Goal: Obtain resource: Obtain resource

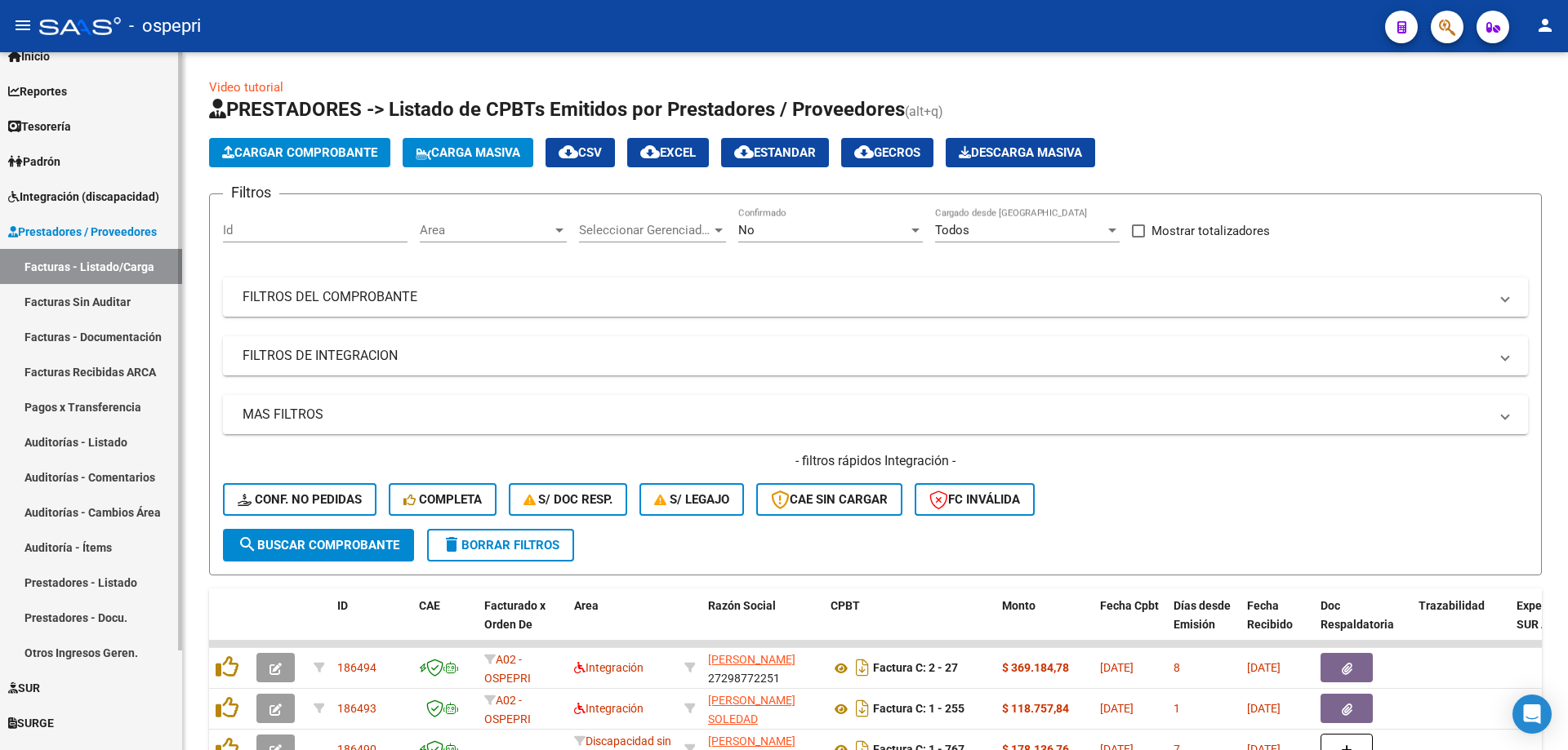
scroll to position [116, 0]
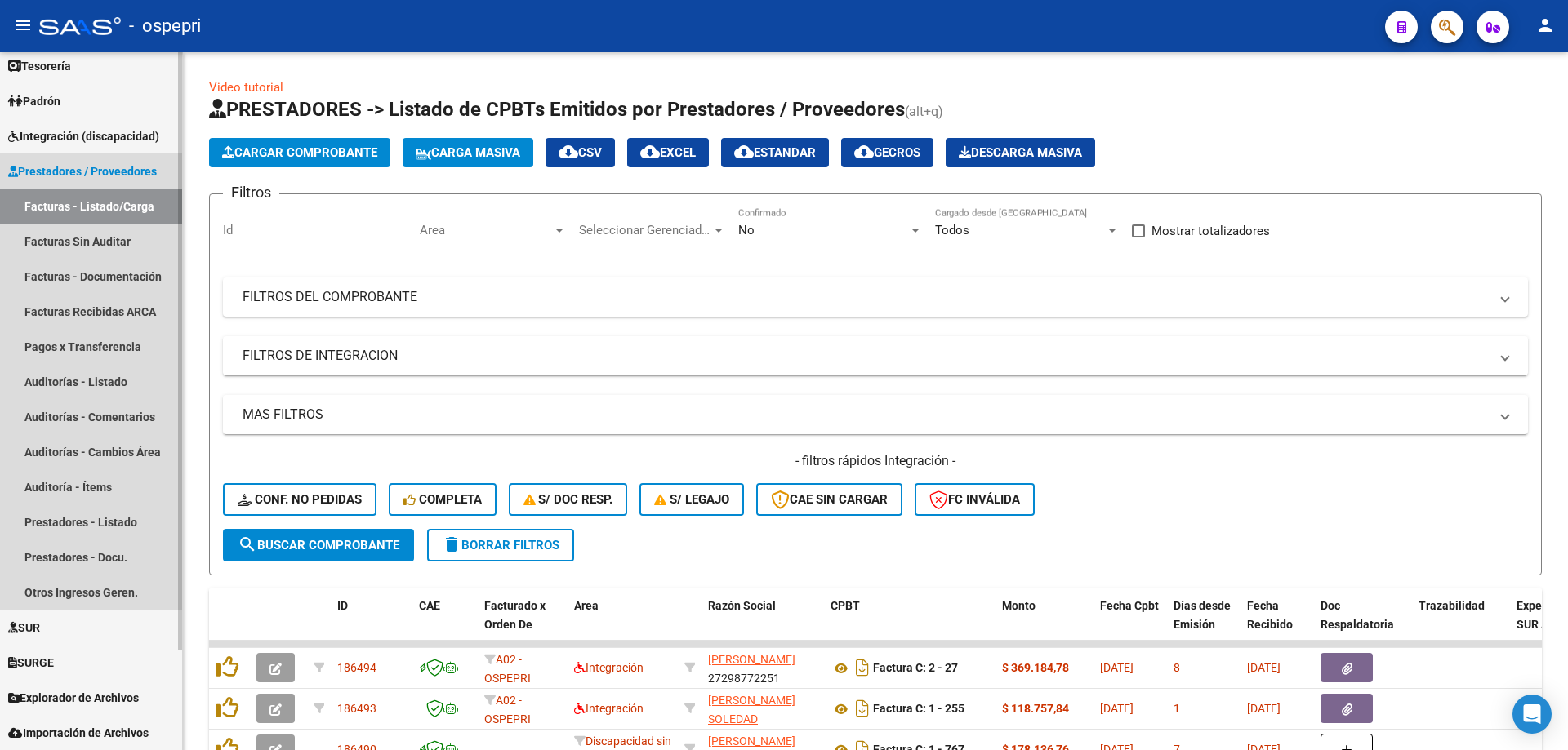
click at [47, 166] on span "Prestadores / Proveedores" at bounding box center [83, 171] width 149 height 18
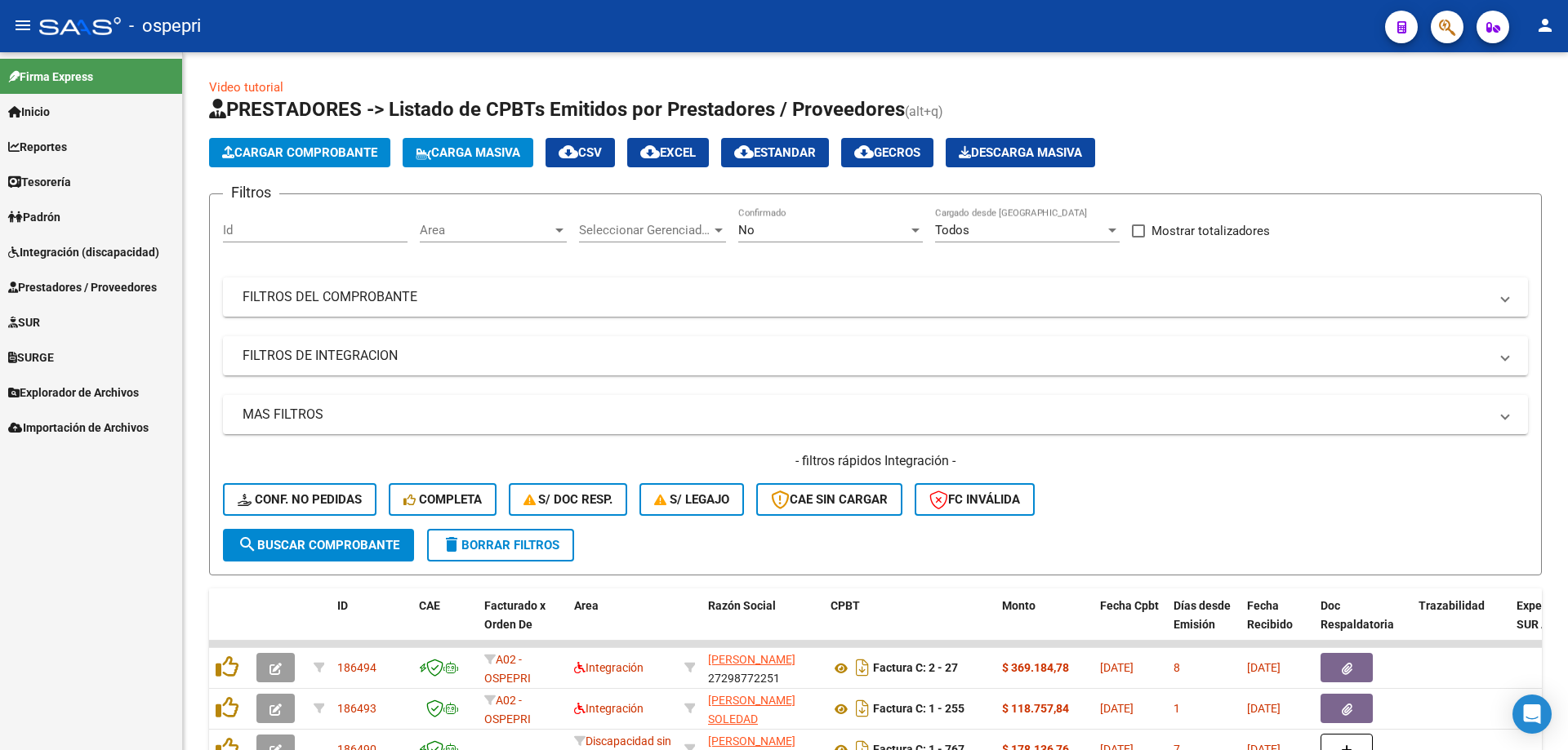
scroll to position [0, 0]
click at [55, 250] on span "Integración (discapacidad)" at bounding box center [84, 252] width 151 height 18
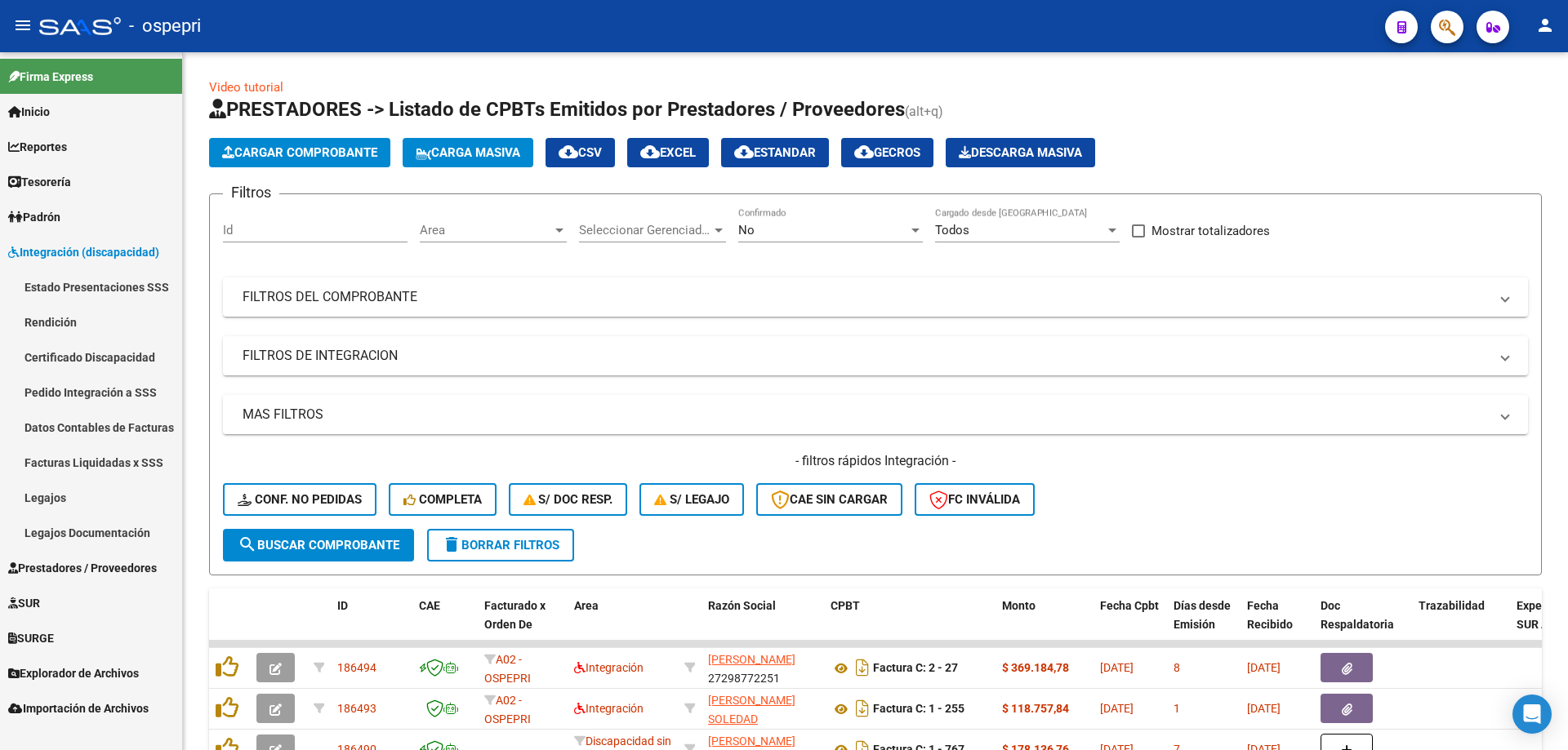
click at [52, 499] on link "Legajos" at bounding box center [90, 497] width 182 height 35
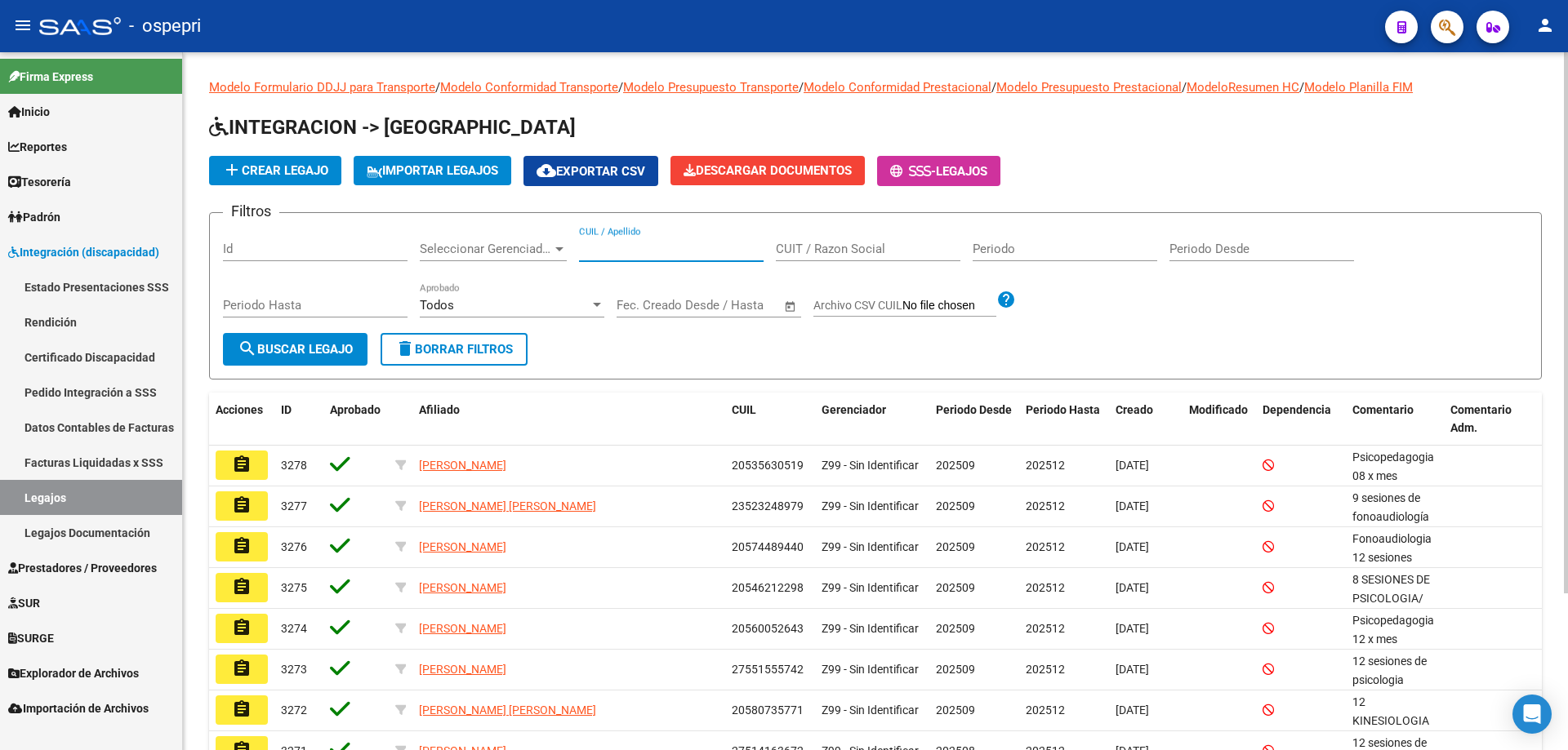
click at [678, 255] on input "CUIL / Apellido" at bounding box center [671, 248] width 184 height 15
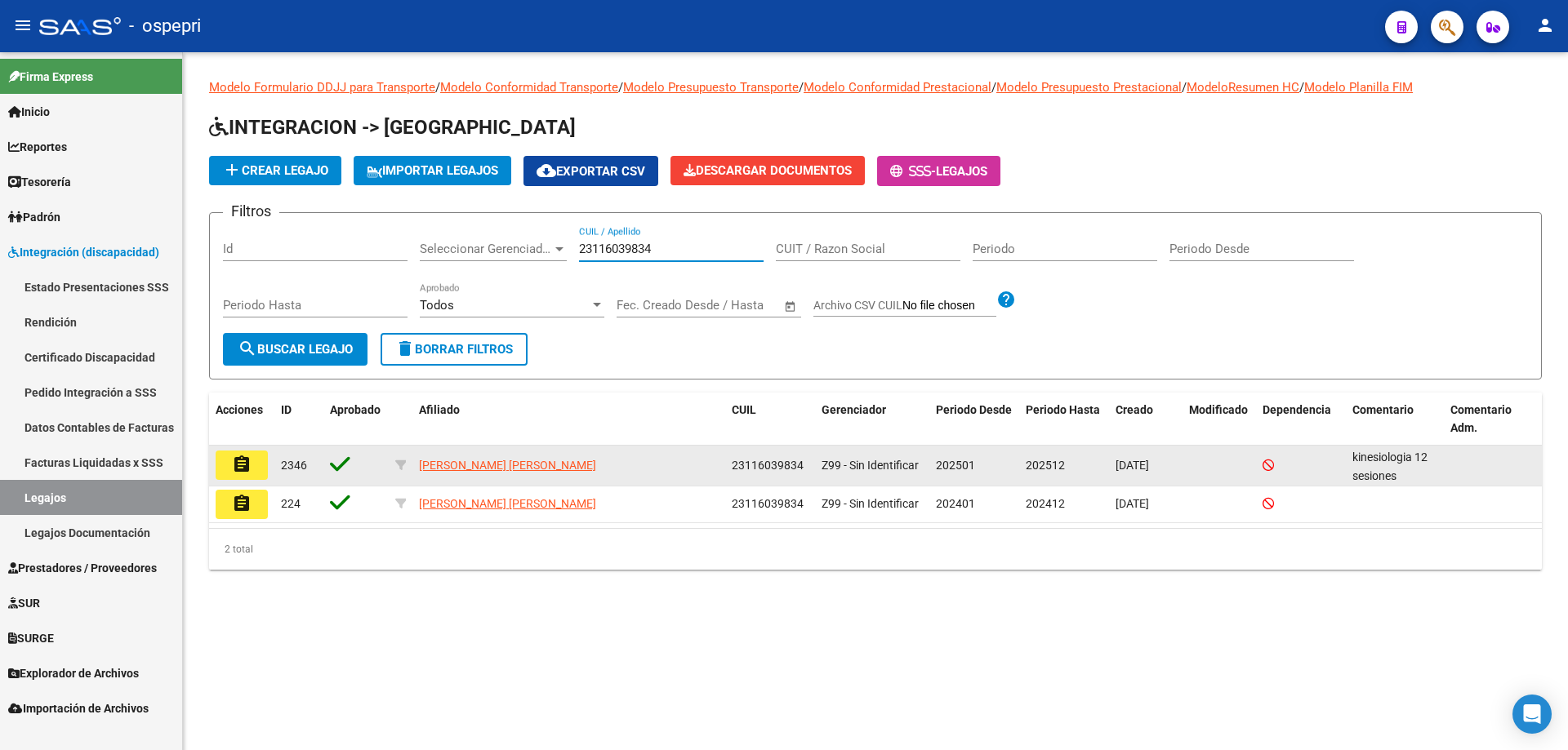
type input "23116039834"
click at [242, 468] on mat-icon "assignment" at bounding box center [242, 464] width 20 height 20
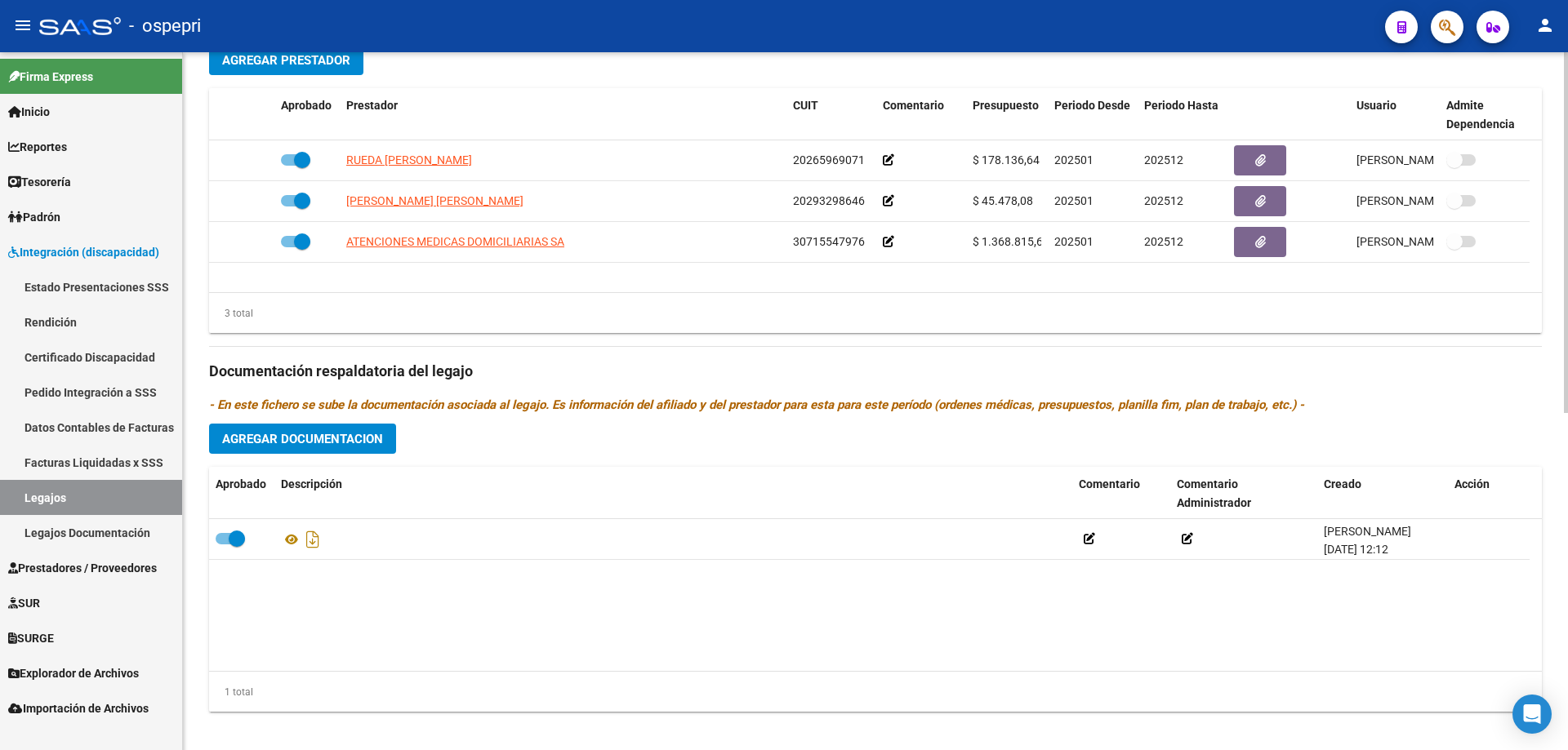
scroll to position [653, 0]
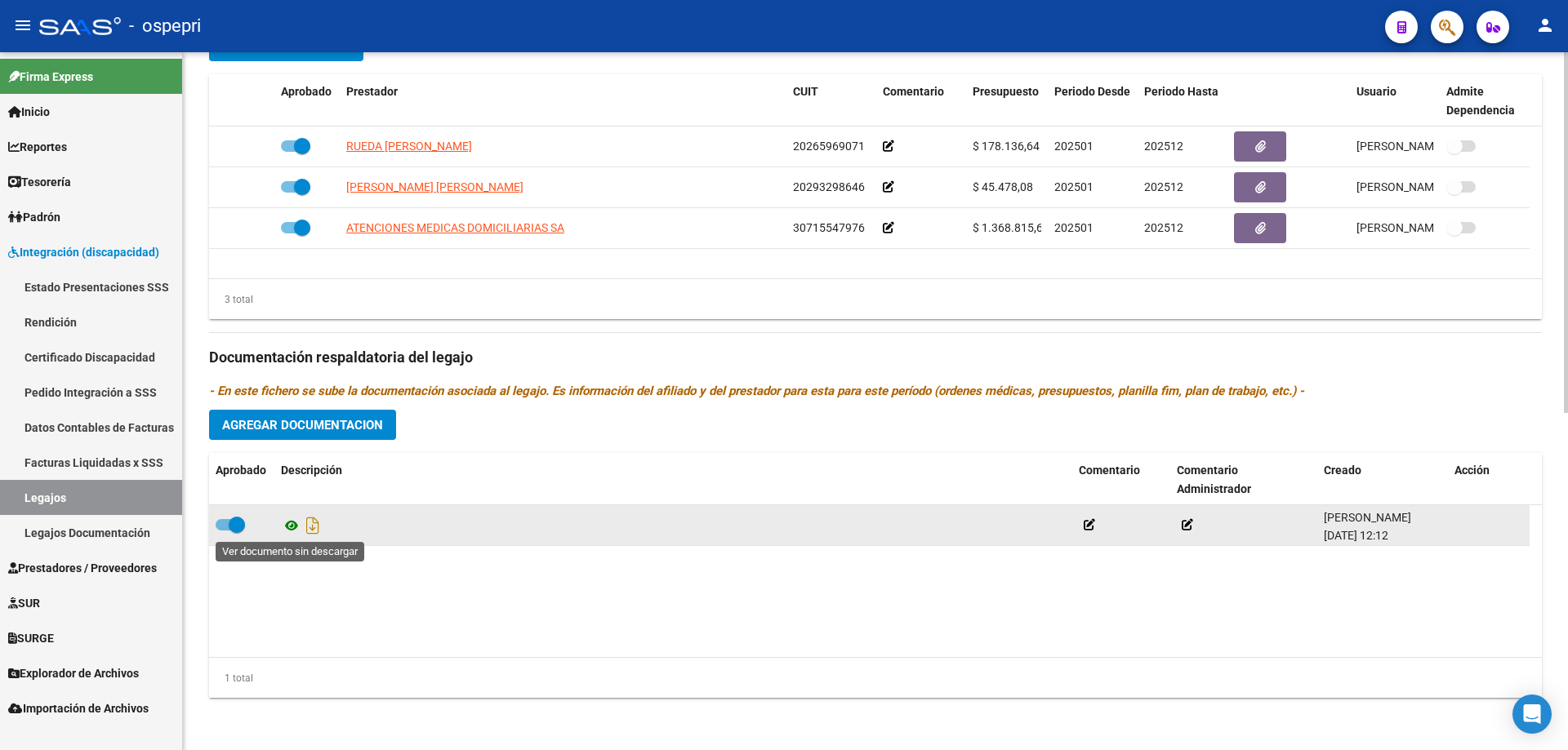
click at [285, 523] on icon at bounding box center [291, 526] width 21 height 20
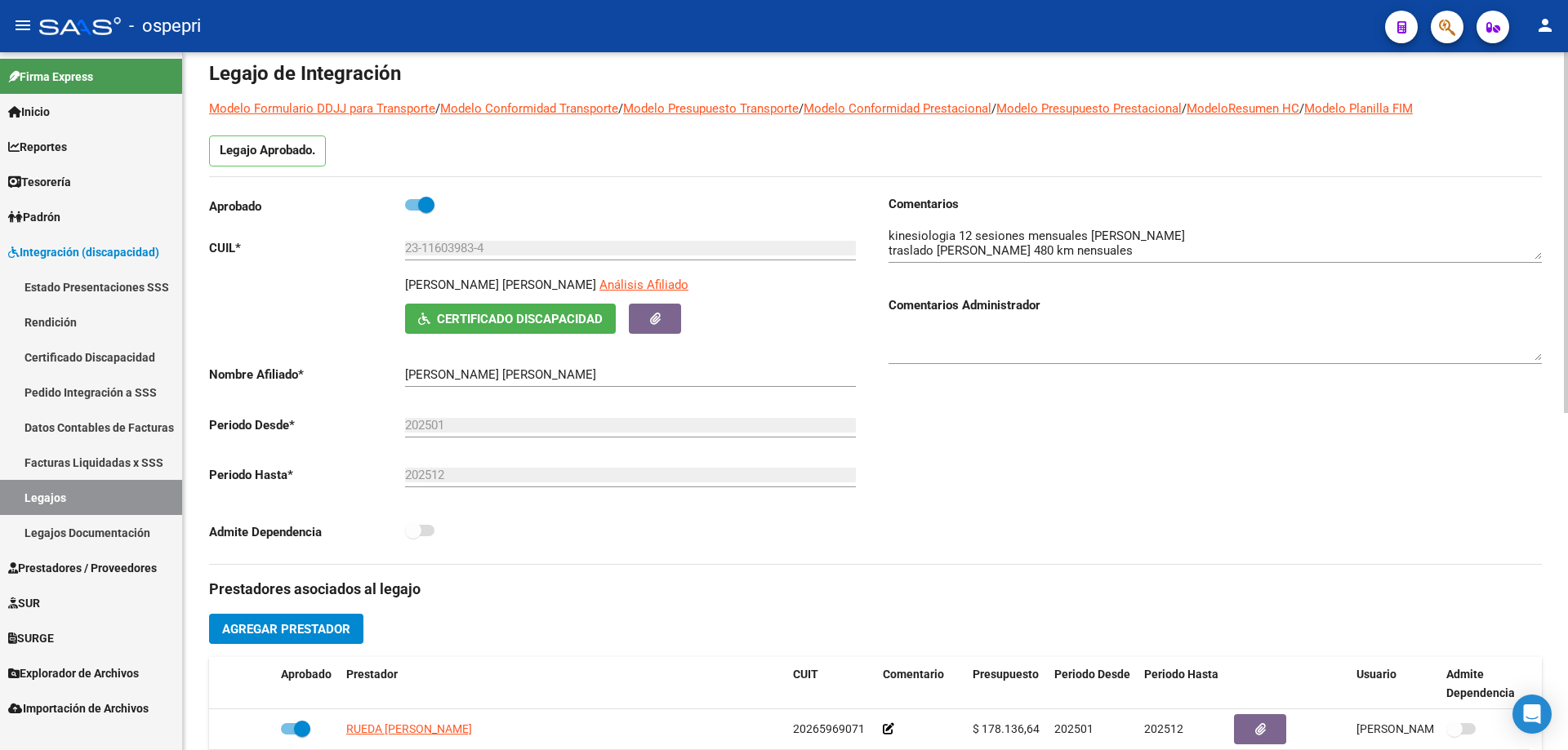
scroll to position [0, 0]
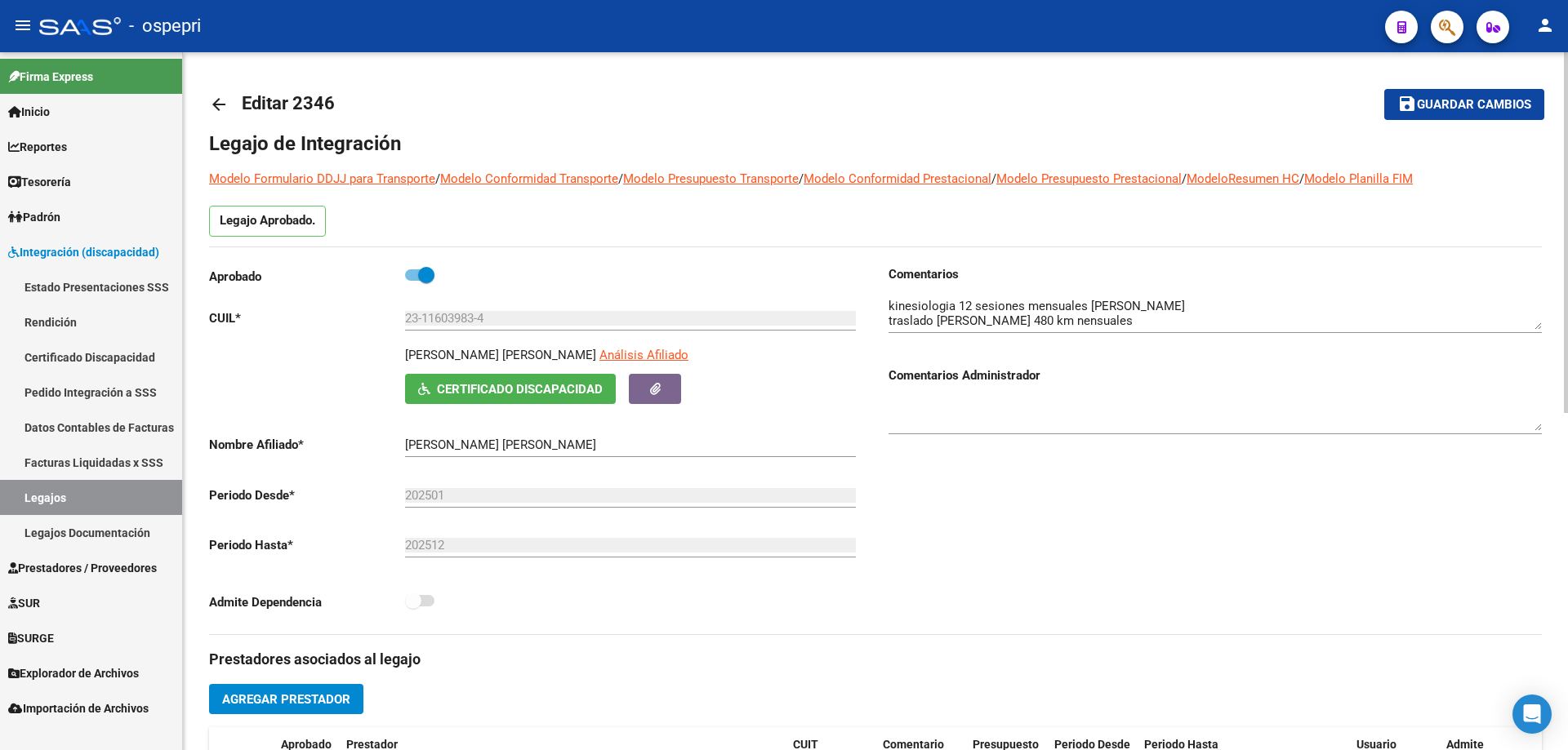
click at [219, 102] on mat-icon "arrow_back" at bounding box center [219, 104] width 20 height 20
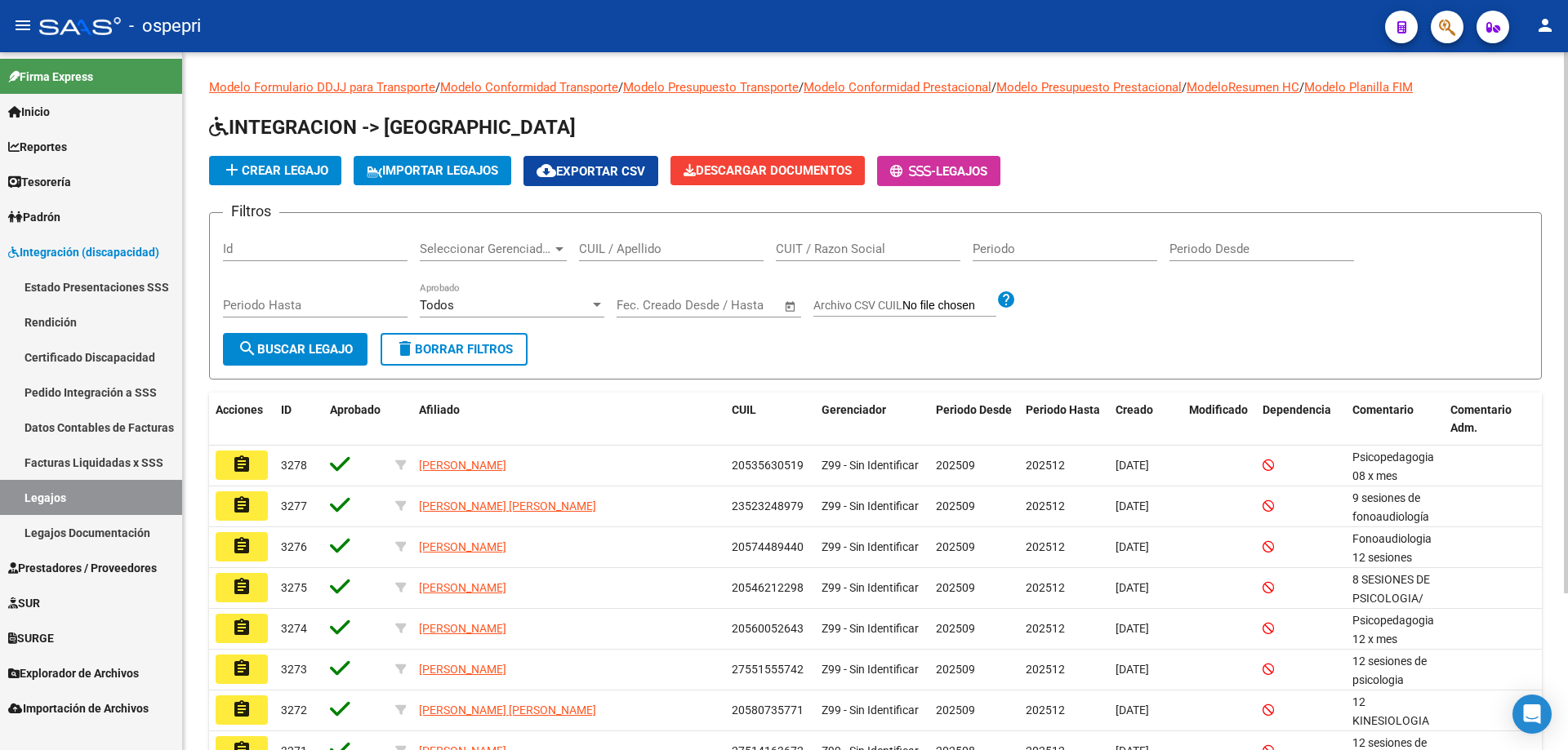
click at [630, 251] on input "CUIL / Apellido" at bounding box center [671, 248] width 184 height 15
paste input "20484880930"
type input "20484880930"
click at [306, 352] on span "search Buscar Legajo" at bounding box center [294, 349] width 115 height 15
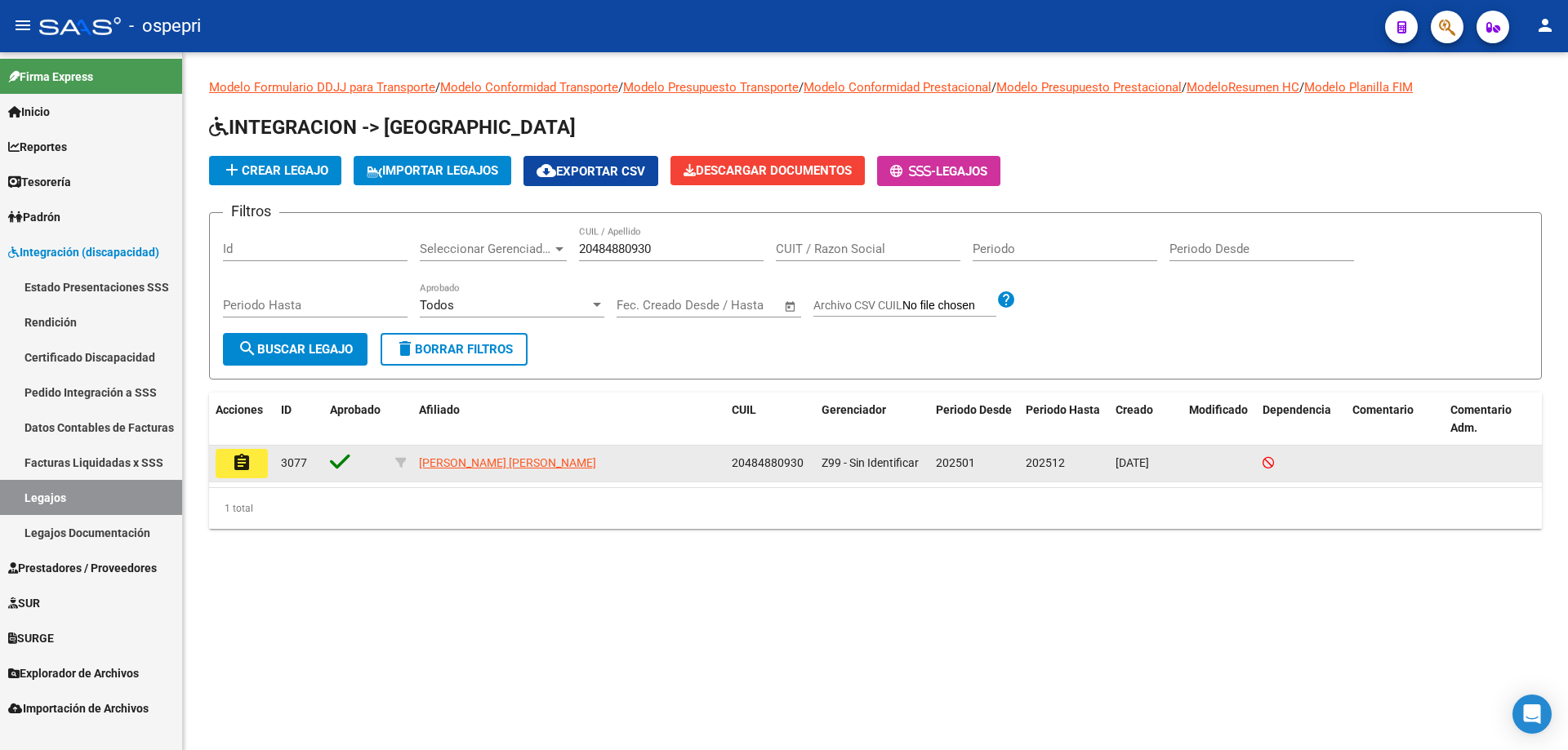
click at [244, 467] on mat-icon "assignment" at bounding box center [242, 462] width 20 height 20
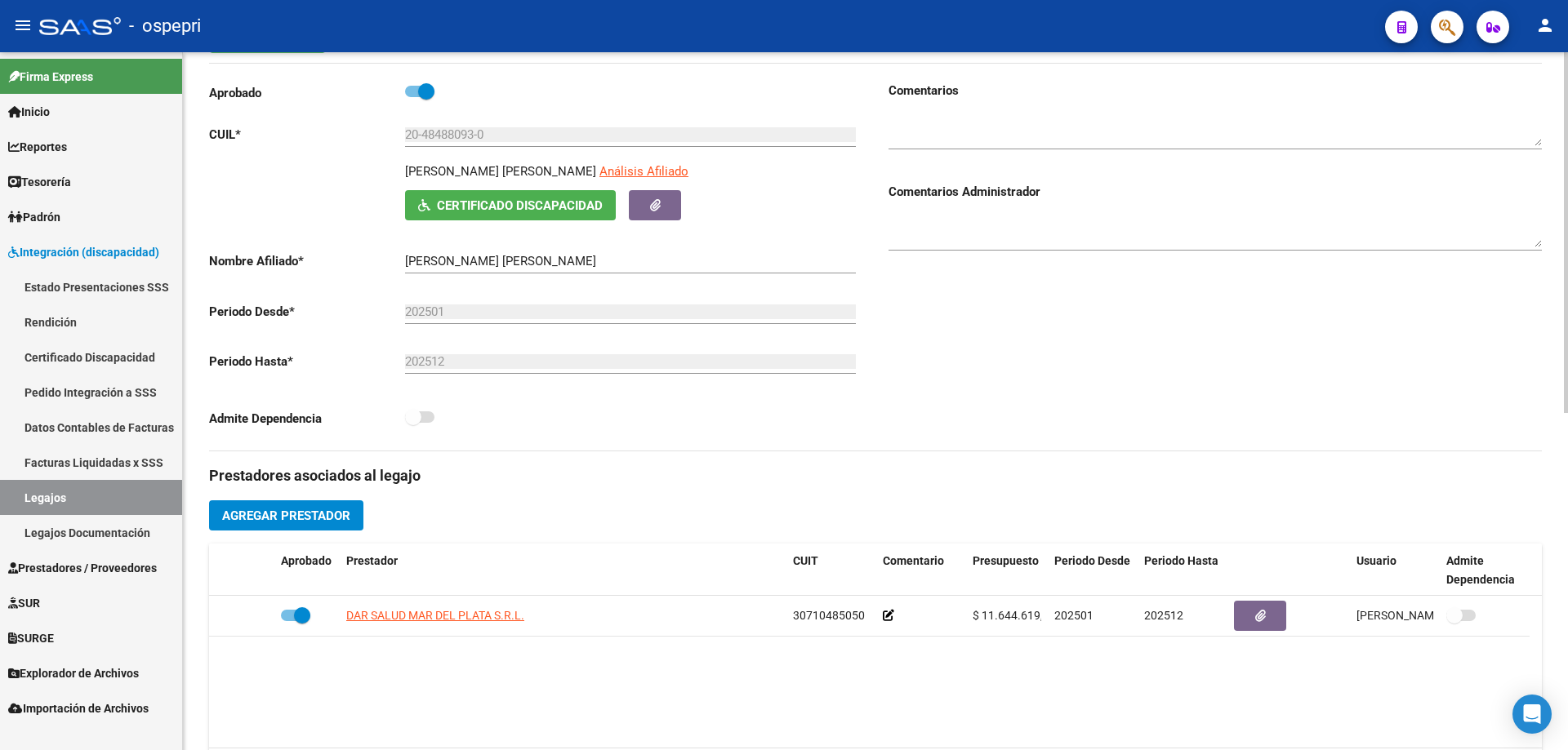
scroll to position [163, 0]
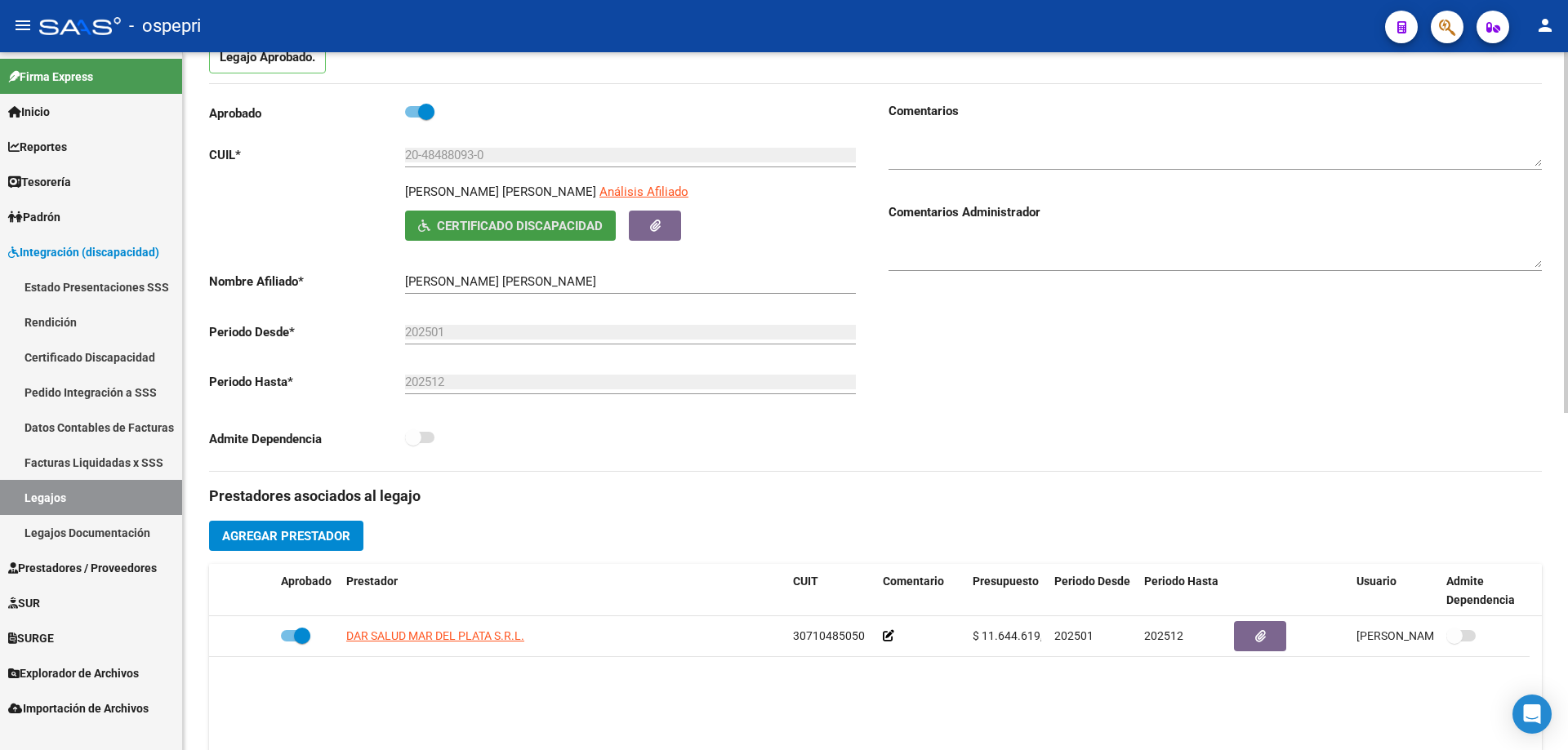
click at [539, 218] on span "Certificado Discapacidad" at bounding box center [520, 225] width 166 height 15
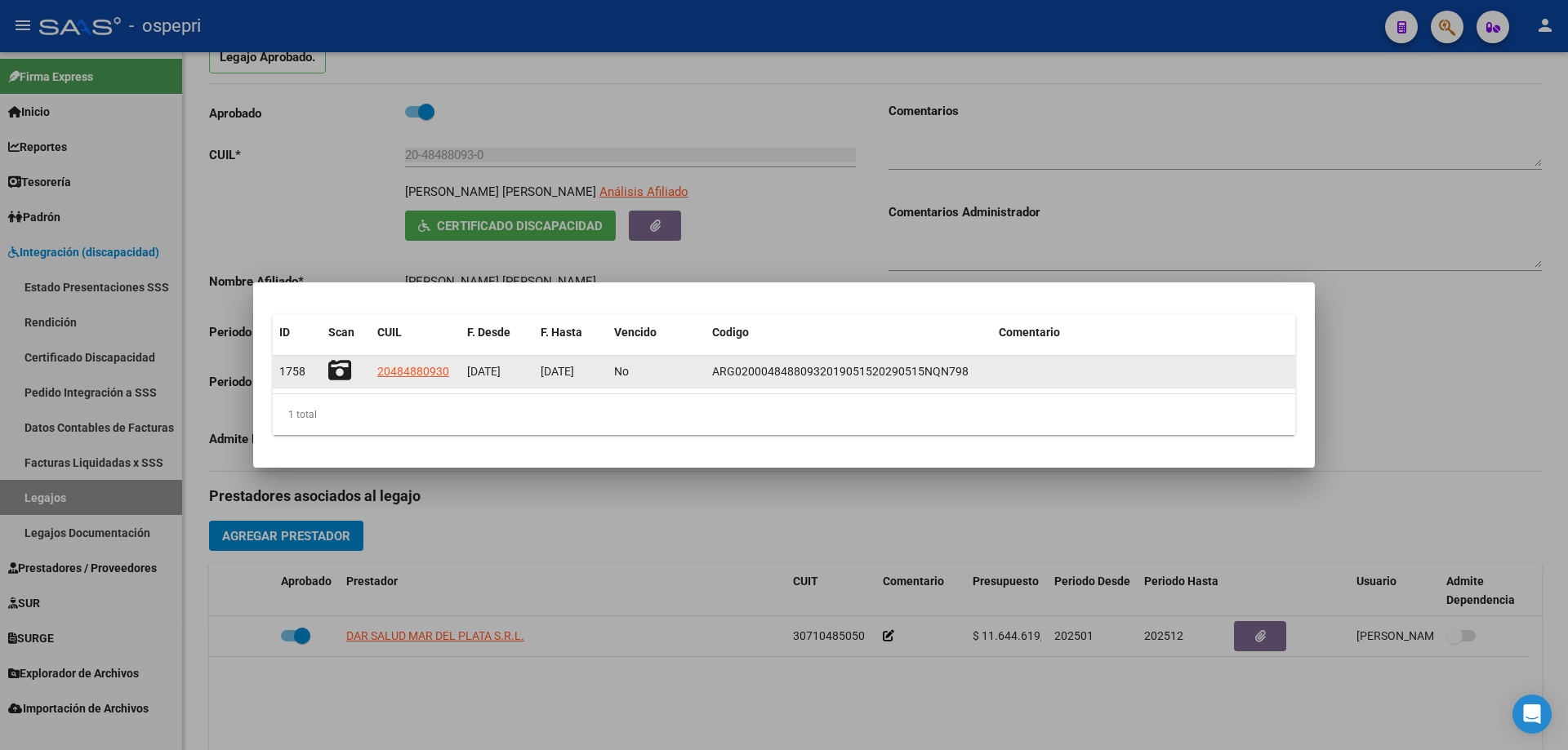
click at [339, 371] on icon at bounding box center [340, 370] width 23 height 23
click at [348, 371] on icon at bounding box center [340, 370] width 23 height 23
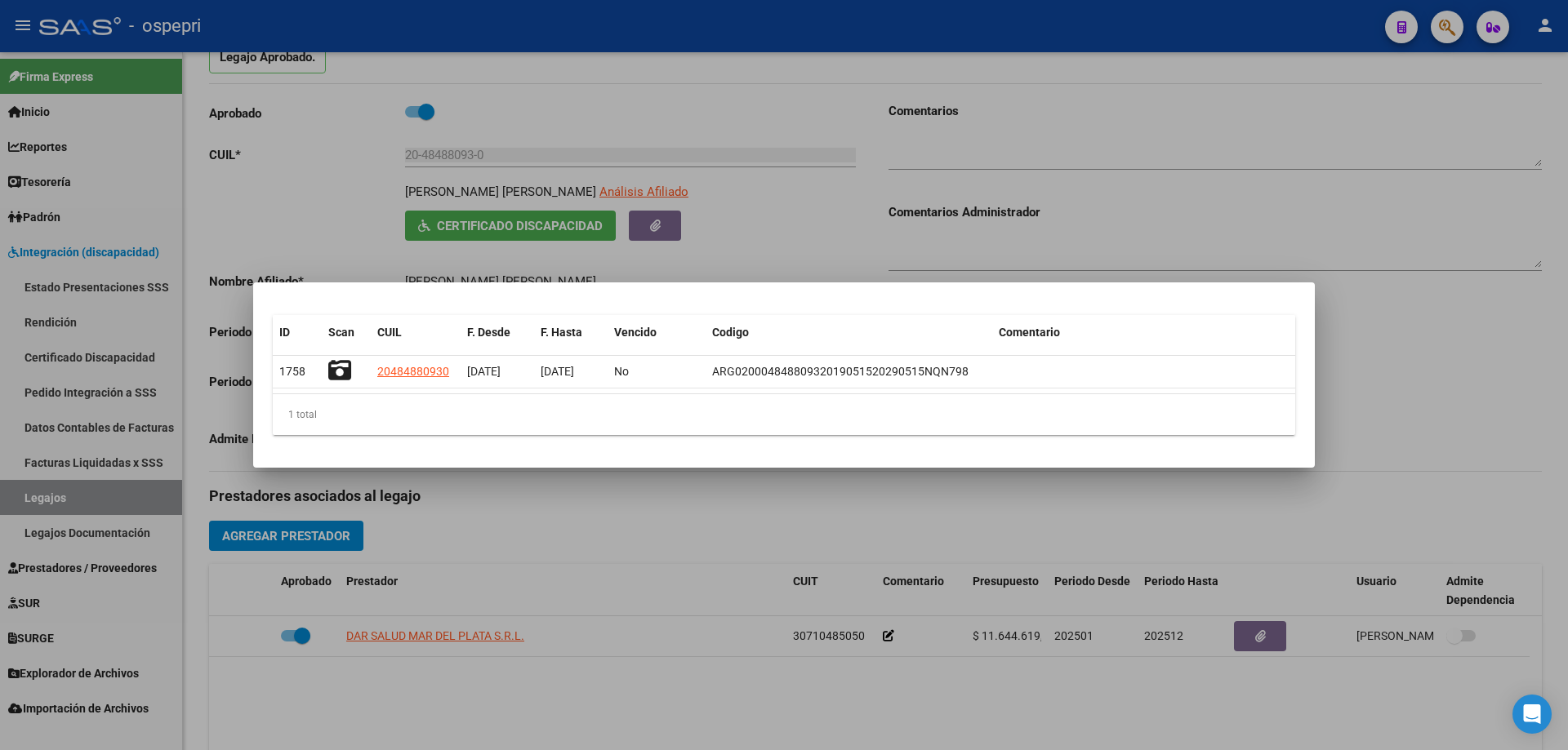
click at [1276, 180] on div at bounding box center [784, 375] width 1568 height 750
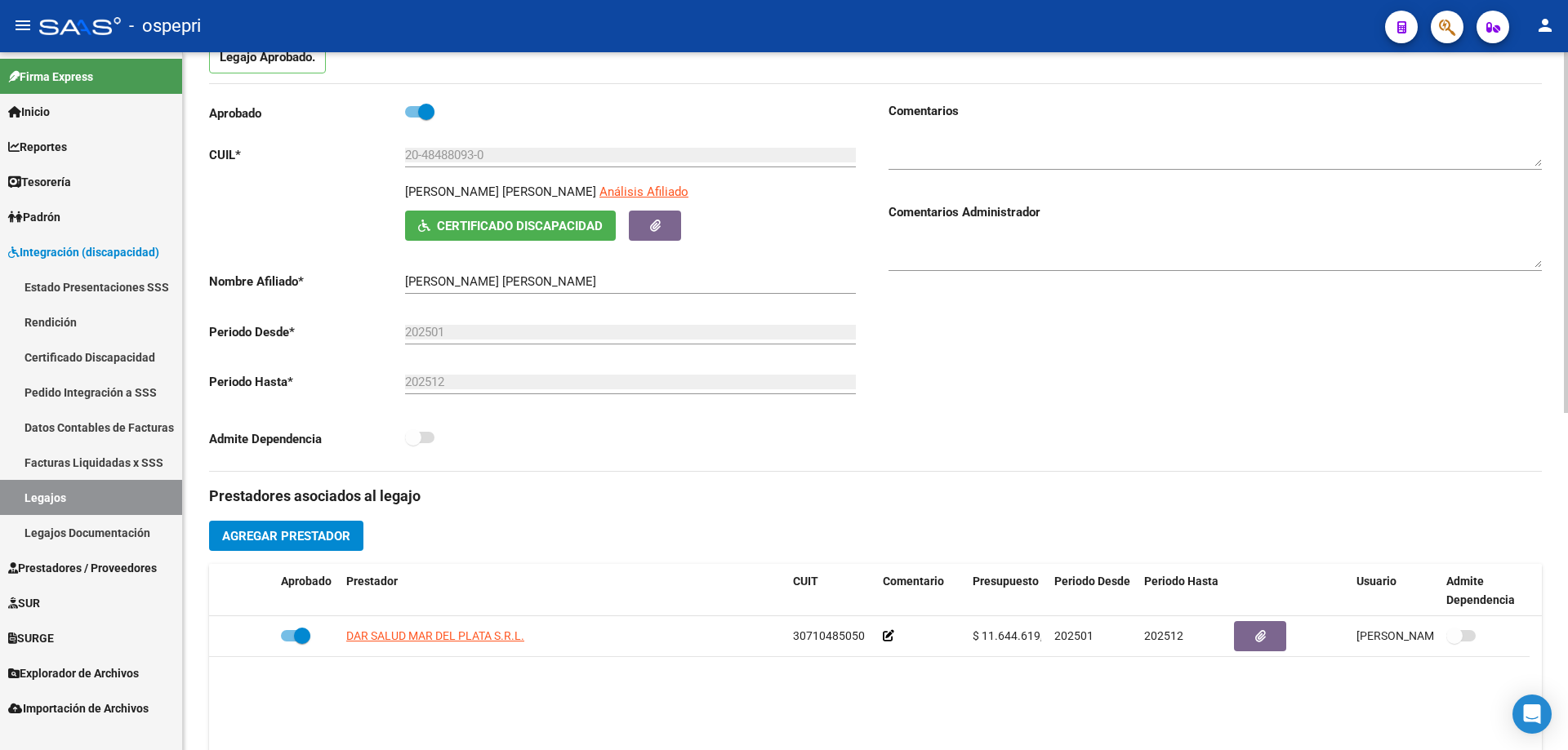
scroll to position [0, 0]
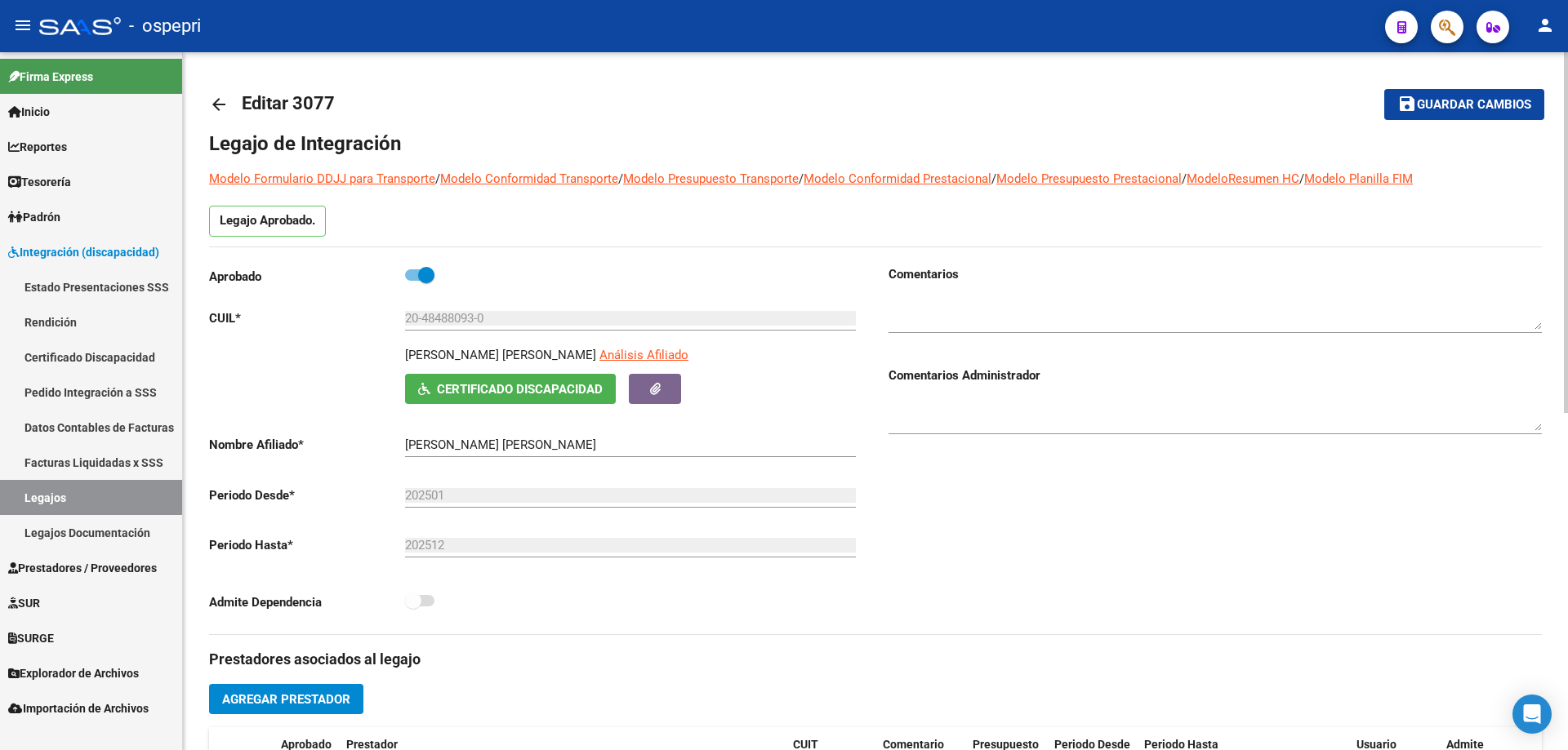
click at [227, 108] on mat-icon "arrow_back" at bounding box center [219, 104] width 20 height 20
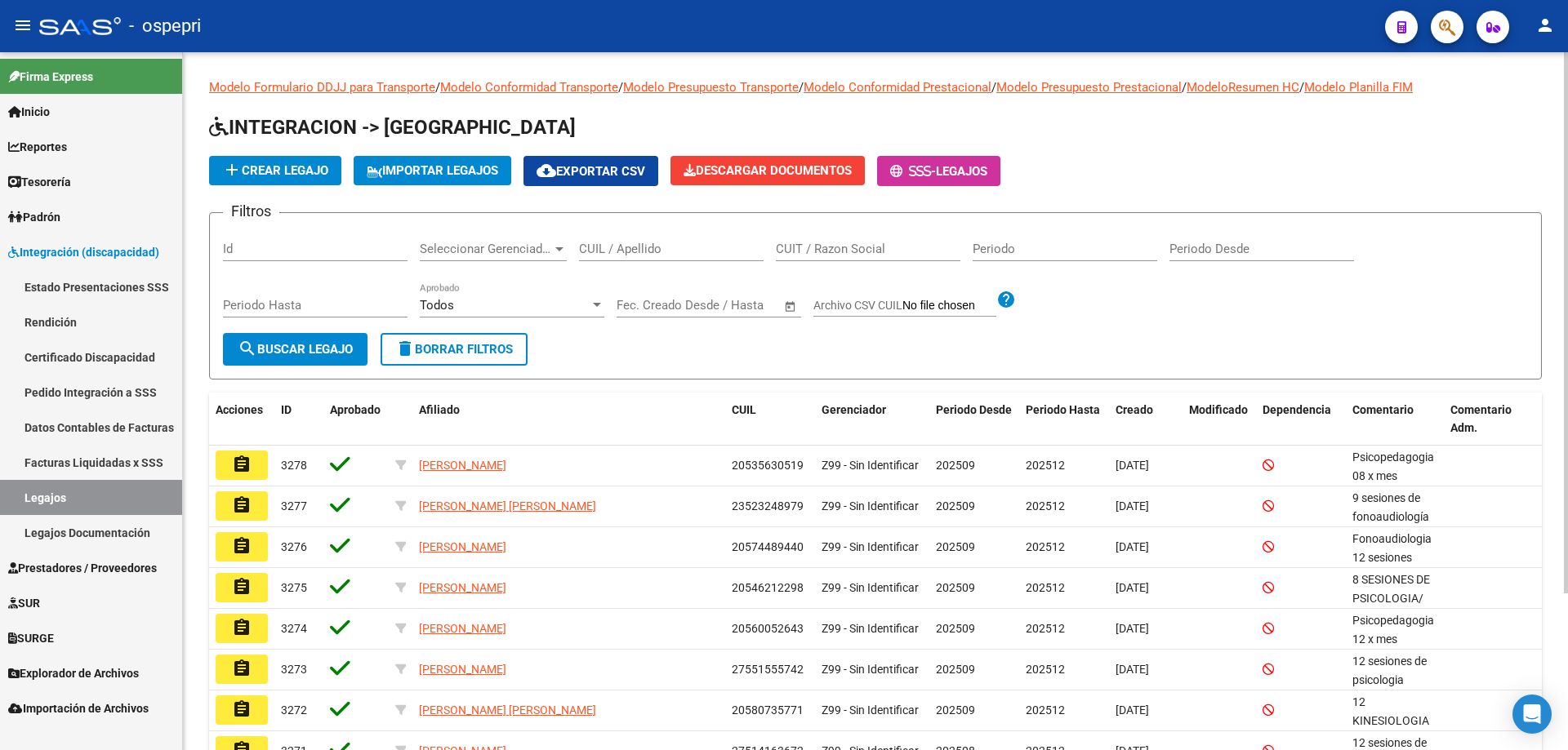
click at [679, 248] on input "CUIL / Apellido" at bounding box center [671, 248] width 184 height 15
paste input "20425173376"
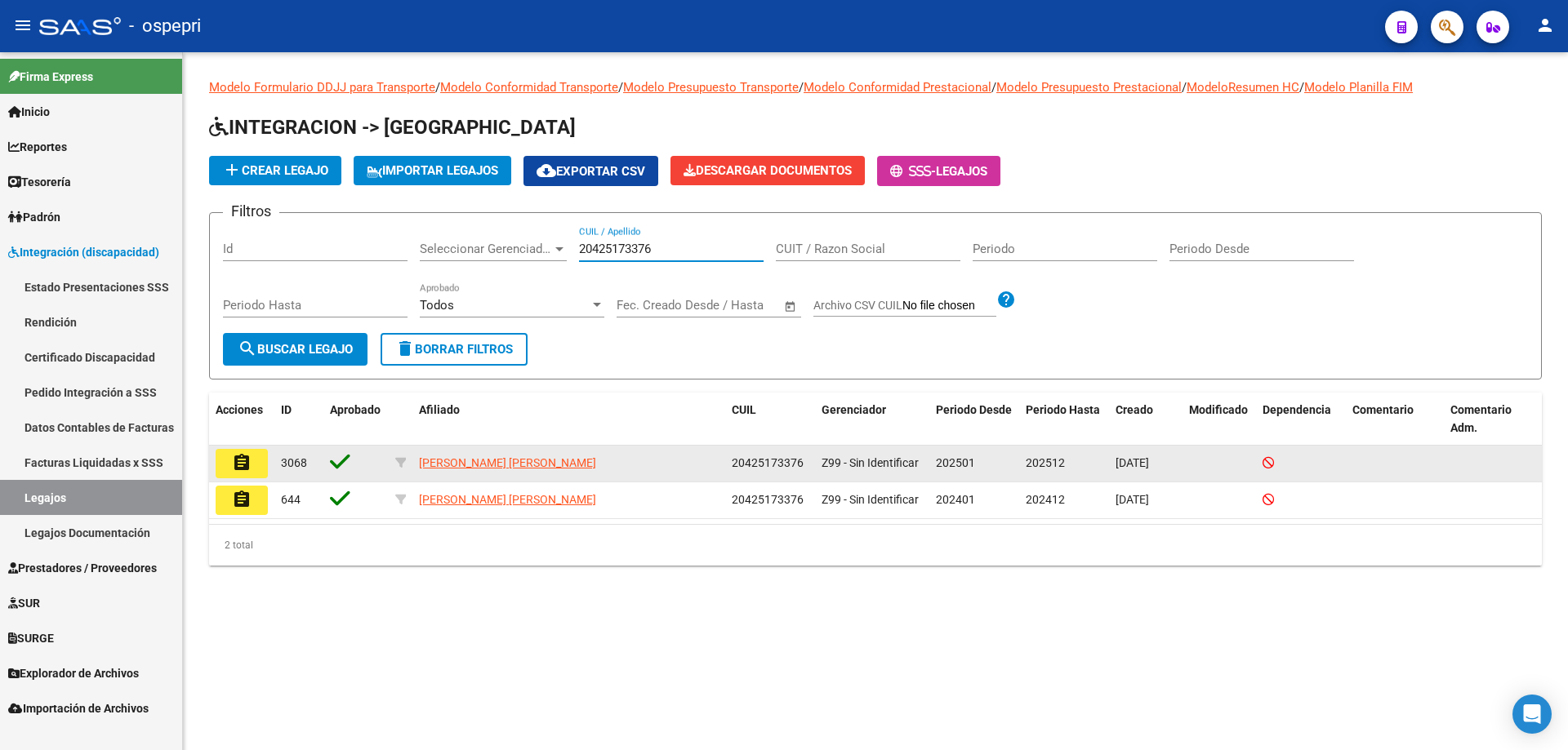
type input "20425173376"
click at [253, 466] on button "assignment" at bounding box center [242, 463] width 52 height 29
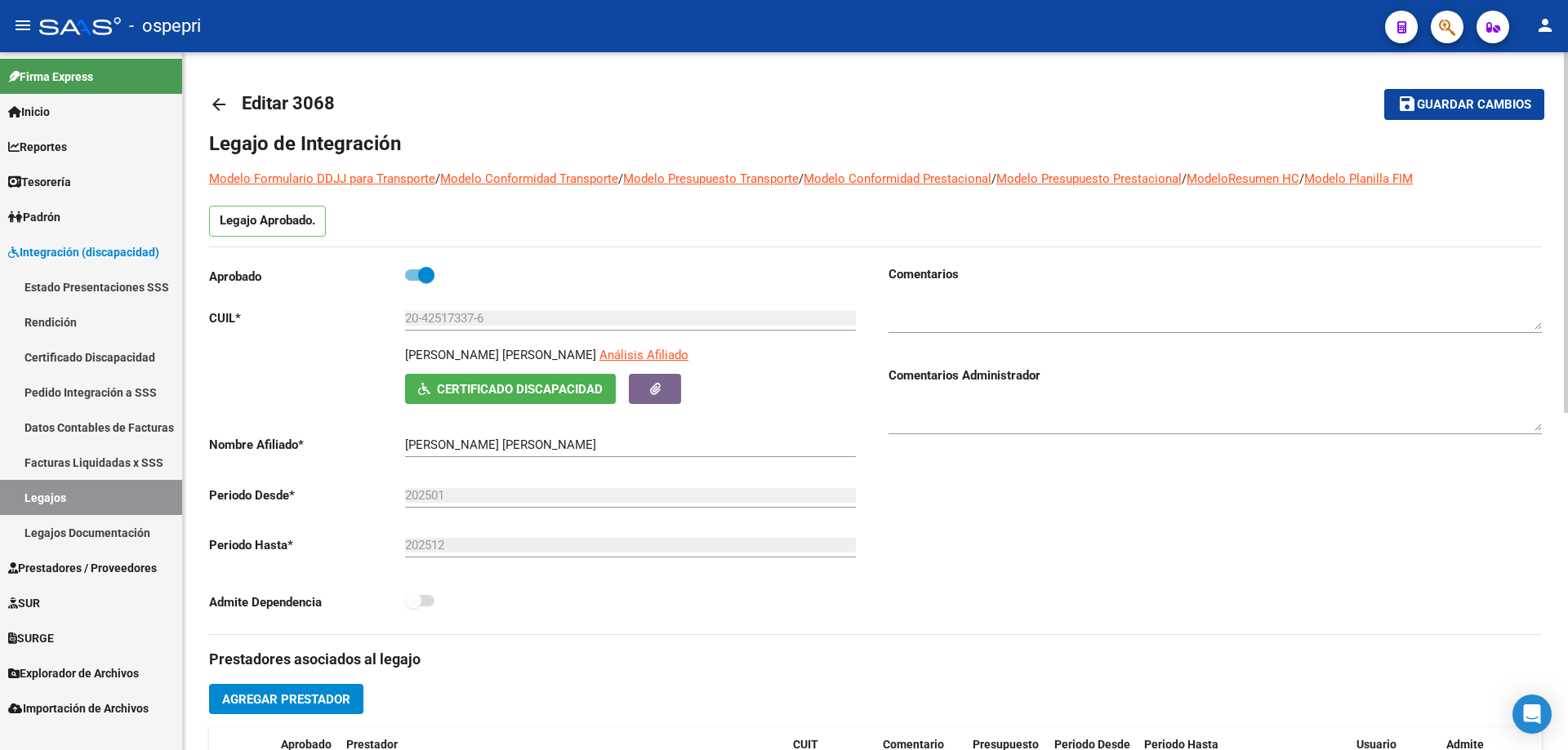
click at [460, 394] on span "Certificado Discapacidad" at bounding box center [520, 389] width 166 height 15
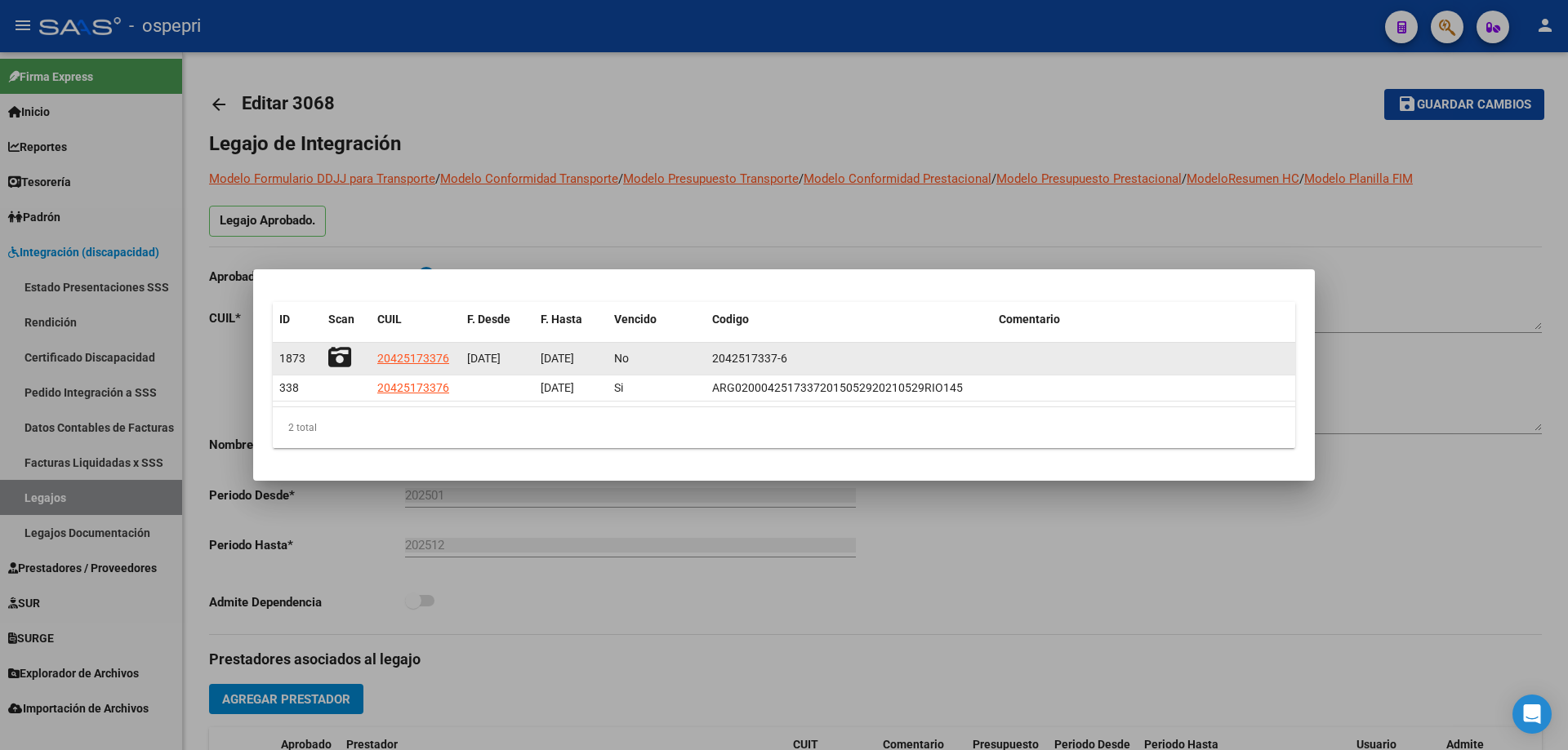
click at [338, 352] on icon at bounding box center [340, 358] width 23 height 23
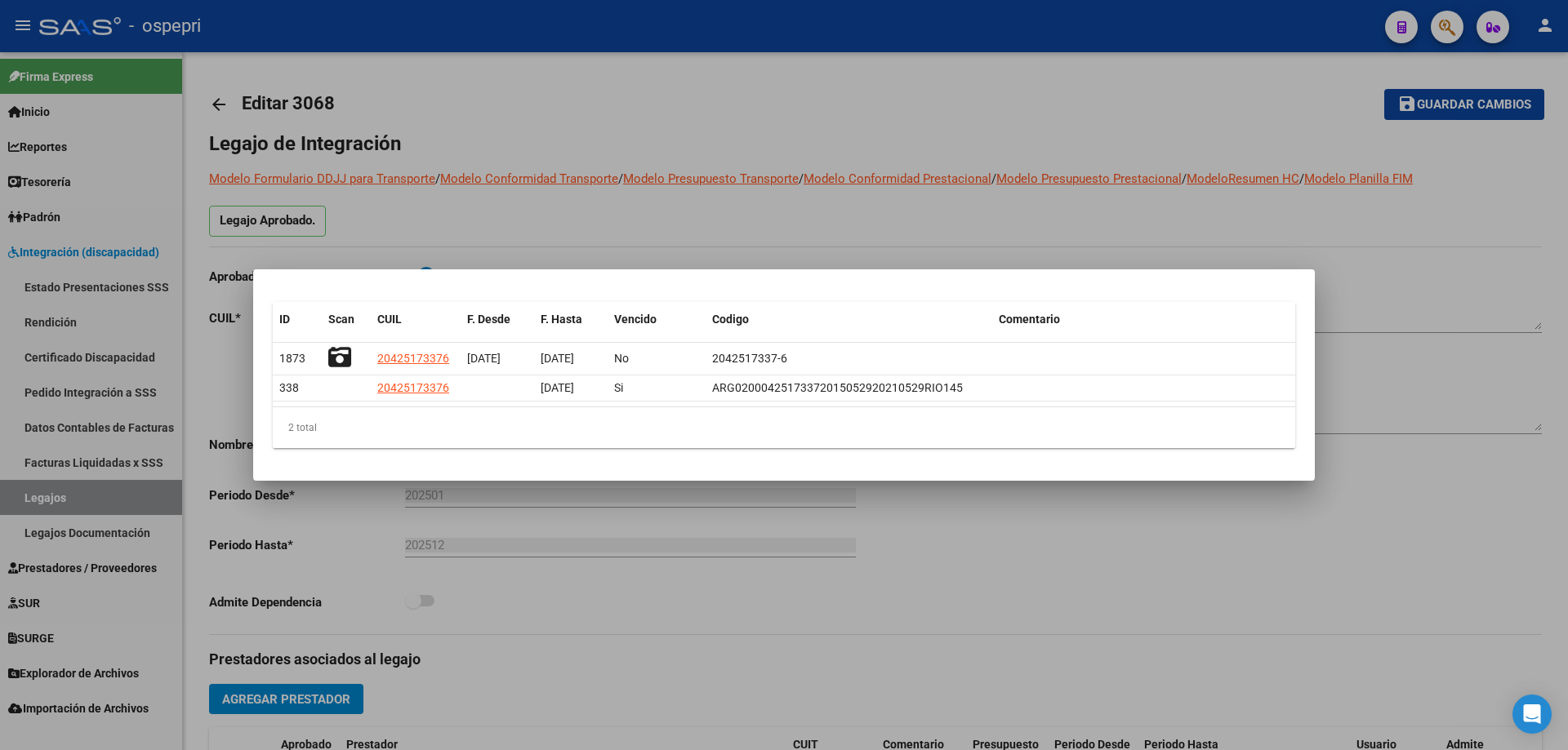
click at [1451, 226] on div at bounding box center [784, 375] width 1568 height 750
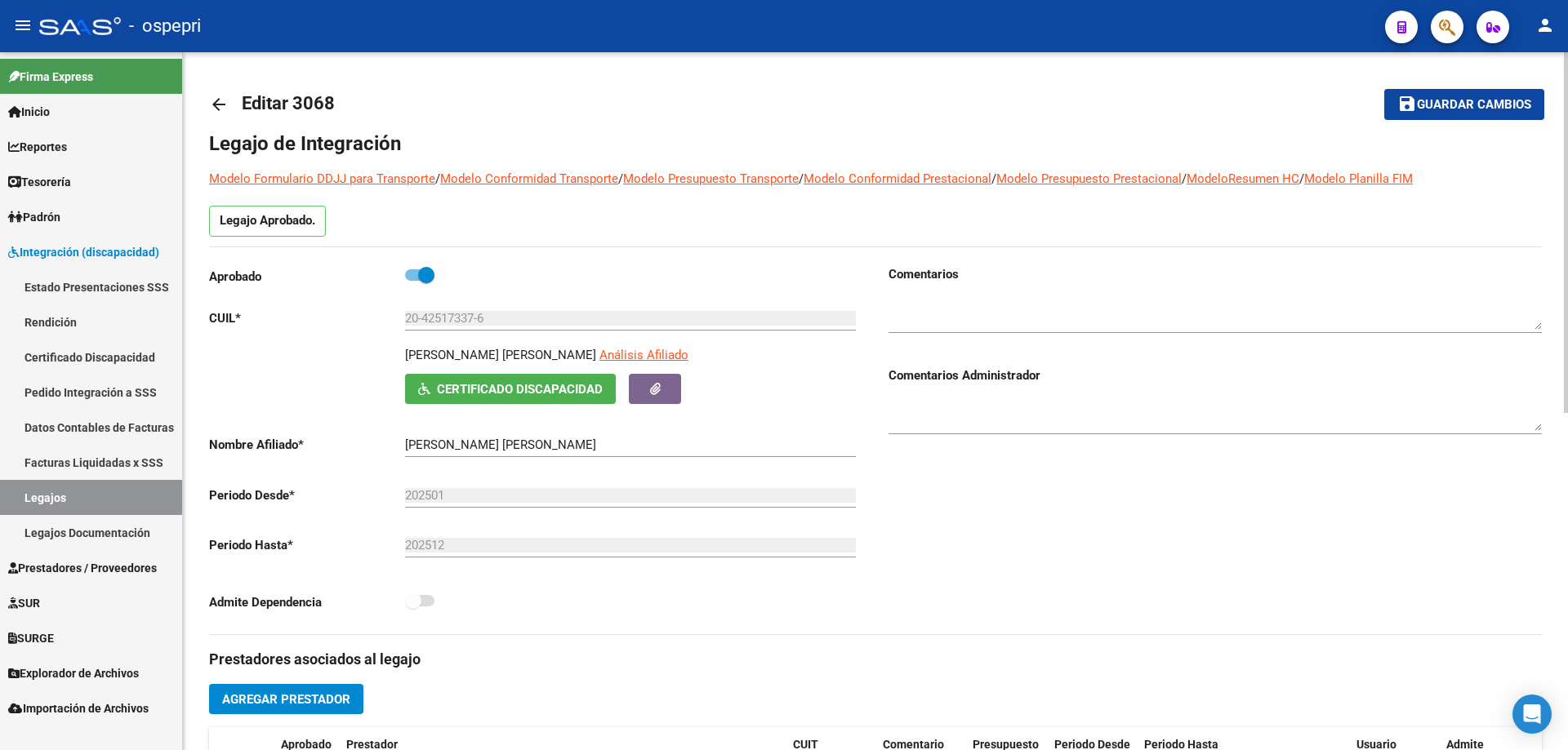
click at [220, 102] on mat-icon "arrow_back" at bounding box center [219, 104] width 20 height 20
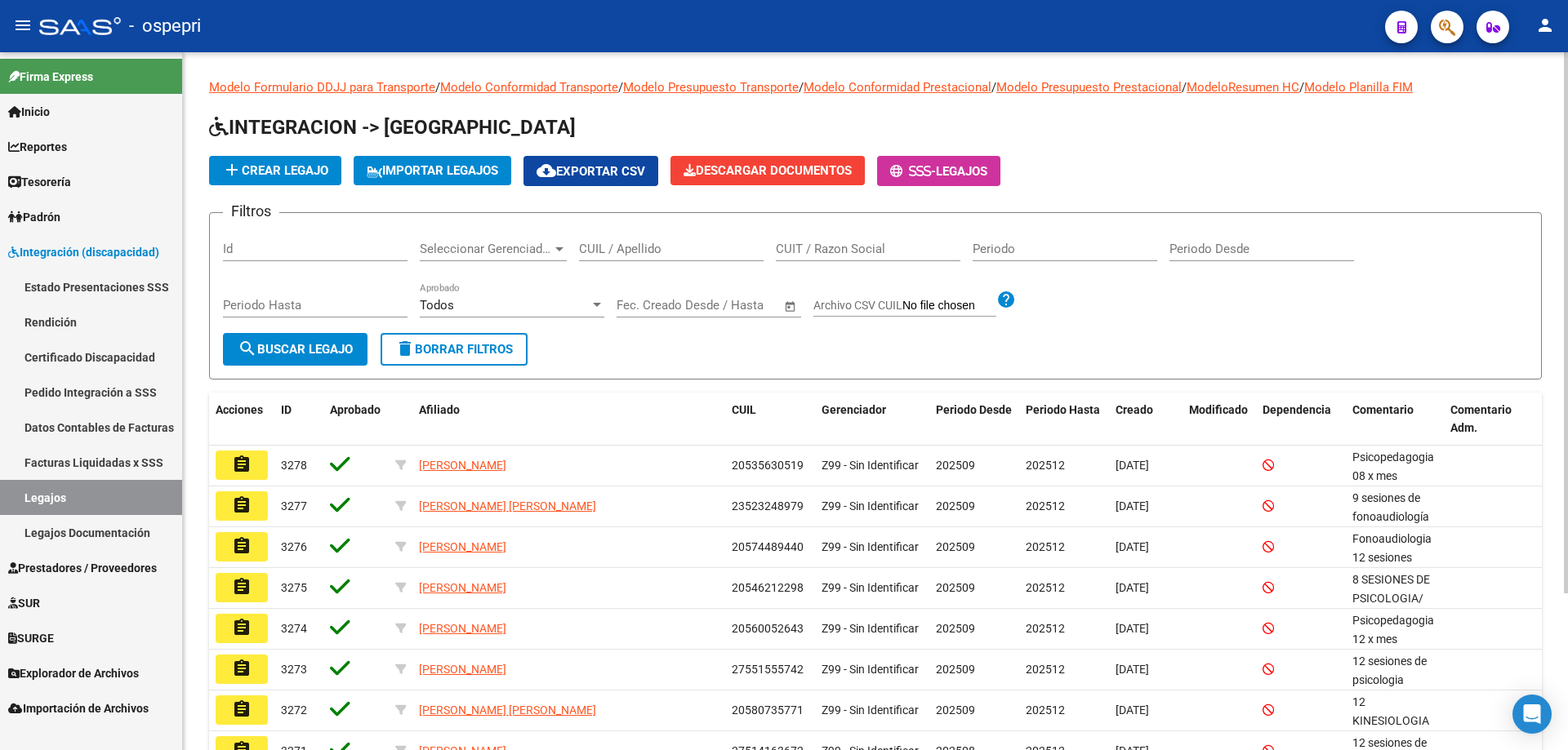
click at [812, 249] on input "CUIT / Razon Social" at bounding box center [868, 248] width 184 height 15
click at [676, 252] on input "CUIL / Apellido" at bounding box center [671, 248] width 184 height 15
paste input "20484880930"
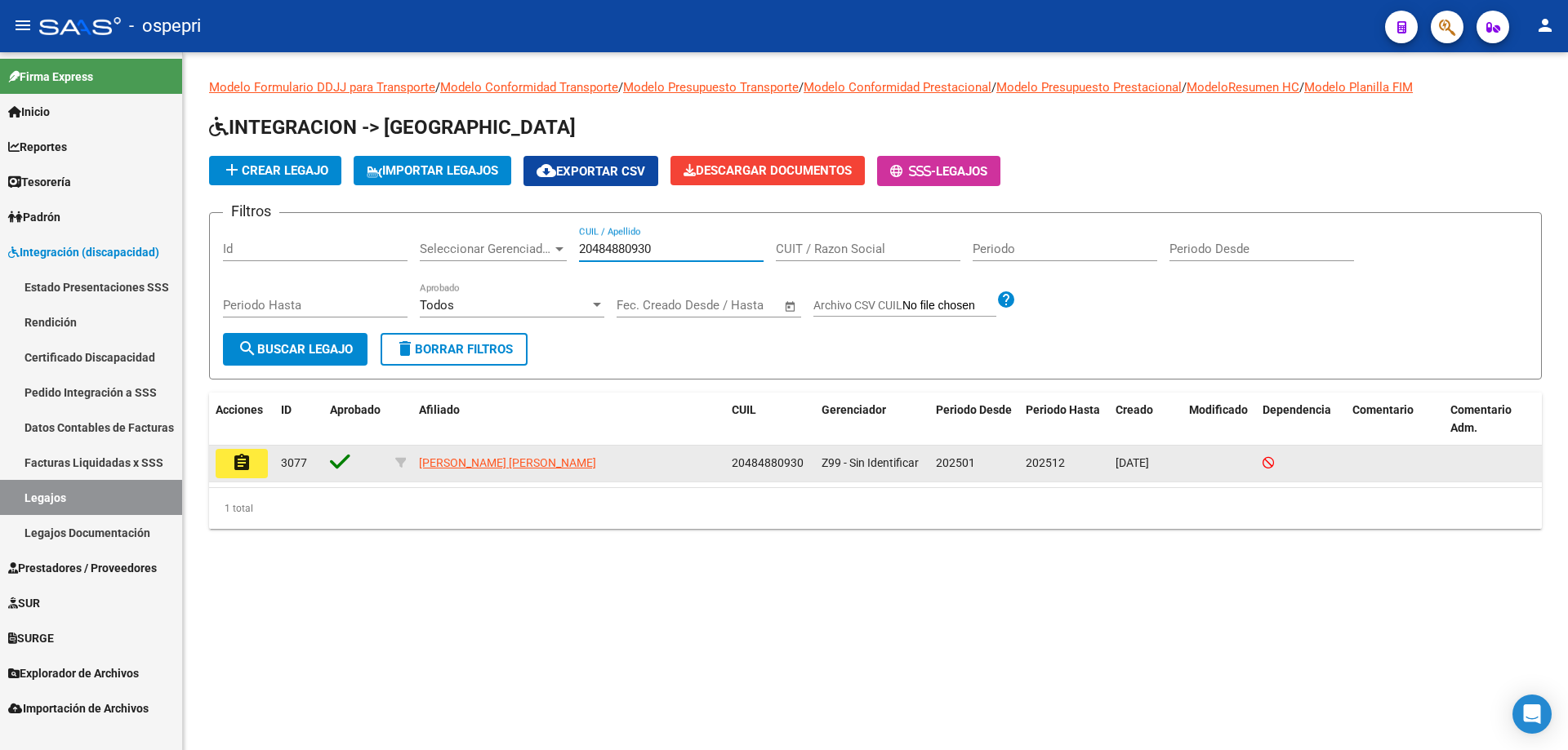
type input "20484880930"
click at [236, 463] on mat-icon "assignment" at bounding box center [242, 462] width 20 height 20
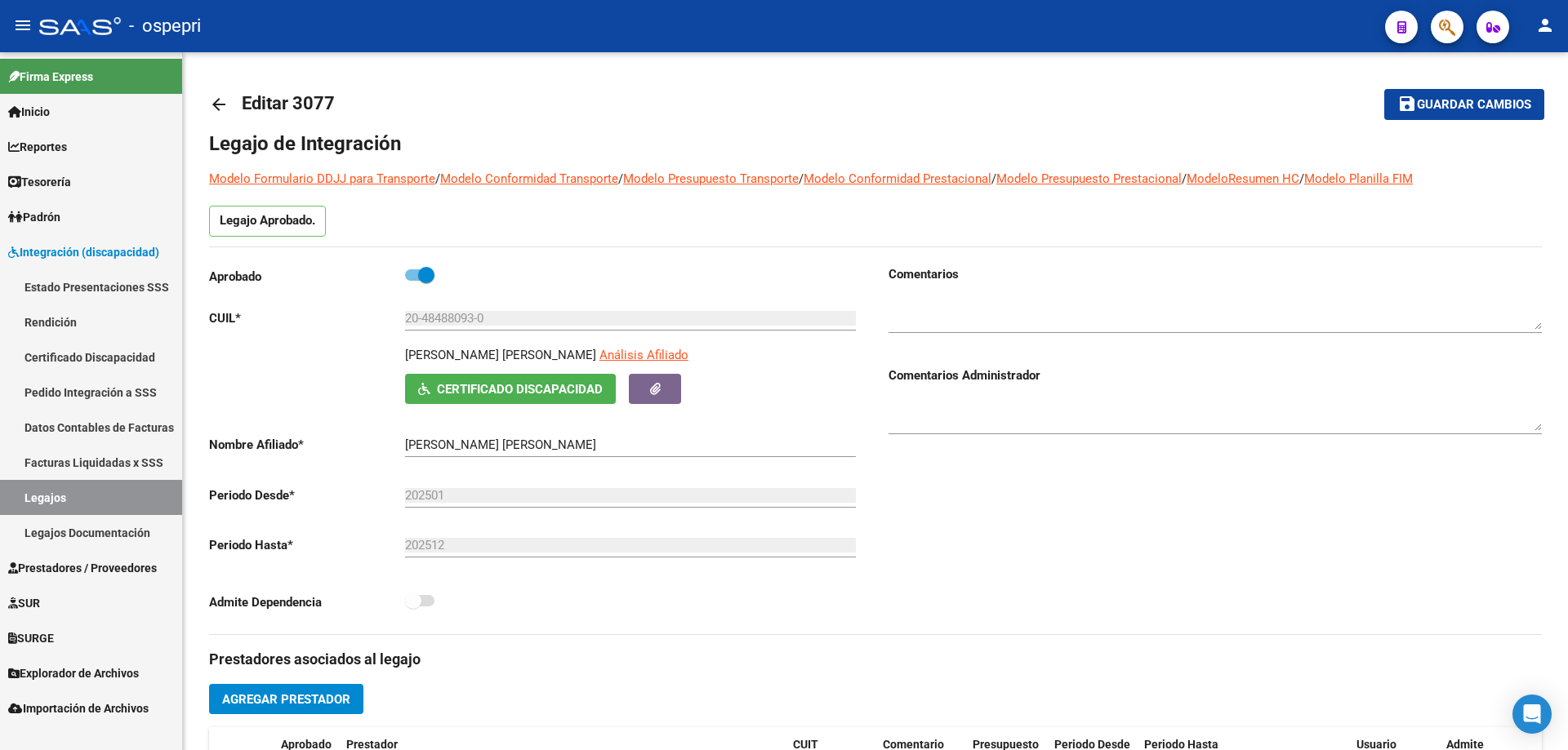
click at [228, 109] on mat-icon "arrow_back" at bounding box center [219, 104] width 20 height 20
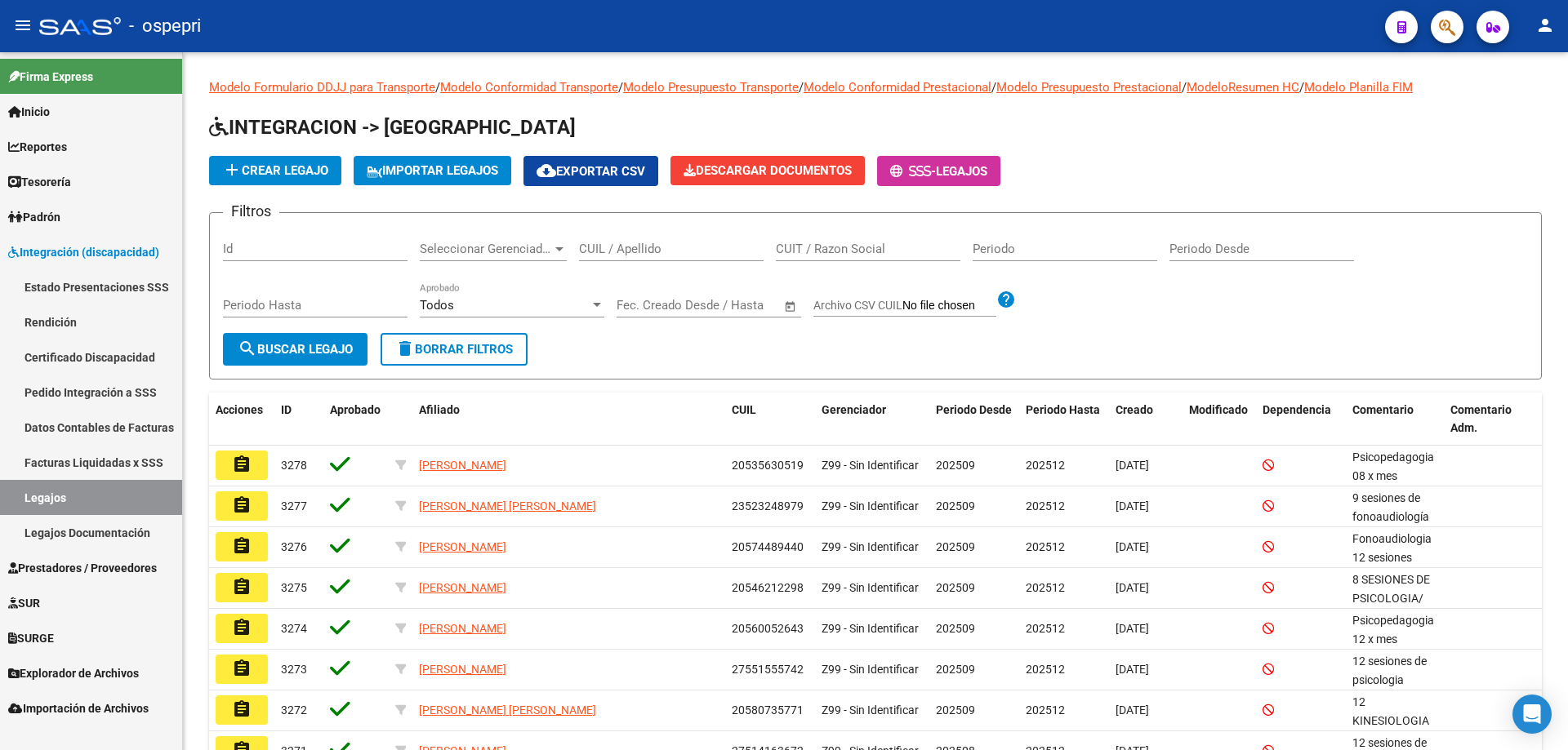
click at [609, 252] on input "CUIL / Apellido" at bounding box center [671, 248] width 184 height 15
paste input "20425173376"
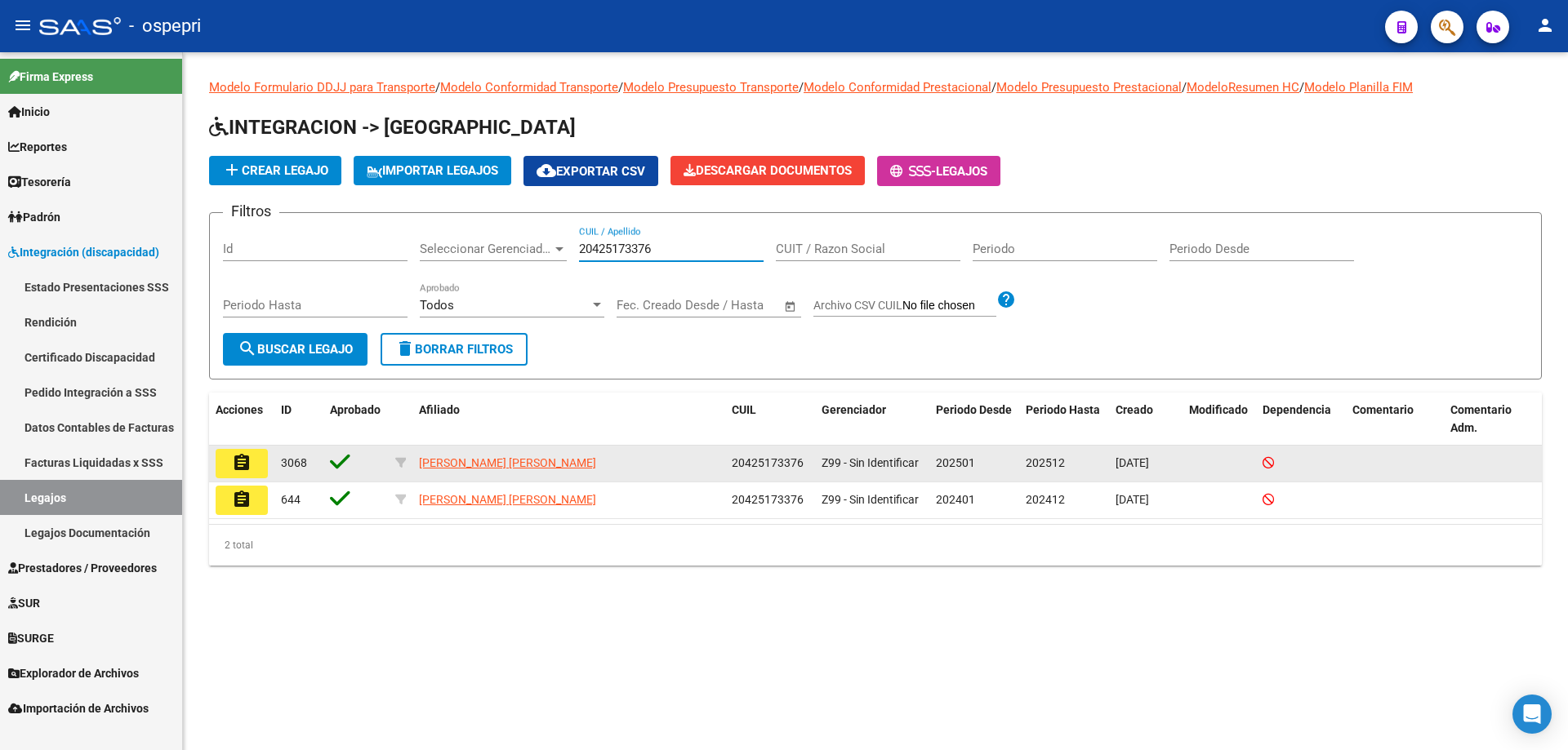
type input "20425173376"
click at [257, 462] on button "assignment" at bounding box center [242, 463] width 52 height 29
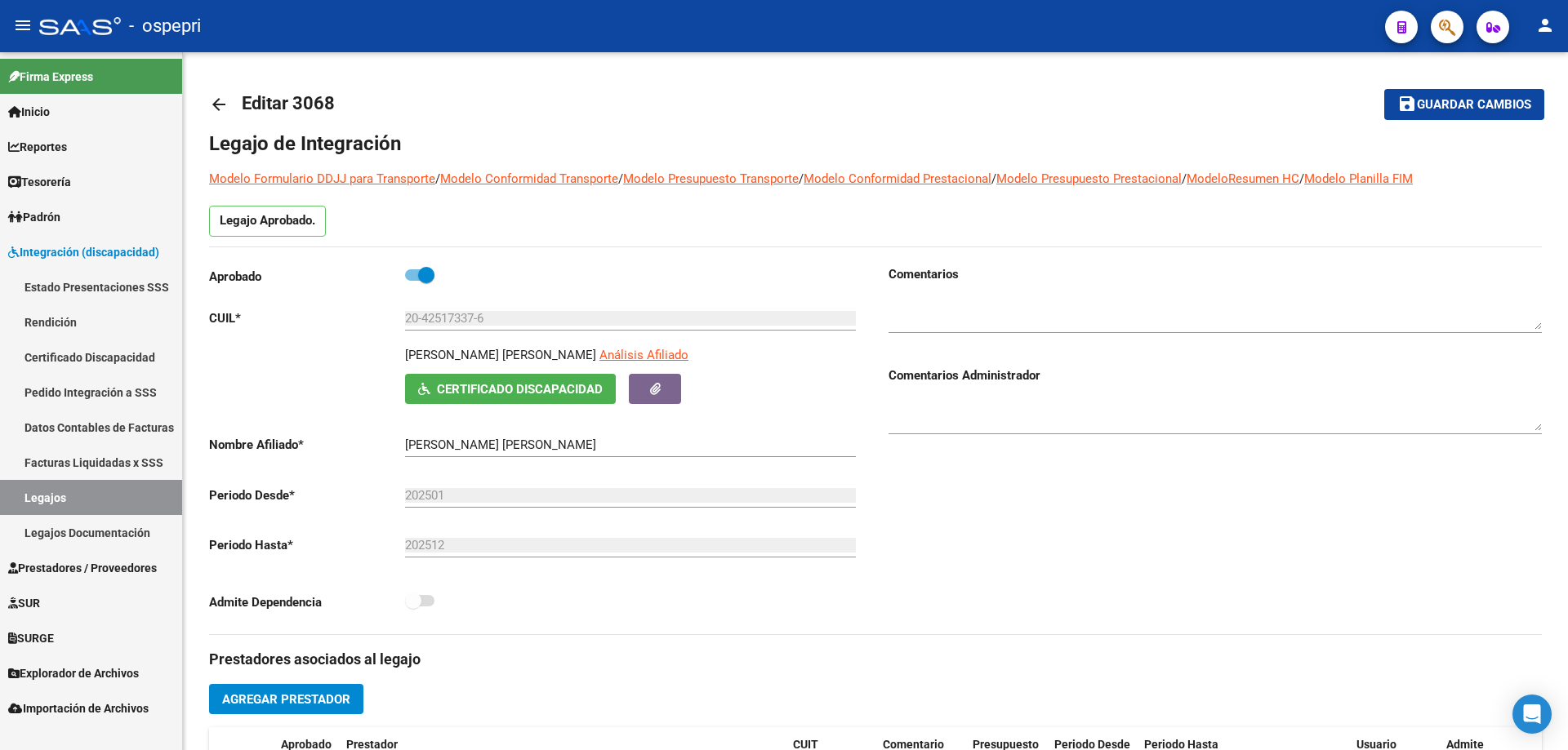
click at [224, 106] on mat-icon "arrow_back" at bounding box center [219, 104] width 20 height 20
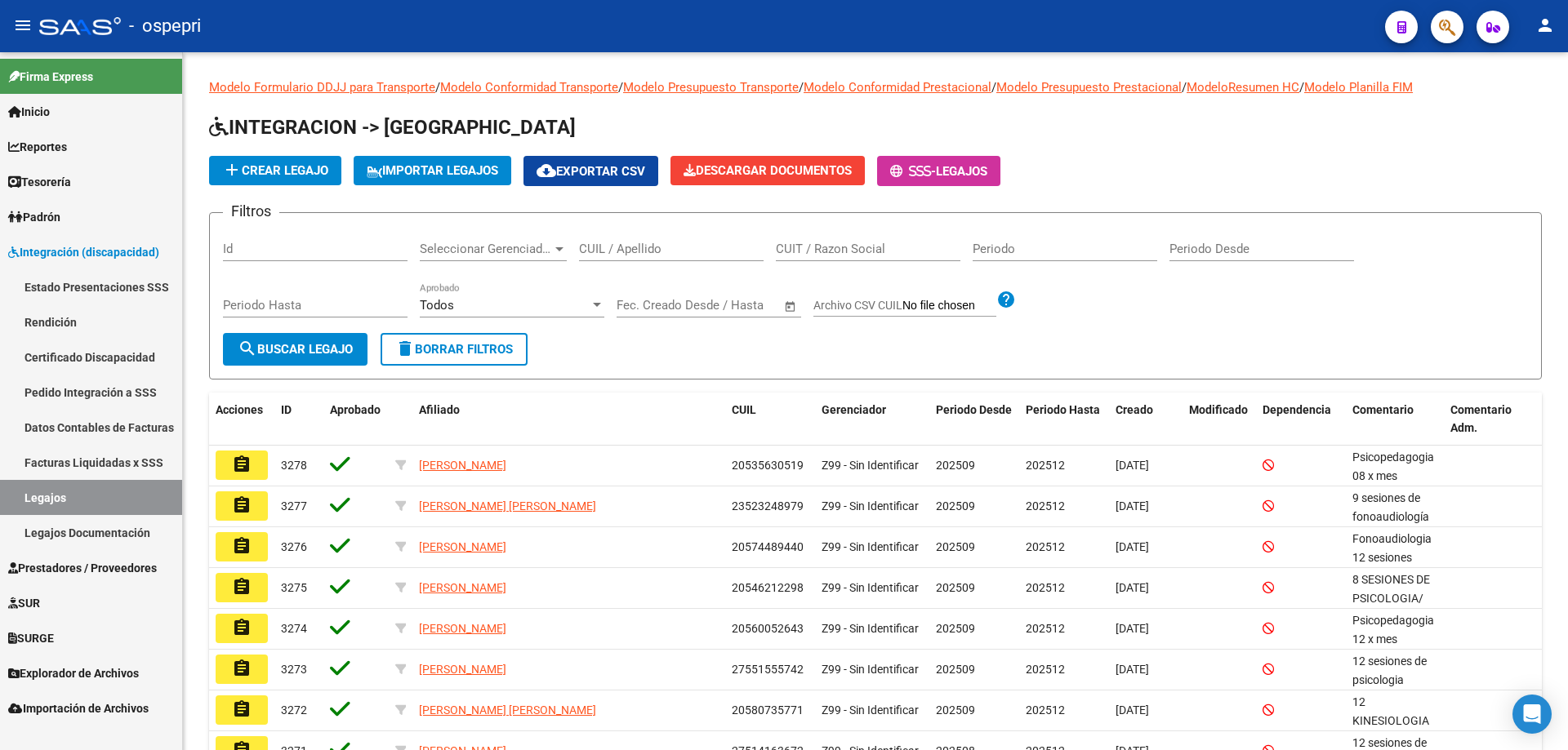
click at [672, 253] on input "CUIL / Apellido" at bounding box center [671, 248] width 184 height 15
paste input "27500020062"
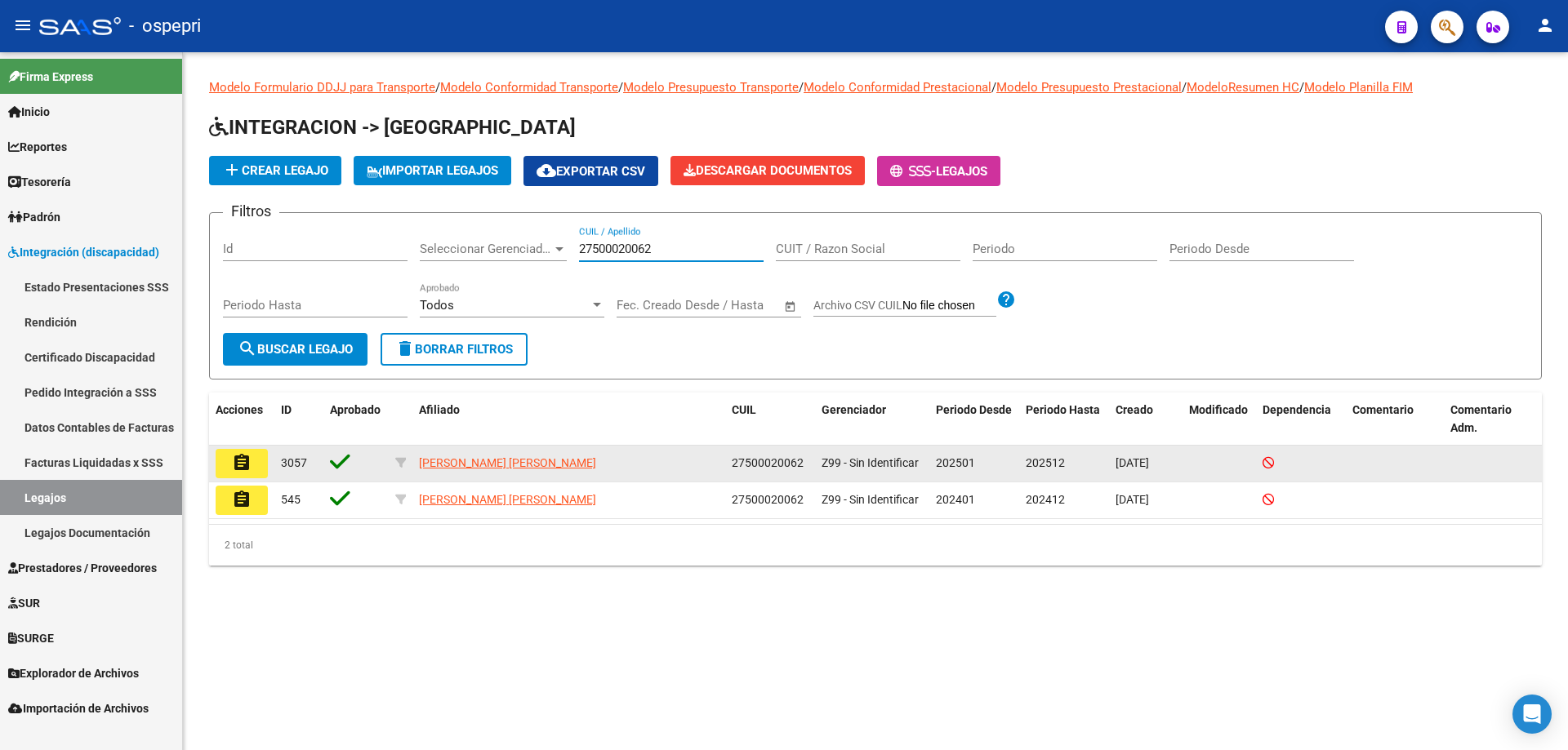
type input "27500020062"
click at [246, 454] on mat-icon "assignment" at bounding box center [242, 462] width 20 height 20
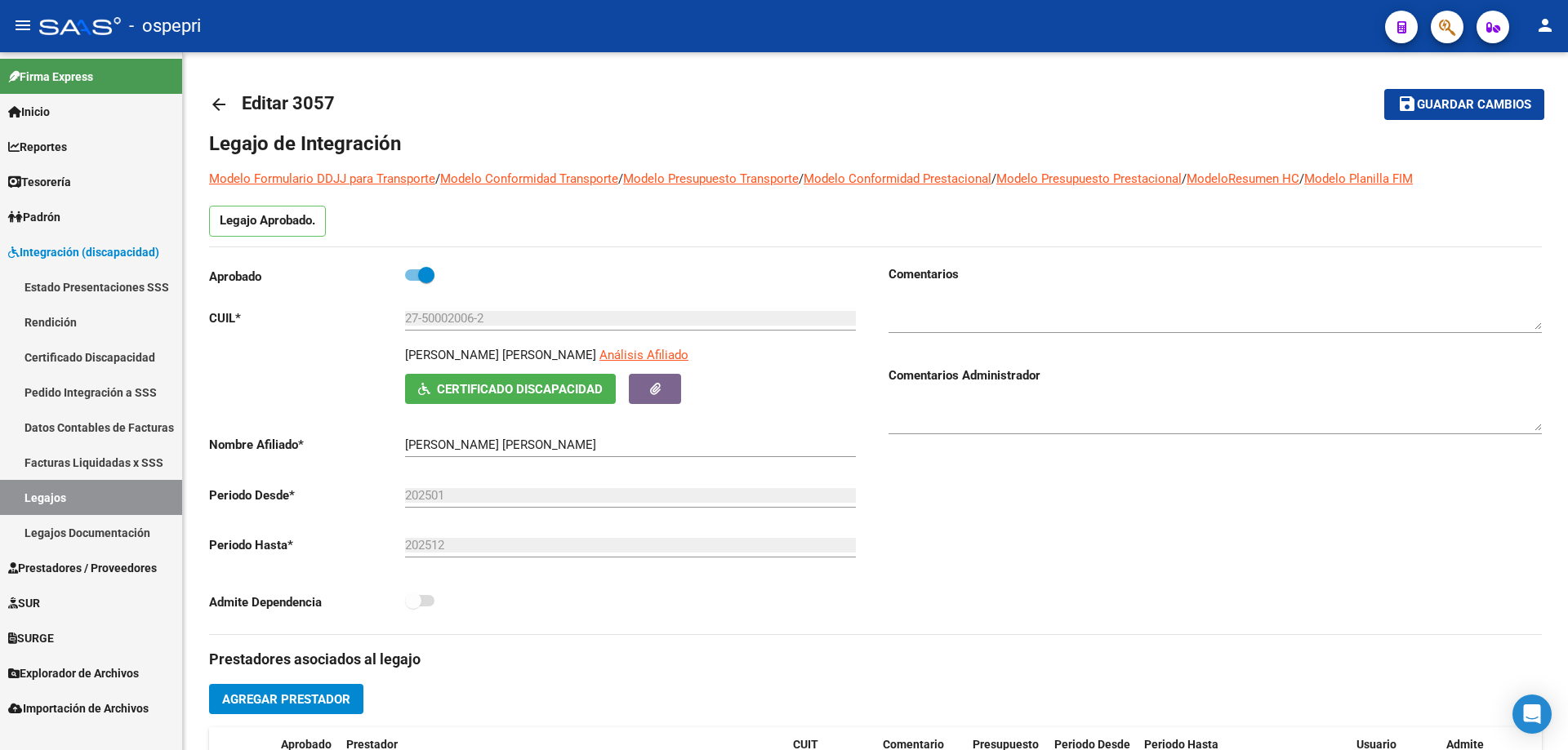
click at [225, 103] on mat-icon "arrow_back" at bounding box center [219, 104] width 20 height 20
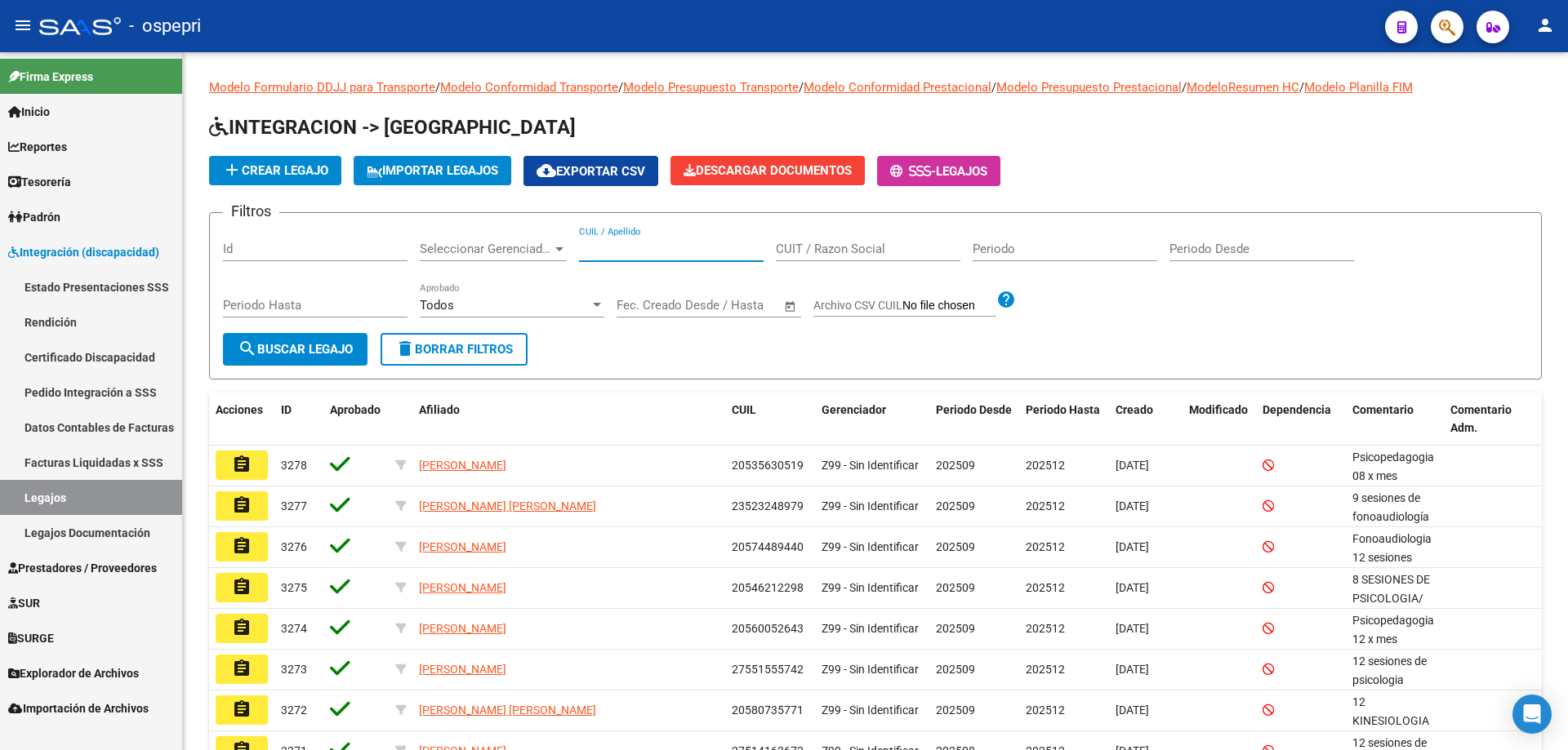
click at [608, 255] on input "CUIL / Apellido" at bounding box center [671, 248] width 184 height 15
paste input "23563199334"
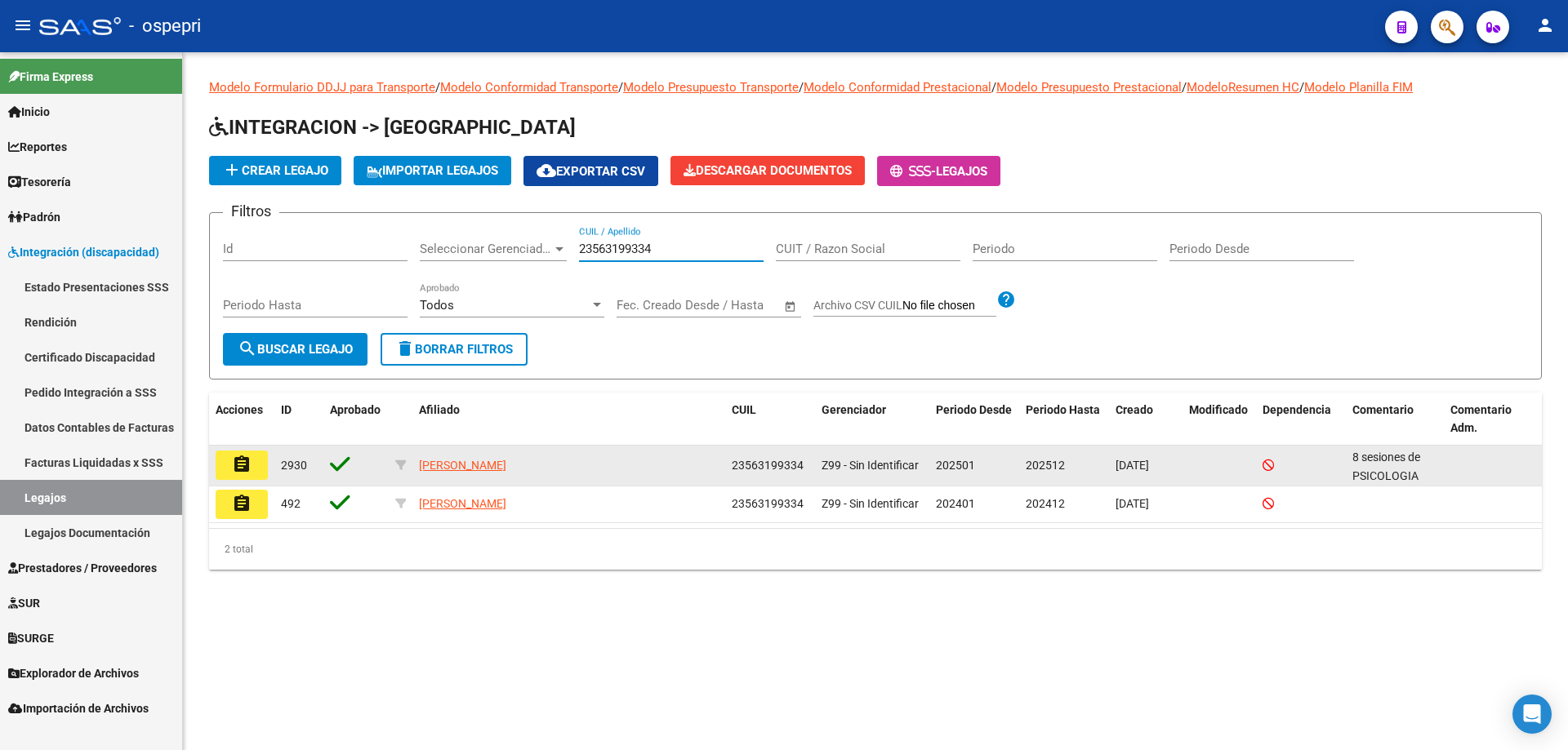
type input "23563199334"
click at [243, 462] on mat-icon "assignment" at bounding box center [242, 464] width 20 height 20
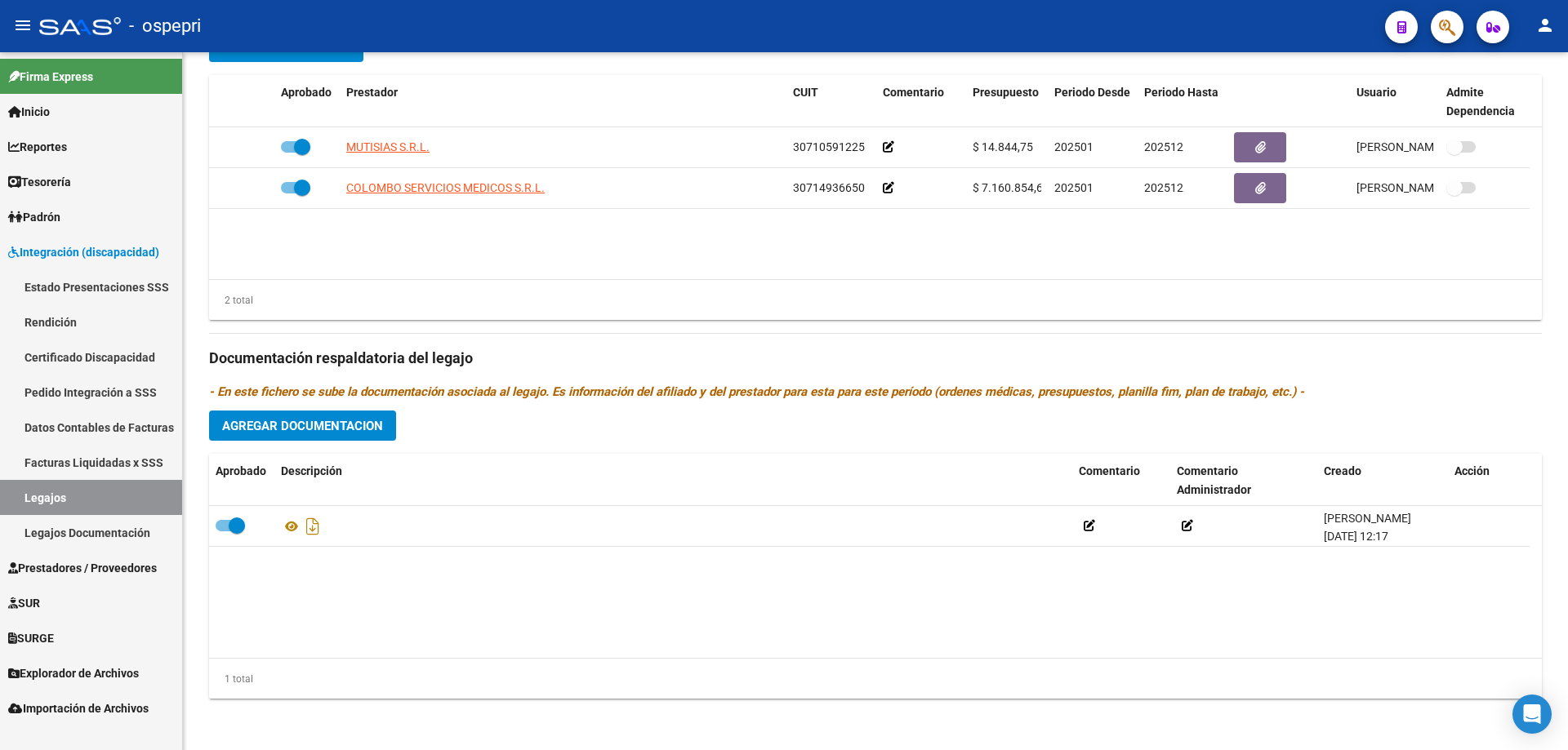
scroll to position [653, 0]
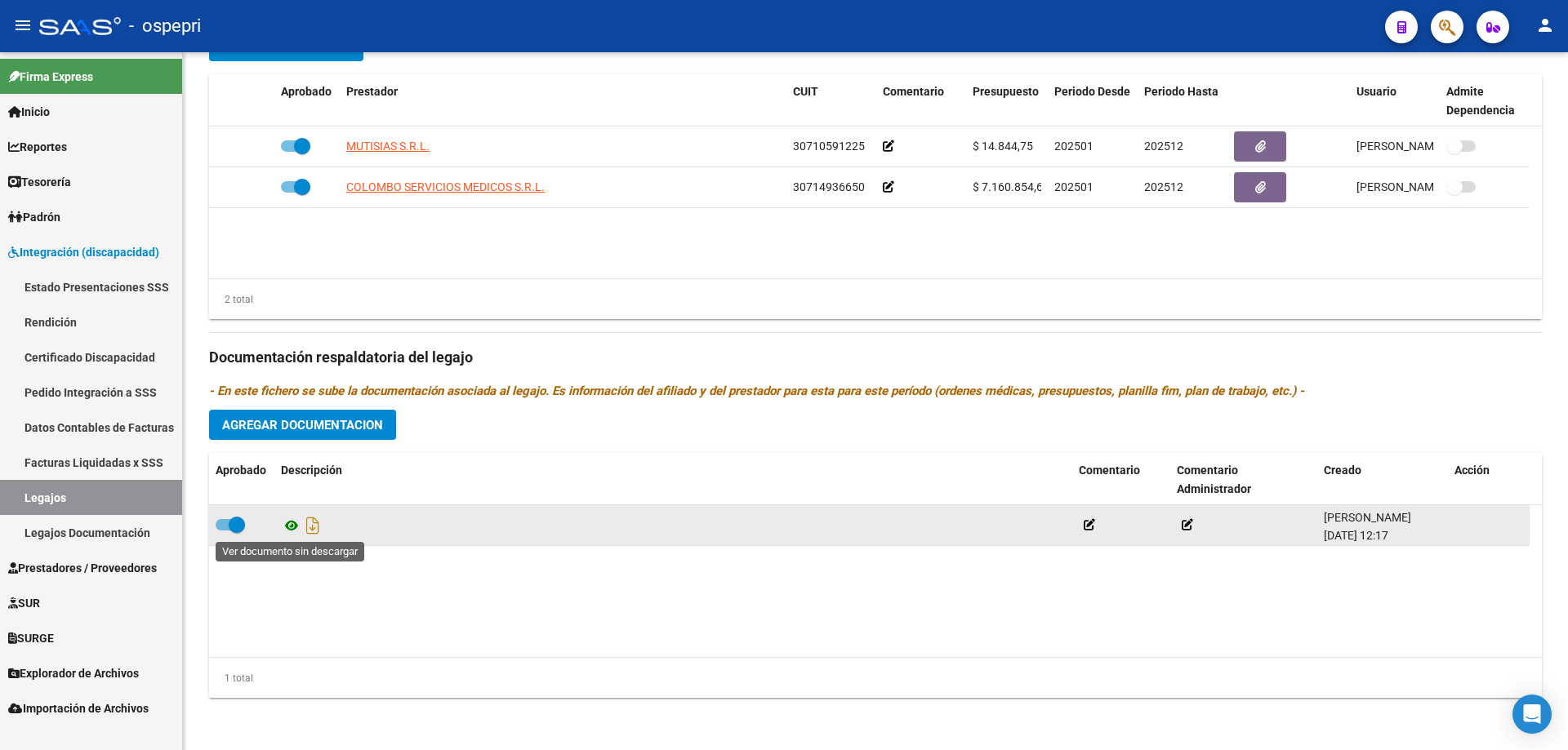
click at [290, 528] on icon at bounding box center [291, 526] width 21 height 20
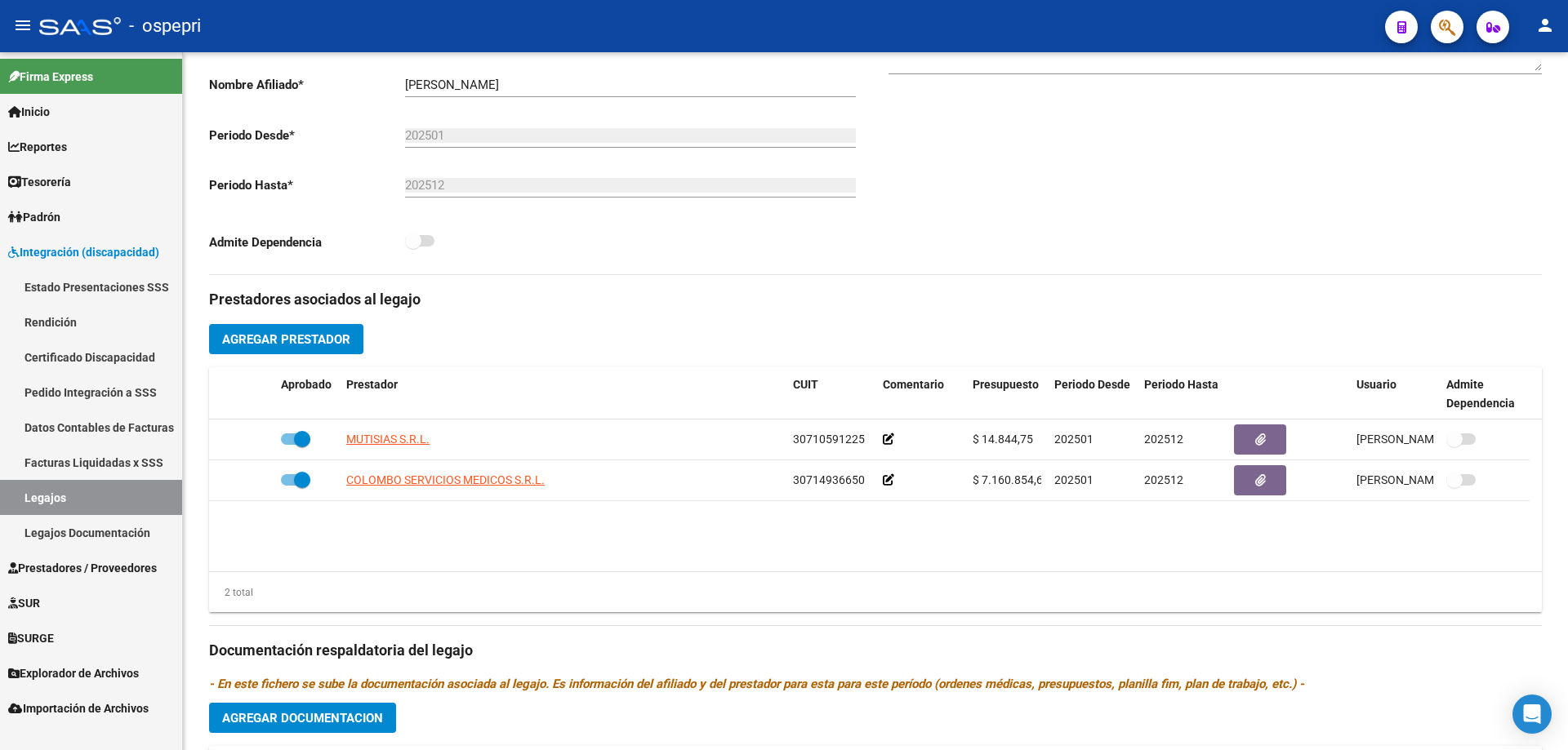
scroll to position [0, 0]
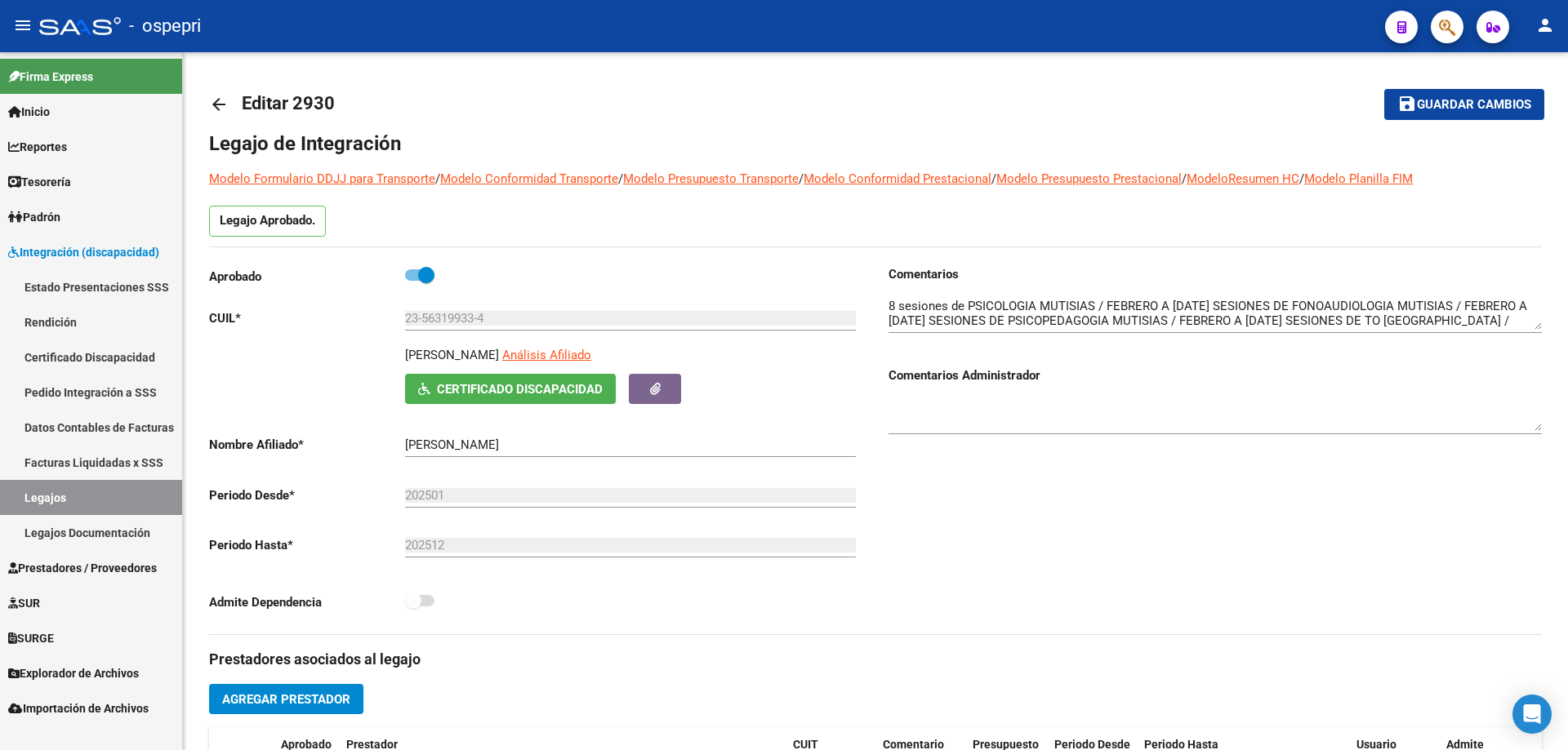
click at [217, 104] on mat-icon "arrow_back" at bounding box center [219, 104] width 20 height 20
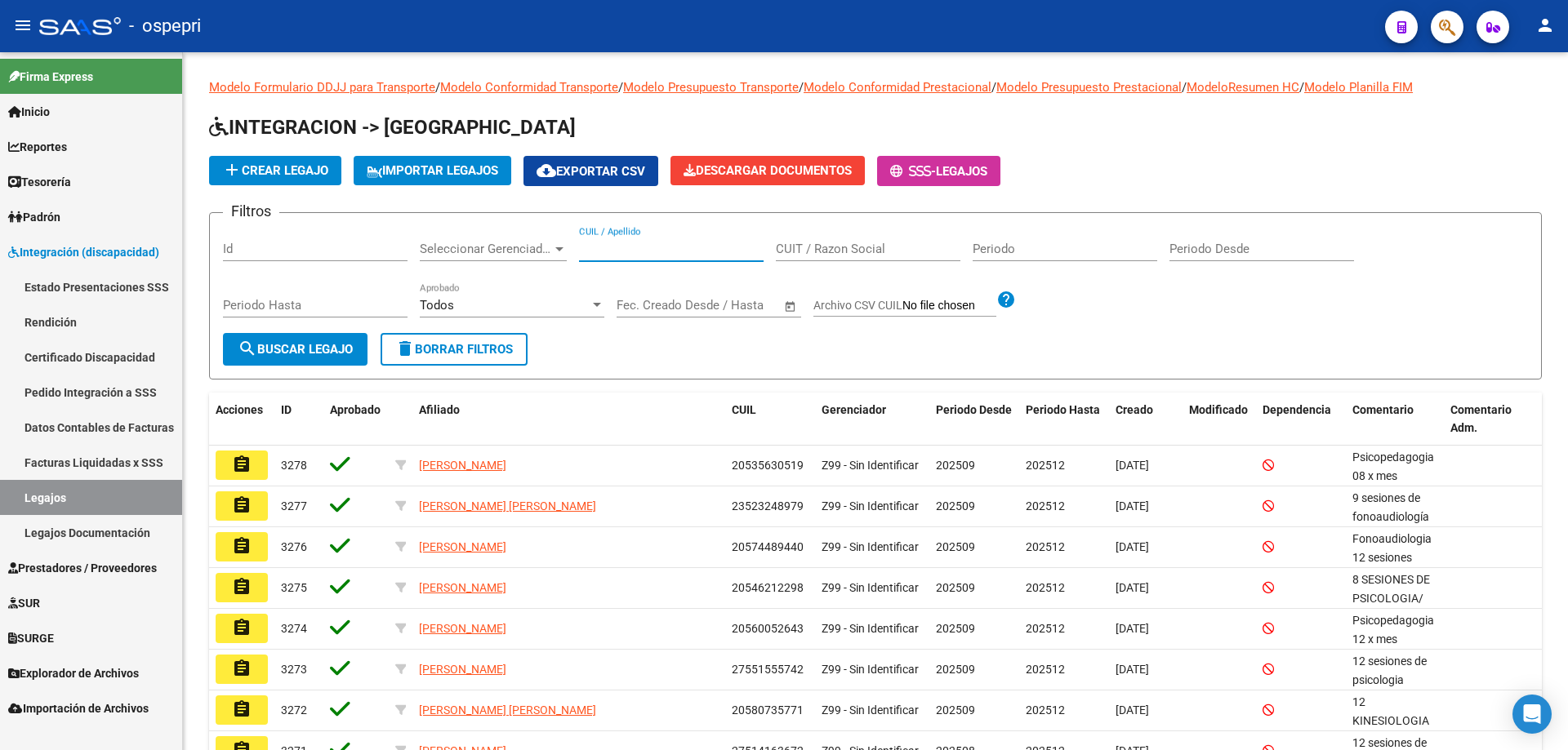
click at [702, 250] on input "CUIL / Apellido" at bounding box center [671, 248] width 184 height 15
paste input "27245814483"
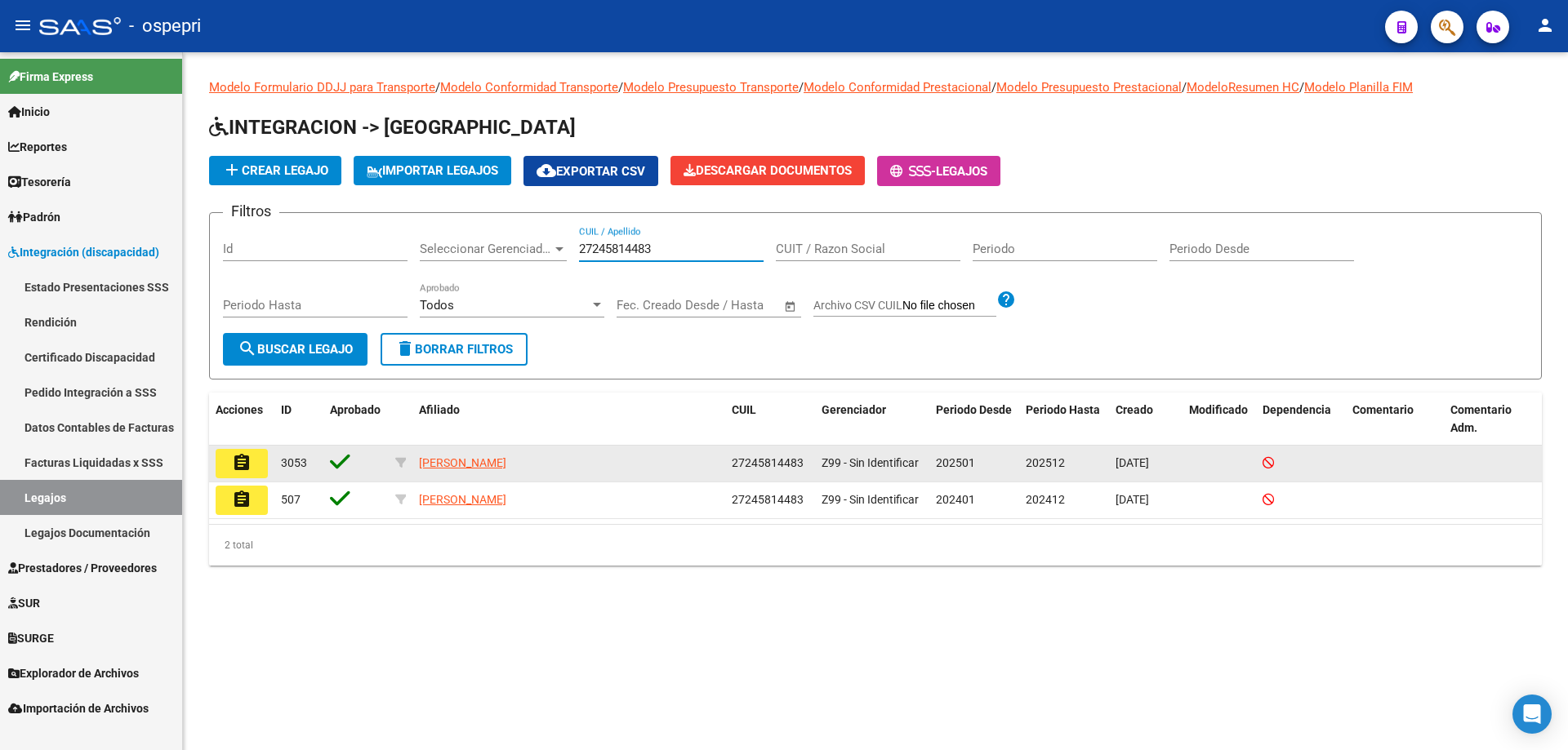
type input "27245814483"
click at [239, 461] on mat-icon "assignment" at bounding box center [242, 462] width 20 height 20
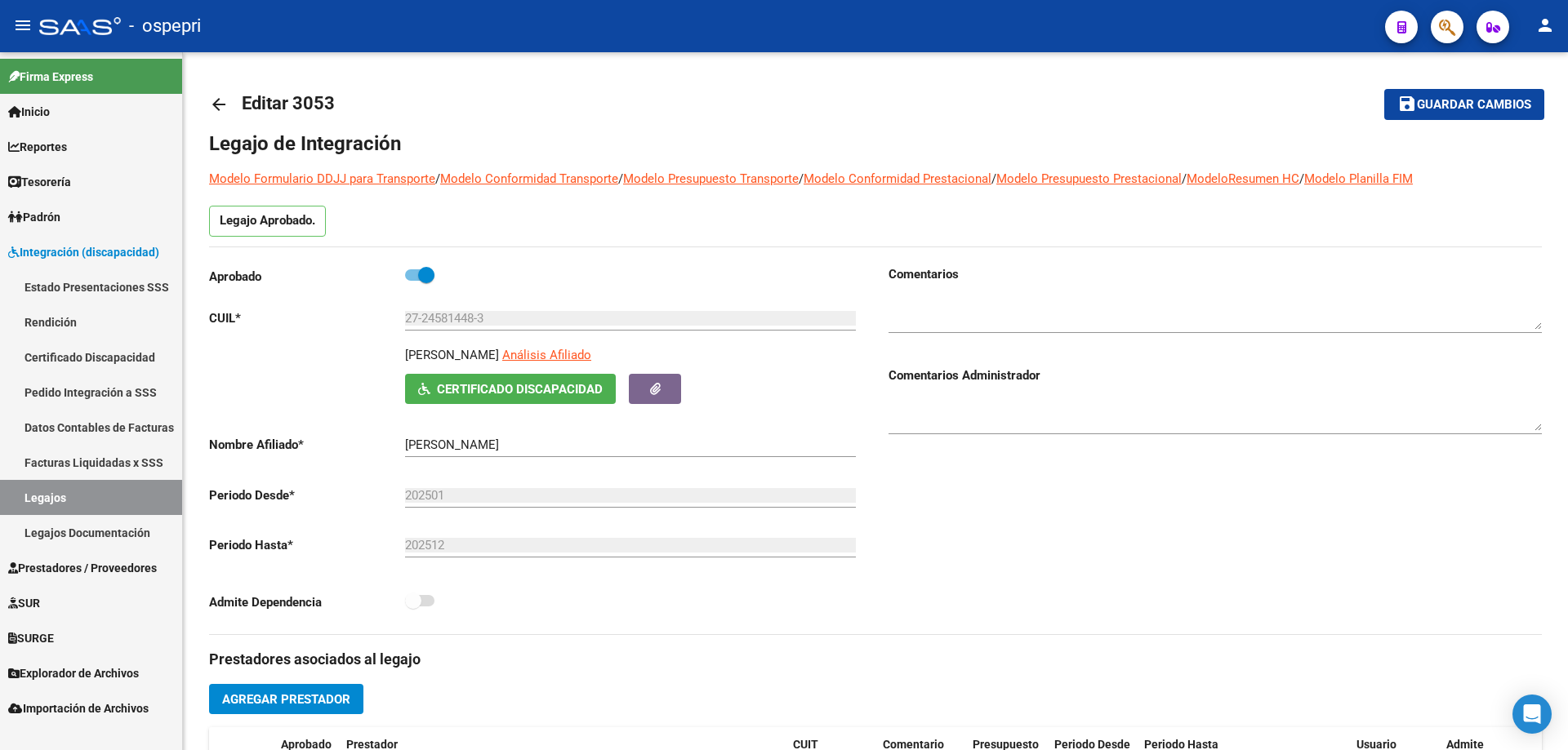
click at [217, 105] on mat-icon "arrow_back" at bounding box center [219, 104] width 20 height 20
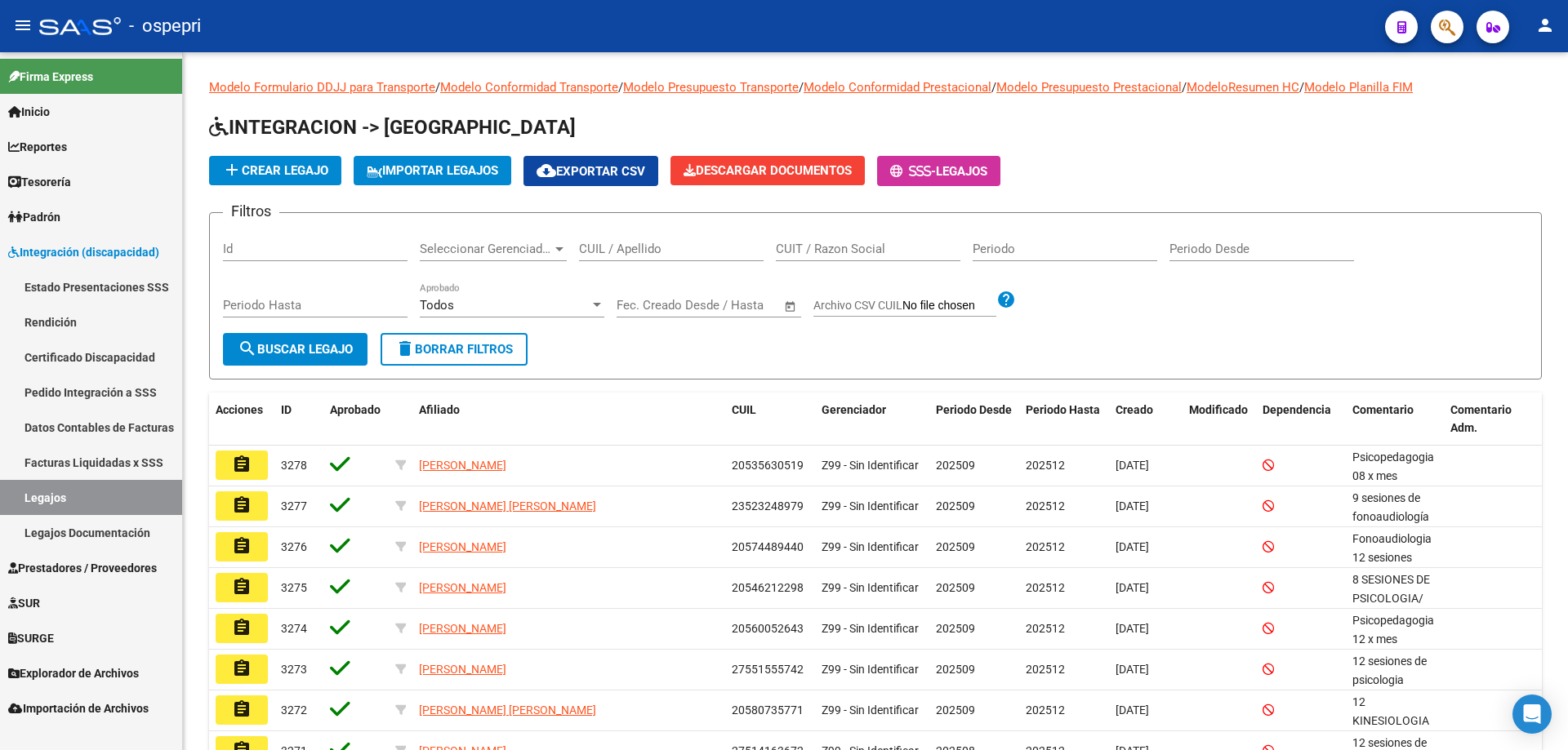
click at [622, 239] on div "CUIL / Apellido" at bounding box center [671, 243] width 184 height 35
paste input "20131480777"
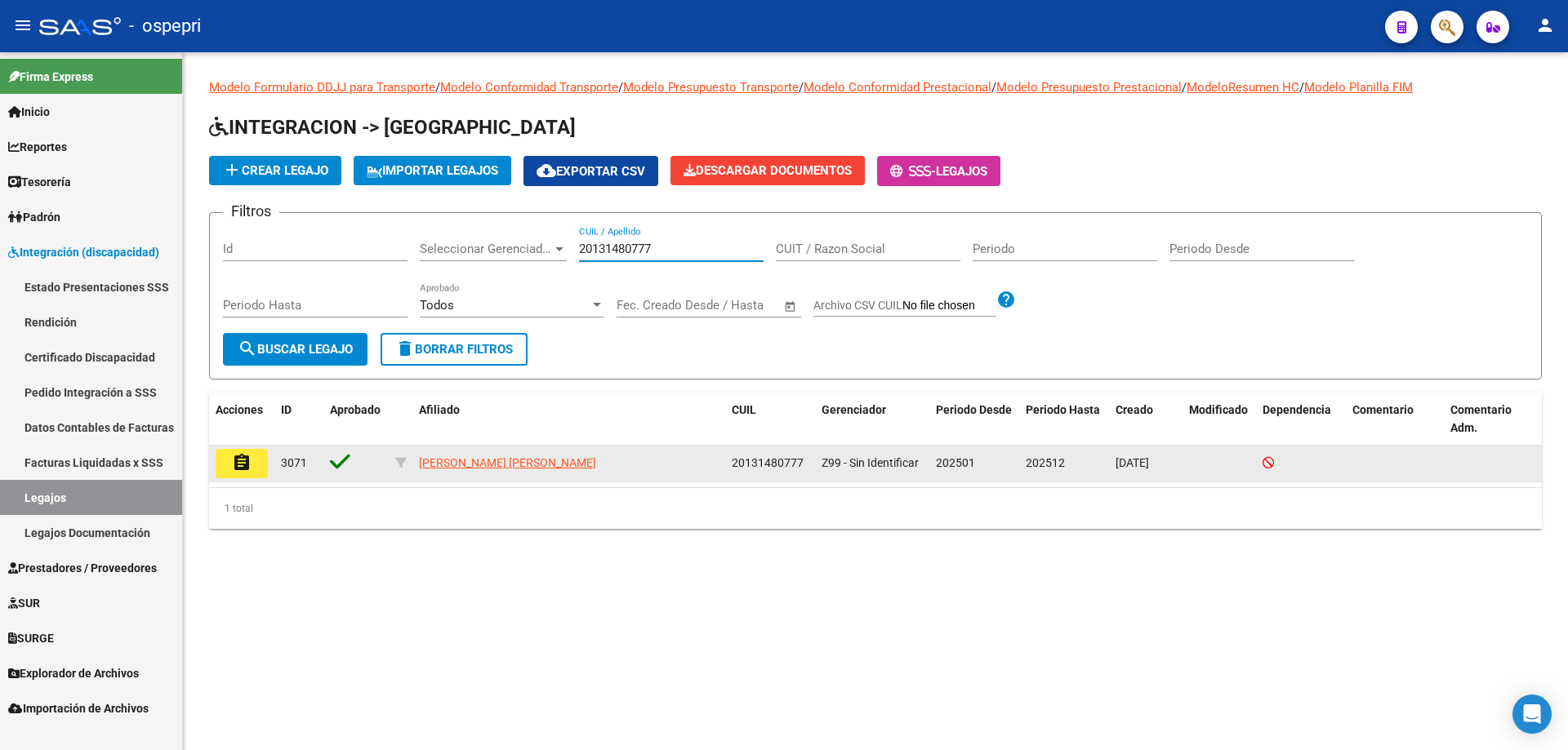
type input "20131480777"
click at [223, 462] on button "assignment" at bounding box center [242, 463] width 52 height 29
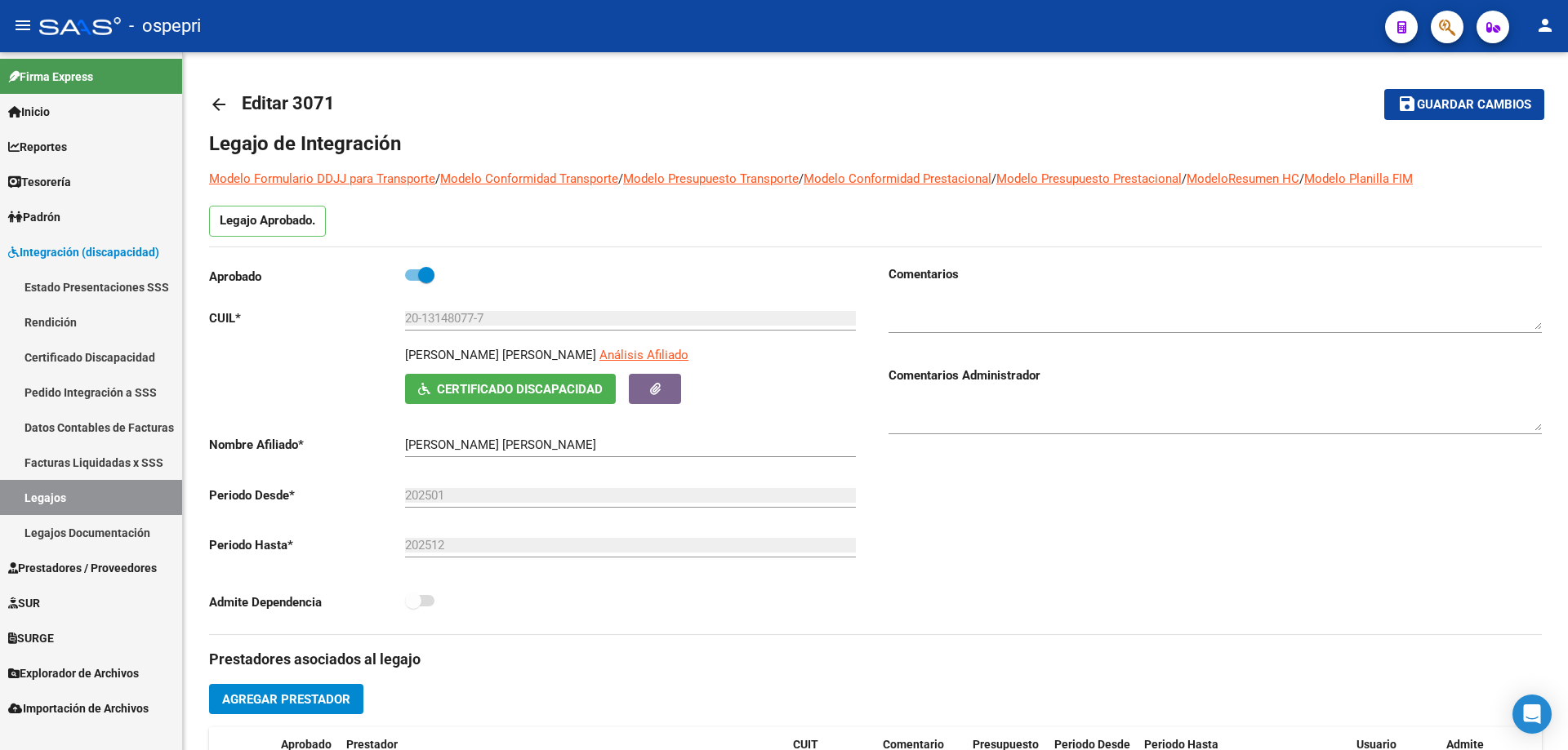
click at [224, 110] on mat-icon "arrow_back" at bounding box center [219, 104] width 20 height 20
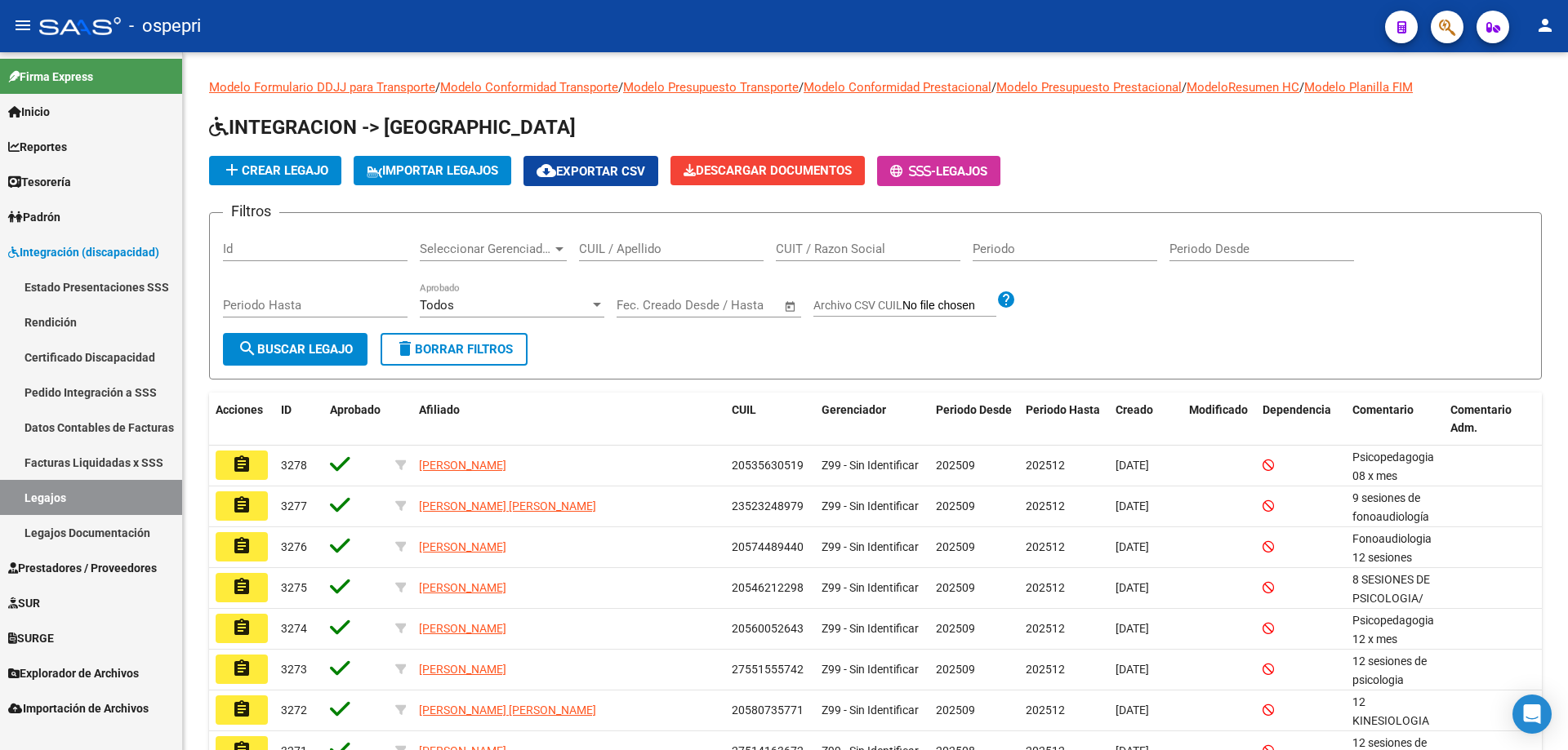
click at [702, 258] on div "CUIL / Apellido" at bounding box center [671, 243] width 184 height 35
click at [706, 253] on input "CUIL / Apellido" at bounding box center [671, 248] width 184 height 15
paste input "27586464456"
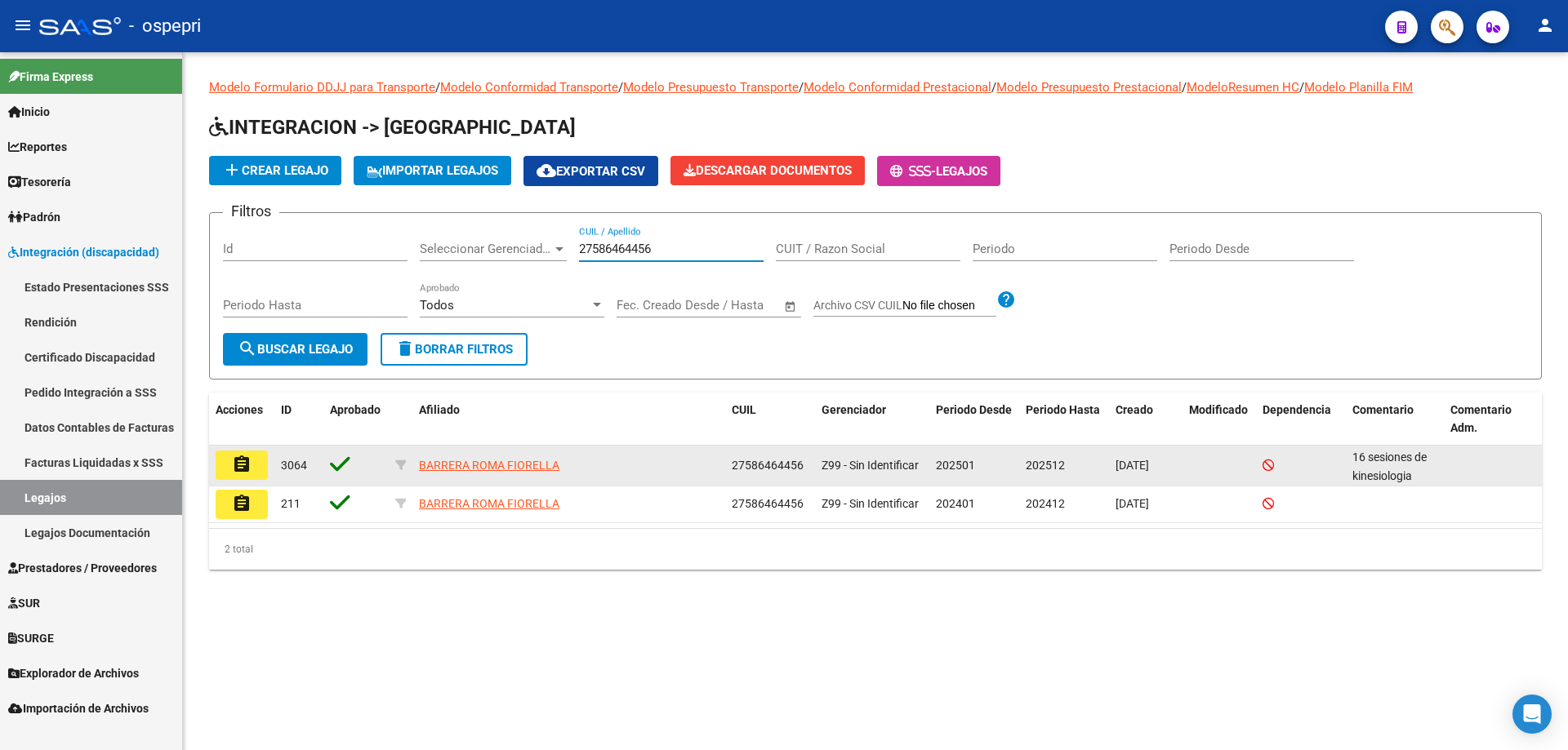
type input "27586464456"
click at [238, 453] on button "assignment" at bounding box center [242, 465] width 52 height 29
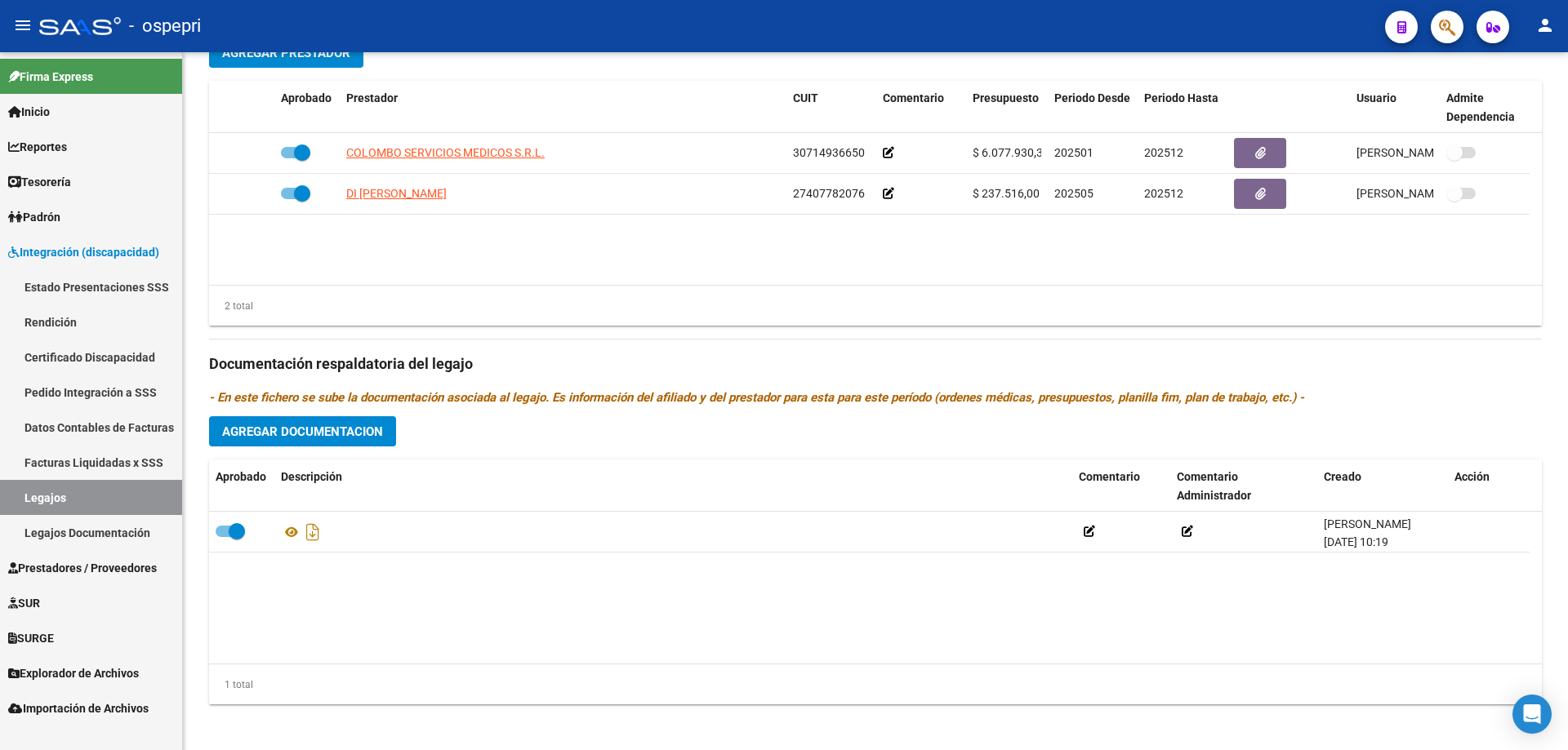
scroll to position [653, 0]
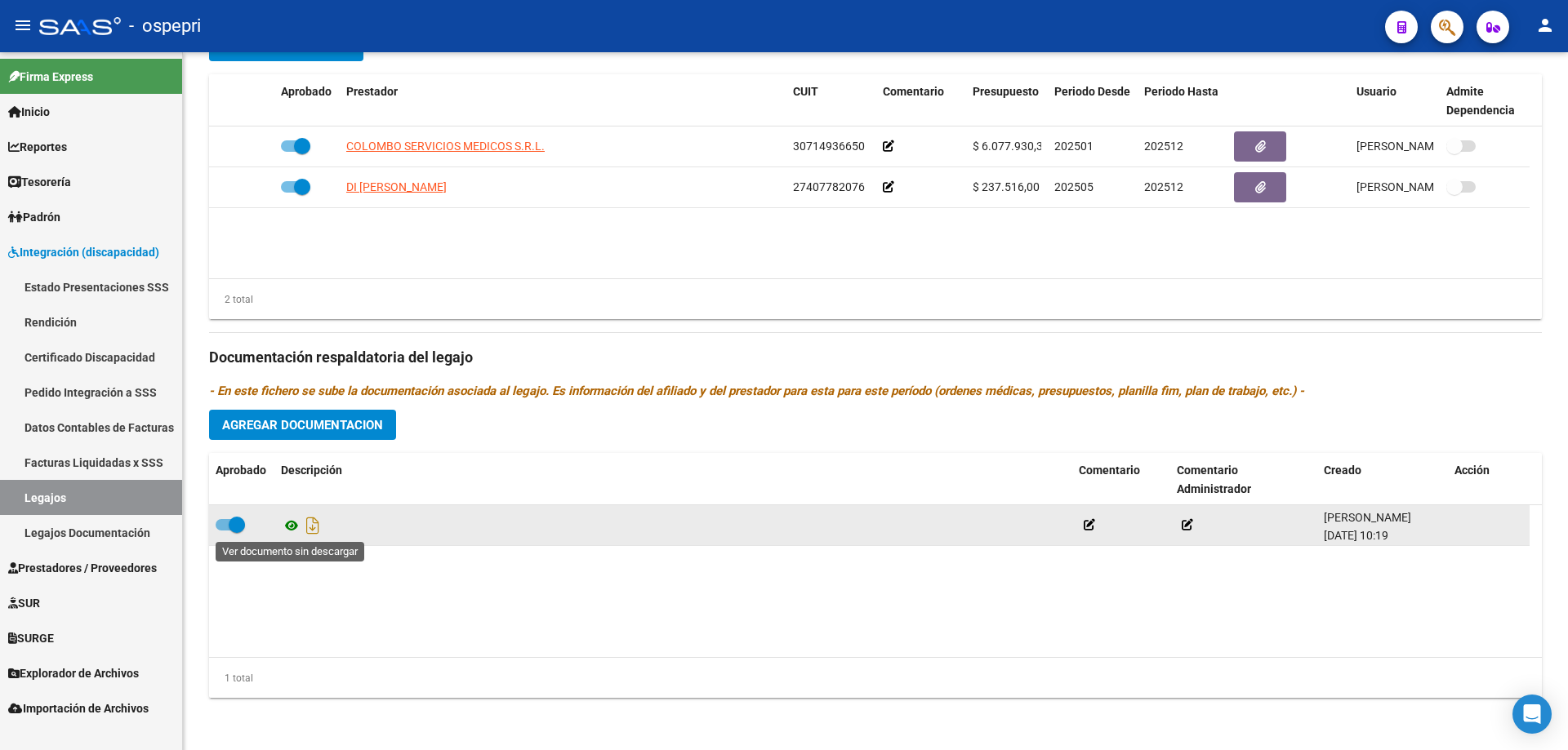
click at [290, 522] on icon at bounding box center [291, 526] width 21 height 20
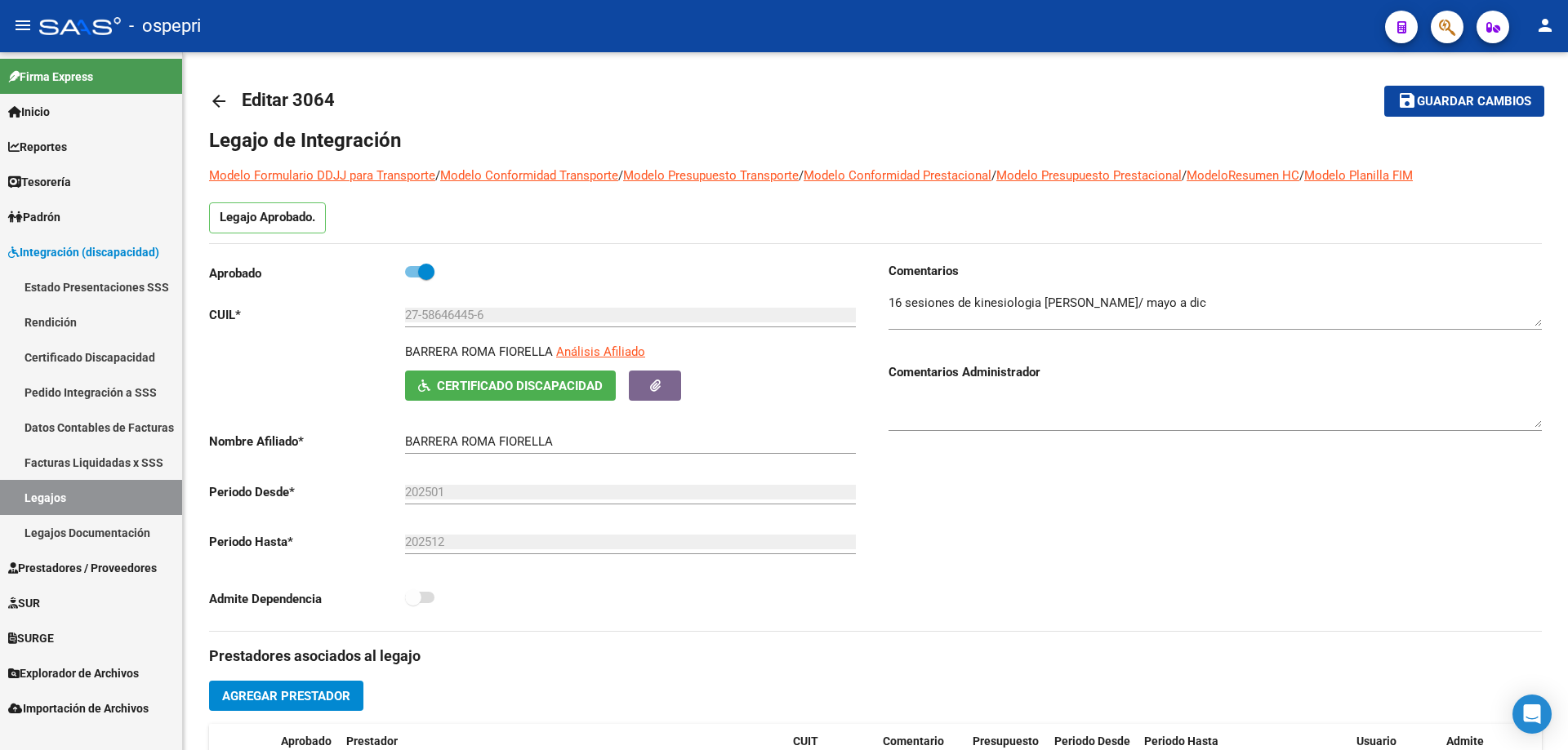
scroll to position [0, 0]
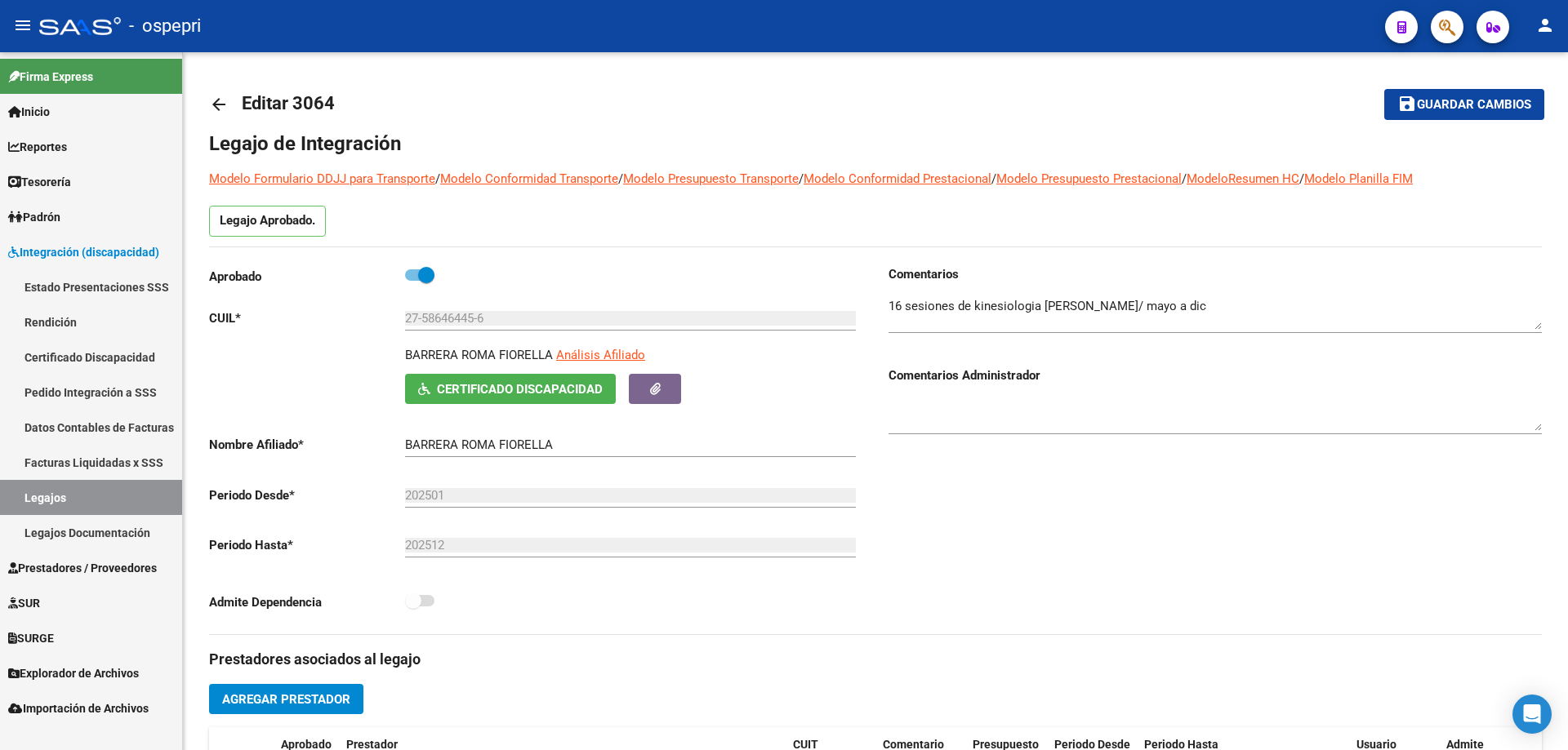
click at [217, 95] on mat-icon "arrow_back" at bounding box center [219, 104] width 20 height 20
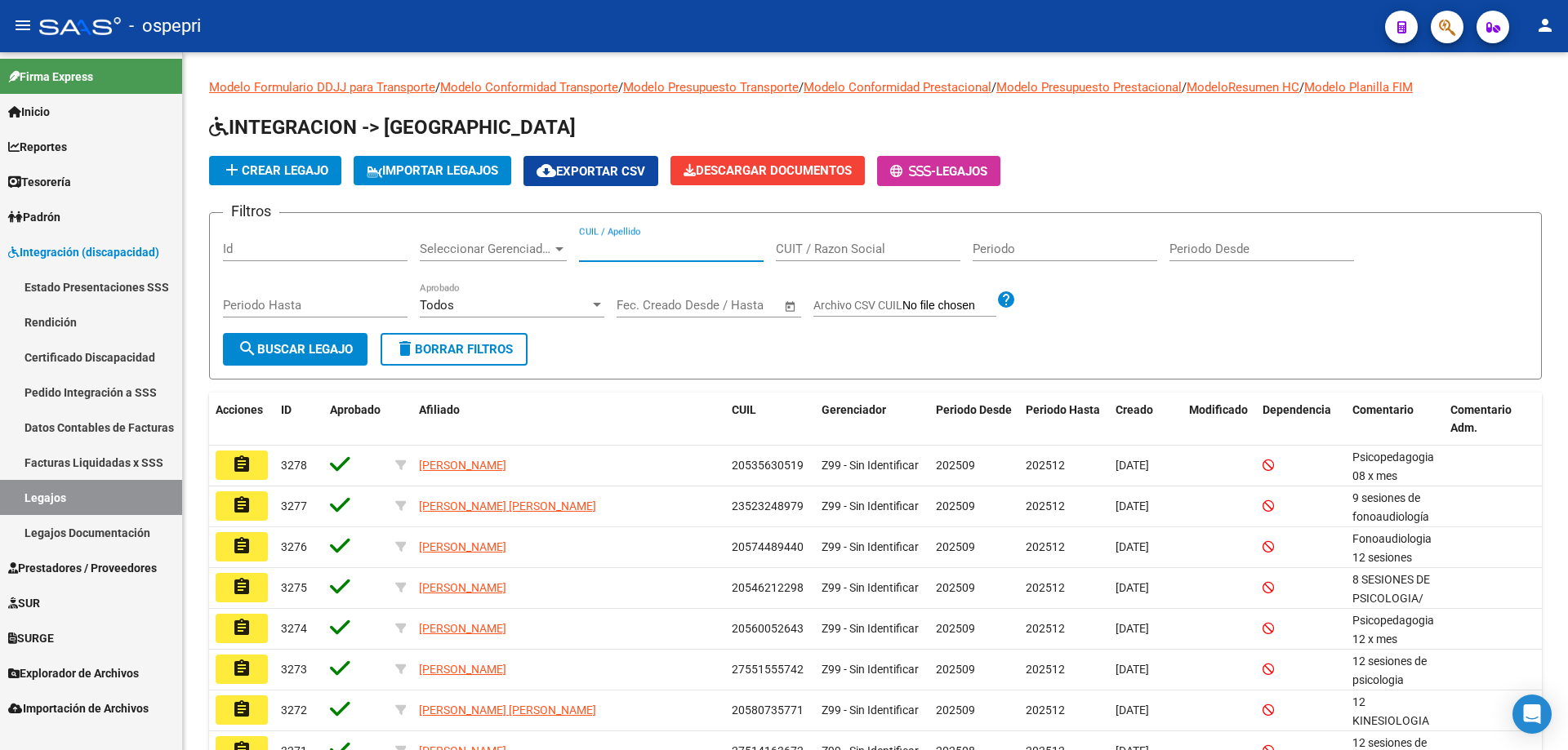
click at [682, 242] on input "CUIL / Apellido" at bounding box center [671, 248] width 184 height 15
paste input "27224730735"
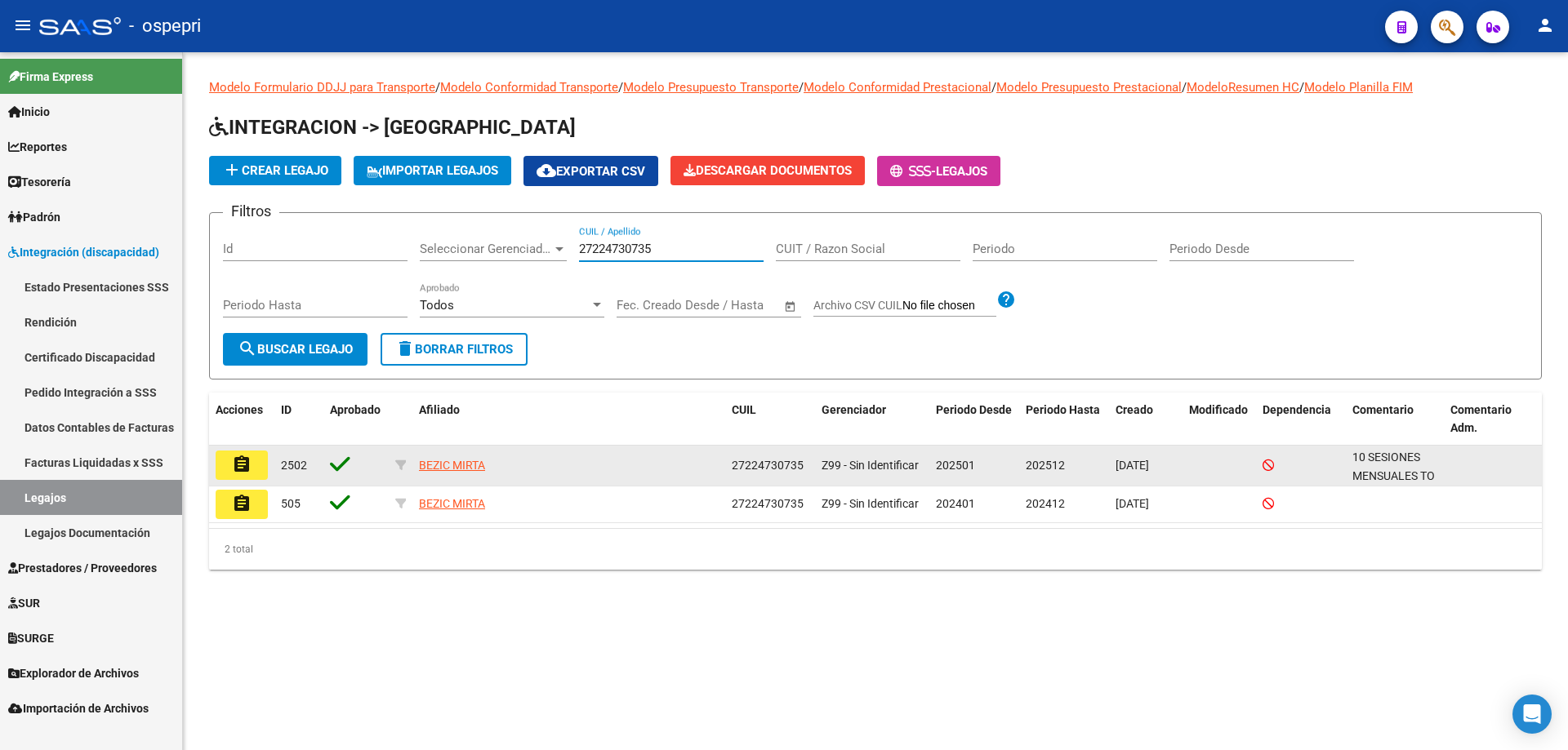
type input "27224730735"
click at [242, 462] on mat-icon "assignment" at bounding box center [242, 464] width 20 height 20
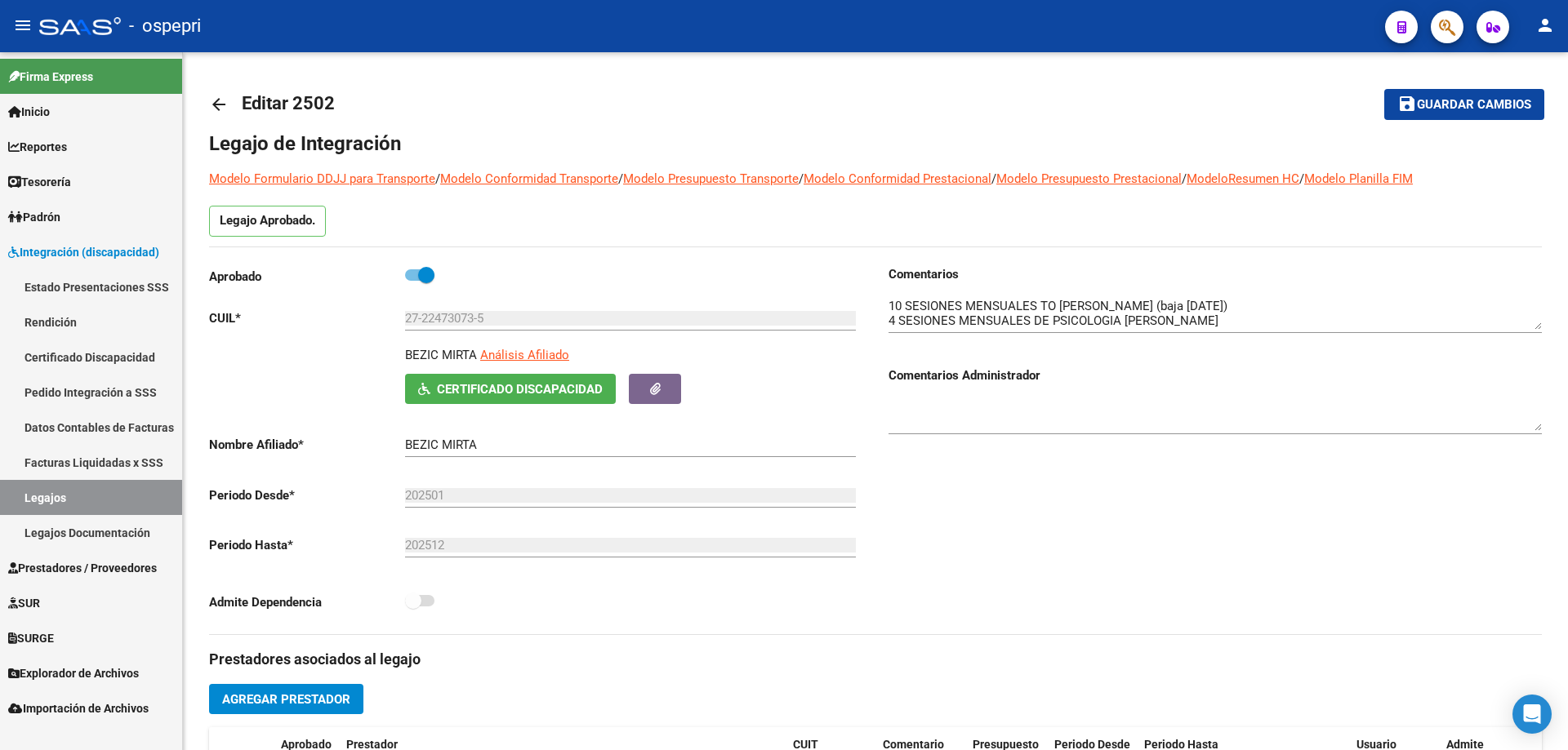
click at [222, 105] on mat-icon "arrow_back" at bounding box center [219, 104] width 20 height 20
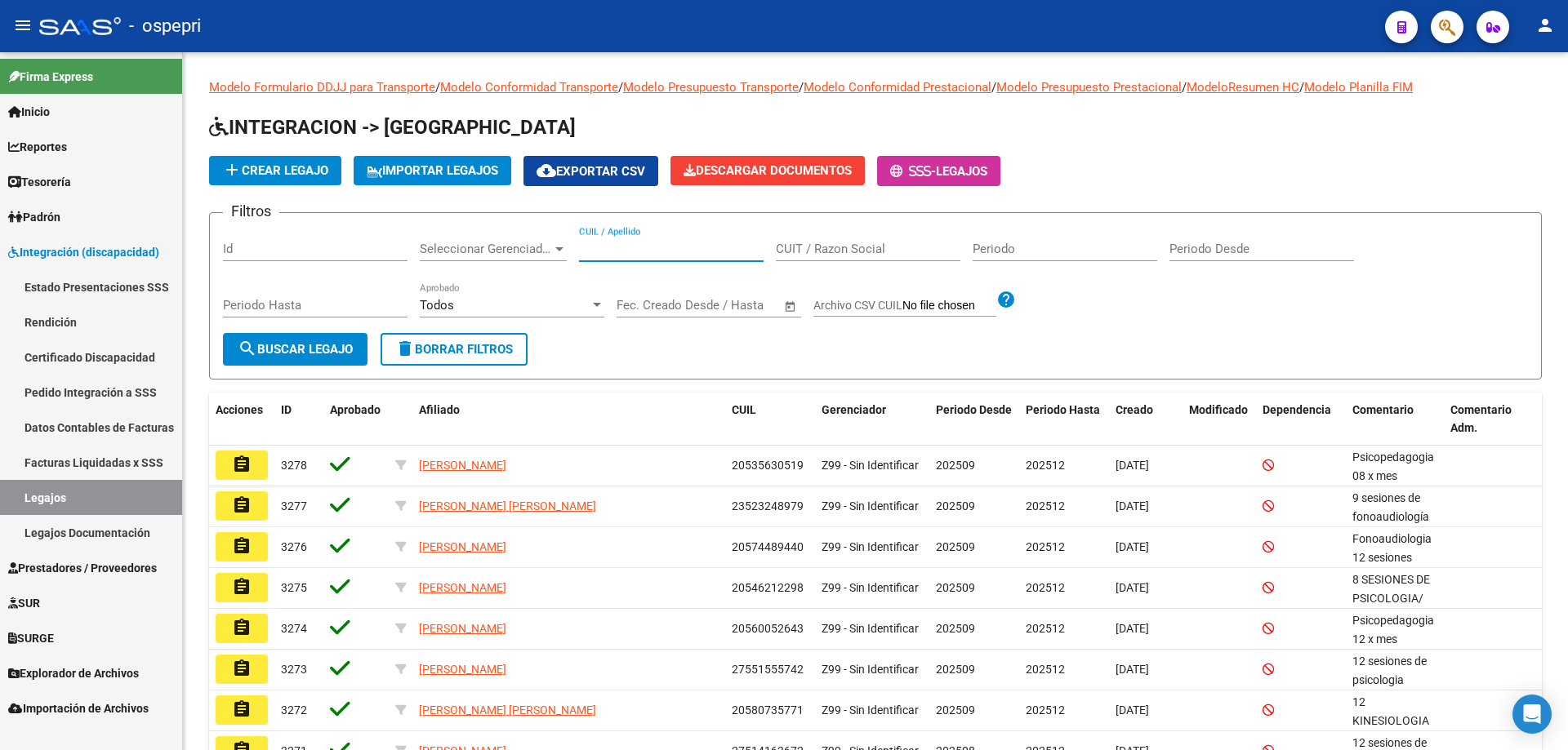
click at [684, 250] on input "CUIL / Apellido" at bounding box center [671, 248] width 184 height 15
paste input "27591180695"
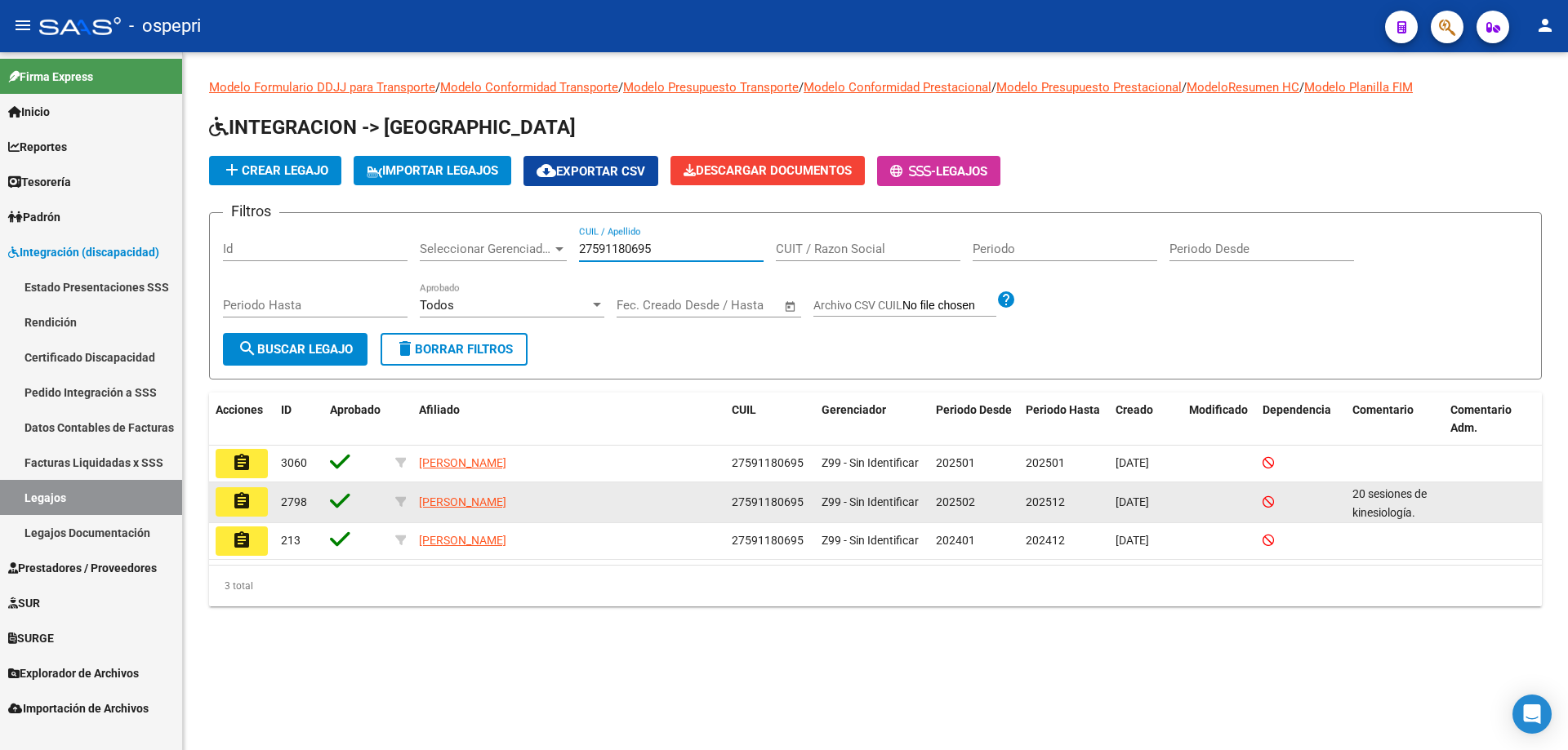
type input "27591180695"
click at [245, 502] on mat-icon "assignment" at bounding box center [242, 501] width 20 height 20
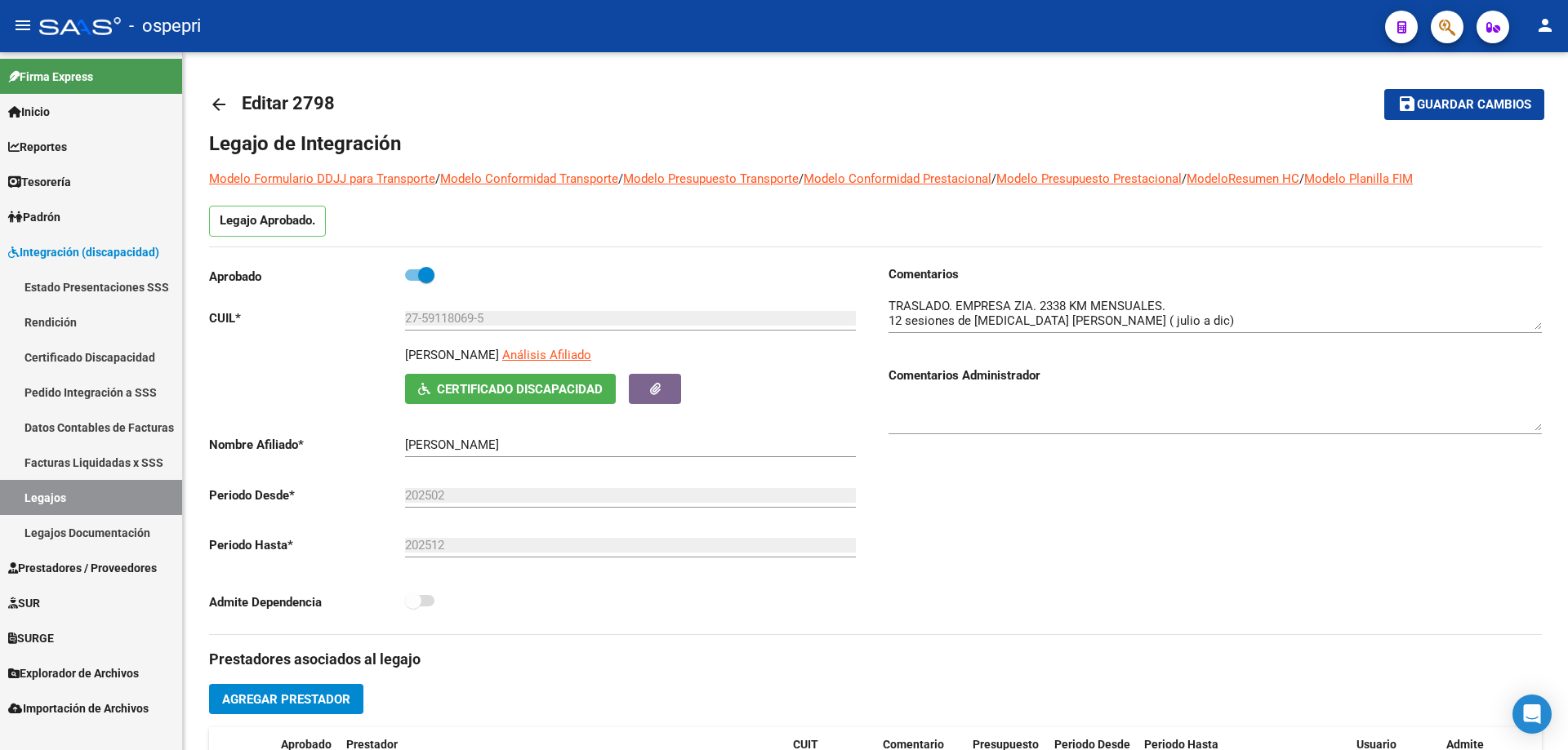
click at [217, 103] on mat-icon "arrow_back" at bounding box center [219, 104] width 20 height 20
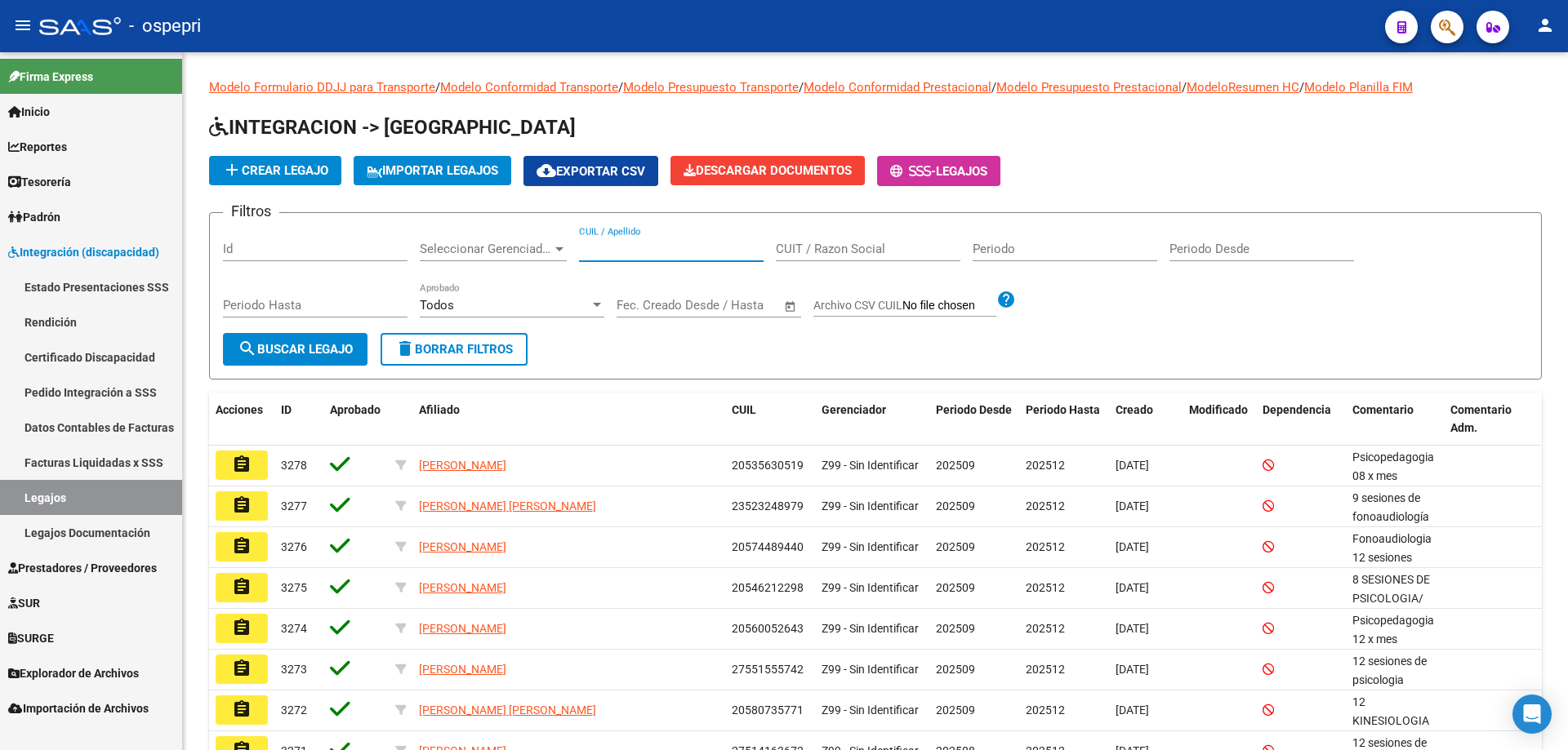
click at [688, 250] on input "CUIL / Apellido" at bounding box center [671, 248] width 184 height 15
paste input "20577213578"
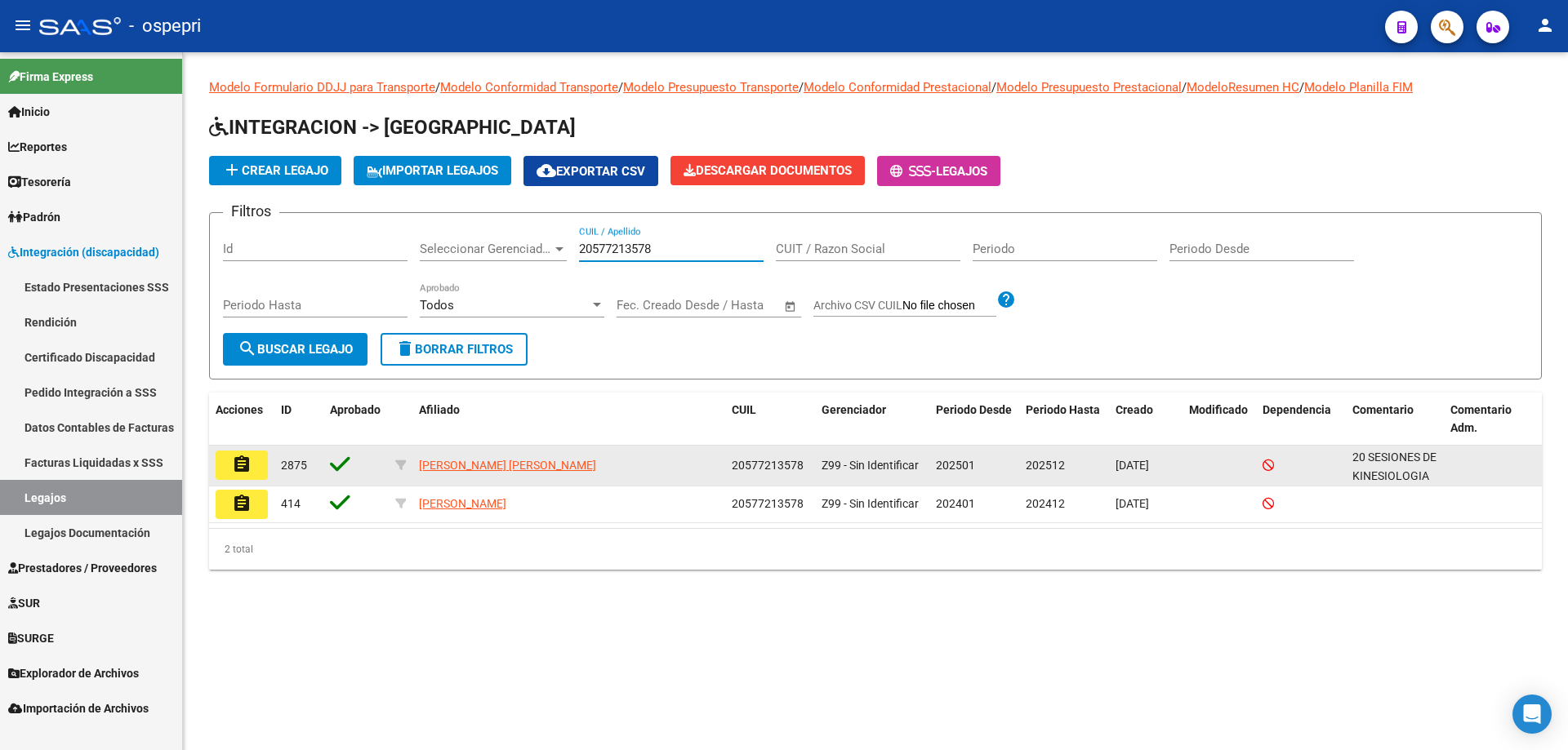
type input "20577213578"
click at [244, 459] on mat-icon "assignment" at bounding box center [242, 464] width 20 height 20
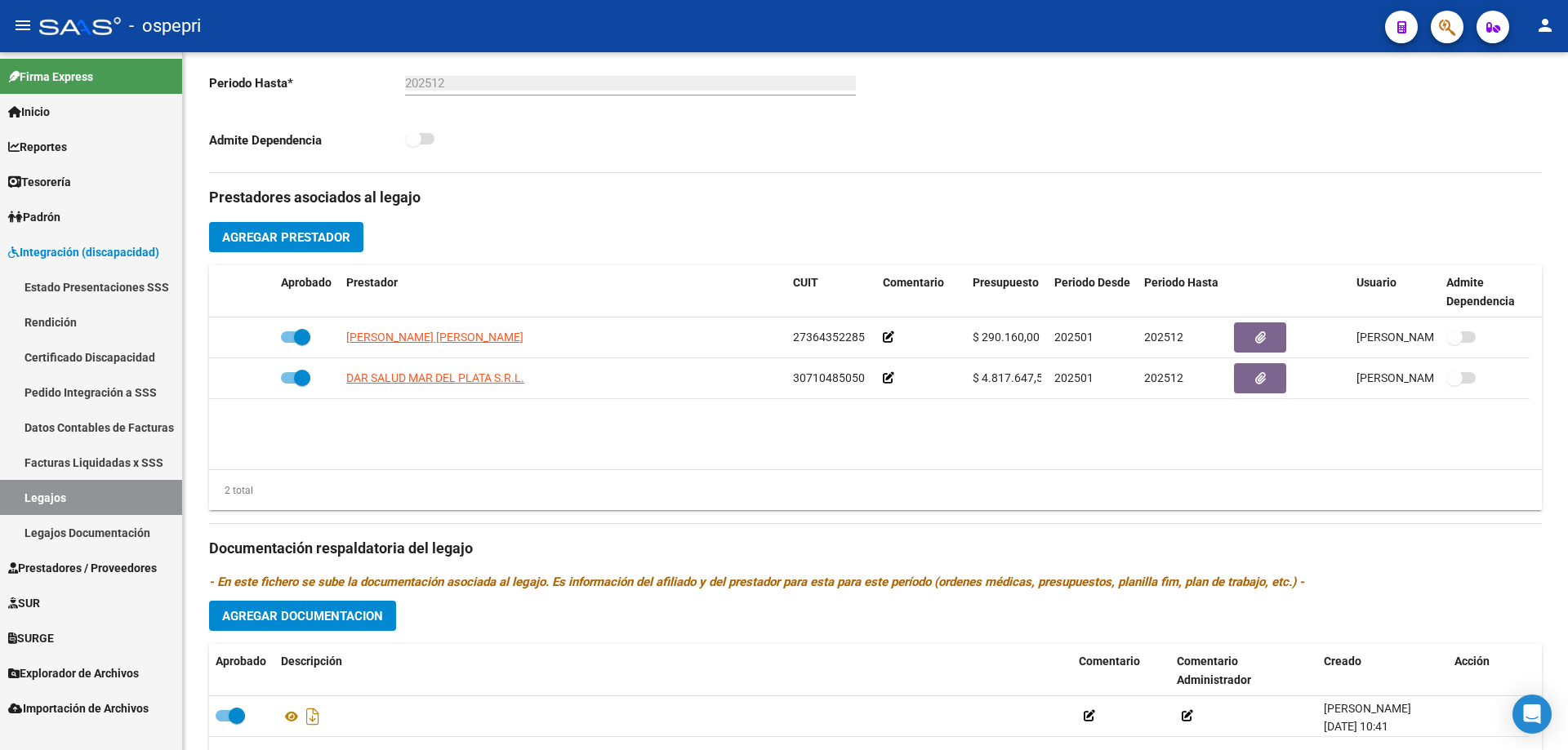
scroll to position [490, 0]
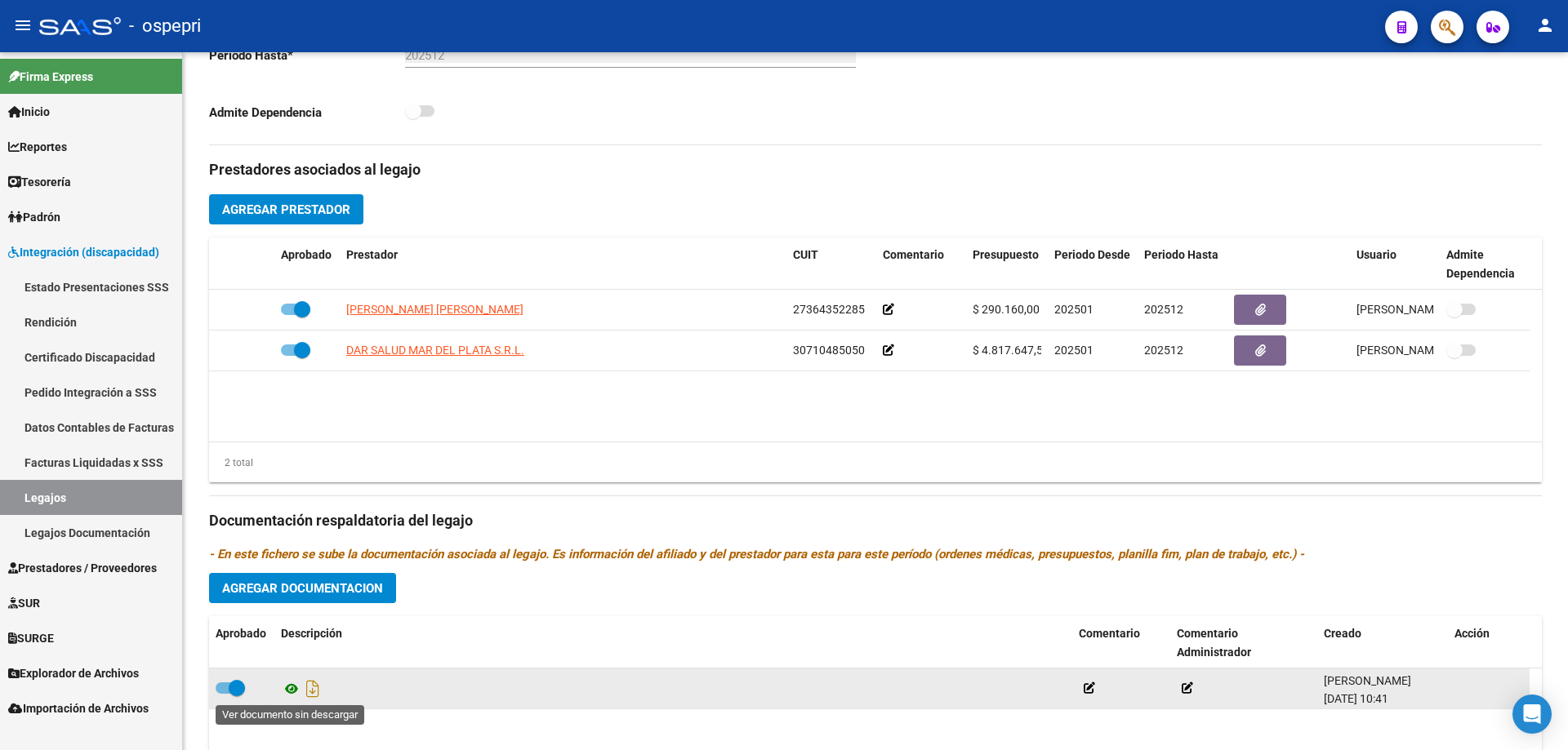
click at [294, 686] on icon at bounding box center [291, 689] width 21 height 20
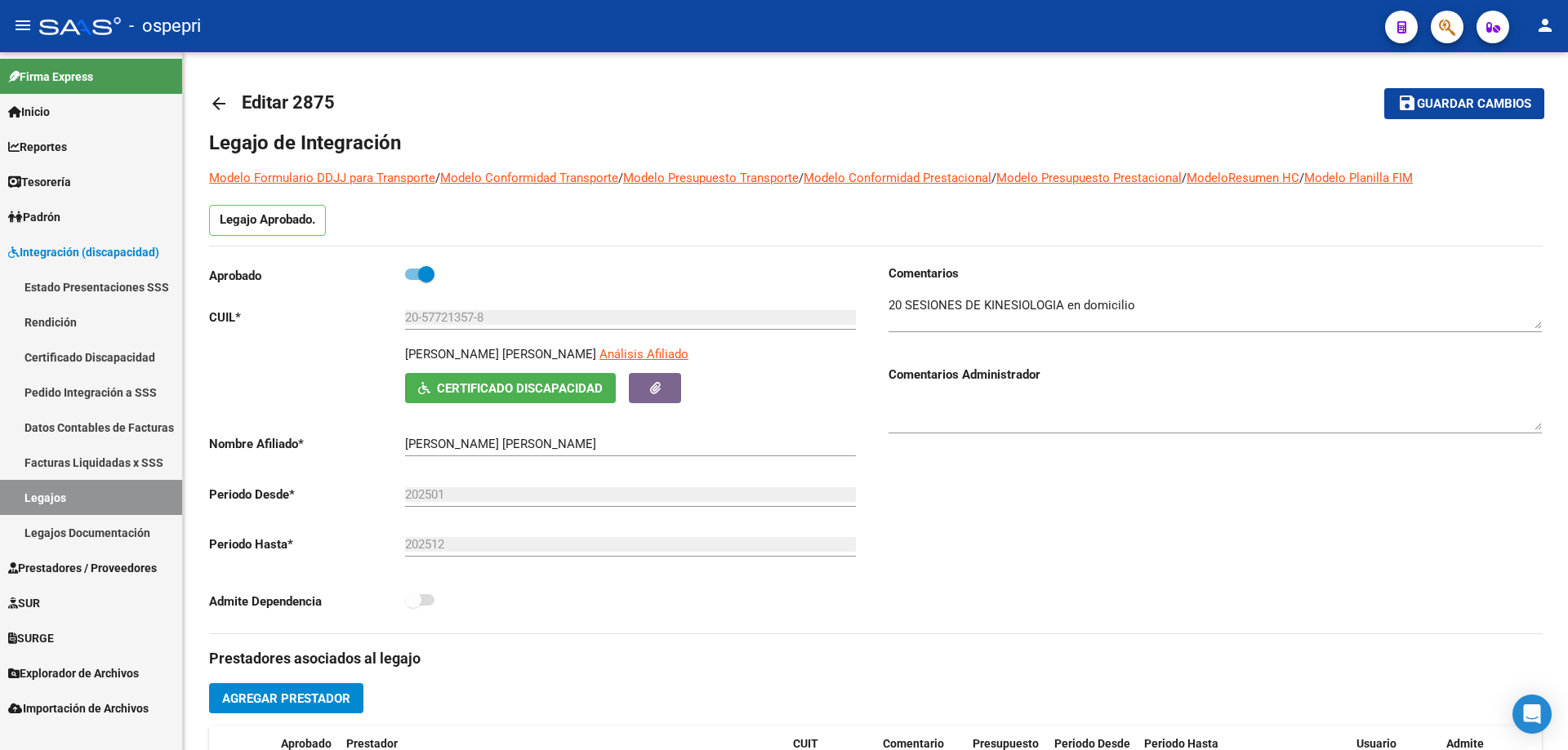
scroll to position [0, 0]
click at [216, 109] on mat-icon "arrow_back" at bounding box center [219, 104] width 20 height 20
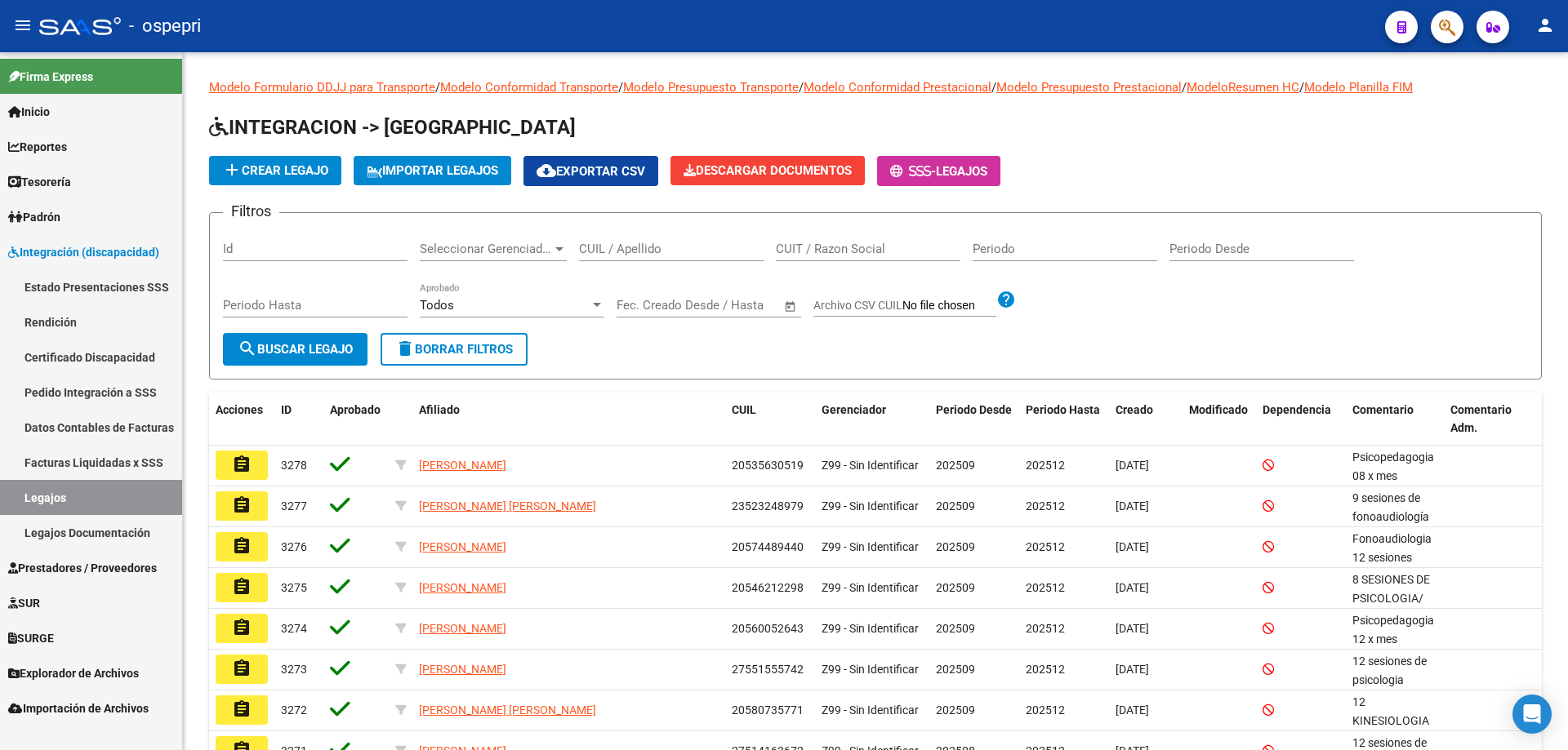
click at [603, 246] on input "CUIL / Apellido" at bounding box center [671, 248] width 184 height 15
paste input "20937375426"
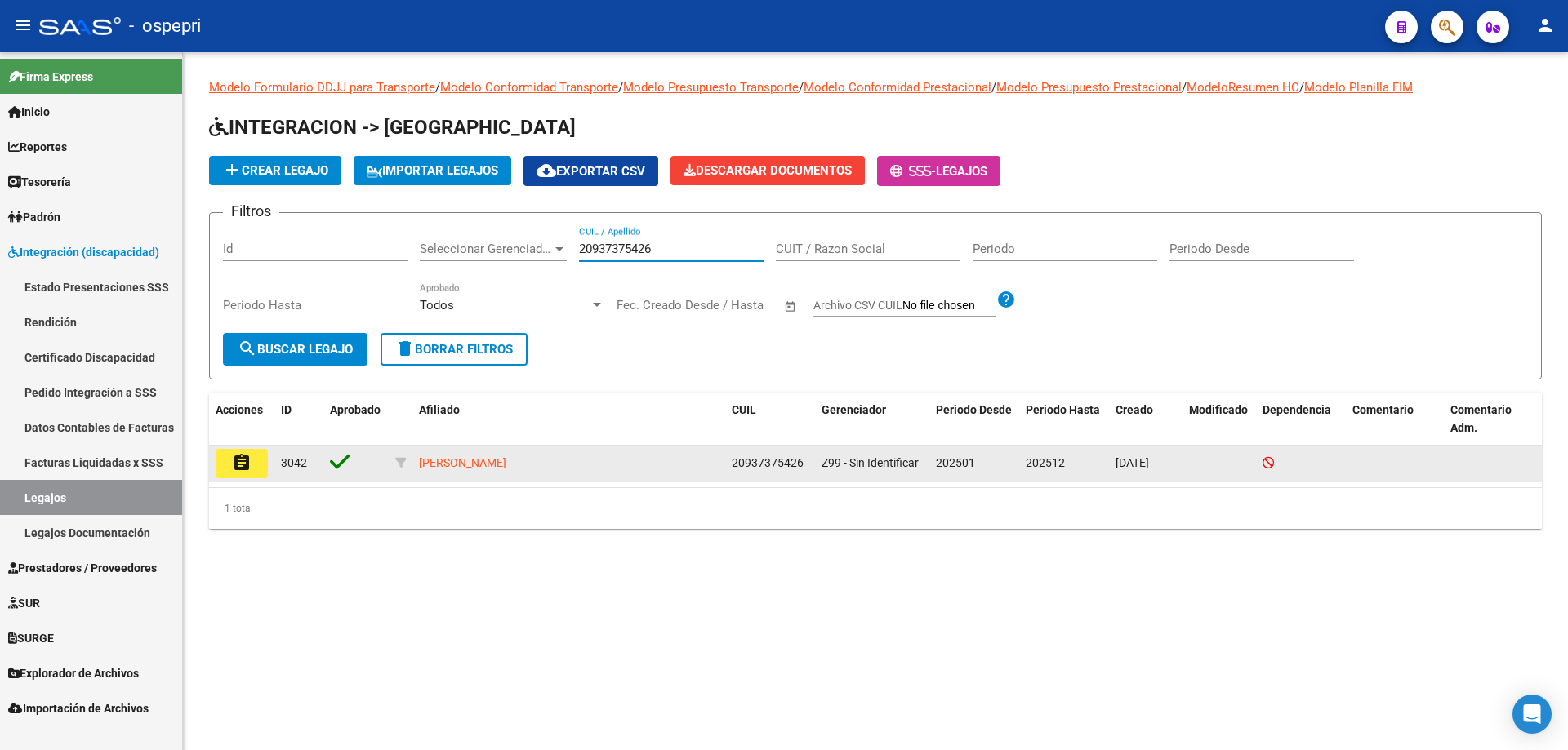
type input "20937375426"
click at [243, 469] on mat-icon "assignment" at bounding box center [242, 462] width 20 height 20
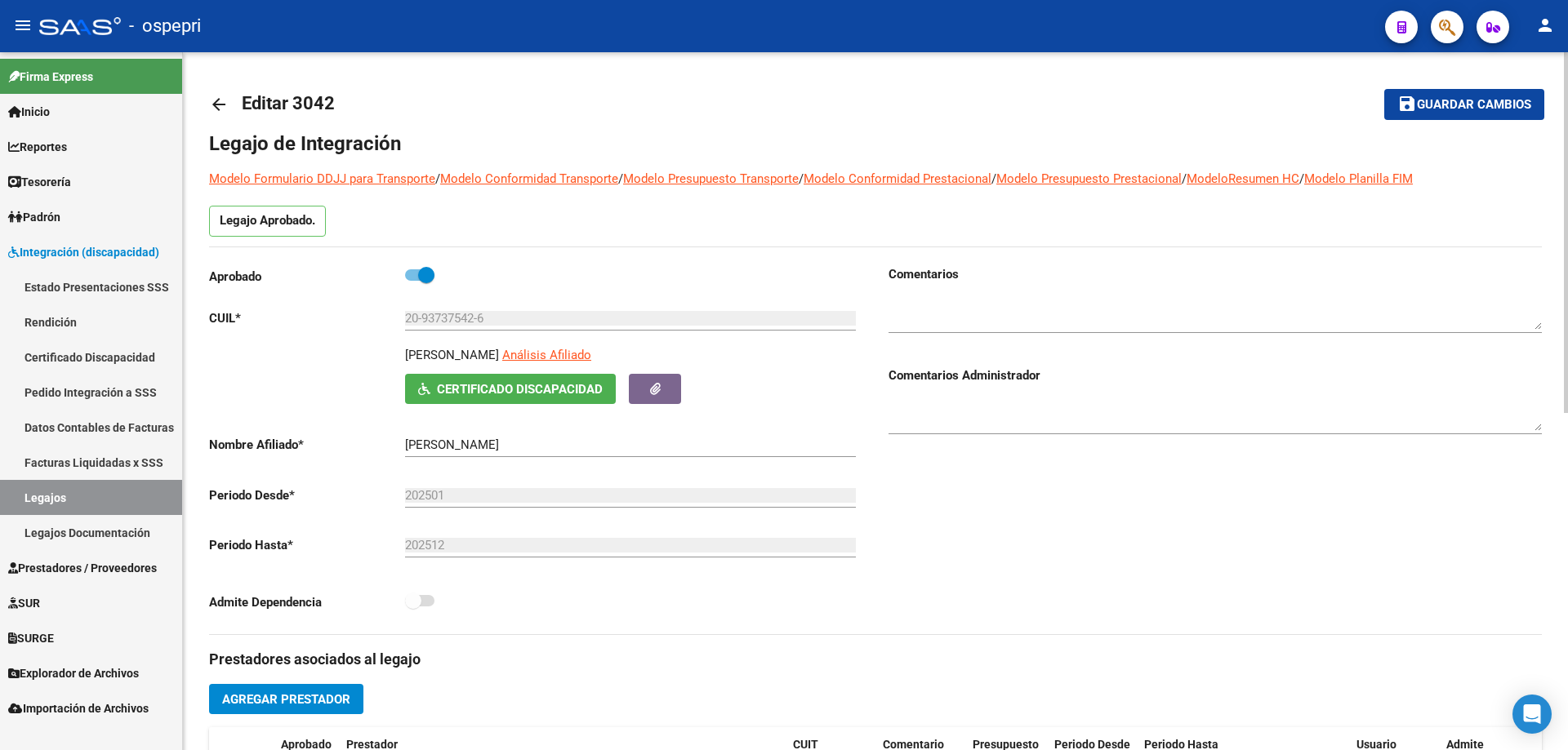
click at [581, 384] on span "Certificado Discapacidad" at bounding box center [520, 389] width 166 height 15
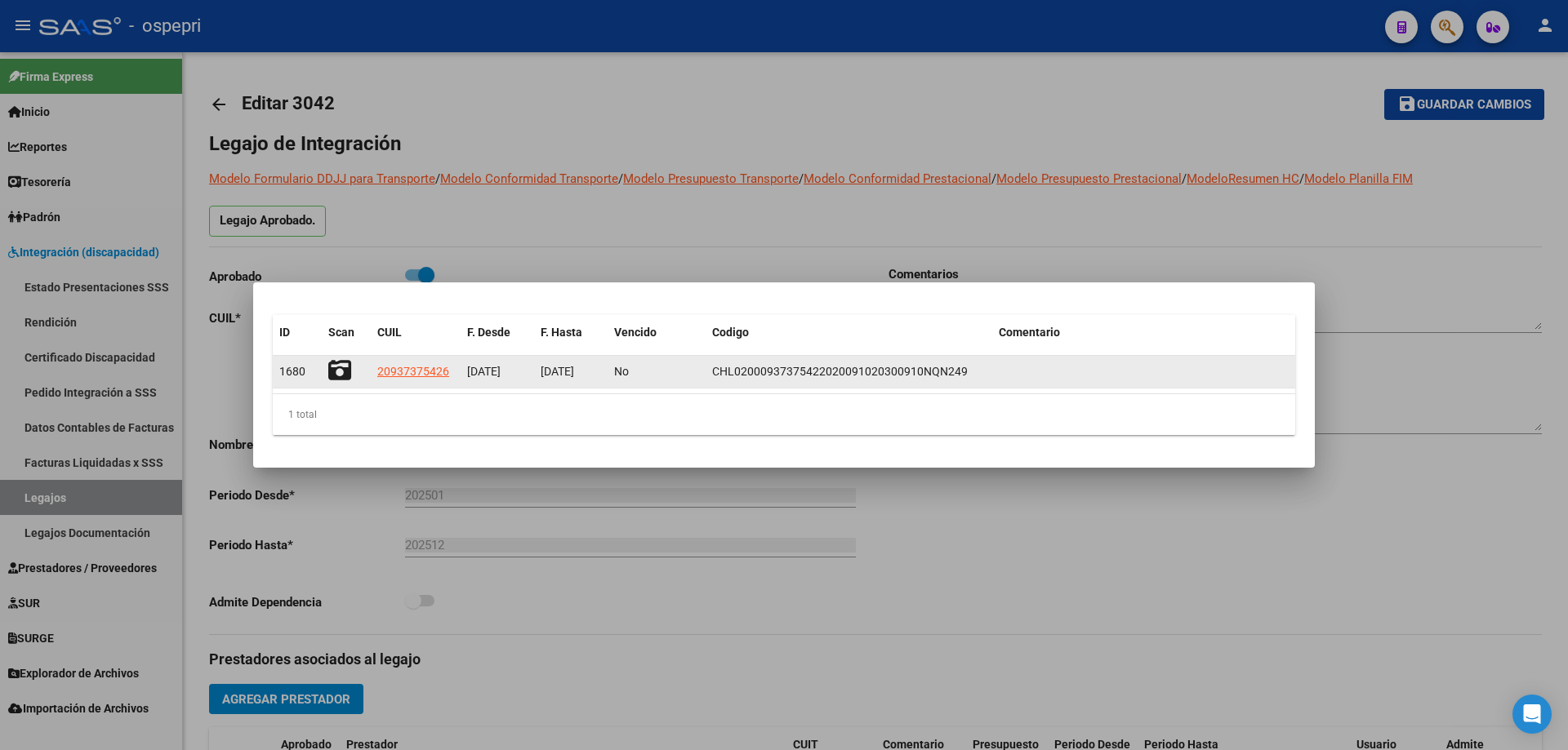
click at [337, 366] on icon at bounding box center [340, 370] width 23 height 23
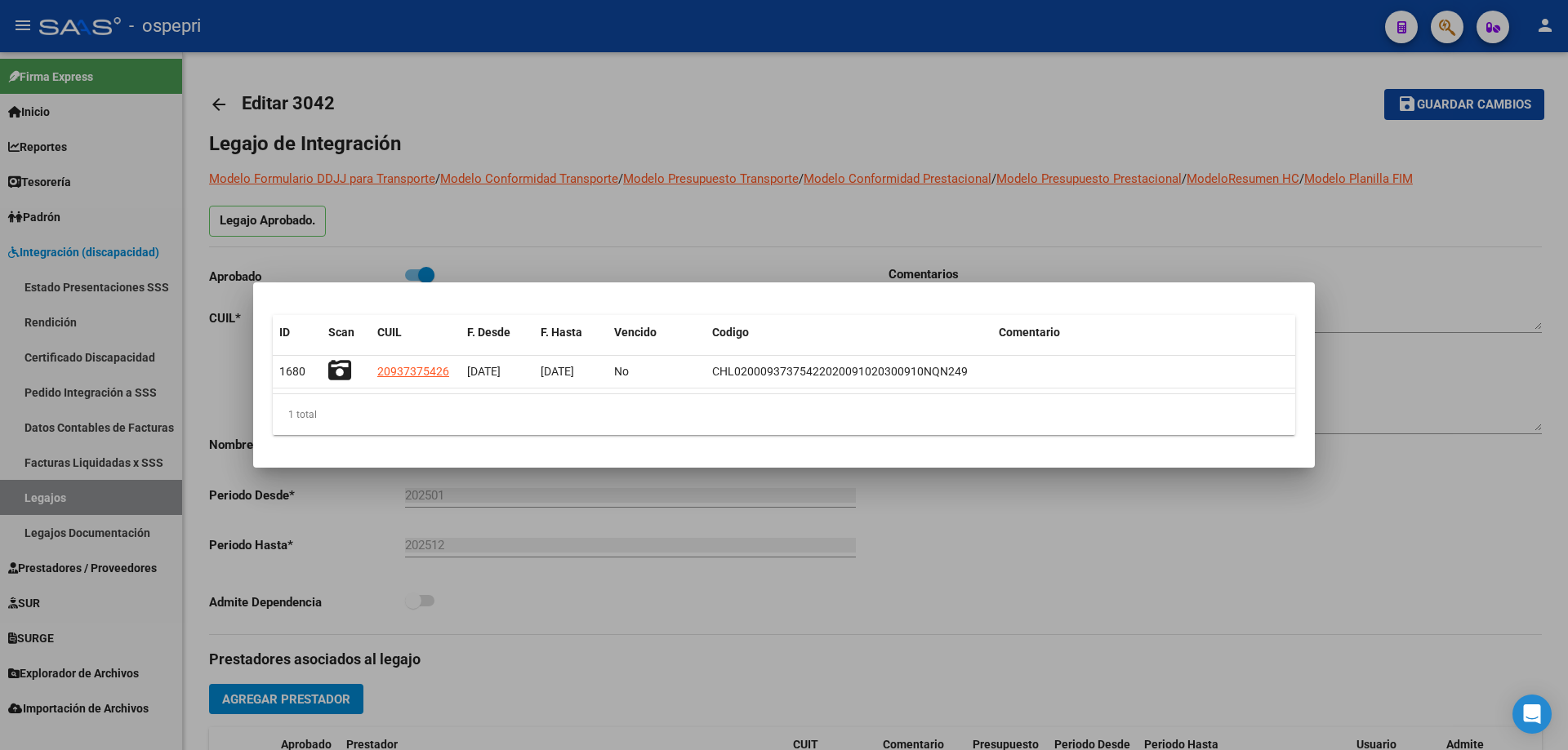
click at [264, 108] on div at bounding box center [784, 375] width 1568 height 750
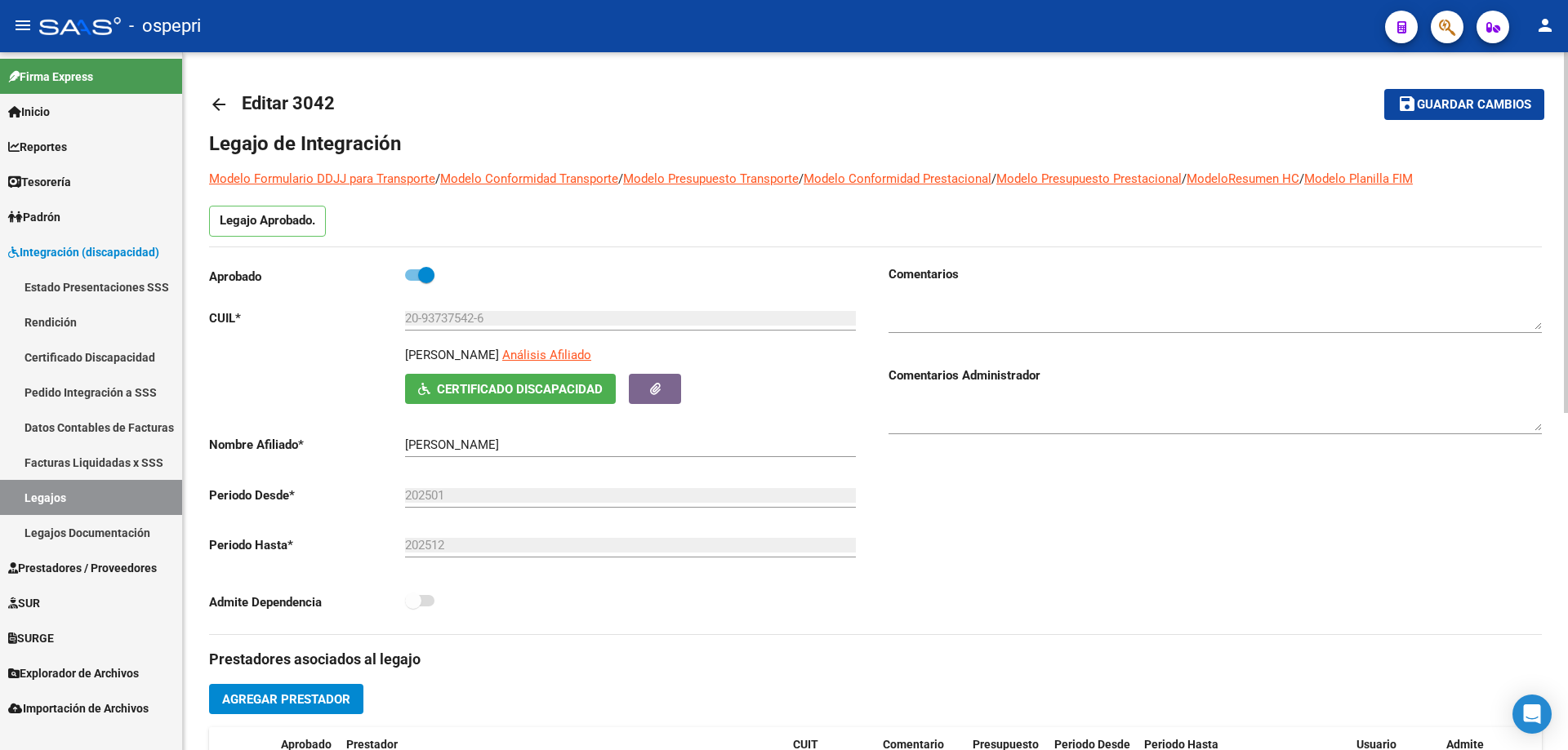
click at [220, 105] on mat-icon "arrow_back" at bounding box center [219, 104] width 20 height 20
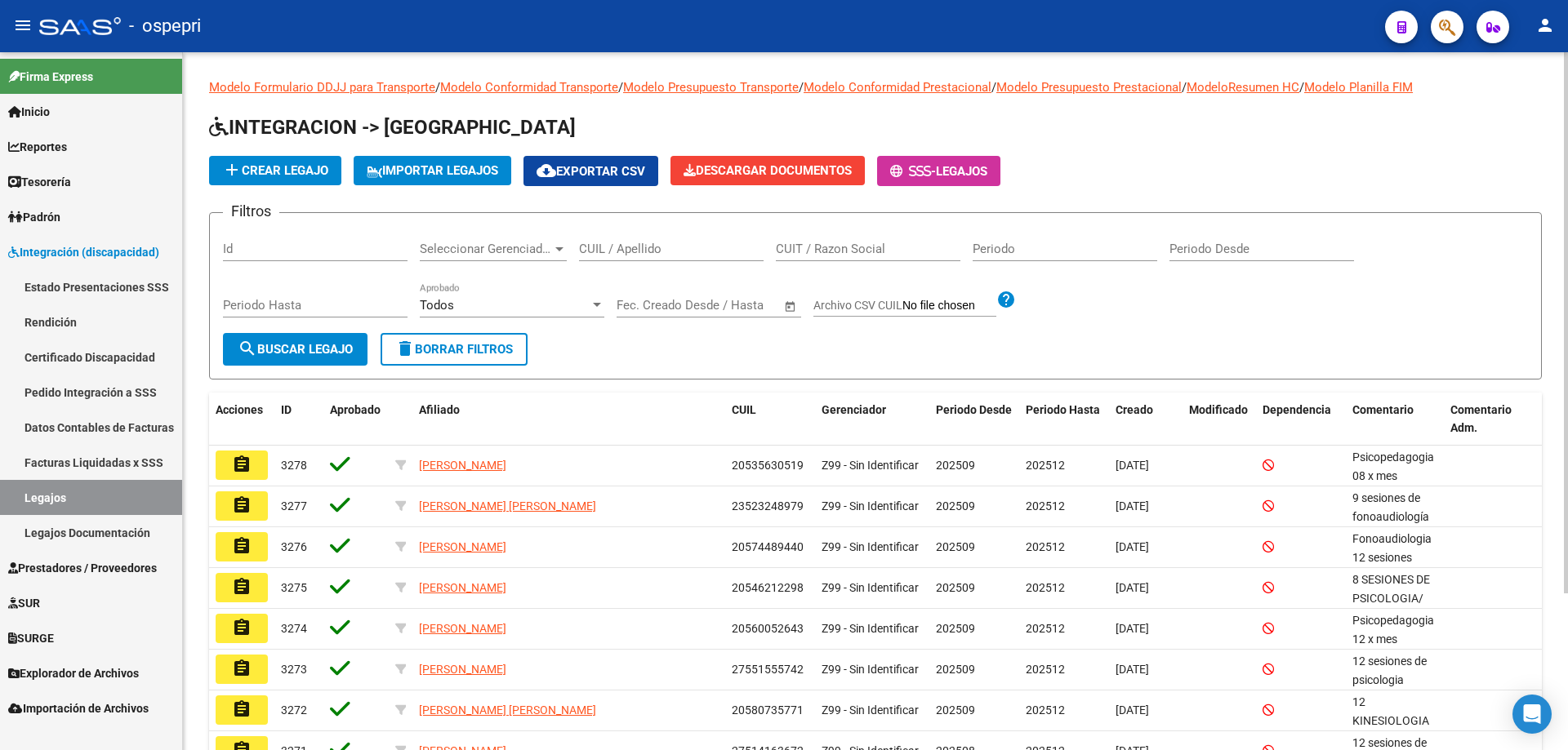
drag, startPoint x: 636, startPoint y: 250, endPoint x: 639, endPoint y: 241, distance: 9.5
click at [637, 250] on input "CUIL / Apellido" at bounding box center [671, 248] width 184 height 15
paste input "20937375426"
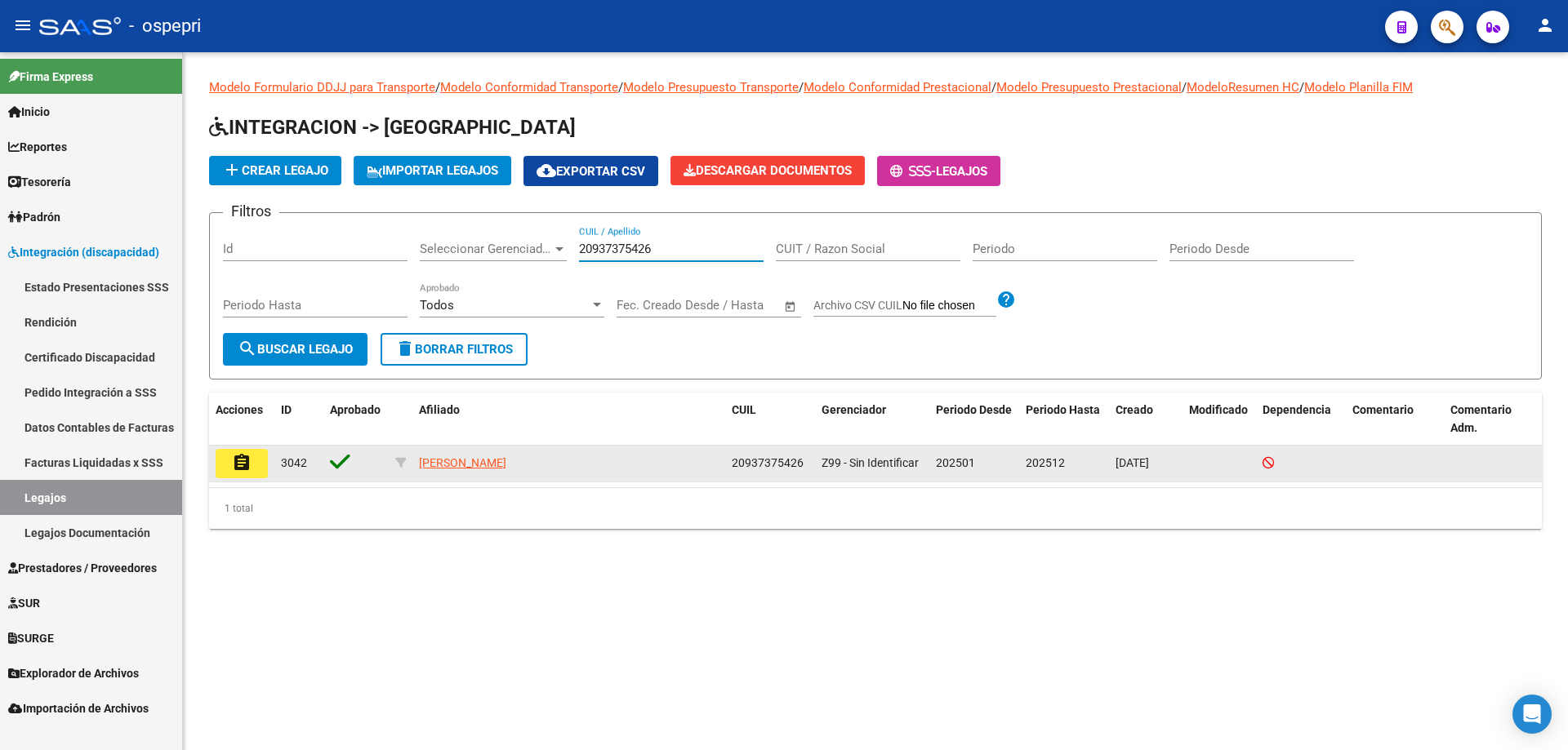
type input "20937375426"
click at [233, 465] on mat-icon "assignment" at bounding box center [242, 462] width 20 height 20
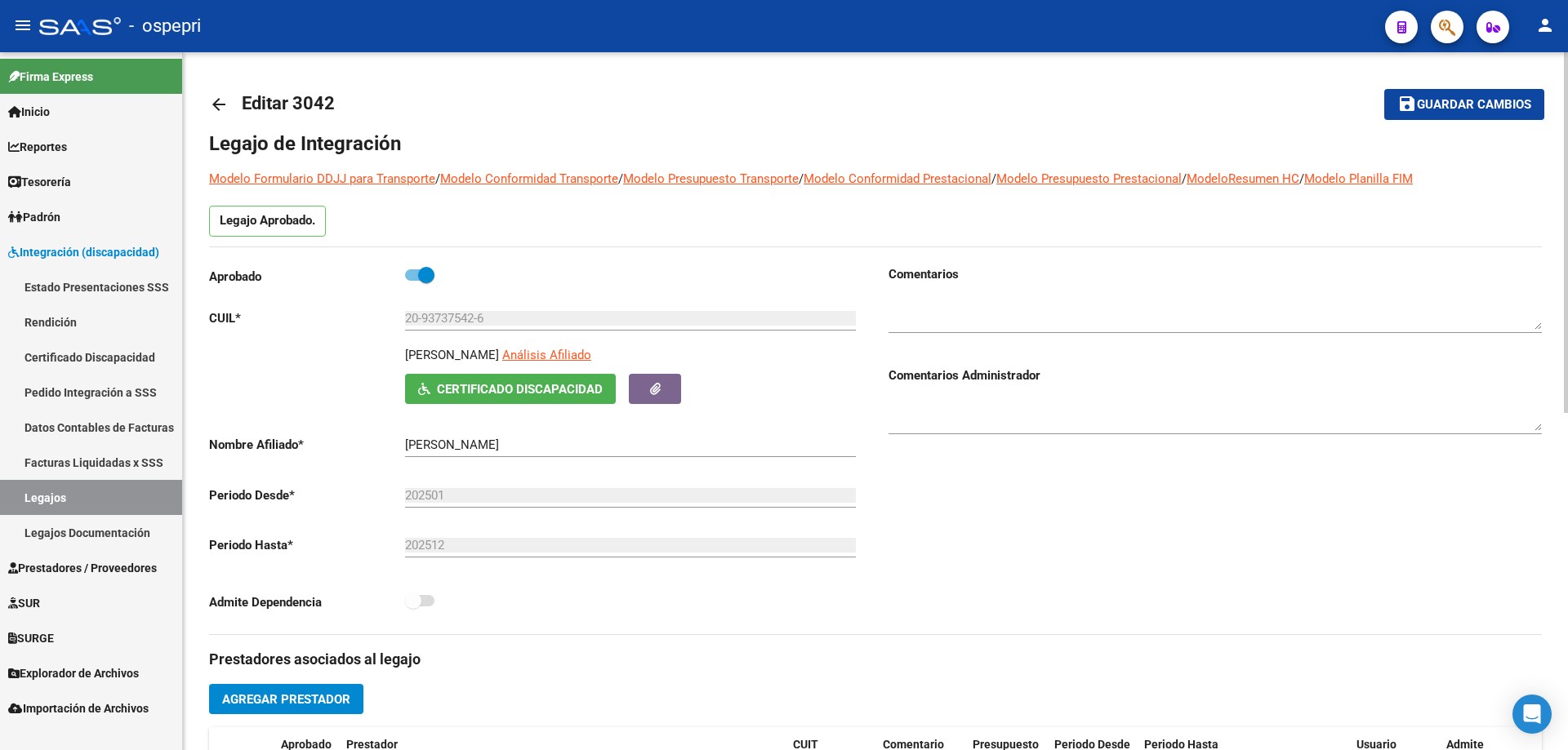
click at [219, 106] on mat-icon "arrow_back" at bounding box center [219, 104] width 20 height 20
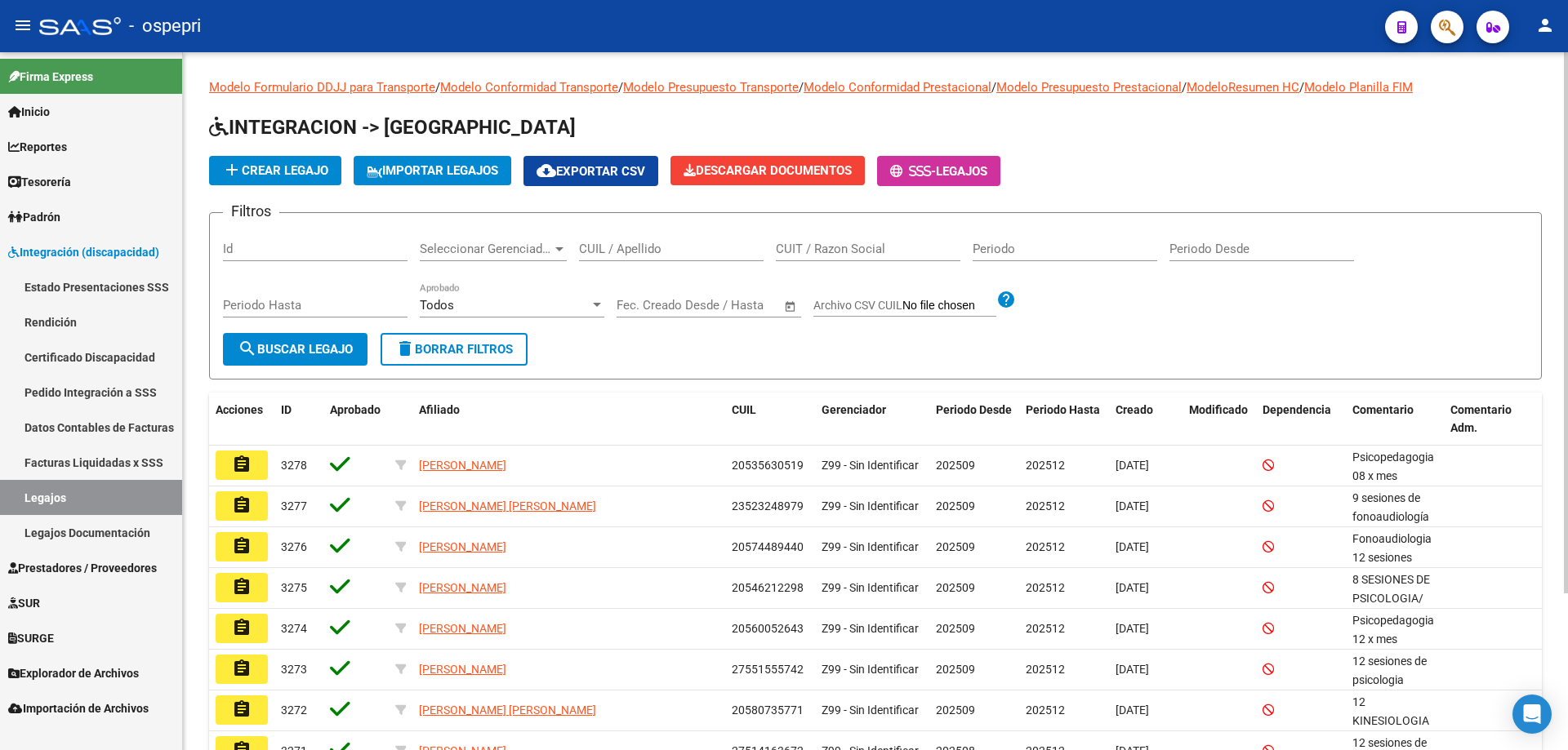
click at [726, 254] on input "CUIL / Apellido" at bounding box center [671, 248] width 184 height 15
paste input "20404438213"
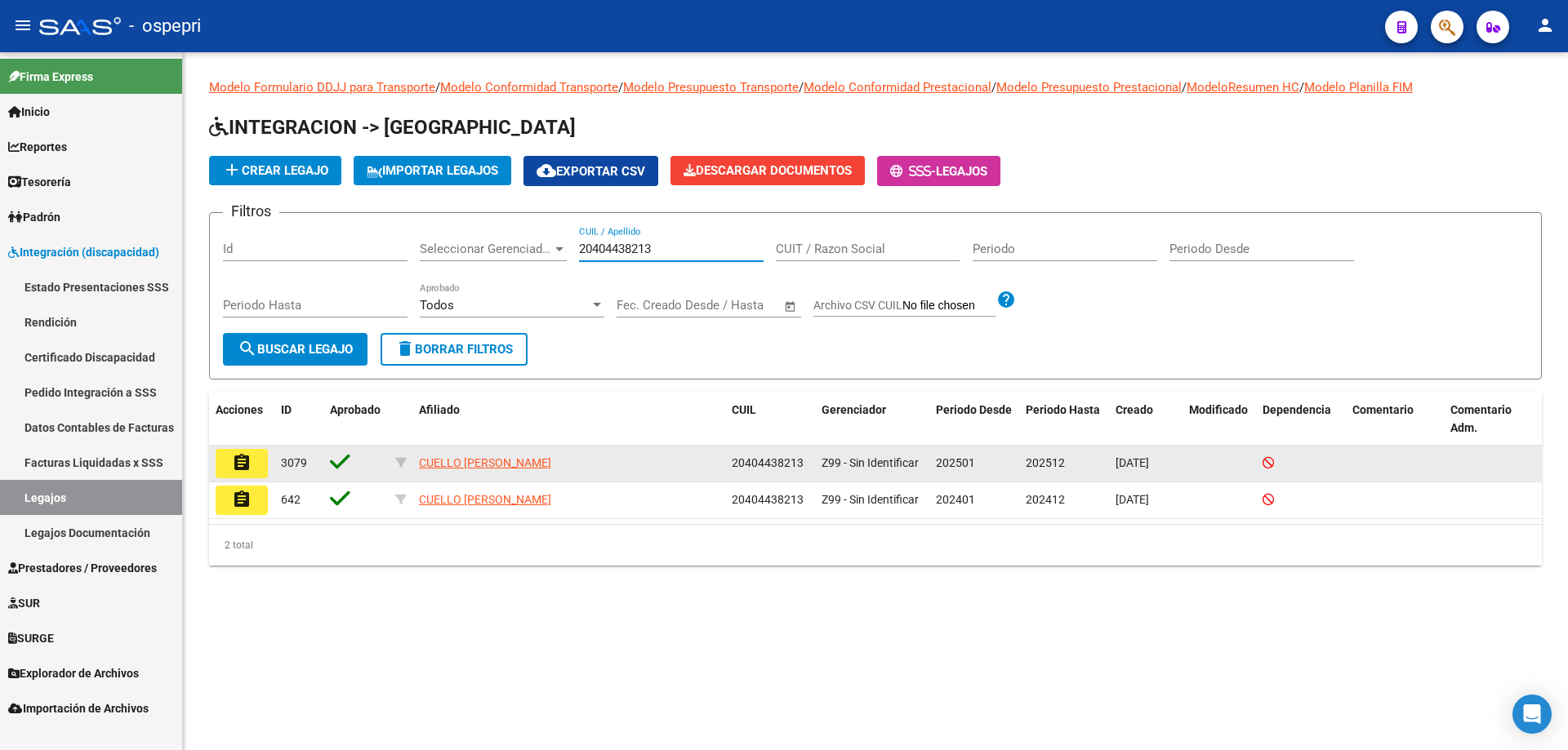
type input "20404438213"
click at [232, 455] on mat-icon "assignment" at bounding box center [242, 462] width 20 height 20
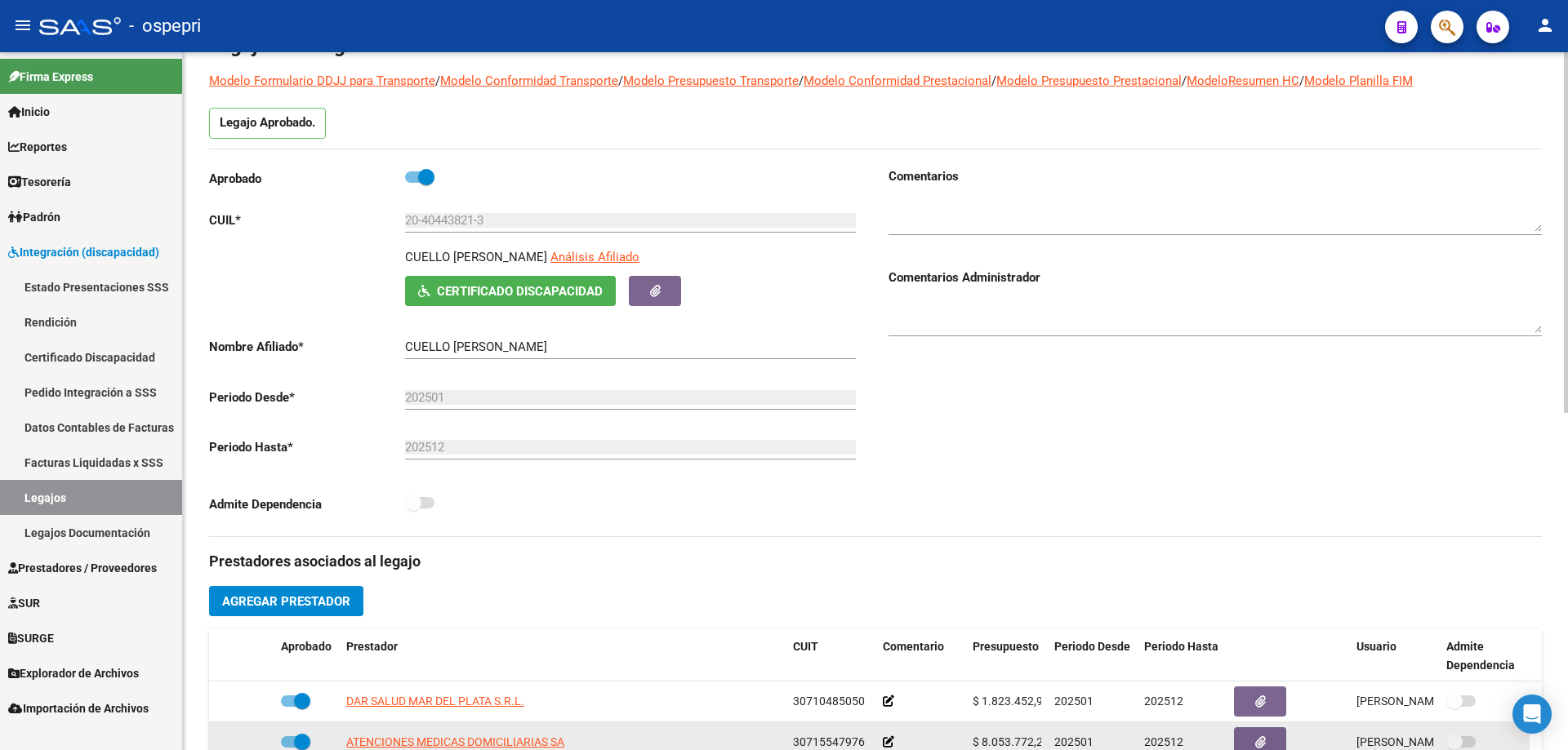
scroll to position [82, 0]
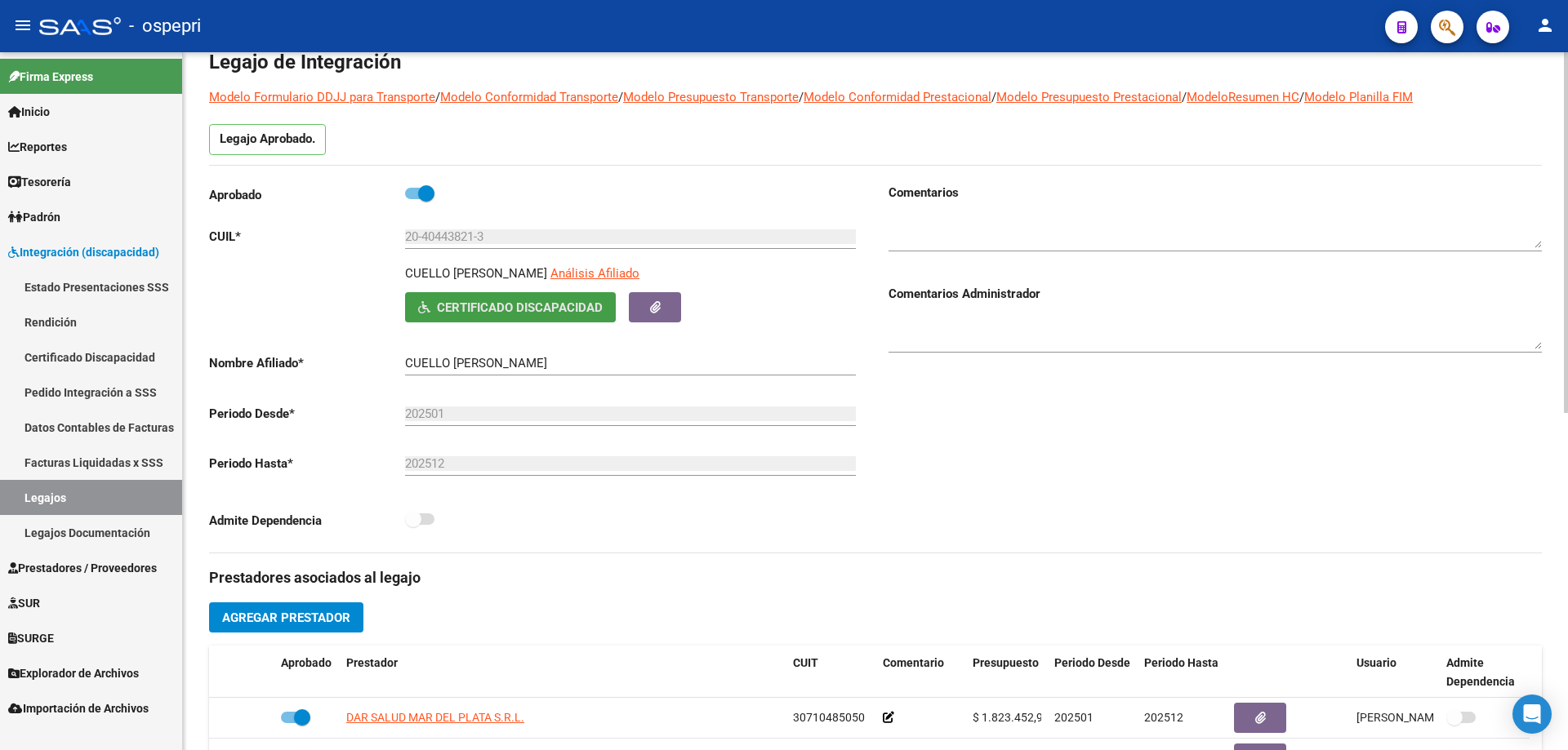
click at [558, 292] on button "Certificado Discapacidad" at bounding box center [510, 306] width 211 height 30
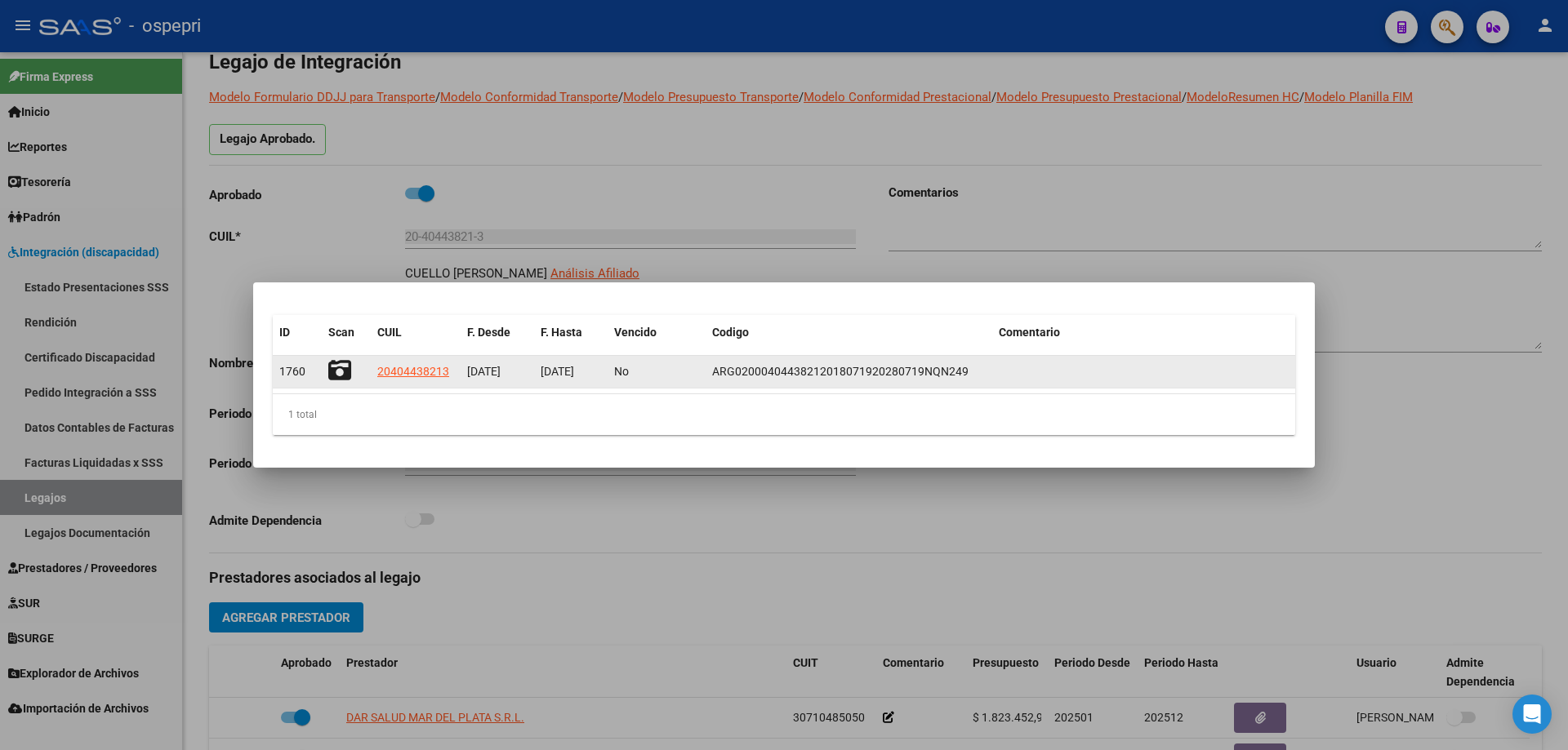
click at [351, 376] on div at bounding box center [347, 372] width 36 height 26
click at [342, 373] on icon at bounding box center [340, 370] width 23 height 23
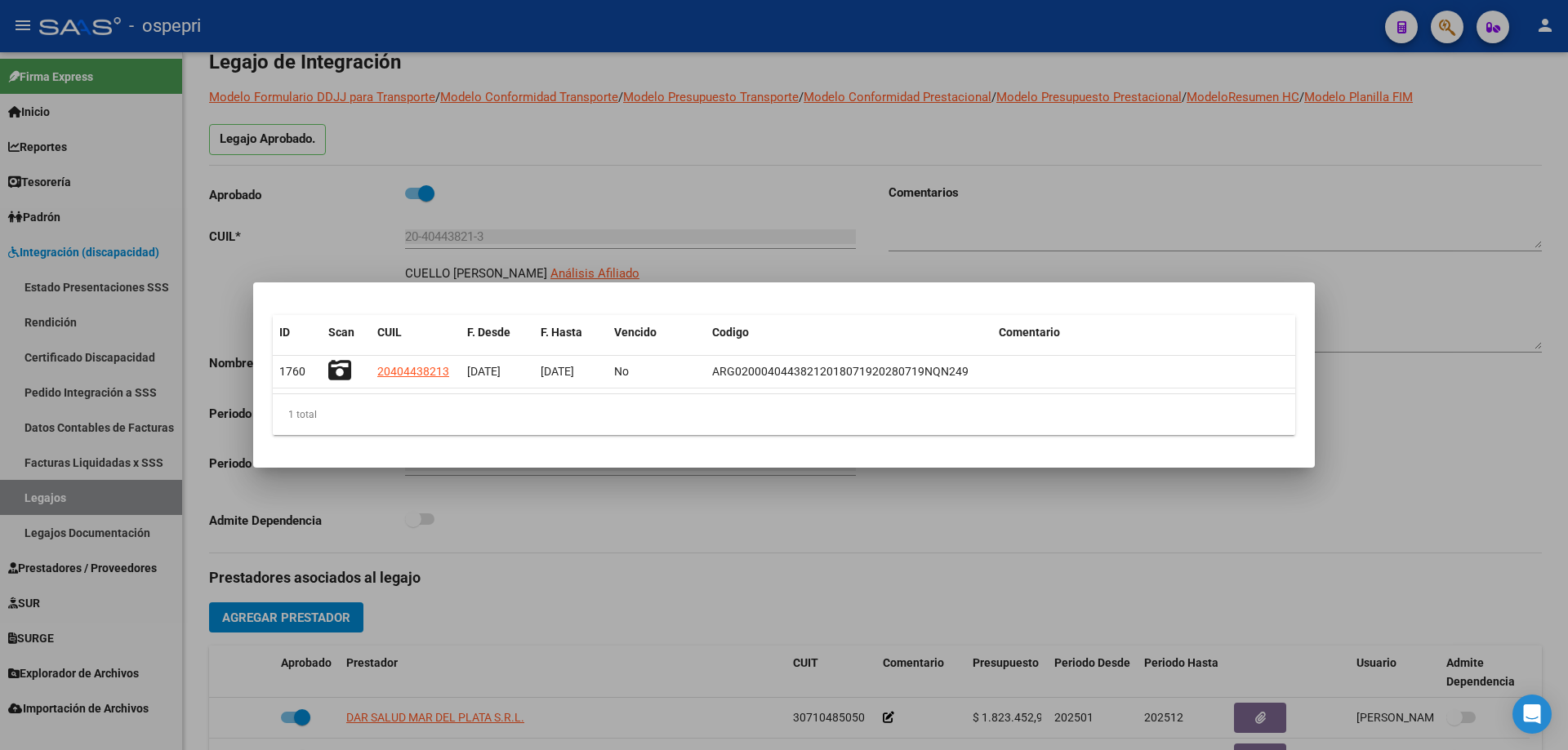
click at [953, 201] on div at bounding box center [784, 375] width 1568 height 750
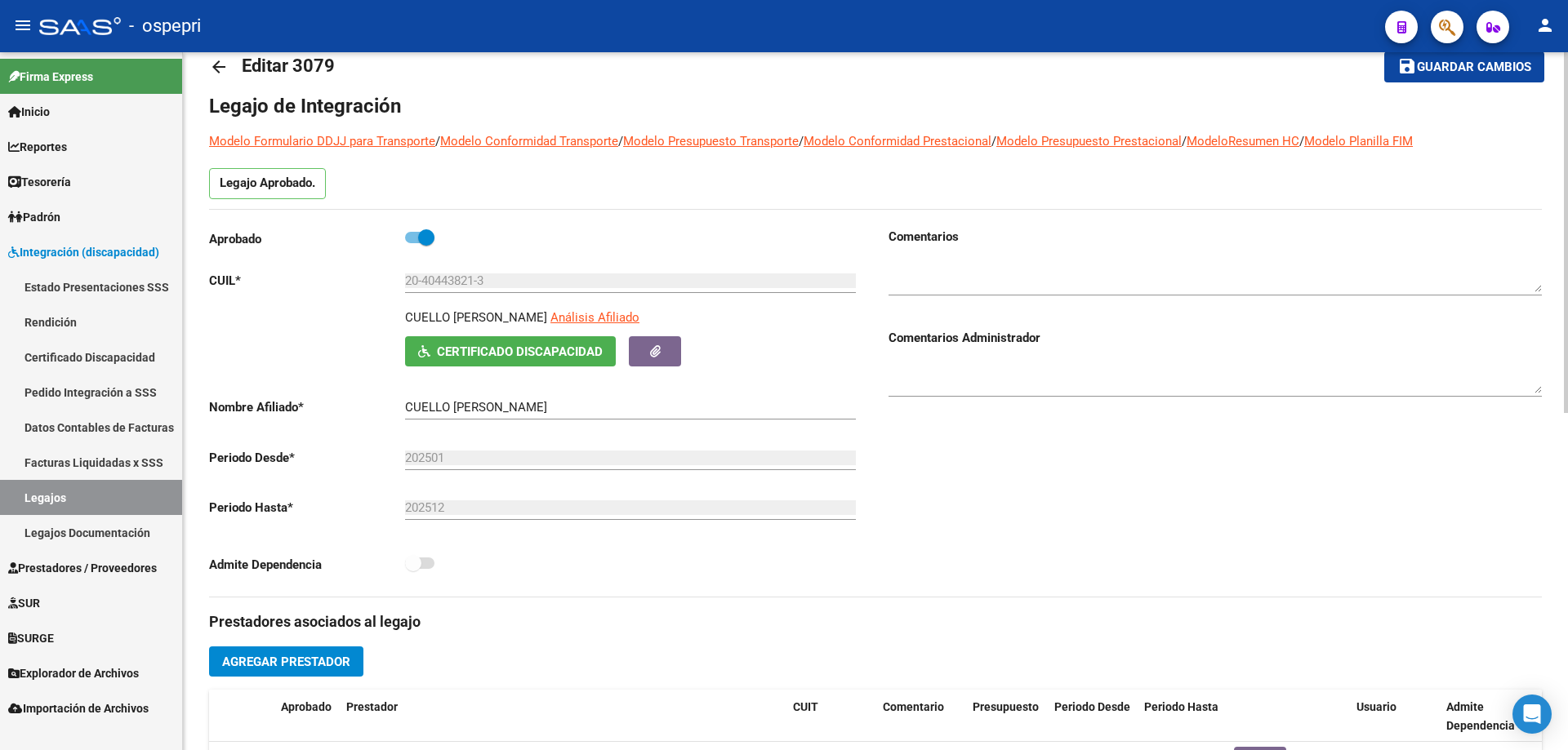
scroll to position [0, 0]
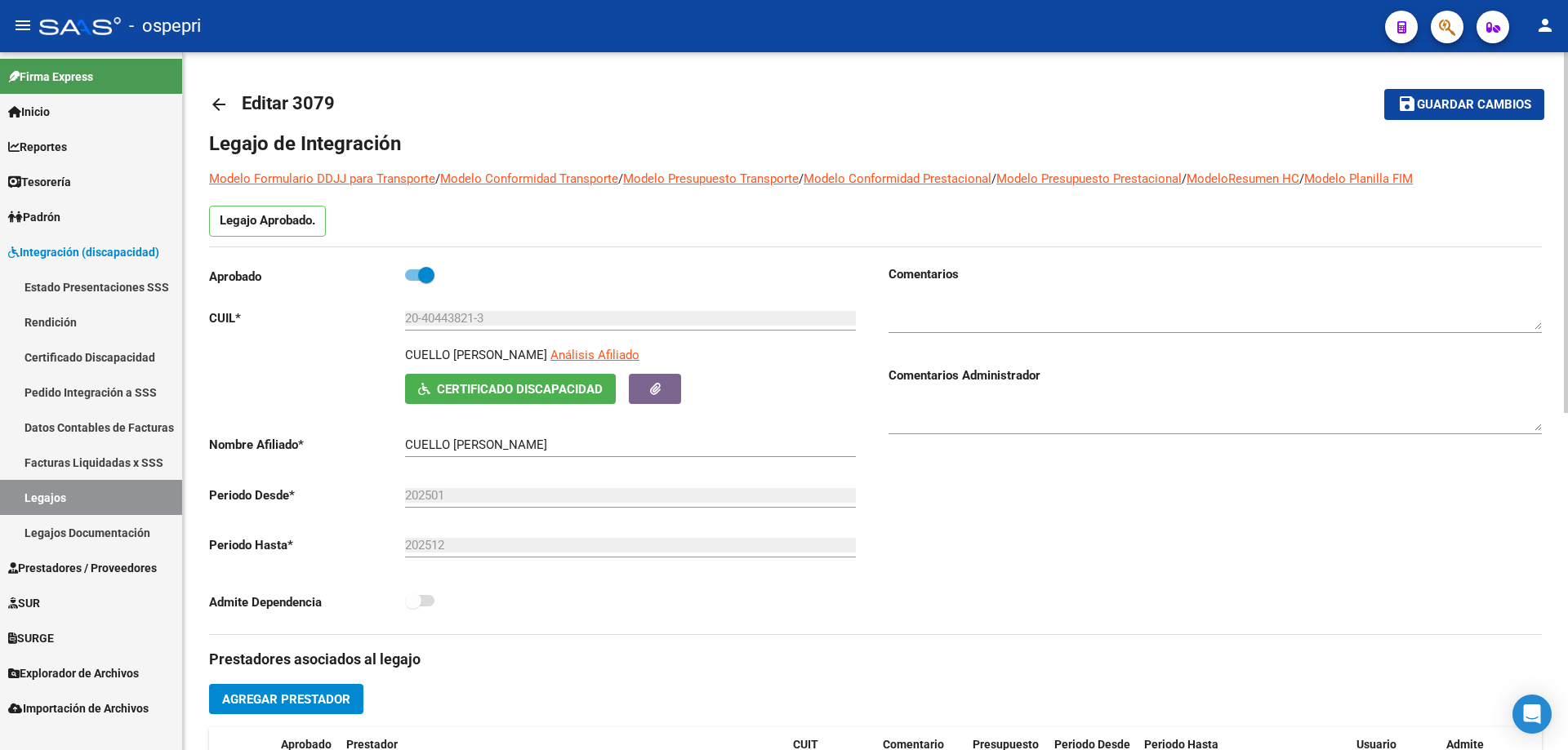
click at [217, 104] on mat-icon "arrow_back" at bounding box center [219, 104] width 20 height 20
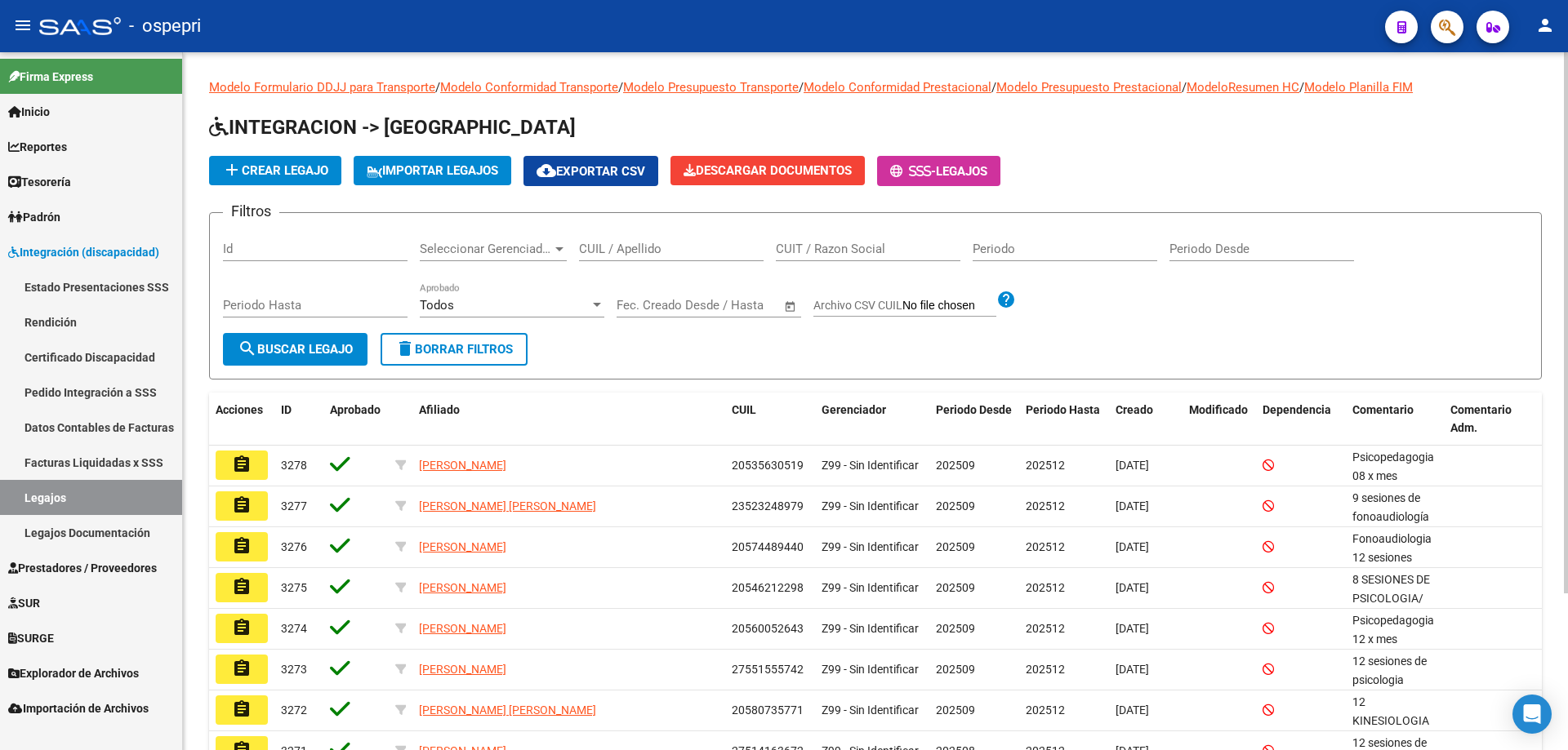
click at [621, 244] on input "CUIL / Apellido" at bounding box center [671, 248] width 184 height 15
paste input "20404438213"
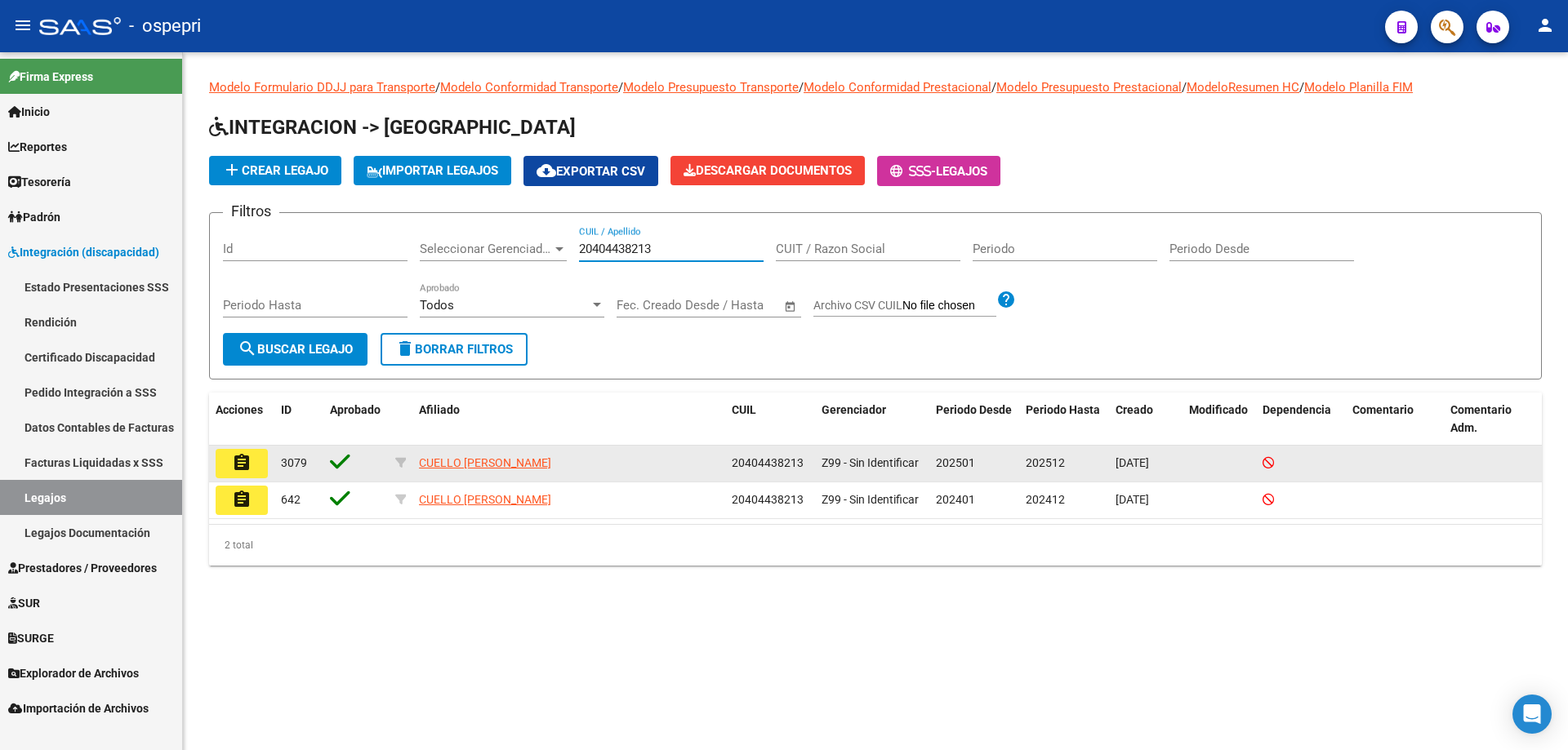
type input "20404438213"
click at [243, 460] on mat-icon "assignment" at bounding box center [242, 462] width 20 height 20
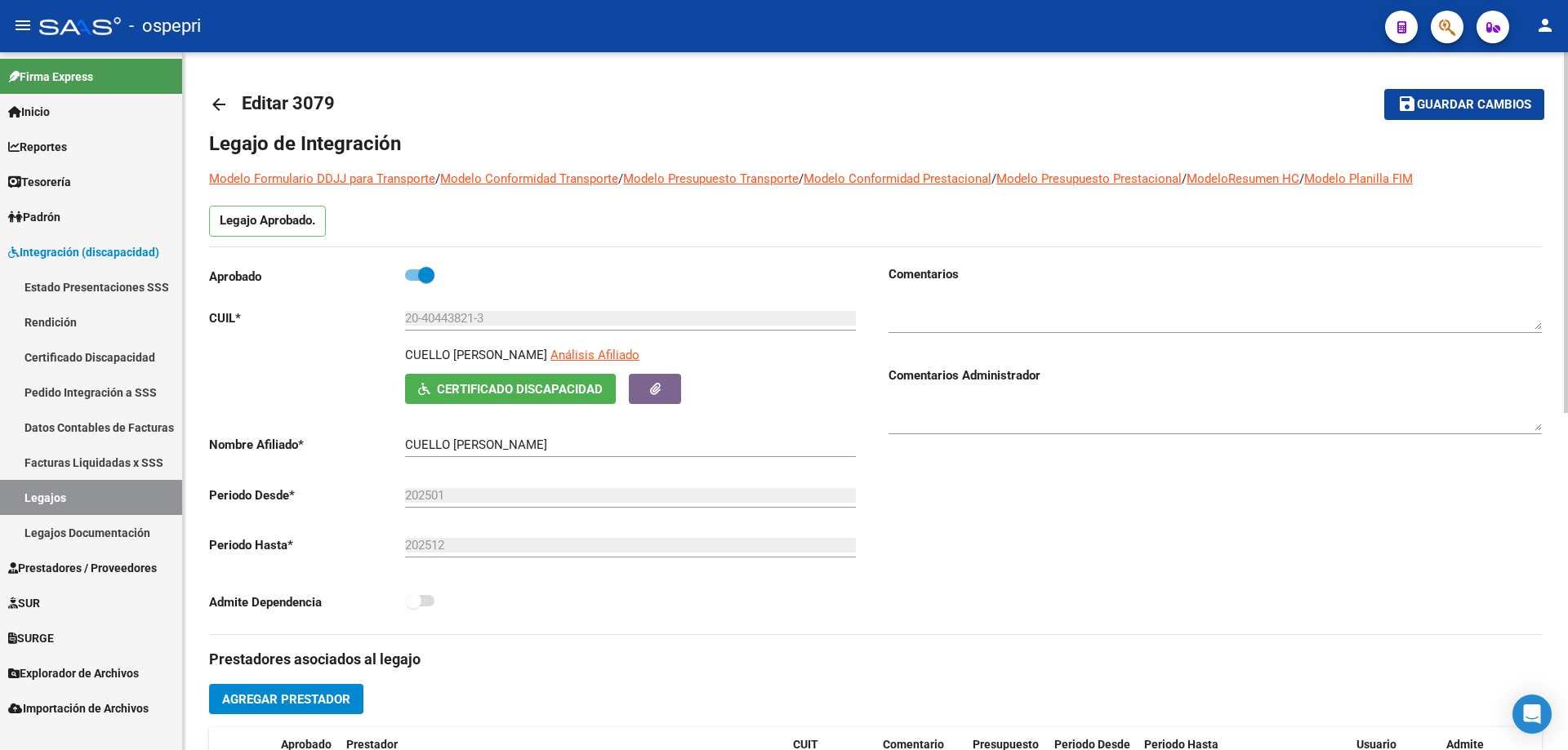
click at [227, 106] on mat-icon "arrow_back" at bounding box center [219, 104] width 20 height 20
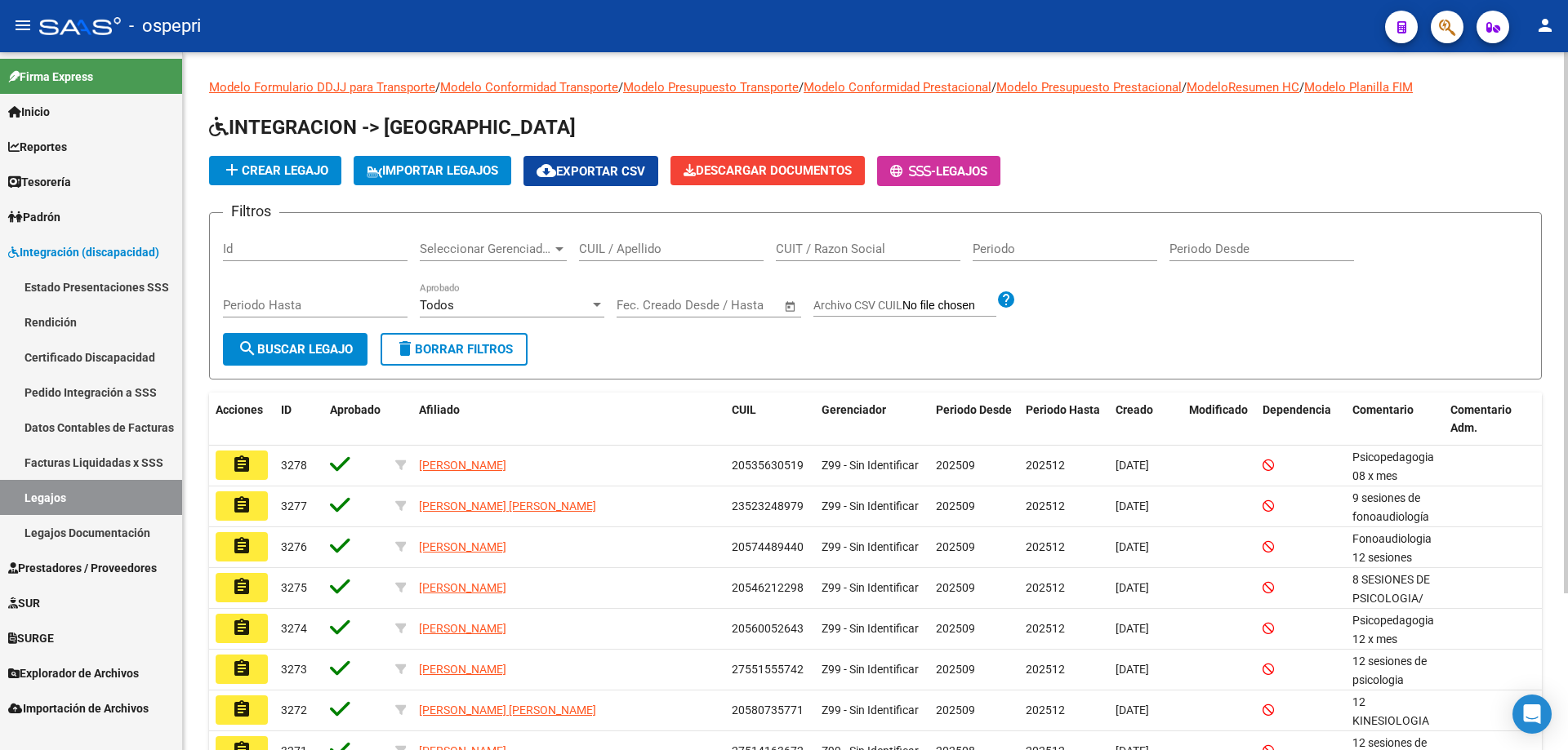
click at [660, 243] on input "CUIL / Apellido" at bounding box center [671, 248] width 184 height 15
paste input "20495727948"
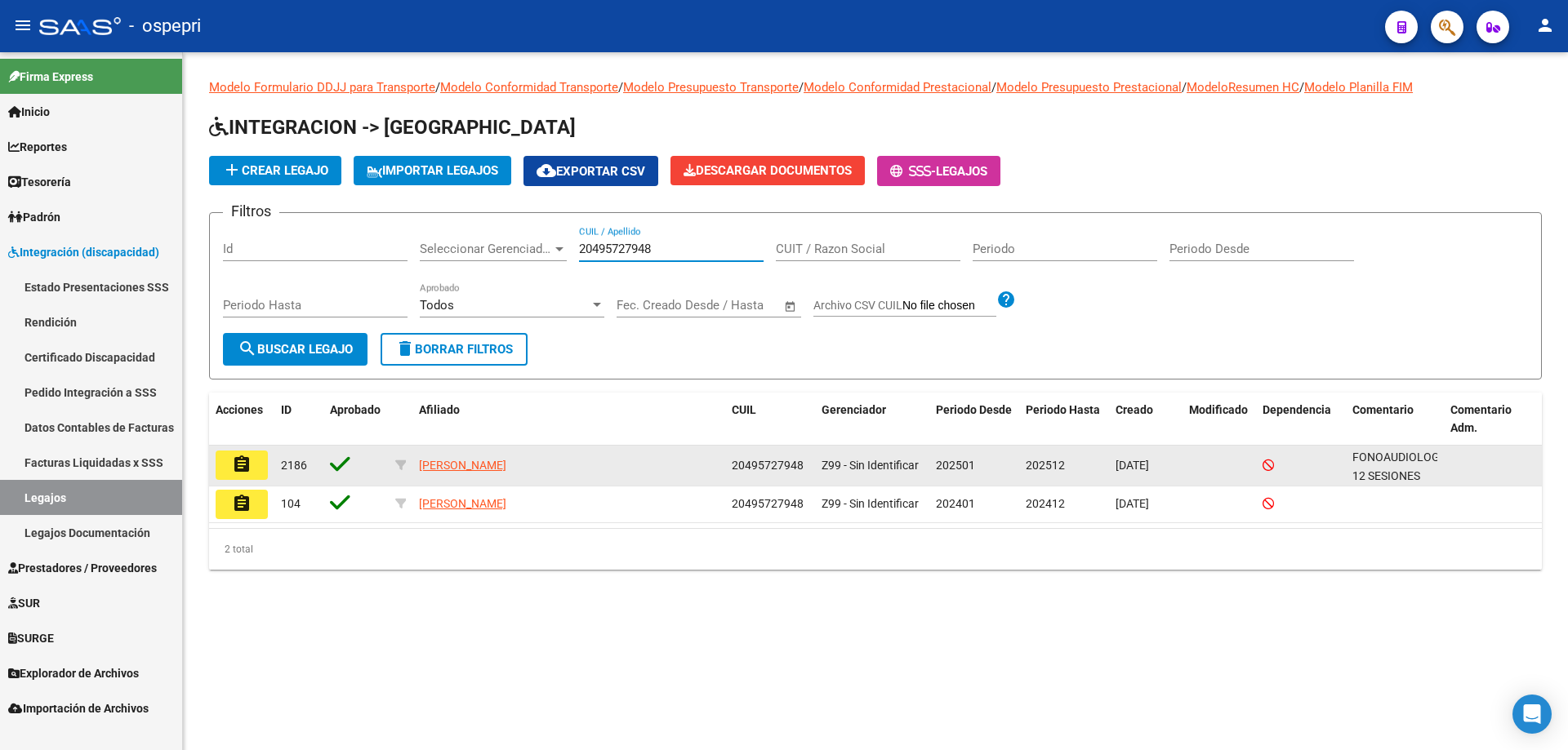
type input "20495727948"
click at [230, 468] on button "assignment" at bounding box center [242, 465] width 52 height 29
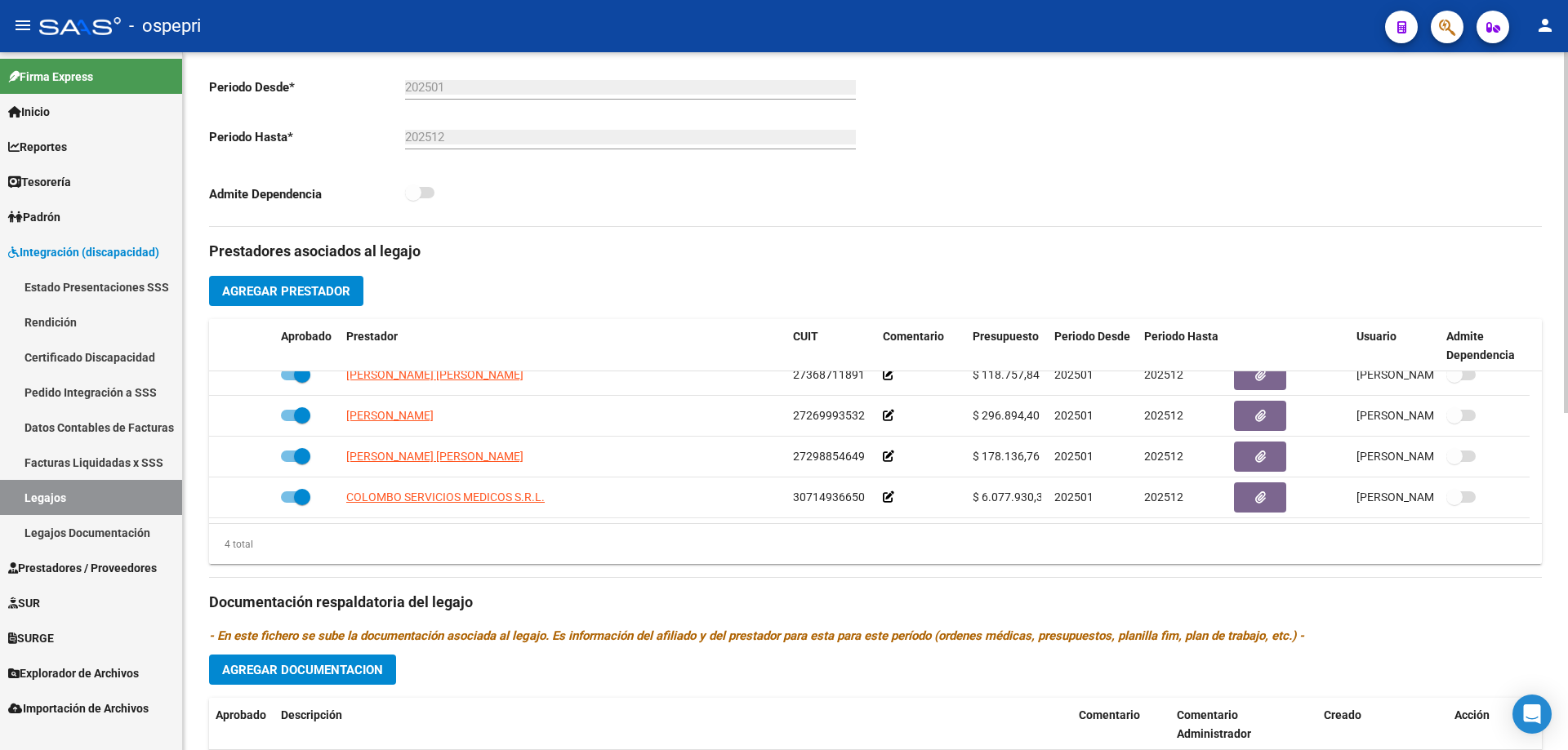
scroll to position [653, 0]
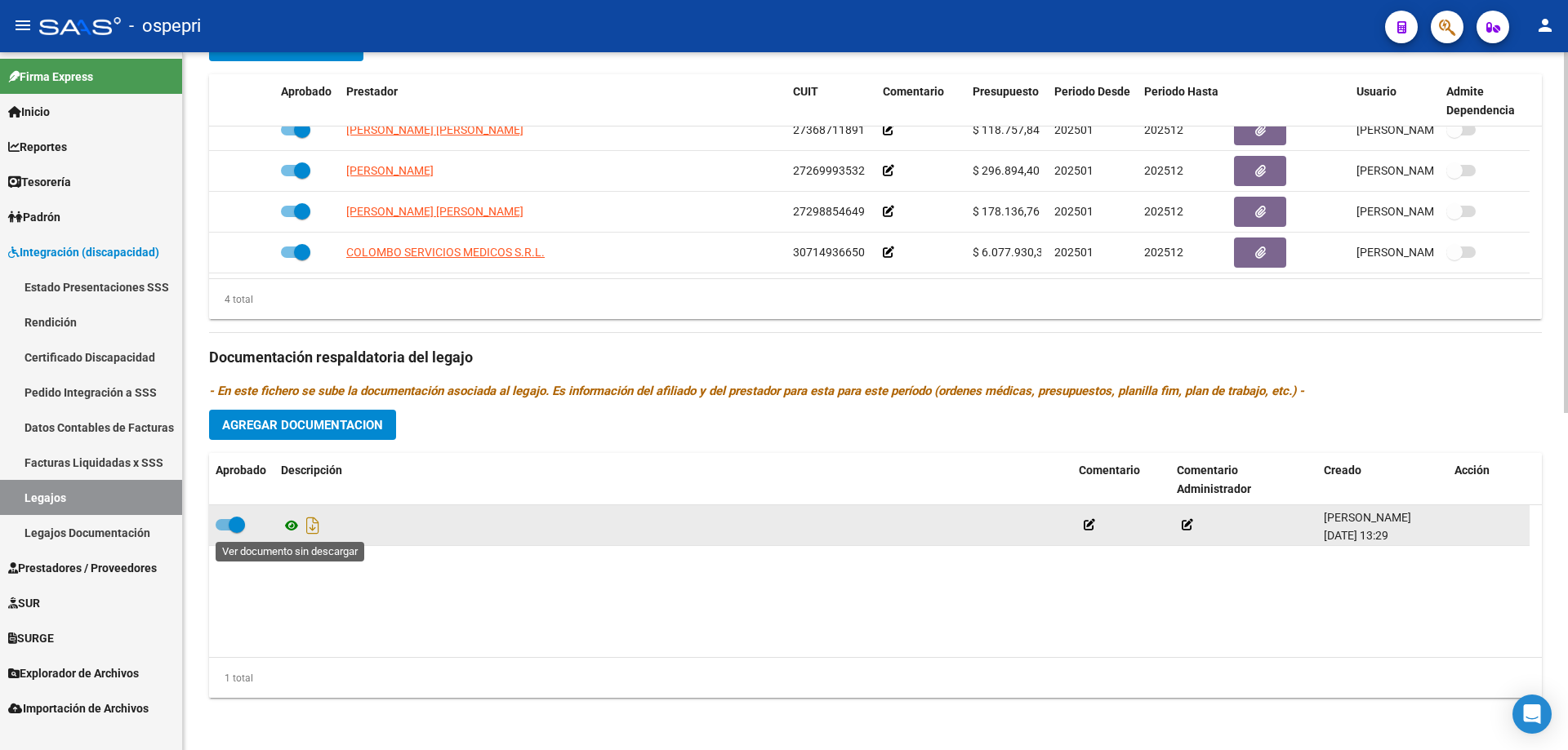
click at [289, 523] on icon at bounding box center [291, 526] width 21 height 20
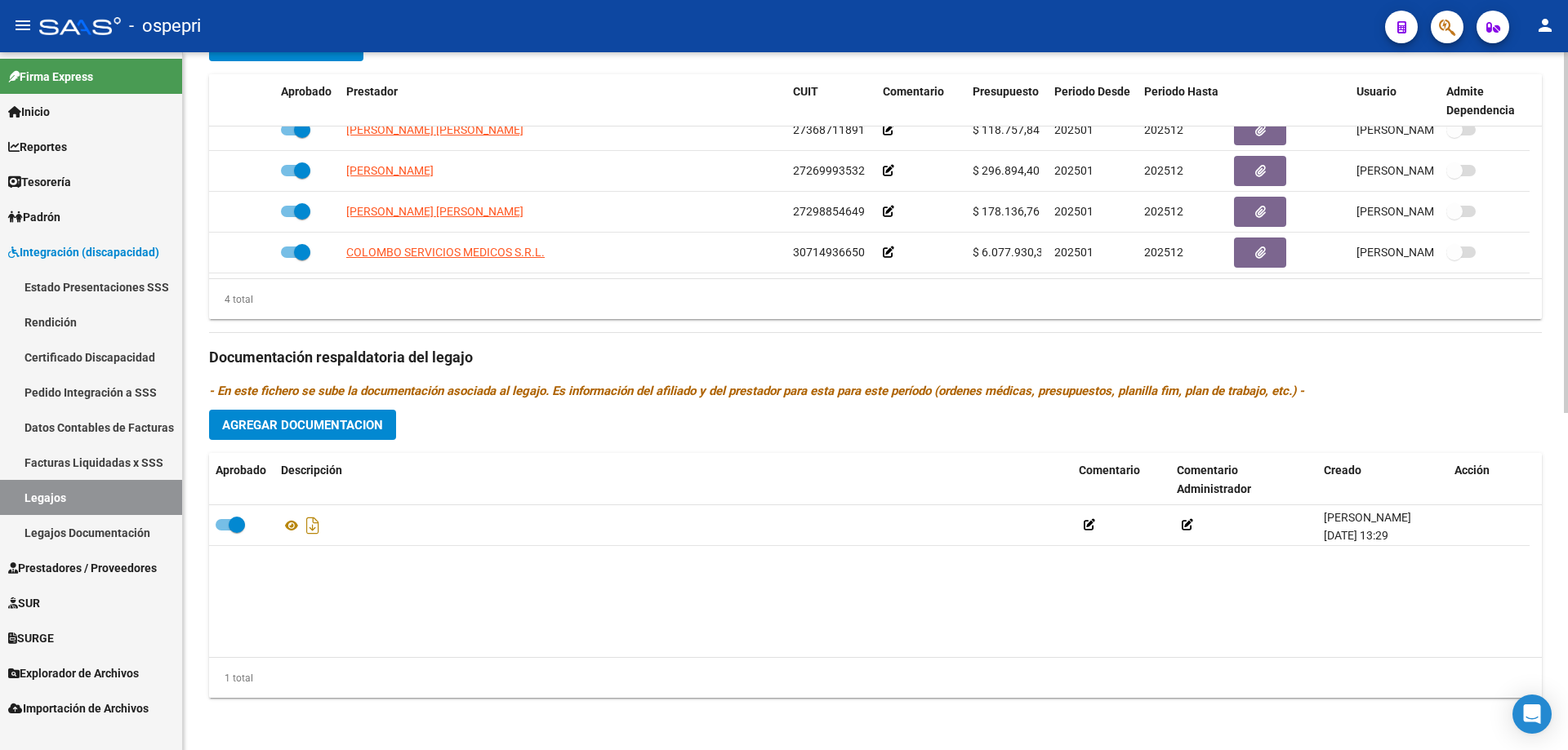
scroll to position [0, 0]
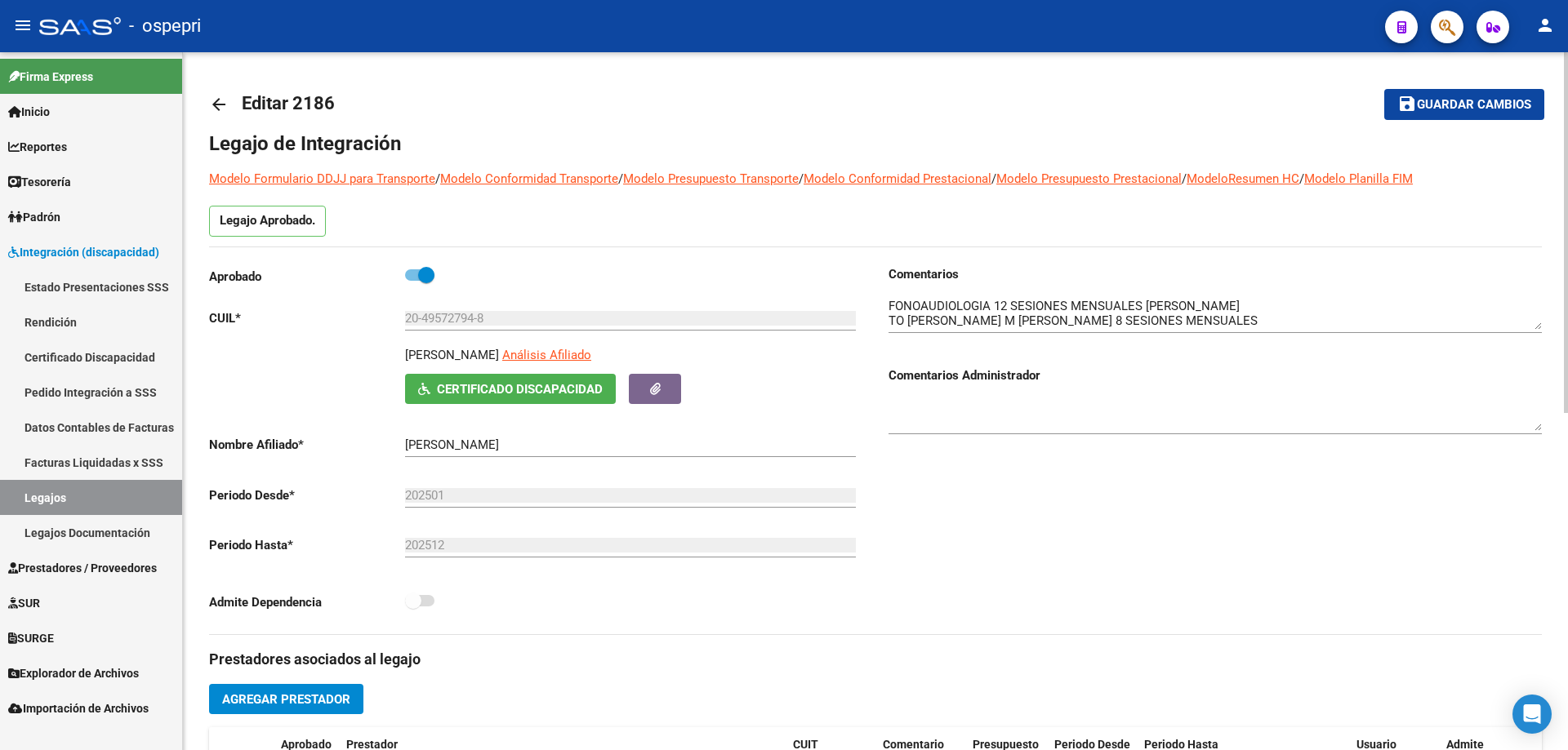
click at [217, 103] on mat-icon "arrow_back" at bounding box center [219, 104] width 20 height 20
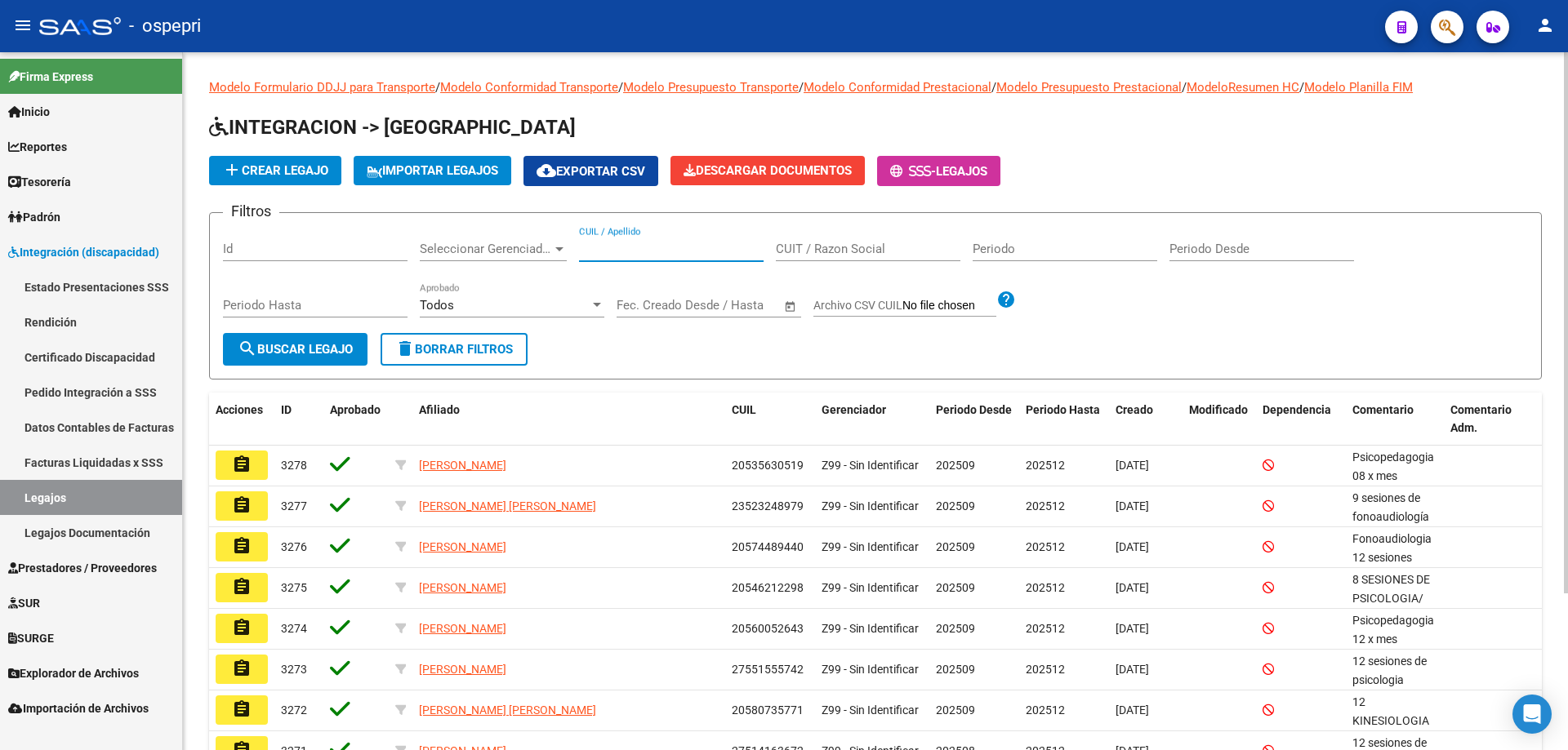
click at [714, 245] on input "CUIL / Apellido" at bounding box center [671, 248] width 184 height 15
paste input "20407071809"
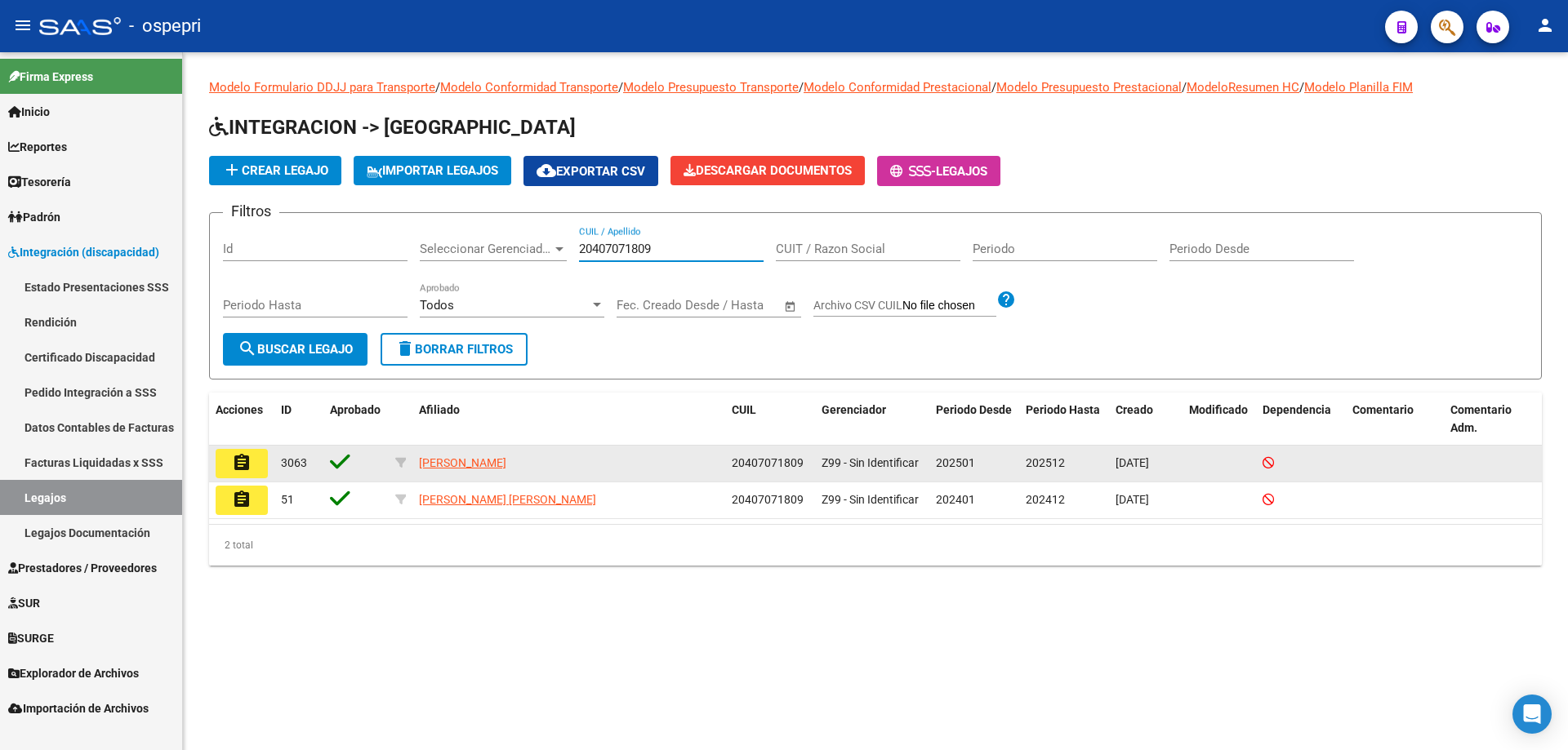
type input "20407071809"
click at [241, 464] on mat-icon "assignment" at bounding box center [242, 462] width 20 height 20
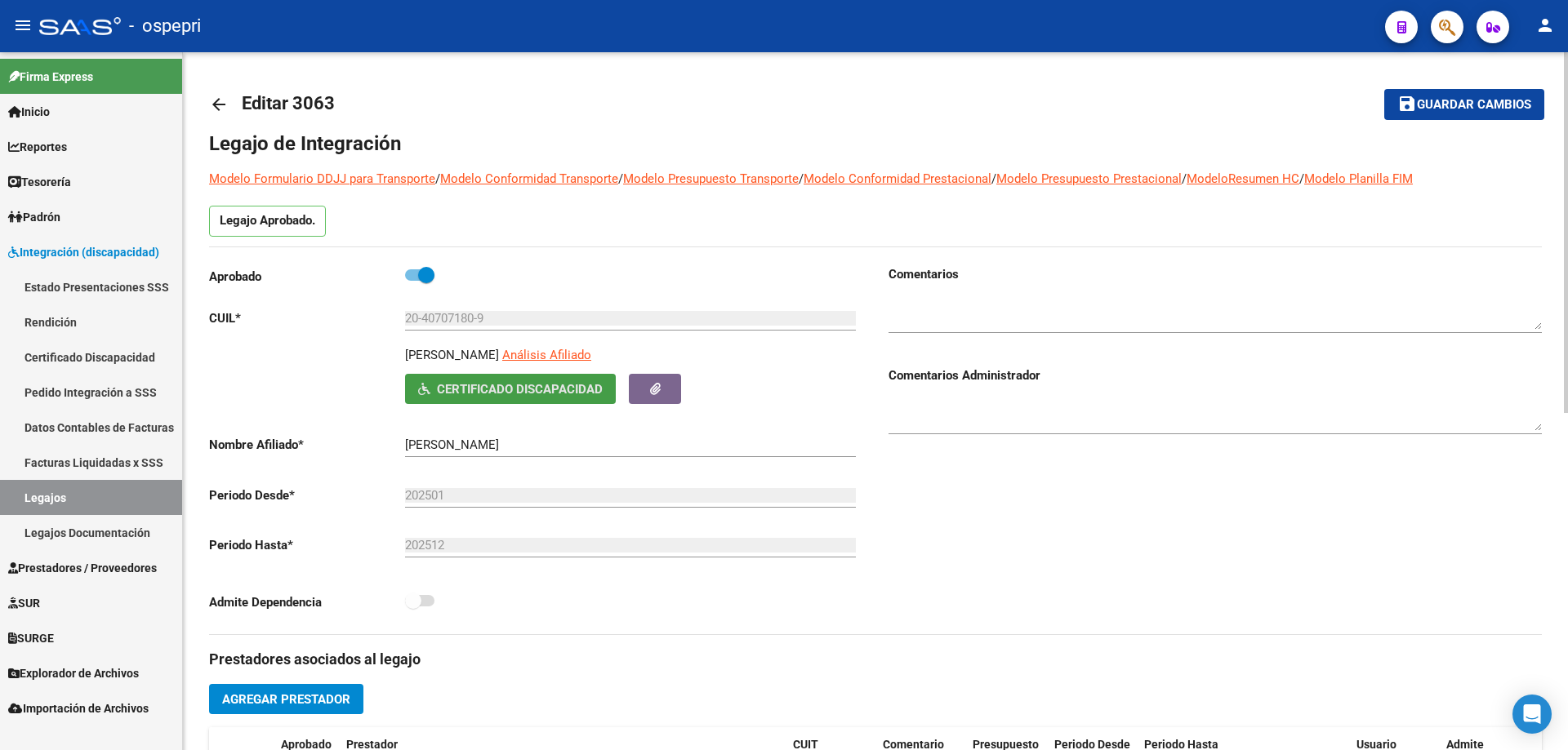
click at [513, 391] on span "Certificado Discapacidad" at bounding box center [520, 389] width 166 height 15
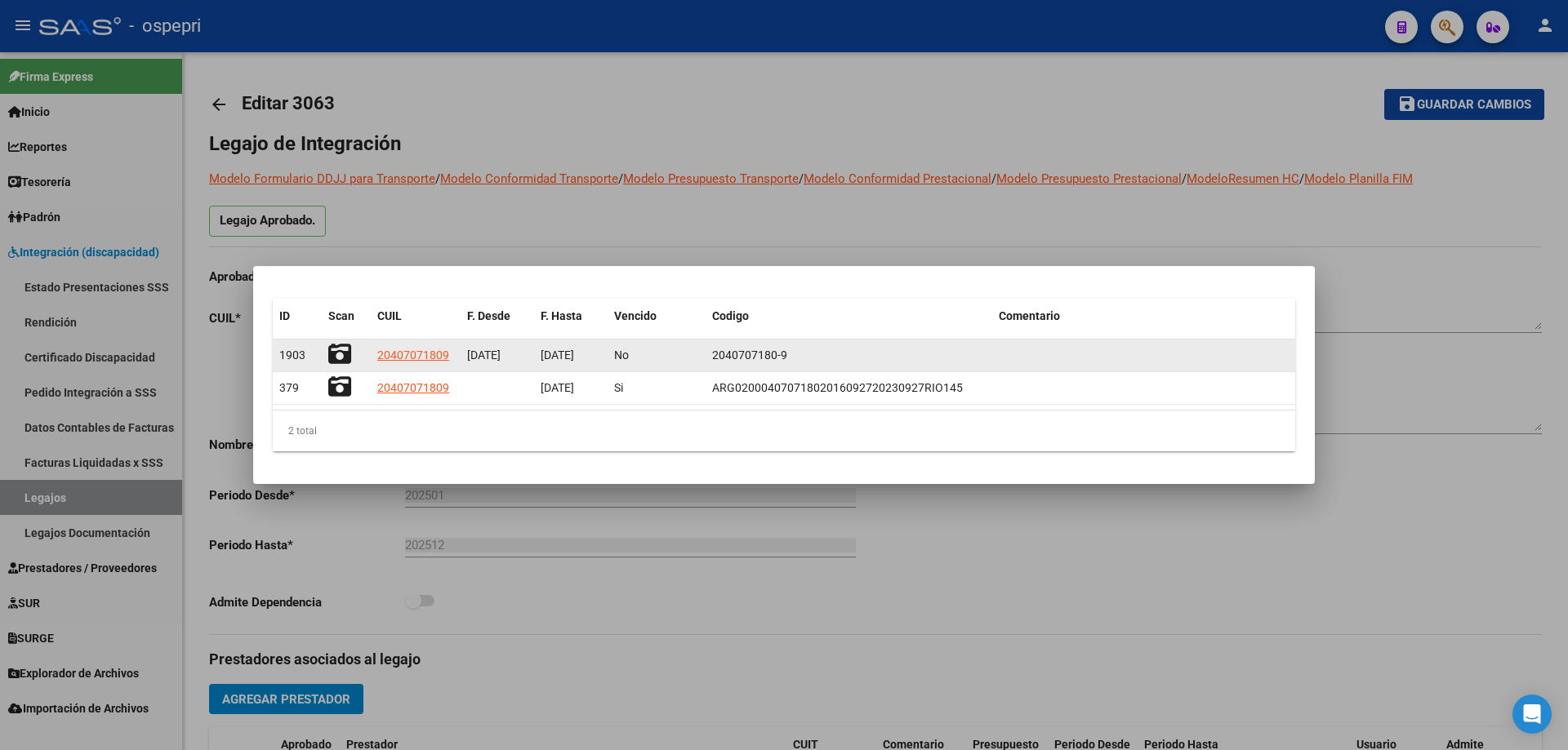
click at [333, 351] on icon at bounding box center [340, 354] width 23 height 23
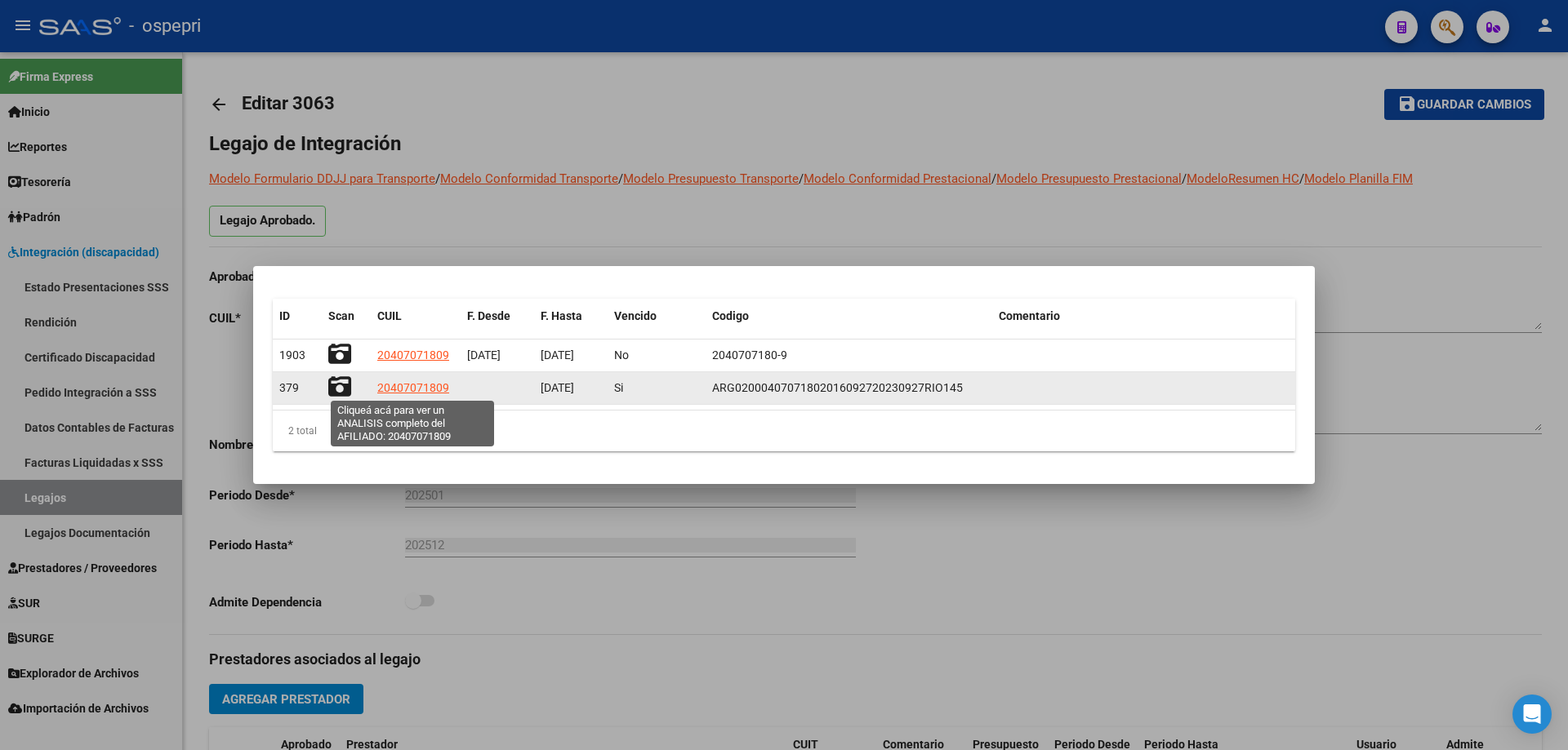
click at [434, 390] on span "20407071809" at bounding box center [413, 387] width 72 height 13
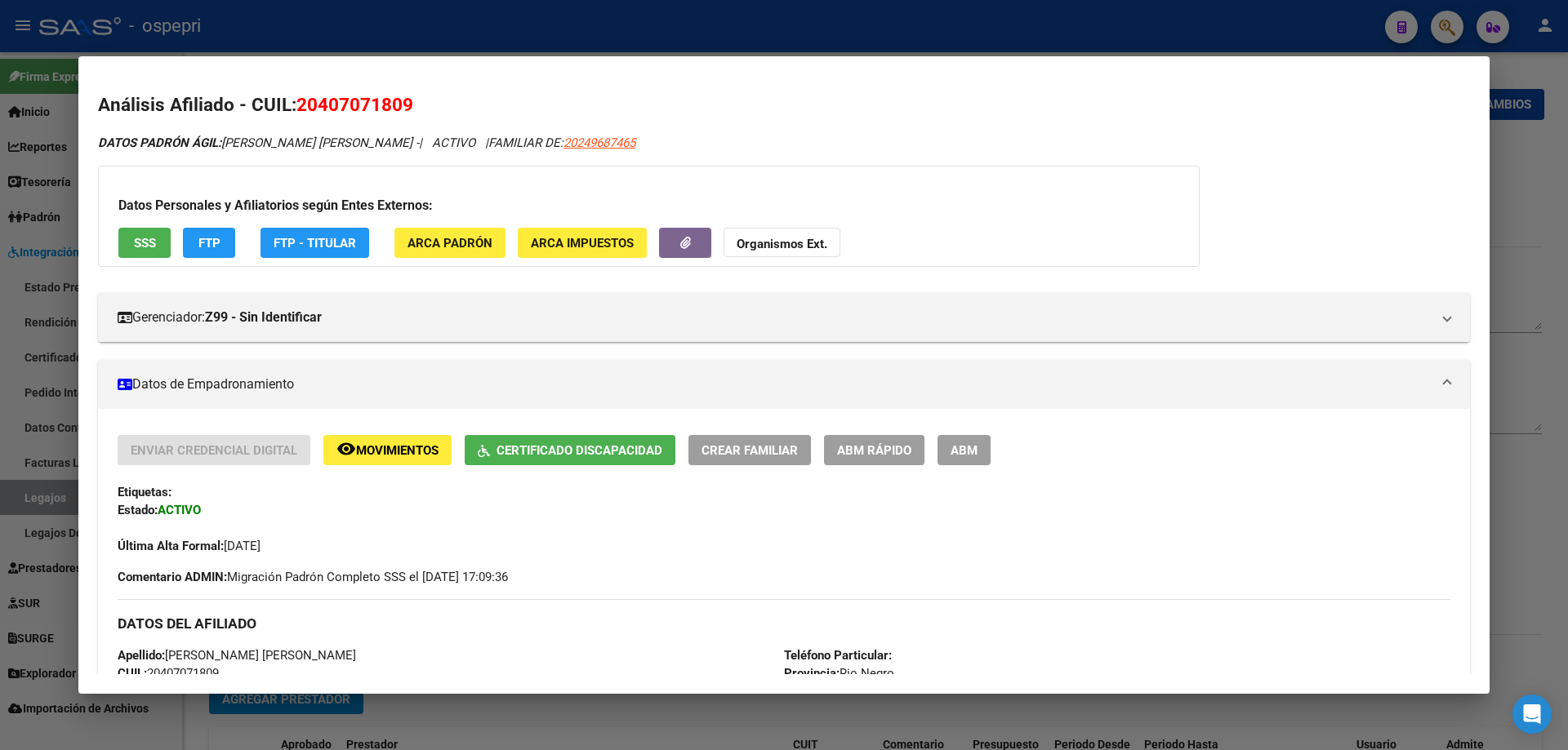
click at [1517, 191] on div at bounding box center [784, 375] width 1568 height 750
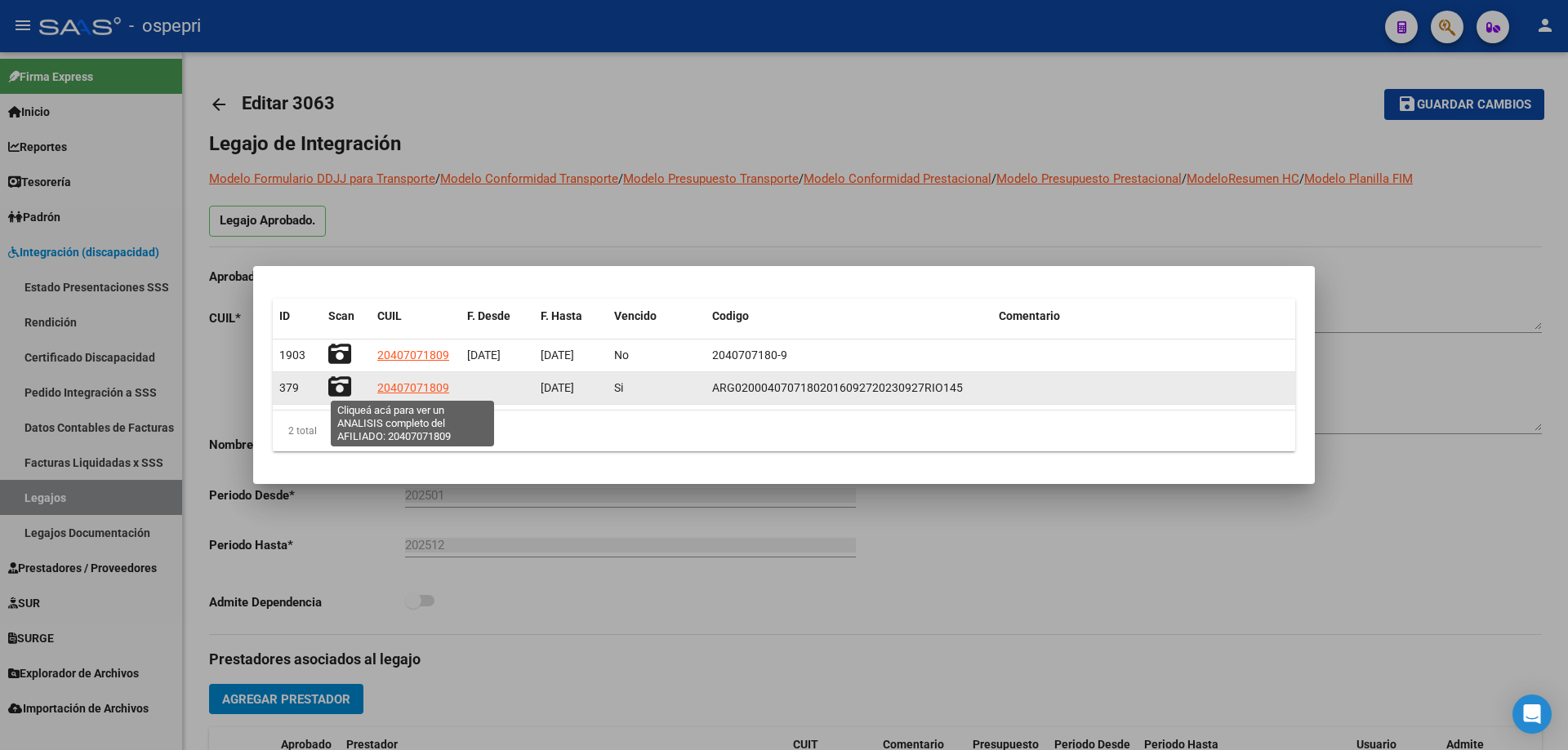
click at [402, 387] on span "20407071809" at bounding box center [413, 387] width 72 height 13
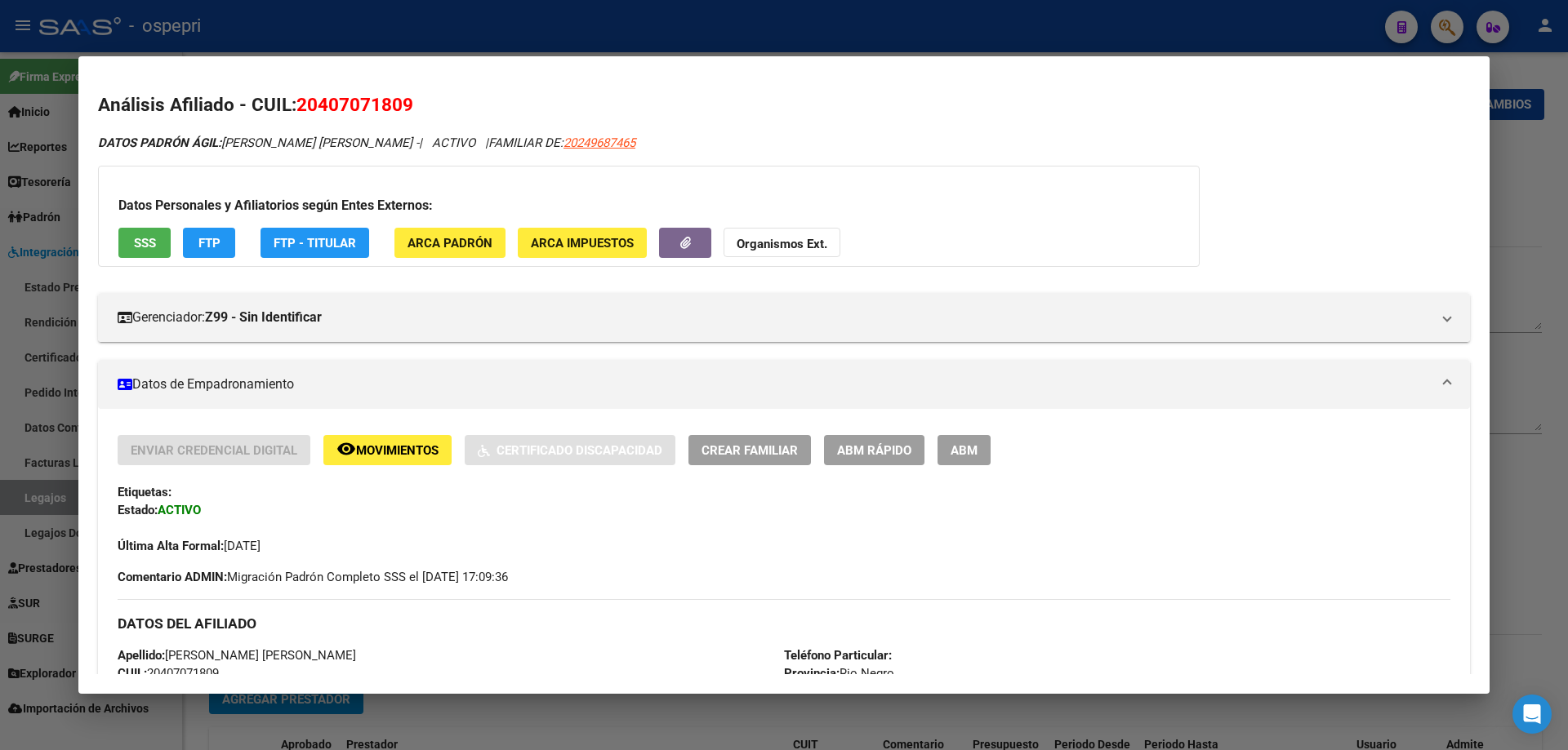
click at [1536, 113] on div at bounding box center [784, 375] width 1568 height 750
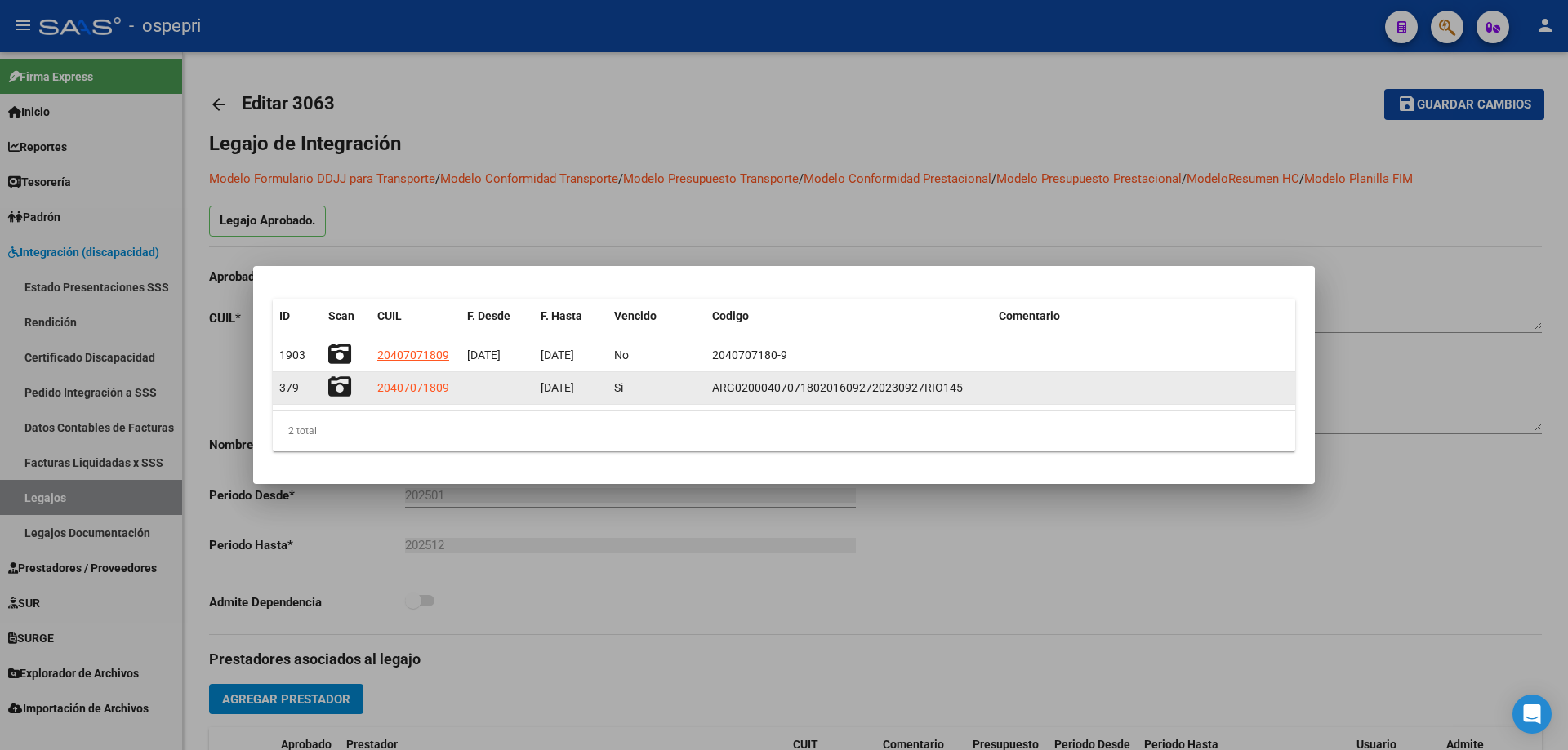
click at [341, 383] on icon at bounding box center [340, 387] width 23 height 23
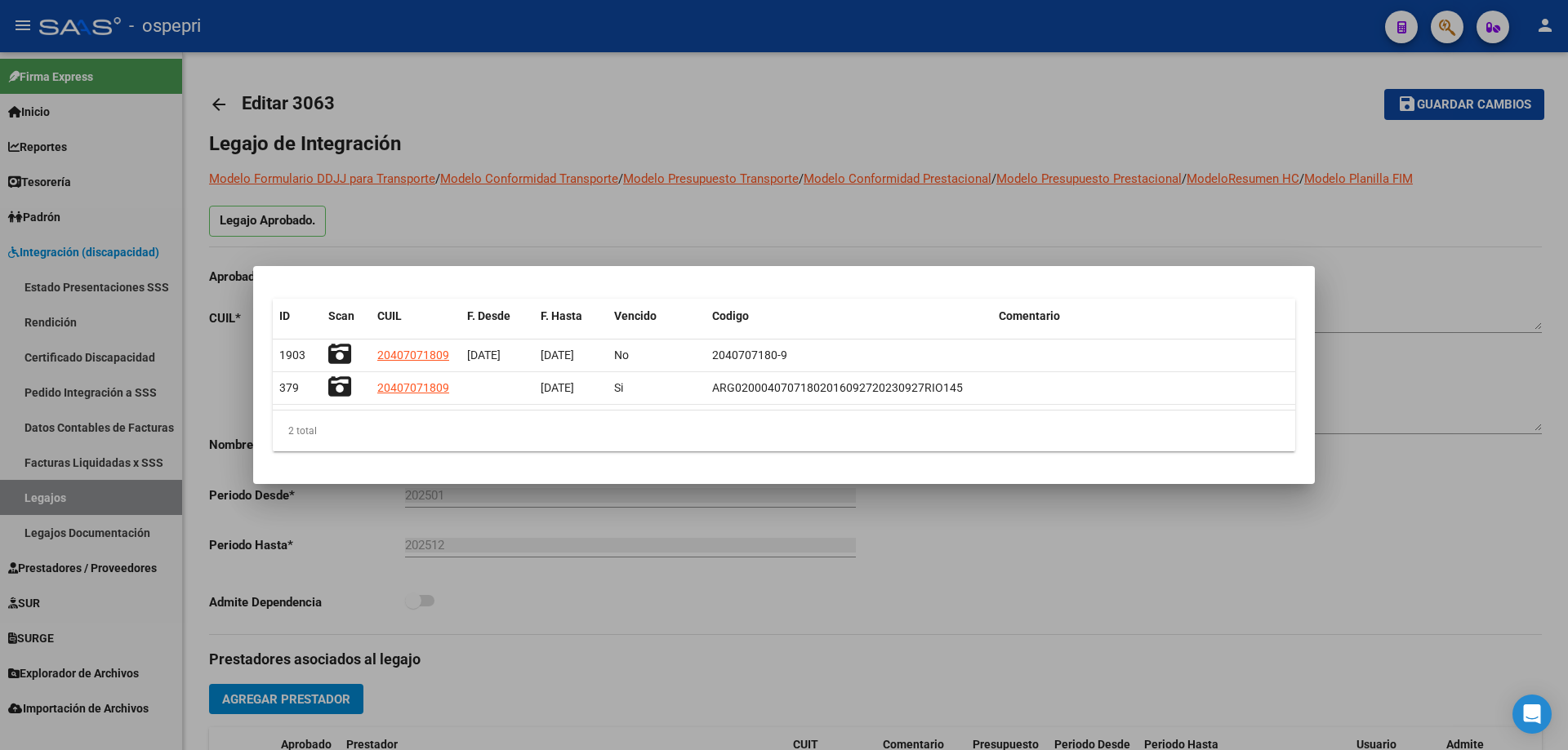
click at [963, 201] on div at bounding box center [784, 375] width 1568 height 750
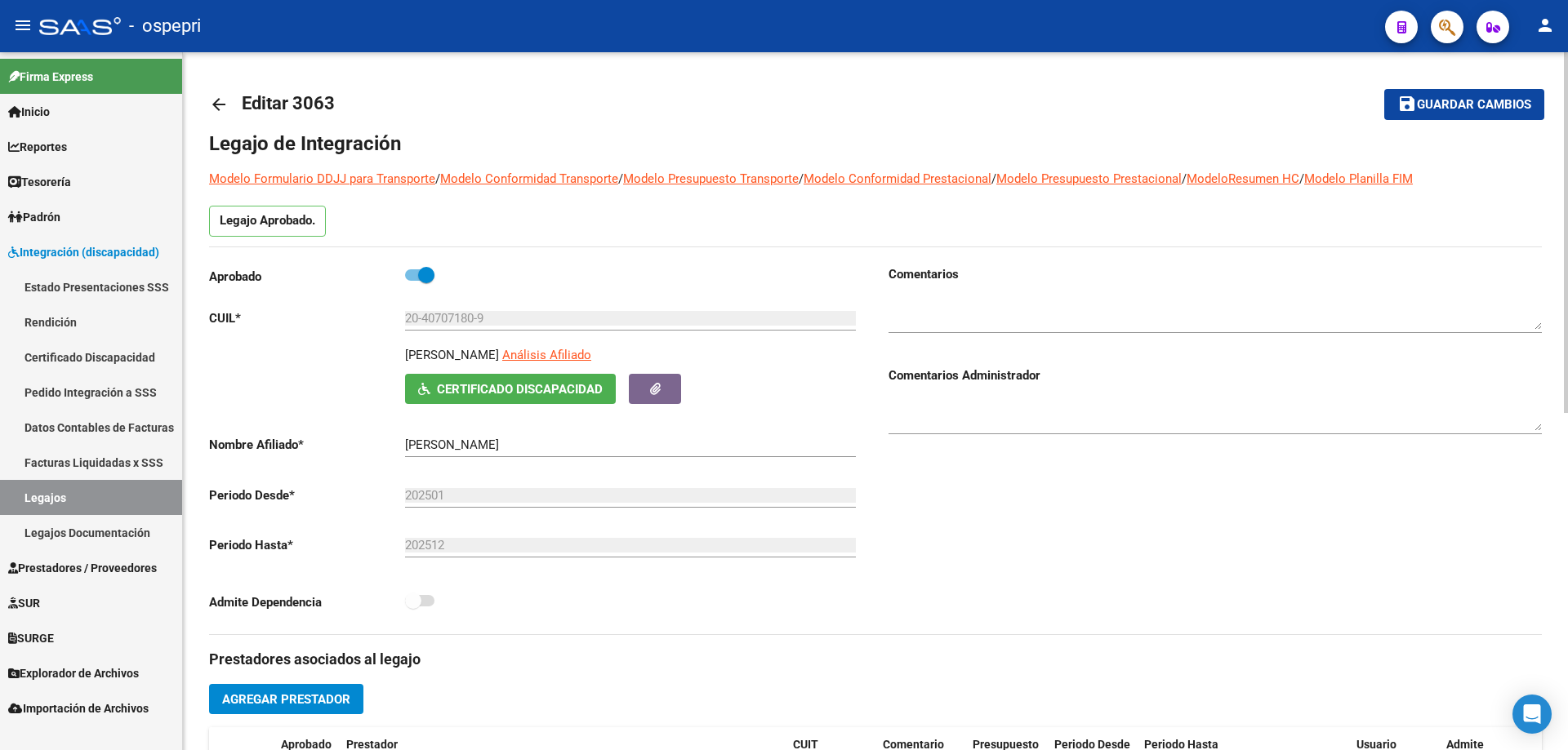
click at [216, 105] on mat-icon "arrow_back" at bounding box center [219, 104] width 20 height 20
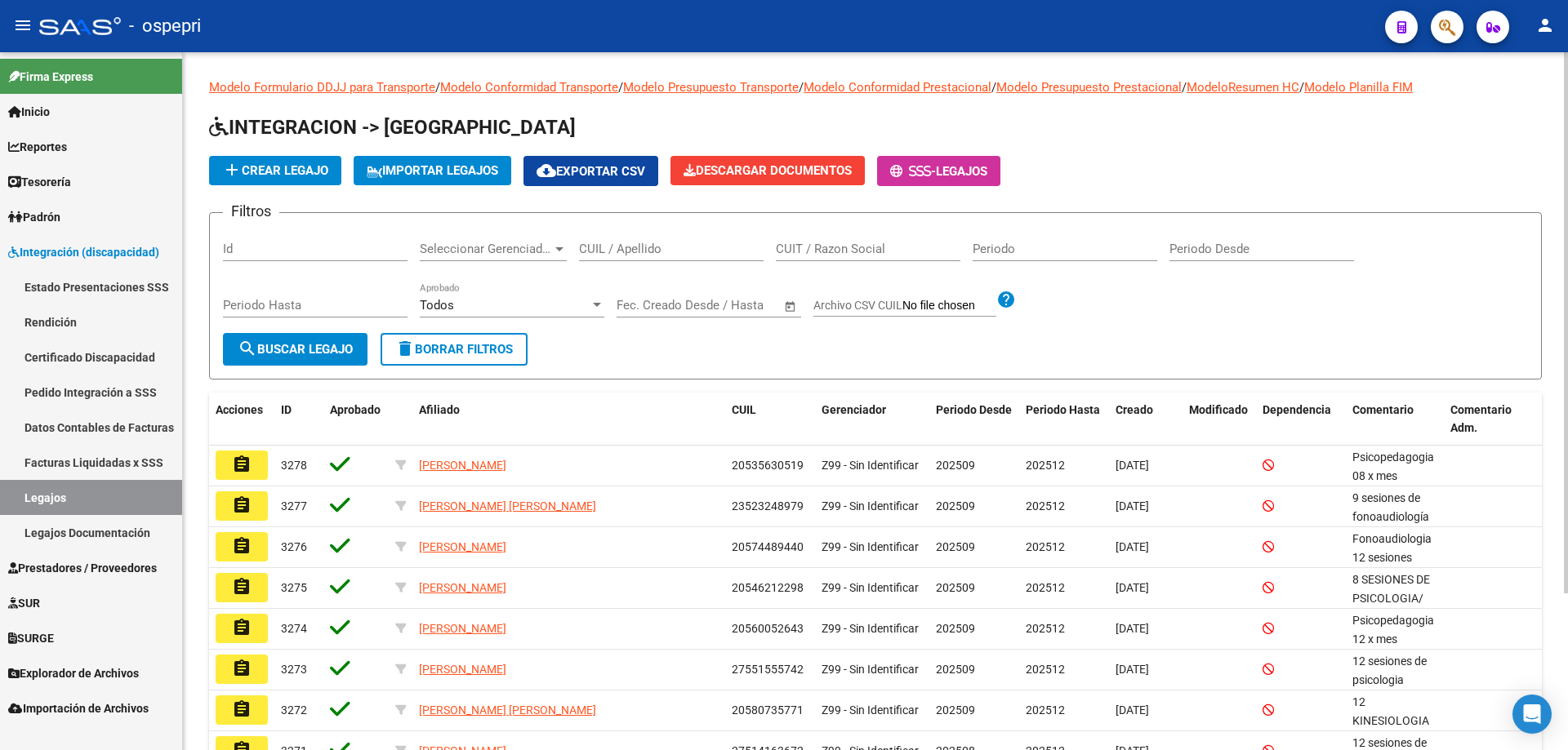
click at [653, 240] on div "CUIL / Apellido" at bounding box center [671, 243] width 184 height 35
paste input "27134562175"
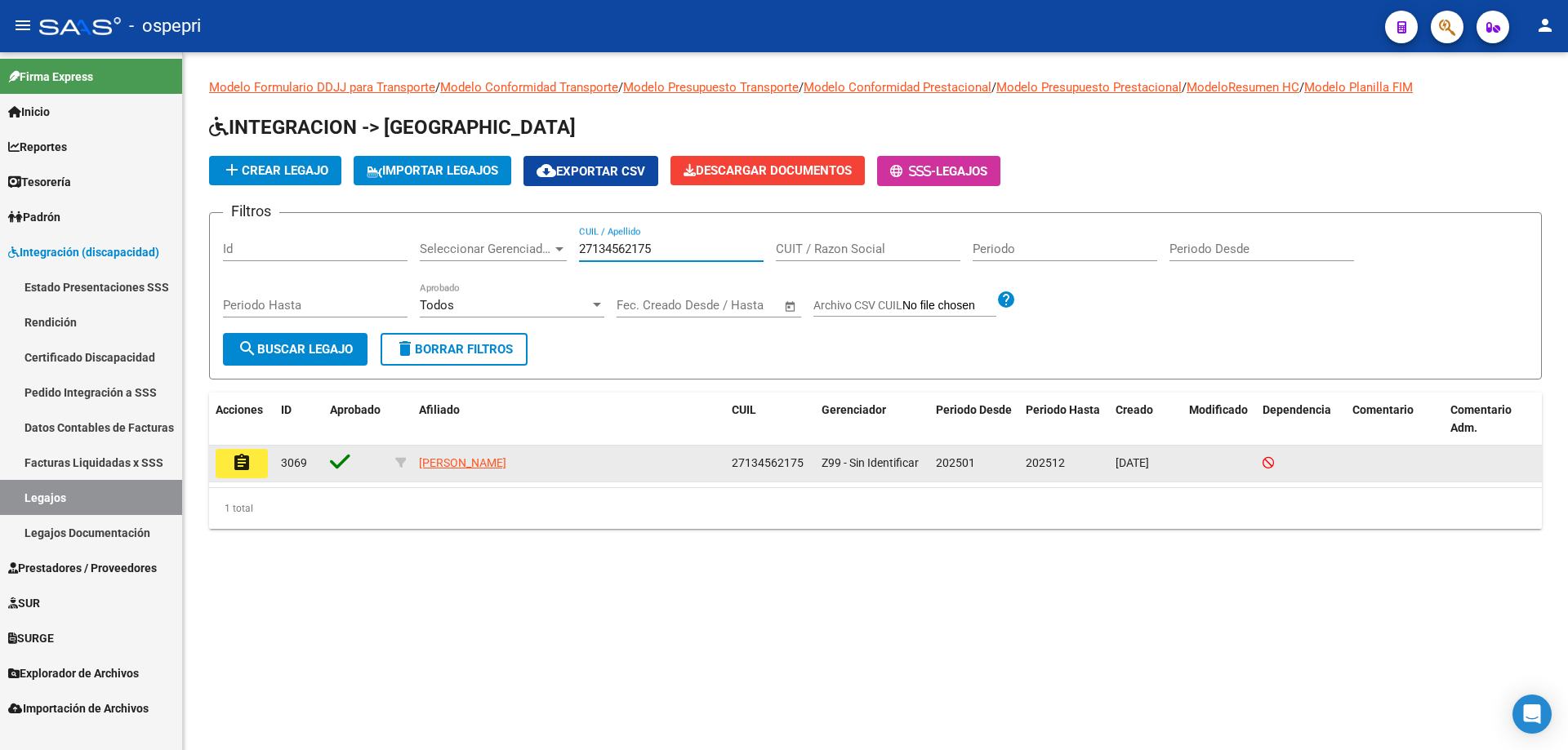
type input "27134562175"
click at [241, 463] on mat-icon "assignment" at bounding box center [242, 462] width 20 height 20
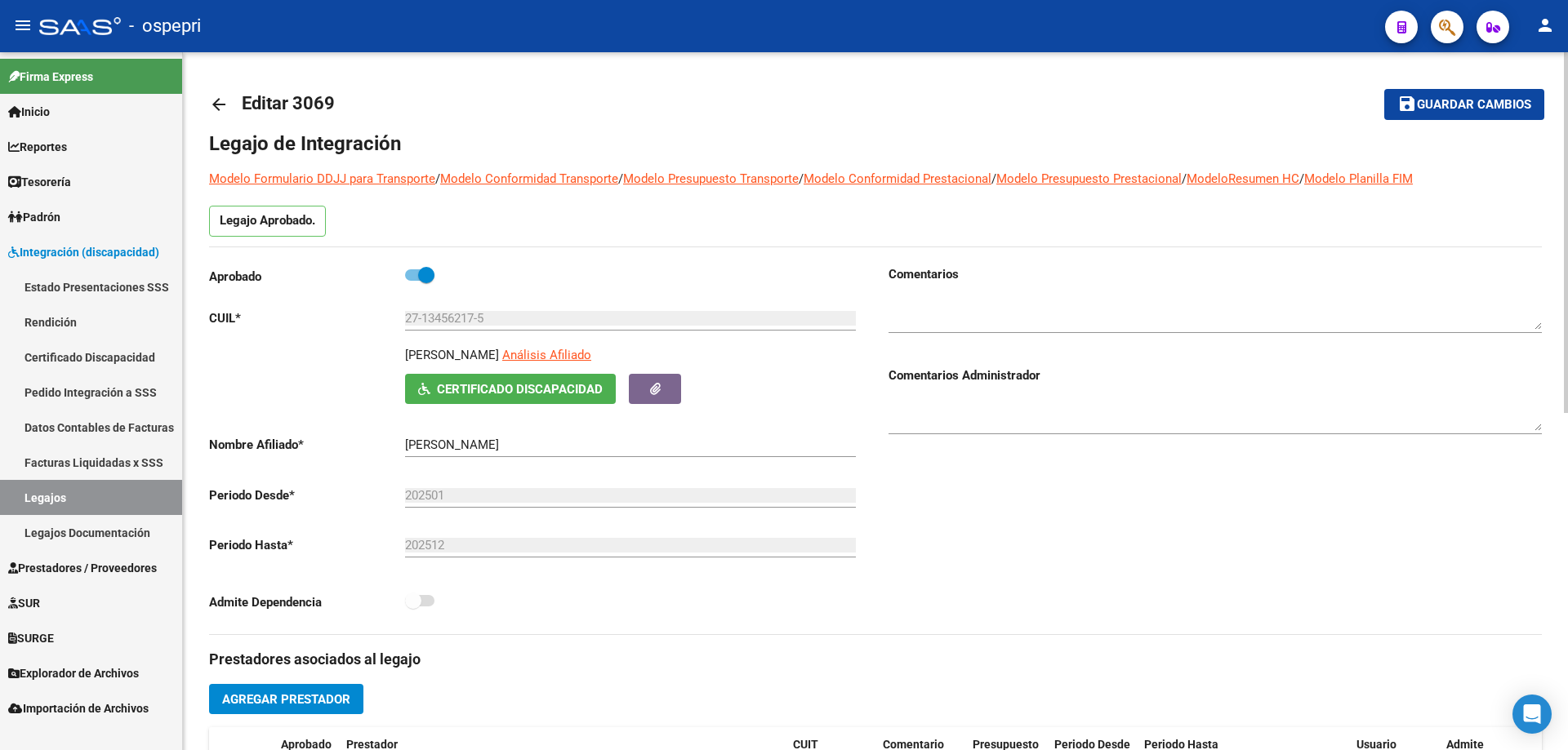
click at [504, 387] on span "Certificado Discapacidad" at bounding box center [520, 389] width 166 height 15
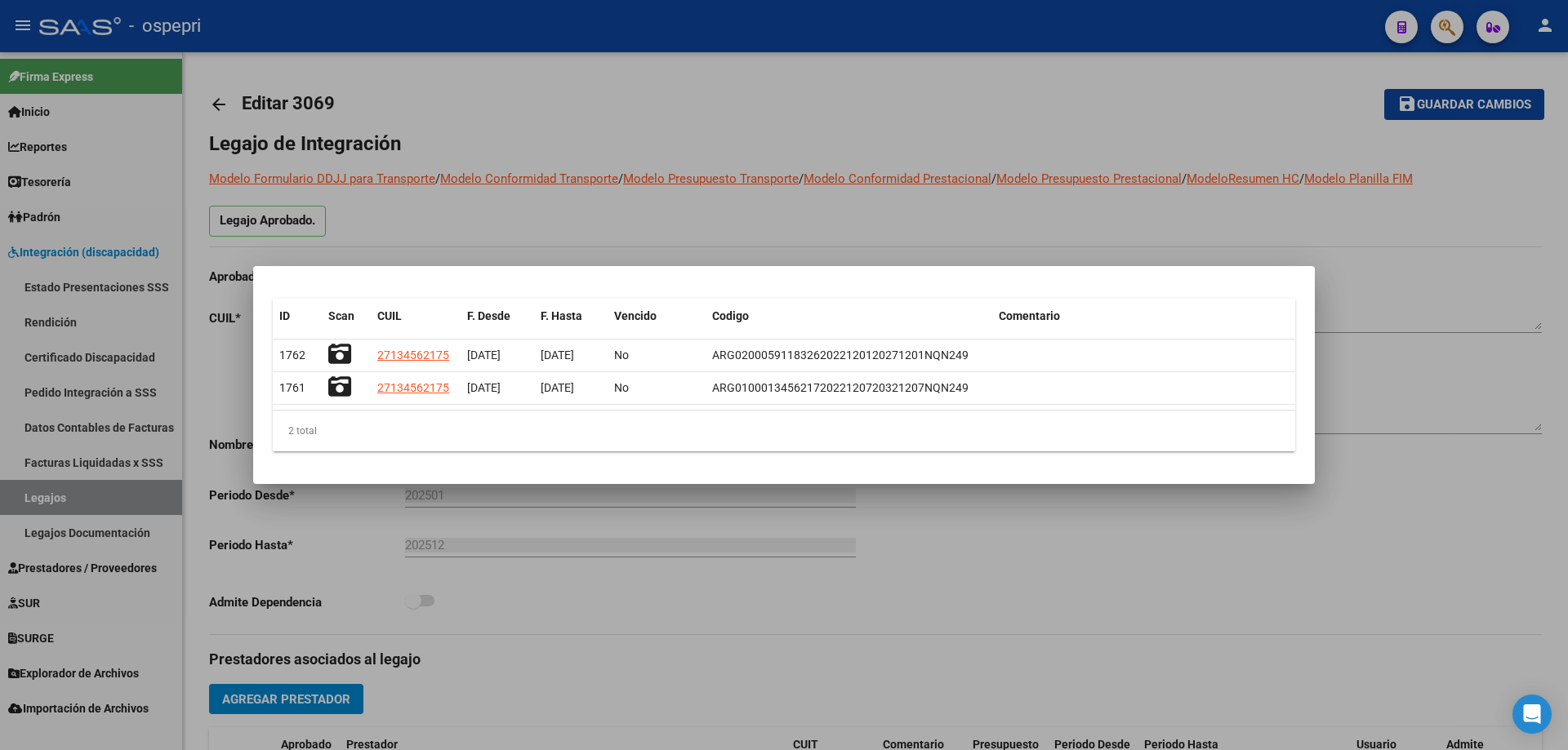
click at [881, 125] on div at bounding box center [784, 375] width 1568 height 750
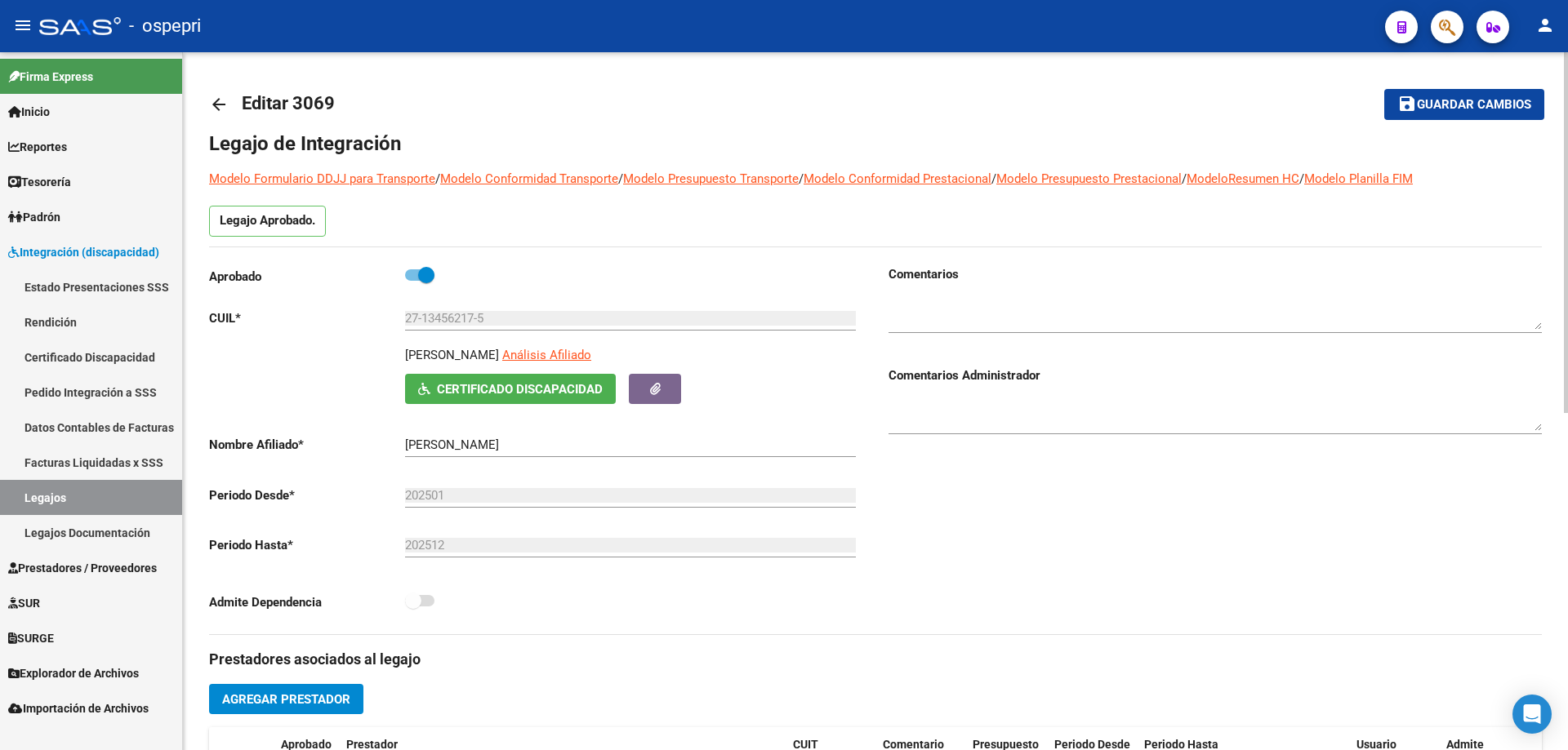
click at [221, 107] on mat-icon "arrow_back" at bounding box center [219, 104] width 20 height 20
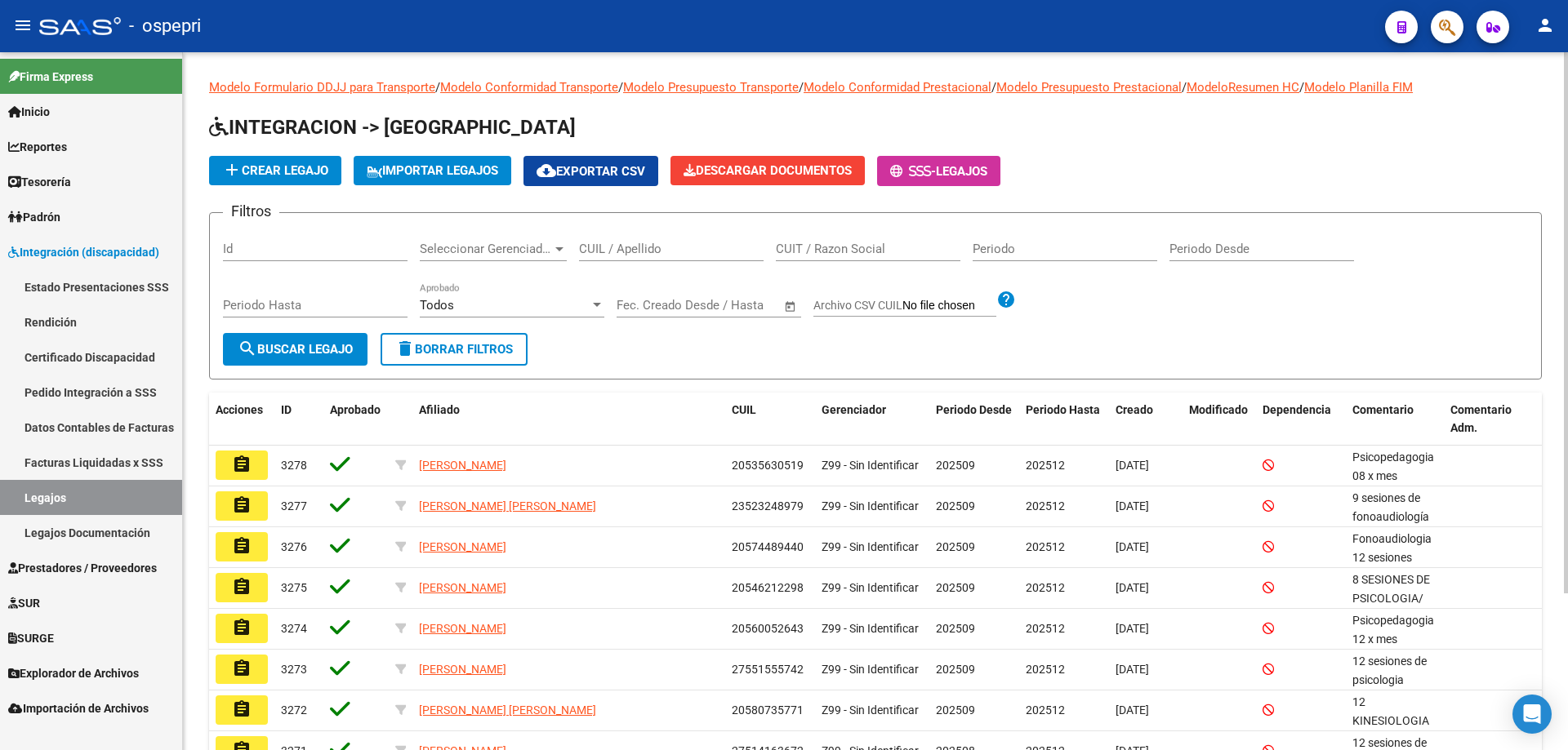
click at [714, 245] on input "CUIL / Apellido" at bounding box center [671, 248] width 184 height 15
paste input "20564784177"
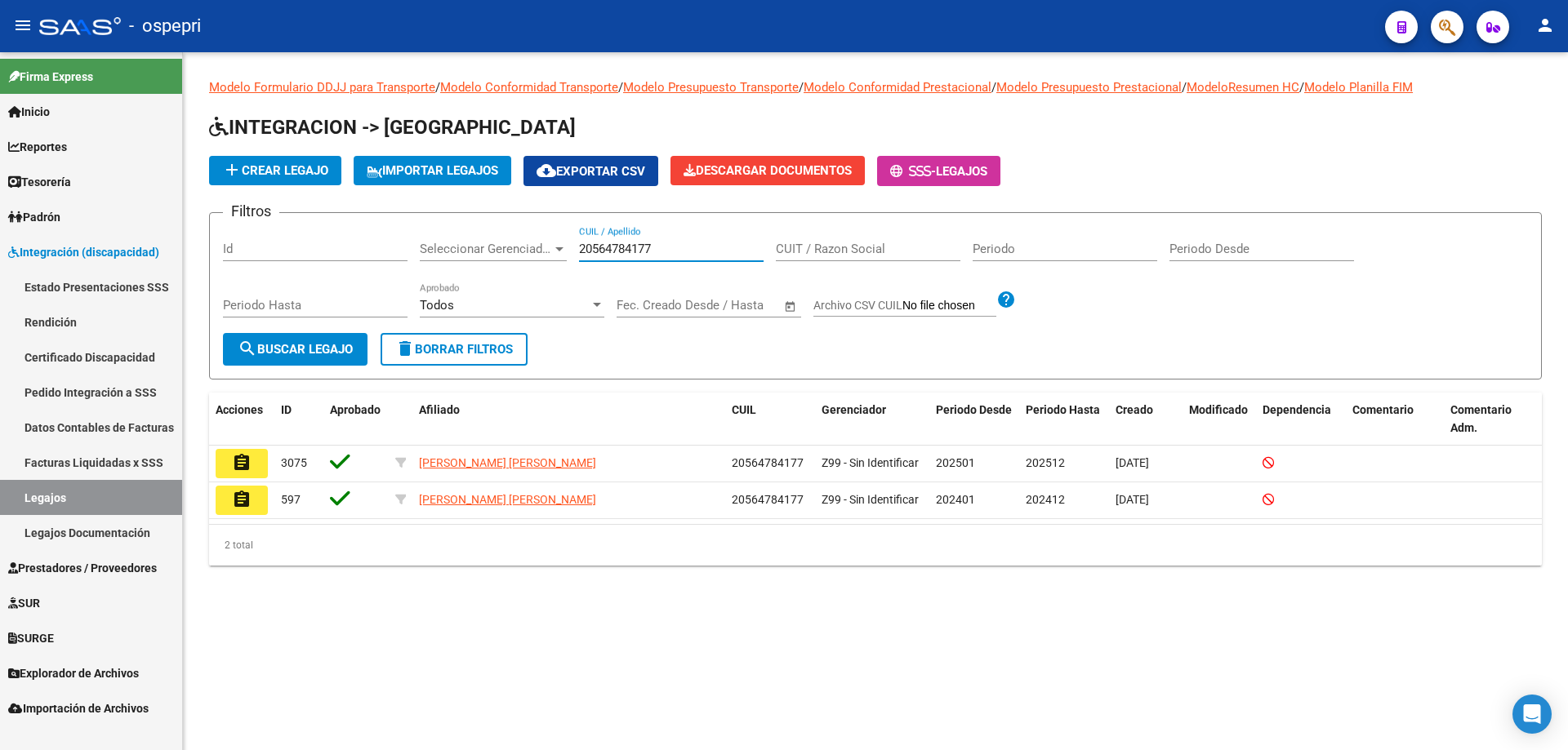
type input "20564784177"
click at [244, 462] on mat-icon "assignment" at bounding box center [242, 462] width 20 height 20
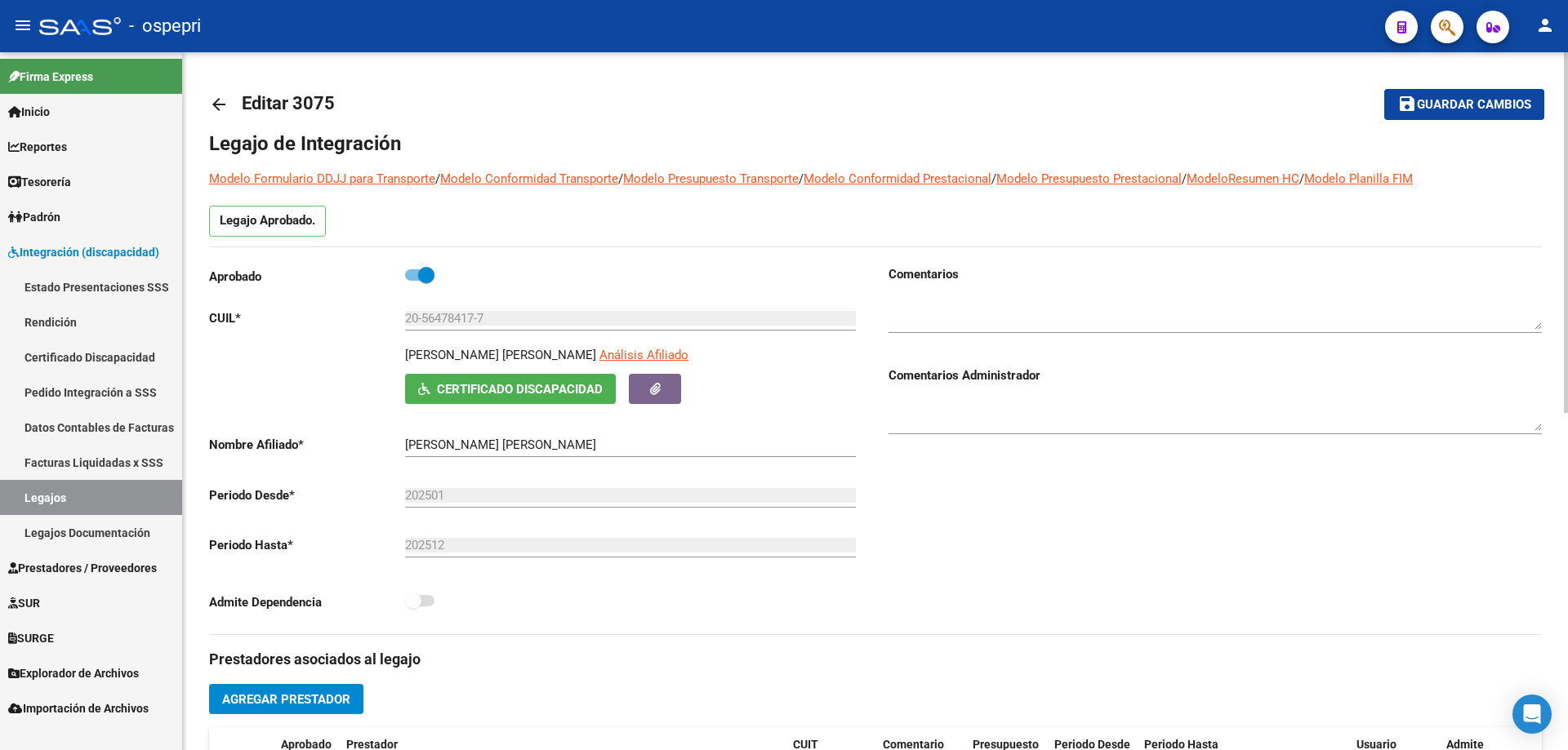
click at [487, 389] on span "Certificado Discapacidad" at bounding box center [520, 389] width 166 height 15
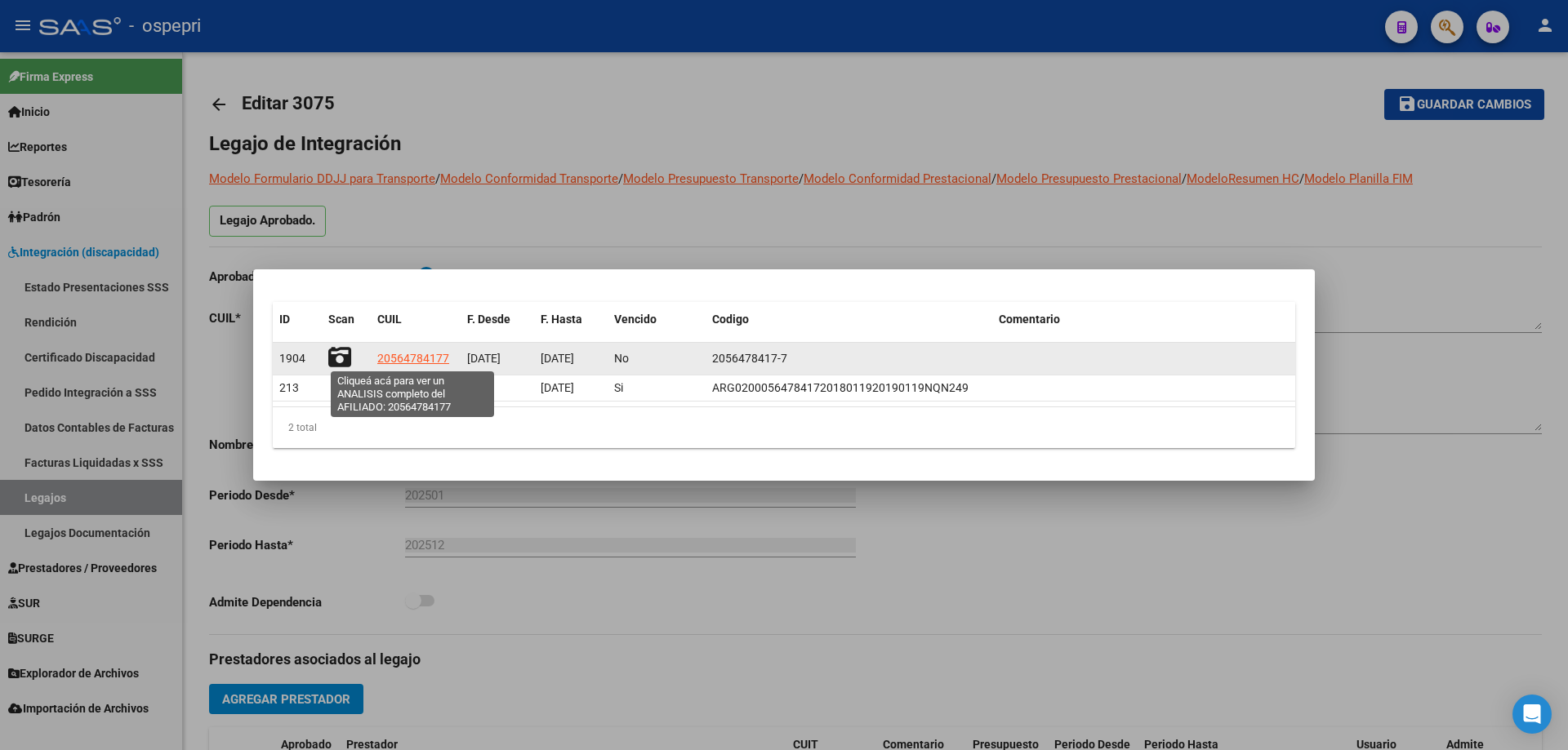
click at [411, 357] on span "20564784177" at bounding box center [413, 358] width 72 height 13
type textarea "20564784177"
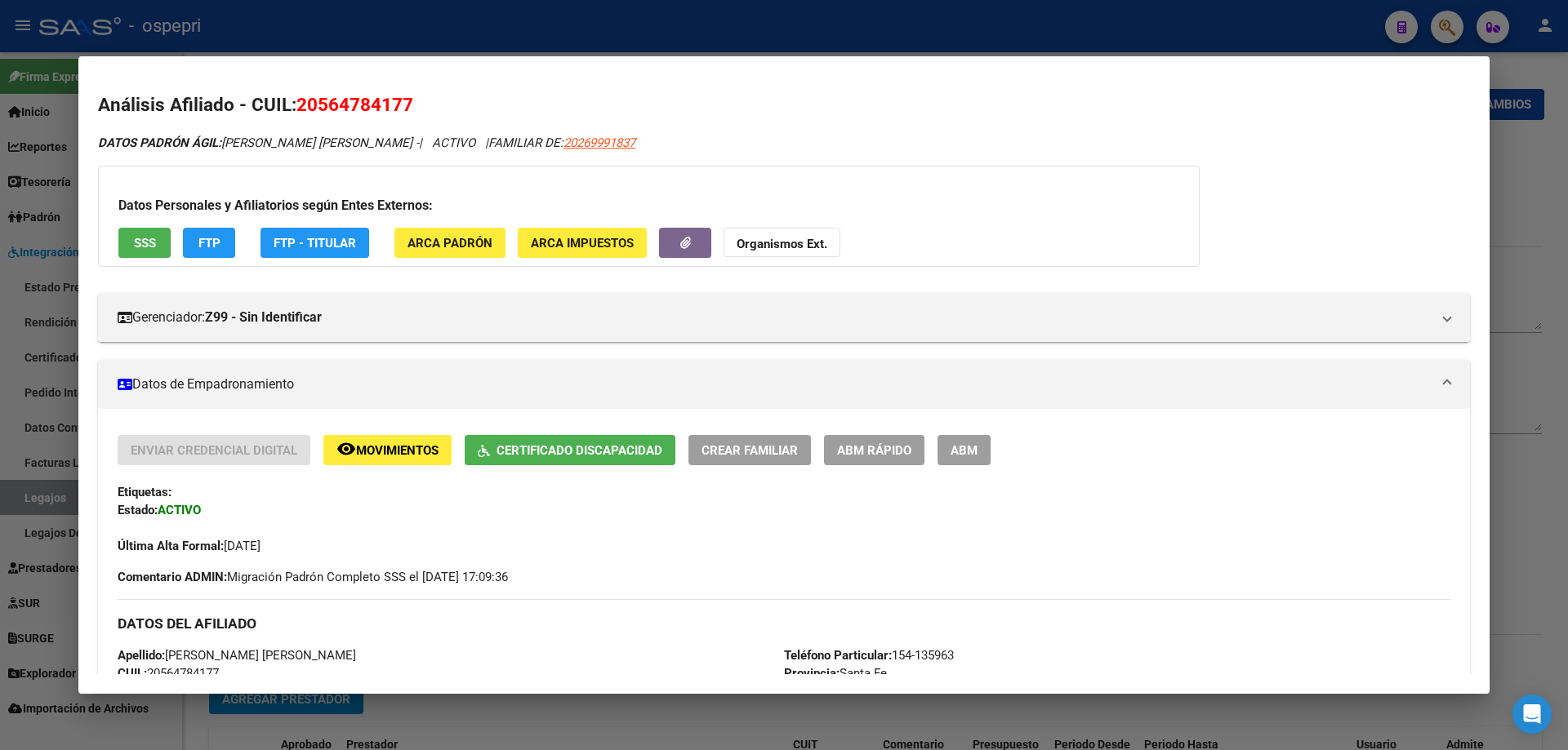
click at [1517, 150] on div at bounding box center [784, 375] width 1568 height 750
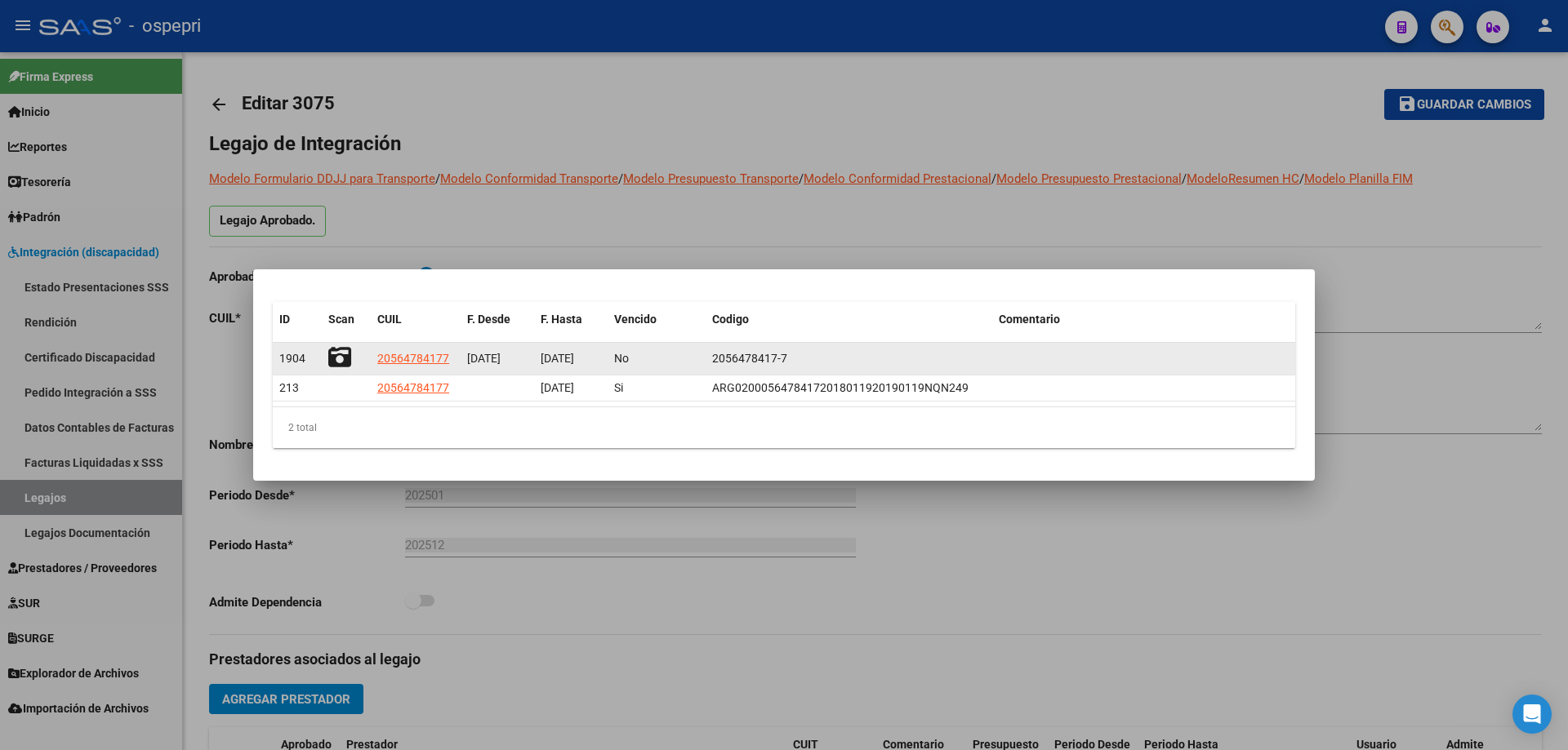
click at [343, 357] on icon at bounding box center [340, 358] width 23 height 23
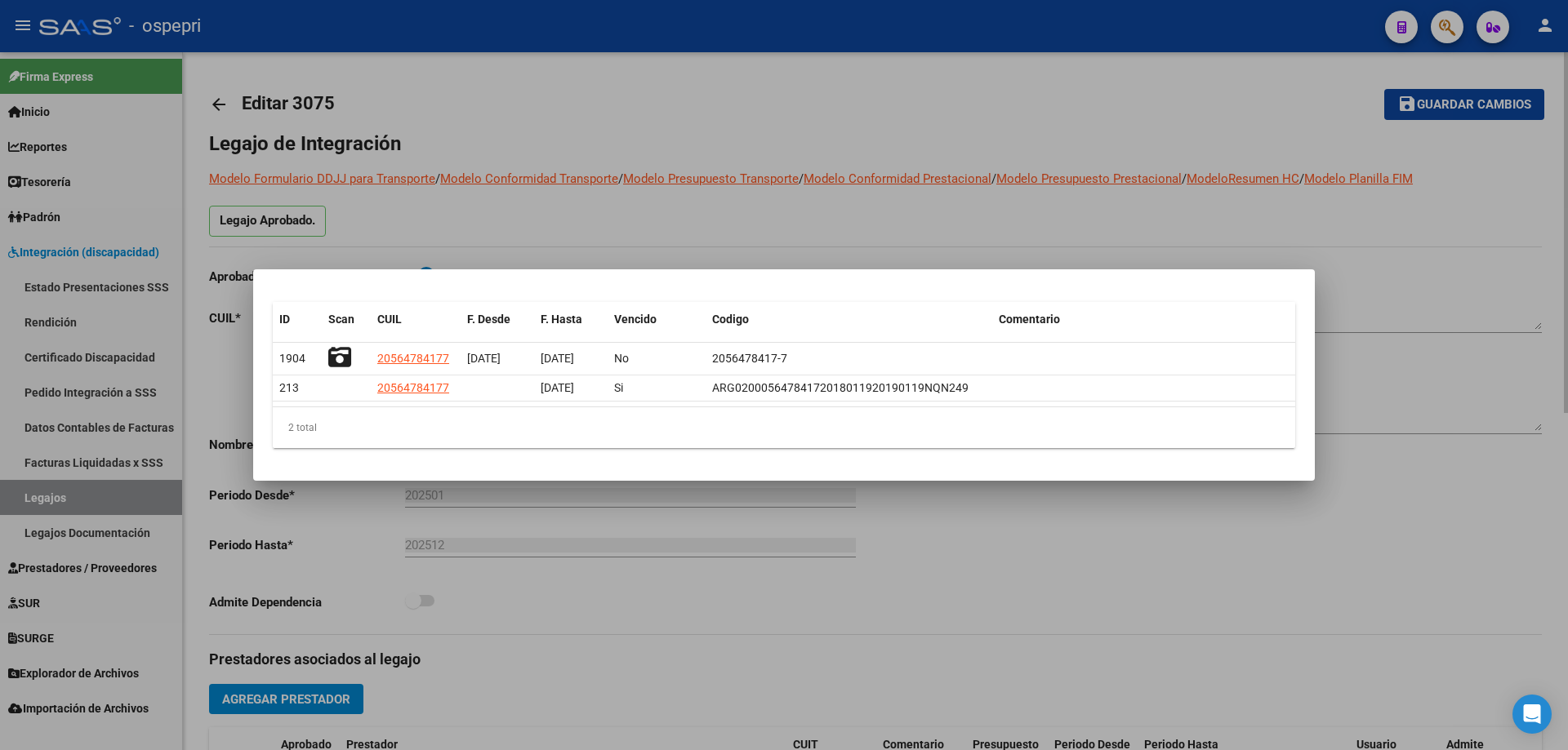
click at [1148, 172] on div at bounding box center [784, 375] width 1568 height 750
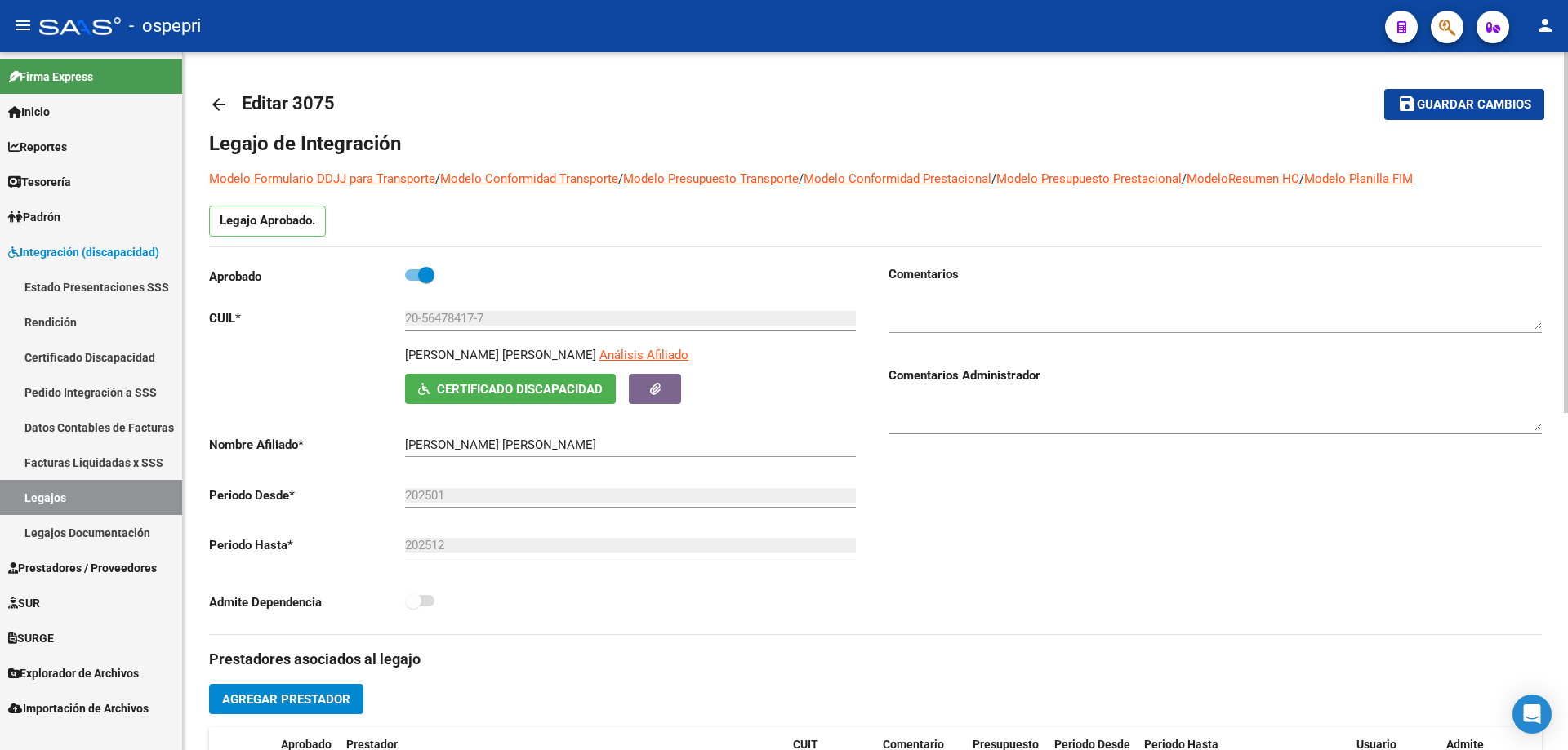
click at [222, 108] on mat-icon "arrow_back" at bounding box center [219, 104] width 20 height 20
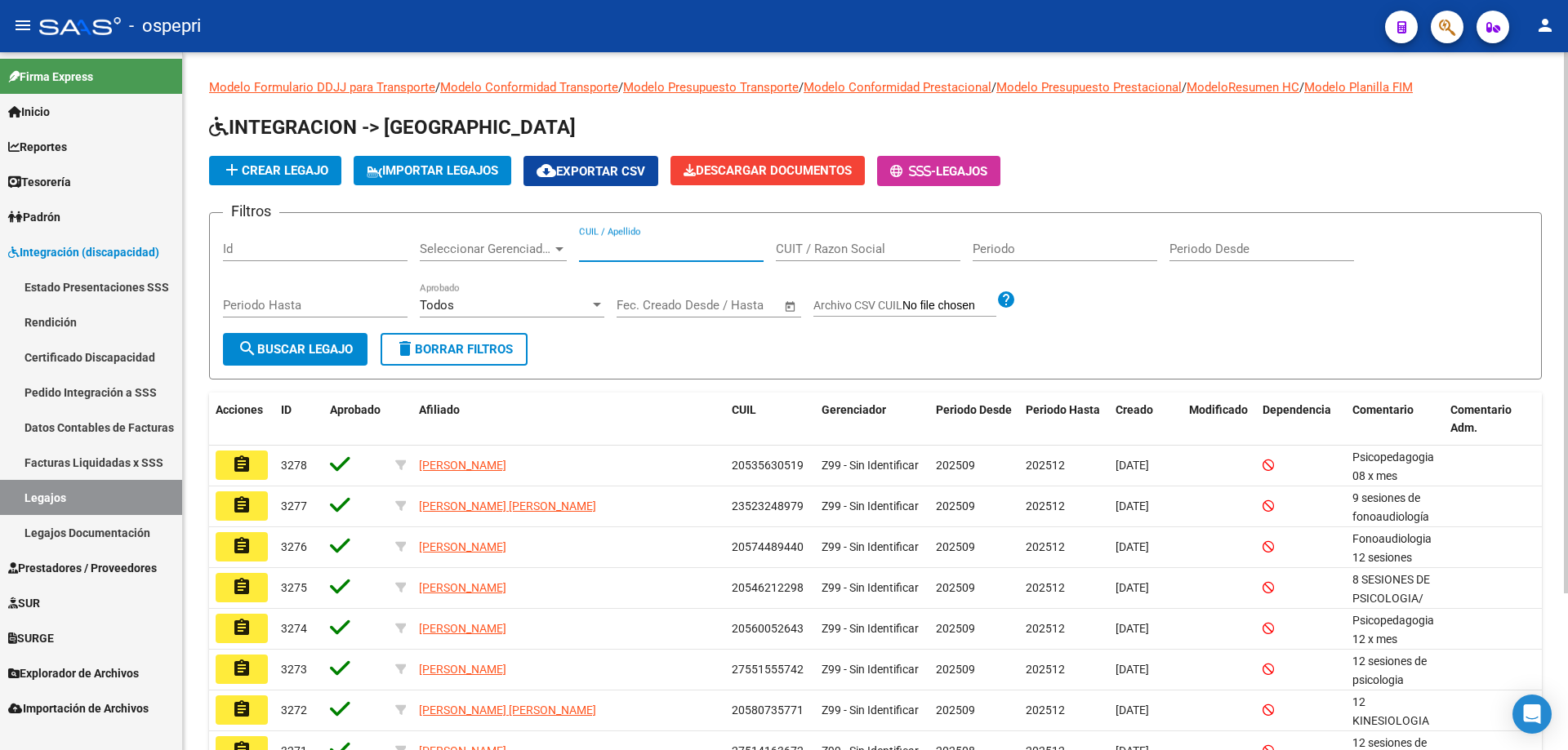
click at [705, 241] on input "CUIL / Apellido" at bounding box center [671, 248] width 184 height 15
paste input "20591183266"
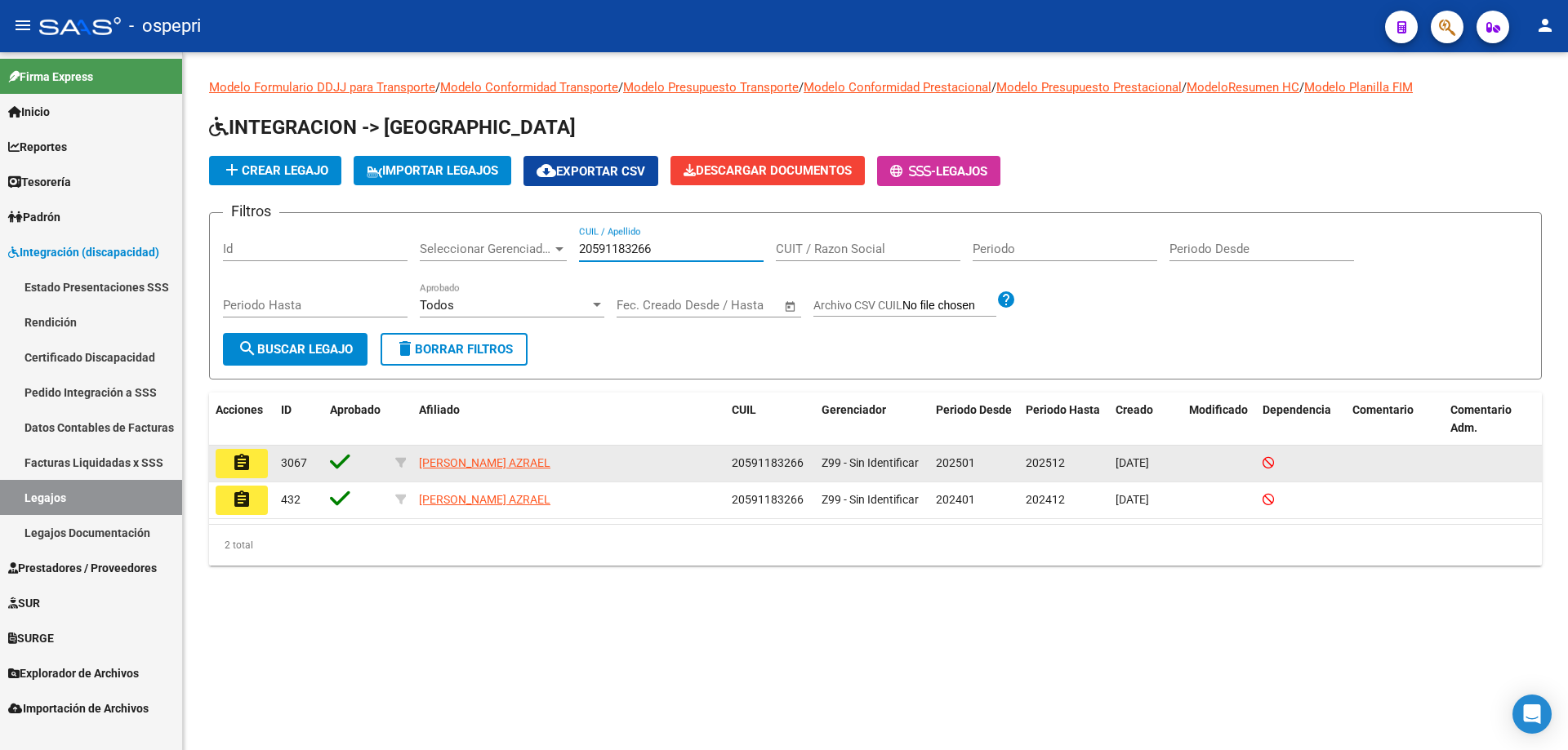
type input "20591183266"
click at [229, 456] on button "assignment" at bounding box center [242, 463] width 52 height 29
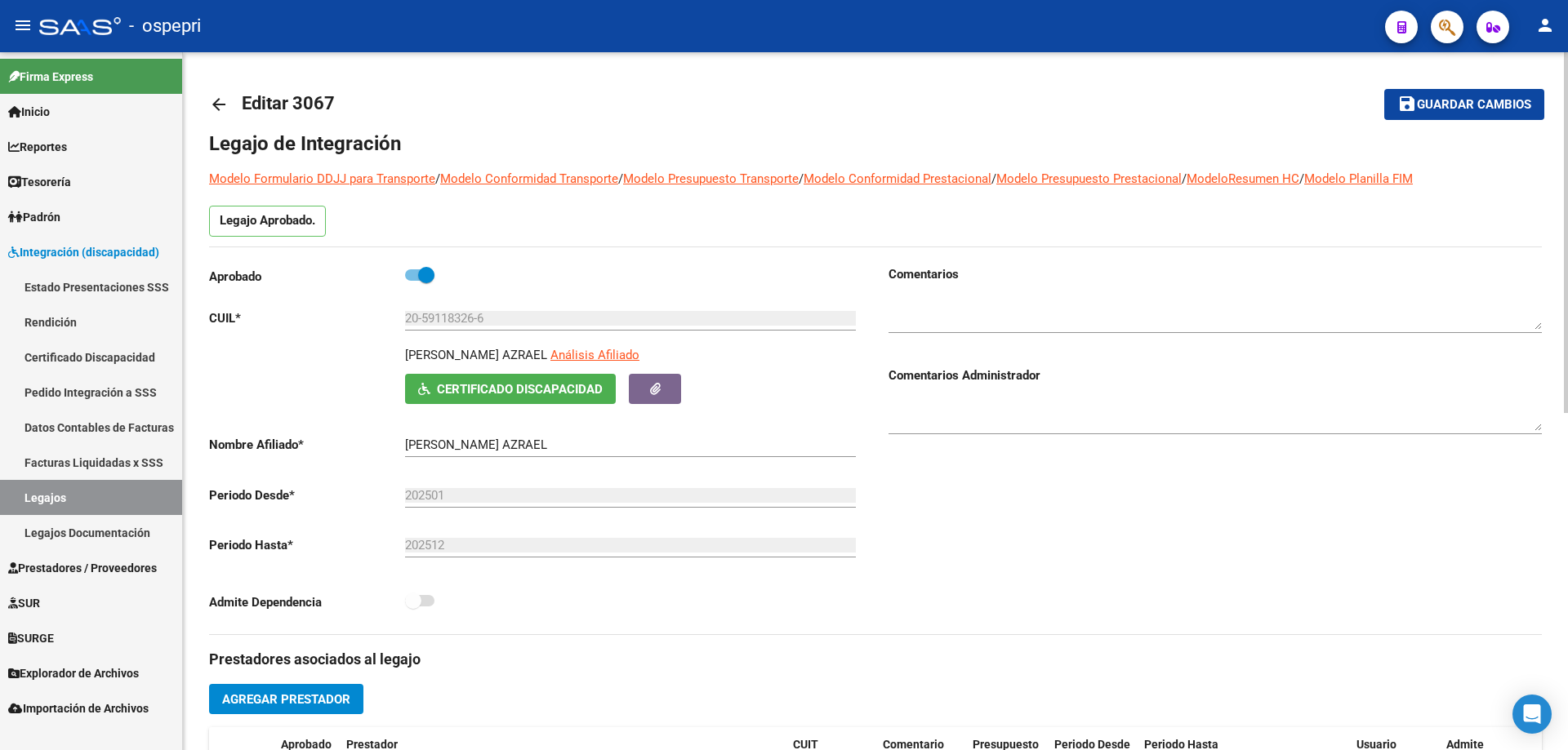
click at [556, 386] on span "Certificado Discapacidad" at bounding box center [520, 389] width 166 height 15
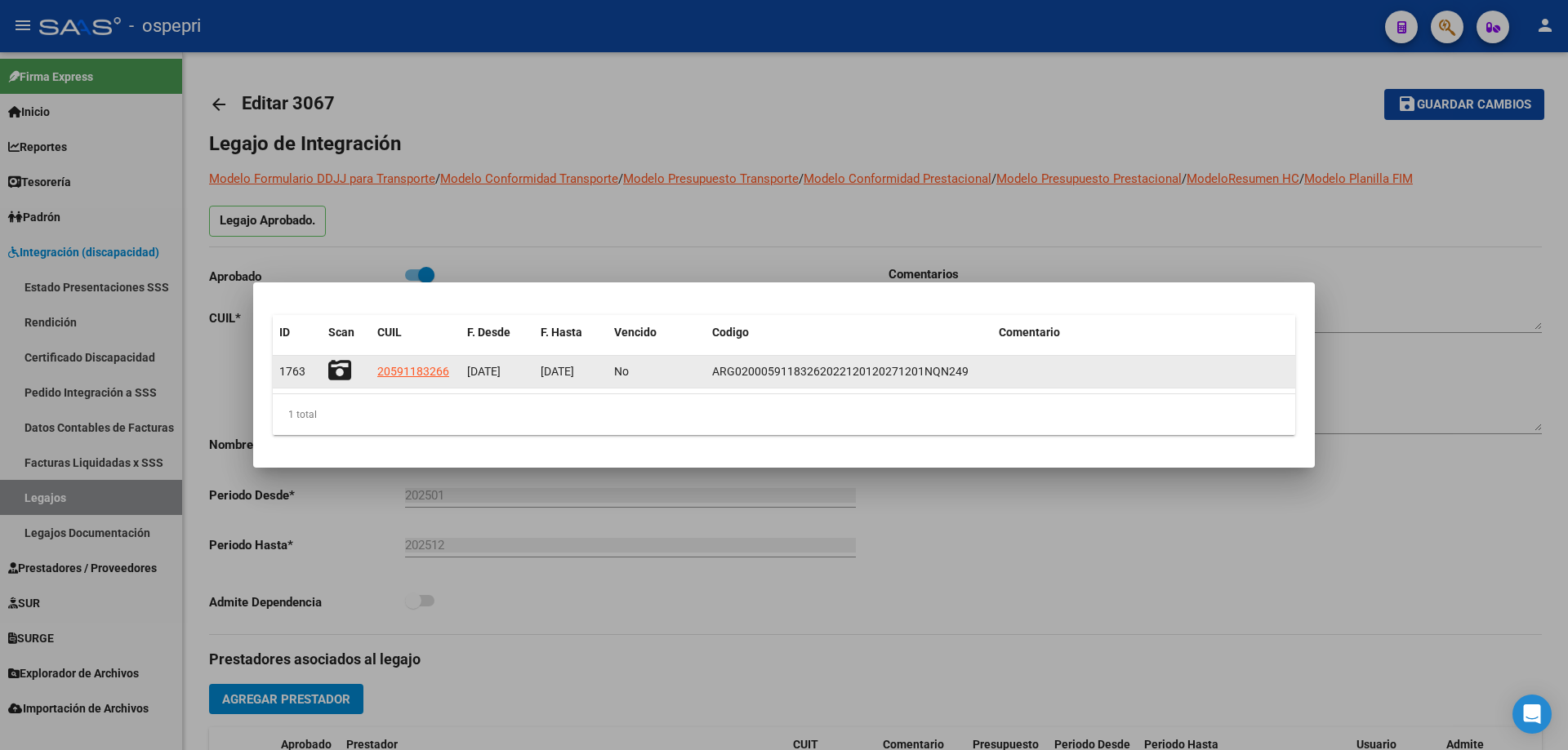
click at [347, 367] on icon at bounding box center [340, 370] width 23 height 23
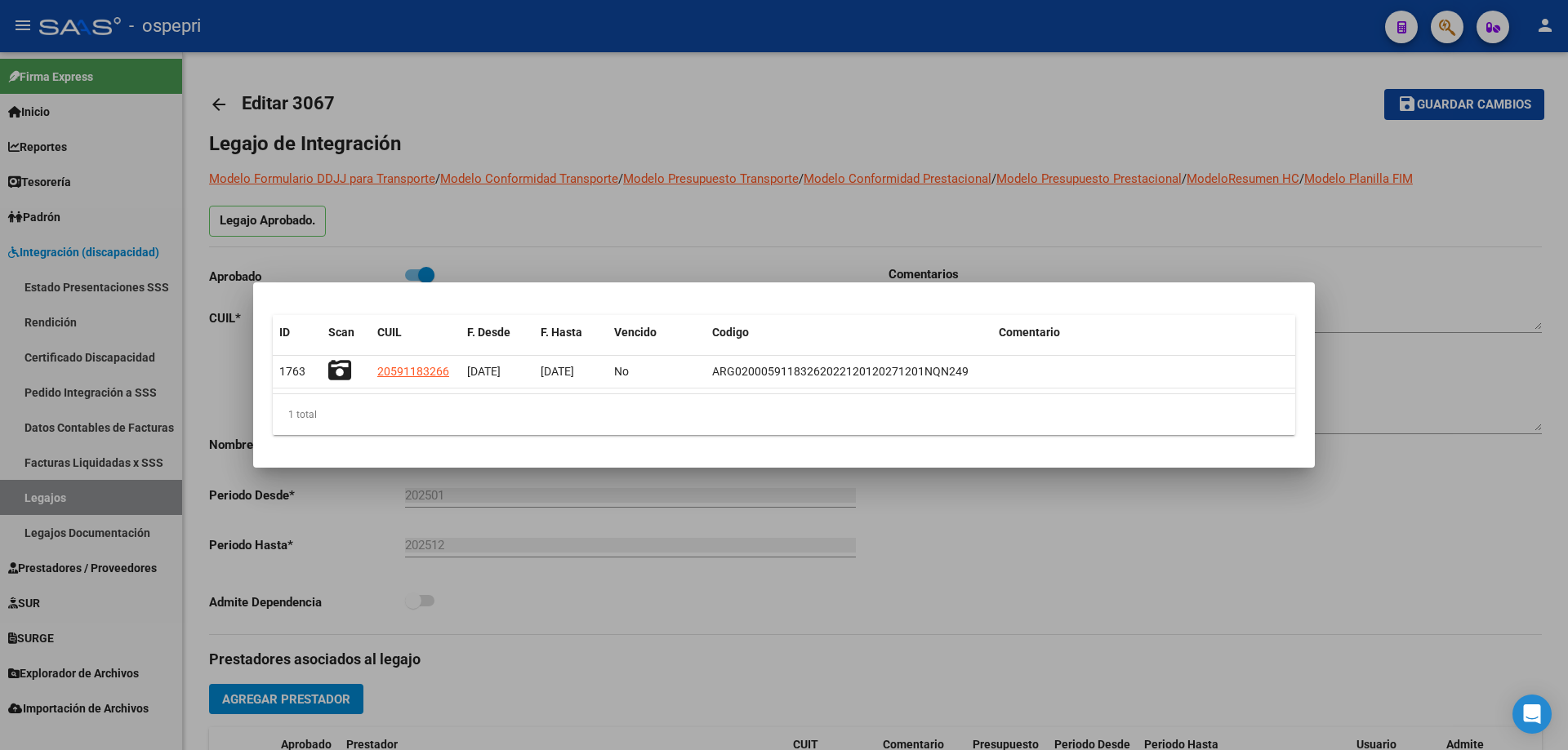
click at [830, 234] on div at bounding box center [784, 375] width 1568 height 750
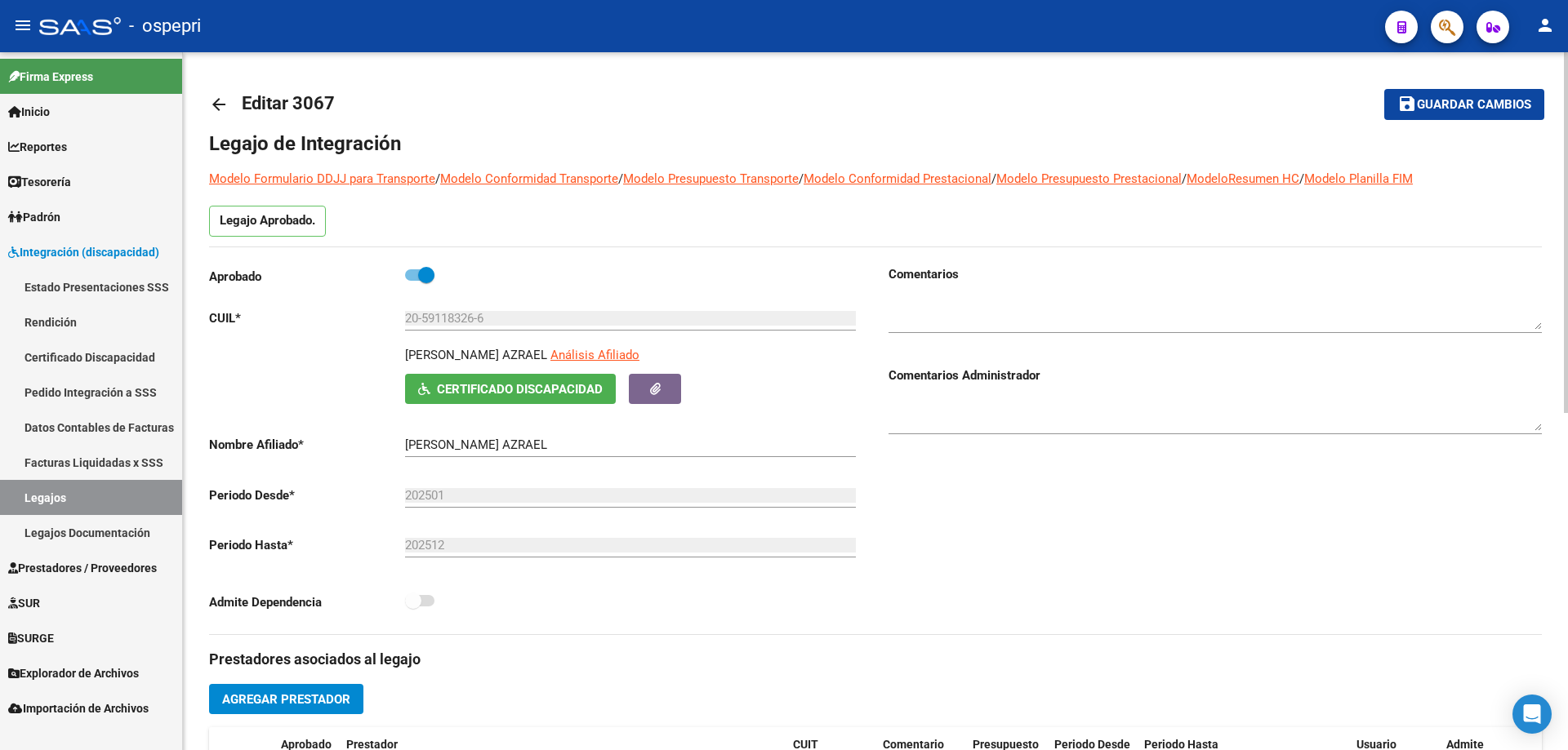
click at [219, 106] on mat-icon "arrow_back" at bounding box center [219, 104] width 20 height 20
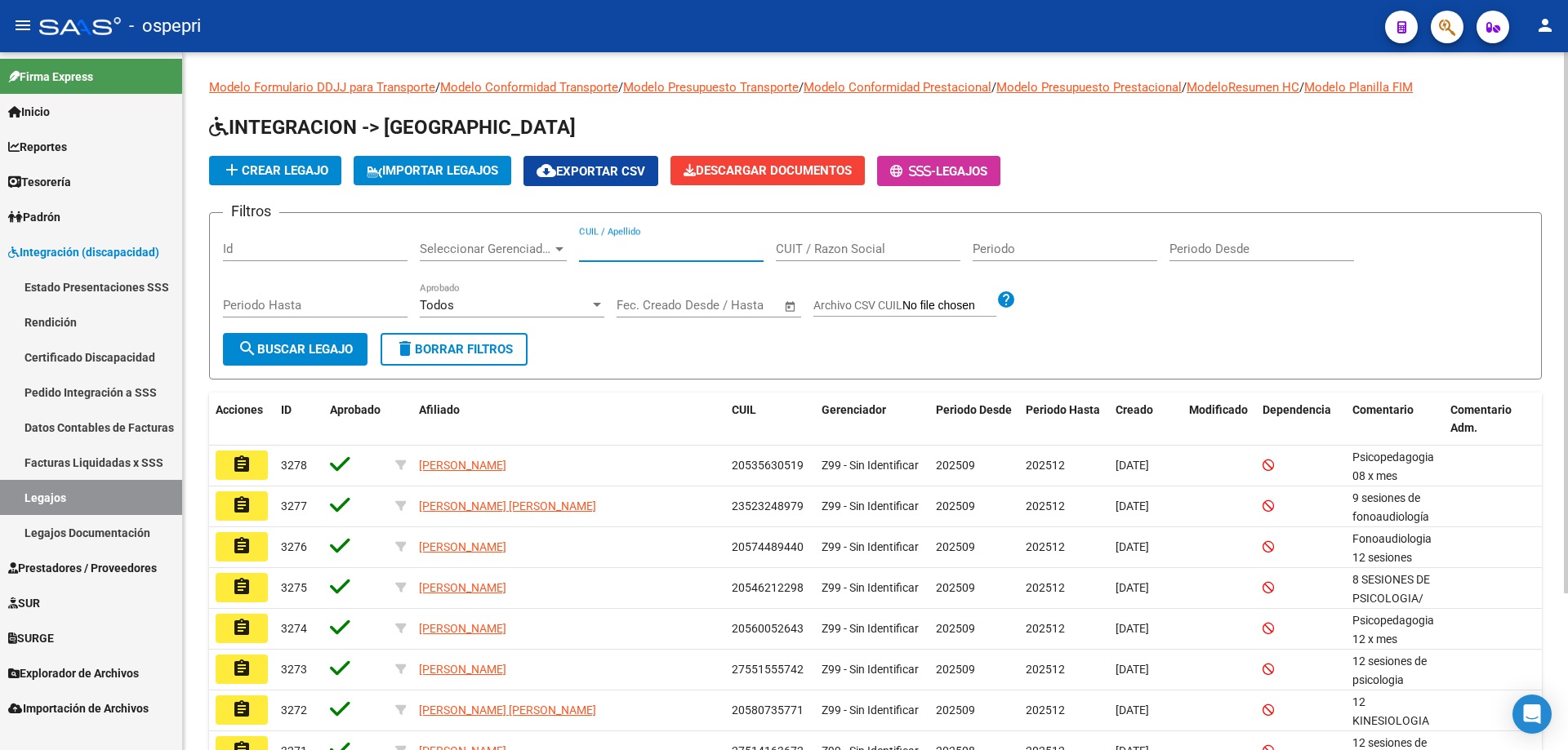
click at [686, 247] on input "CUIL / Apellido" at bounding box center [671, 248] width 184 height 15
paste input "20548516693"
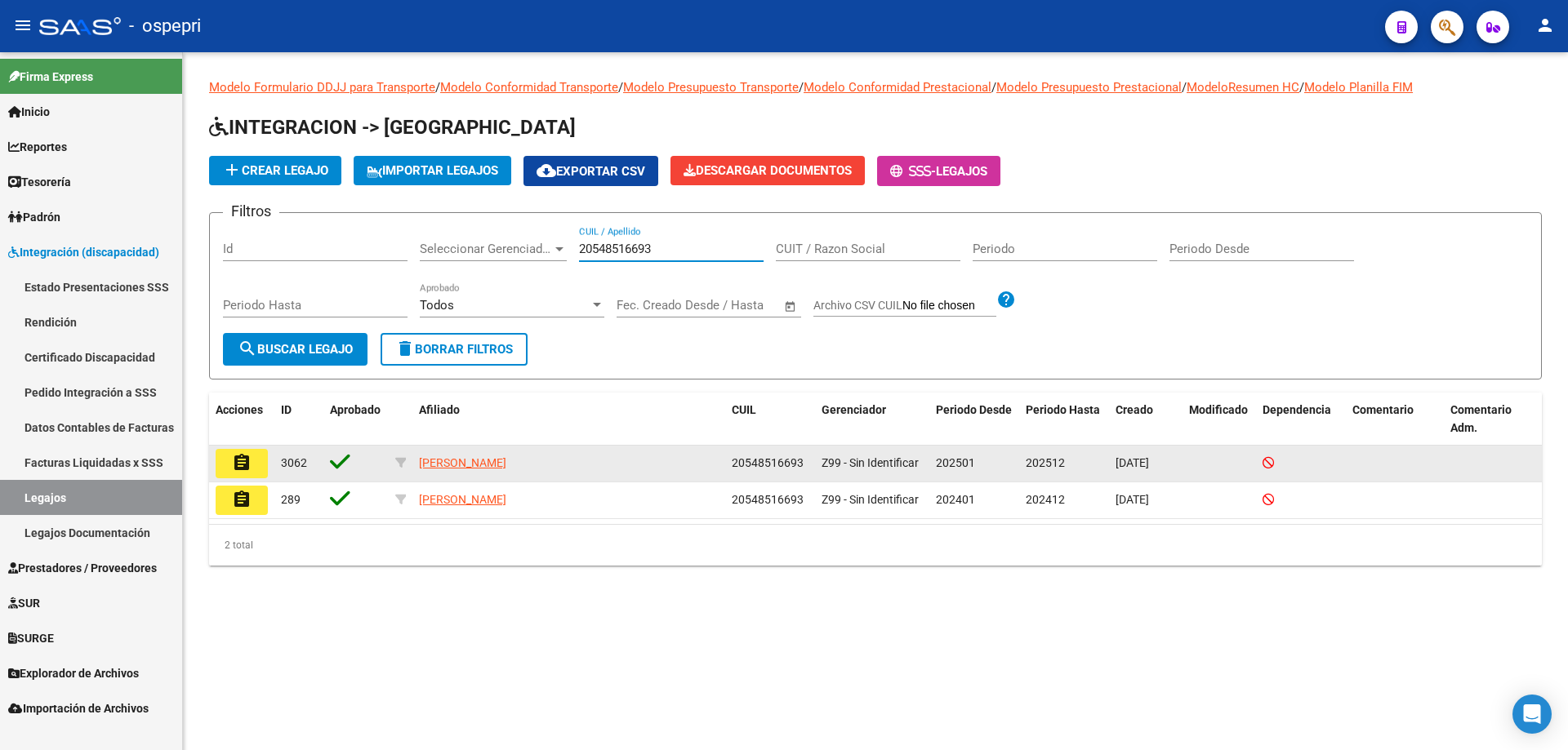
type input "20548516693"
click at [236, 462] on mat-icon "assignment" at bounding box center [242, 462] width 20 height 20
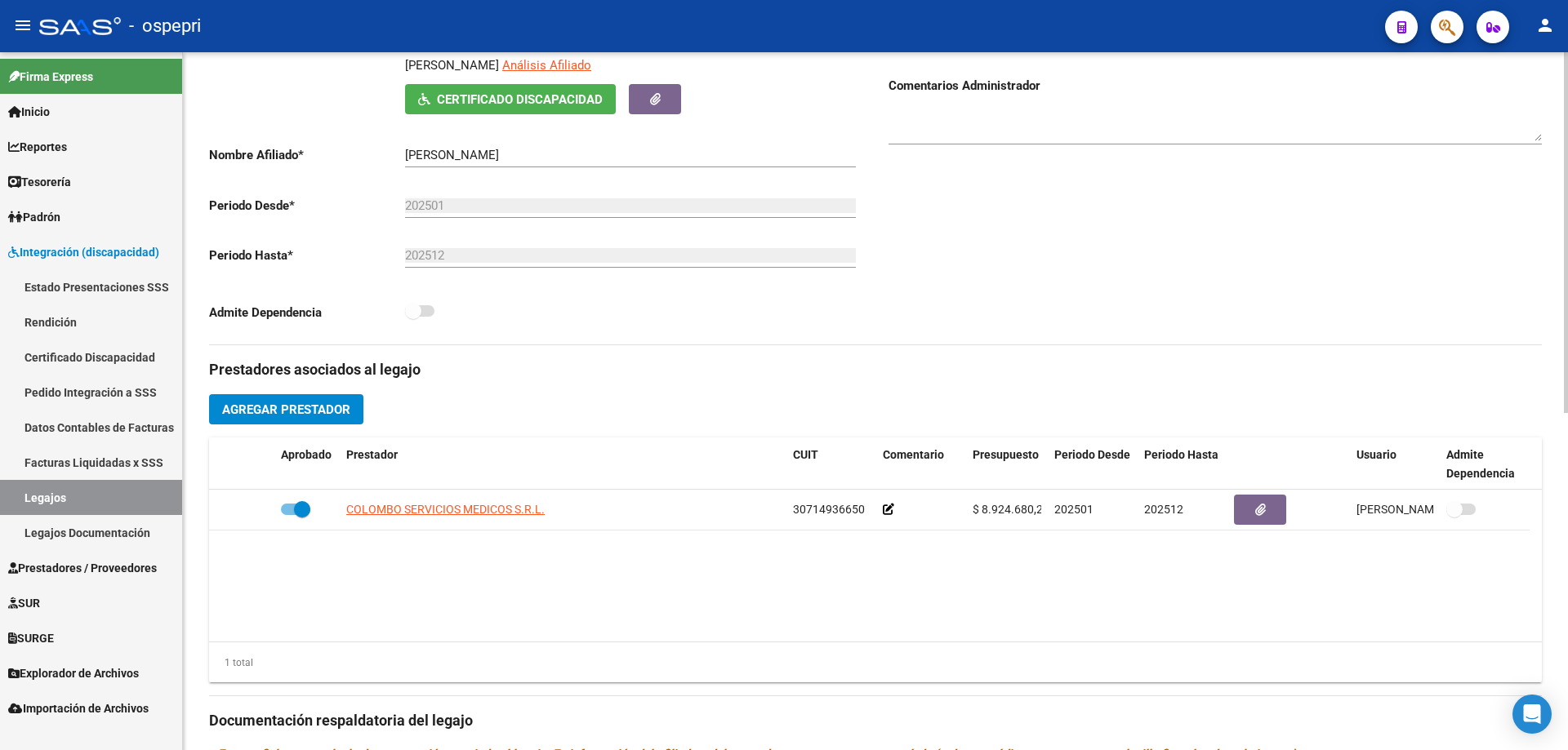
scroll to position [245, 0]
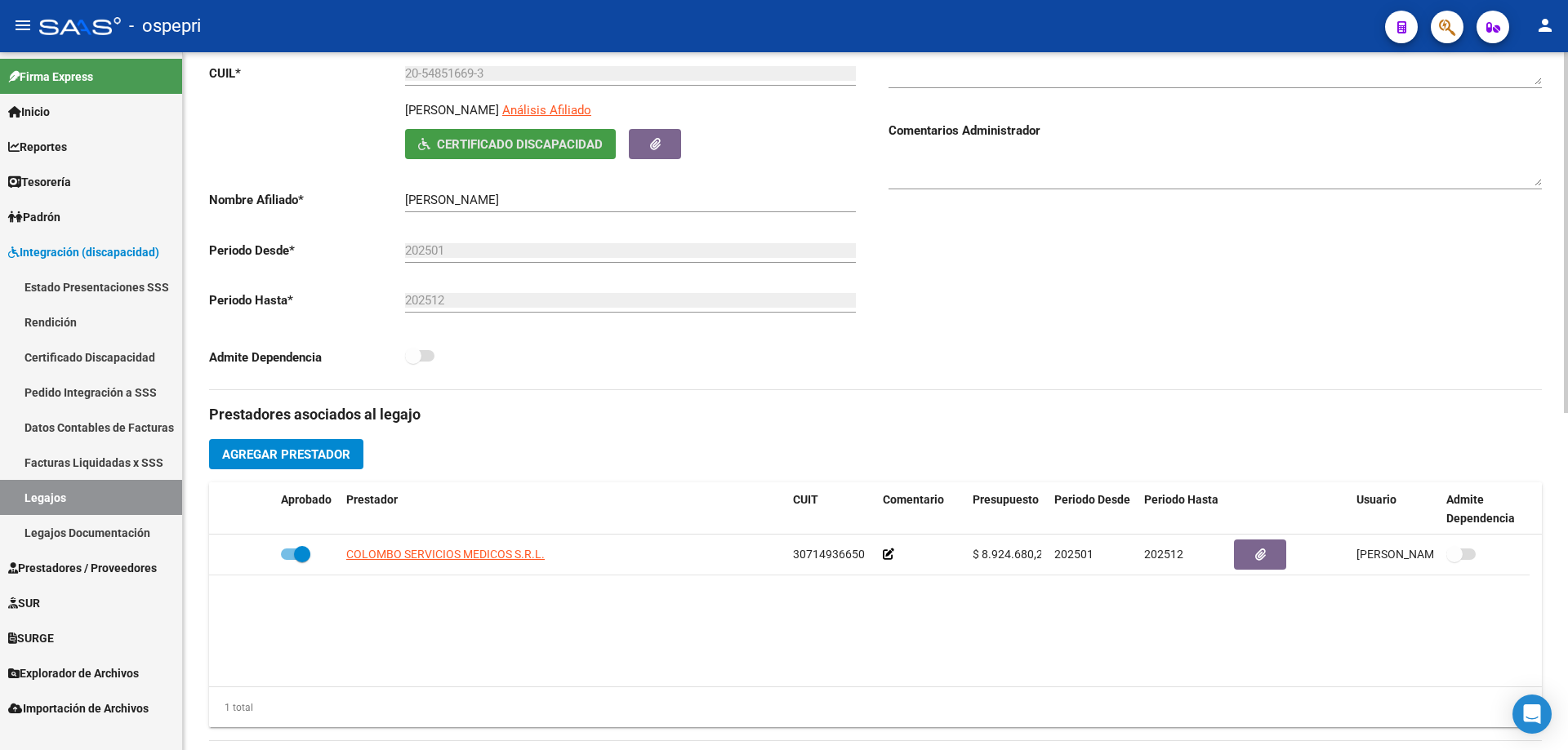
click at [565, 148] on span "Certificado Discapacidad" at bounding box center [520, 144] width 166 height 15
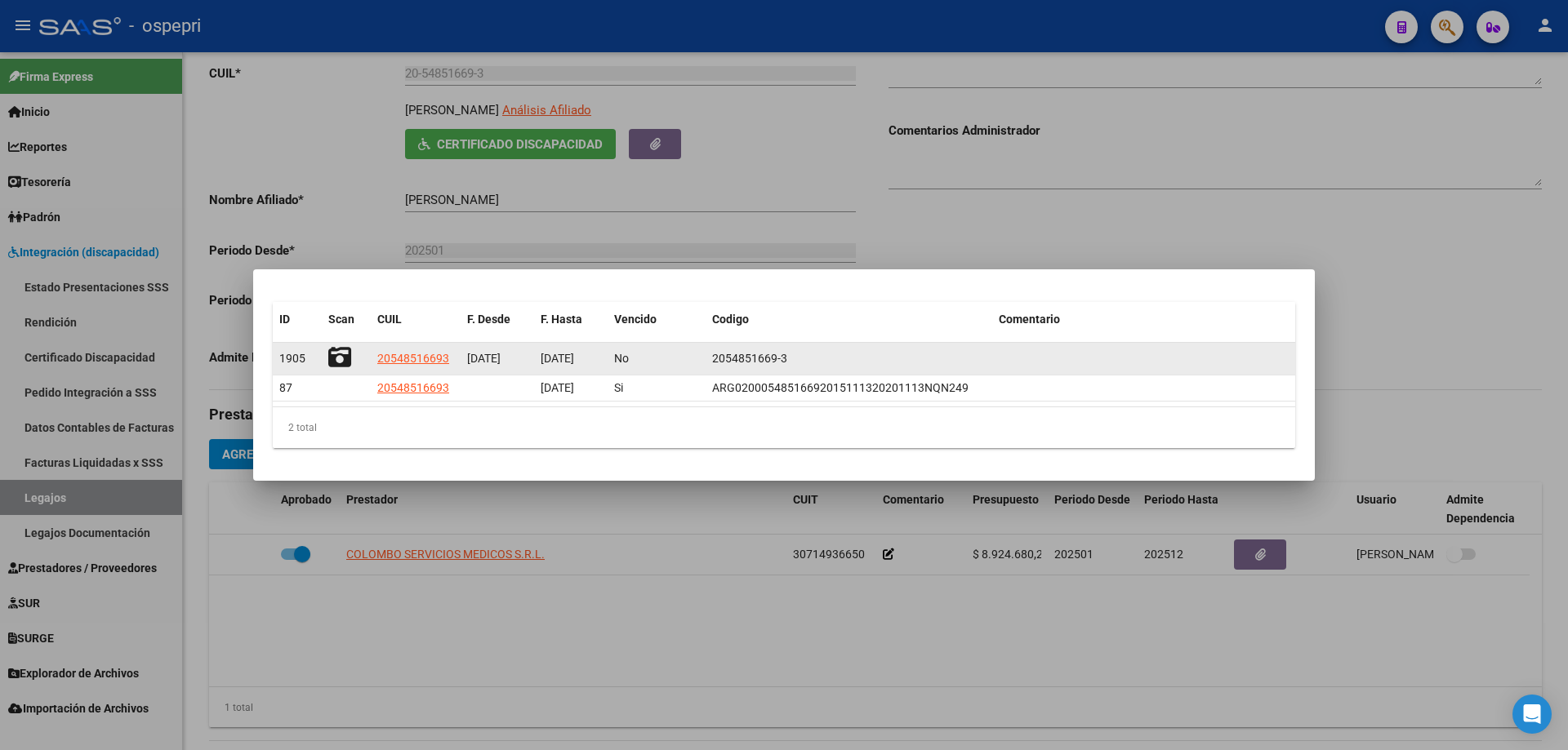
click at [342, 356] on icon at bounding box center [340, 358] width 23 height 23
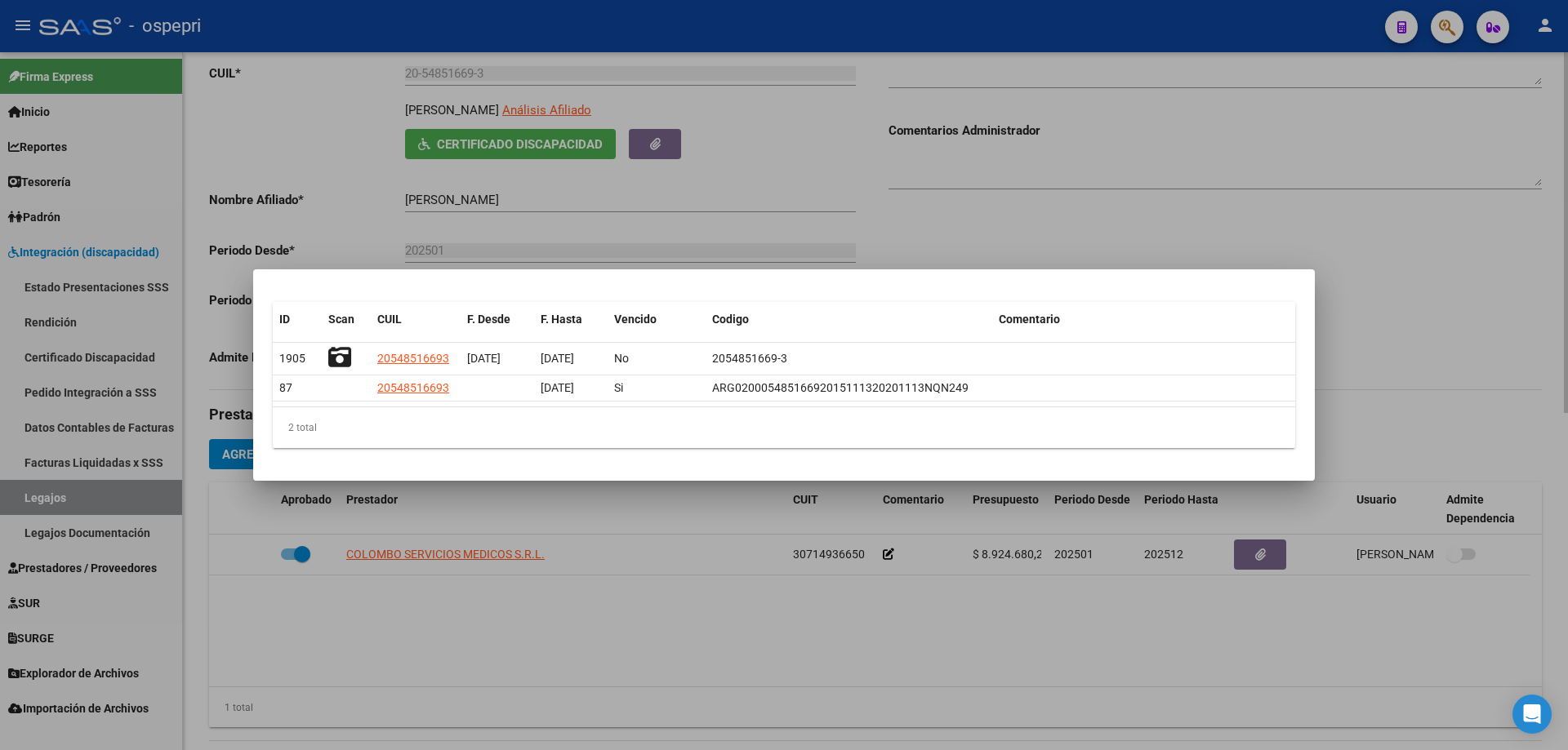
click at [699, 173] on div at bounding box center [784, 375] width 1568 height 750
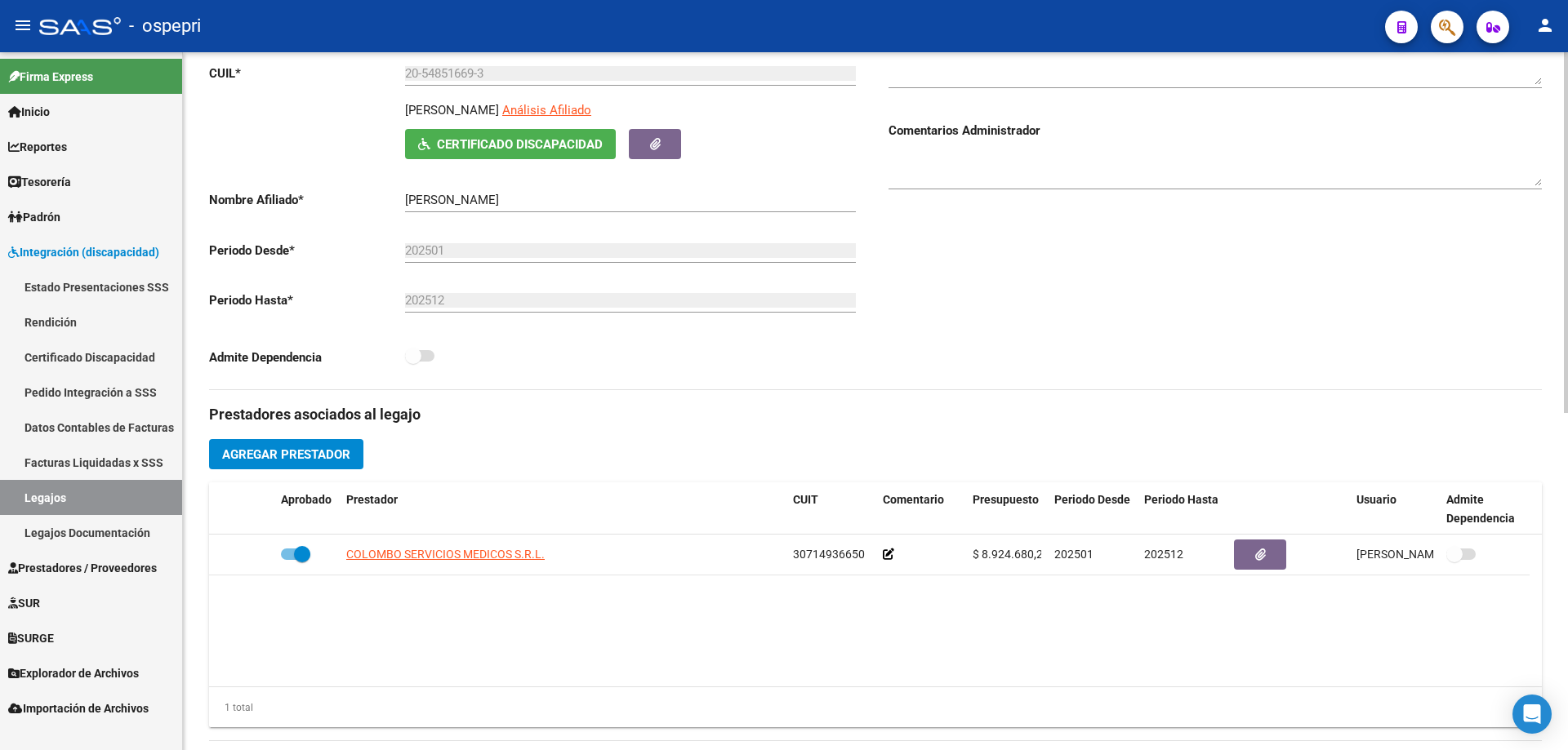
scroll to position [0, 0]
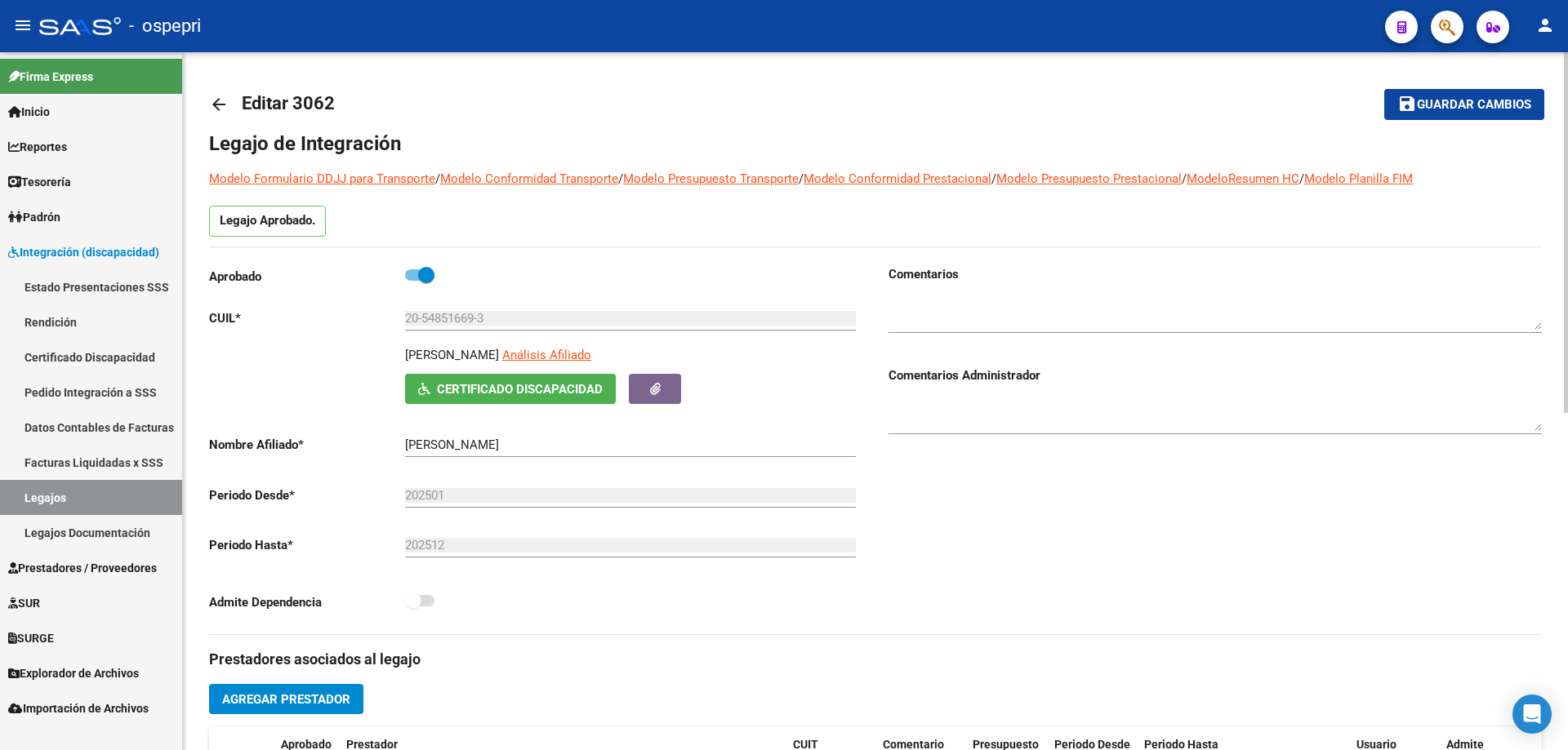
click at [229, 103] on link "arrow_back" at bounding box center [225, 103] width 32 height 38
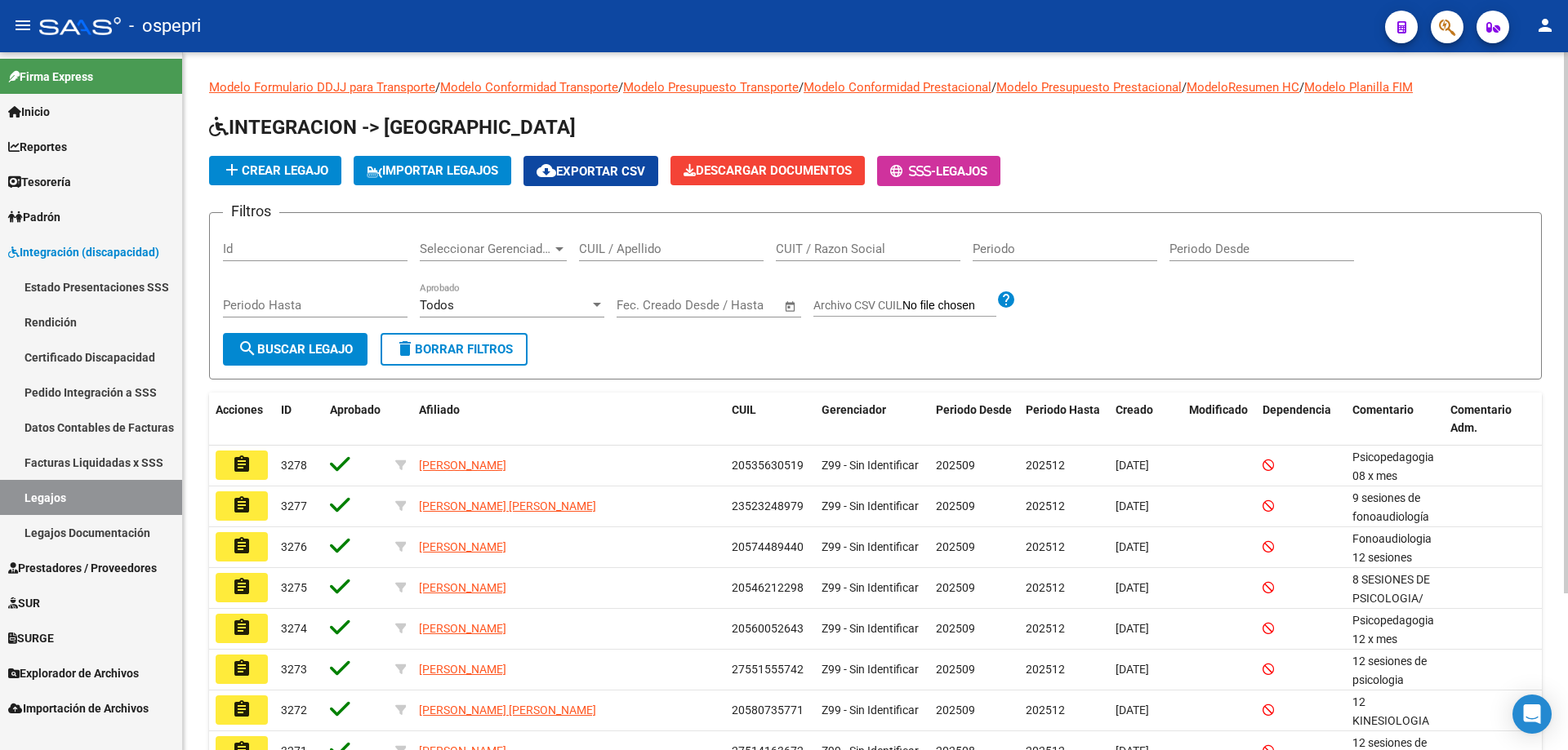
click at [716, 240] on div "CUIL / Apellido" at bounding box center [671, 243] width 184 height 35
paste input "20432168957"
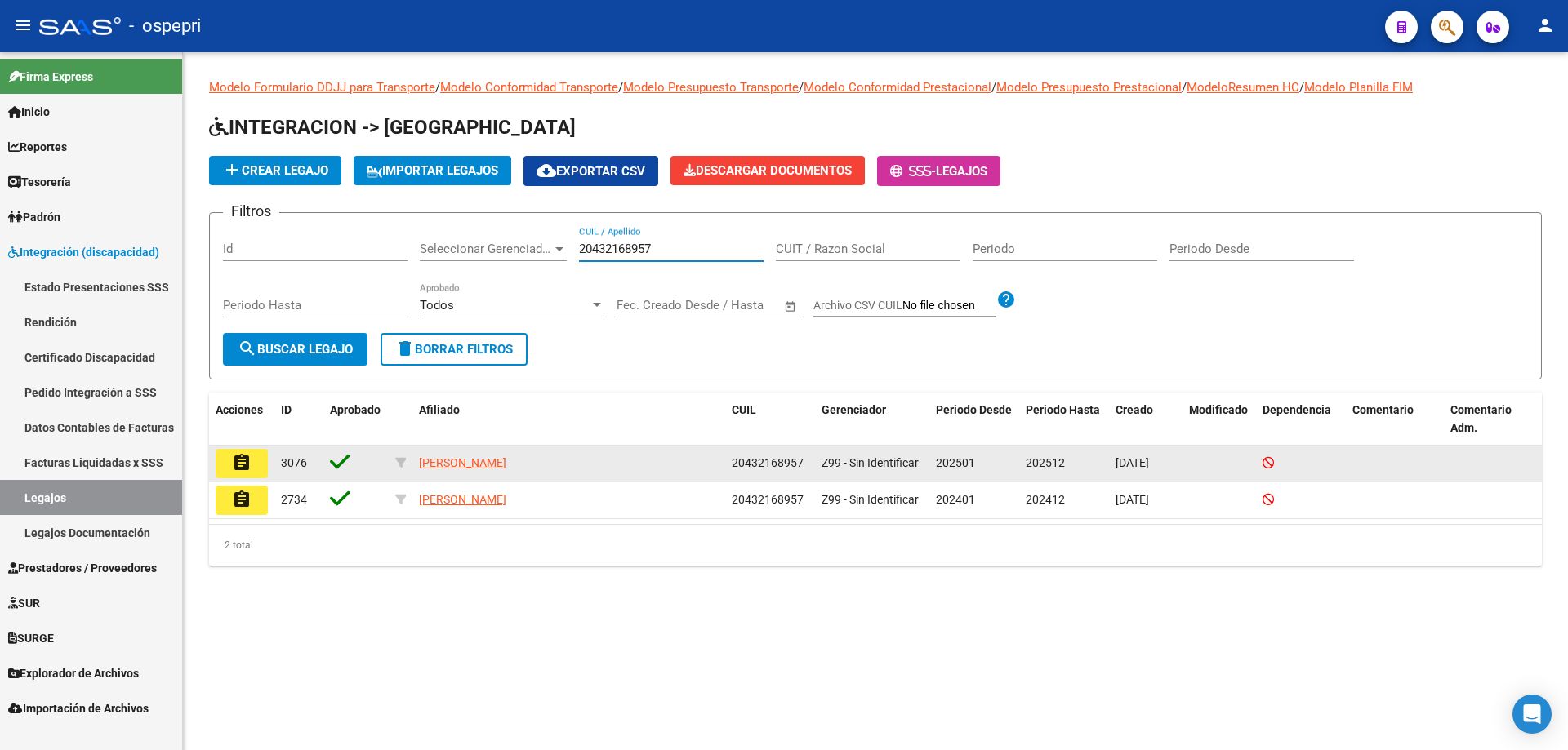
type input "20432168957"
click at [233, 449] on button "assignment" at bounding box center [242, 463] width 52 height 29
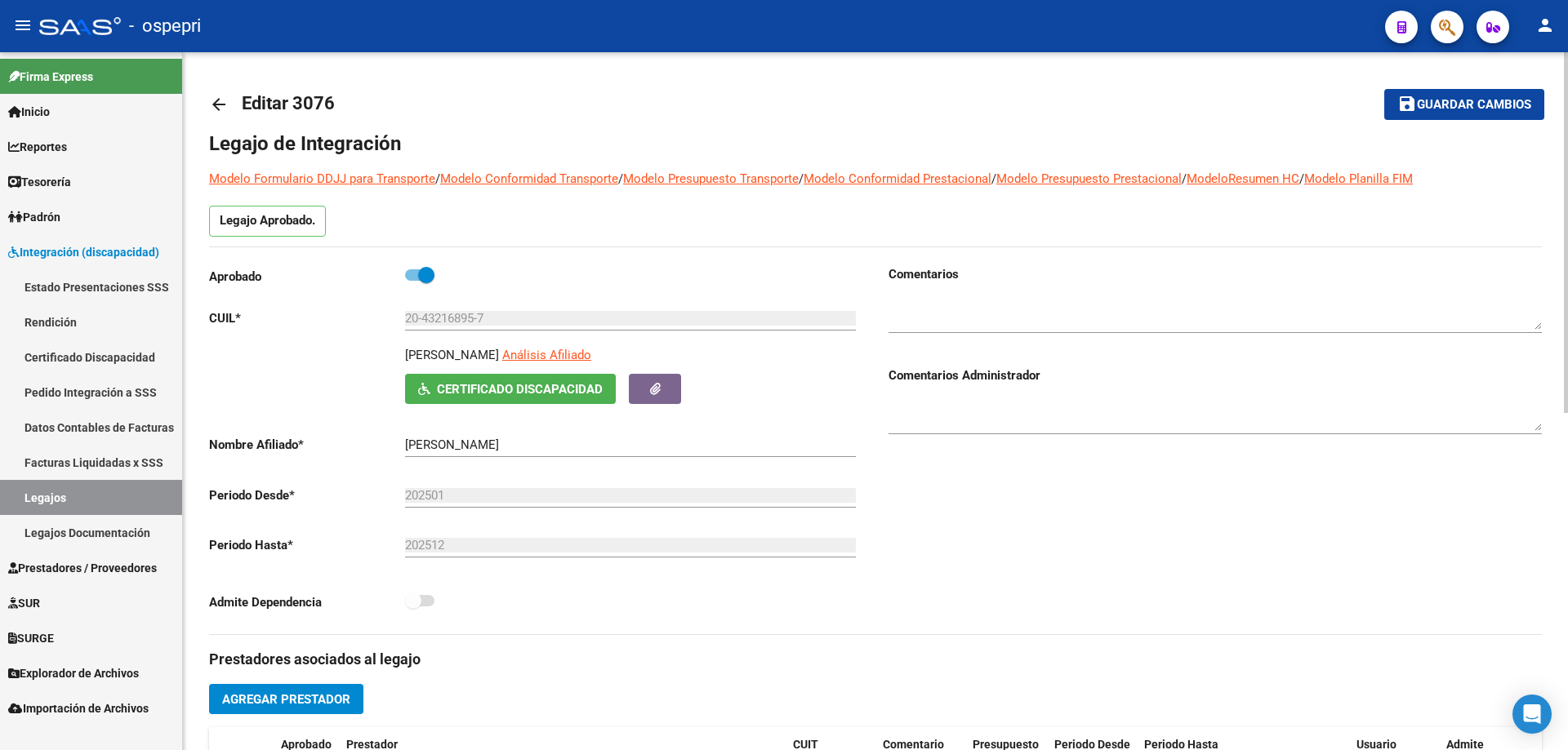
click at [487, 383] on span "Certificado Discapacidad" at bounding box center [520, 389] width 166 height 15
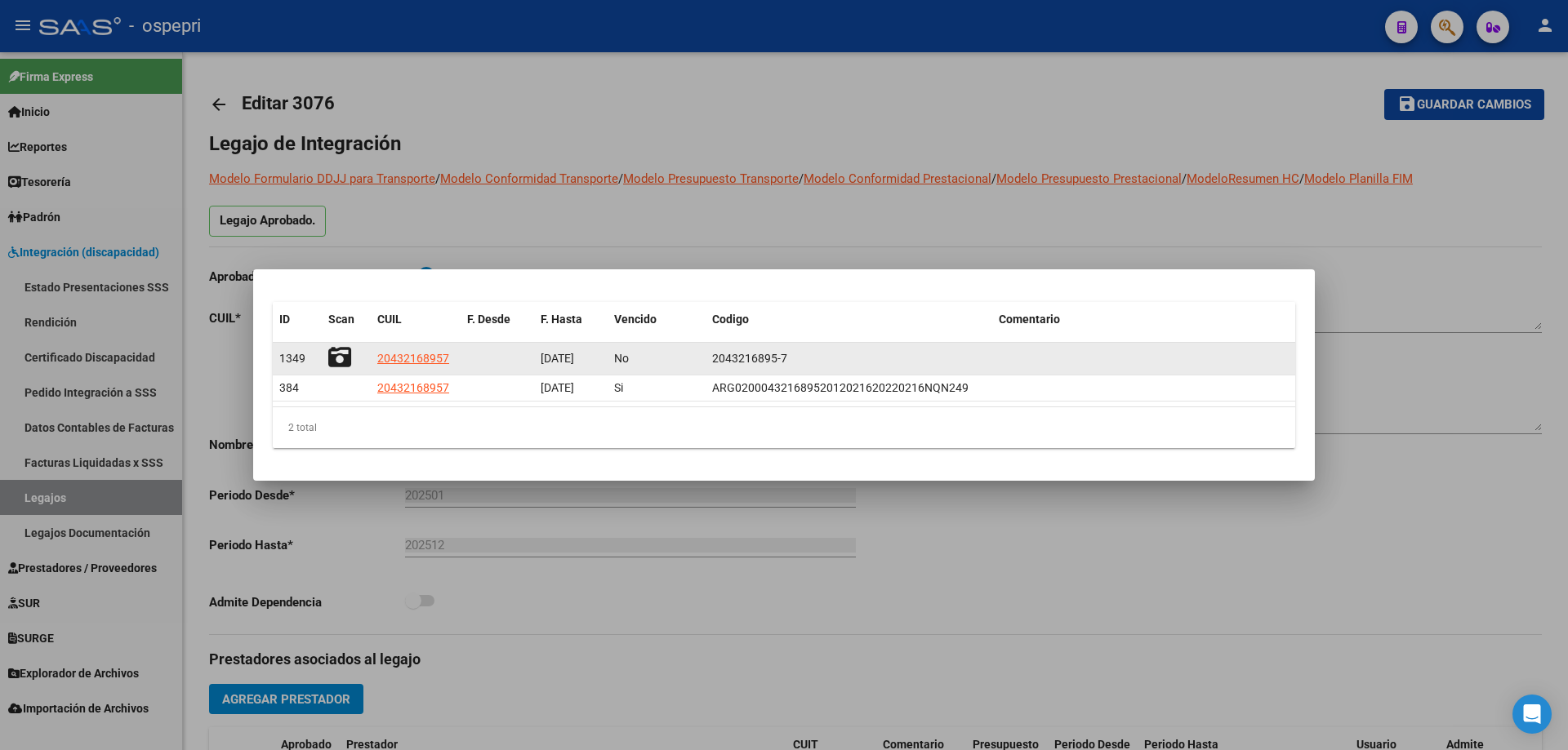
click at [337, 356] on icon at bounding box center [340, 358] width 23 height 23
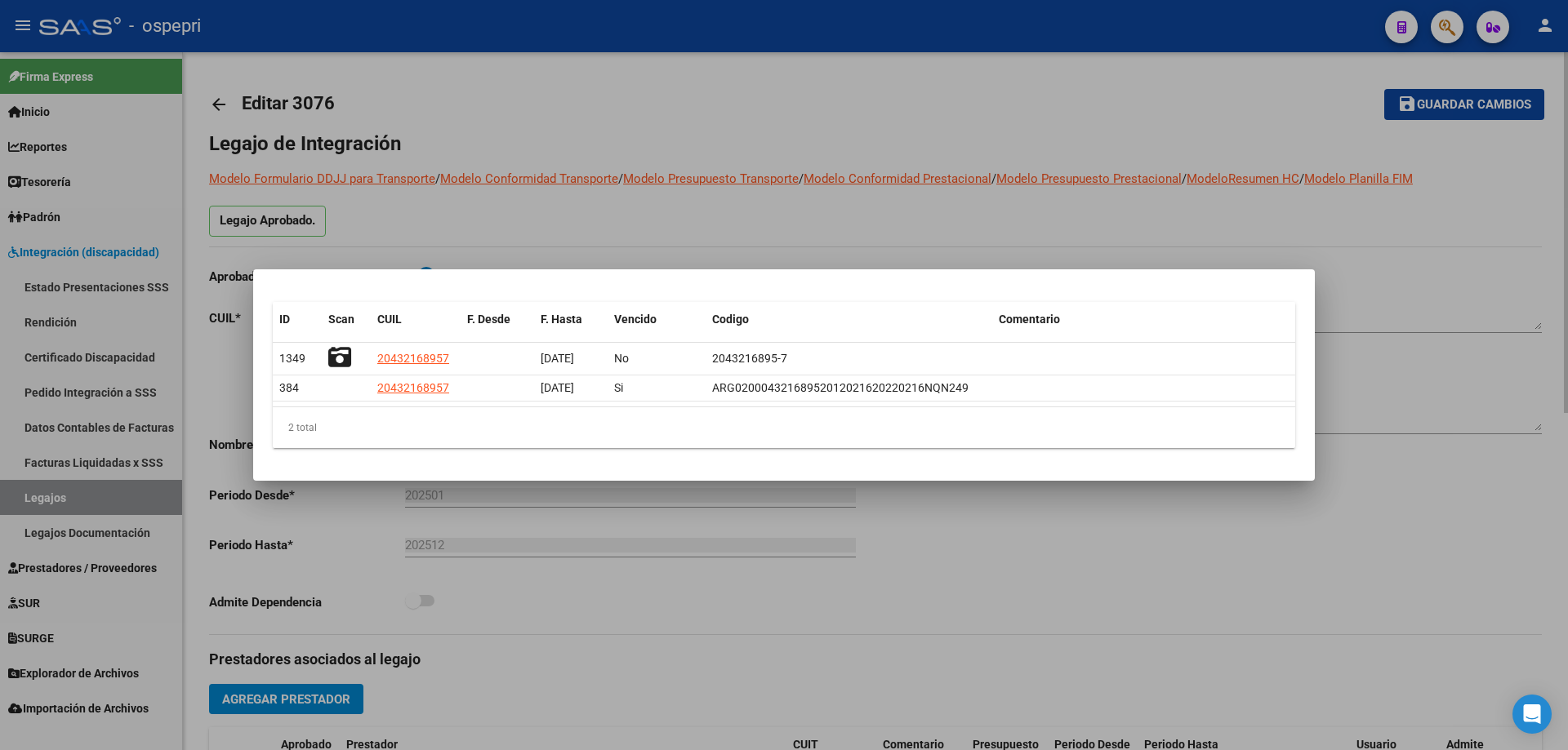
click at [1192, 220] on div at bounding box center [784, 375] width 1568 height 750
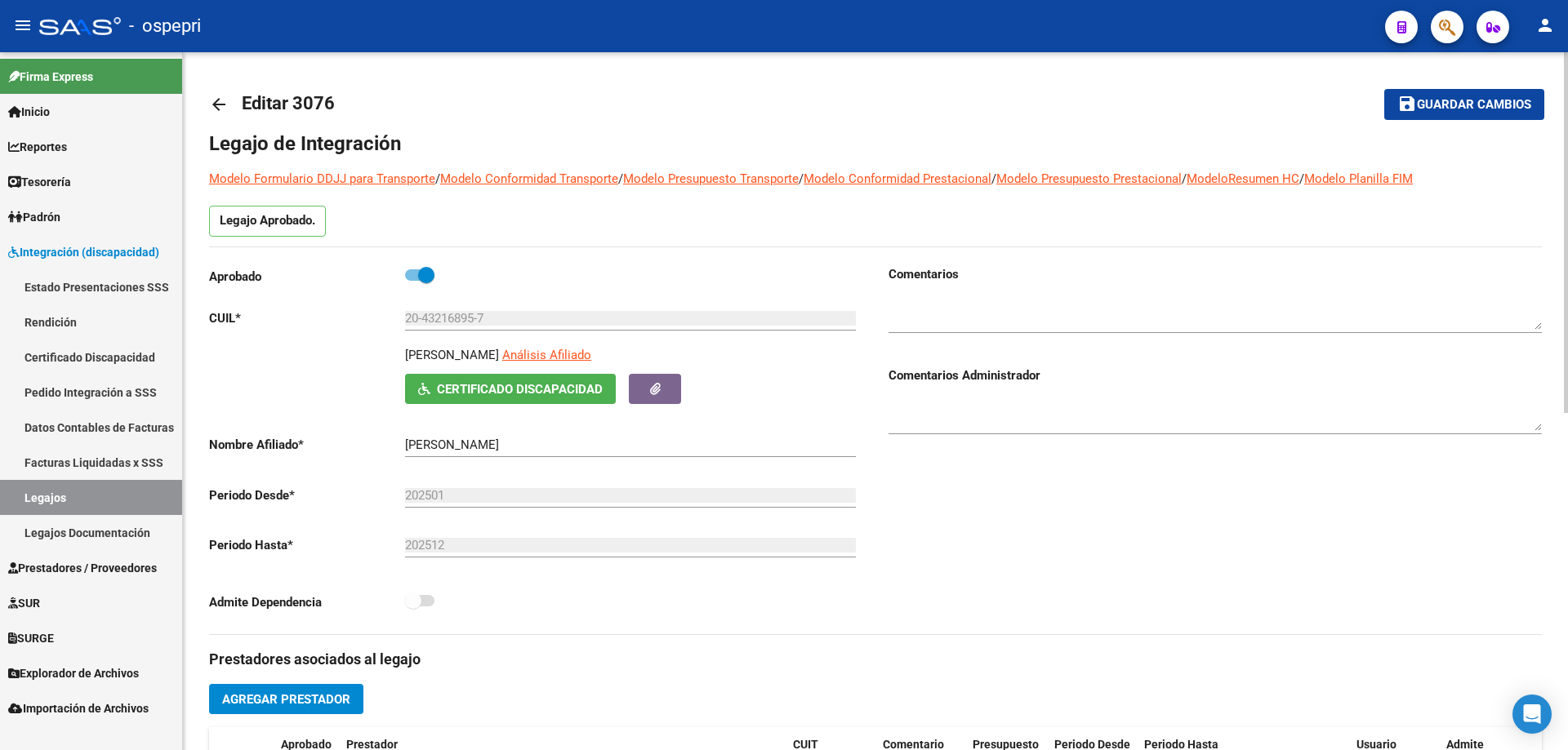
click at [222, 103] on mat-icon "arrow_back" at bounding box center [219, 104] width 20 height 20
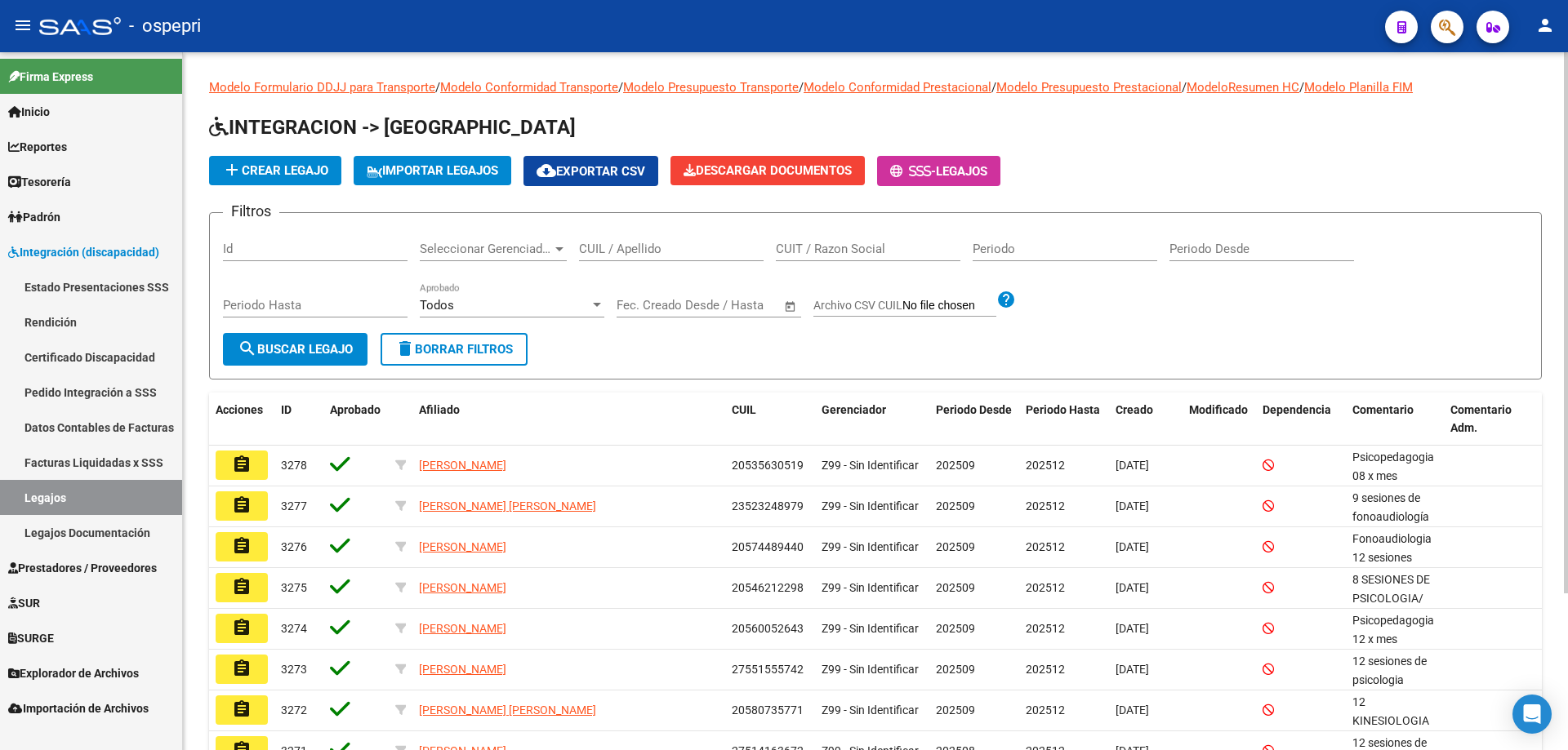
click at [623, 247] on input "CUIL / Apellido" at bounding box center [671, 248] width 184 height 15
paste input "20432168957"
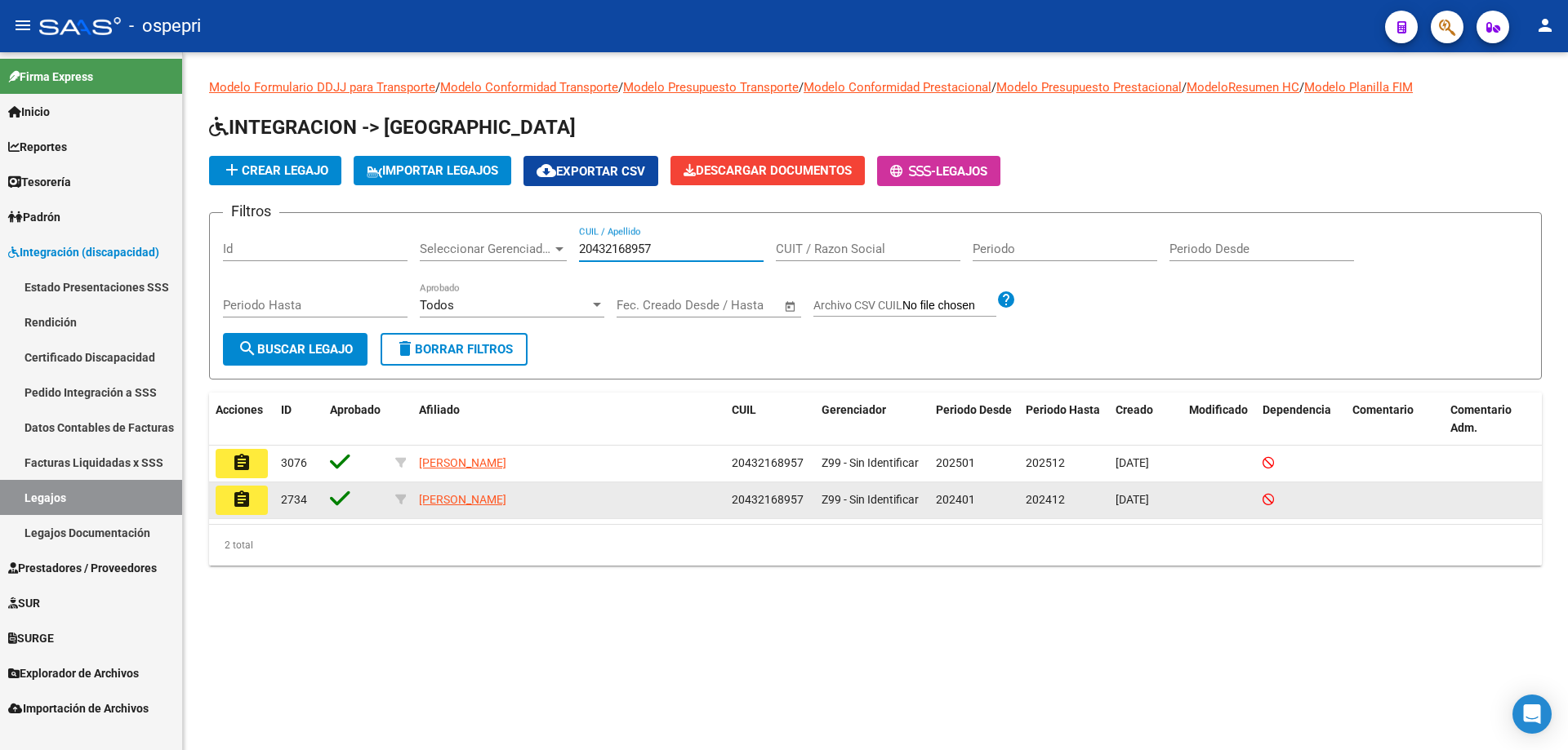
type input "20432168957"
click at [242, 501] on mat-icon "assignment" at bounding box center [242, 499] width 20 height 20
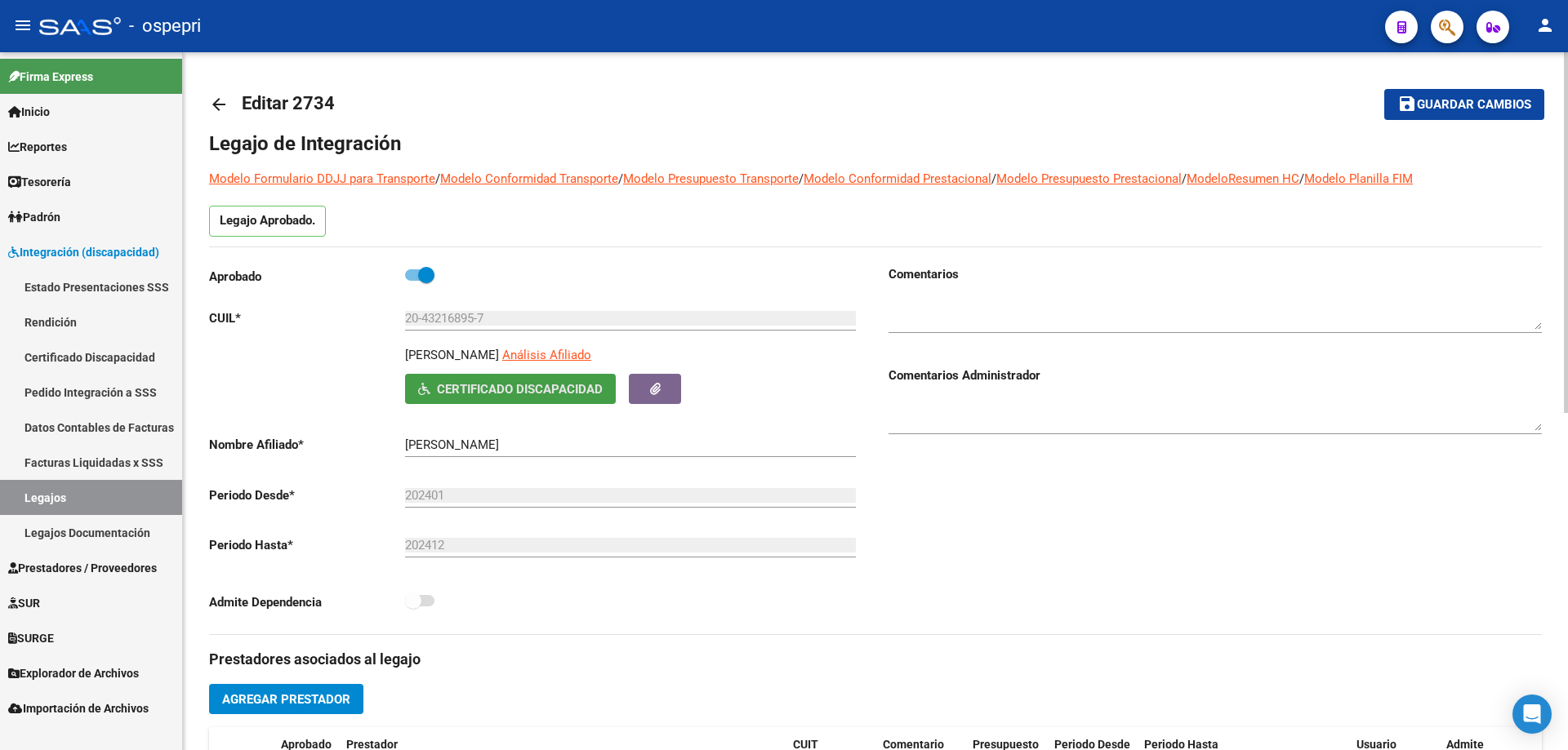
click at [500, 398] on button "Certificado Discapacidad" at bounding box center [510, 388] width 211 height 30
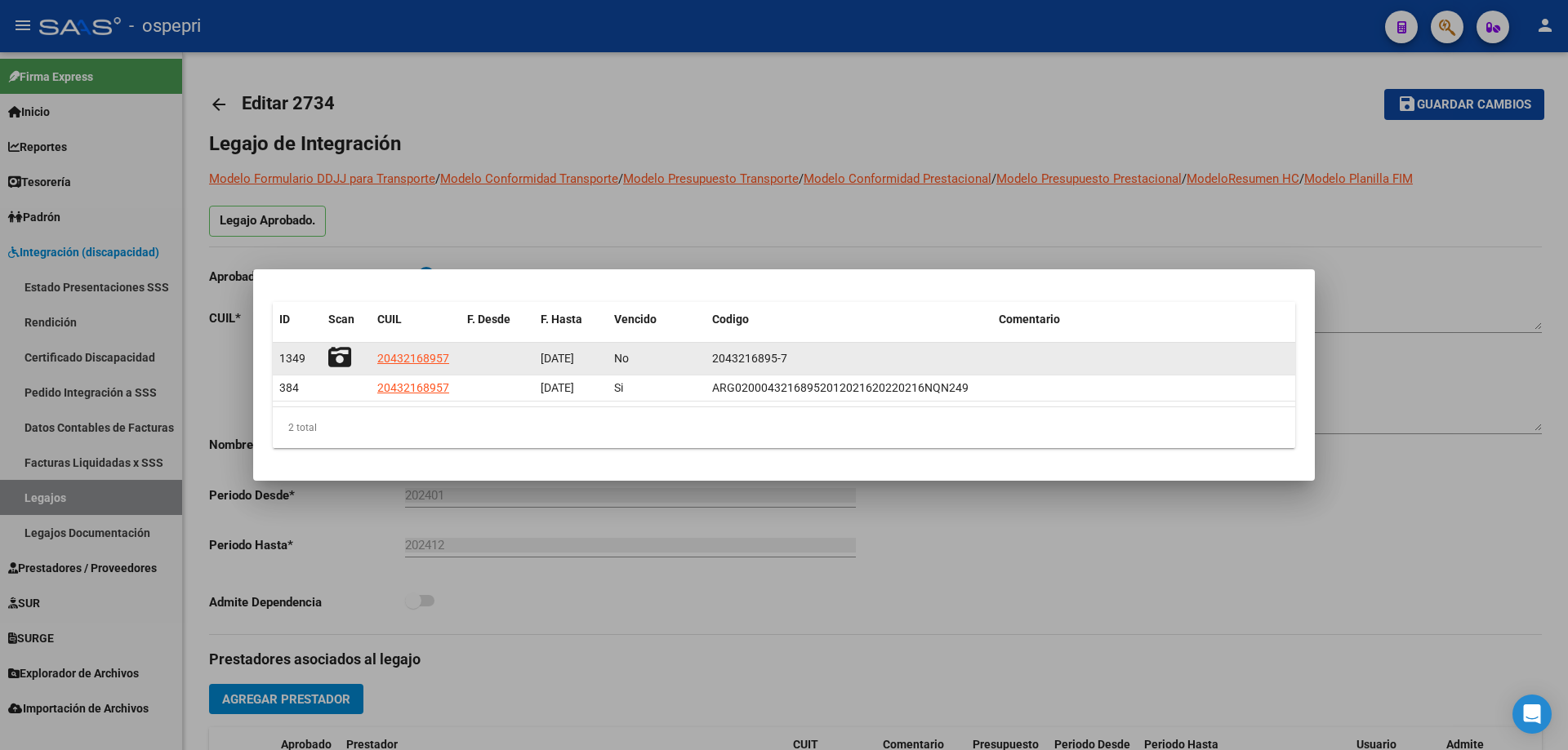
click at [340, 362] on icon at bounding box center [340, 358] width 23 height 23
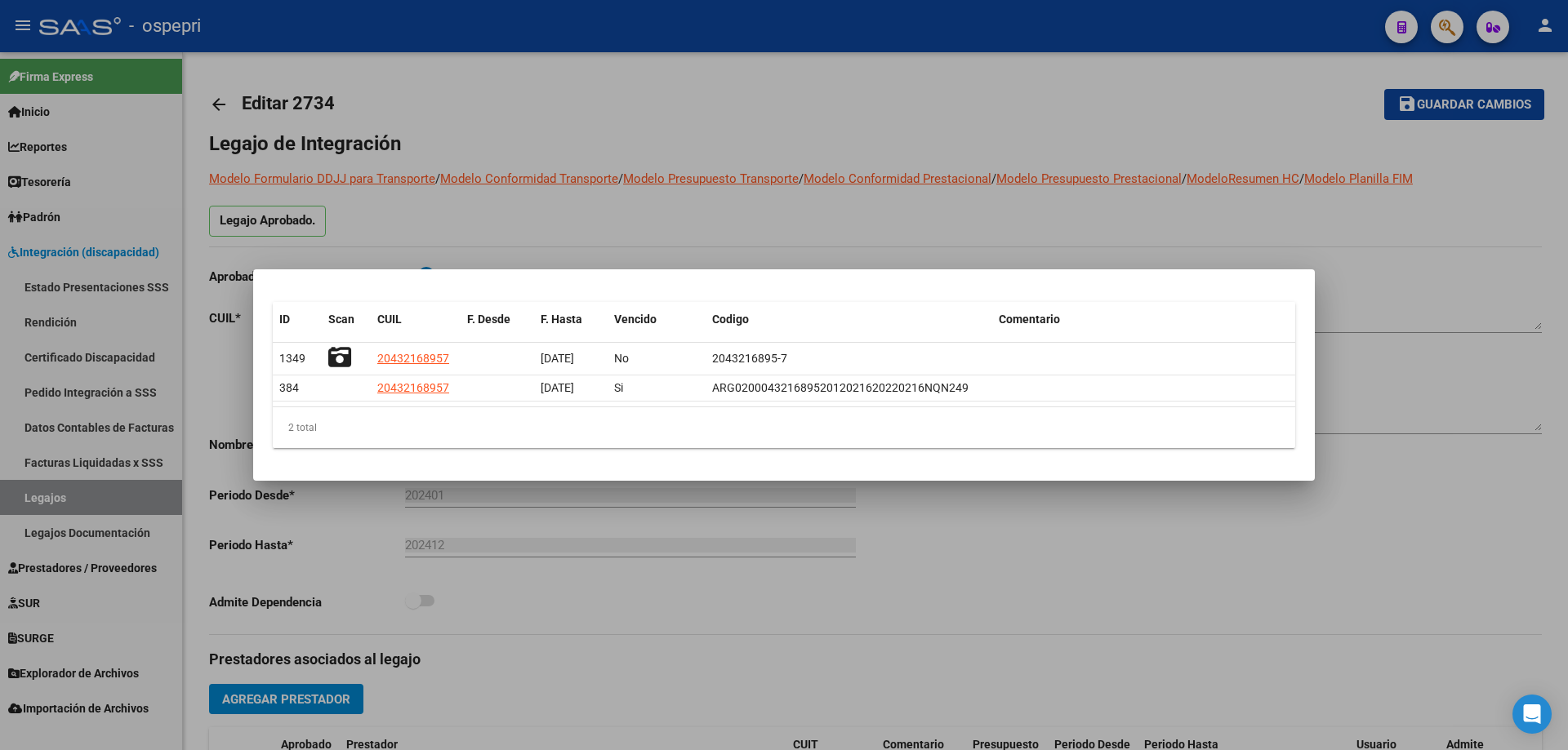
click at [314, 142] on div at bounding box center [784, 375] width 1568 height 750
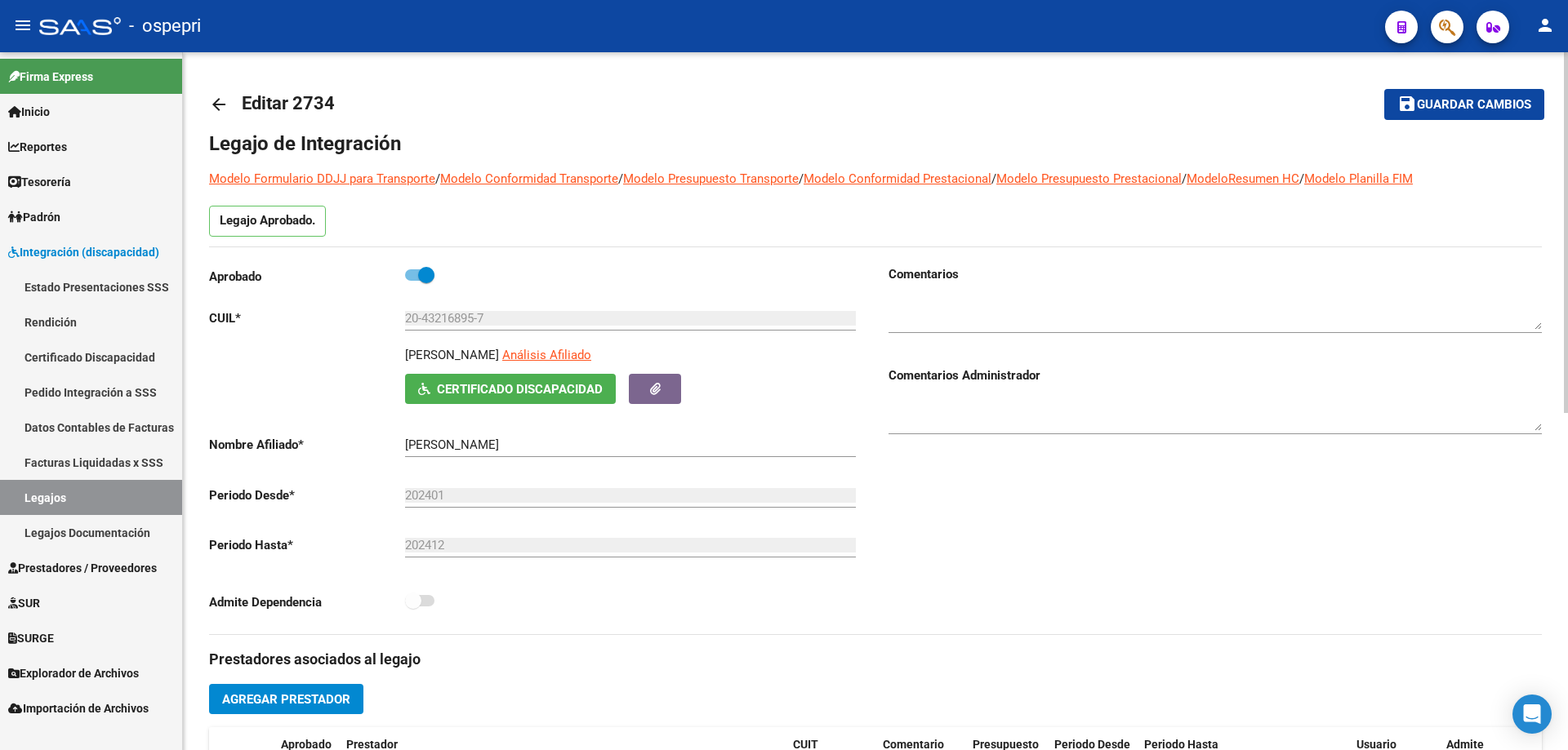
click at [214, 108] on mat-icon "arrow_back" at bounding box center [219, 104] width 20 height 20
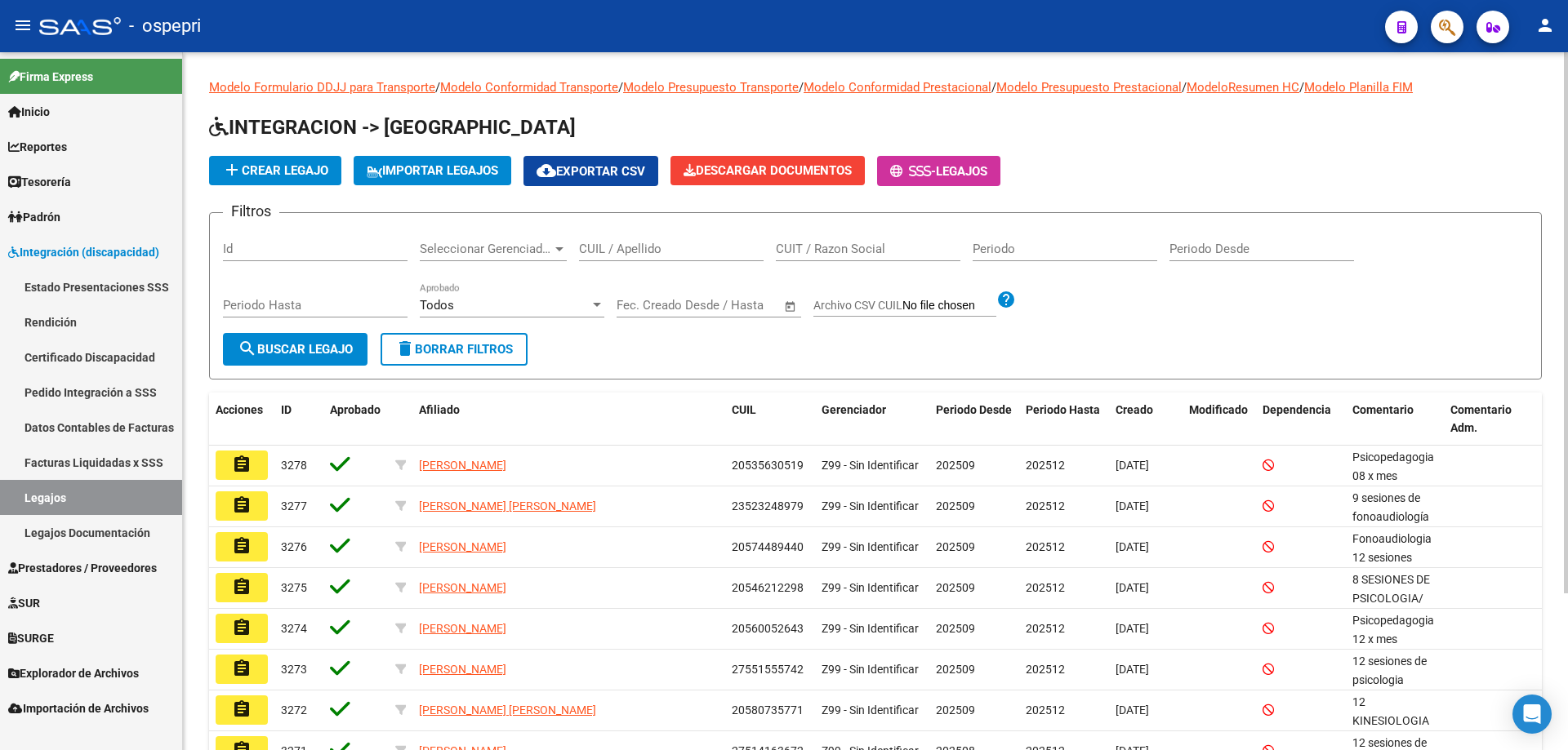
click at [691, 253] on input "CUIL / Apellido" at bounding box center [671, 248] width 184 height 15
paste input "20599612476"
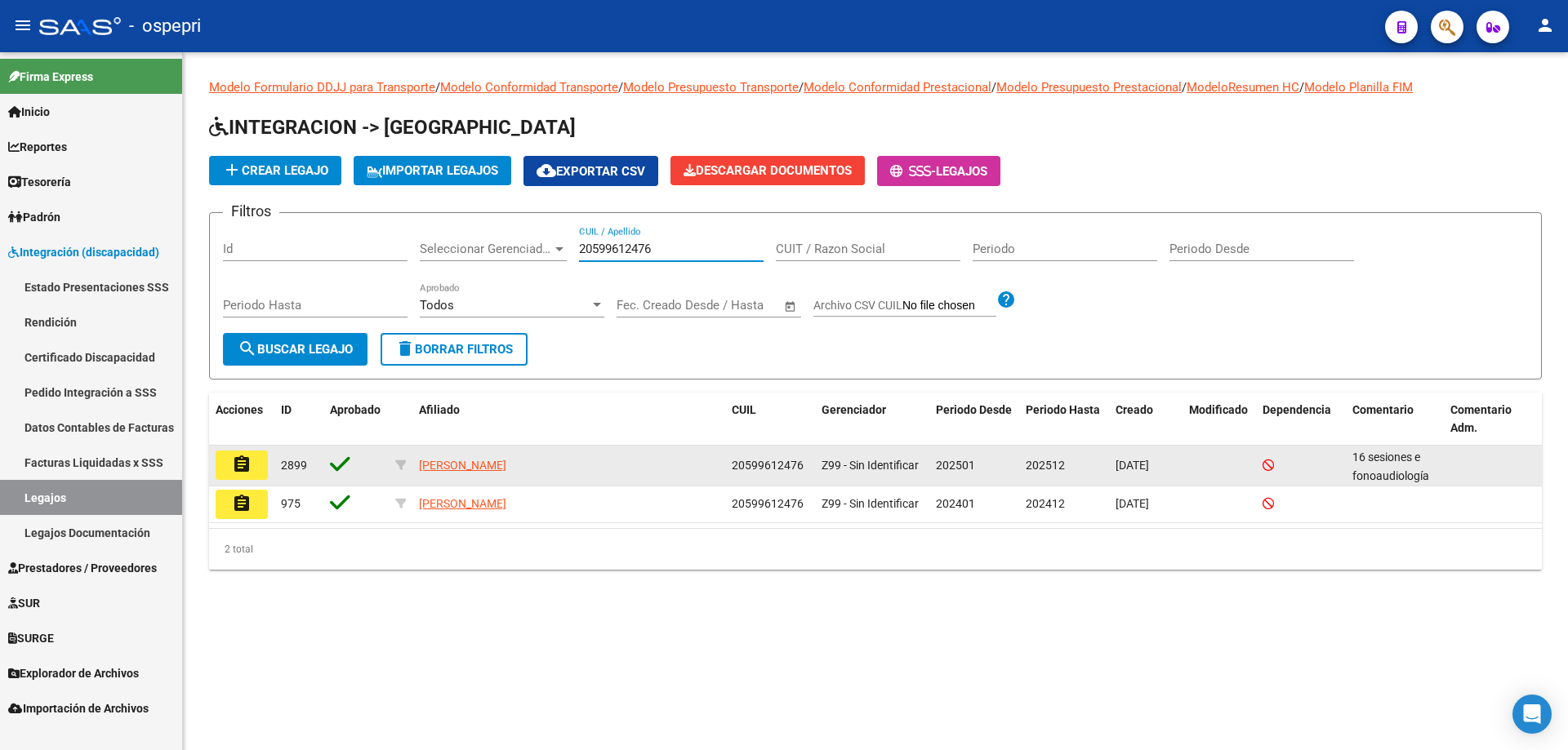
type input "20599612476"
click at [250, 463] on mat-icon "assignment" at bounding box center [242, 464] width 20 height 20
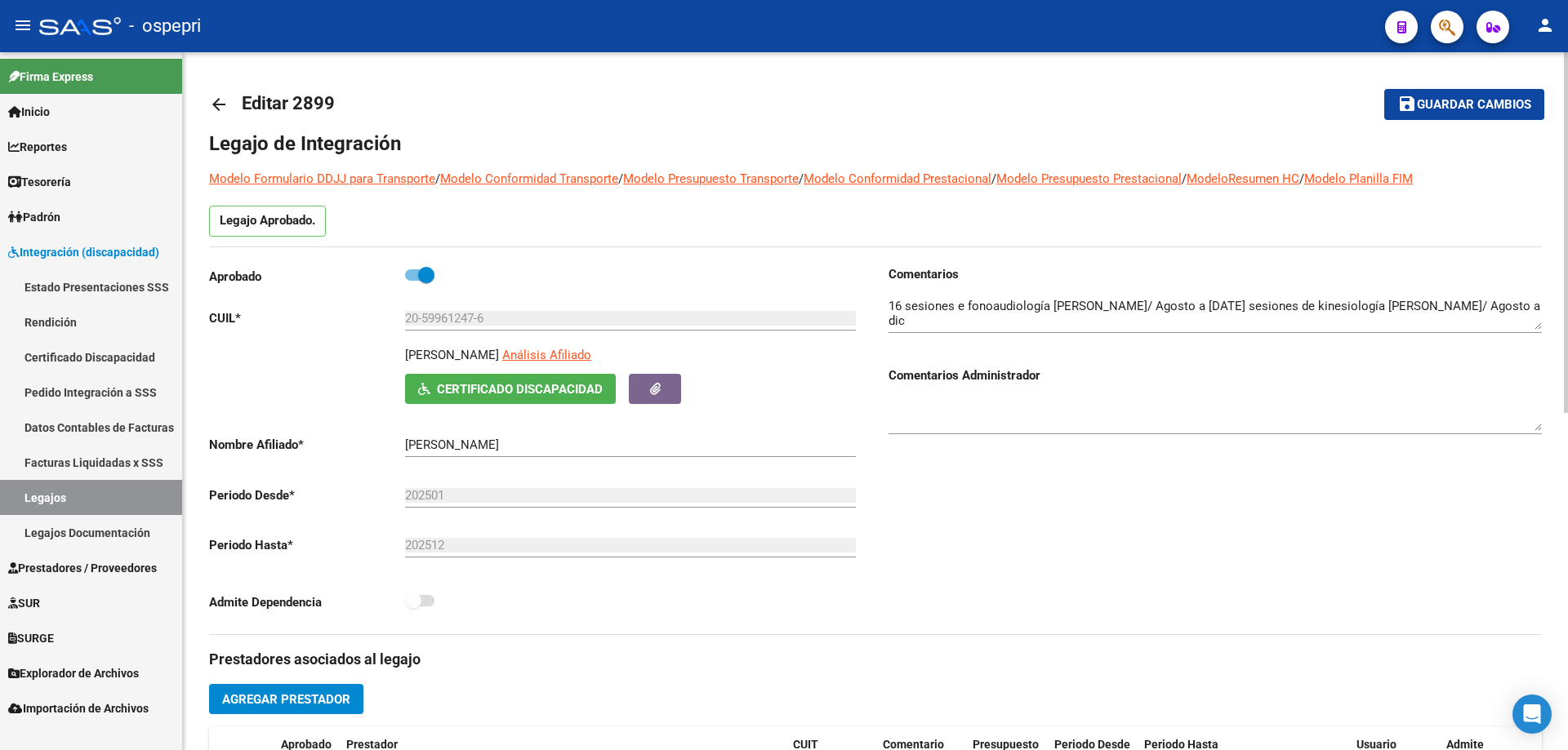
click at [219, 108] on mat-icon "arrow_back" at bounding box center [219, 104] width 20 height 20
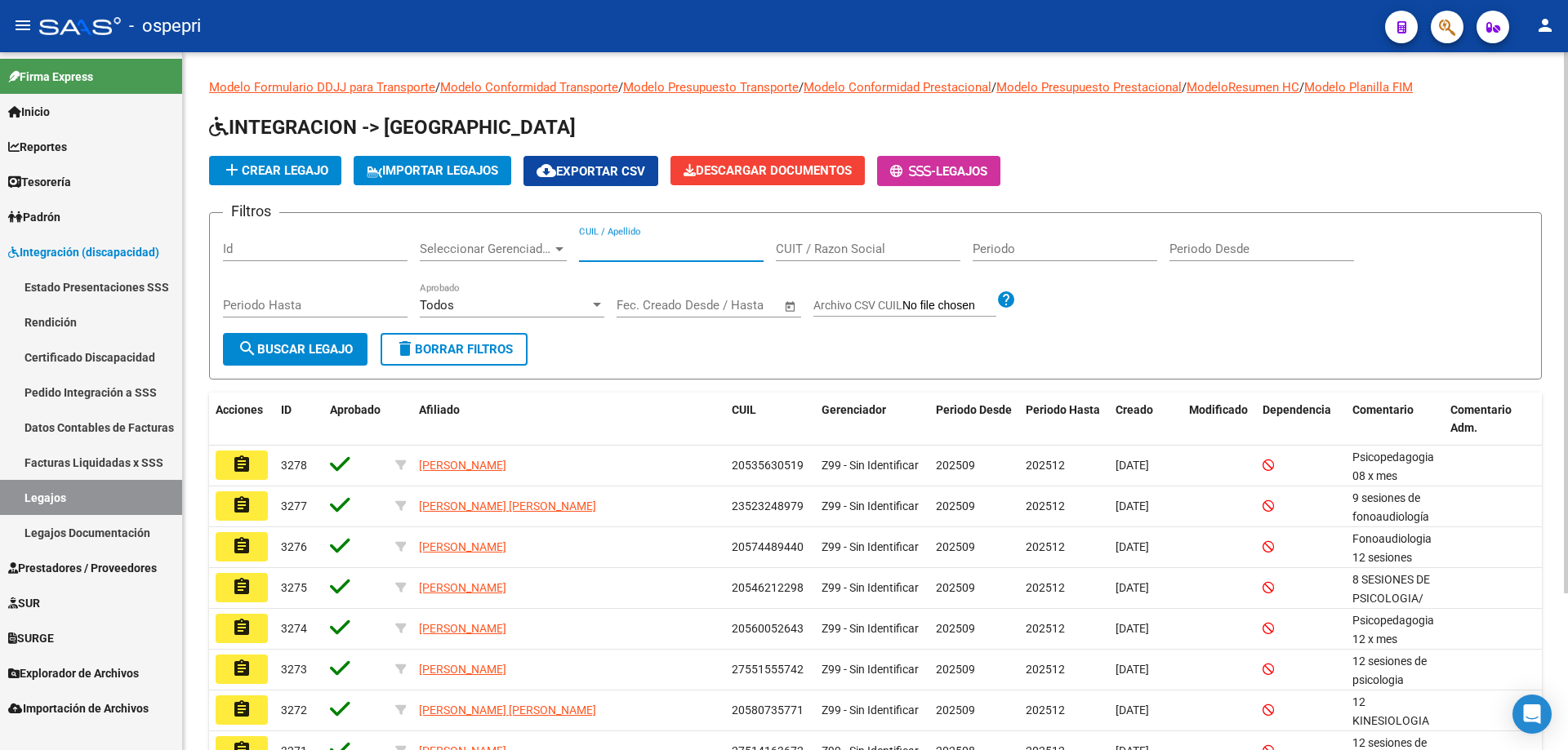
click at [635, 247] on input "CUIL / Apellido" at bounding box center [671, 248] width 184 height 15
paste input "20139680481"
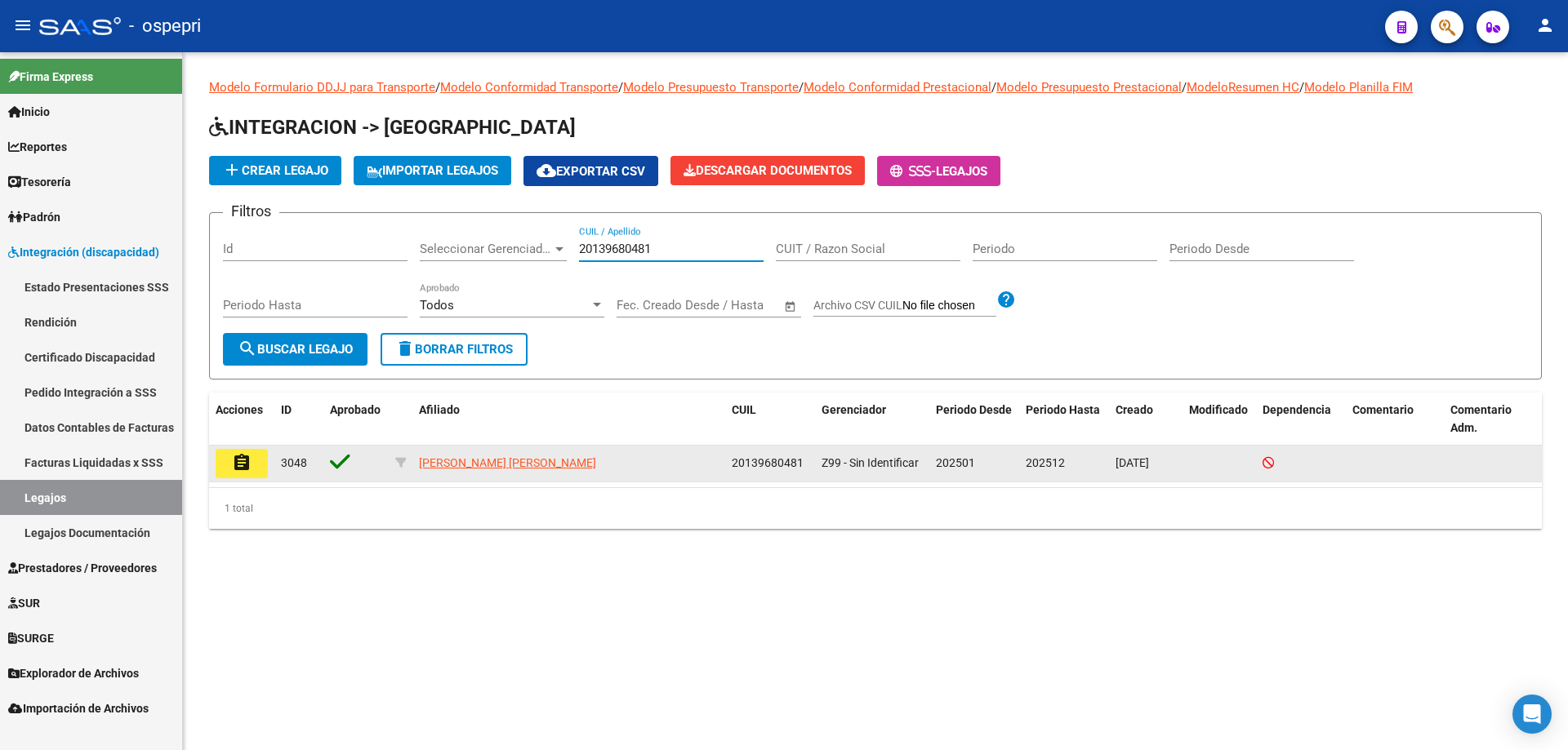
type input "20139680481"
click at [248, 465] on mat-icon "assignment" at bounding box center [242, 462] width 20 height 20
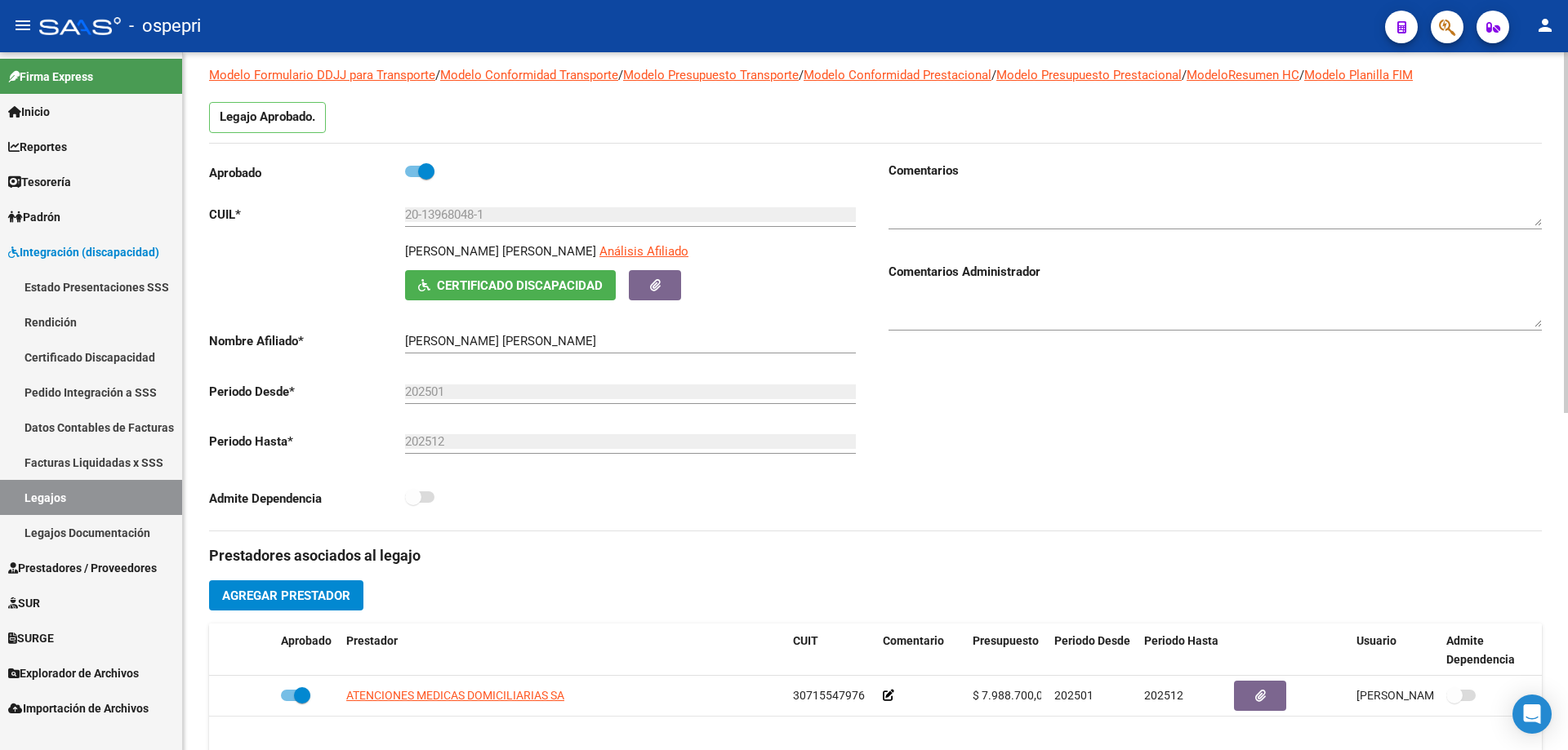
scroll to position [82, 0]
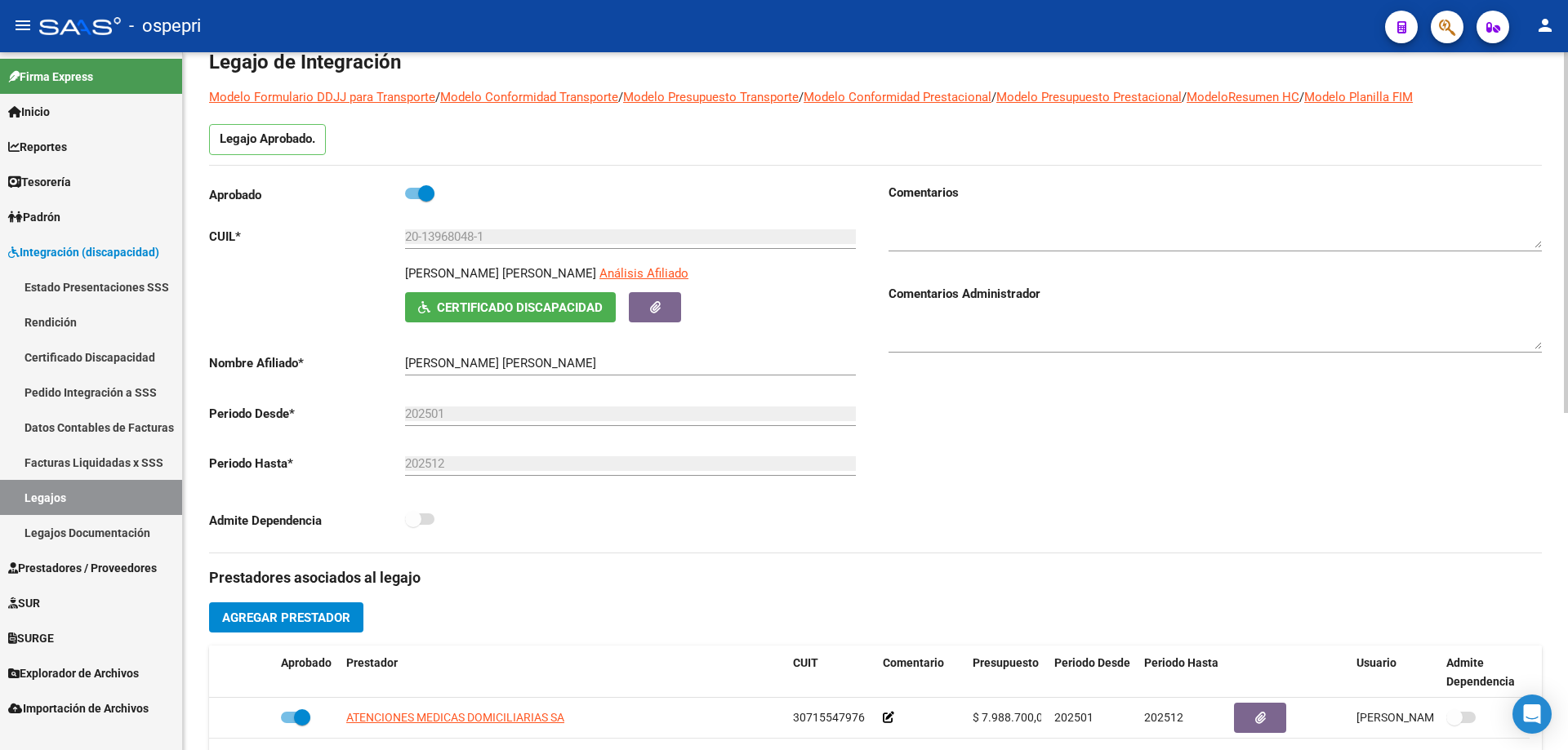
click at [487, 306] on span "Certificado Discapacidad" at bounding box center [520, 307] width 166 height 15
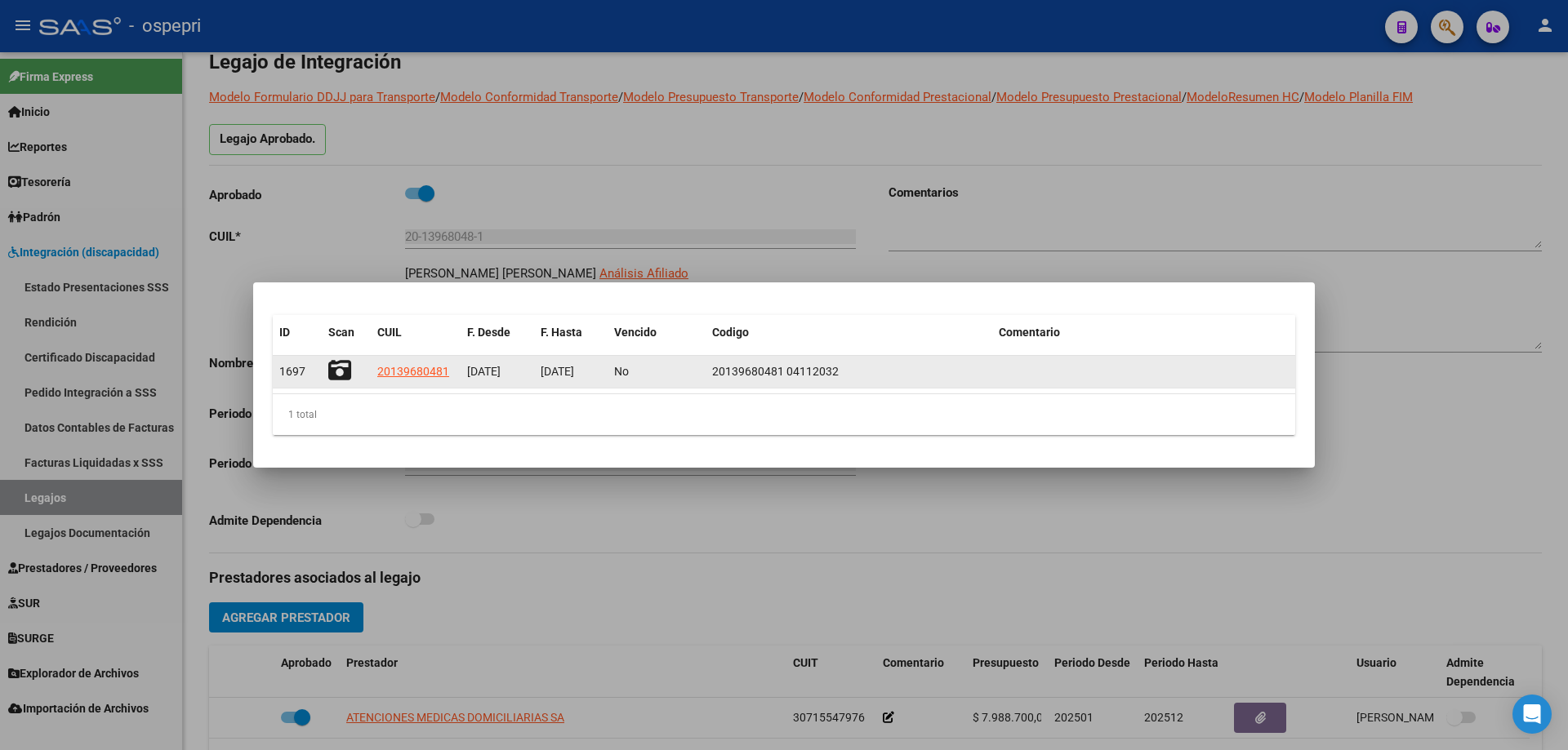
click at [334, 363] on icon at bounding box center [340, 370] width 23 height 23
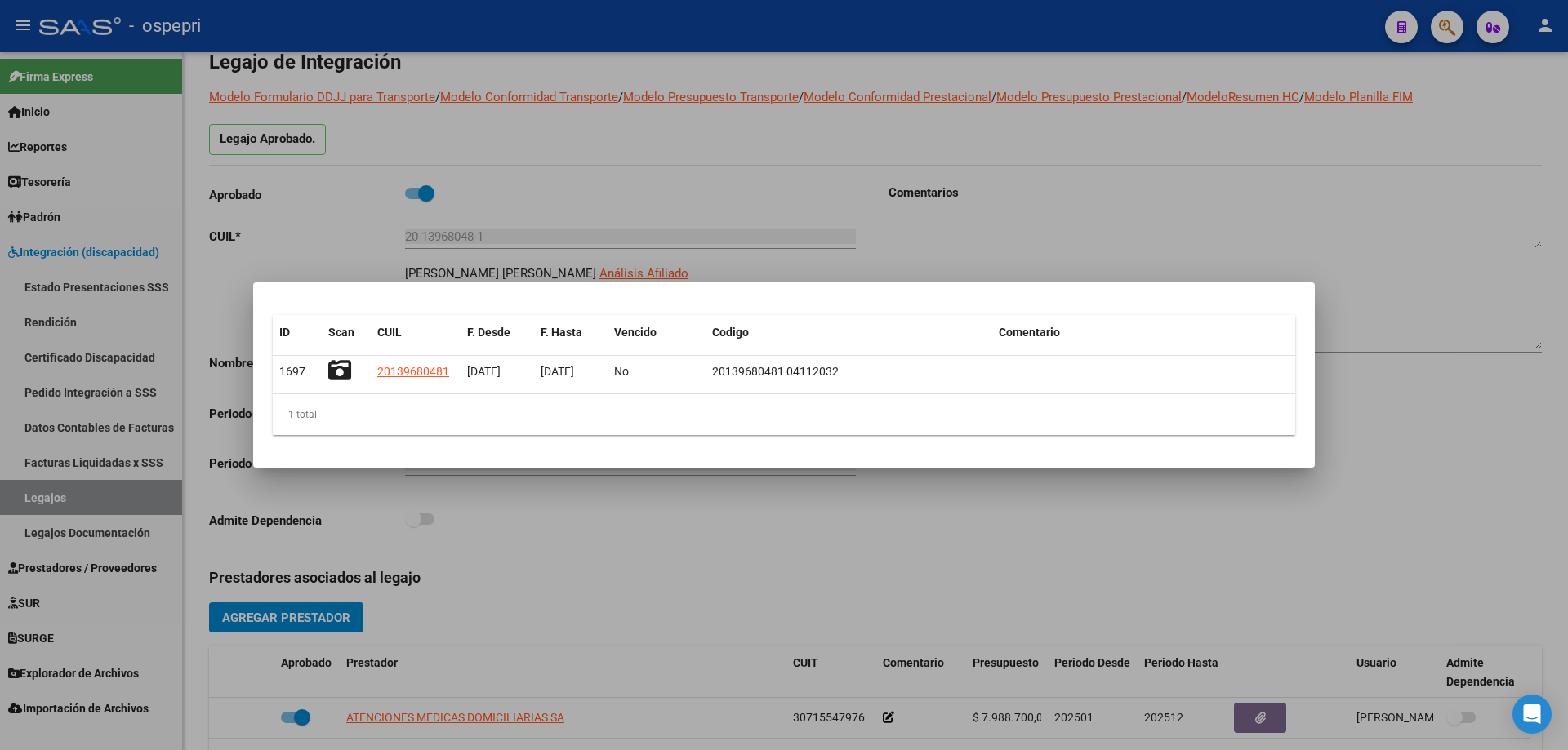
click at [1057, 195] on div at bounding box center [784, 375] width 1568 height 750
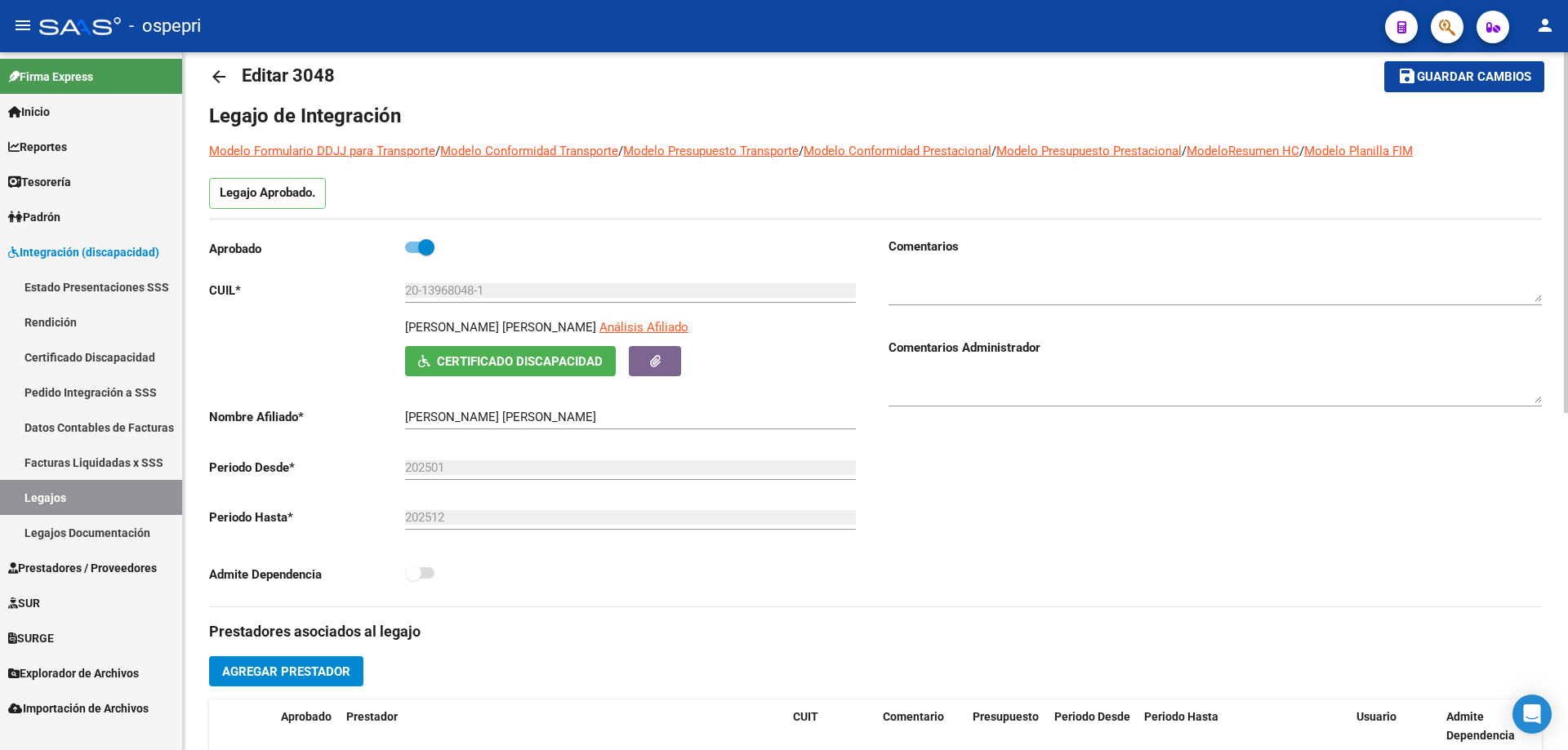
scroll to position [0, 0]
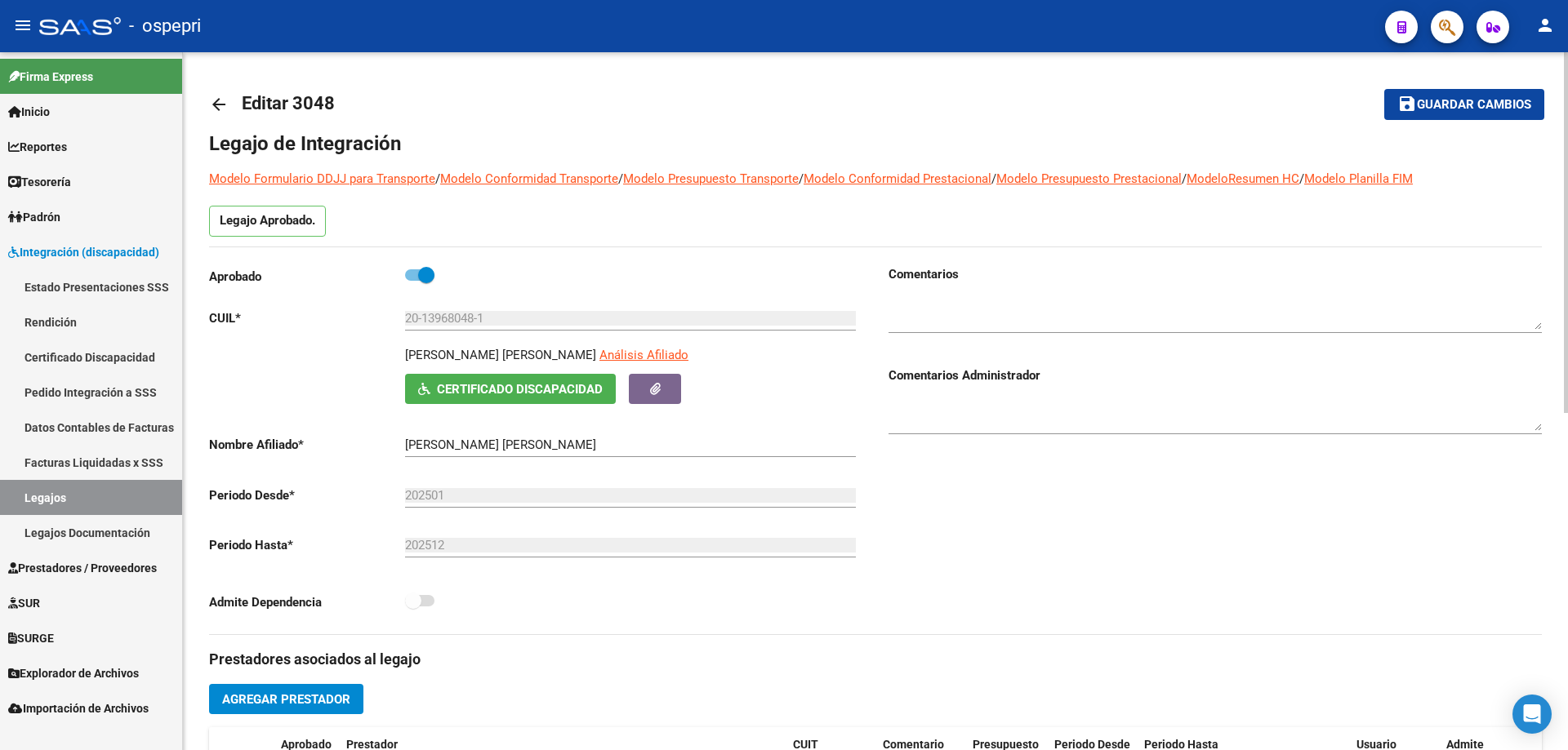
click at [214, 100] on mat-icon "arrow_back" at bounding box center [219, 104] width 20 height 20
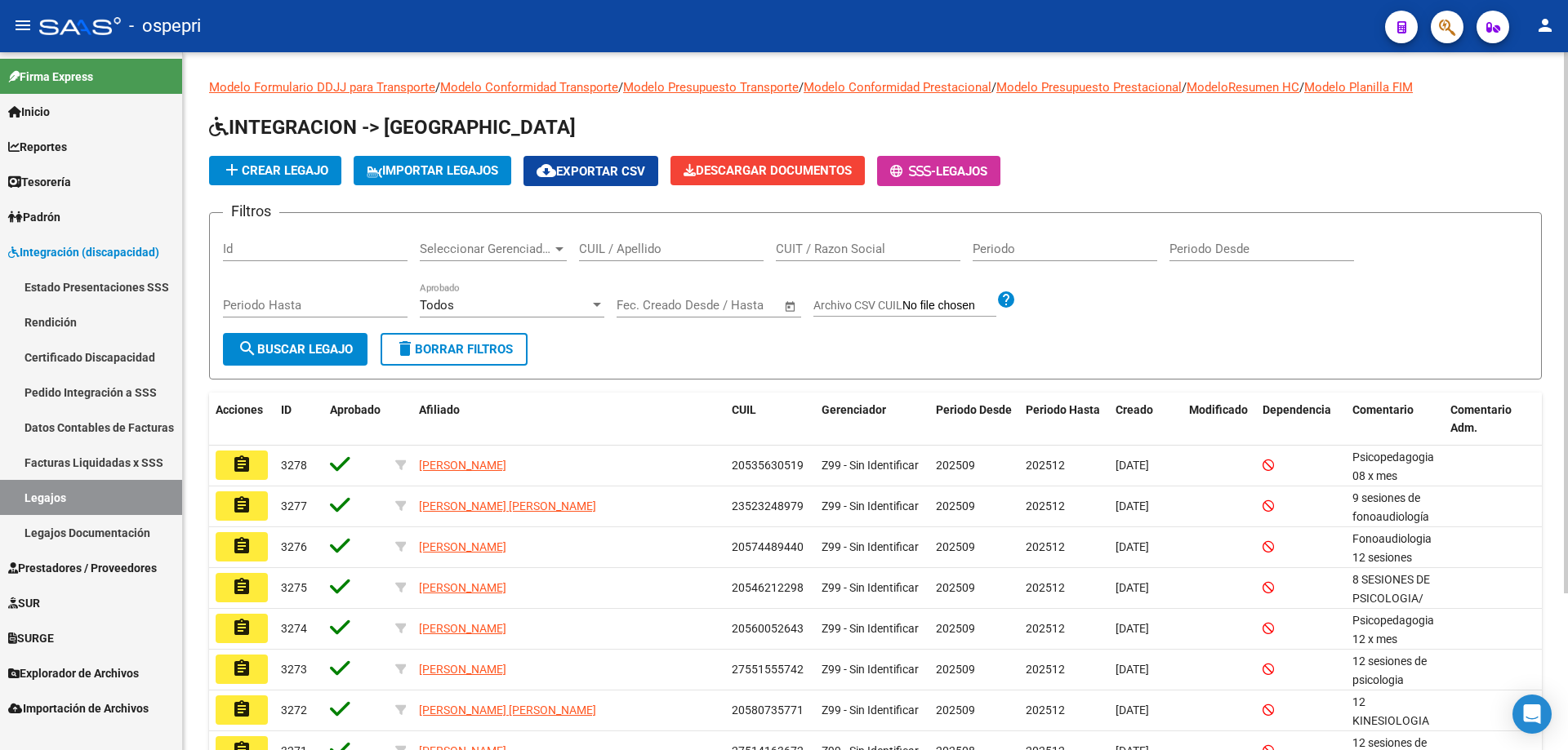
click at [652, 250] on input "CUIL / Apellido" at bounding box center [671, 248] width 184 height 15
paste input "23116039834"
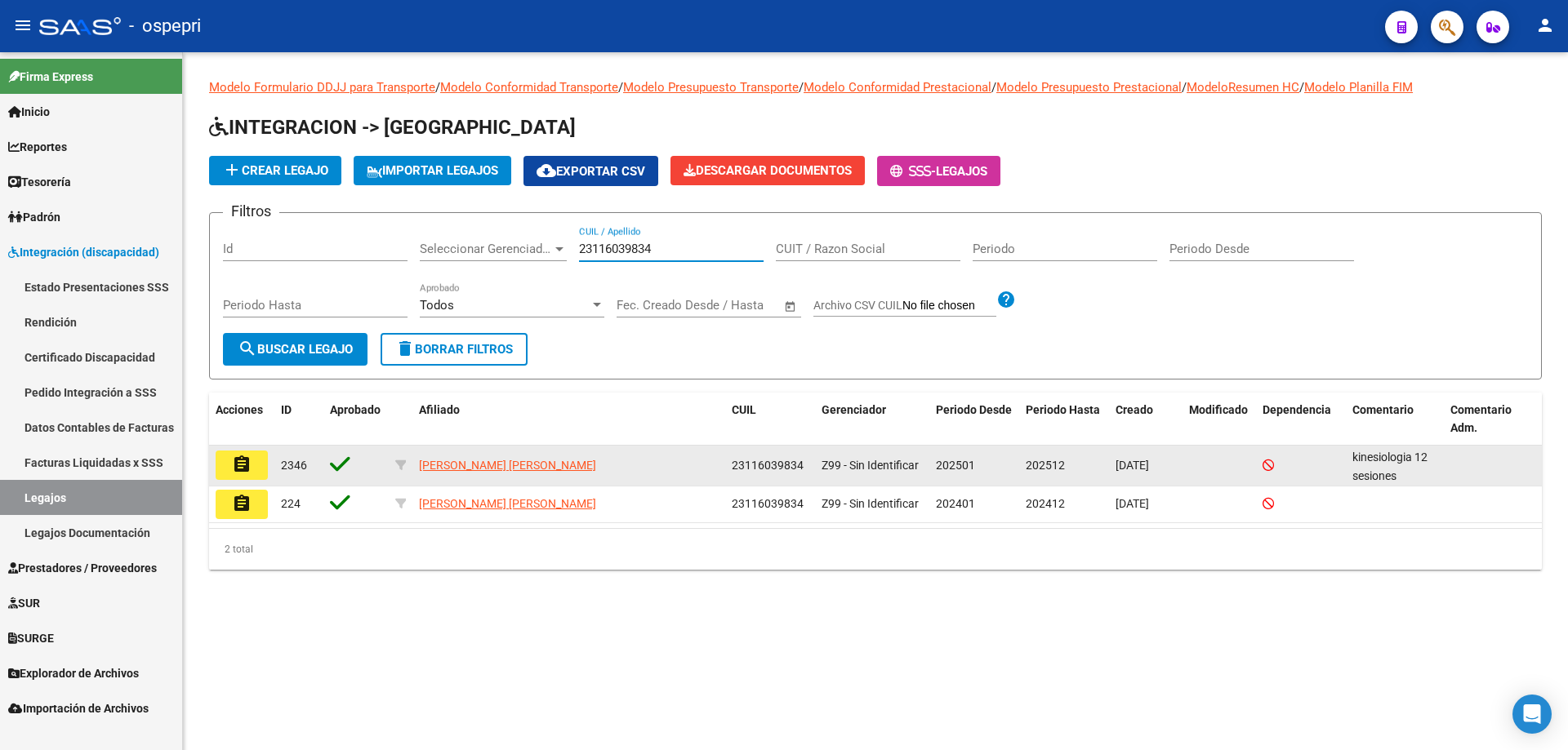
type input "23116039834"
click at [242, 462] on mat-icon "assignment" at bounding box center [242, 464] width 20 height 20
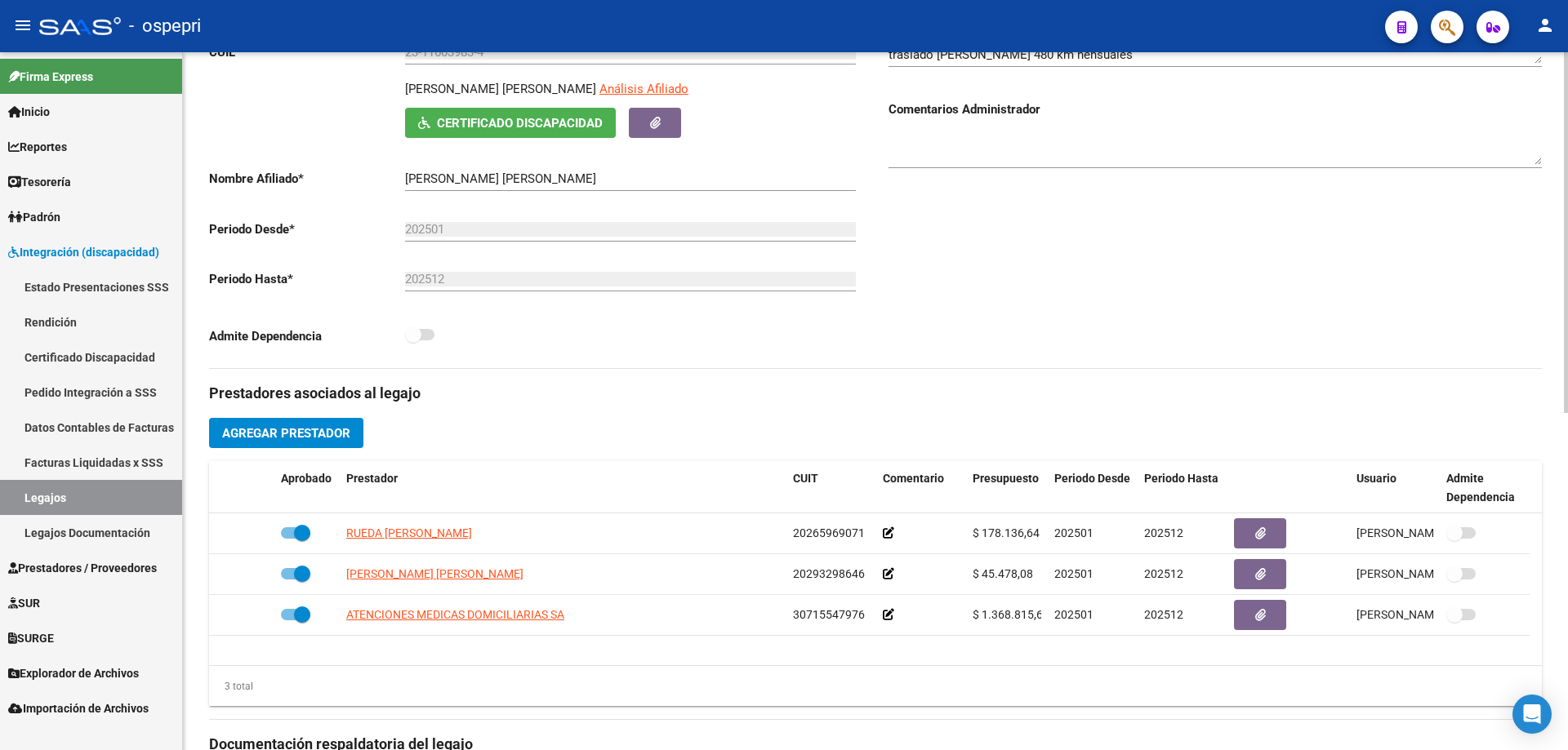
scroll to position [572, 0]
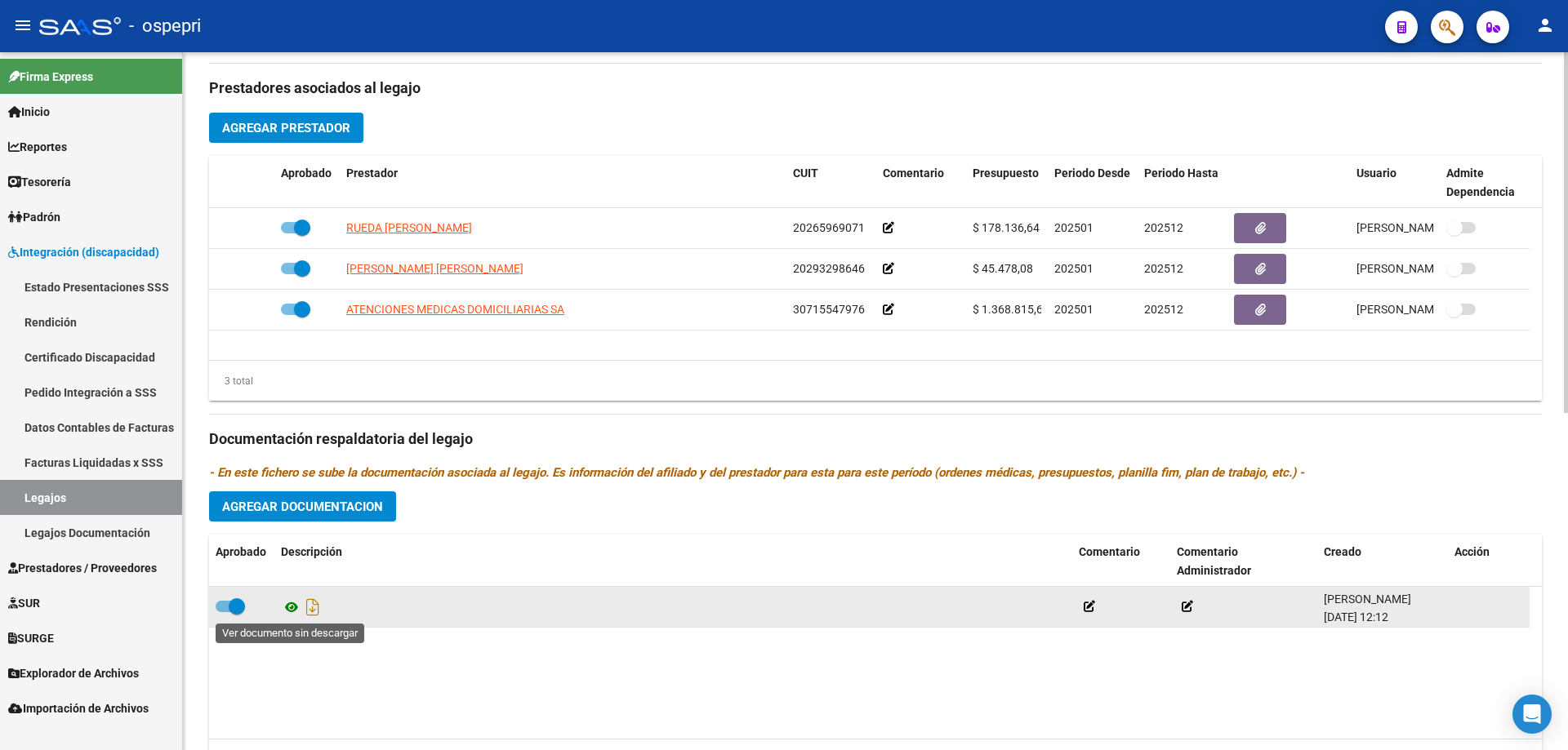
click at [295, 613] on icon at bounding box center [291, 607] width 21 height 20
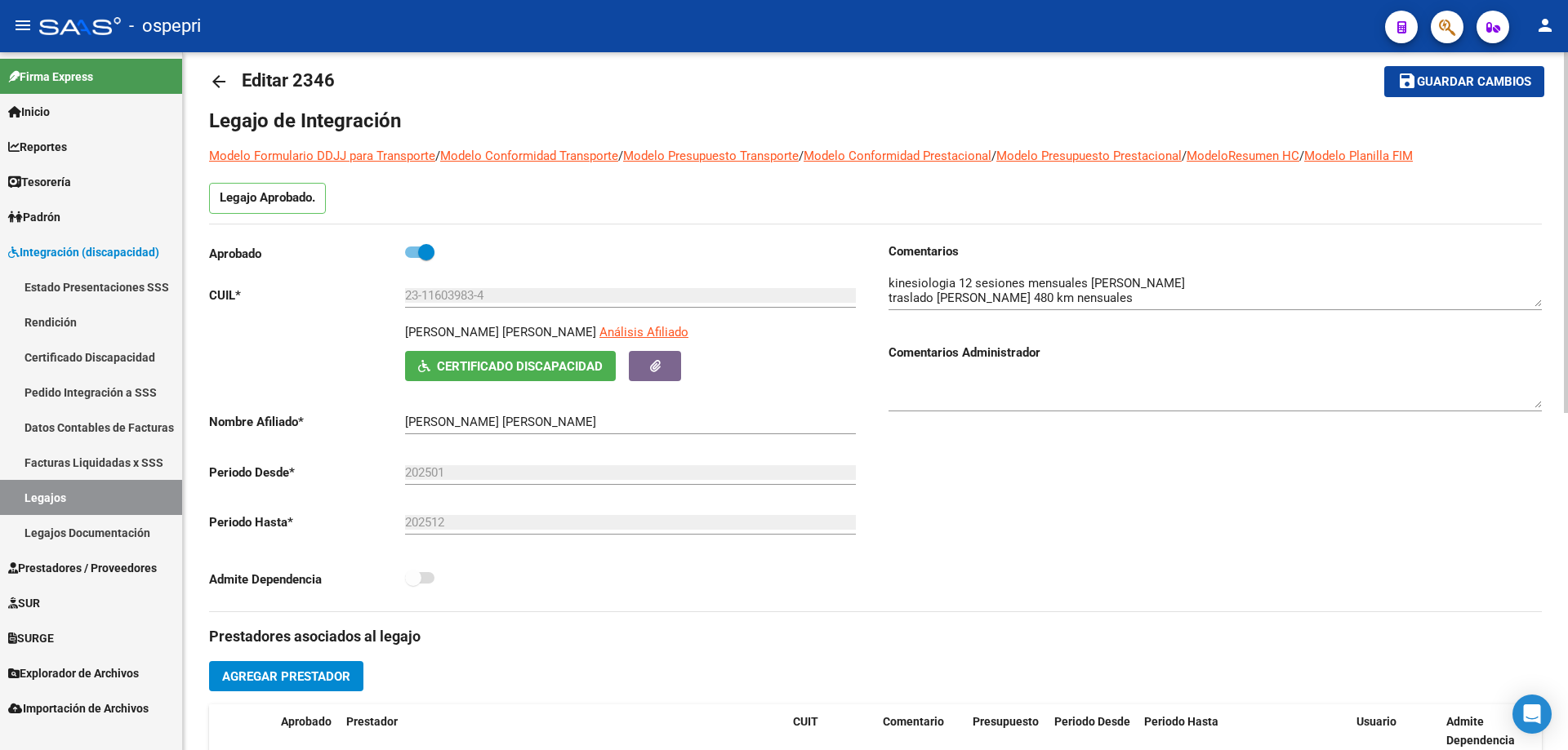
scroll to position [0, 0]
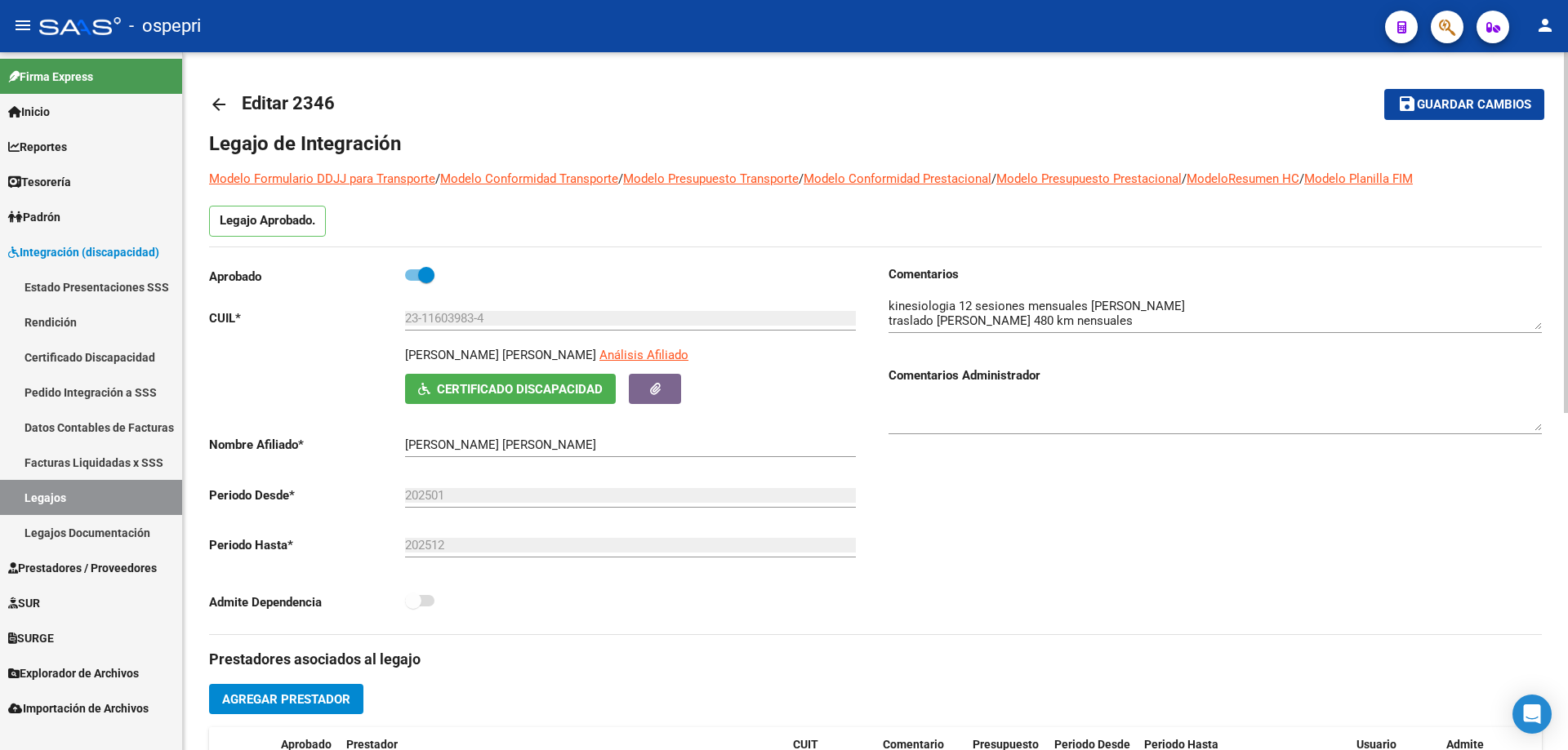
click at [217, 109] on mat-icon "arrow_back" at bounding box center [219, 104] width 20 height 20
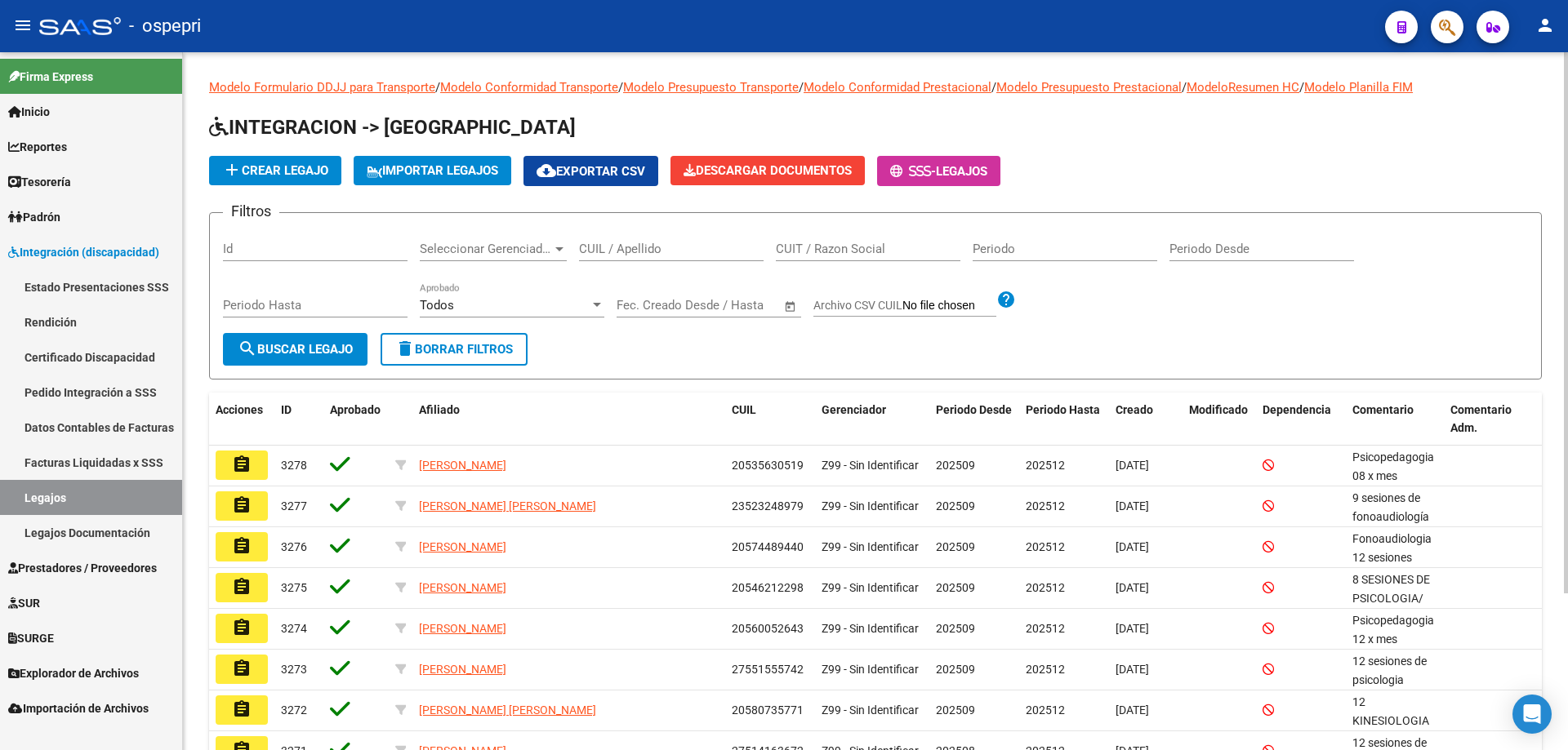
click at [636, 249] on input "CUIL / Apellido" at bounding box center [671, 248] width 184 height 15
paste input "20523245830"
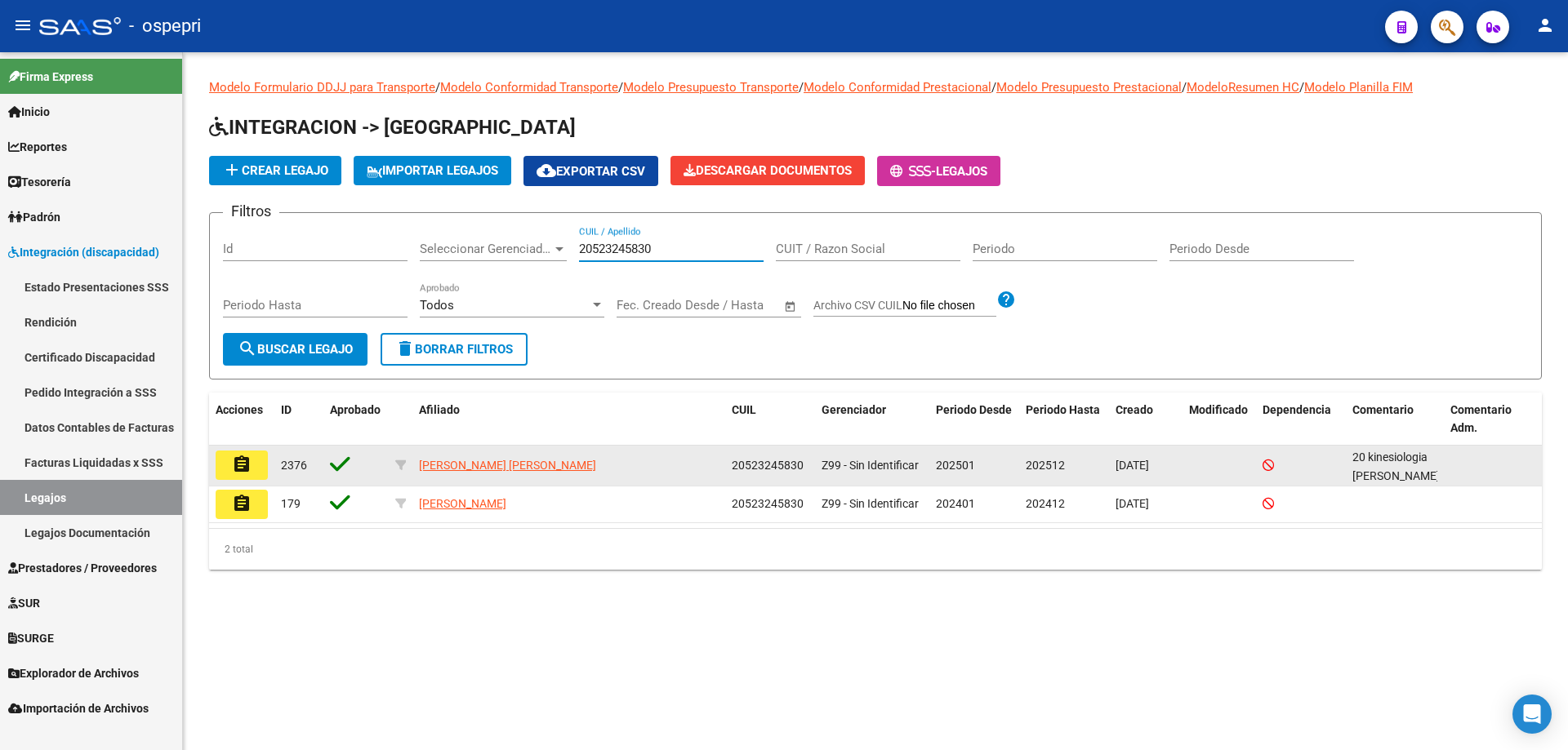
type input "20523245830"
click at [243, 463] on mat-icon "assignment" at bounding box center [242, 464] width 20 height 20
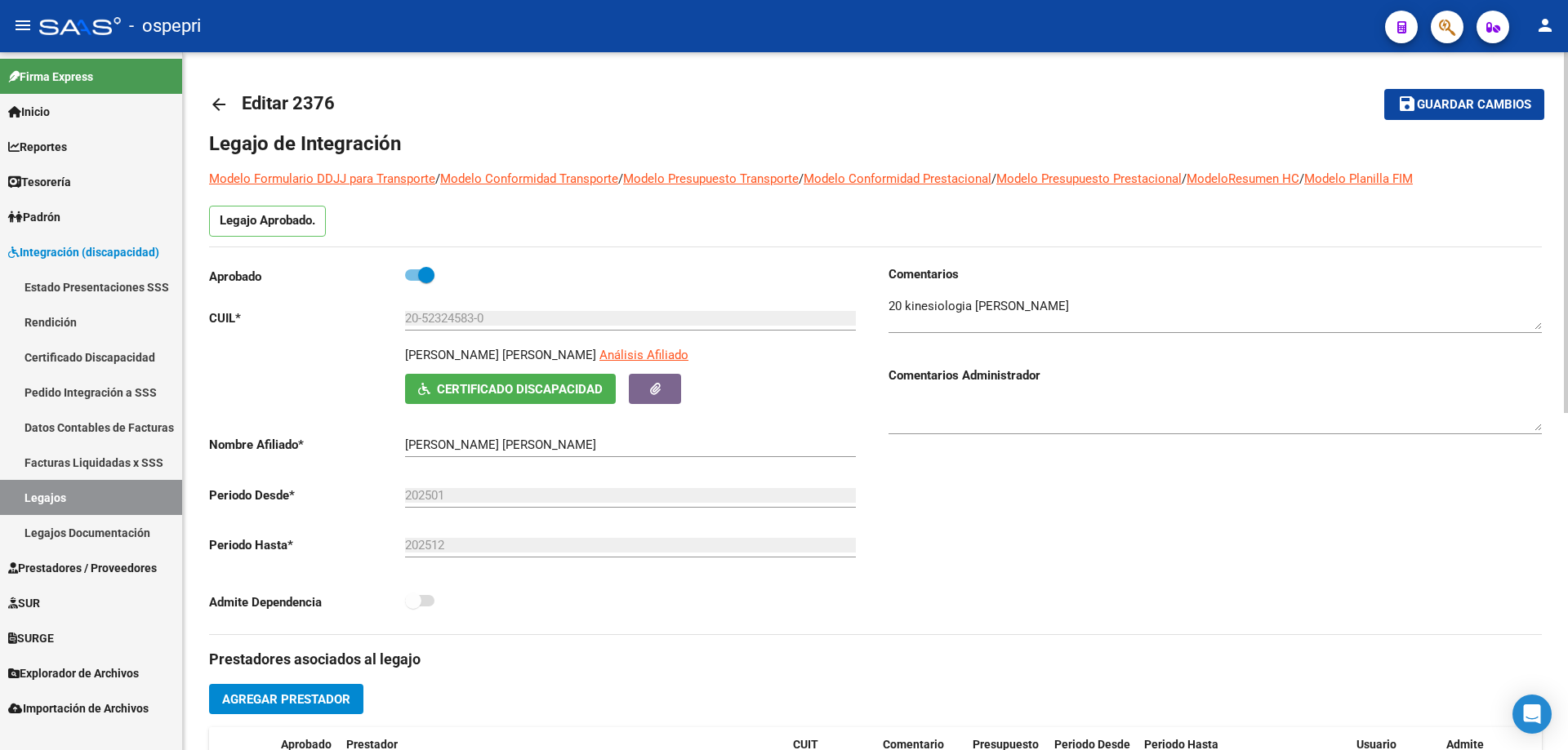
click at [219, 101] on mat-icon "arrow_back" at bounding box center [219, 104] width 20 height 20
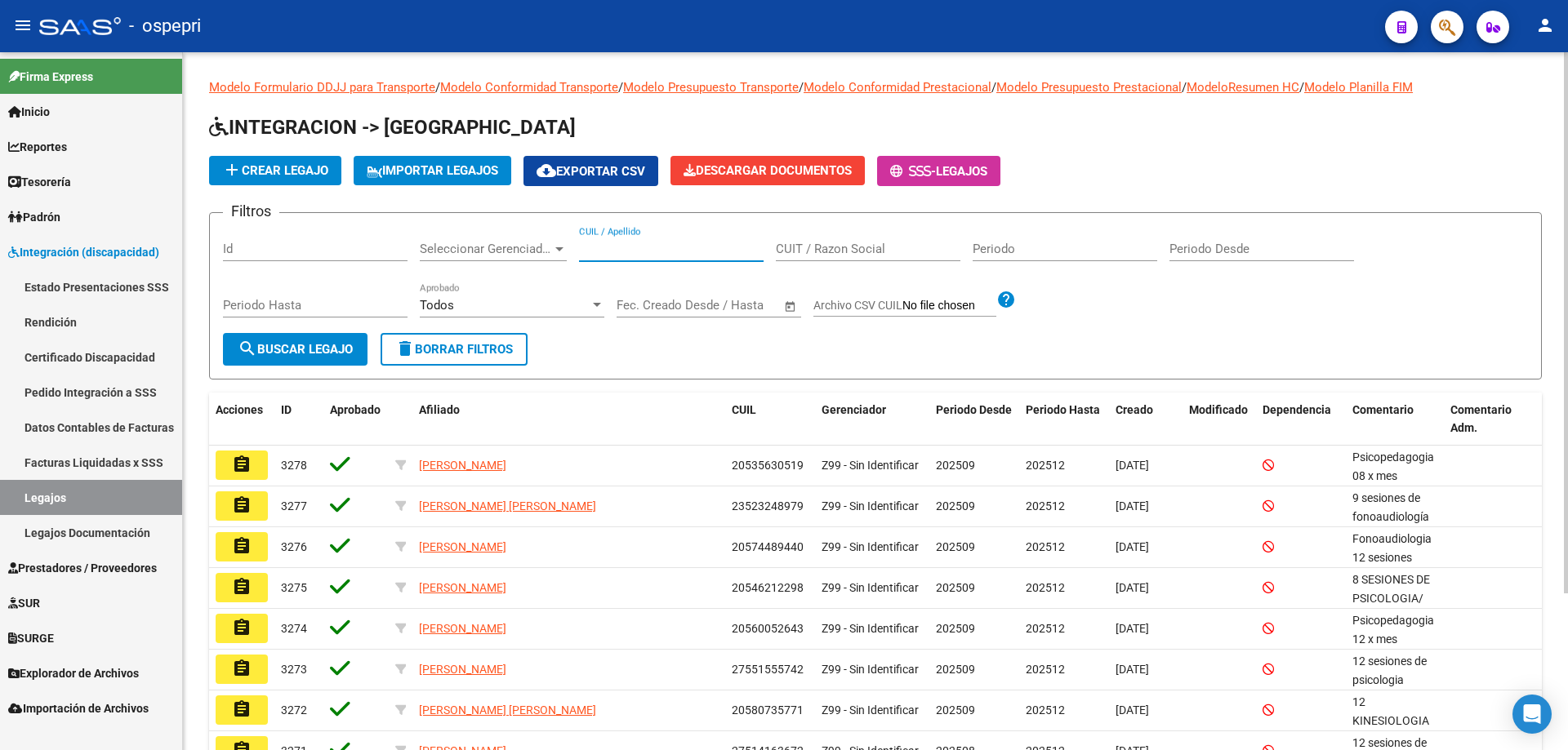
click at [652, 253] on input "CUIL / Apellido" at bounding box center [671, 248] width 184 height 15
paste input "27480130184"
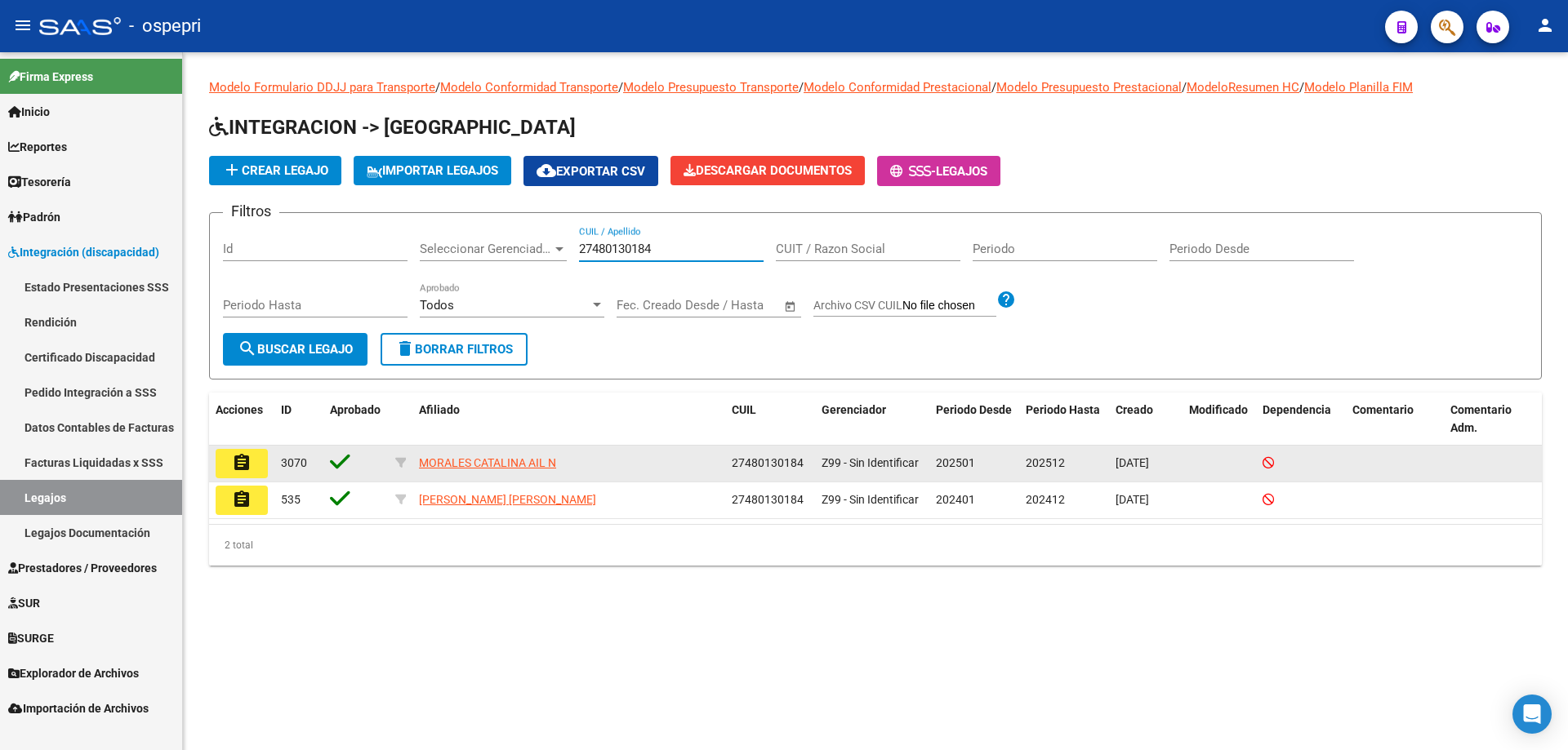
type input "27480130184"
click at [234, 453] on mat-icon "assignment" at bounding box center [242, 462] width 20 height 20
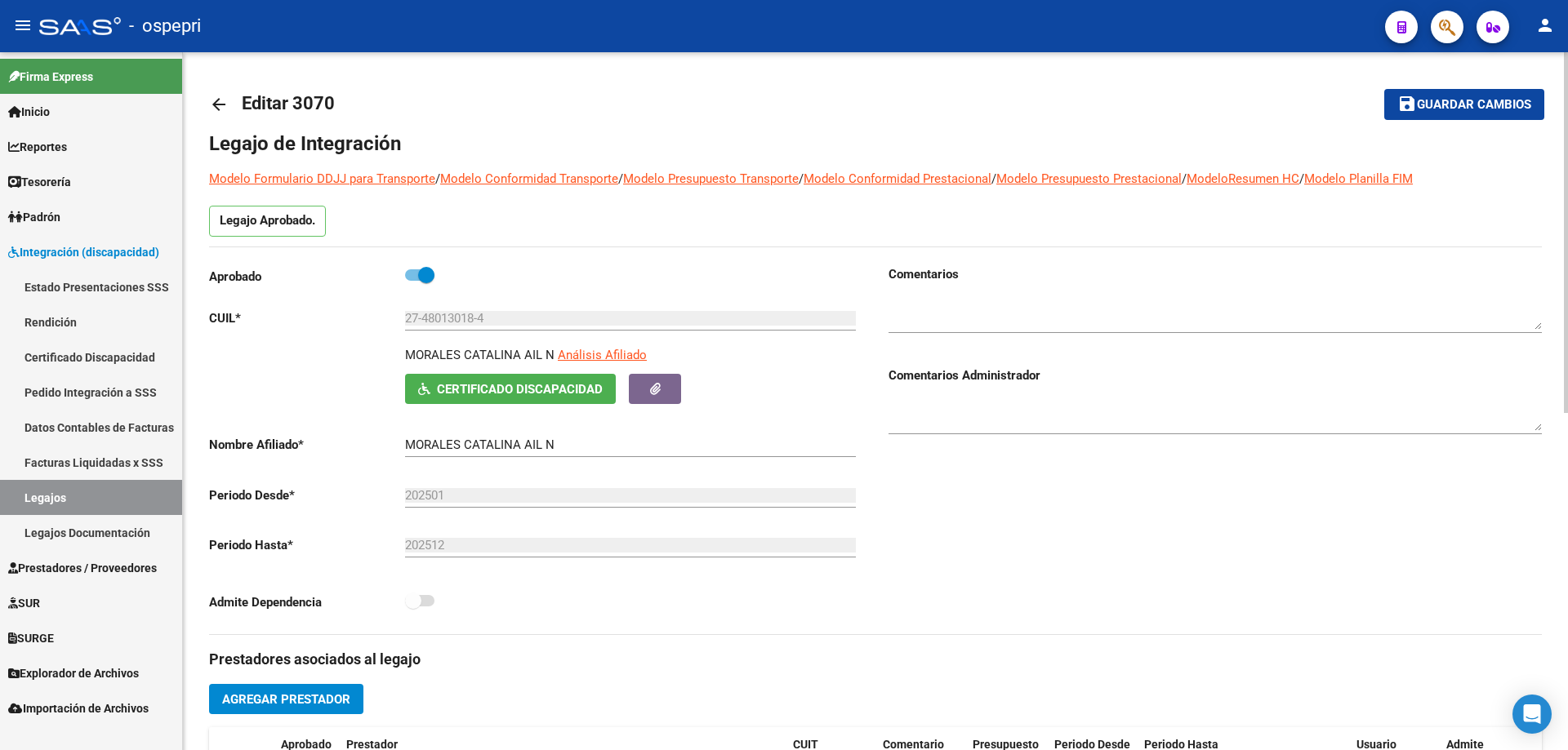
click at [491, 392] on span "Certificado Discapacidad" at bounding box center [520, 389] width 166 height 15
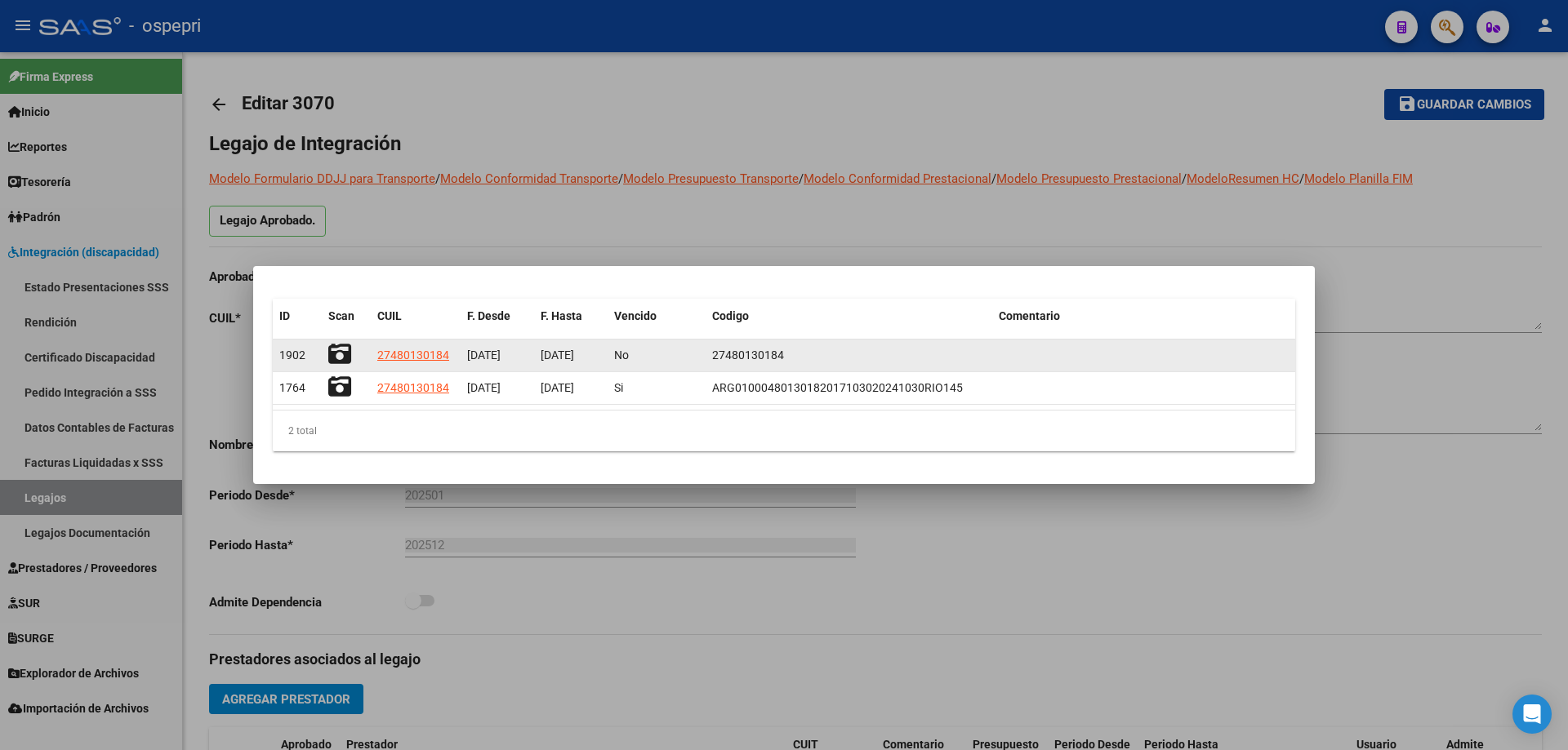
click at [324, 348] on datatable-body-cell at bounding box center [346, 355] width 49 height 32
click at [334, 348] on icon at bounding box center [340, 354] width 23 height 23
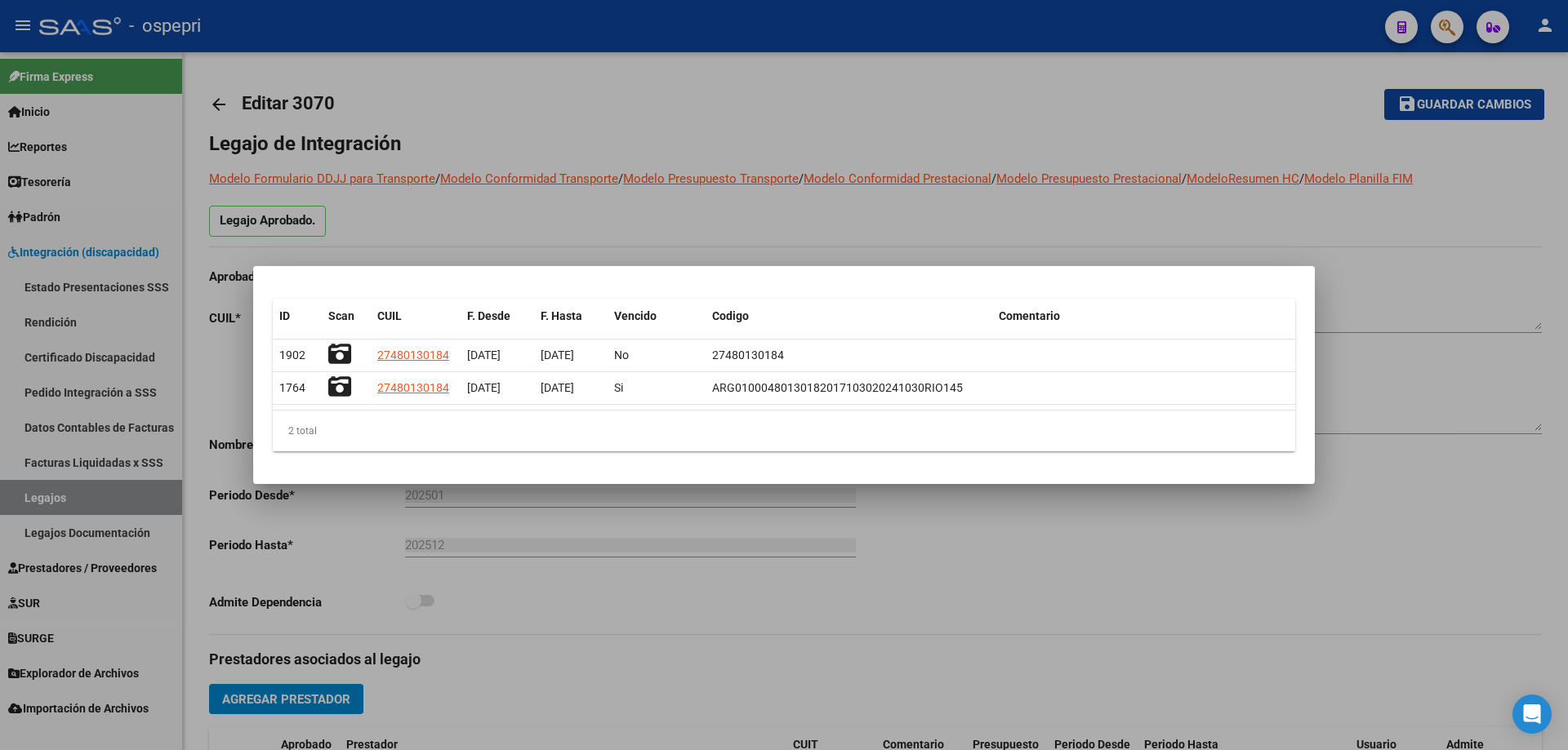
click at [828, 216] on div at bounding box center [784, 375] width 1568 height 750
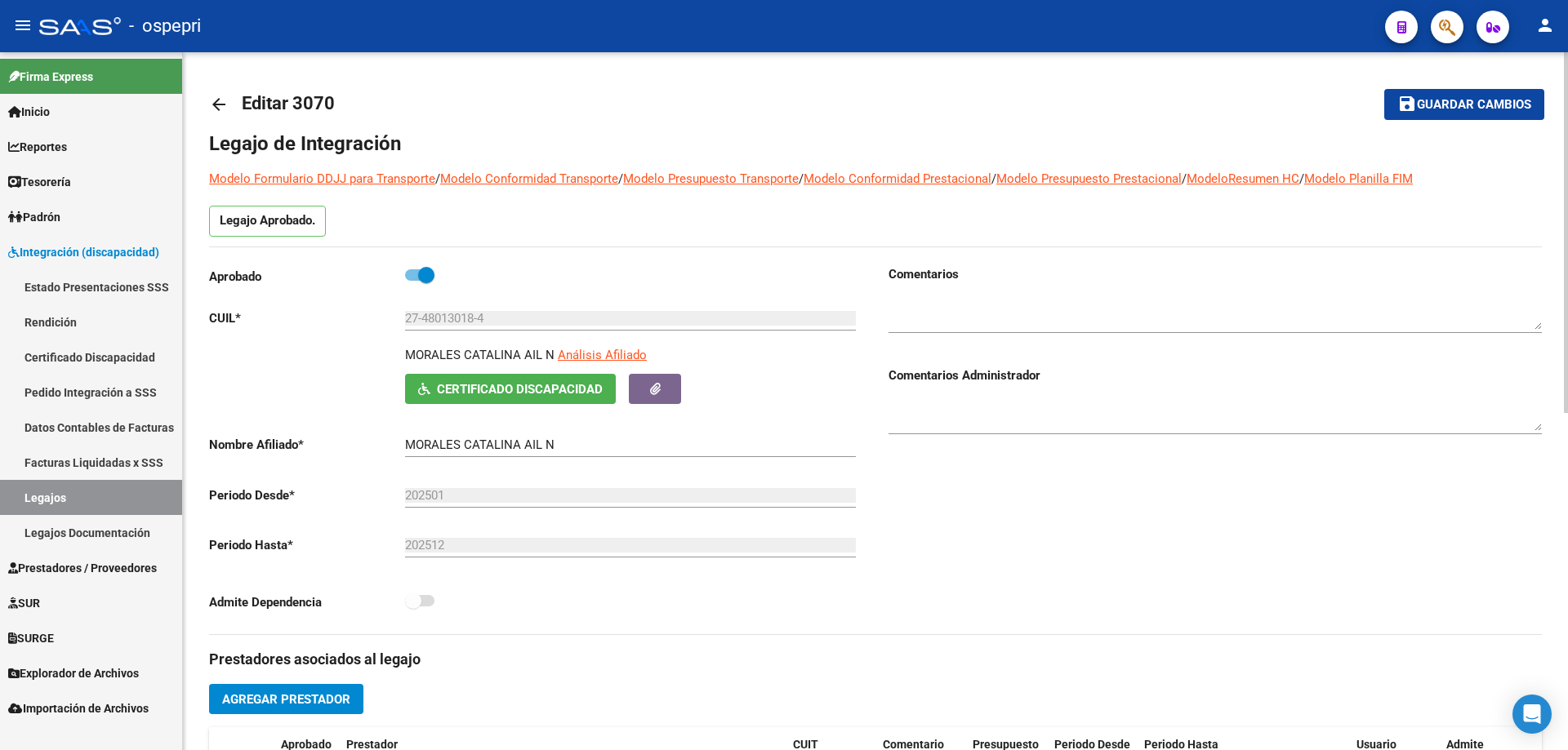
click at [218, 104] on mat-icon "arrow_back" at bounding box center [219, 104] width 20 height 20
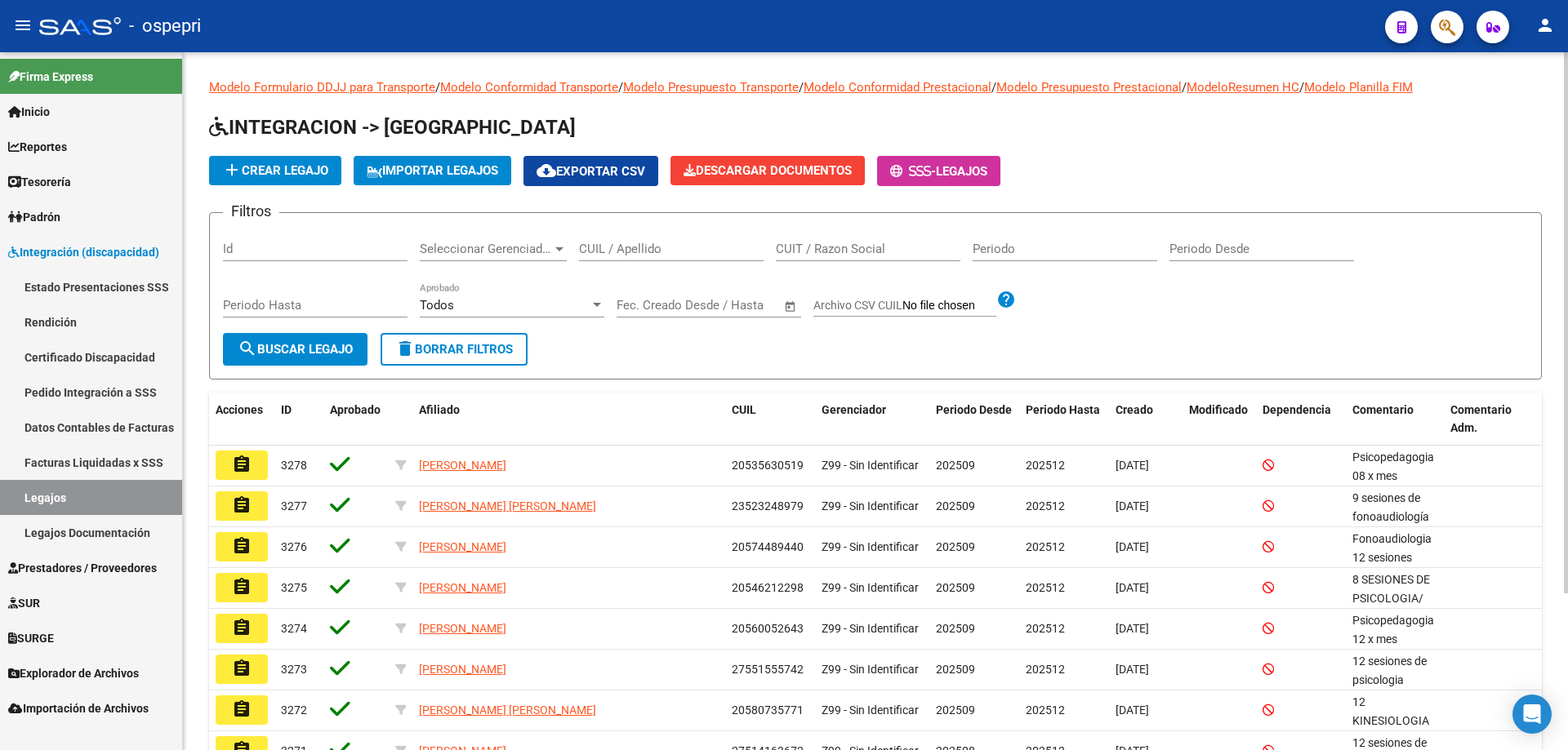
drag, startPoint x: 694, startPoint y: 249, endPoint x: 696, endPoint y: 240, distance: 9.2
click at [695, 247] on input "CUIL / Apellido" at bounding box center [671, 248] width 184 height 15
paste input "27174890639"
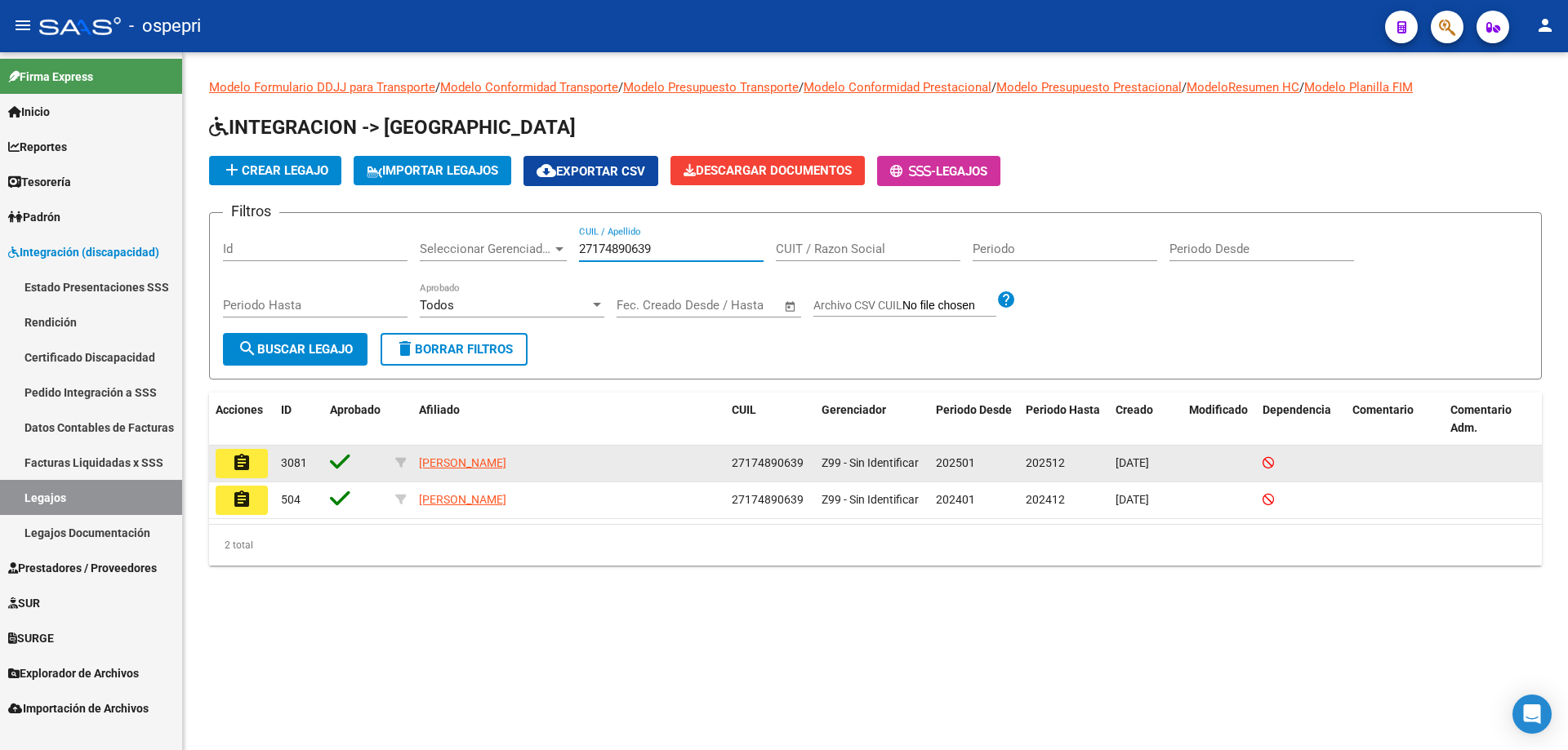
type input "27174890639"
click at [235, 456] on mat-icon "assignment" at bounding box center [242, 462] width 20 height 20
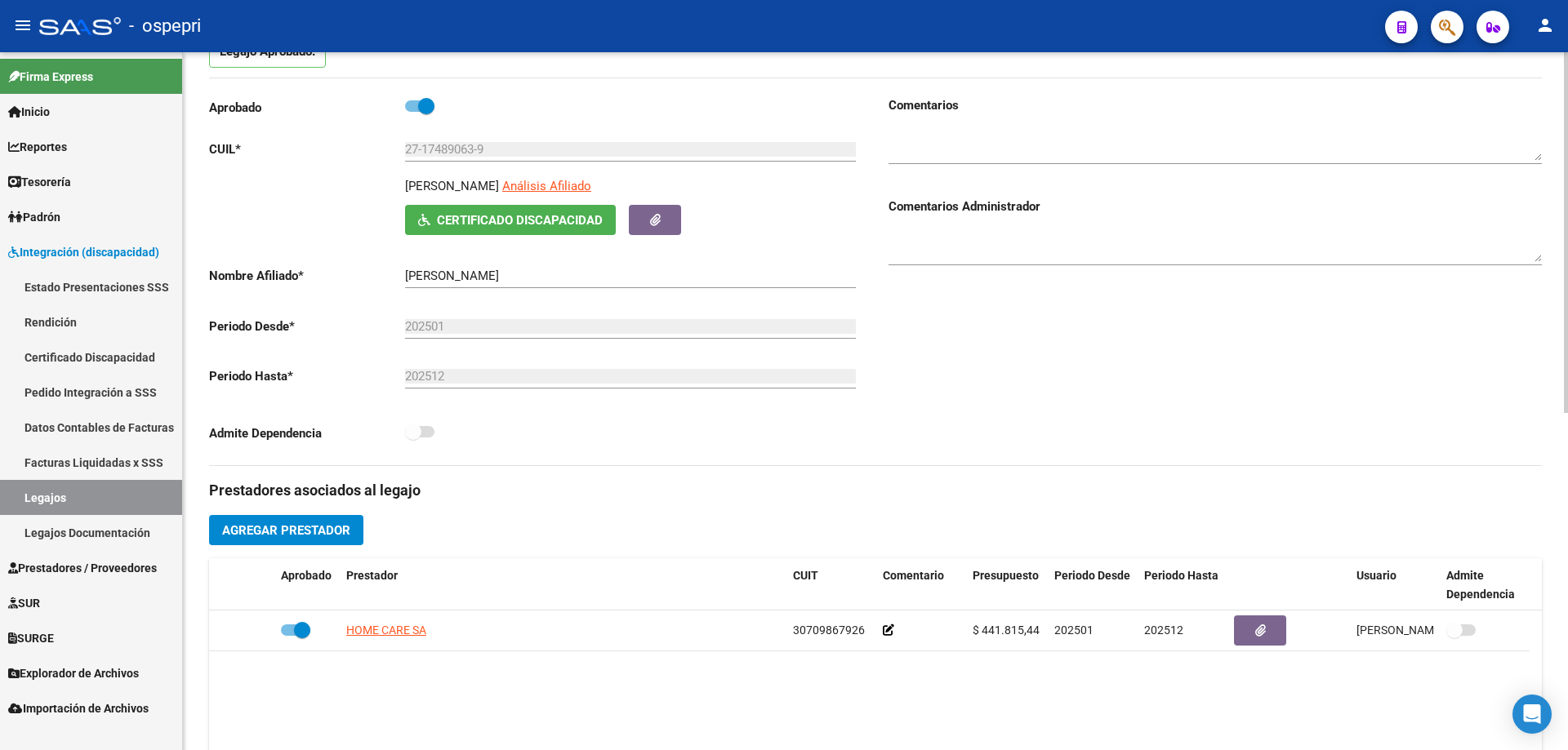
scroll to position [163, 0]
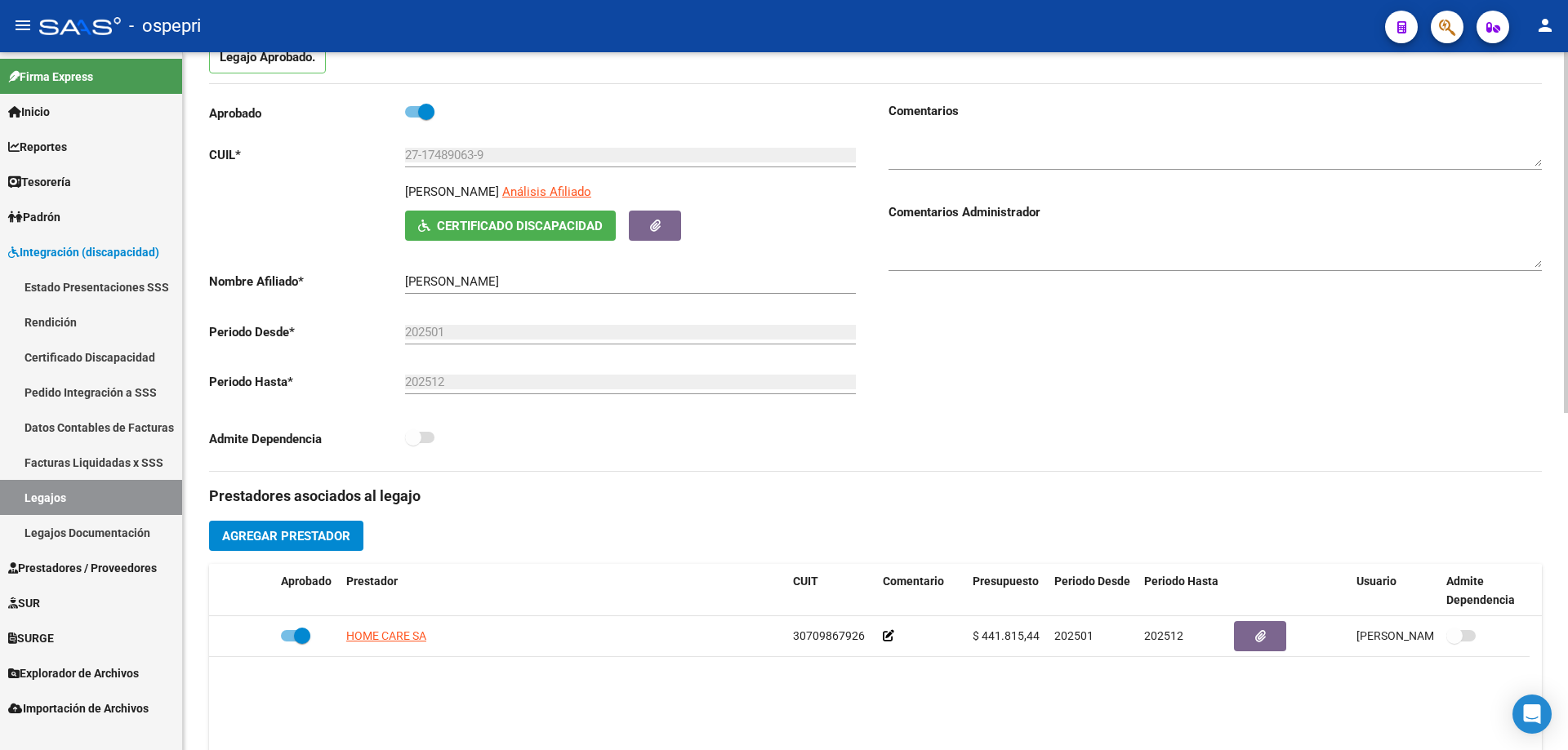
click at [511, 235] on button "Certificado Discapacidad" at bounding box center [510, 225] width 211 height 30
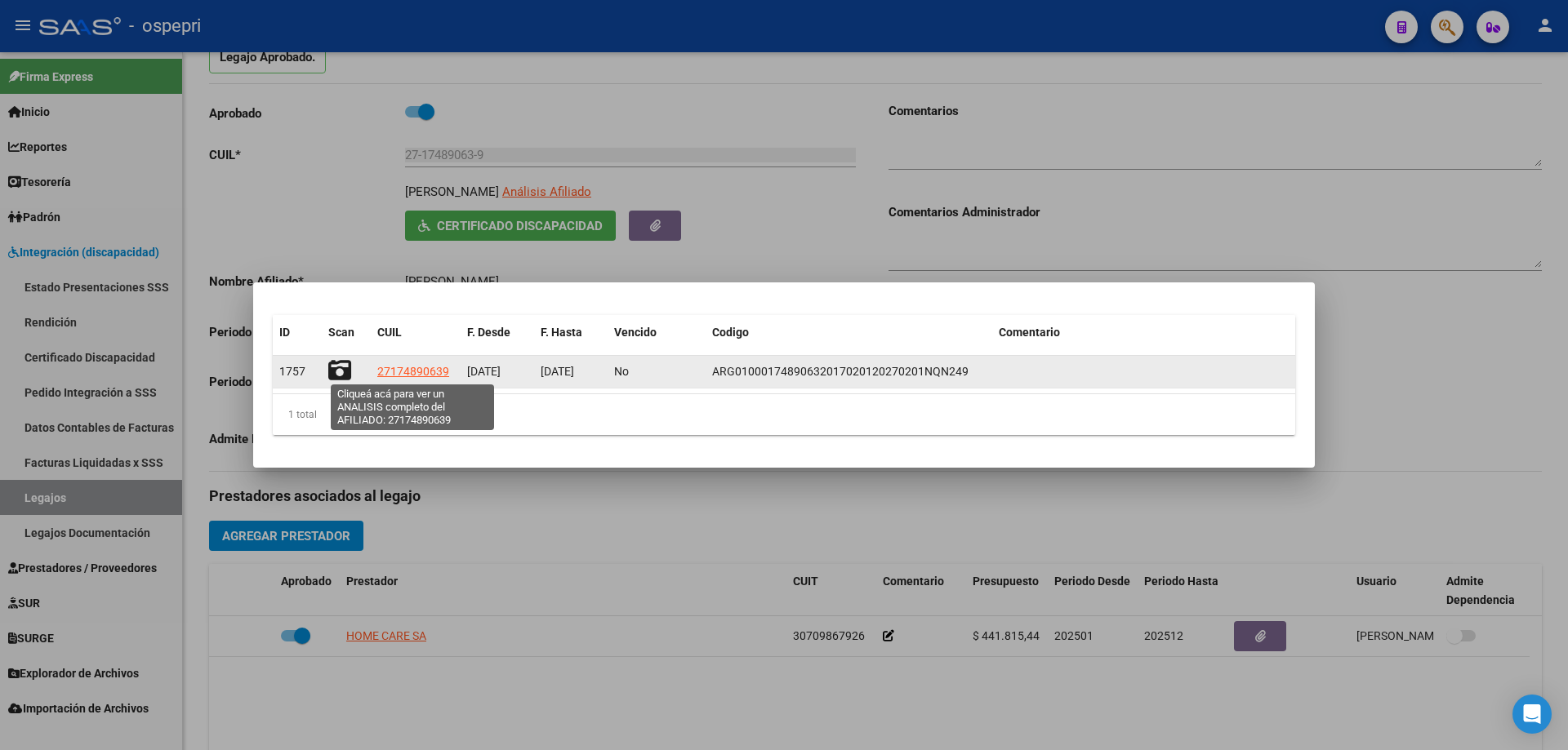
click at [398, 372] on span "27174890639" at bounding box center [413, 371] width 72 height 13
type textarea "27174890639"
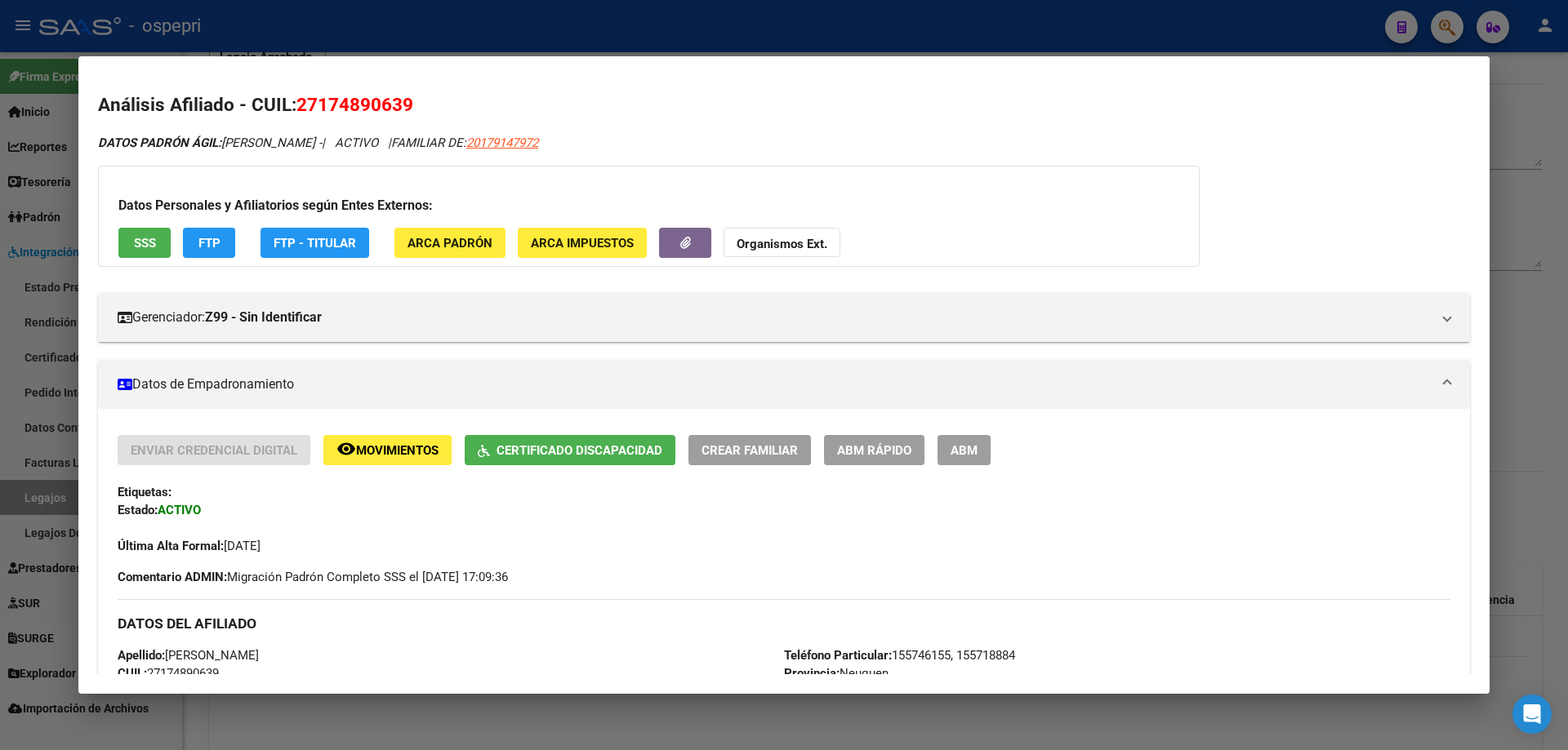
click at [1536, 154] on div at bounding box center [784, 375] width 1568 height 750
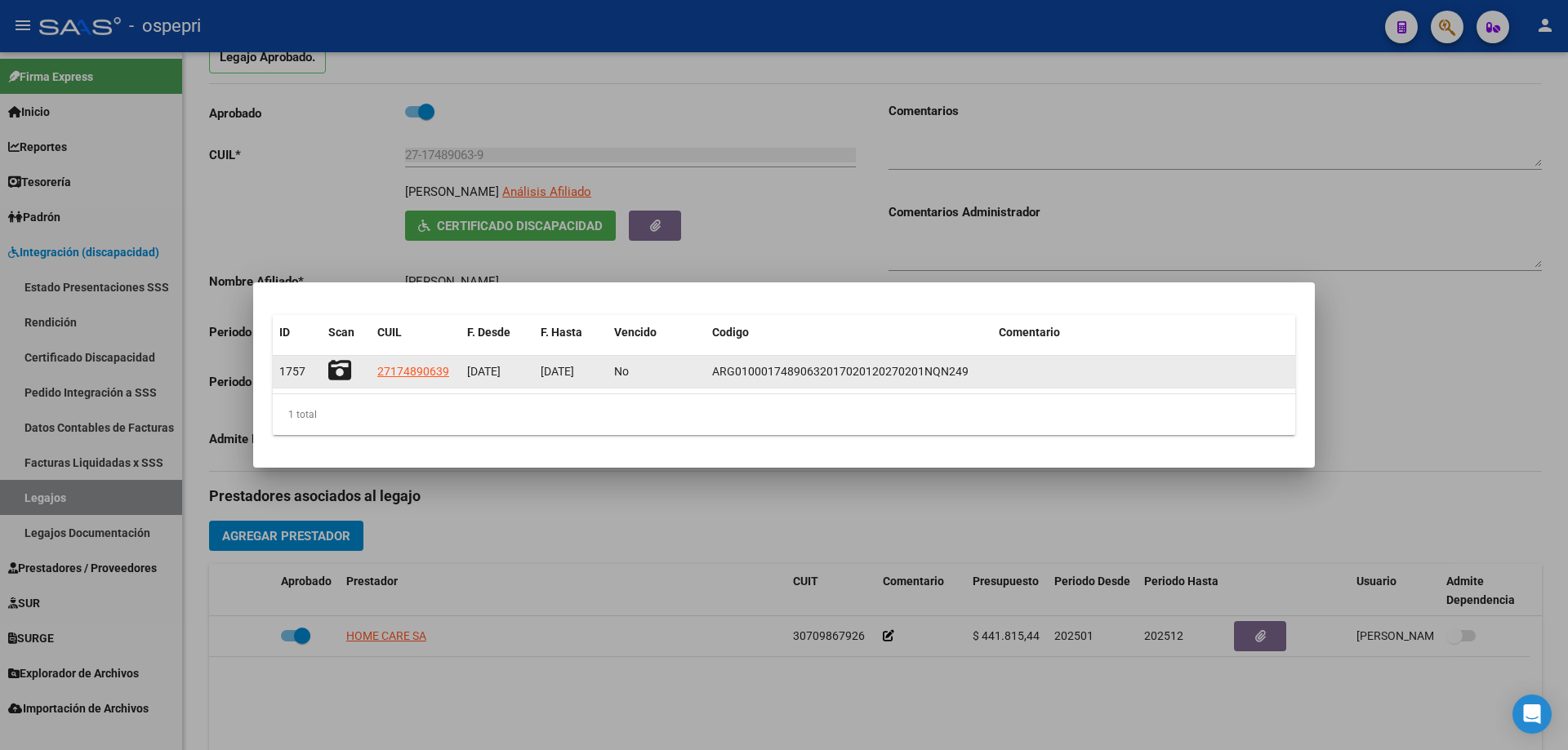
click at [340, 367] on icon at bounding box center [340, 370] width 23 height 23
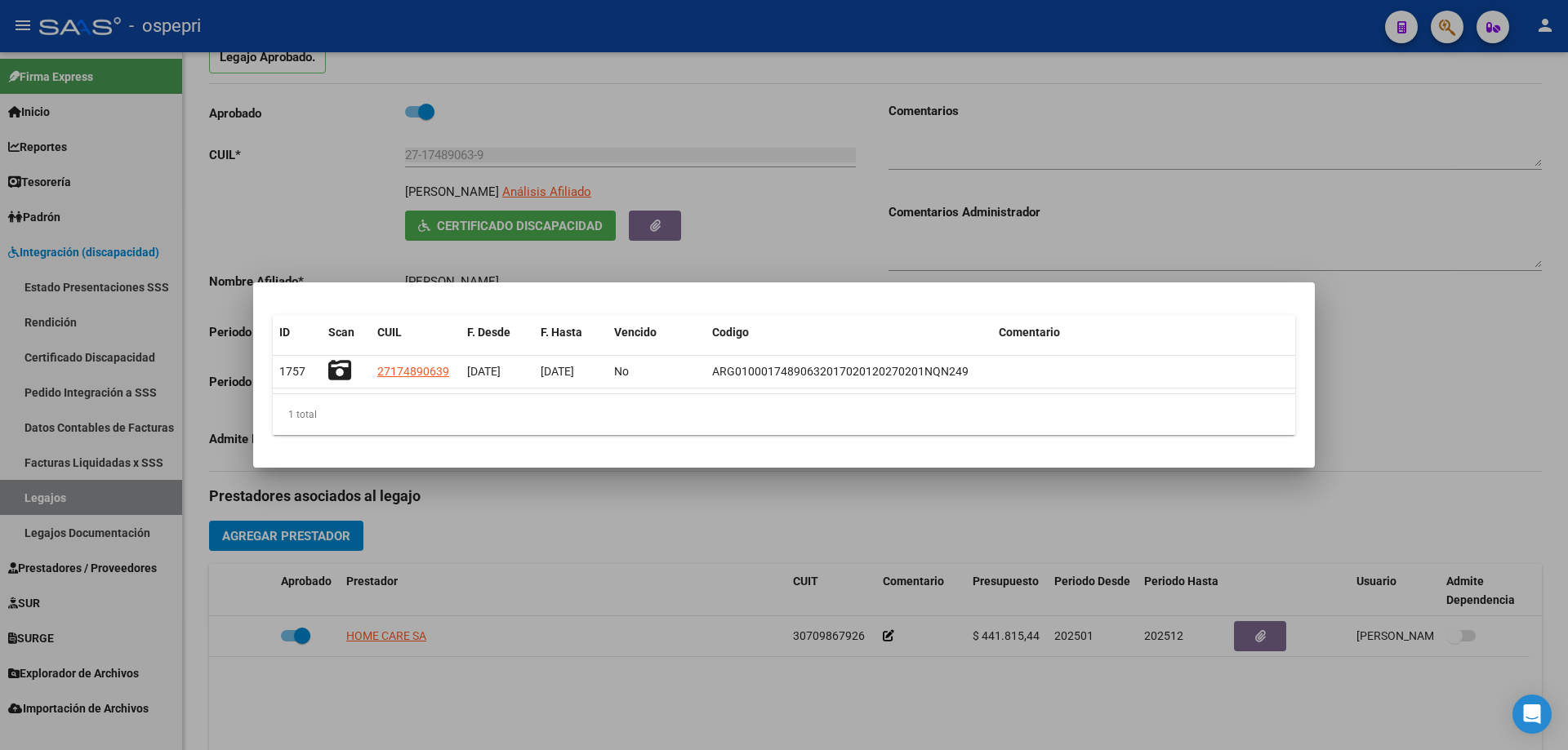
click at [1174, 200] on div at bounding box center [784, 375] width 1568 height 750
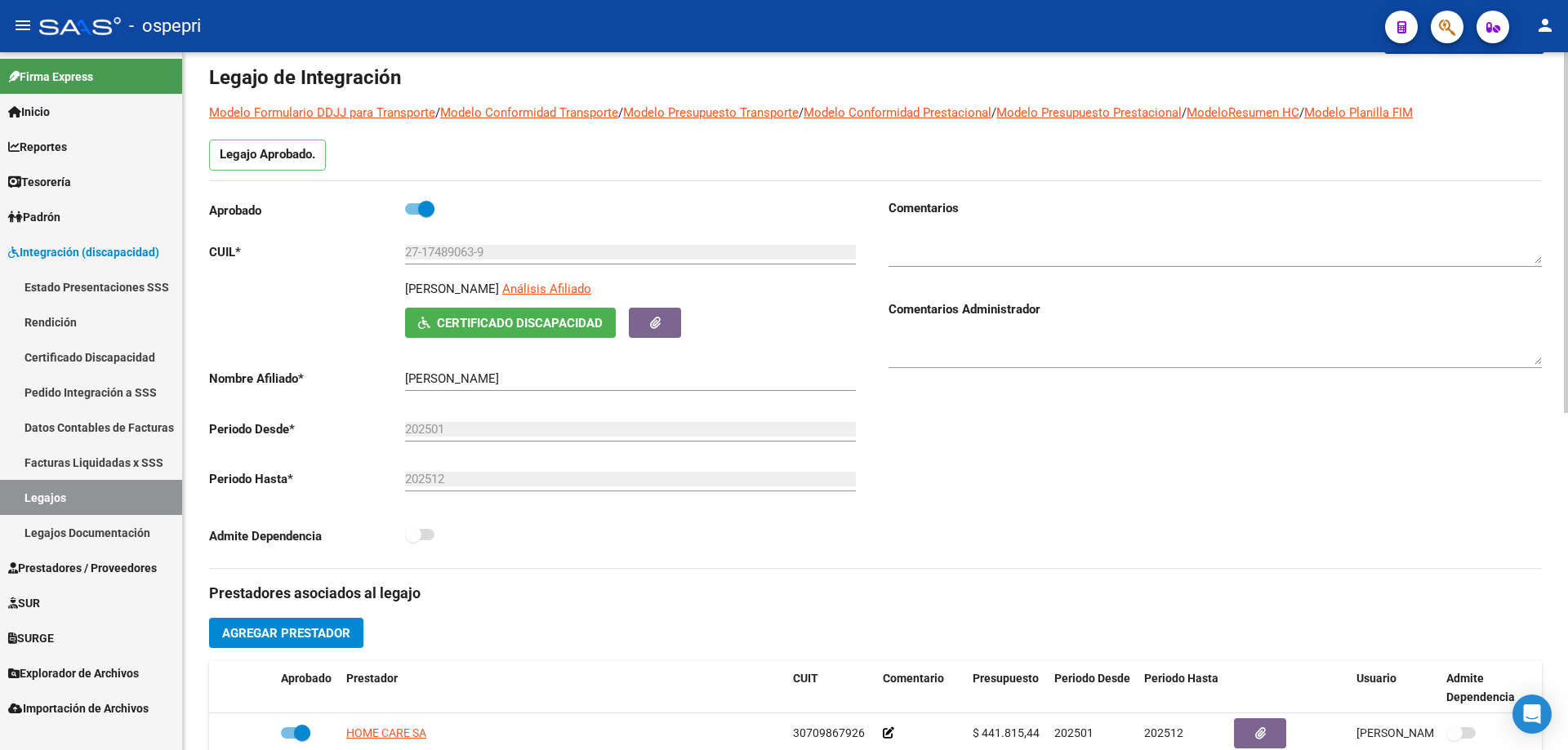
scroll to position [0, 0]
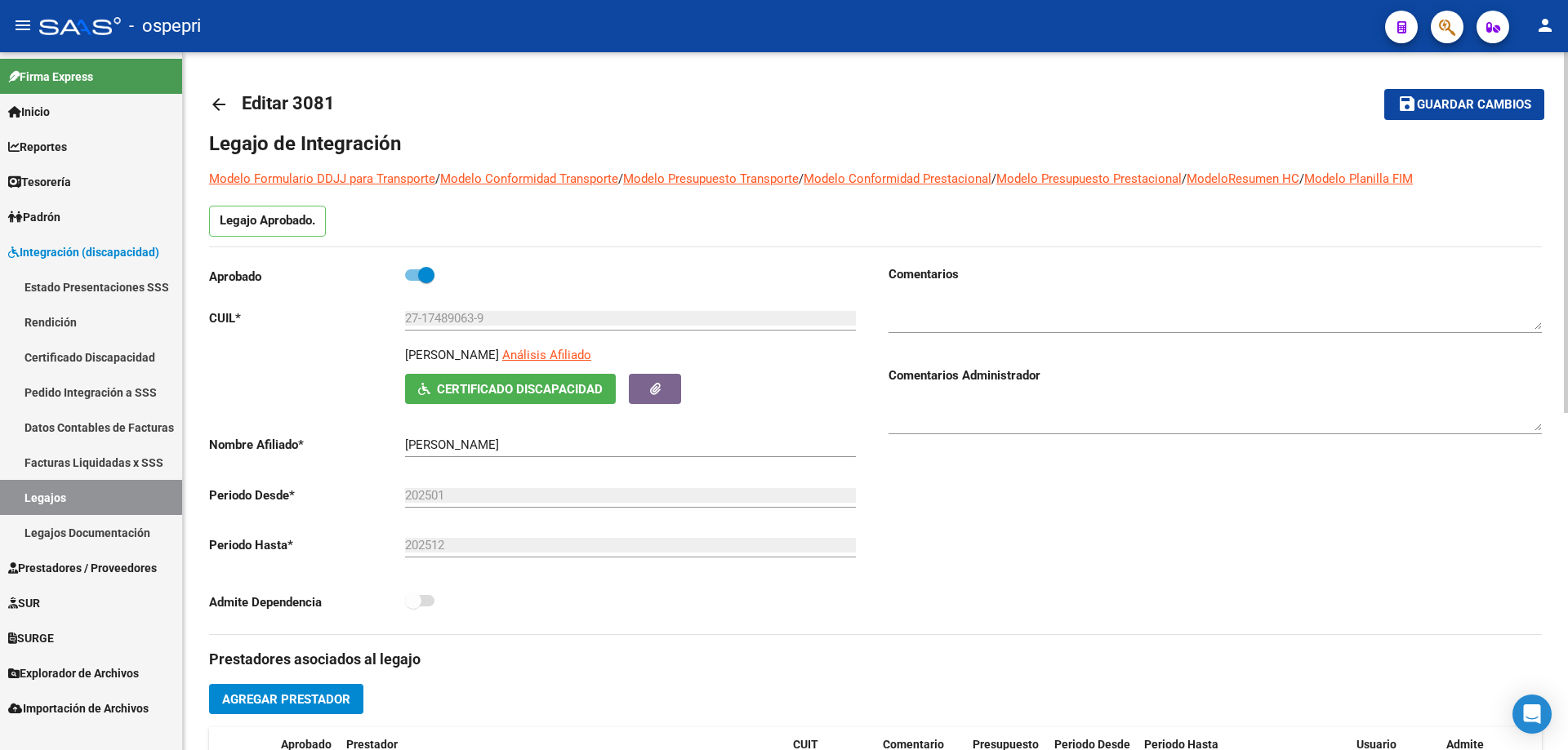
click at [228, 102] on mat-icon "arrow_back" at bounding box center [219, 104] width 20 height 20
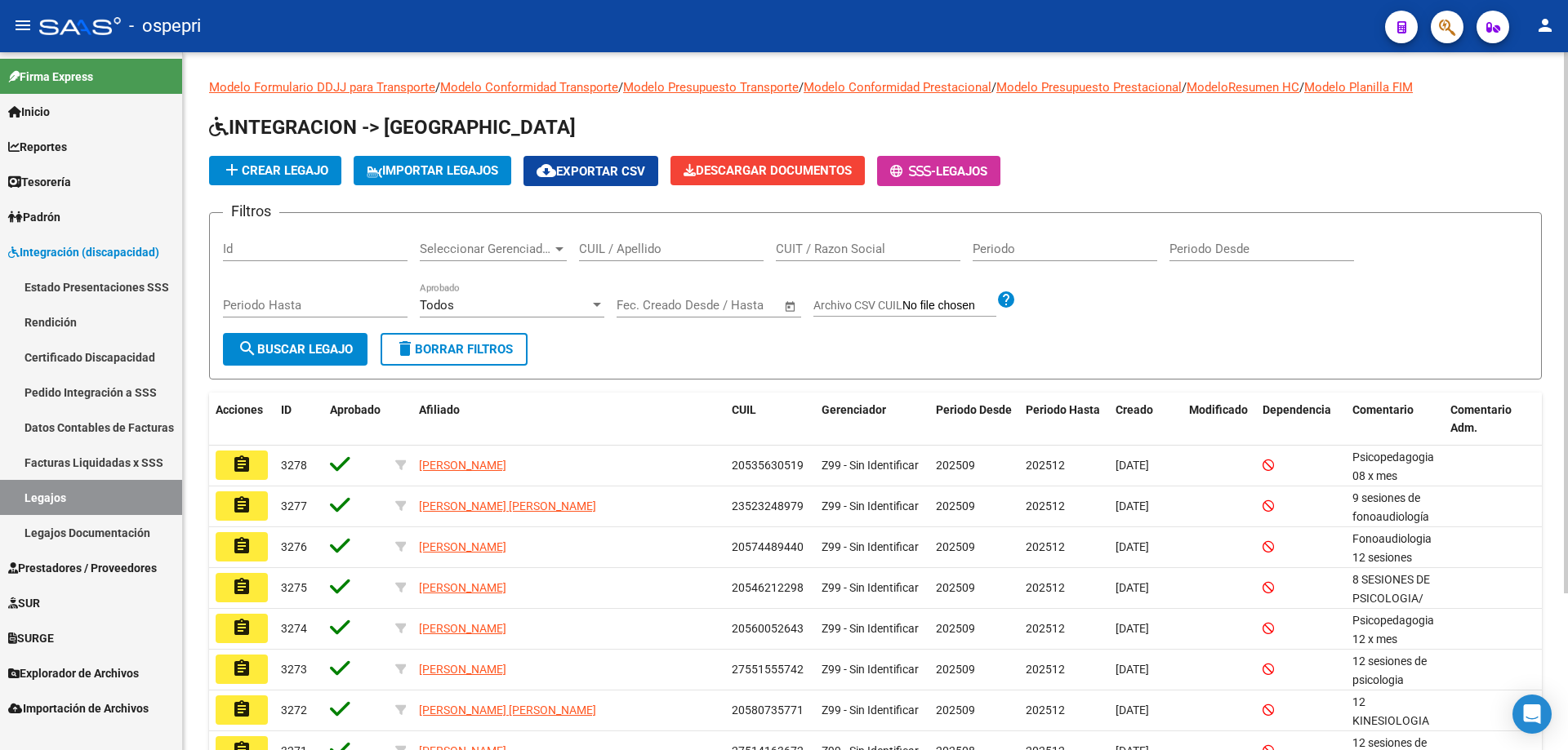
click at [670, 242] on input "CUIL / Apellido" at bounding box center [671, 248] width 184 height 15
paste input "27481231057"
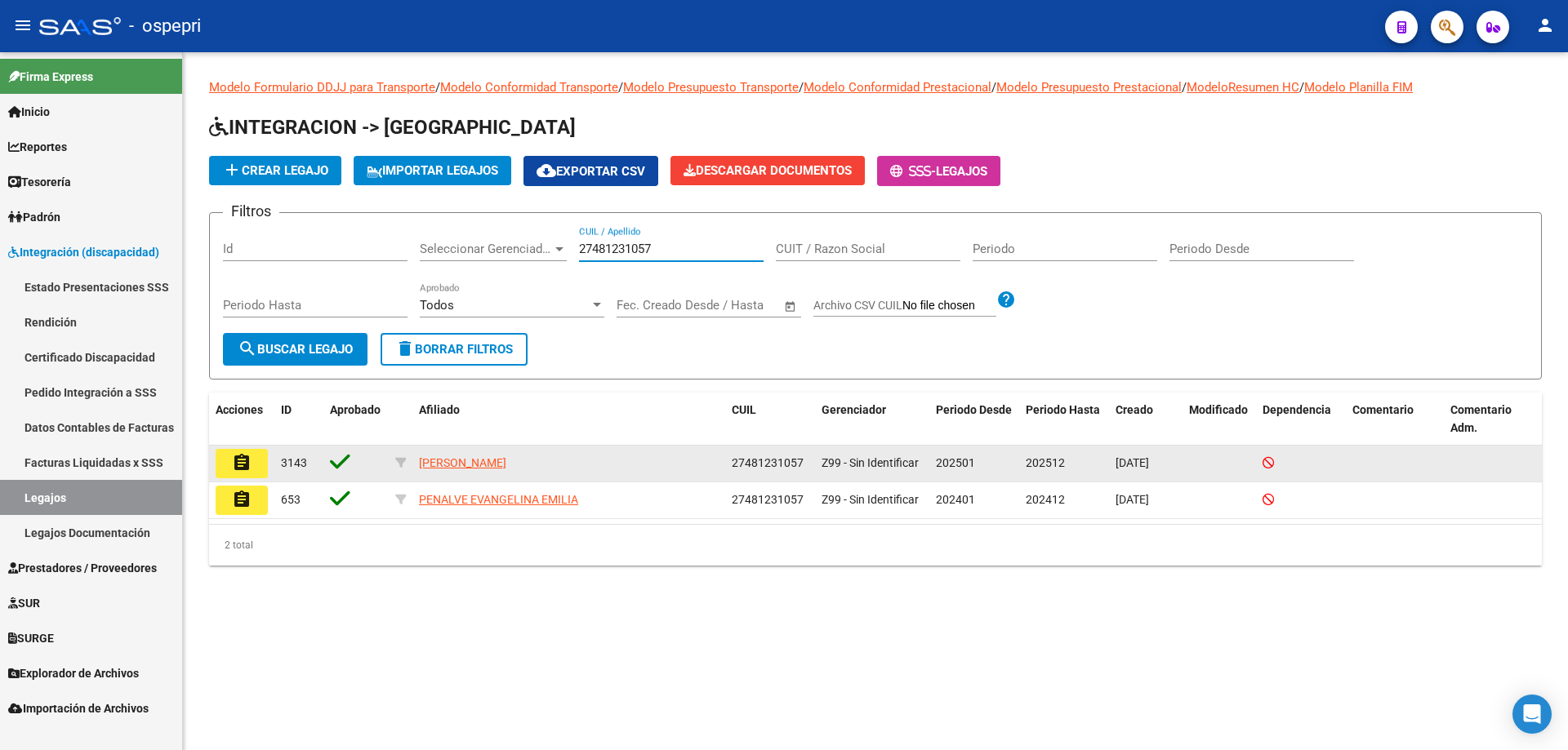
type input "27481231057"
click at [240, 467] on mat-icon "assignment" at bounding box center [242, 462] width 20 height 20
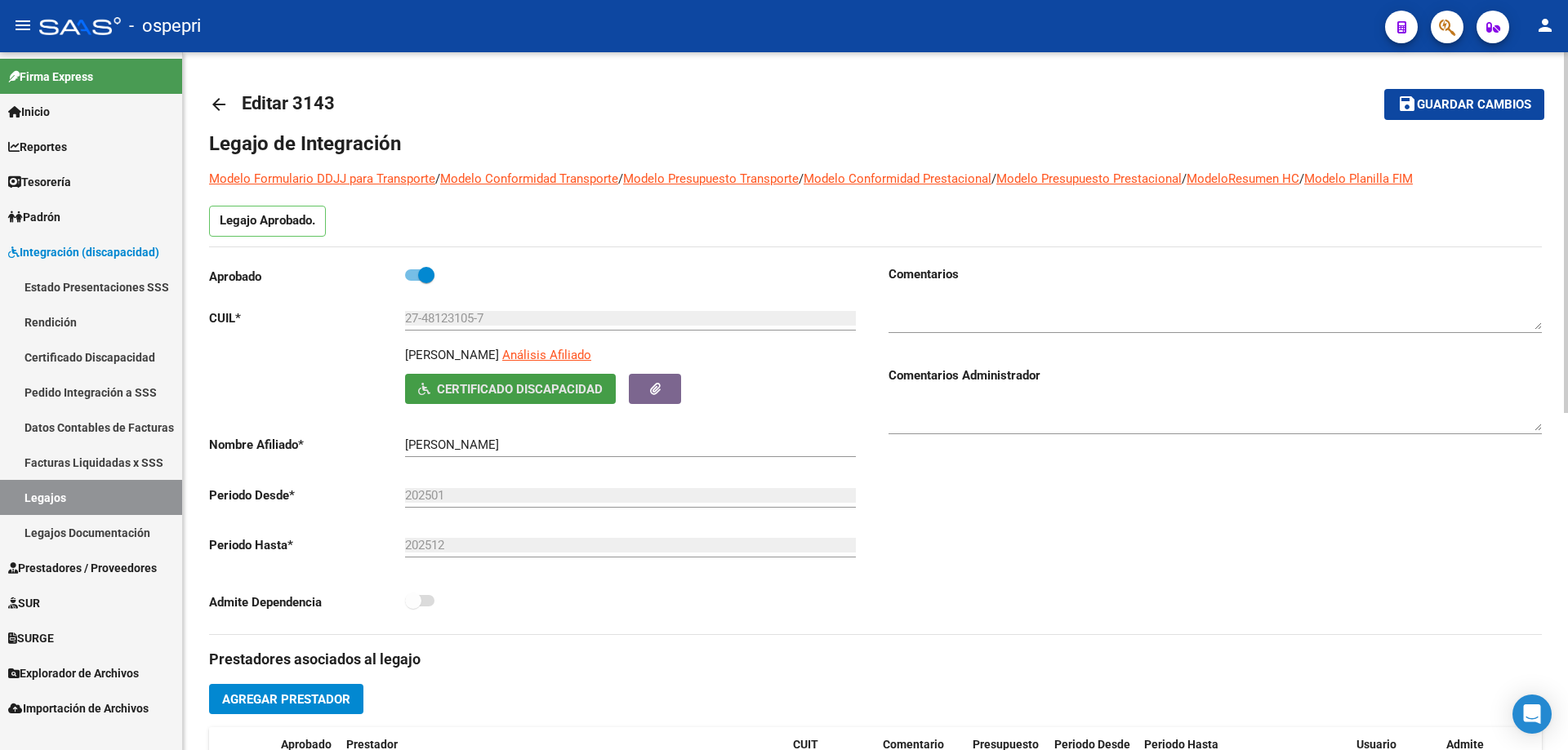
click at [498, 391] on span "Certificado Discapacidad" at bounding box center [520, 389] width 166 height 15
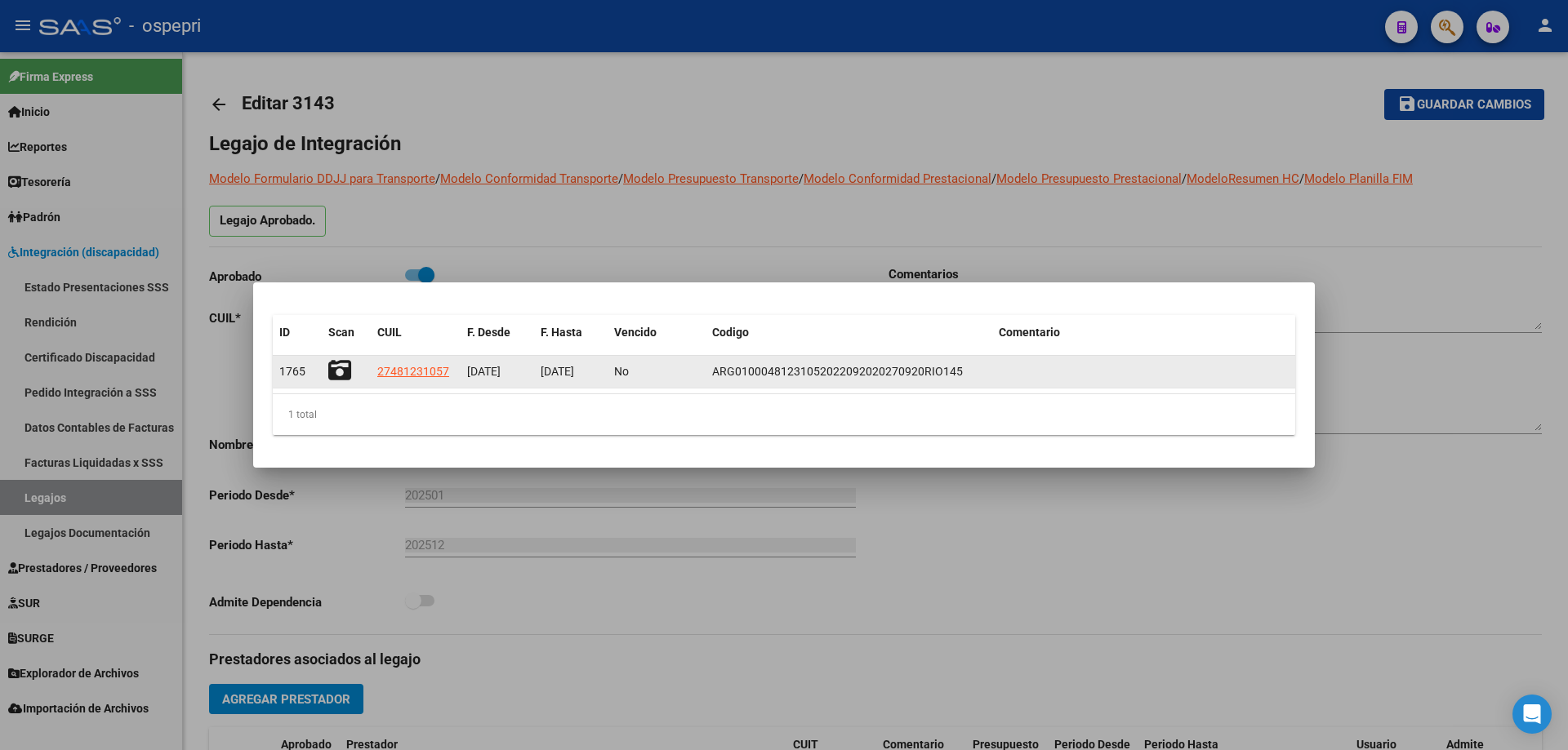
click at [347, 368] on icon at bounding box center [340, 370] width 23 height 23
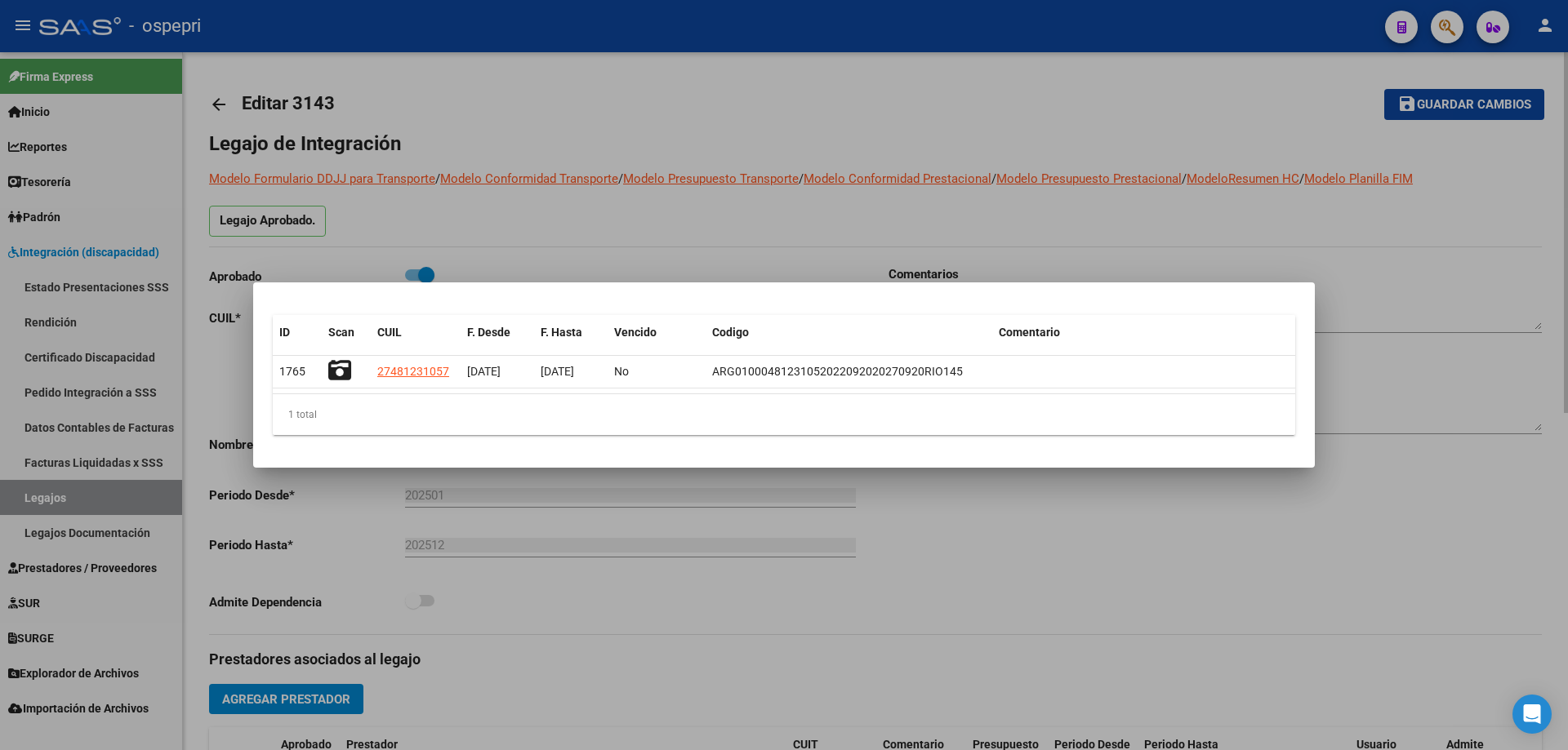
drag, startPoint x: 895, startPoint y: 134, endPoint x: 702, endPoint y: 114, distance: 194.0
click at [894, 134] on div at bounding box center [784, 375] width 1568 height 750
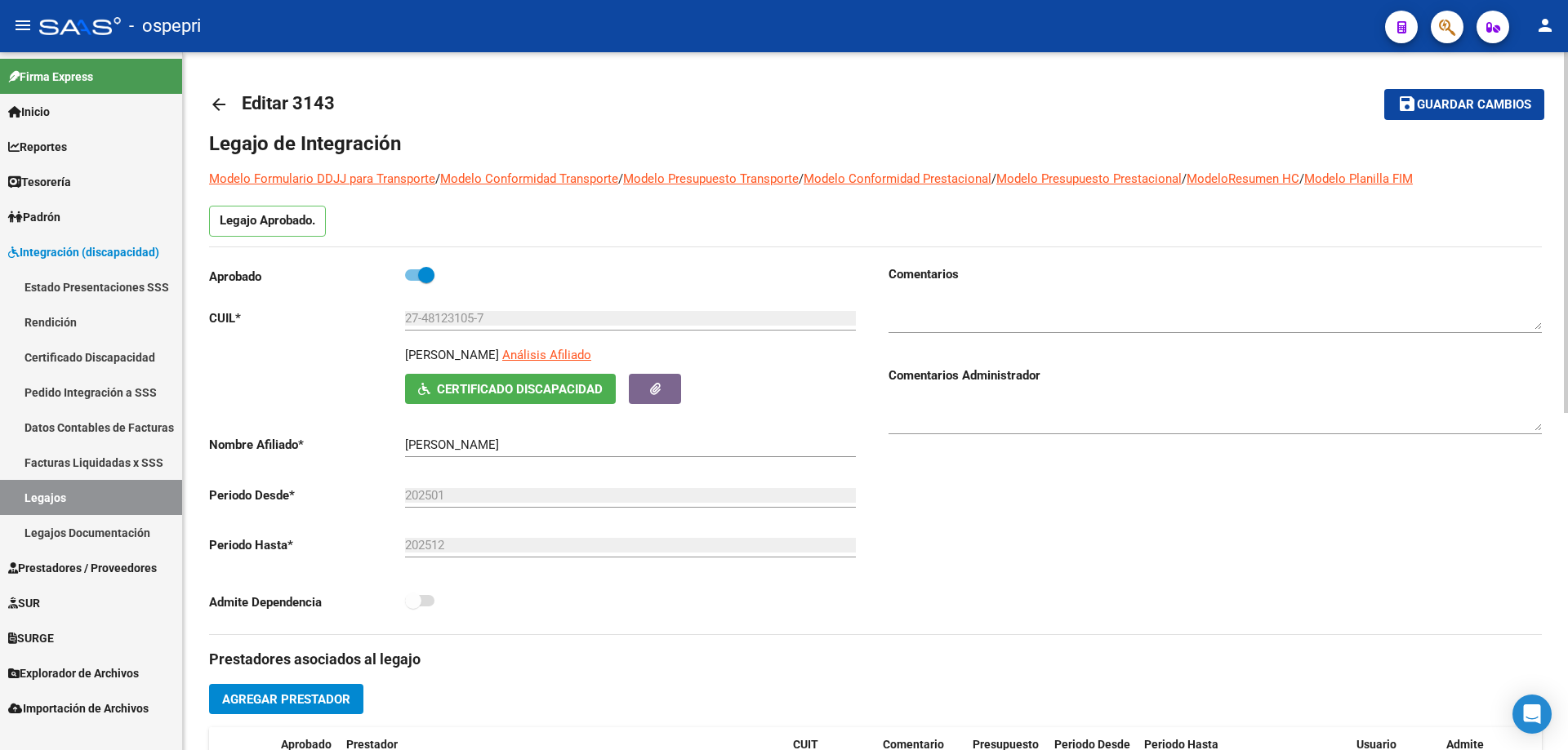
click at [224, 97] on mat-icon "arrow_back" at bounding box center [219, 104] width 20 height 20
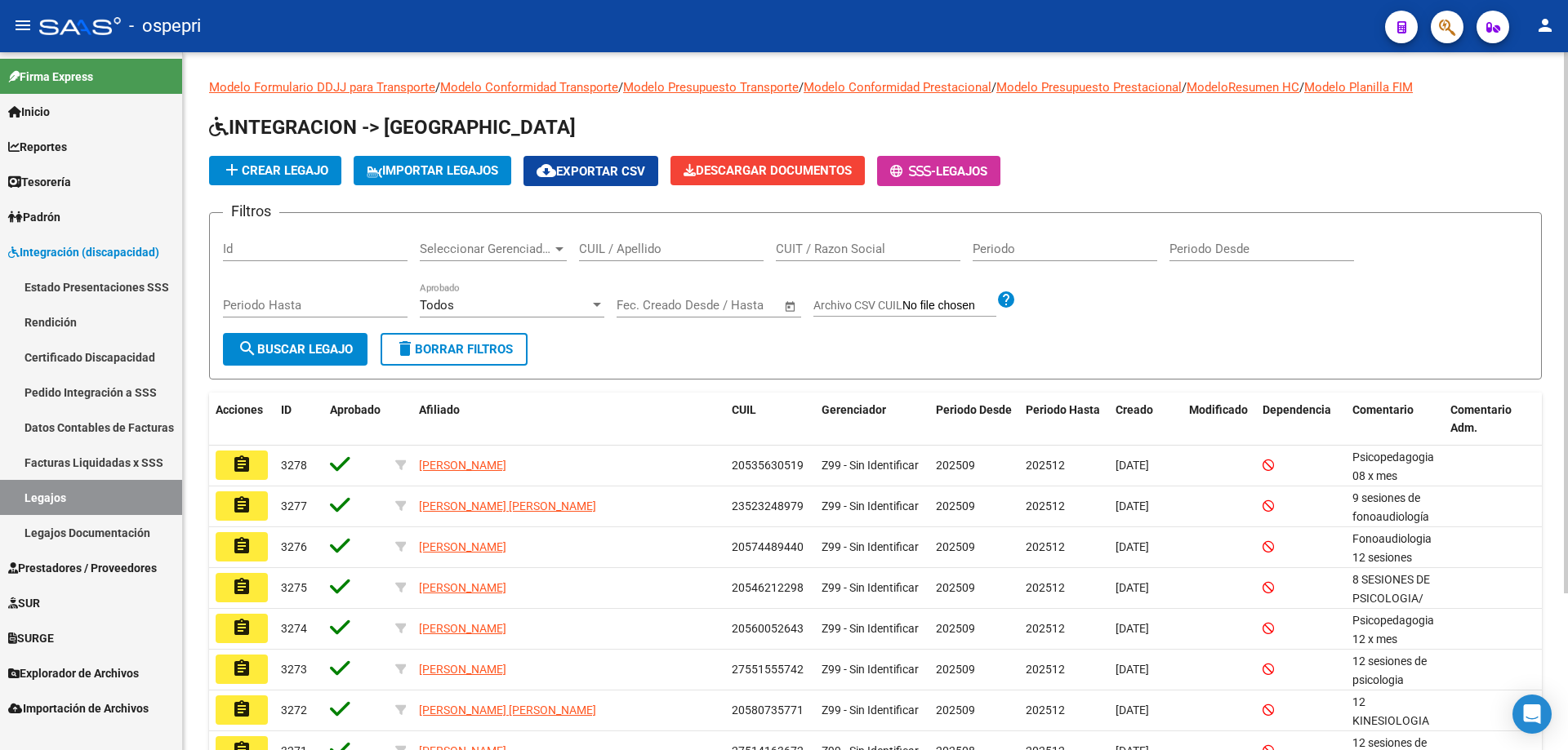
click at [680, 253] on input "CUIL / Apellido" at bounding box center [671, 248] width 184 height 15
paste input "27052611224"
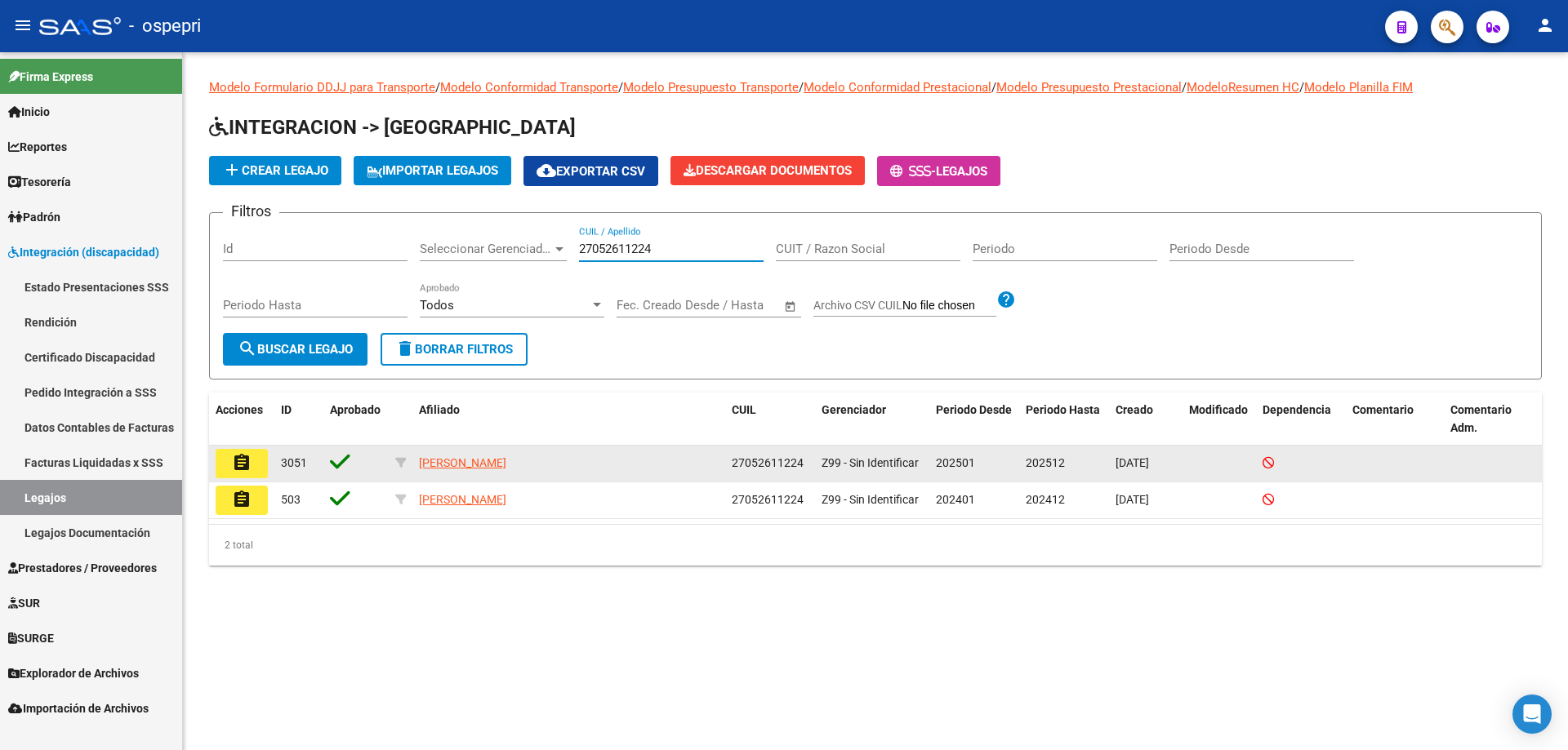
type input "27052611224"
click at [235, 450] on button "assignment" at bounding box center [242, 463] width 52 height 29
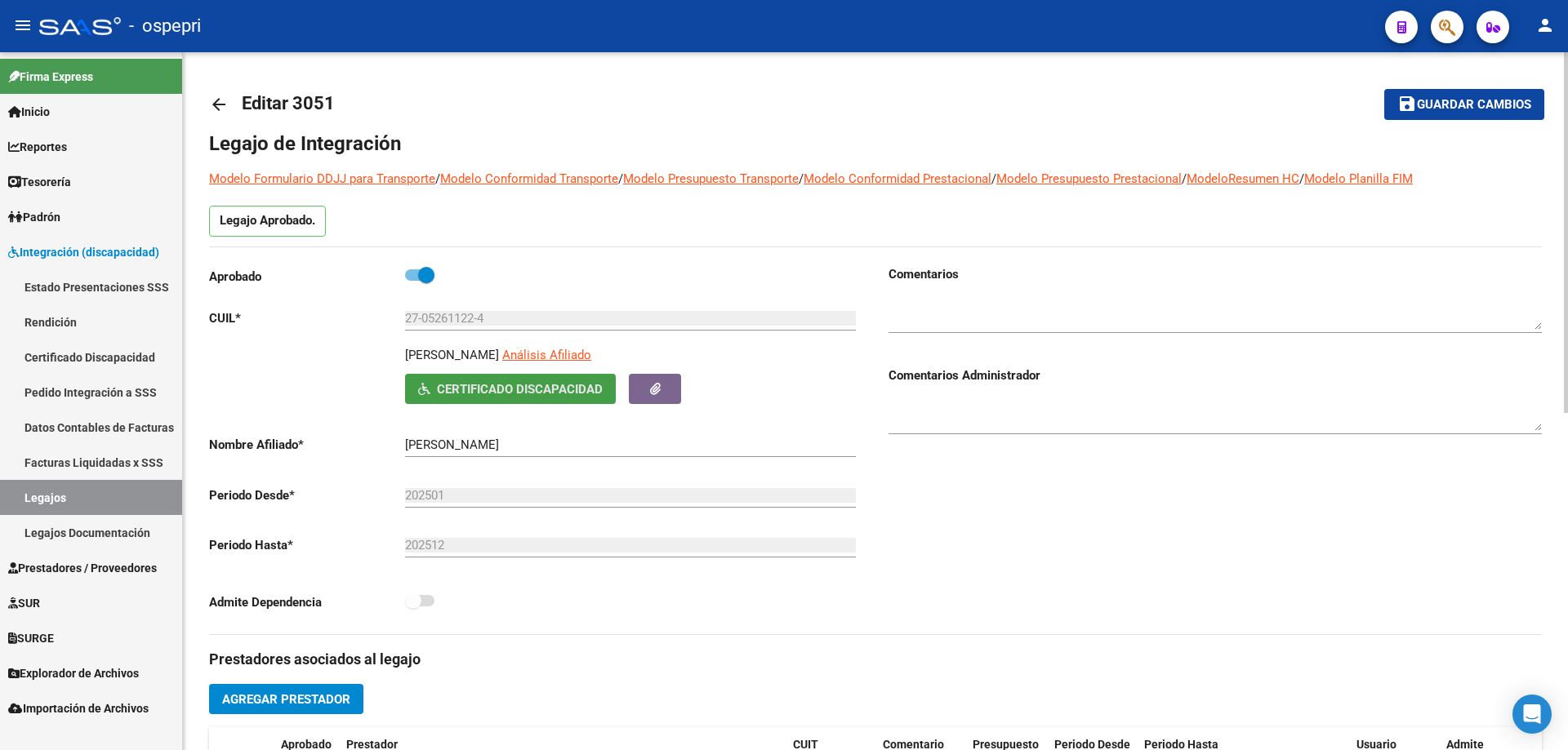
click at [539, 378] on button "Certificado Discapacidad" at bounding box center [510, 388] width 211 height 30
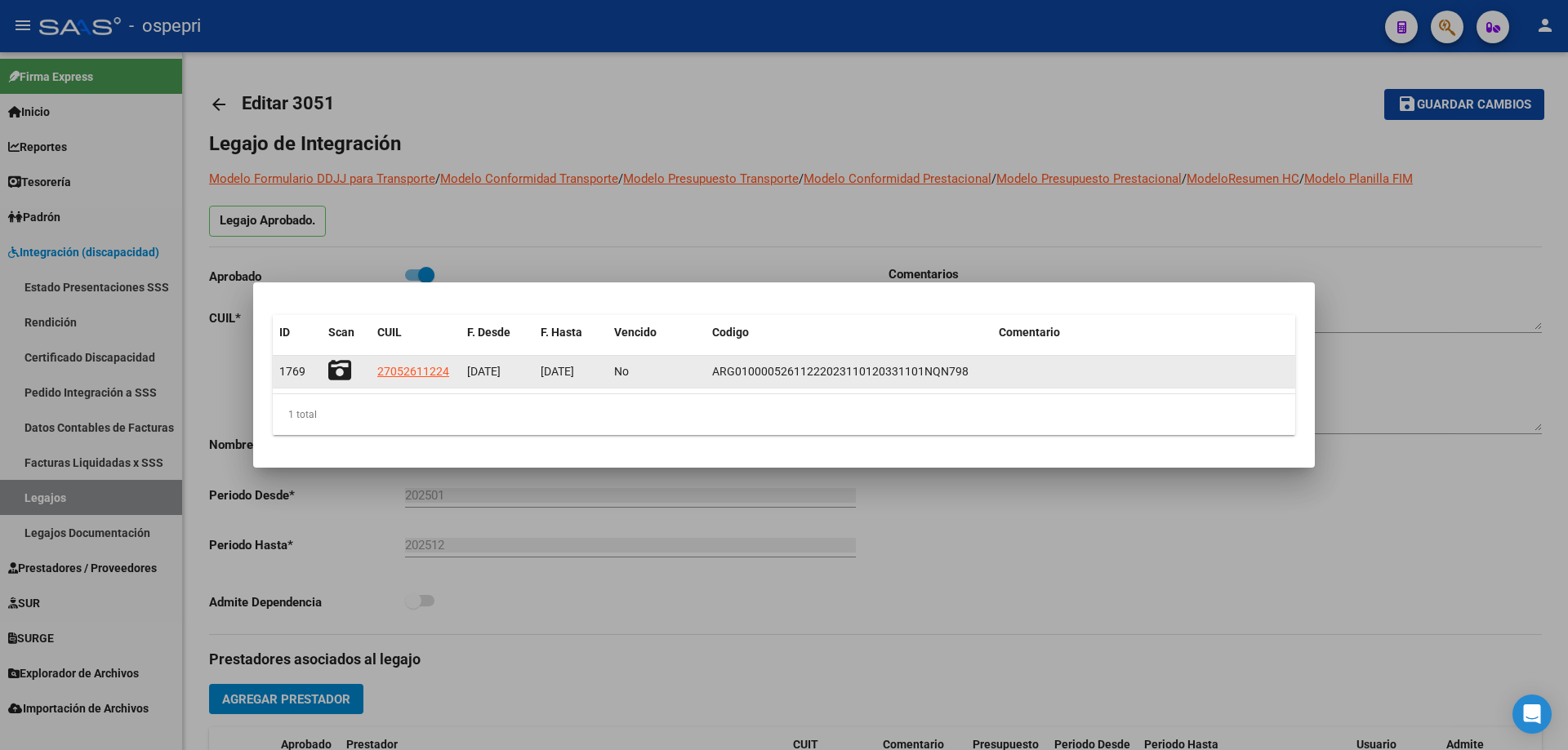
click at [348, 362] on icon at bounding box center [340, 370] width 23 height 23
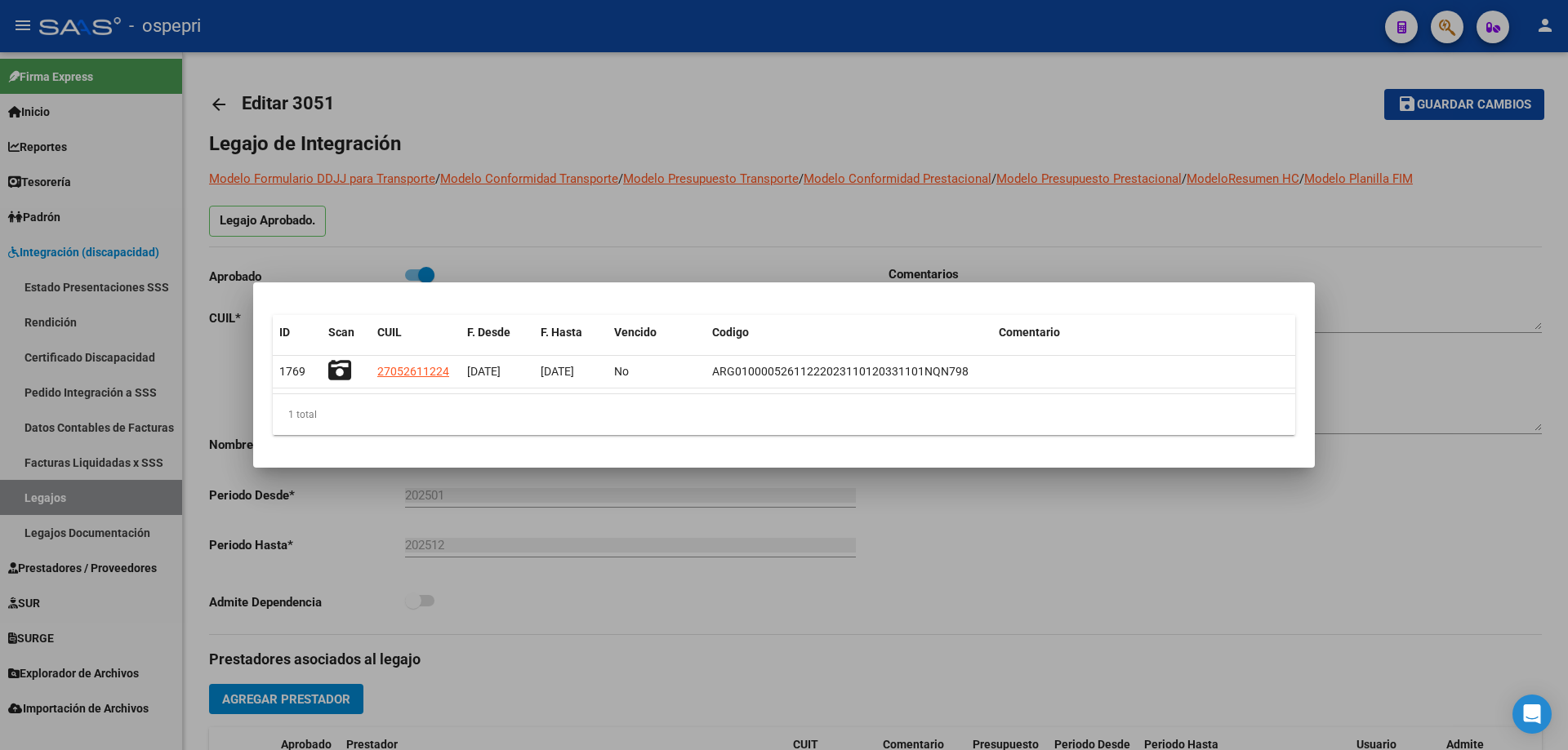
click at [747, 234] on div at bounding box center [784, 375] width 1568 height 750
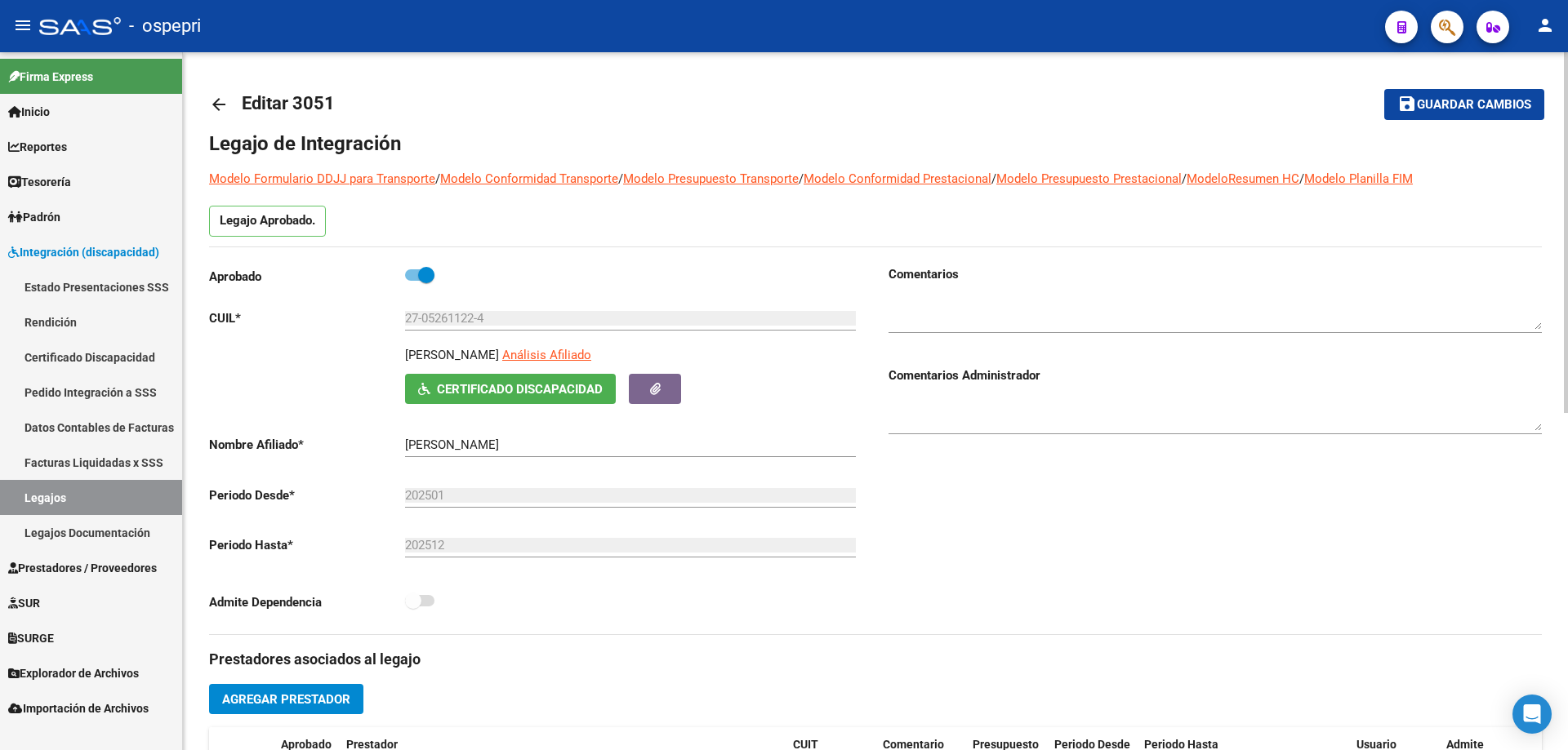
click at [215, 96] on mat-icon "arrow_back" at bounding box center [219, 104] width 20 height 20
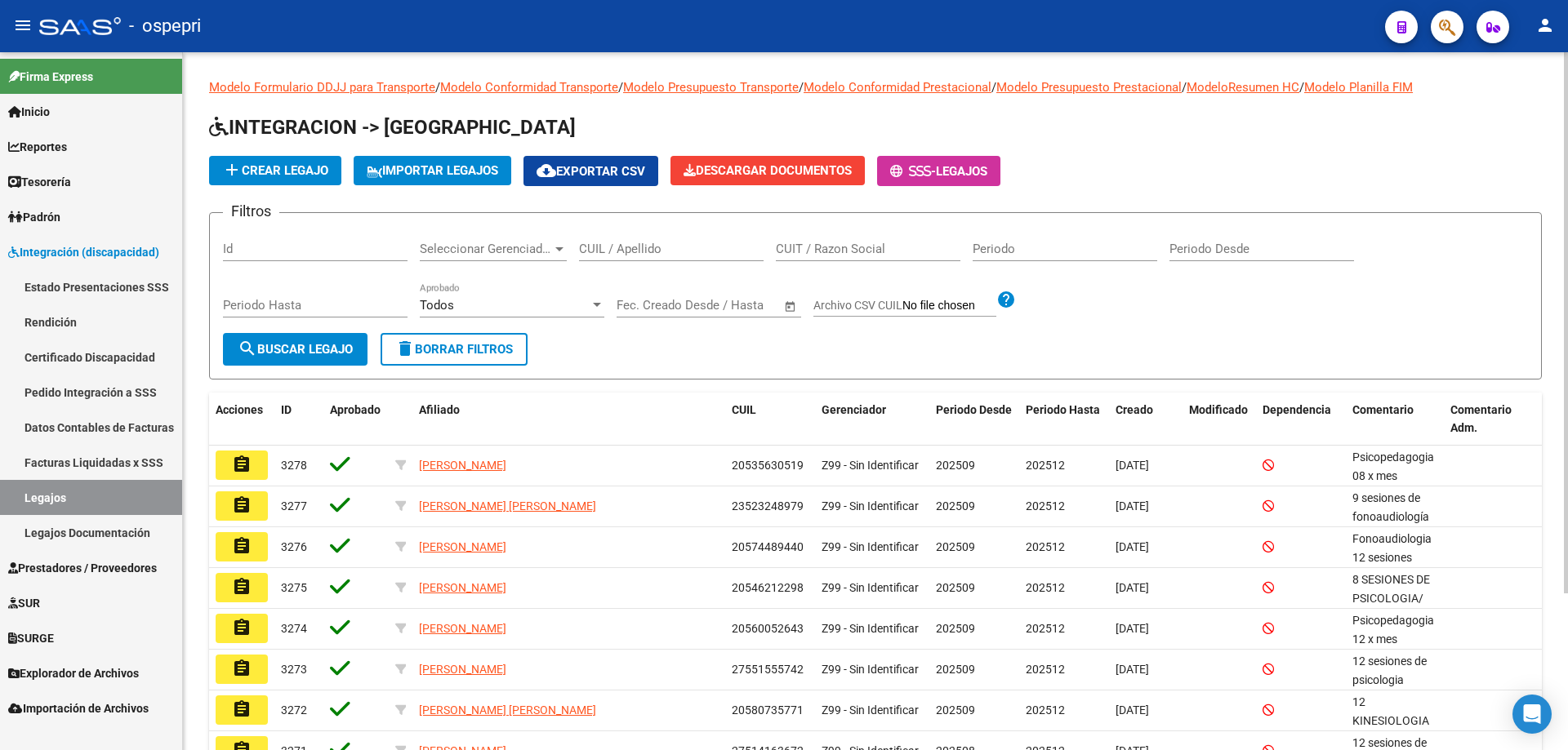
click at [714, 247] on input "CUIL / Apellido" at bounding box center [671, 248] width 184 height 15
paste input "20358353399"
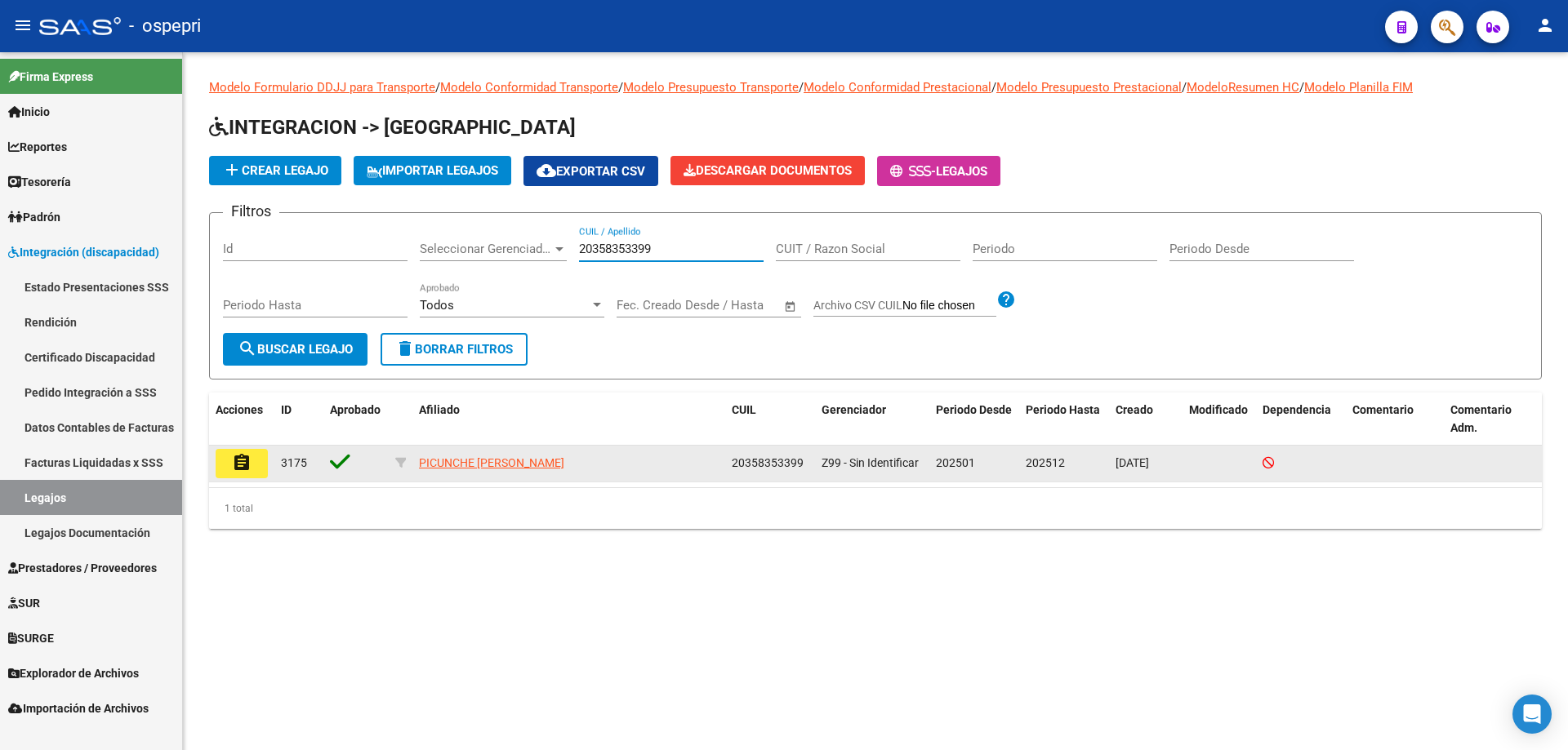
type input "20358353399"
click at [248, 461] on mat-icon "assignment" at bounding box center [242, 462] width 20 height 20
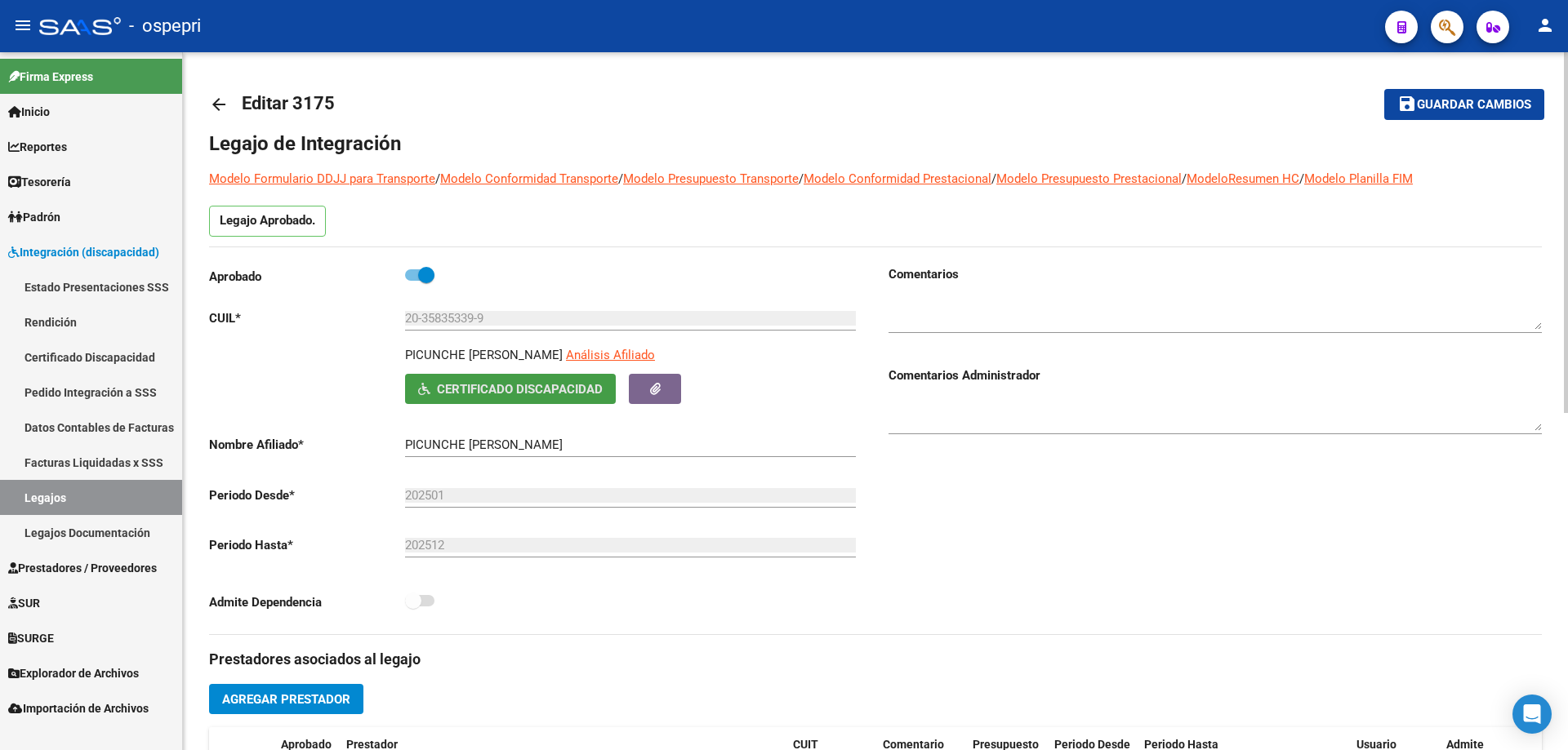
click at [547, 387] on span "Certificado Discapacidad" at bounding box center [520, 389] width 166 height 15
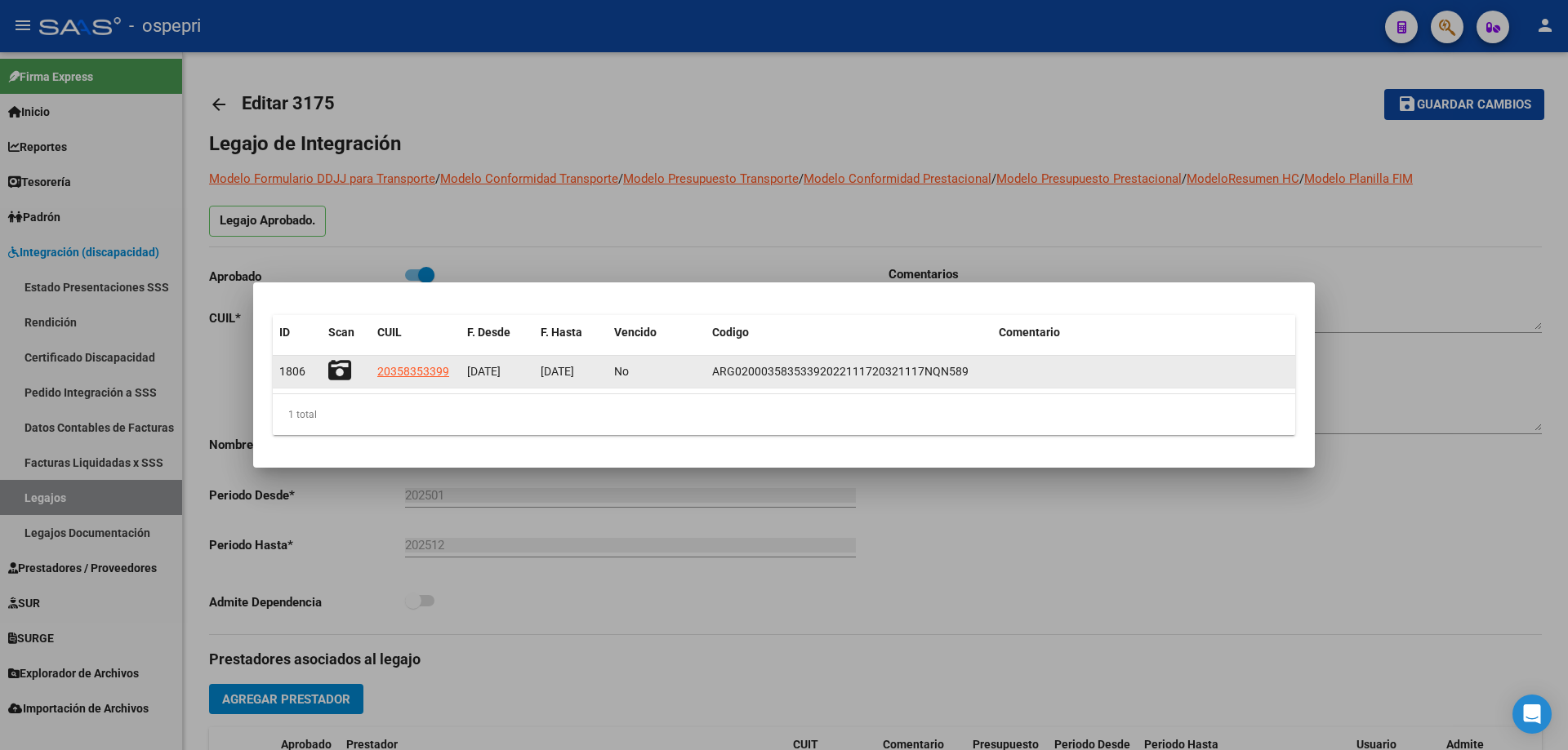
click at [420, 356] on datatable-body-cell "20358353399" at bounding box center [415, 371] width 90 height 32
click at [417, 367] on span "20358353399" at bounding box center [413, 371] width 72 height 13
type textarea "20358353399"
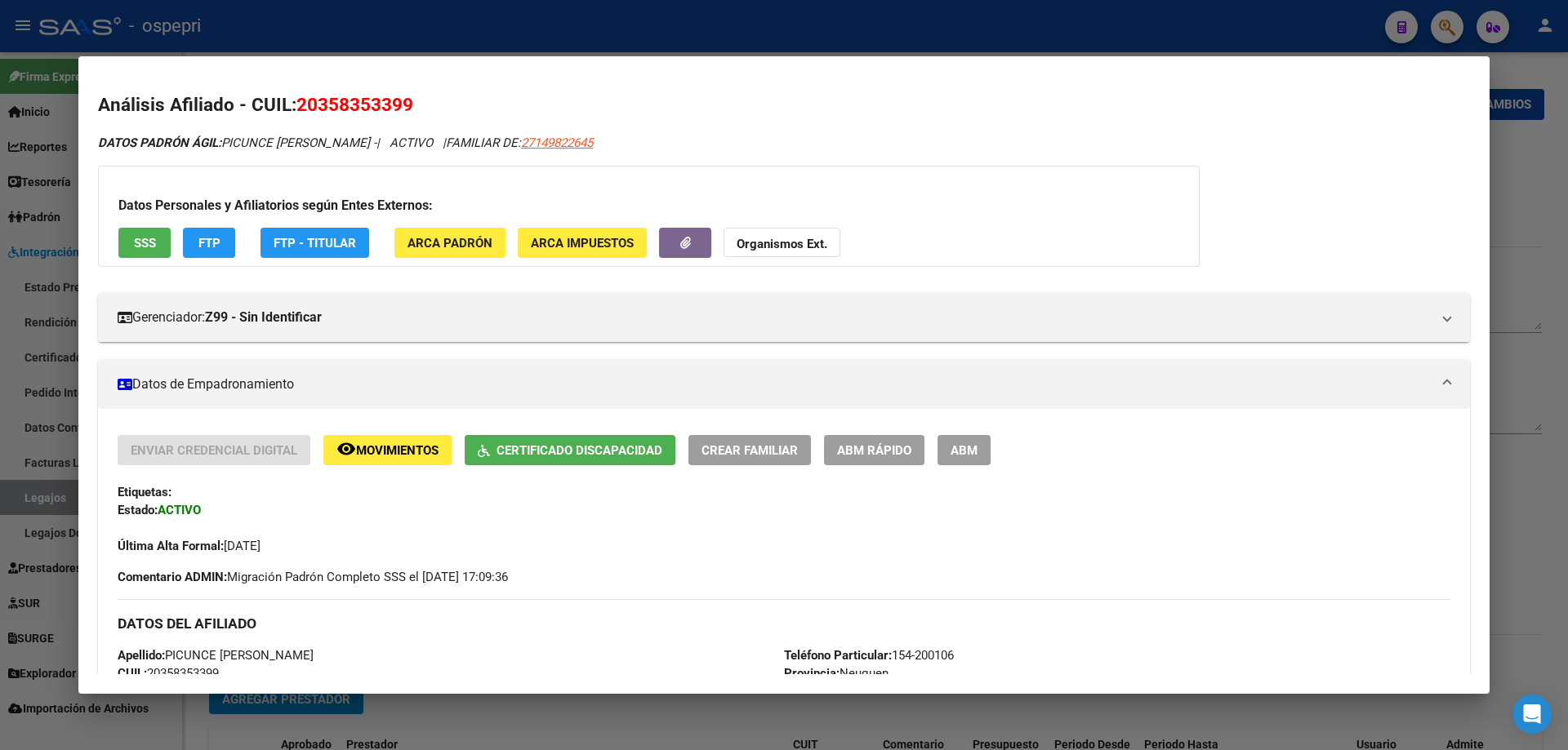
click at [1504, 156] on div at bounding box center [784, 375] width 1568 height 750
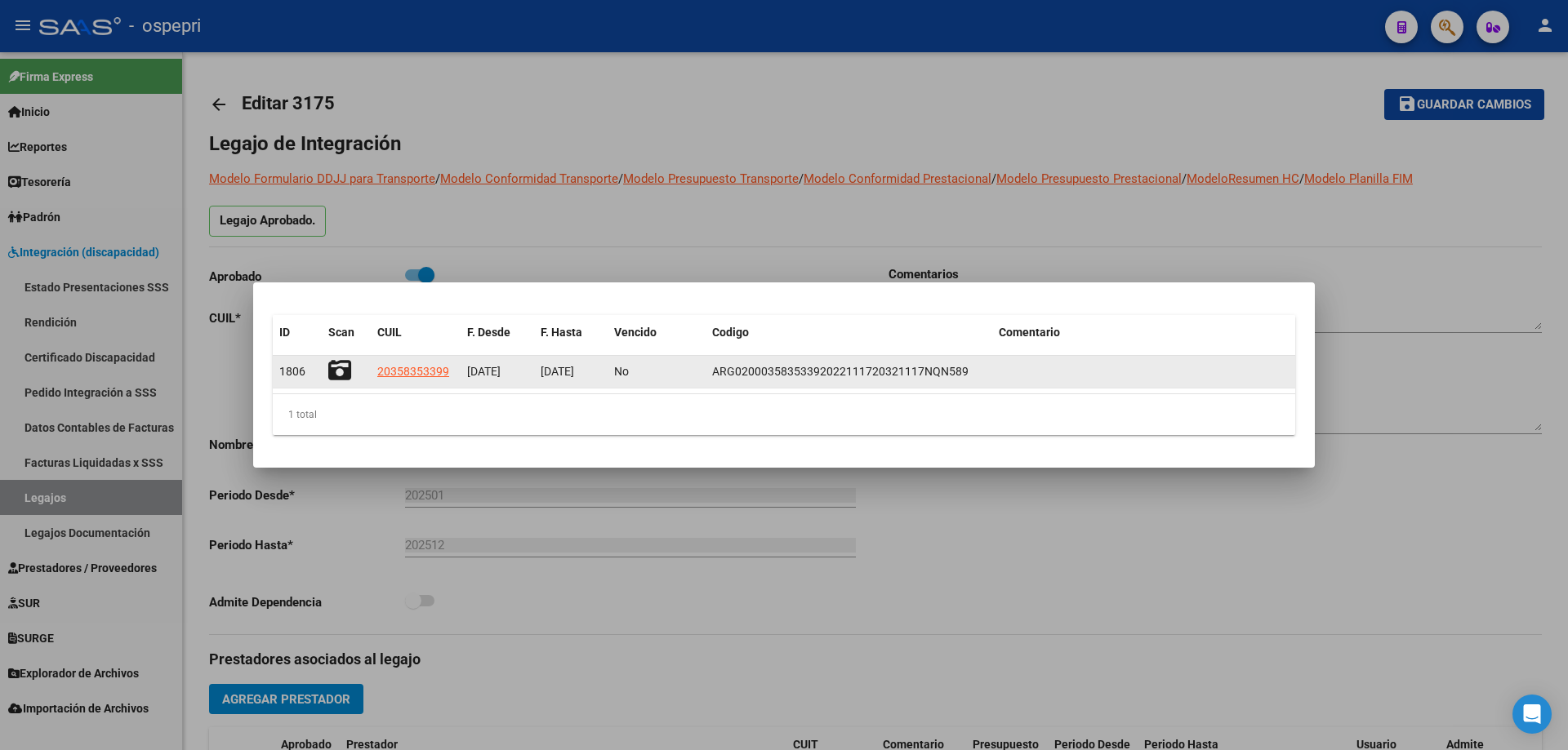
click at [345, 369] on icon at bounding box center [340, 370] width 23 height 23
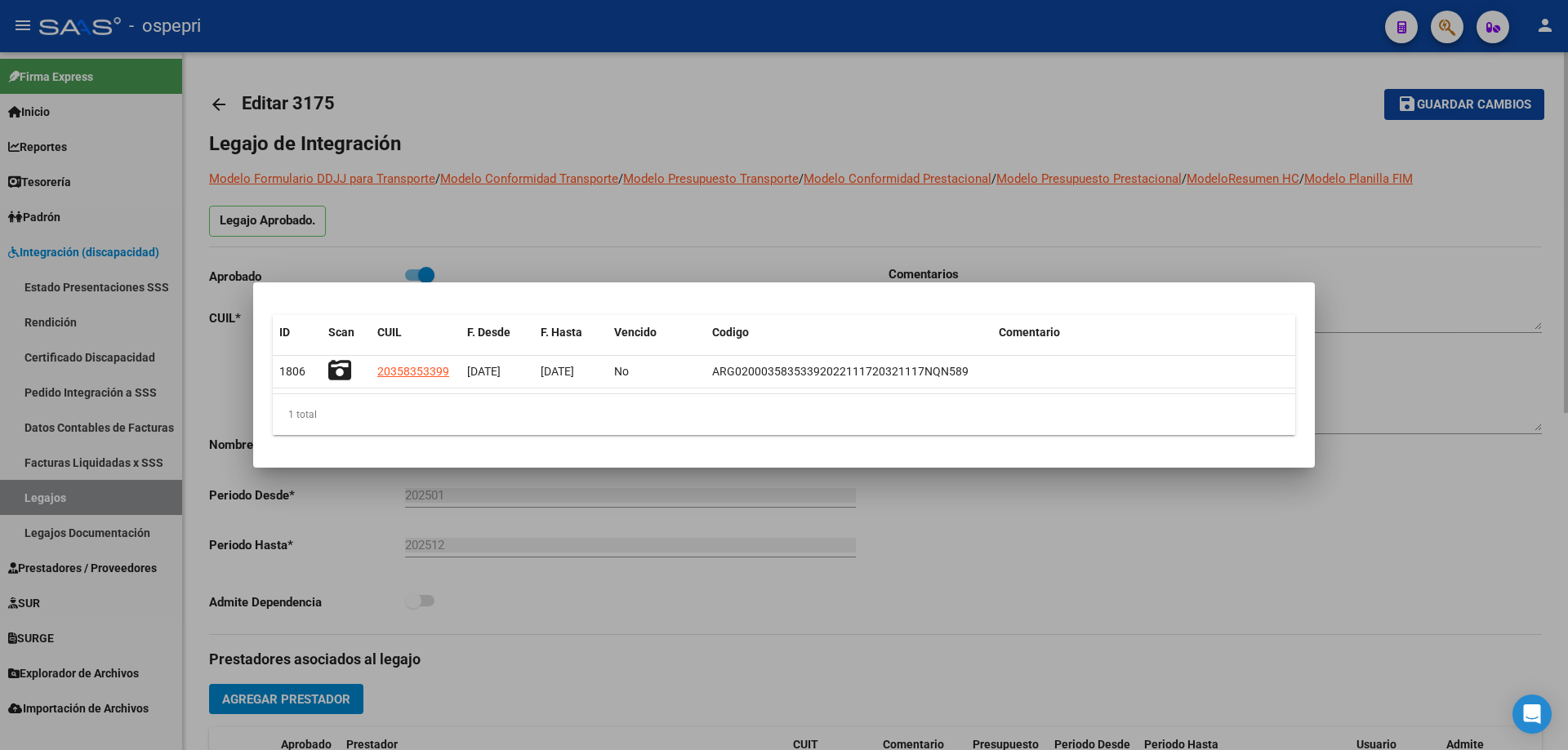
click at [1011, 177] on div at bounding box center [784, 375] width 1568 height 750
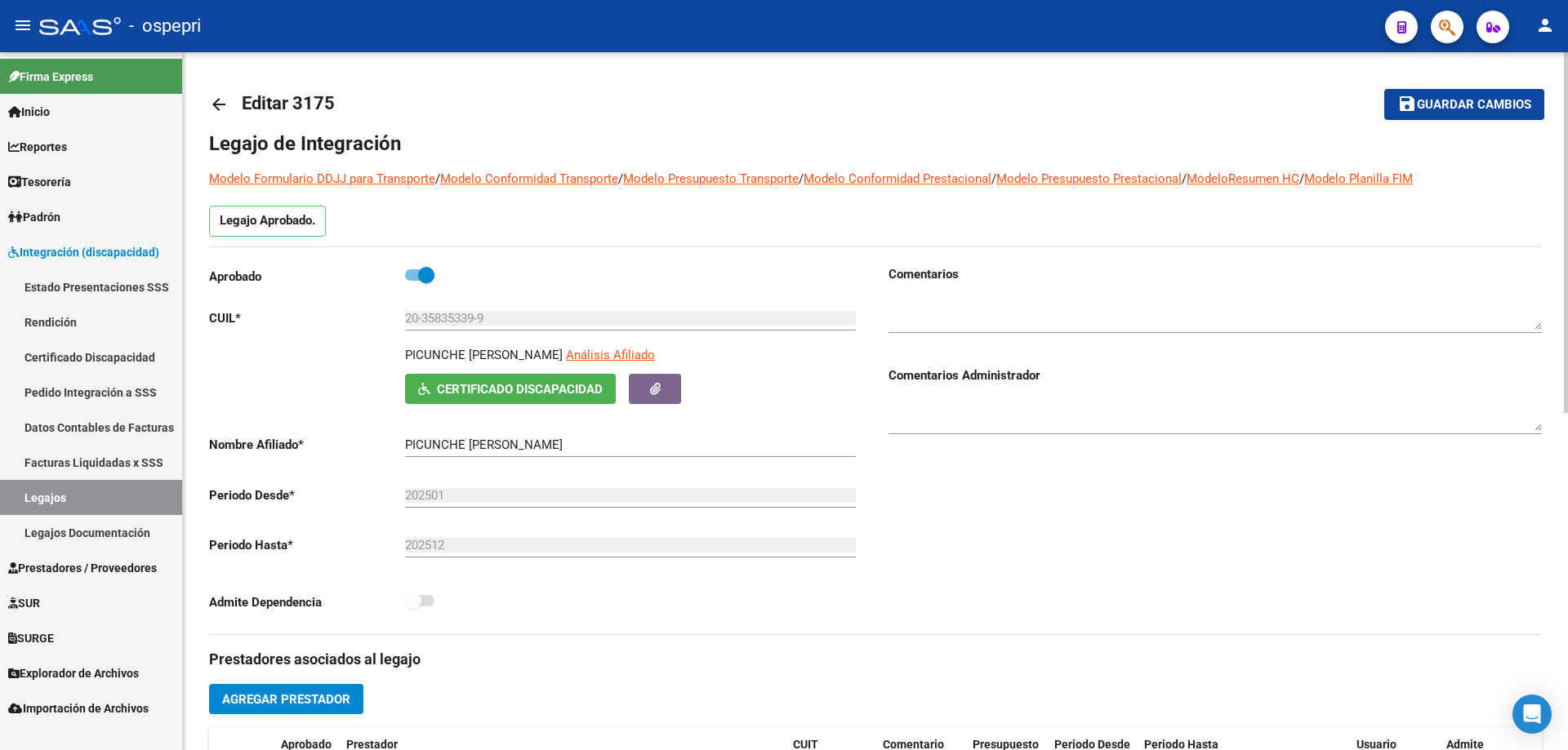
click at [225, 108] on mat-icon "arrow_back" at bounding box center [219, 104] width 20 height 20
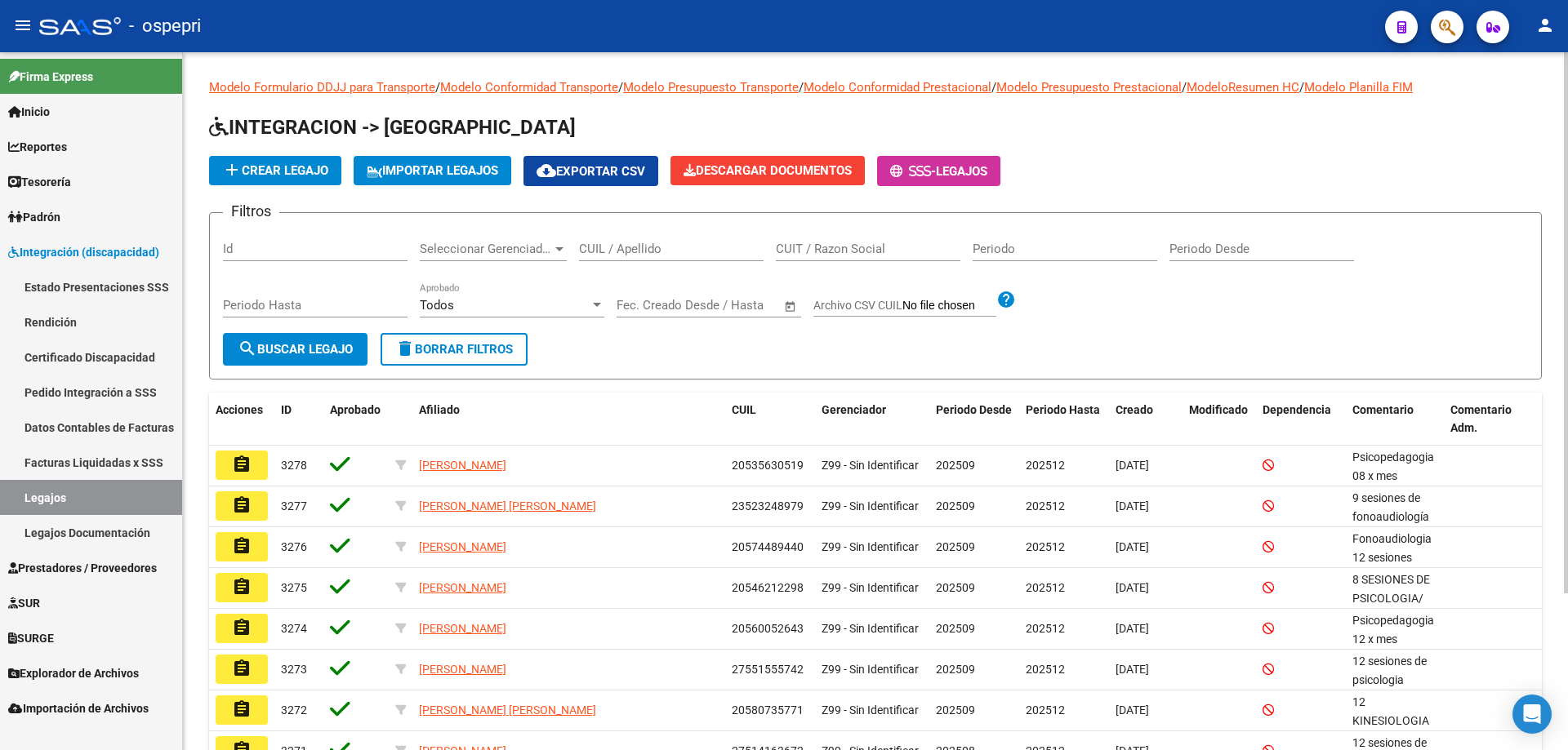
click at [611, 253] on input "CUIL / Apellido" at bounding box center [671, 248] width 184 height 15
paste input "27263571555"
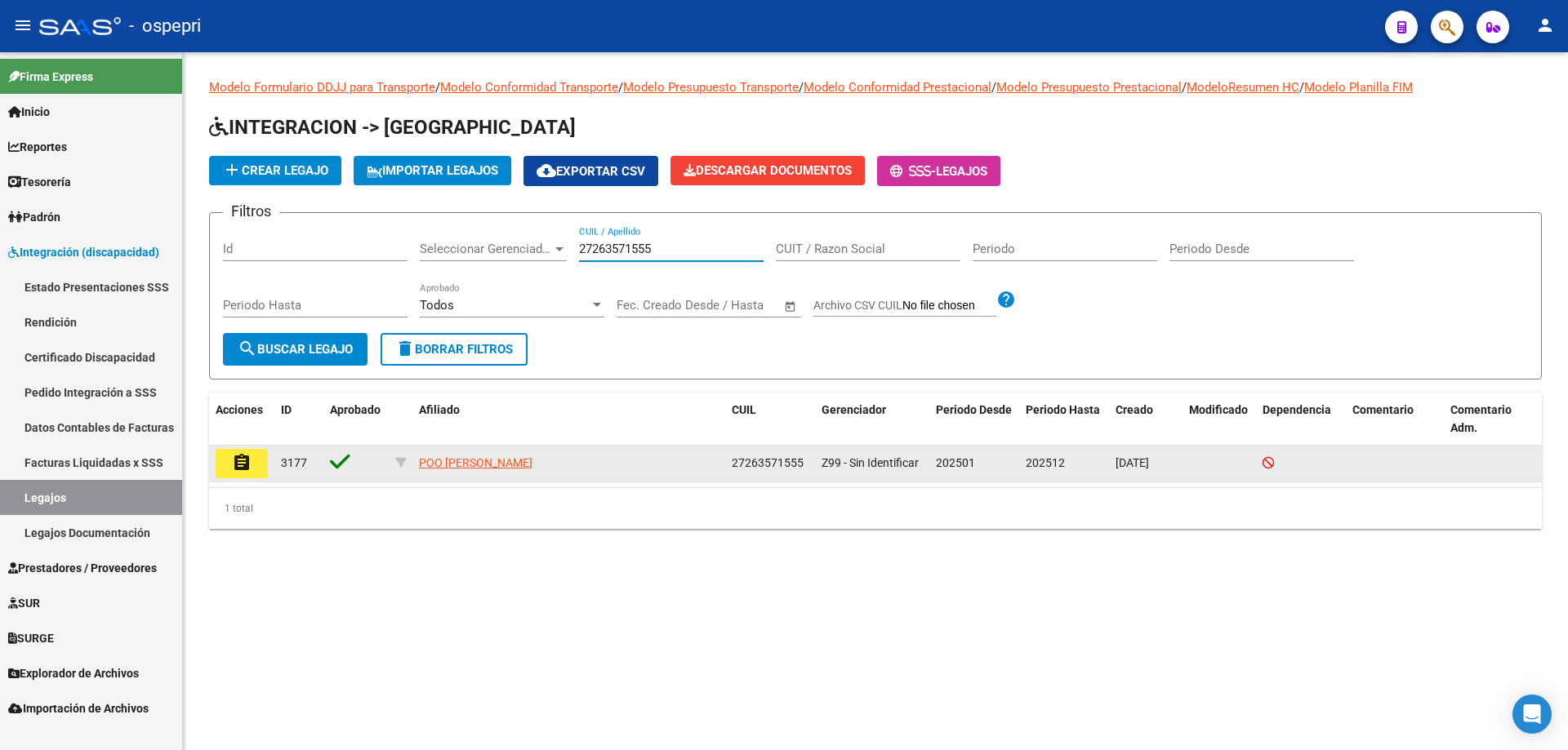
type input "27263571555"
click at [246, 468] on mat-icon "assignment" at bounding box center [242, 462] width 20 height 20
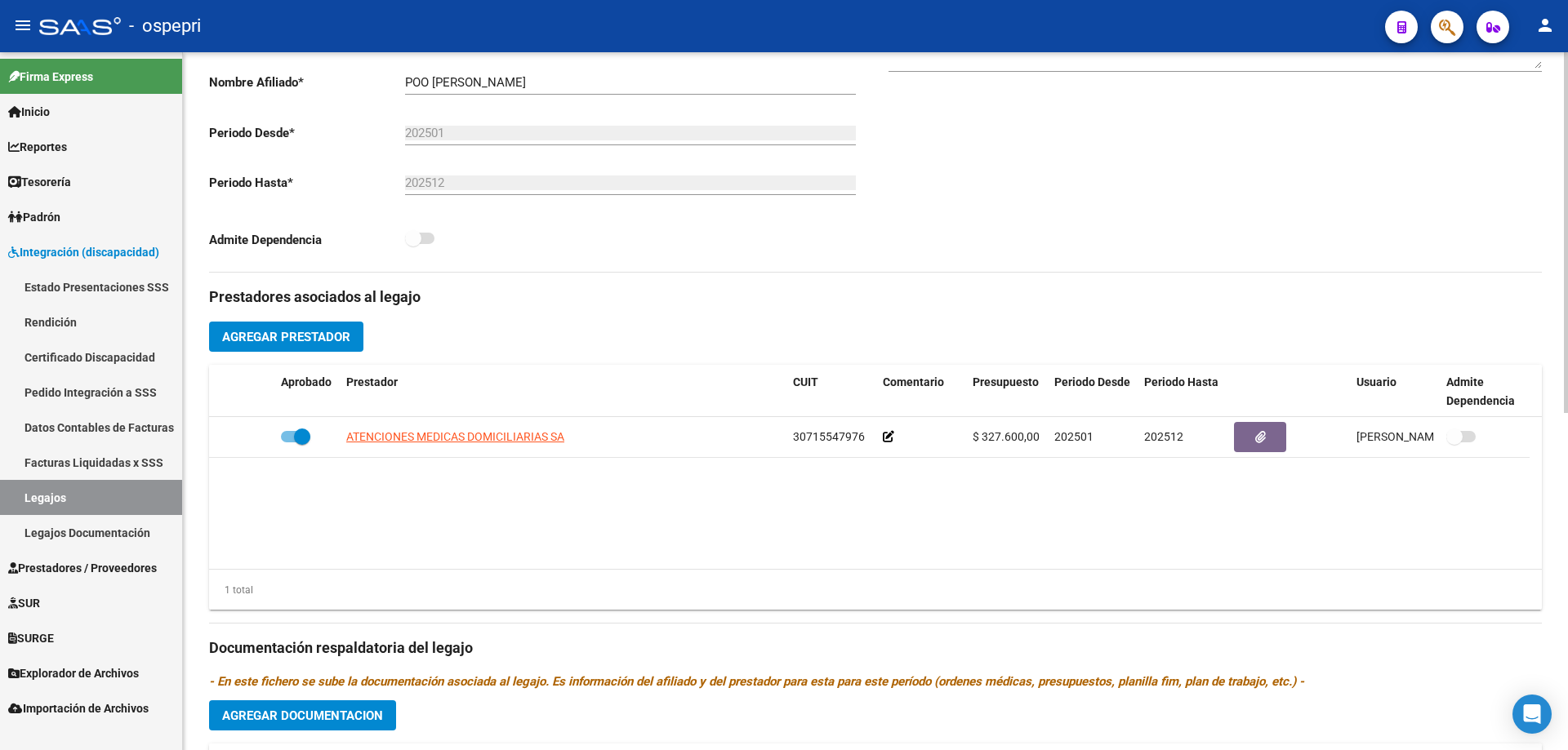
scroll to position [82, 0]
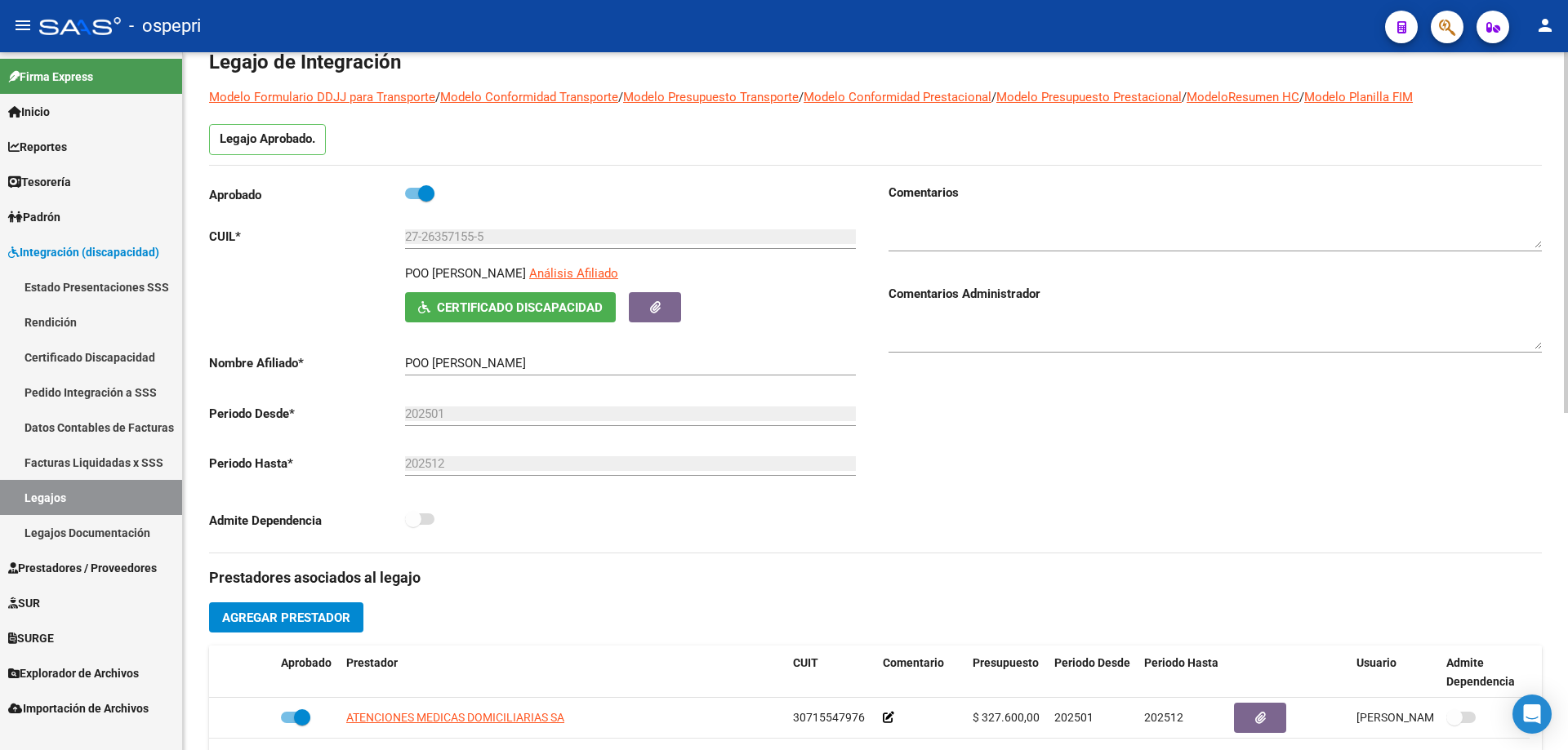
click at [559, 307] on span "Certificado Discapacidad" at bounding box center [520, 307] width 166 height 15
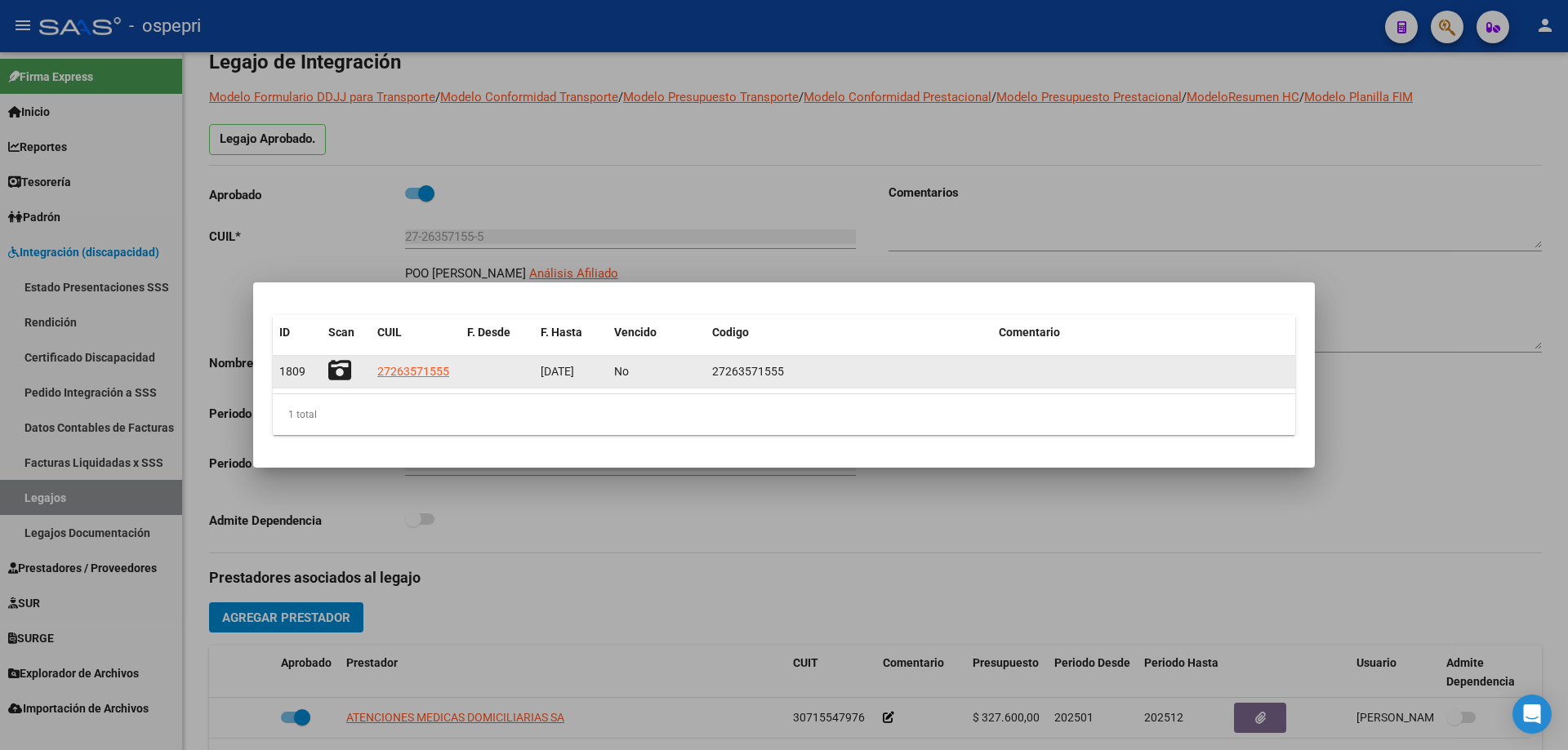
click at [334, 369] on icon at bounding box center [340, 370] width 23 height 23
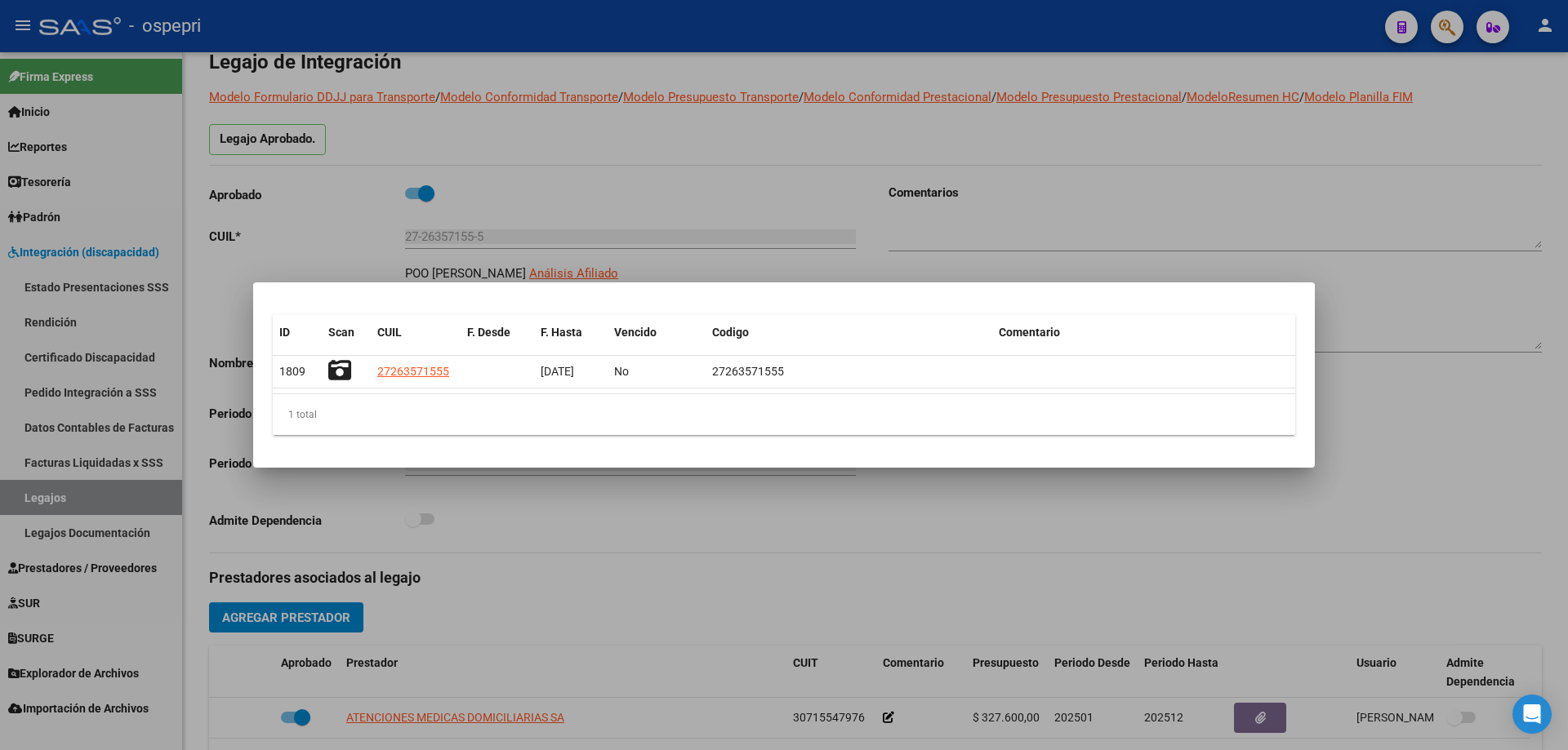
click at [1294, 208] on div at bounding box center [784, 375] width 1568 height 750
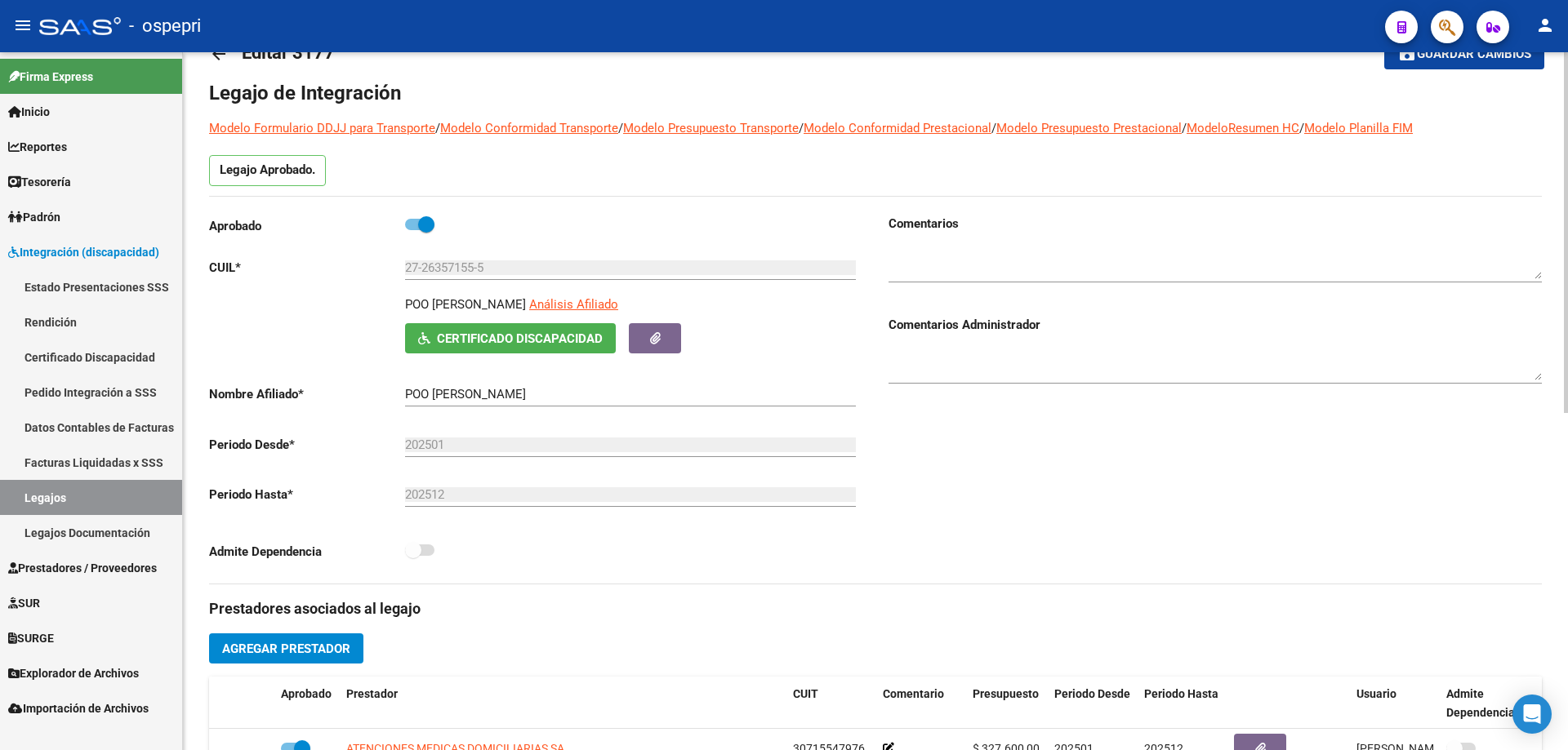
scroll to position [0, 0]
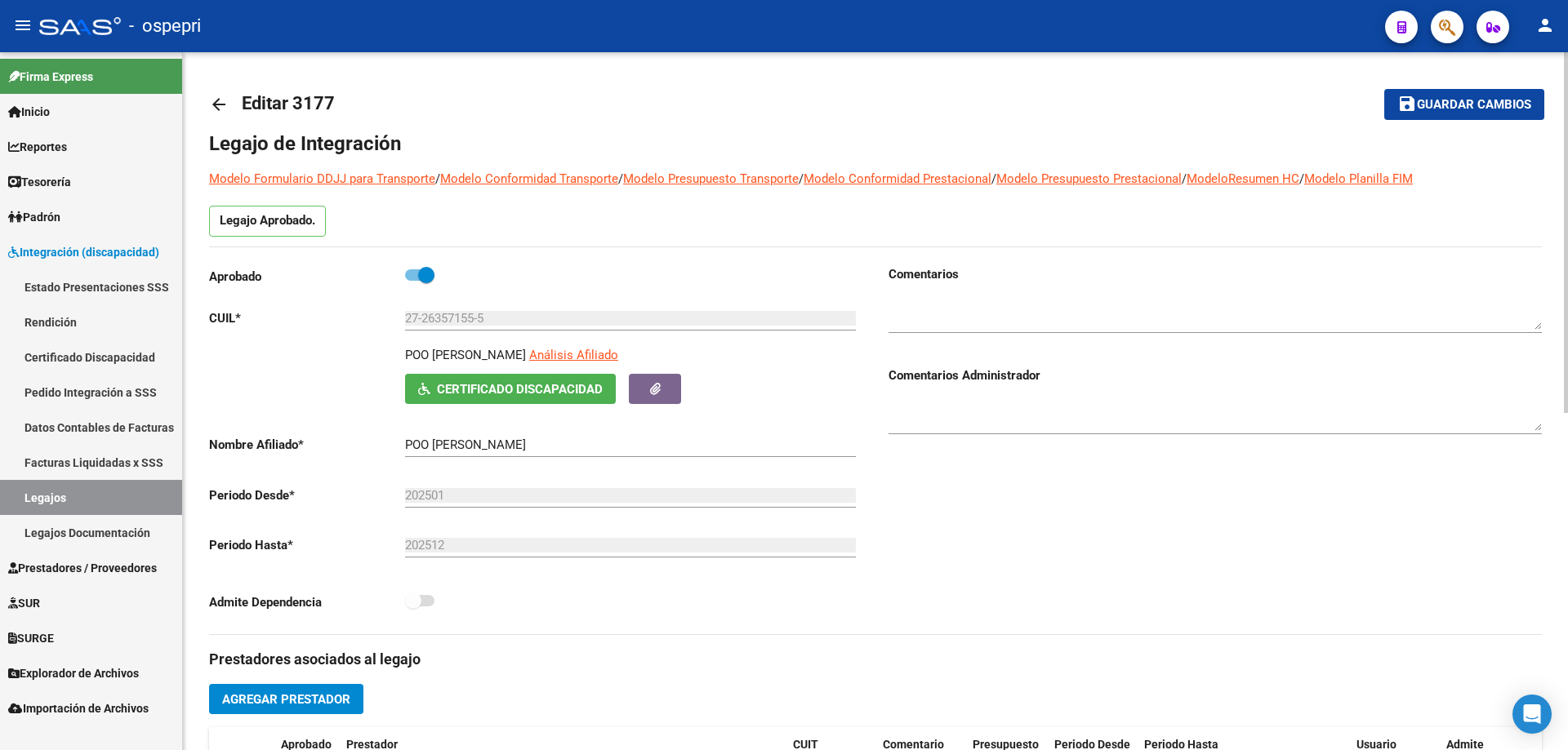
click at [219, 105] on mat-icon "arrow_back" at bounding box center [219, 104] width 20 height 20
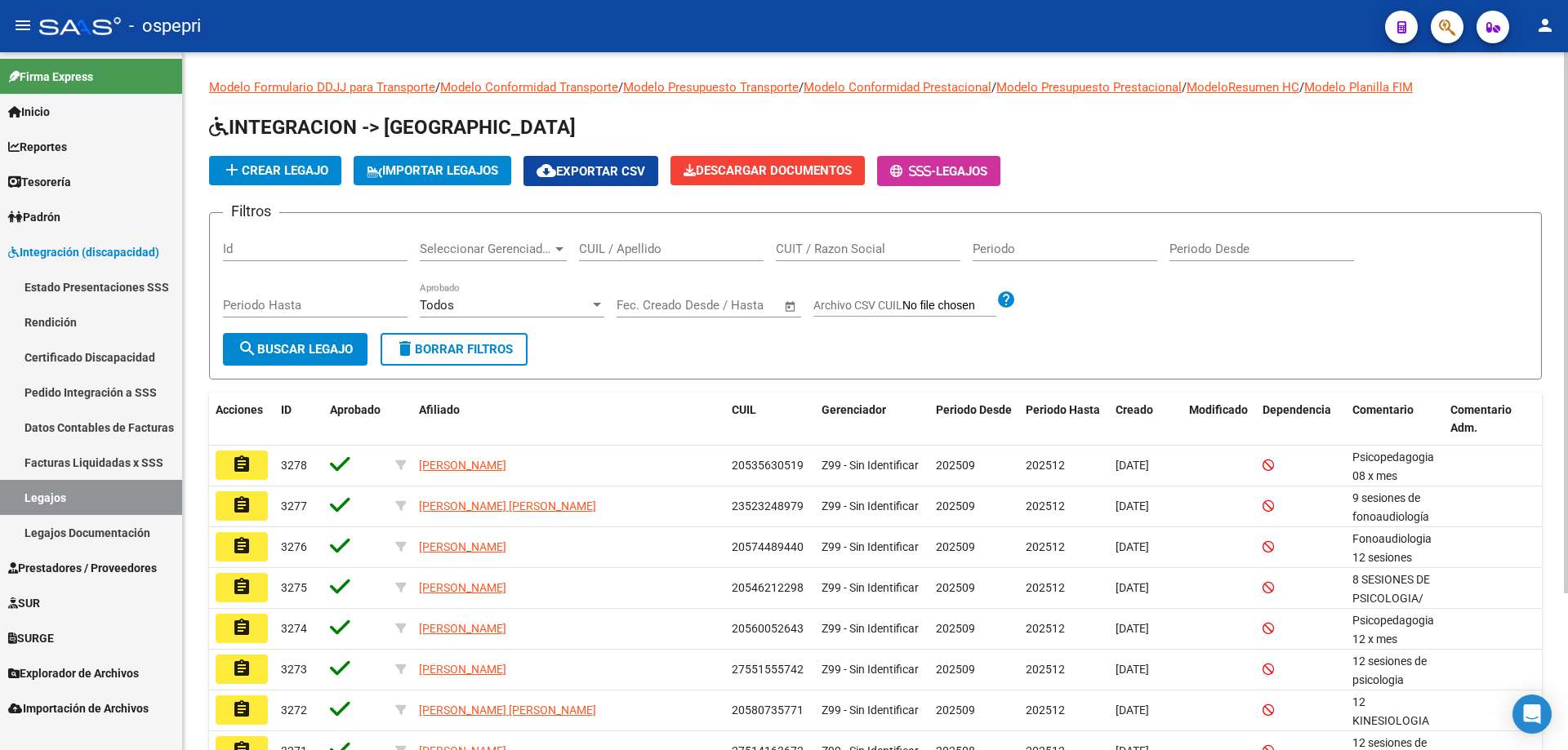
click at [662, 243] on input "CUIL / Apellido" at bounding box center [671, 248] width 184 height 15
paste input "27568465267"
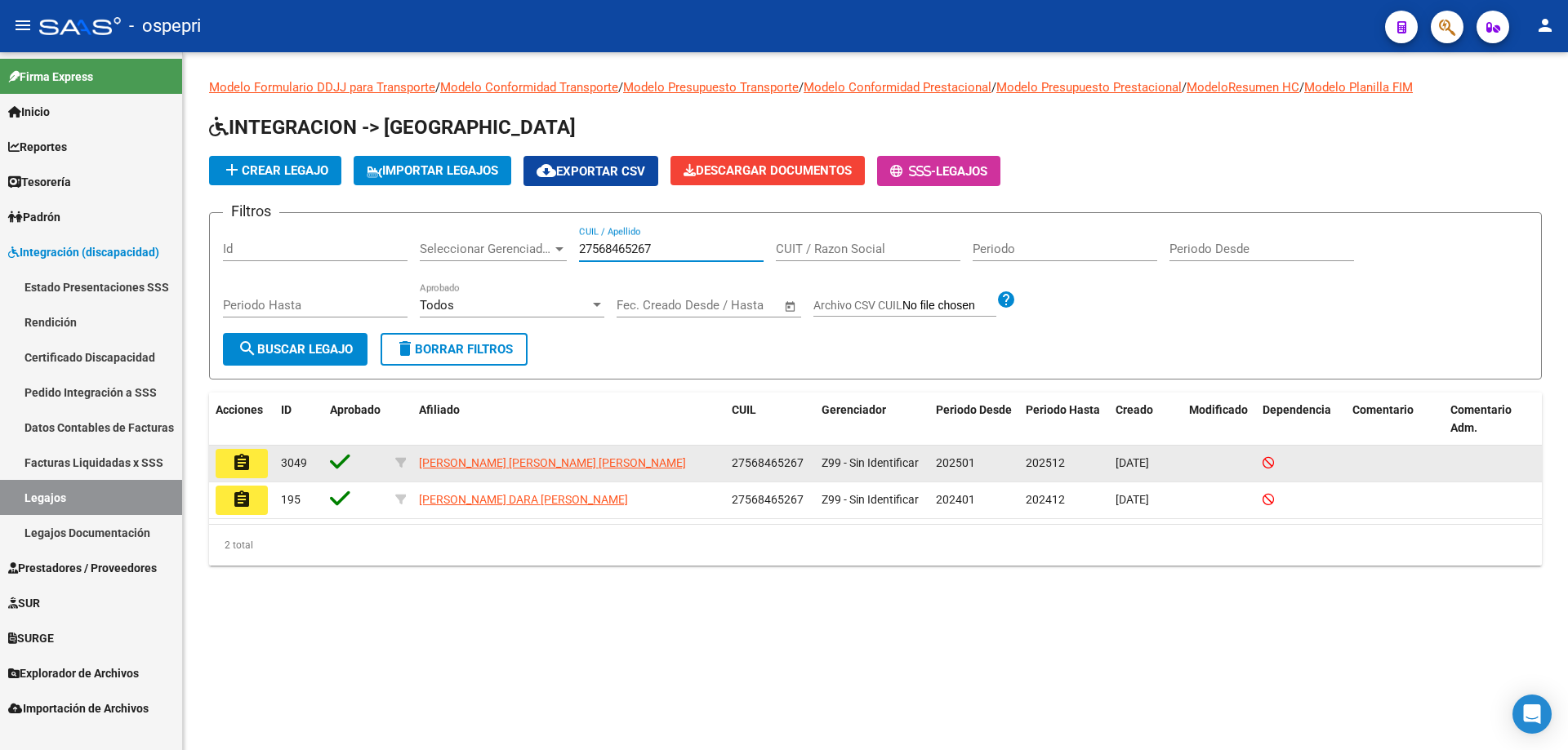
type input "27568465267"
click at [255, 454] on button "assignment" at bounding box center [242, 463] width 52 height 29
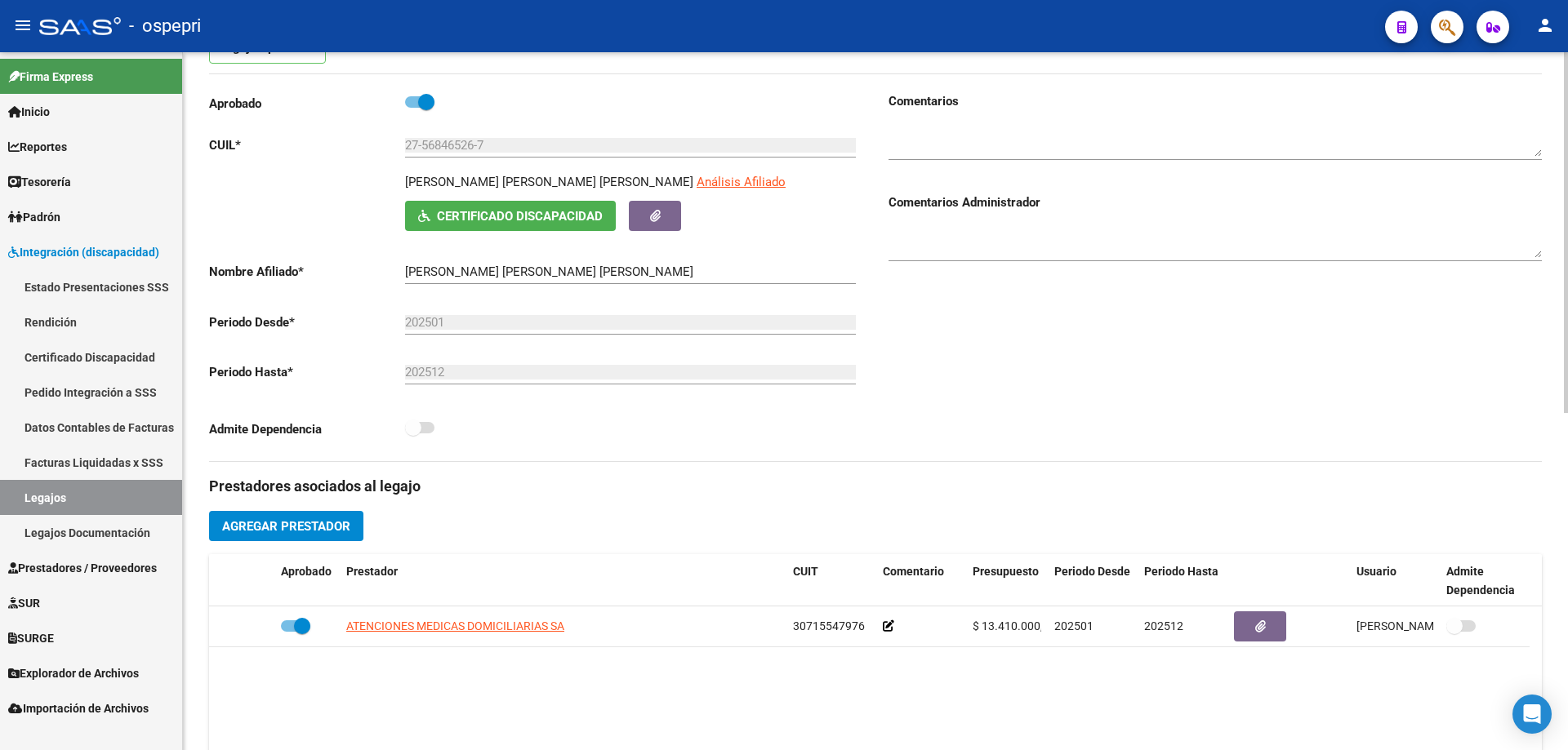
scroll to position [163, 0]
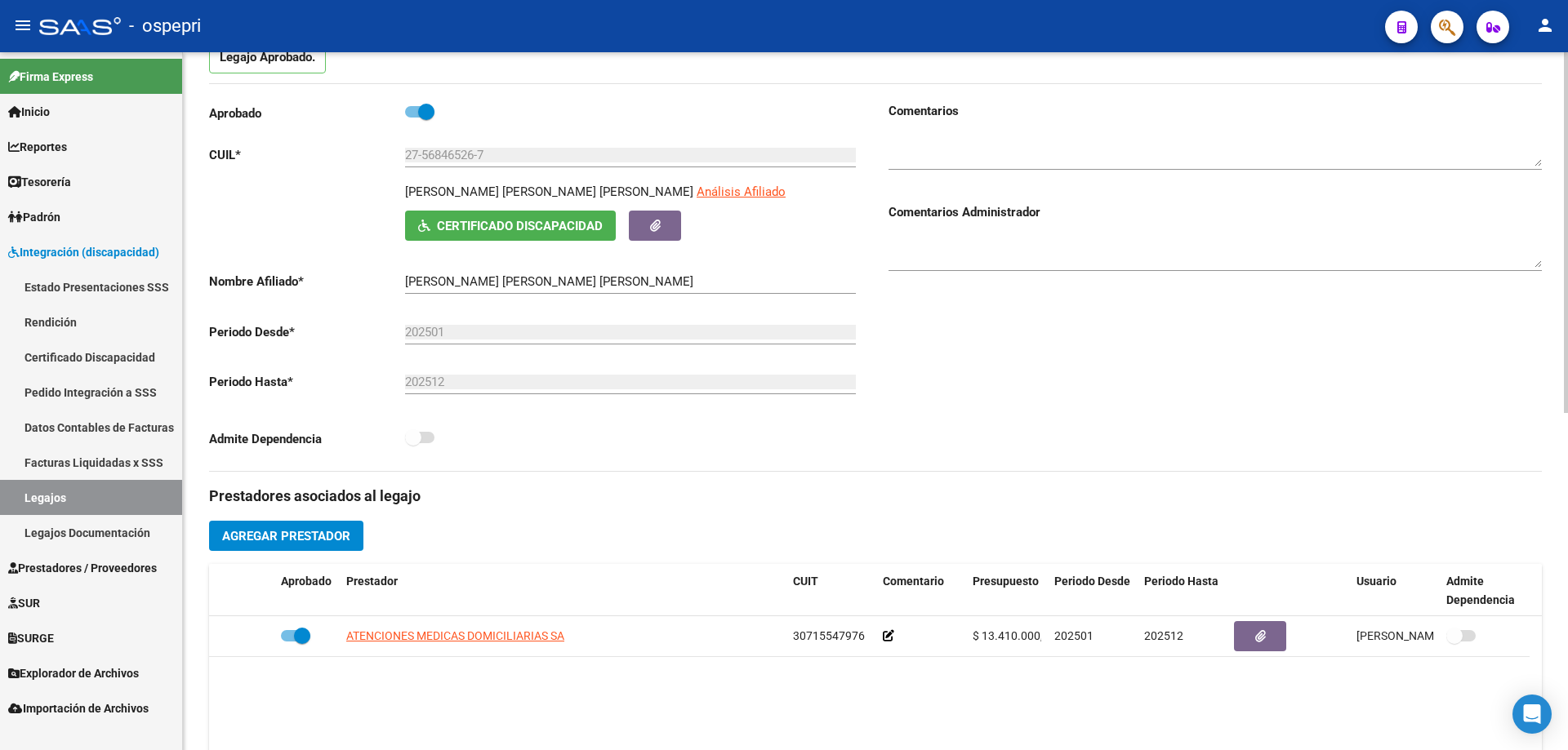
click at [498, 226] on span "Certificado Discapacidad" at bounding box center [520, 225] width 166 height 15
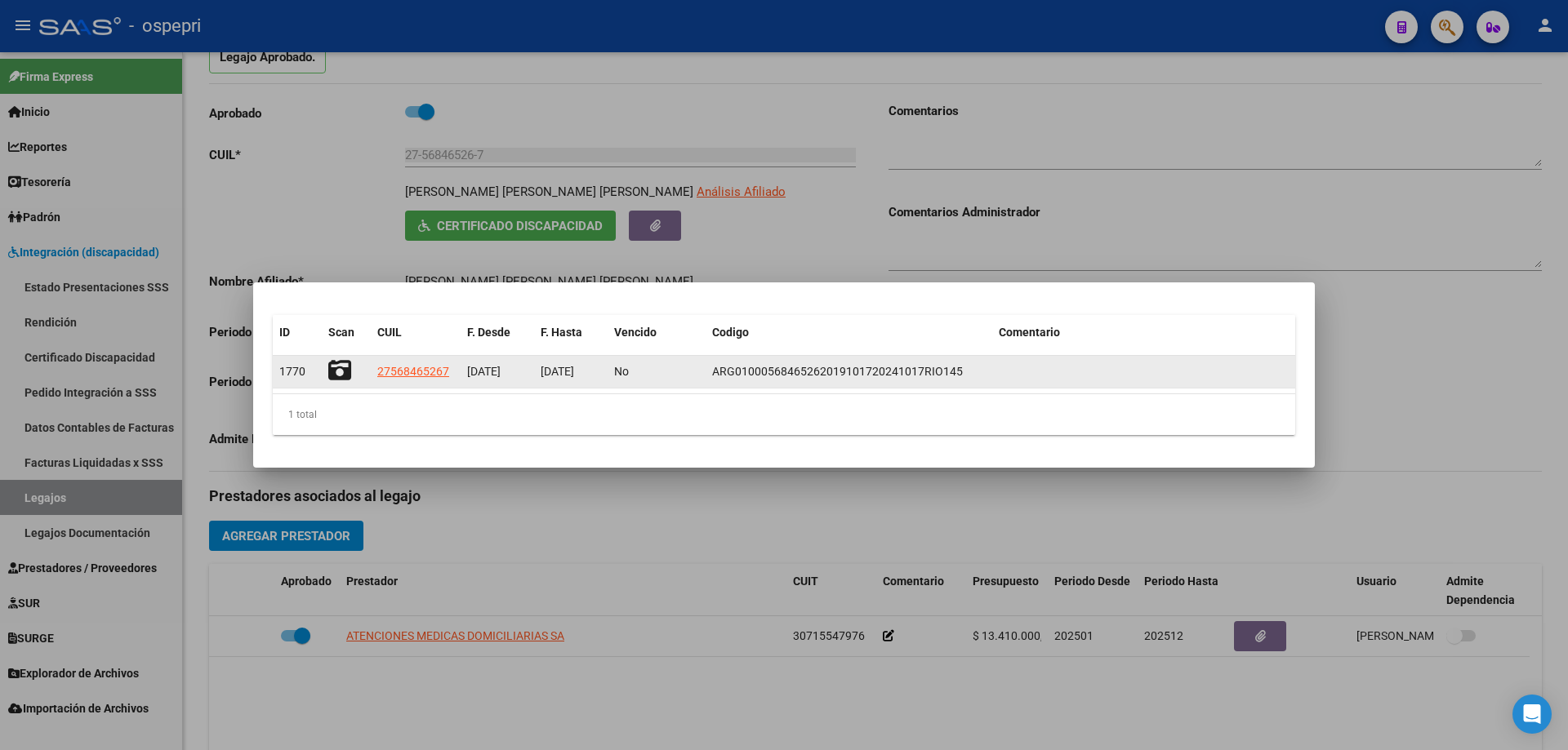
click at [347, 370] on icon at bounding box center [340, 370] width 23 height 23
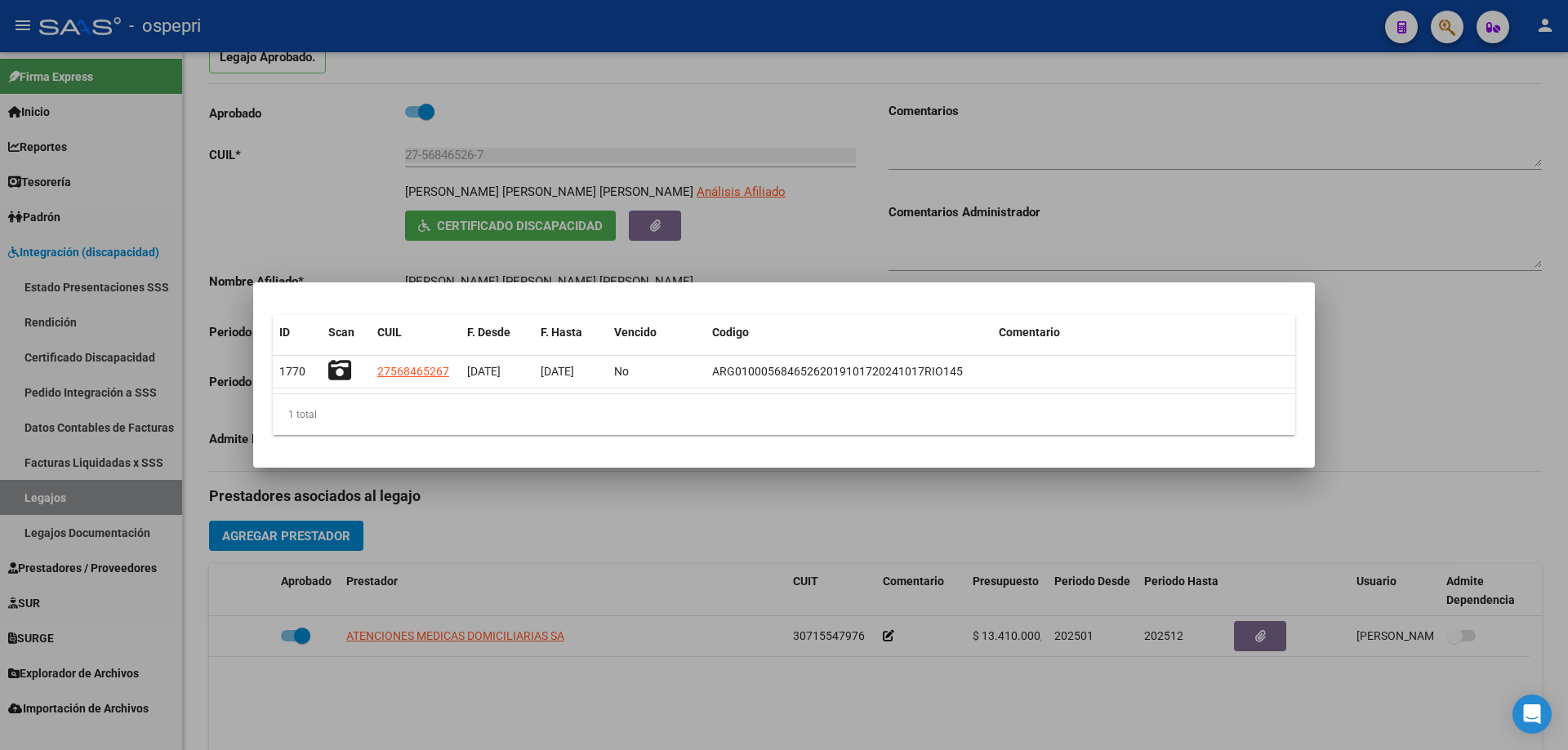
click at [795, 216] on div at bounding box center [784, 375] width 1568 height 750
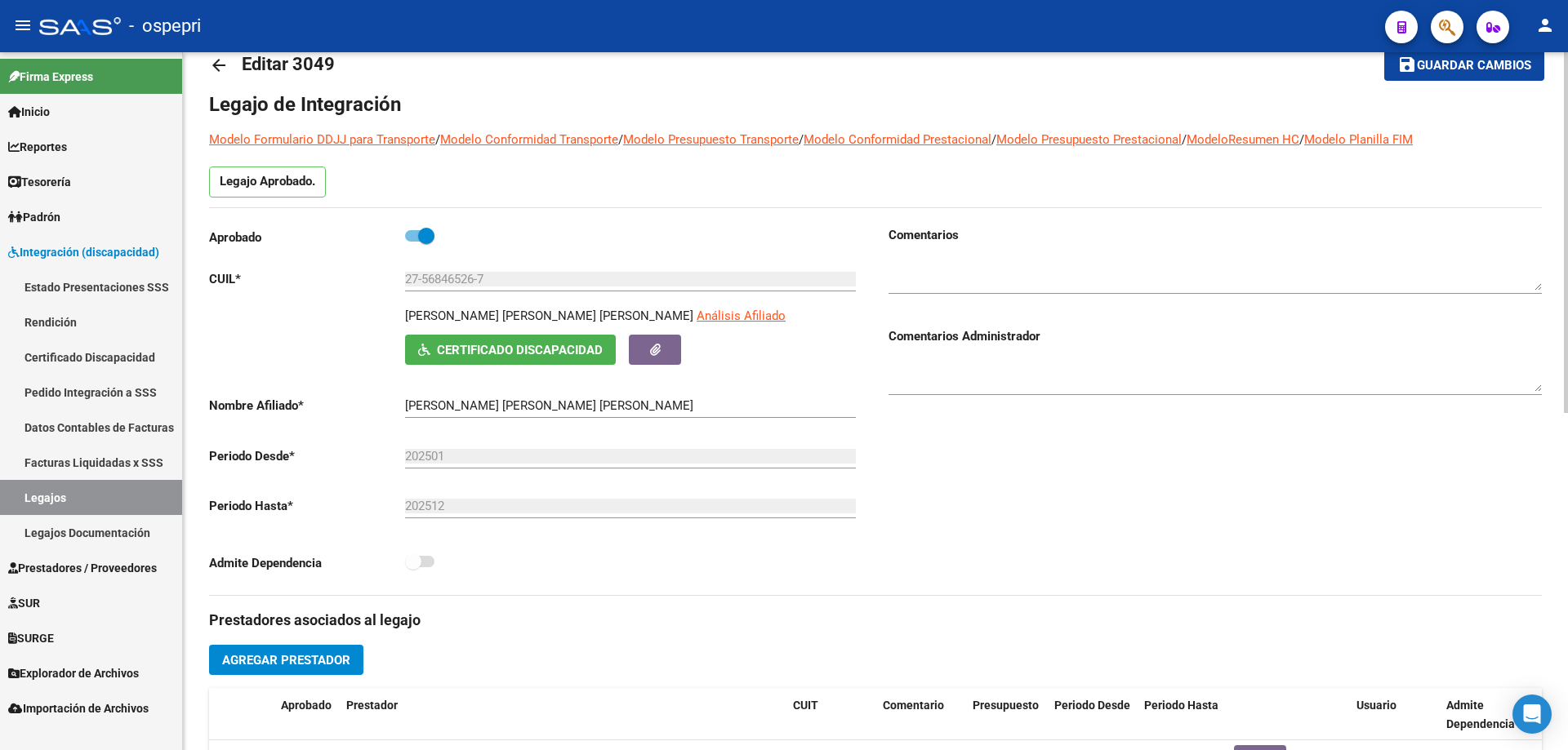
scroll to position [0, 0]
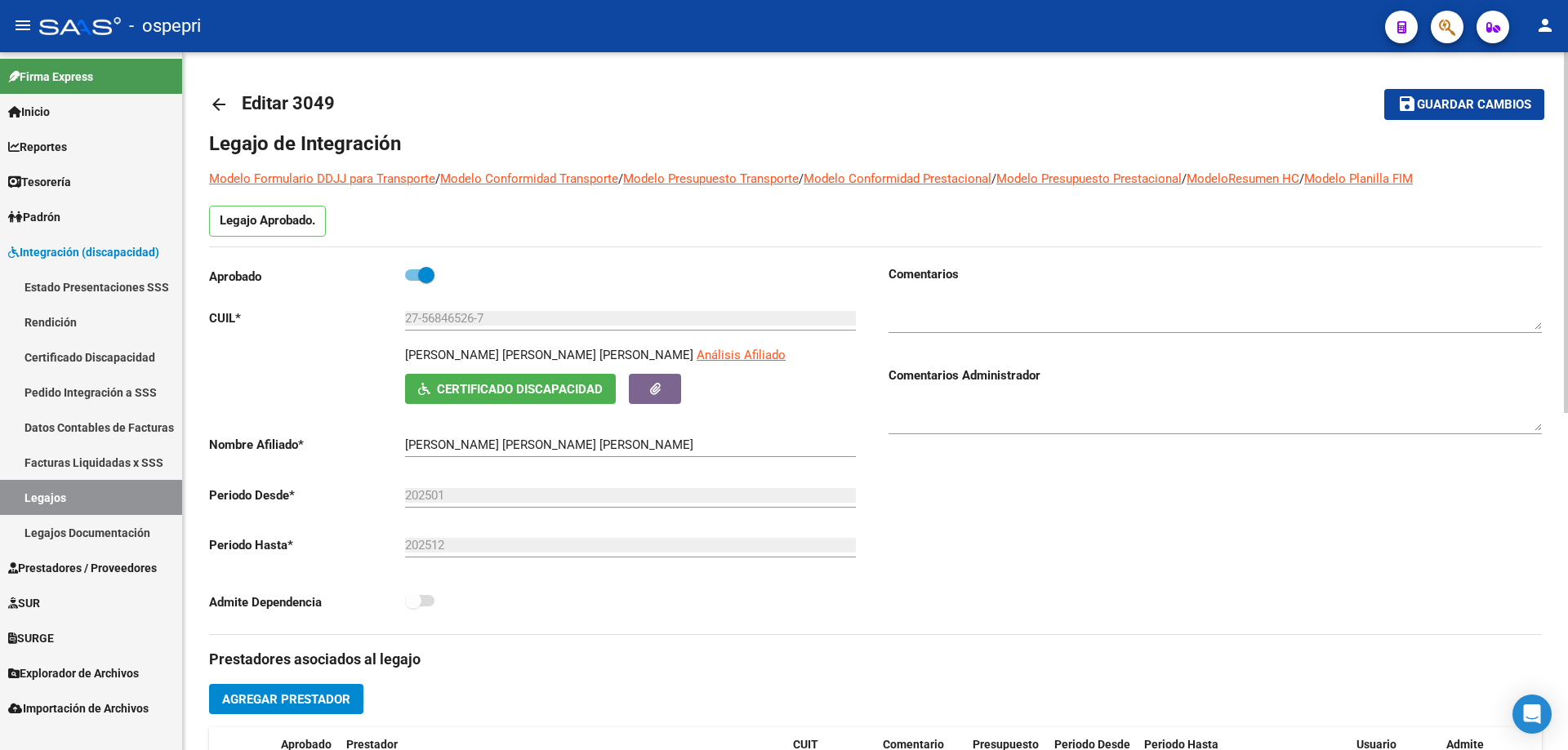
click at [225, 101] on mat-icon "arrow_back" at bounding box center [219, 104] width 20 height 20
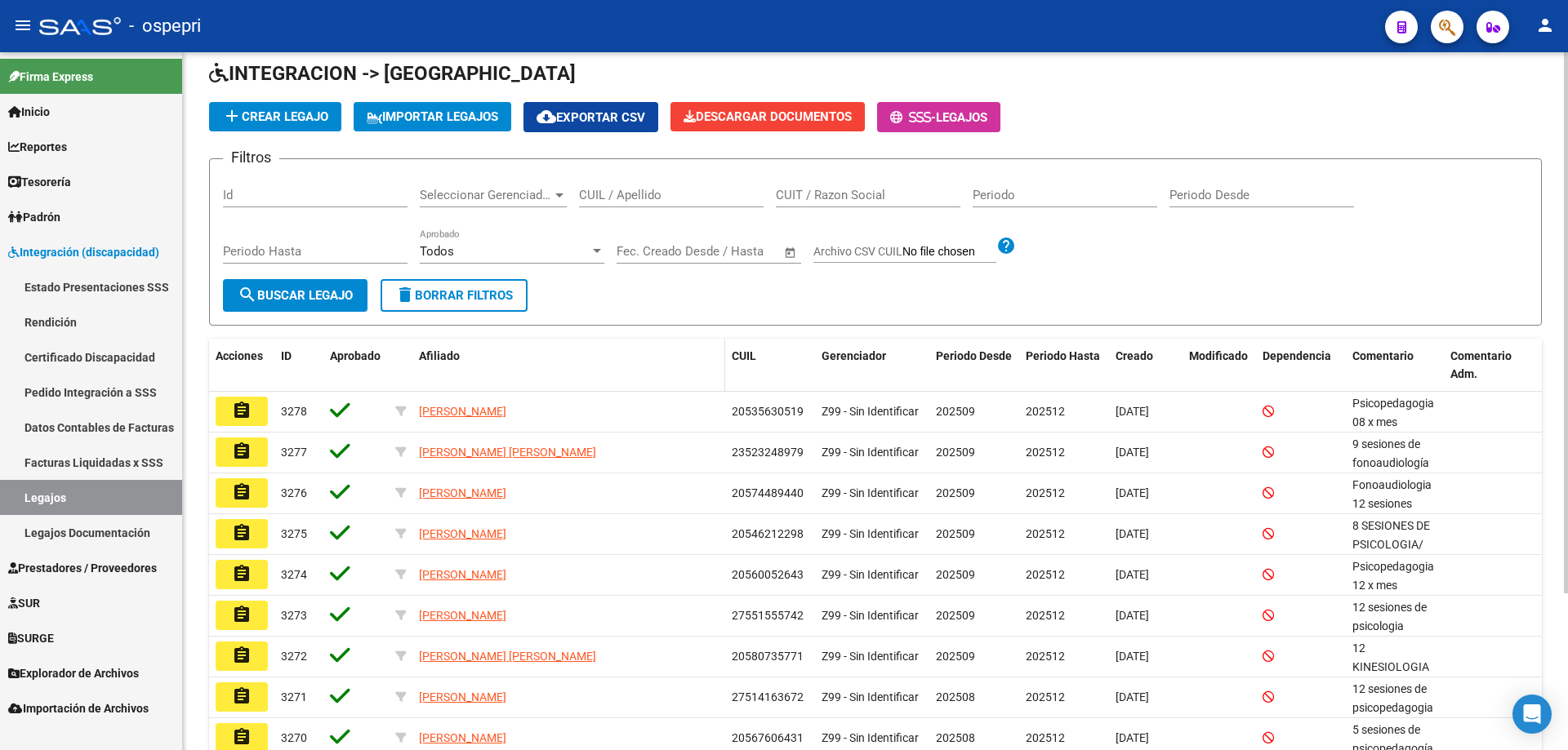
scroll to position [82, 0]
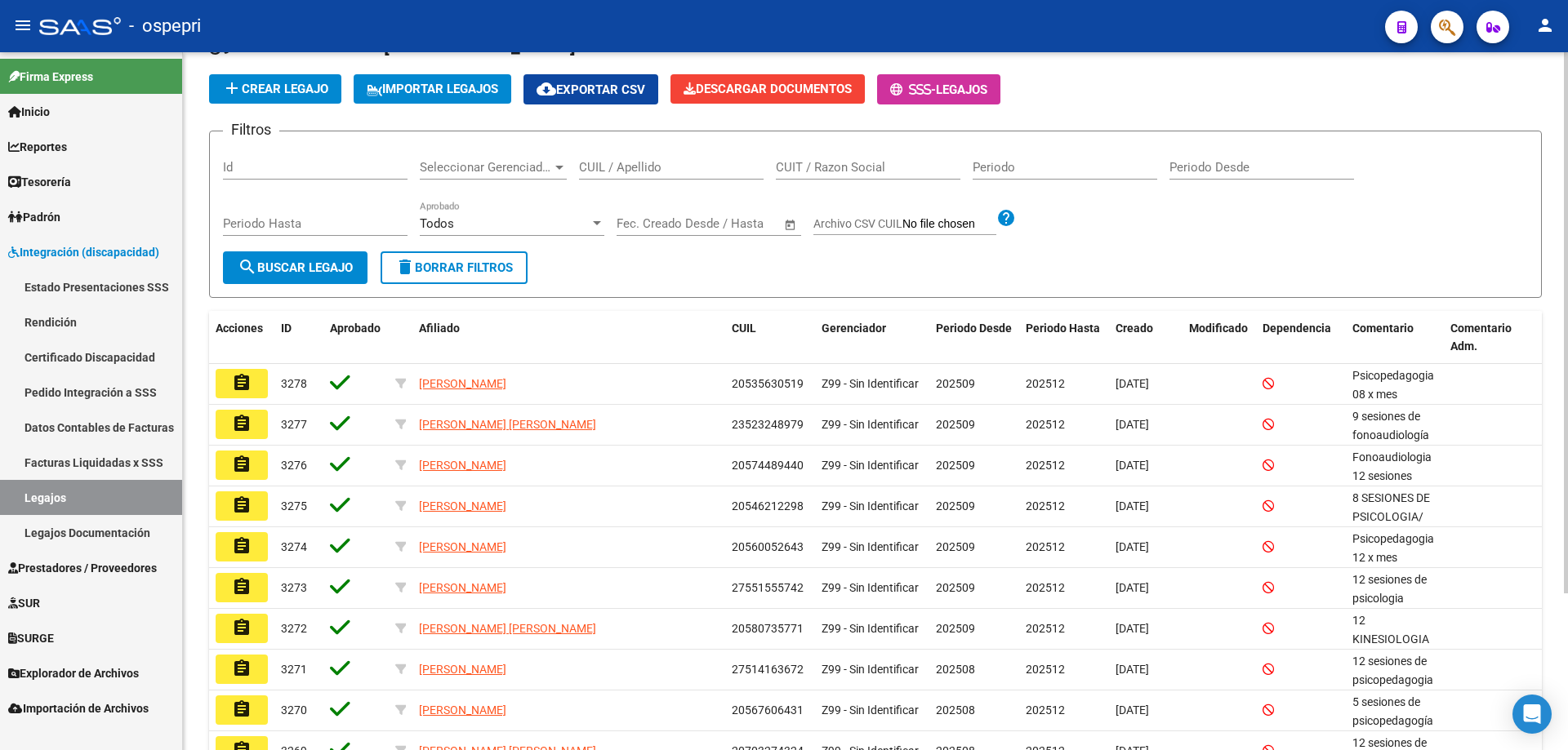
click at [620, 172] on input "CUIL / Apellido" at bounding box center [671, 167] width 184 height 15
paste input "27568465267"
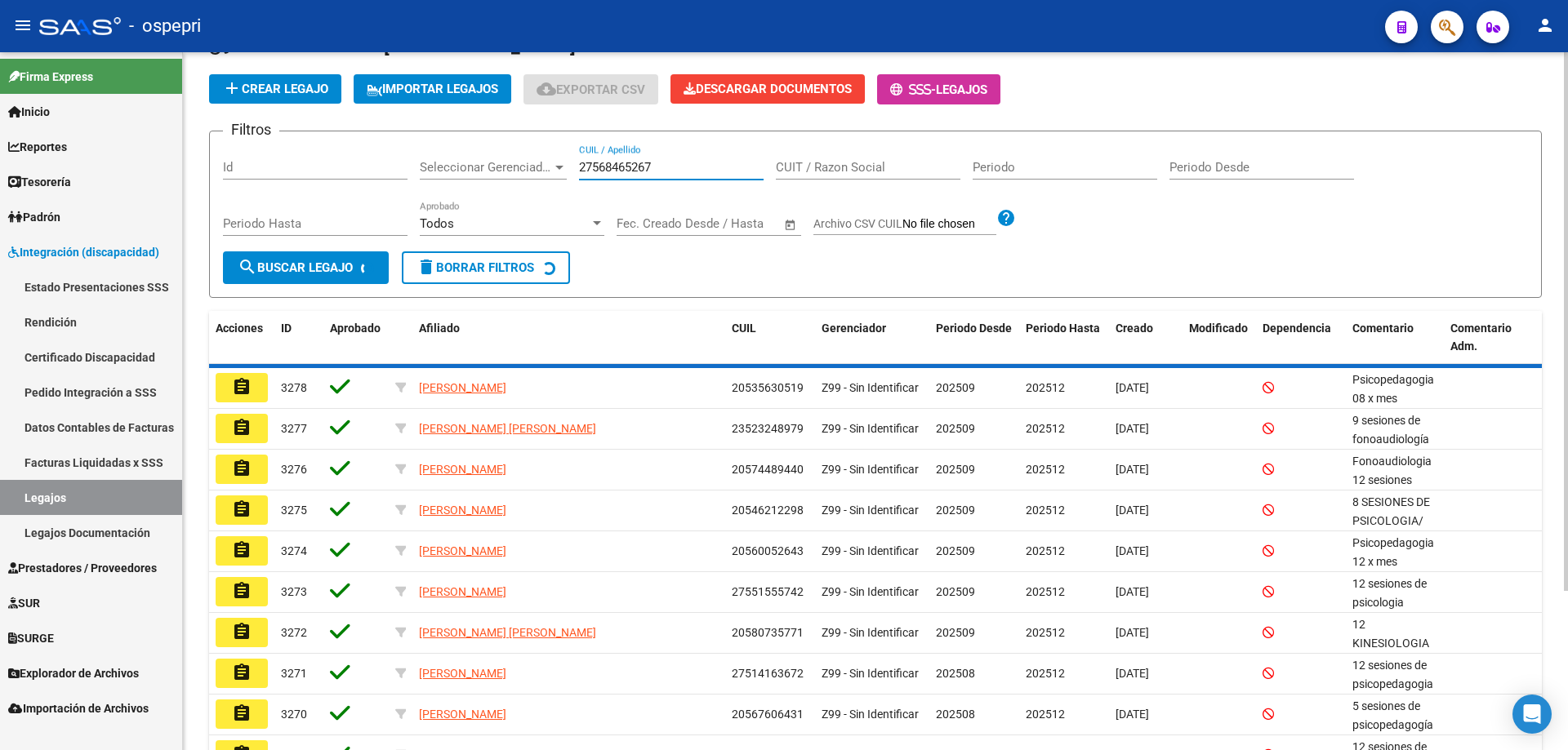
scroll to position [0, 0]
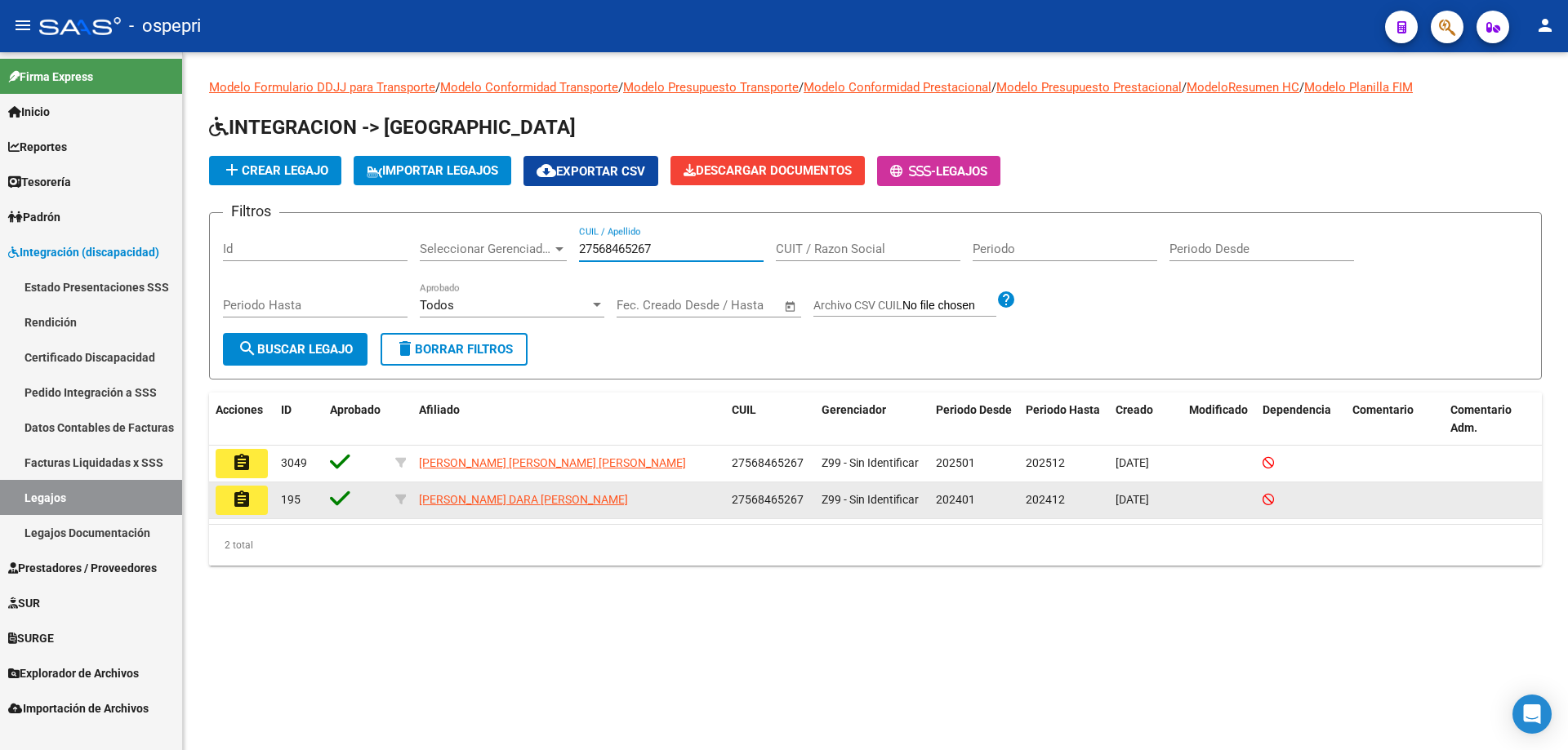
type input "27568465267"
click at [237, 499] on mat-icon "assignment" at bounding box center [242, 499] width 20 height 20
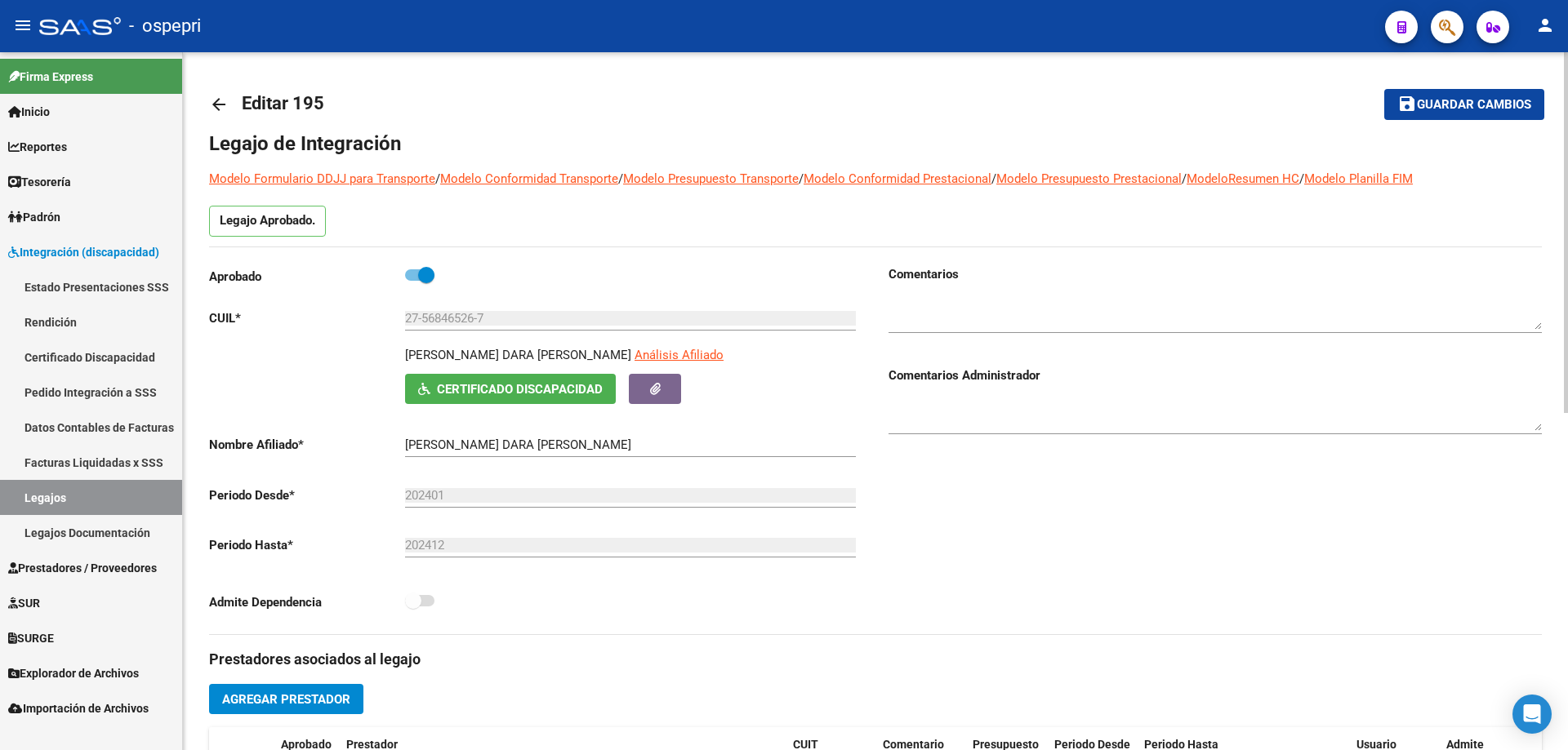
type input "[PERSON_NAME] [PERSON_NAME] [PERSON_NAME]"
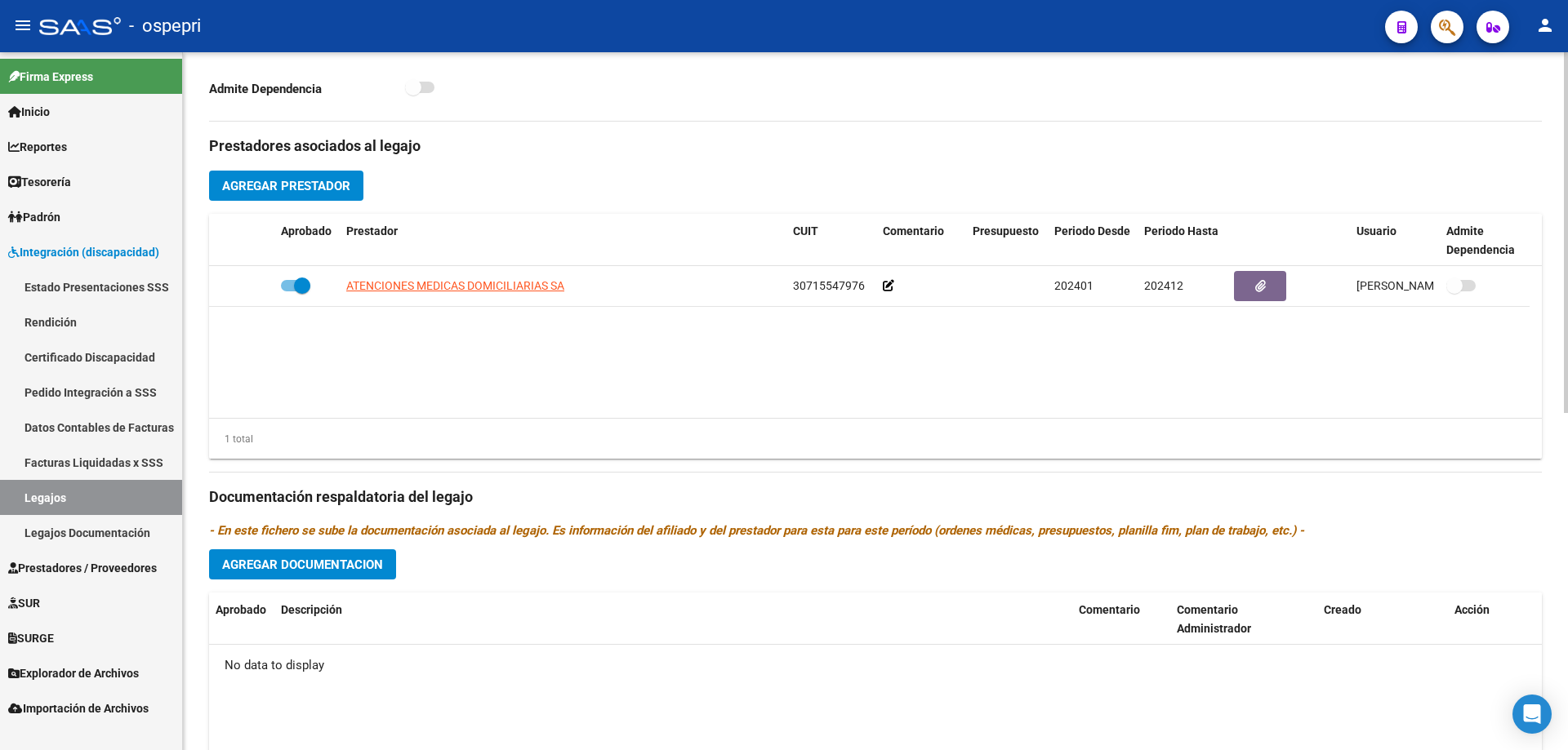
scroll to position [163, 0]
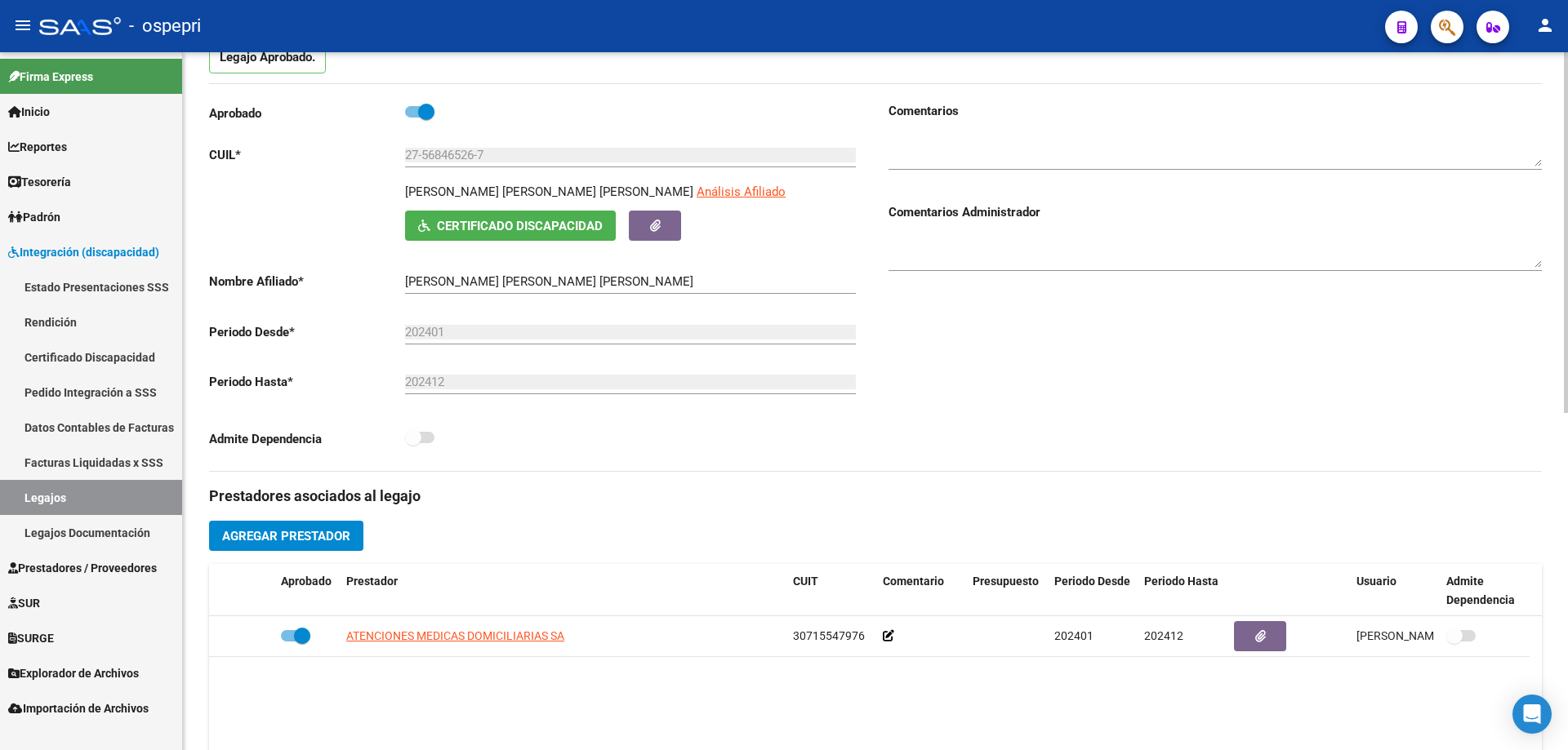
click at [521, 233] on span "Certificado Discapacidad" at bounding box center [520, 225] width 166 height 15
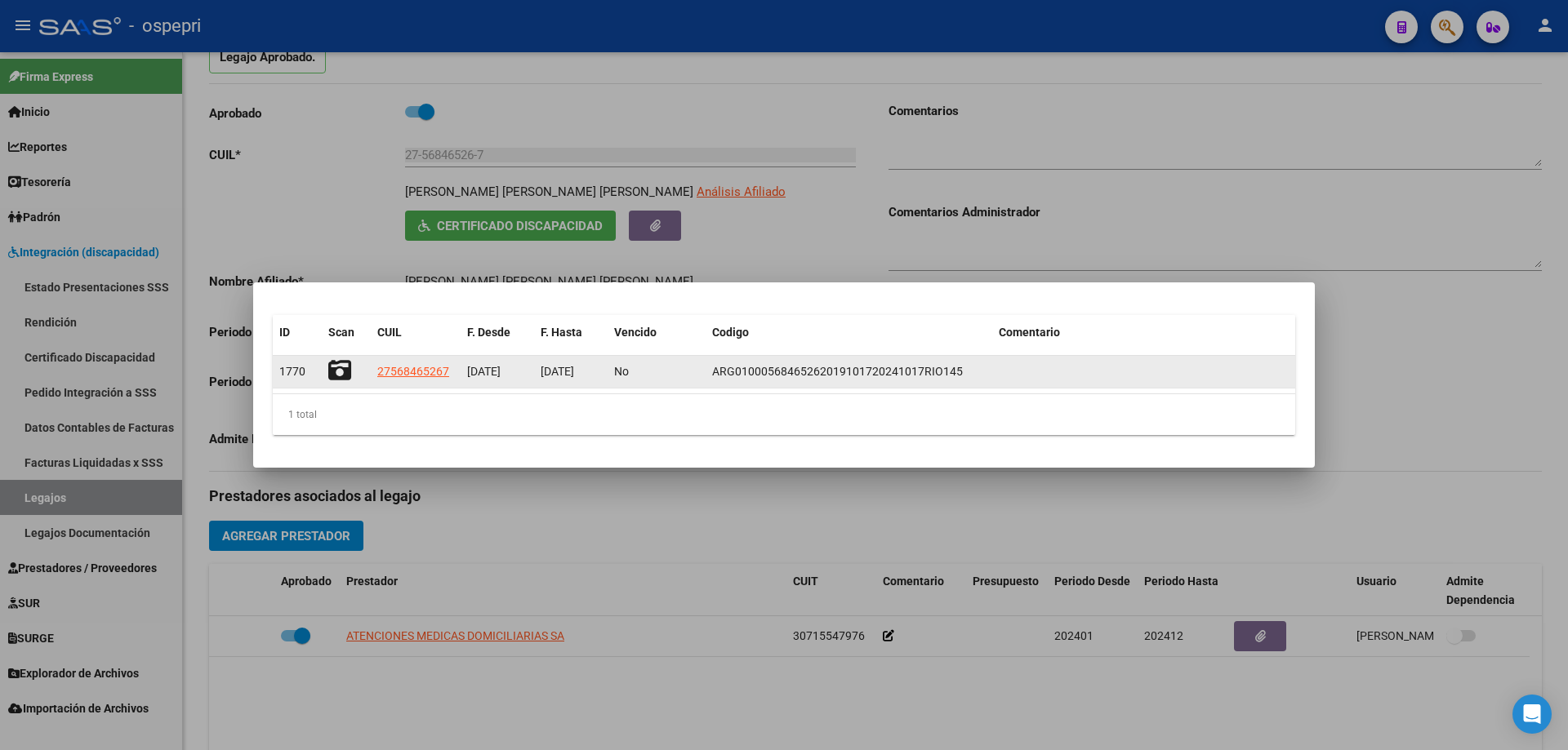
click at [345, 363] on icon at bounding box center [340, 370] width 23 height 23
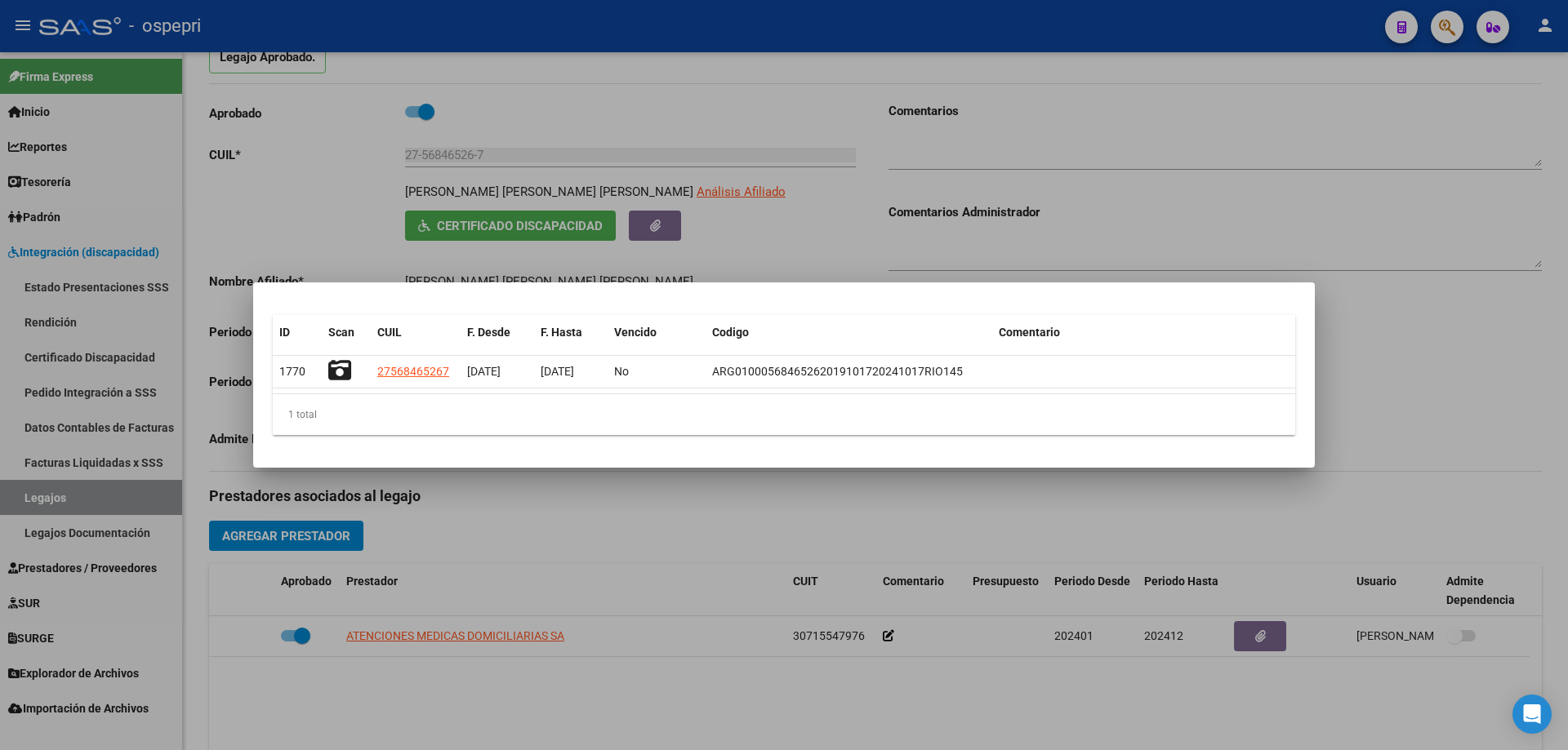
click at [1141, 103] on div at bounding box center [784, 375] width 1568 height 750
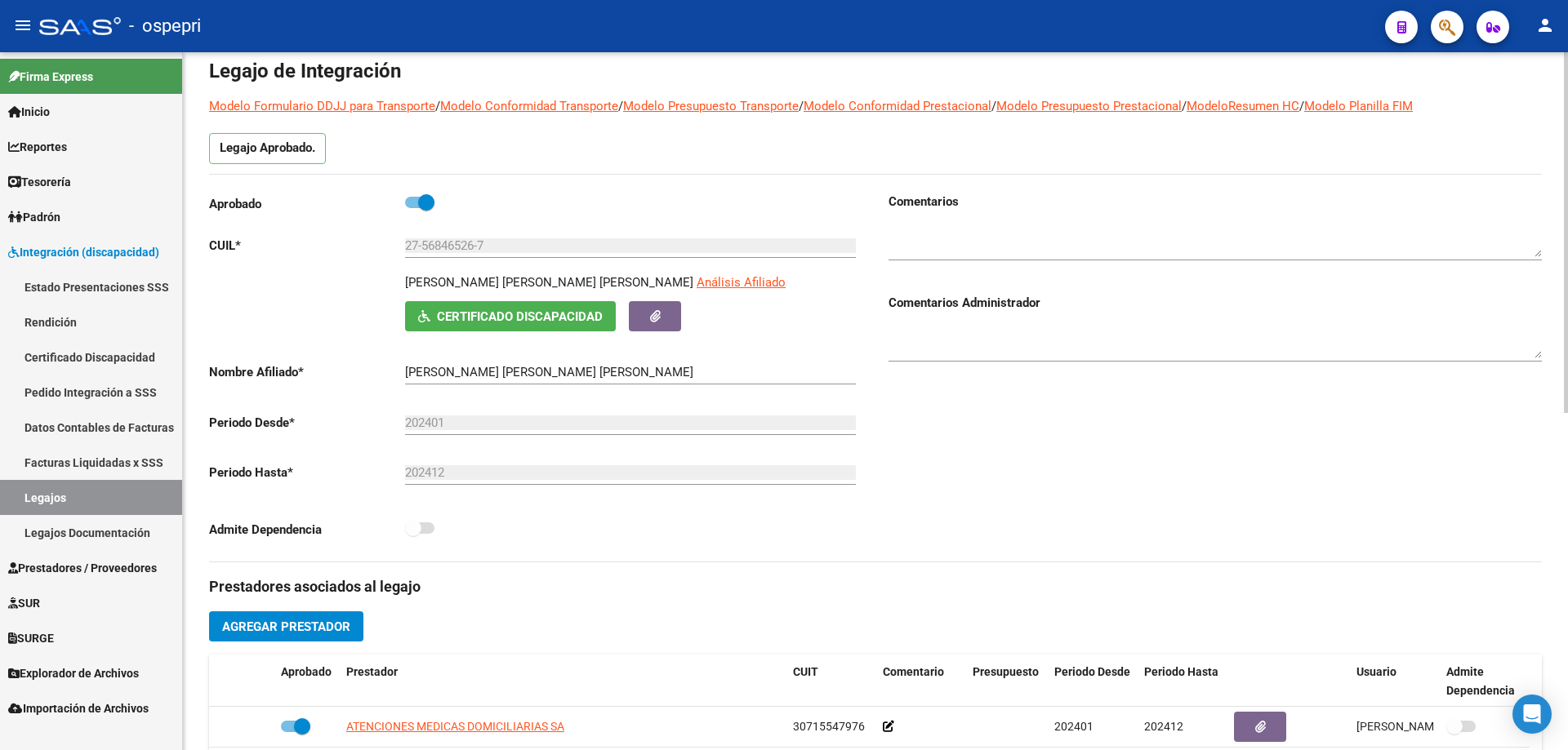
scroll to position [0, 0]
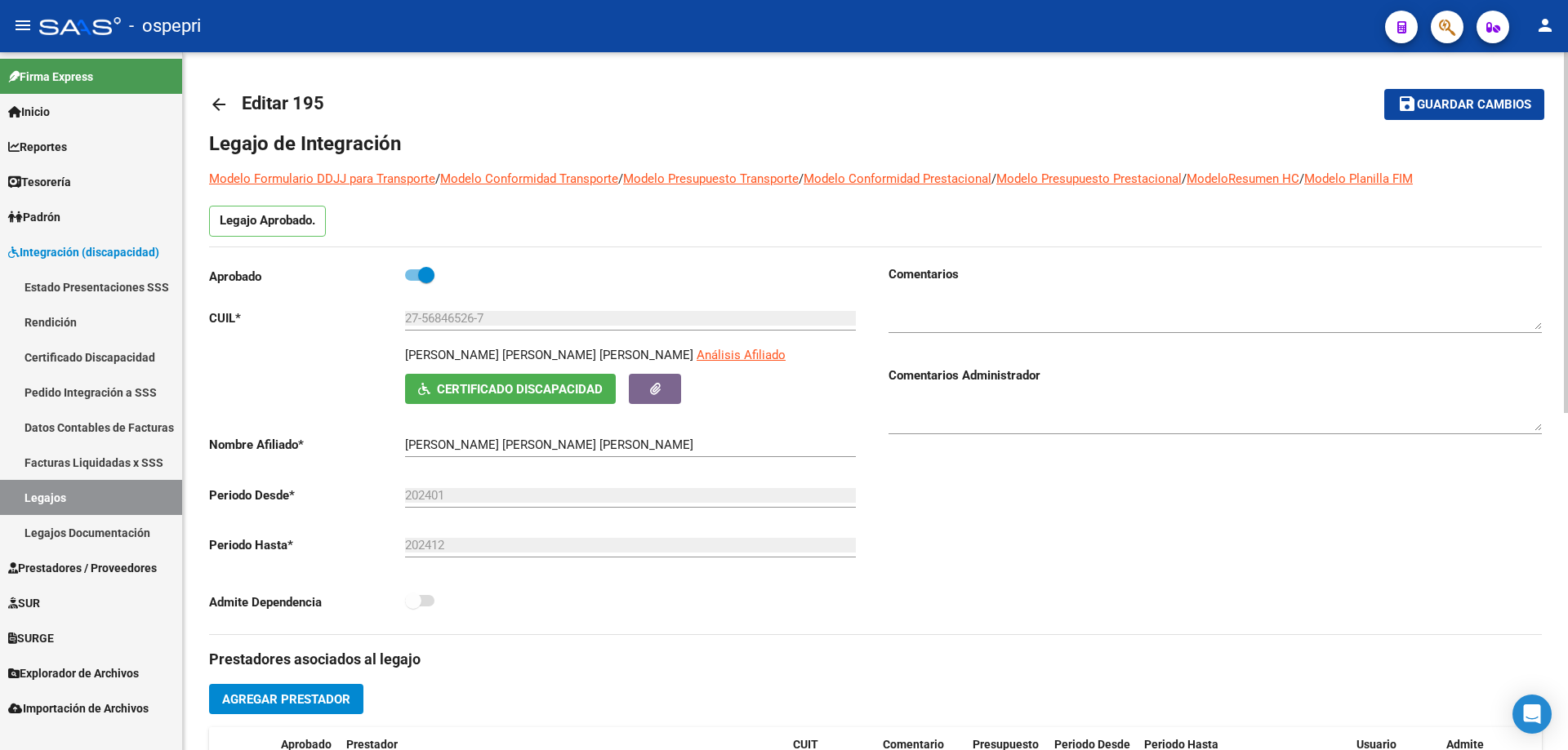
click at [223, 103] on mat-icon "arrow_back" at bounding box center [219, 104] width 20 height 20
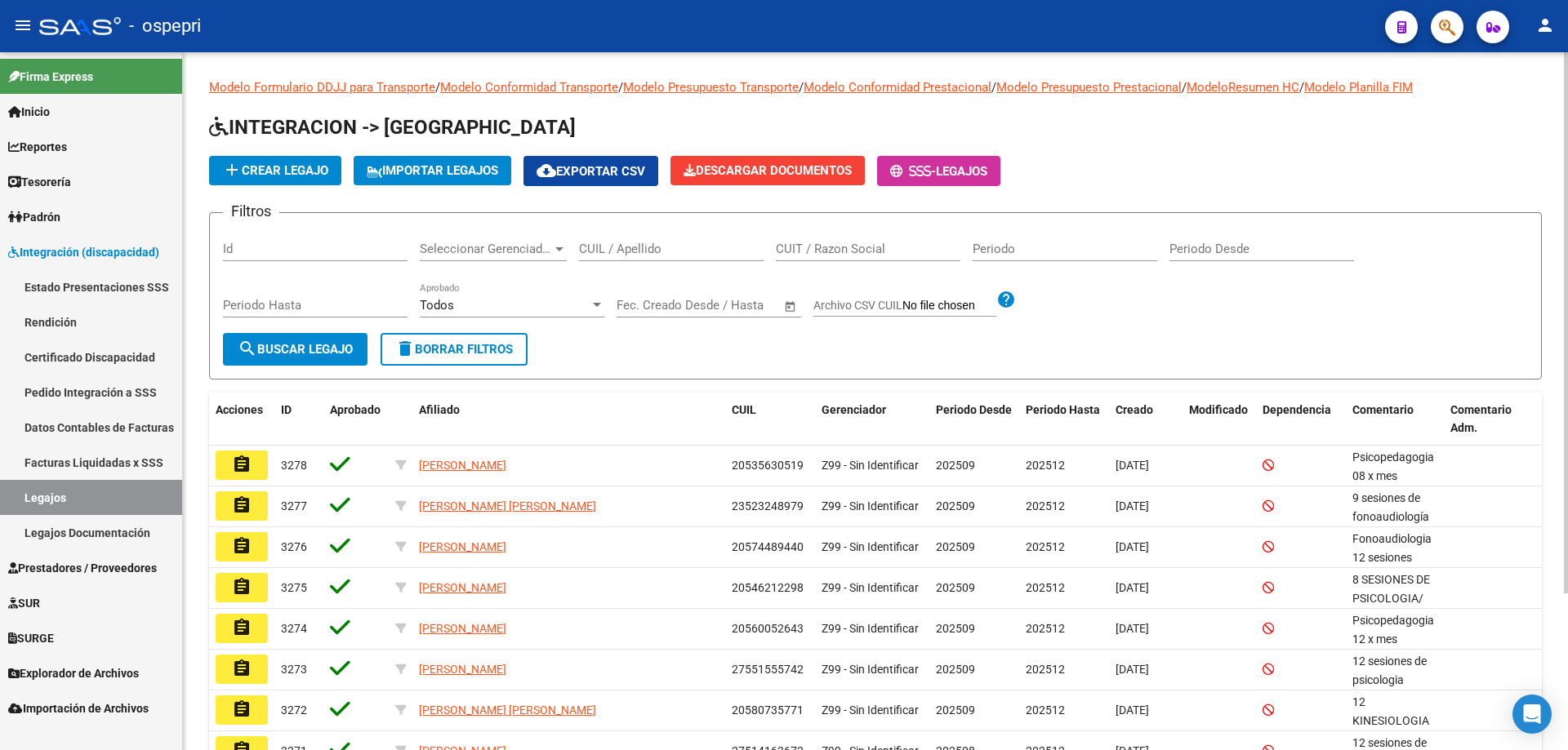
click at [678, 236] on div "CUIL / Apellido" at bounding box center [671, 243] width 184 height 35
drag, startPoint x: 678, startPoint y: 239, endPoint x: 678, endPoint y: 211, distance: 28.0
click at [678, 224] on form "Filtros Id Seleccionar Gerenciador Seleccionar Gerenciador CUIL / Apellido CUIT…" at bounding box center [875, 296] width 1332 height 167
click at [697, 244] on input "CUIL / Apellido" at bounding box center [671, 248] width 184 height 15
paste input "27568465267"
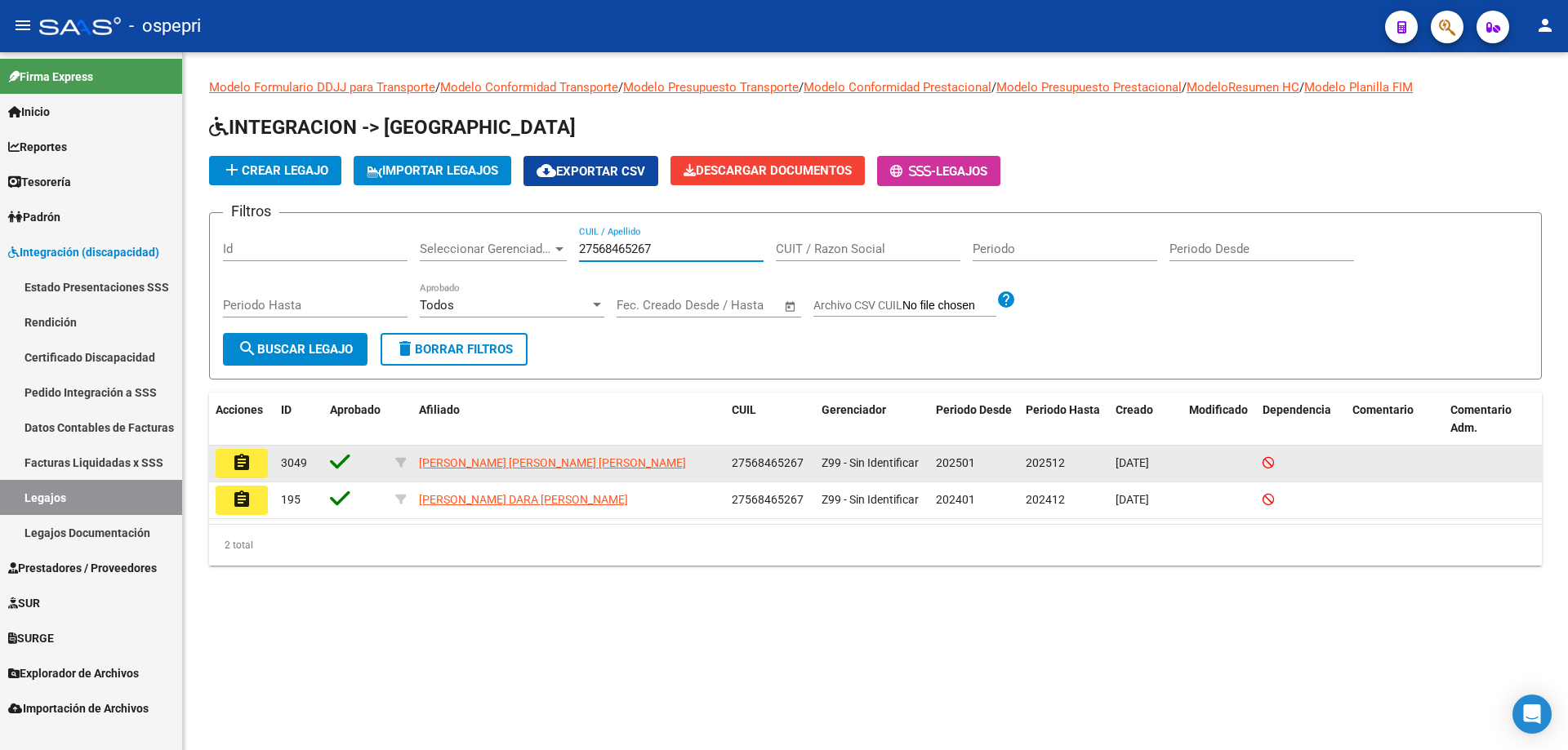
type input "27568465267"
click at [229, 465] on button "assignment" at bounding box center [242, 463] width 52 height 29
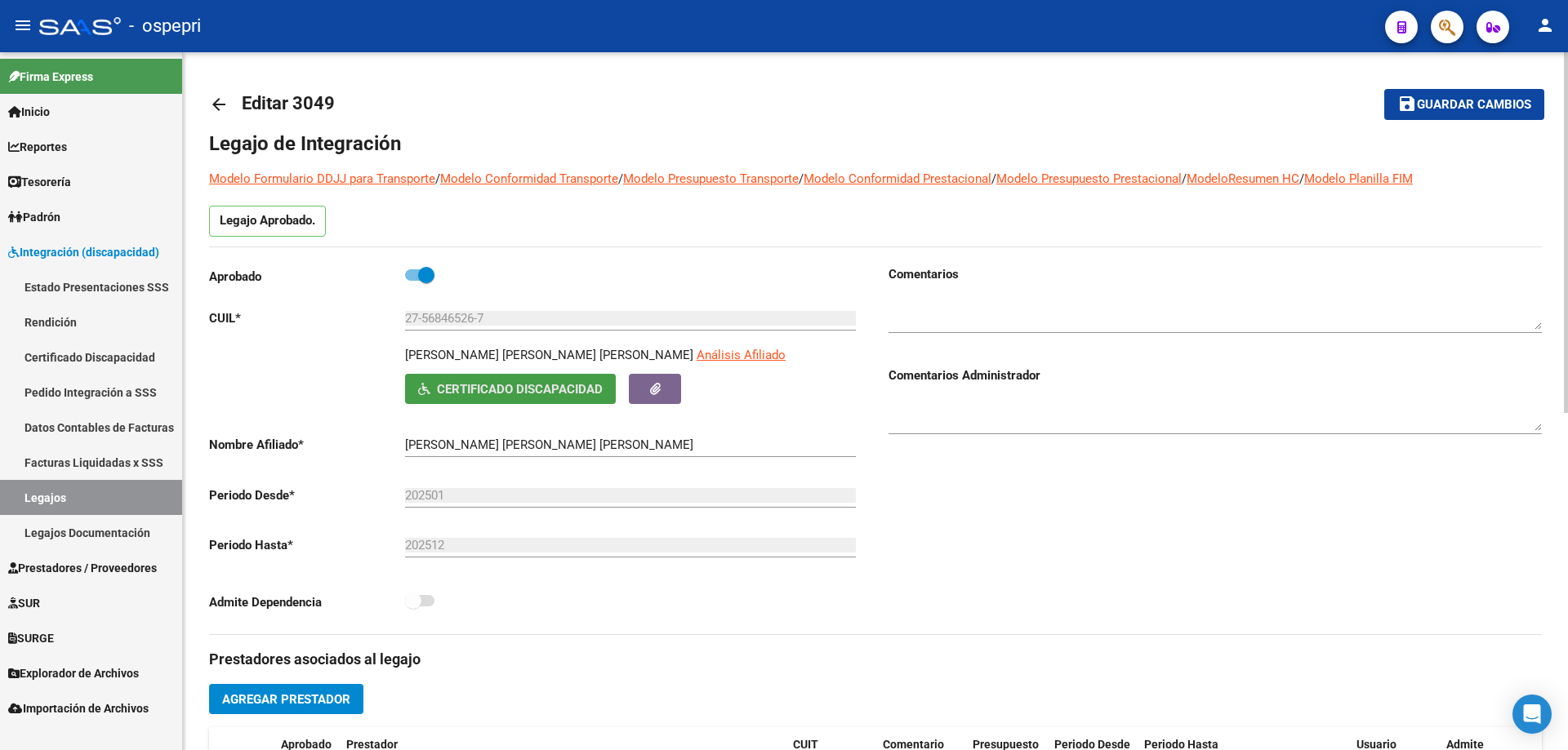
click at [562, 388] on span "Certificado Discapacidad" at bounding box center [520, 389] width 166 height 15
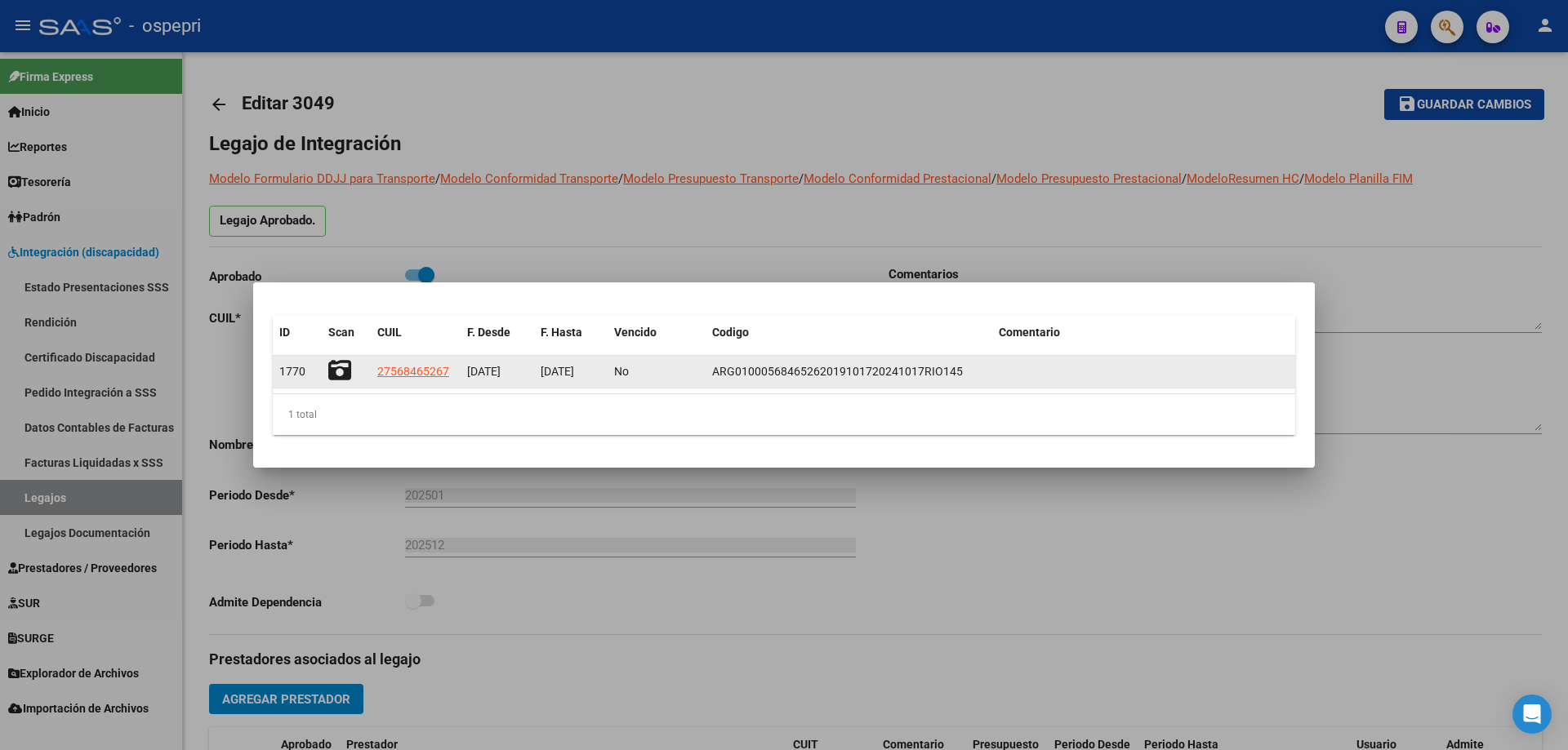
click at [335, 375] on icon at bounding box center [340, 370] width 23 height 23
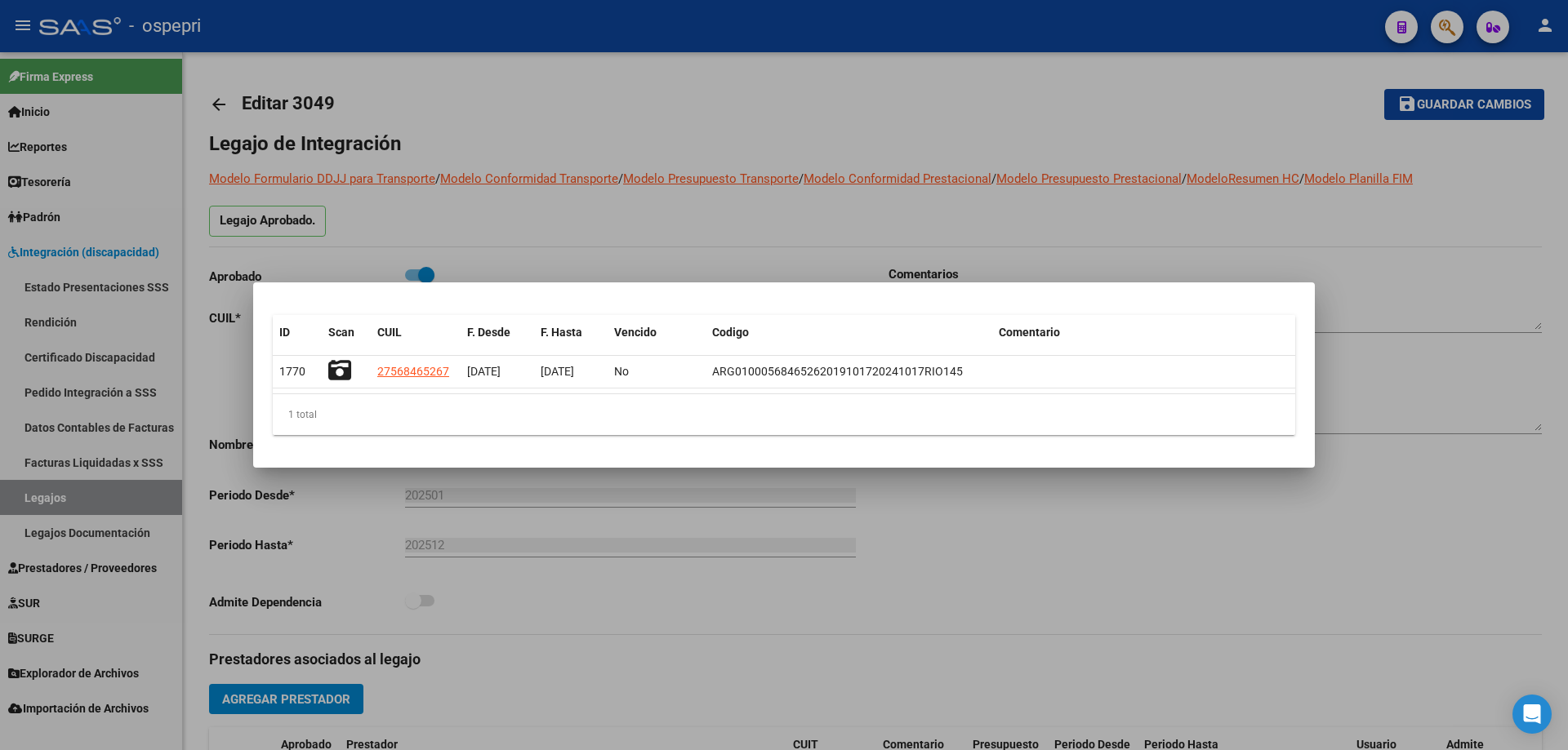
click at [1014, 224] on div at bounding box center [784, 375] width 1568 height 750
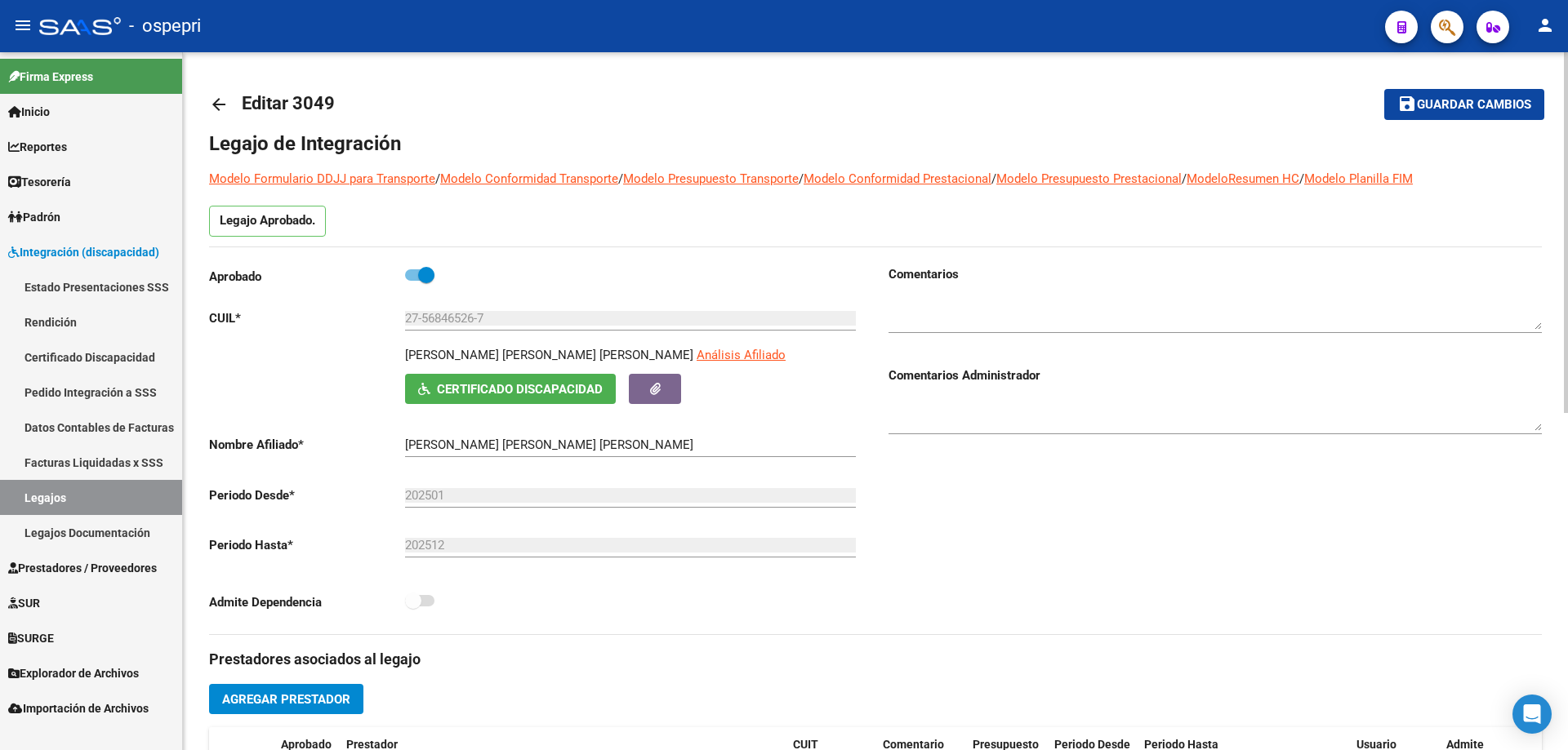
click at [218, 103] on mat-icon "arrow_back" at bounding box center [219, 104] width 20 height 20
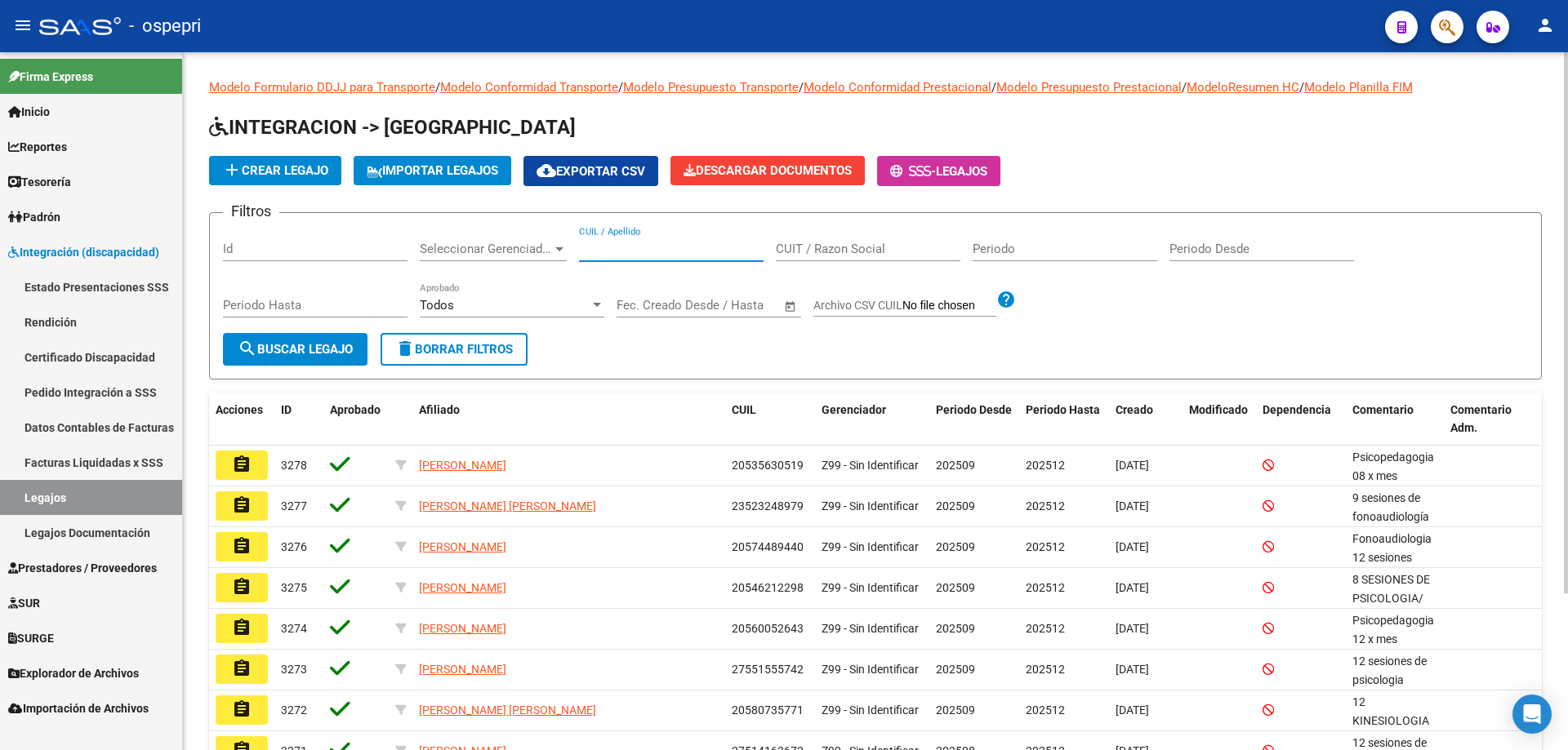
click at [683, 252] on input "CUIL / Apellido" at bounding box center [671, 248] width 184 height 15
paste input "23100947579"
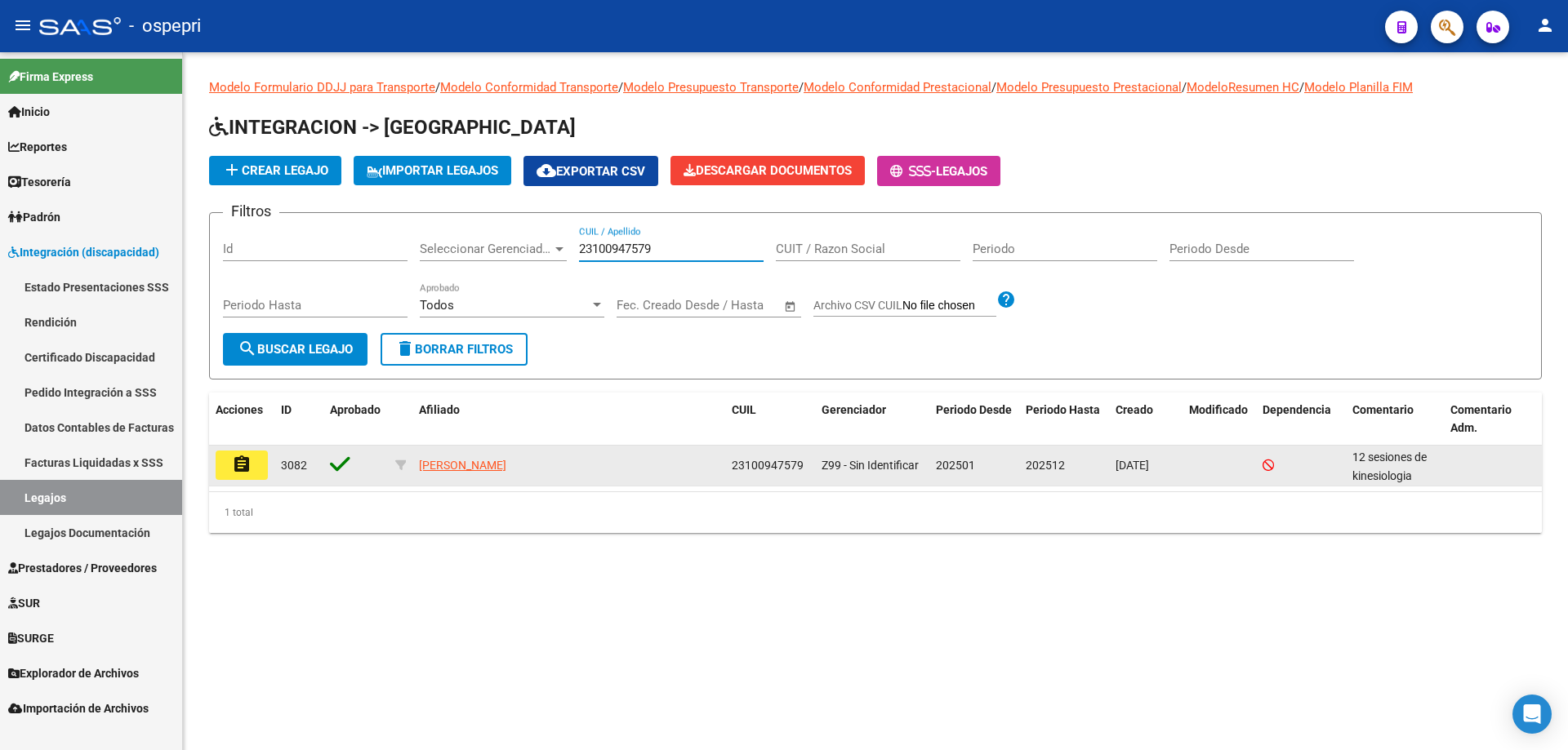
type input "23100947579"
click at [254, 461] on button "assignment" at bounding box center [242, 465] width 52 height 29
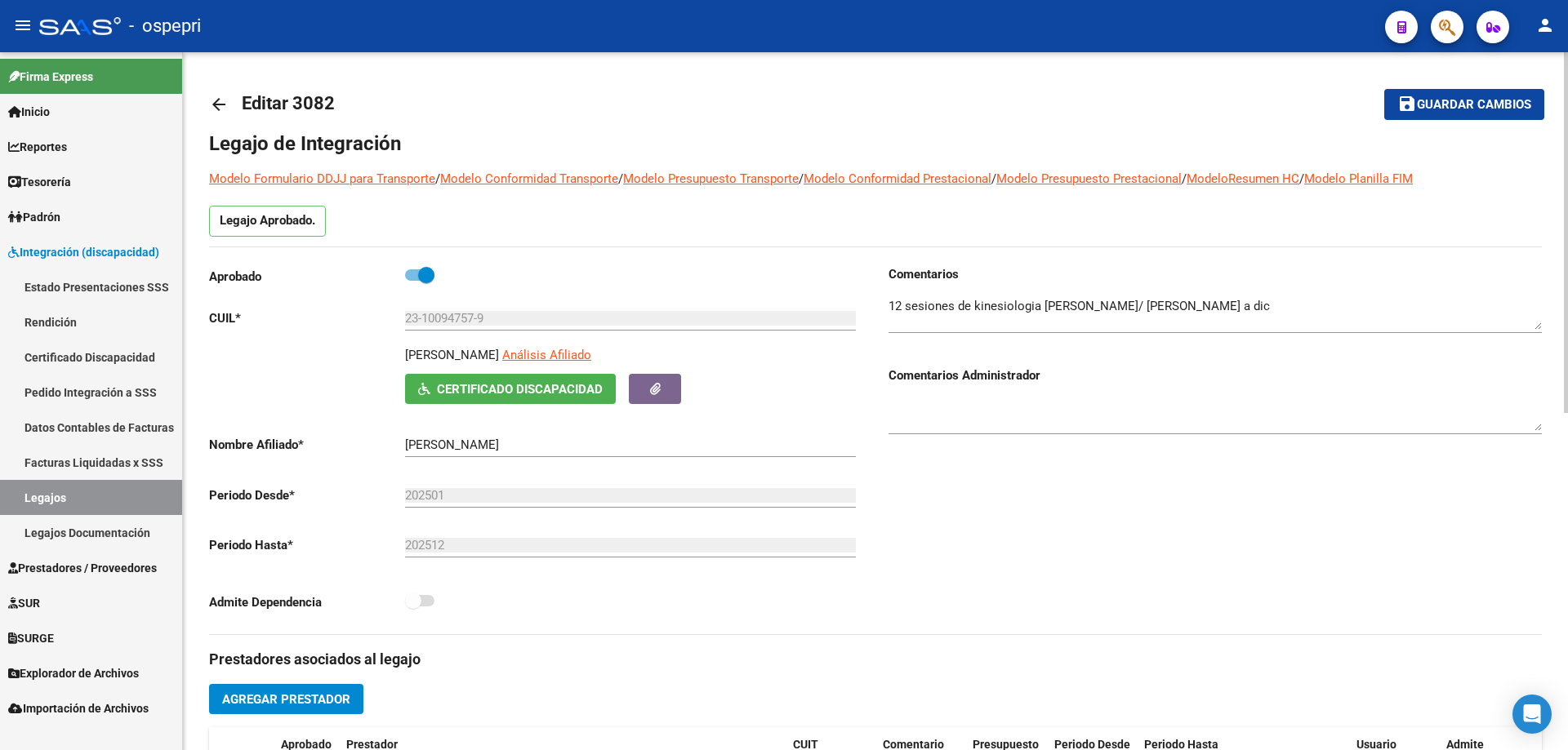
click at [214, 103] on mat-icon "arrow_back" at bounding box center [219, 104] width 20 height 20
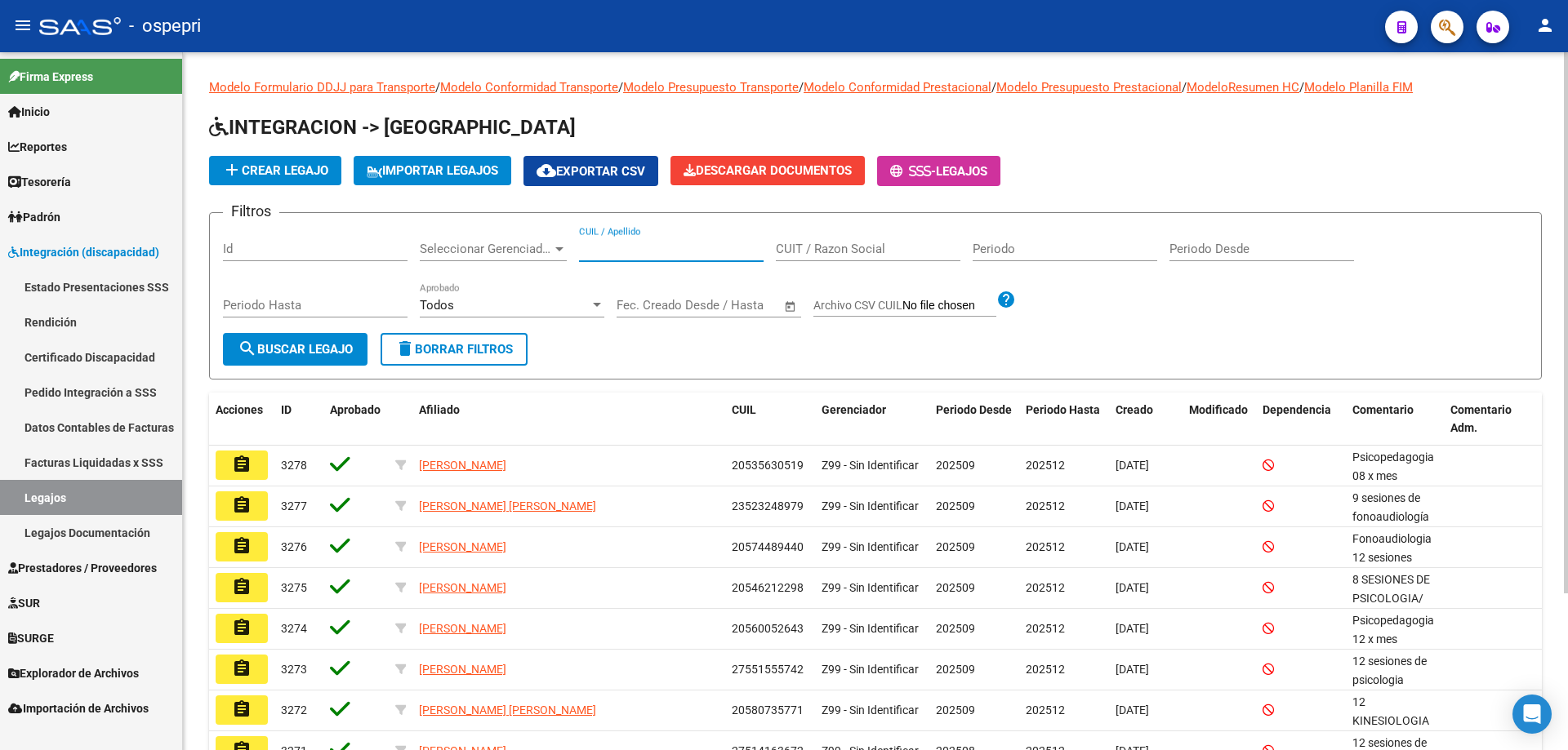
click at [650, 250] on input "CUIL / Apellido" at bounding box center [671, 248] width 184 height 15
paste input "20146058907"
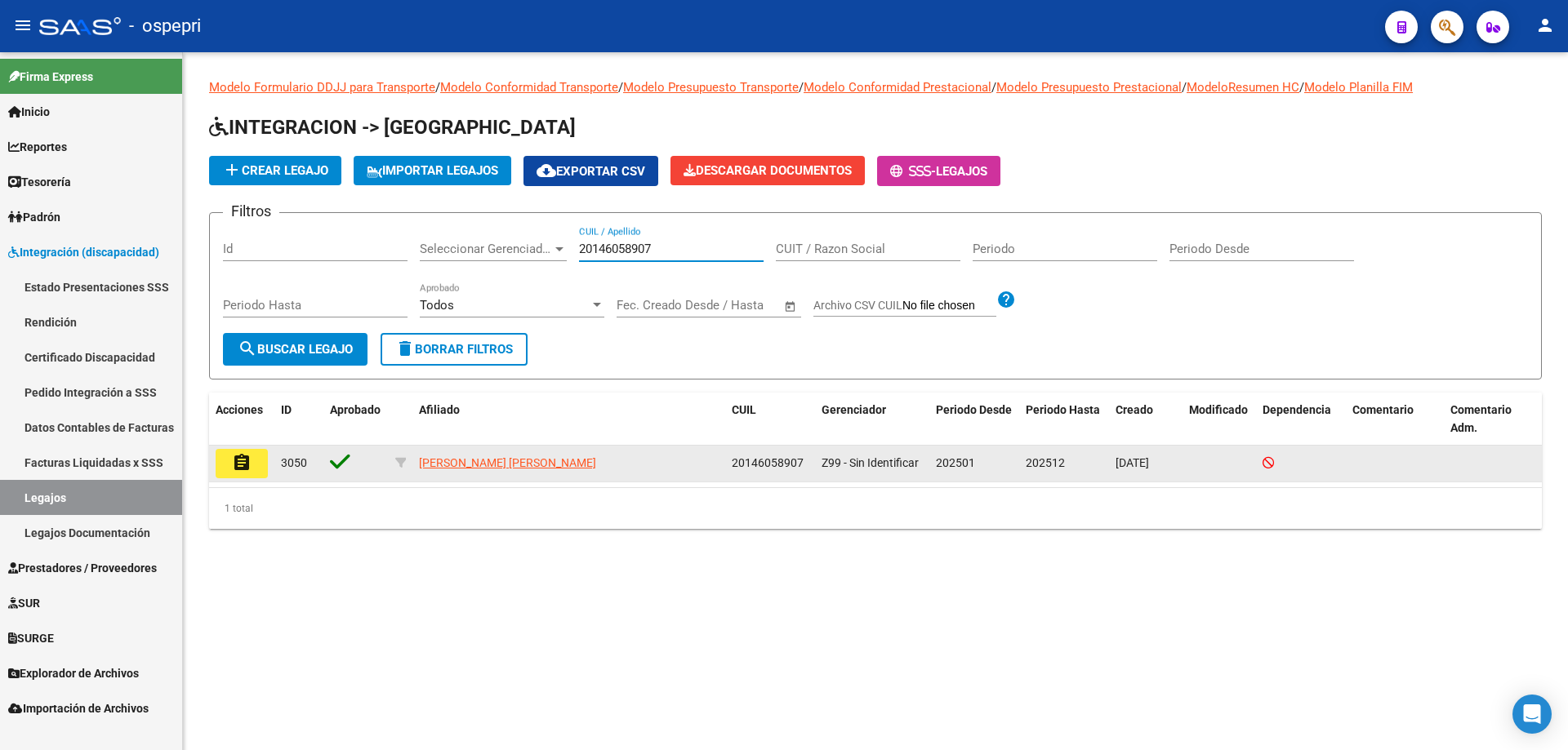
type input "20146058907"
click at [257, 468] on button "assignment" at bounding box center [242, 463] width 52 height 29
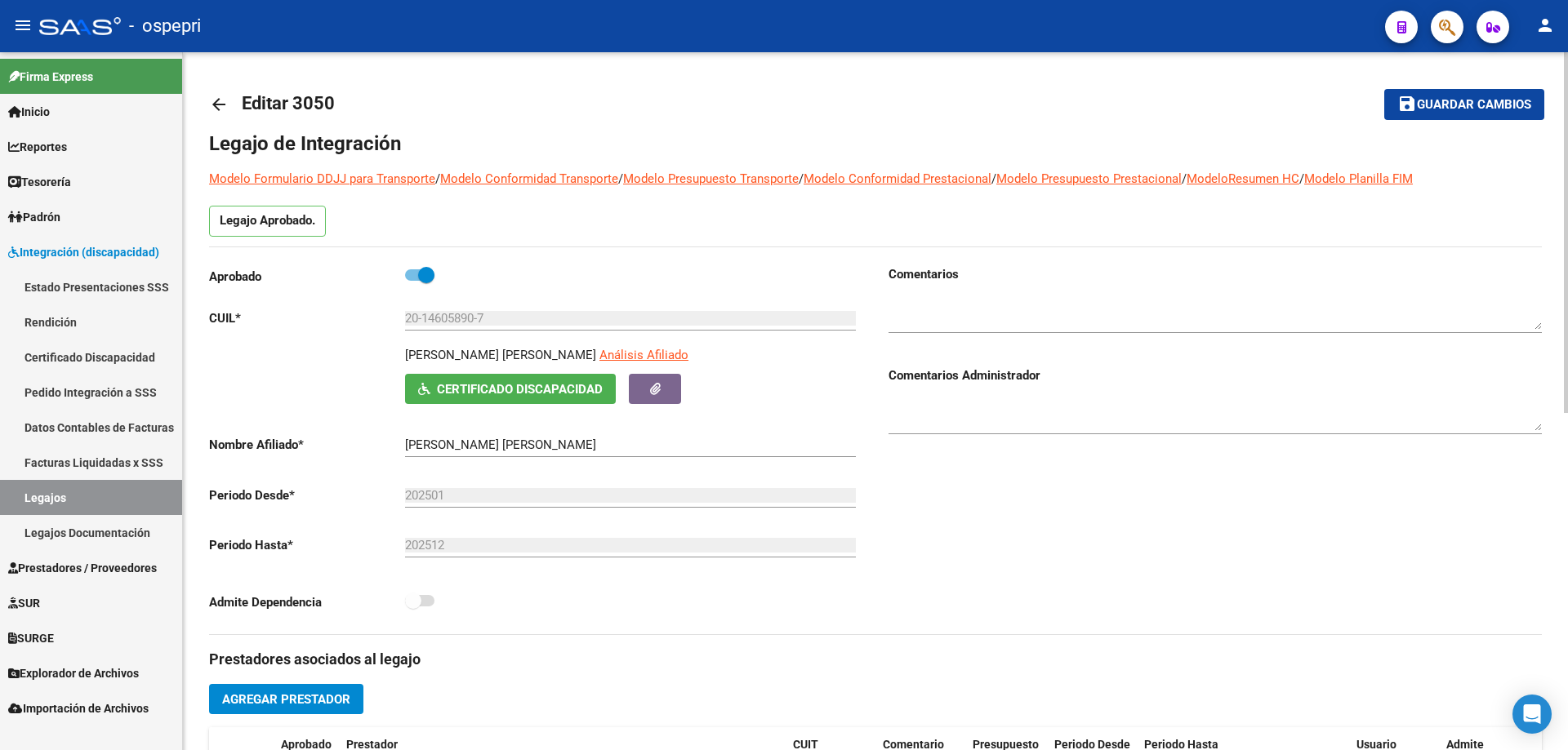
click at [508, 393] on span "Certificado Discapacidad" at bounding box center [520, 389] width 166 height 15
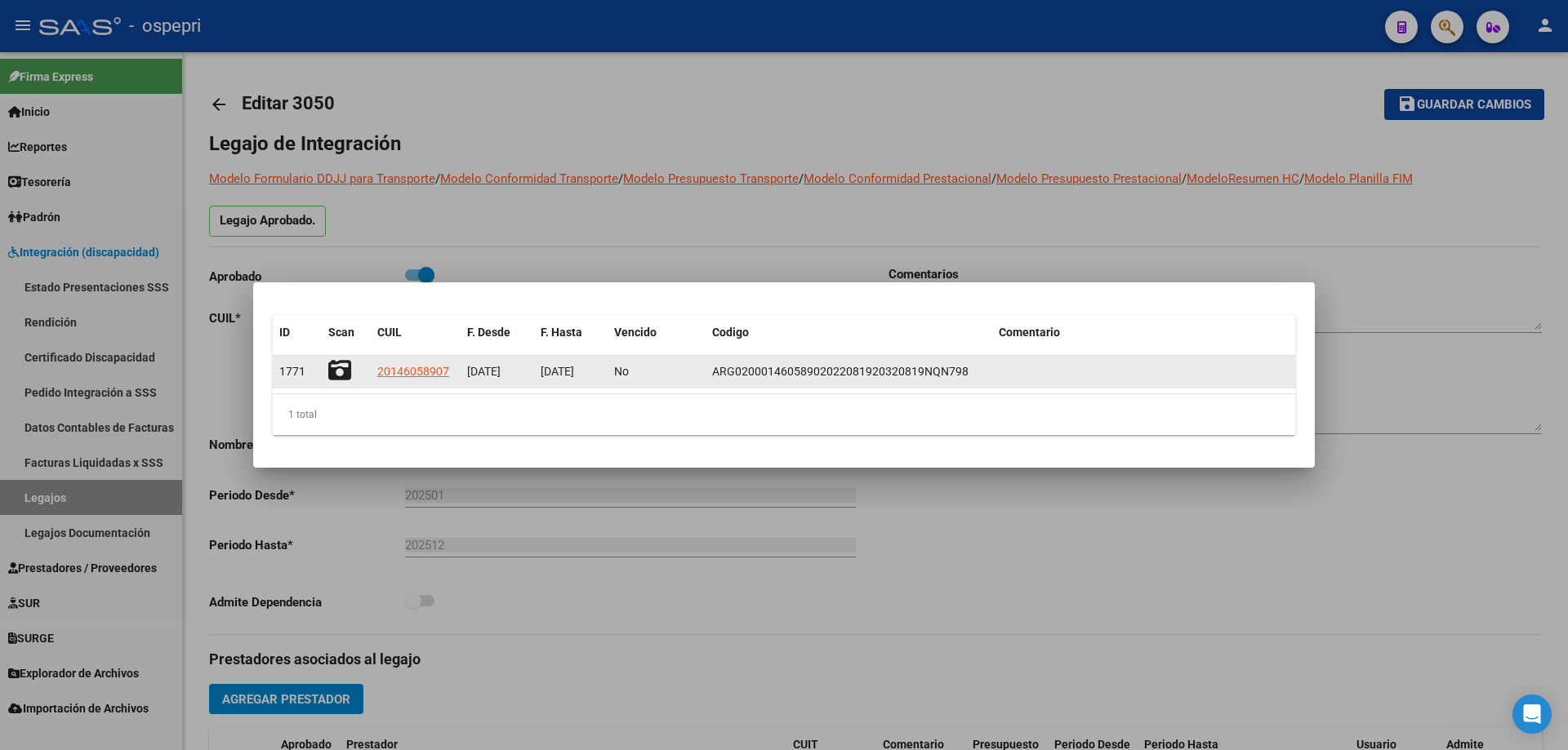
click at [338, 365] on icon at bounding box center [340, 370] width 23 height 23
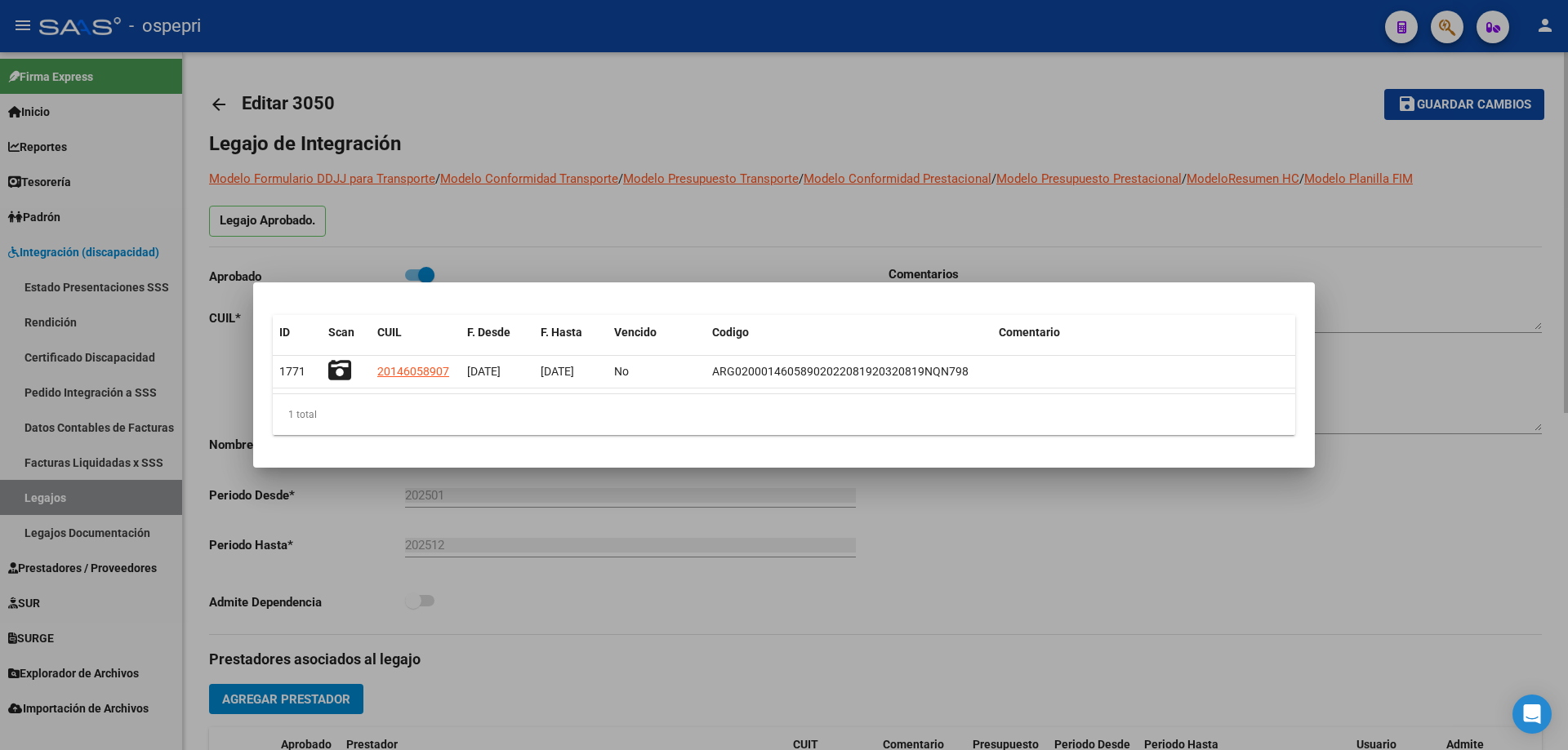
click at [554, 235] on div at bounding box center [784, 375] width 1568 height 750
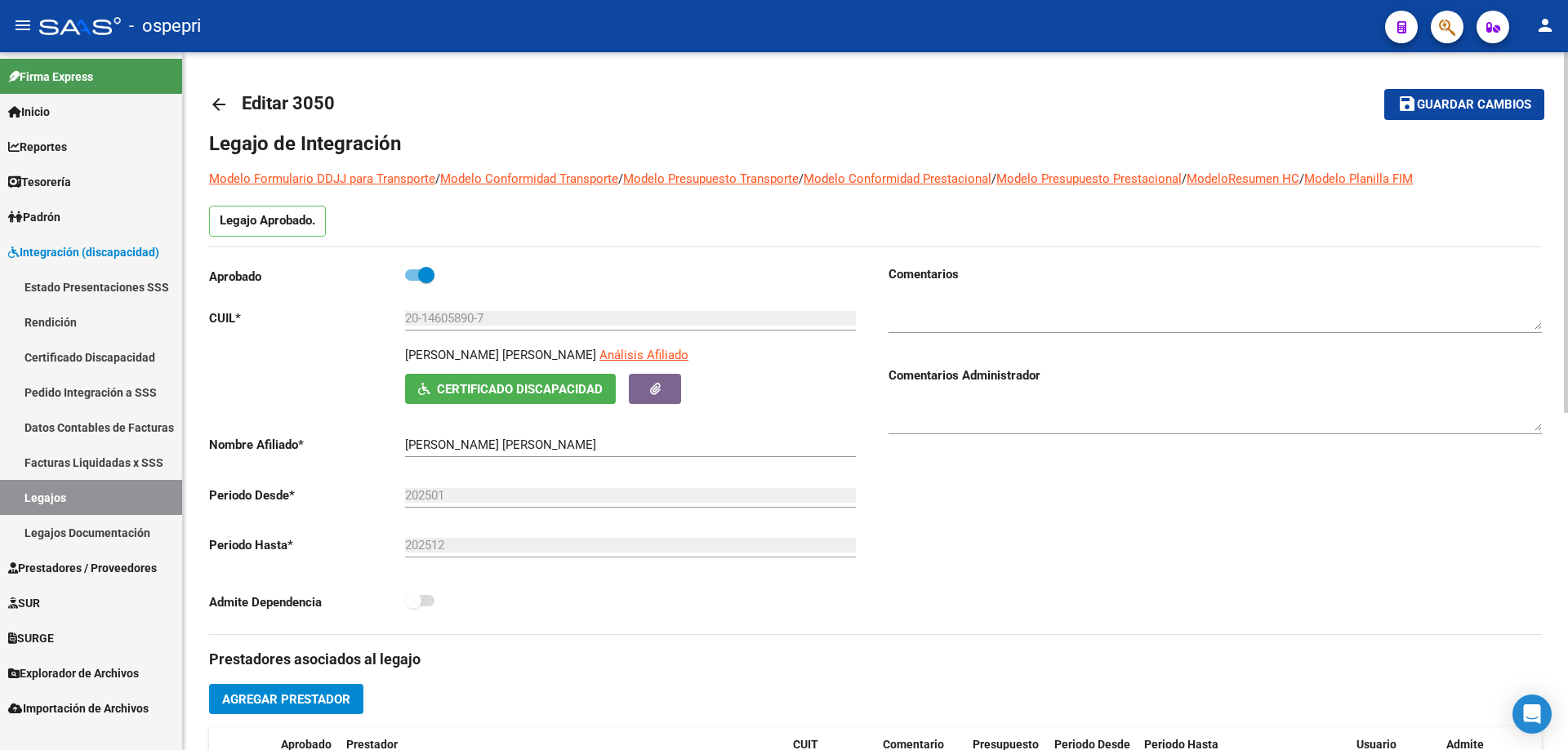
click at [221, 109] on mat-icon "arrow_back" at bounding box center [219, 104] width 20 height 20
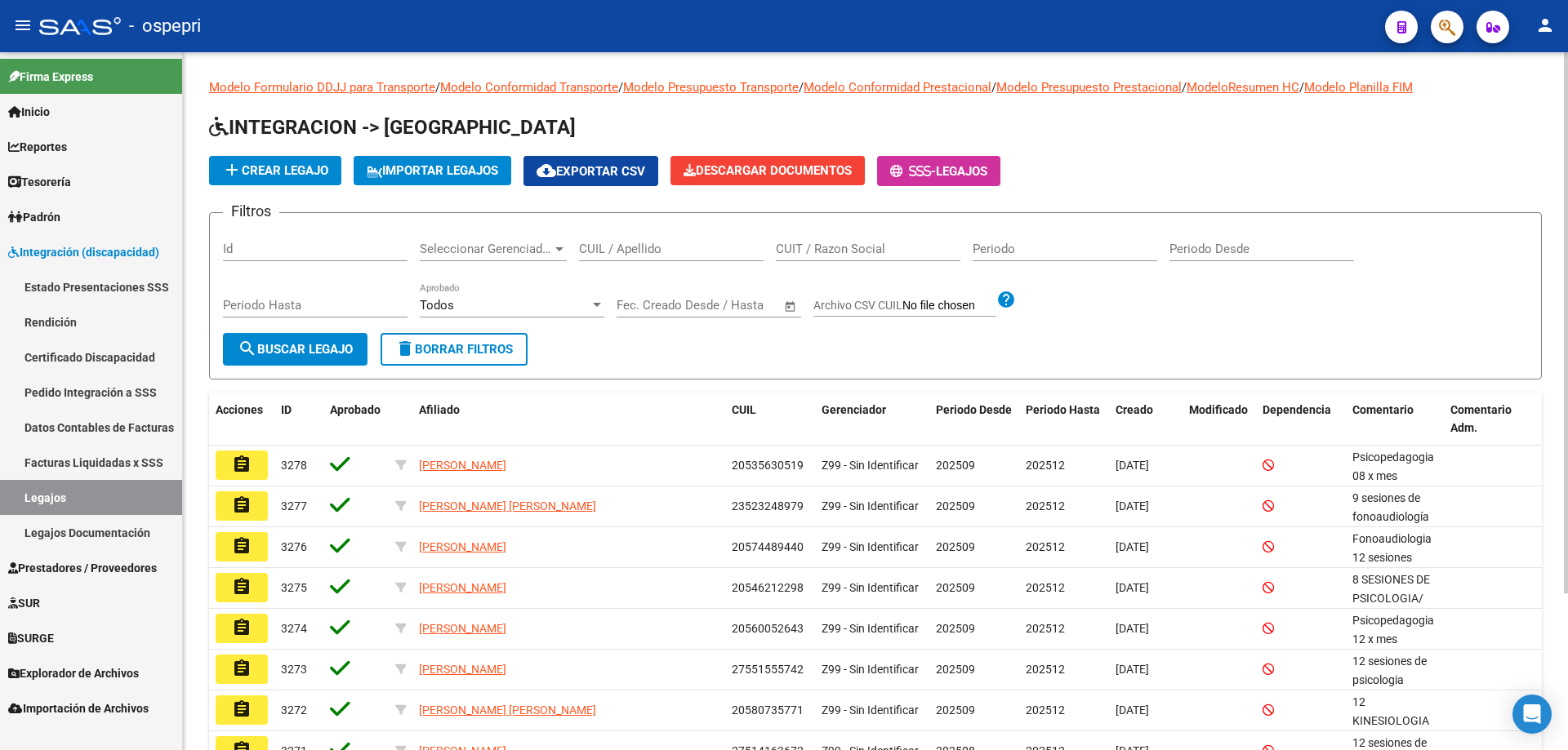
click at [695, 243] on input "CUIL / Apellido" at bounding box center [671, 248] width 184 height 15
paste input "20146058907"
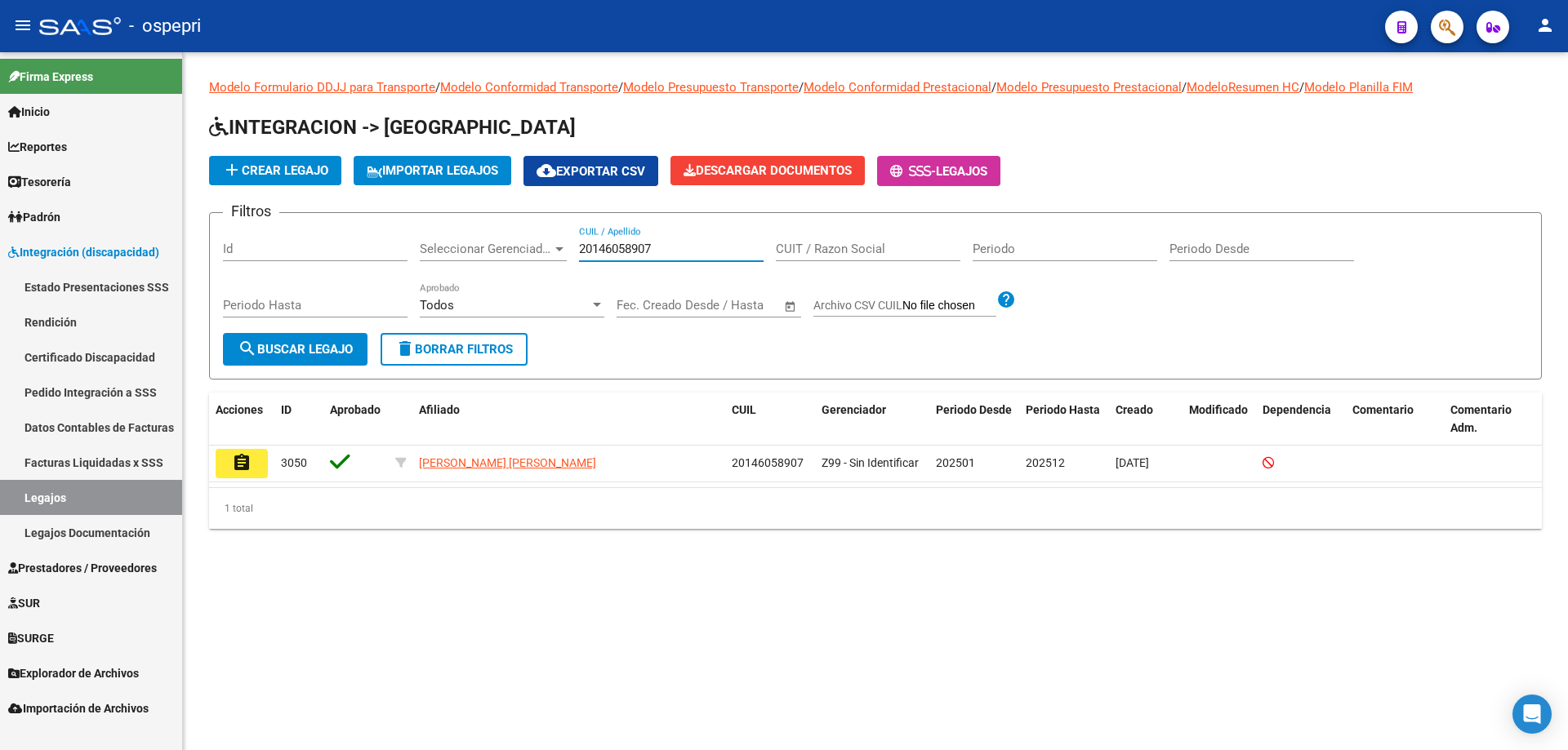
drag, startPoint x: 673, startPoint y: 248, endPoint x: 213, endPoint y: 240, distance: 460.1
click at [221, 245] on form "Filtros Id Seleccionar Gerenciador Seleccionar Gerenciador 20146058907 CUIL / A…" at bounding box center [875, 296] width 1332 height 167
paste input "579216191"
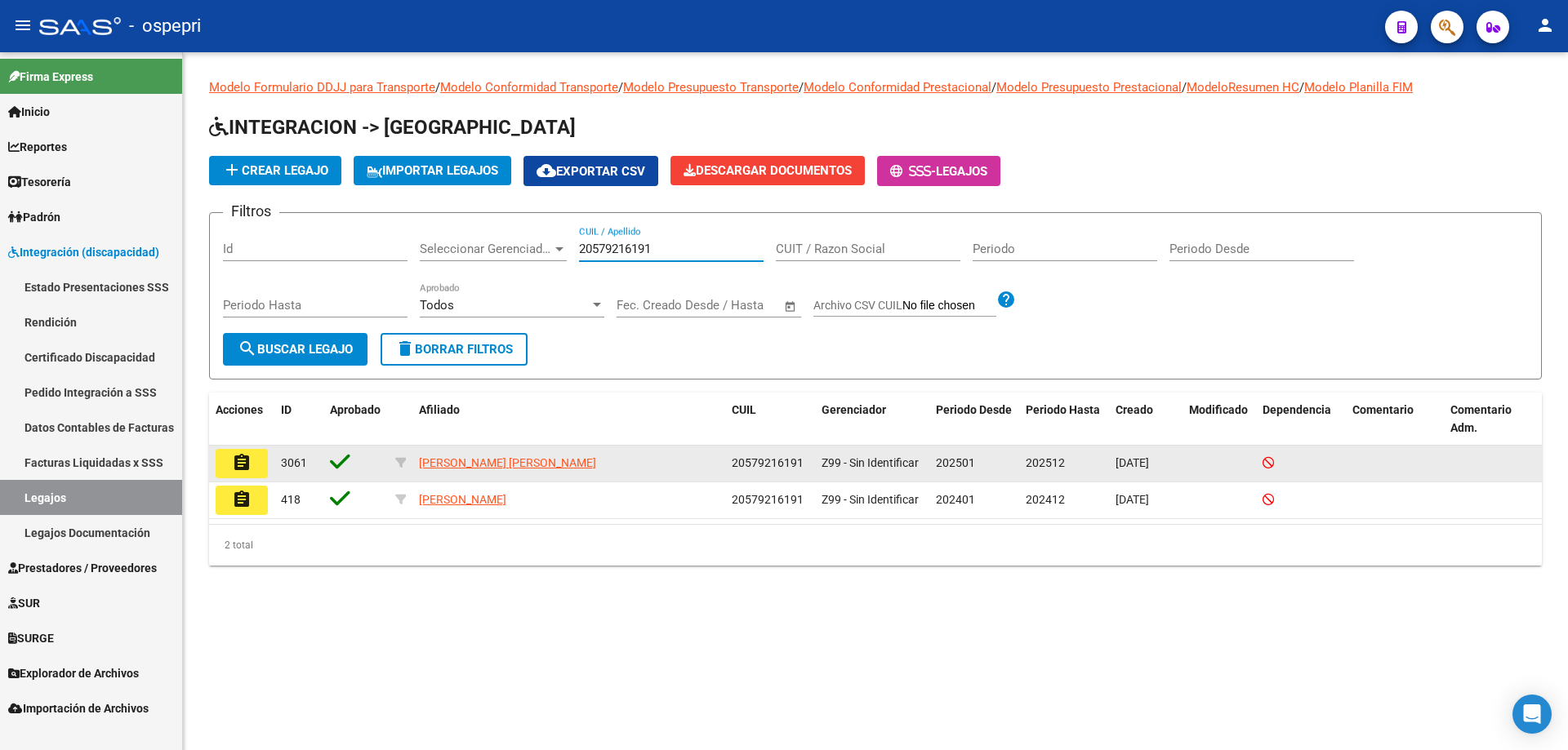
type input "20579216191"
click at [235, 463] on mat-icon "assignment" at bounding box center [242, 462] width 20 height 20
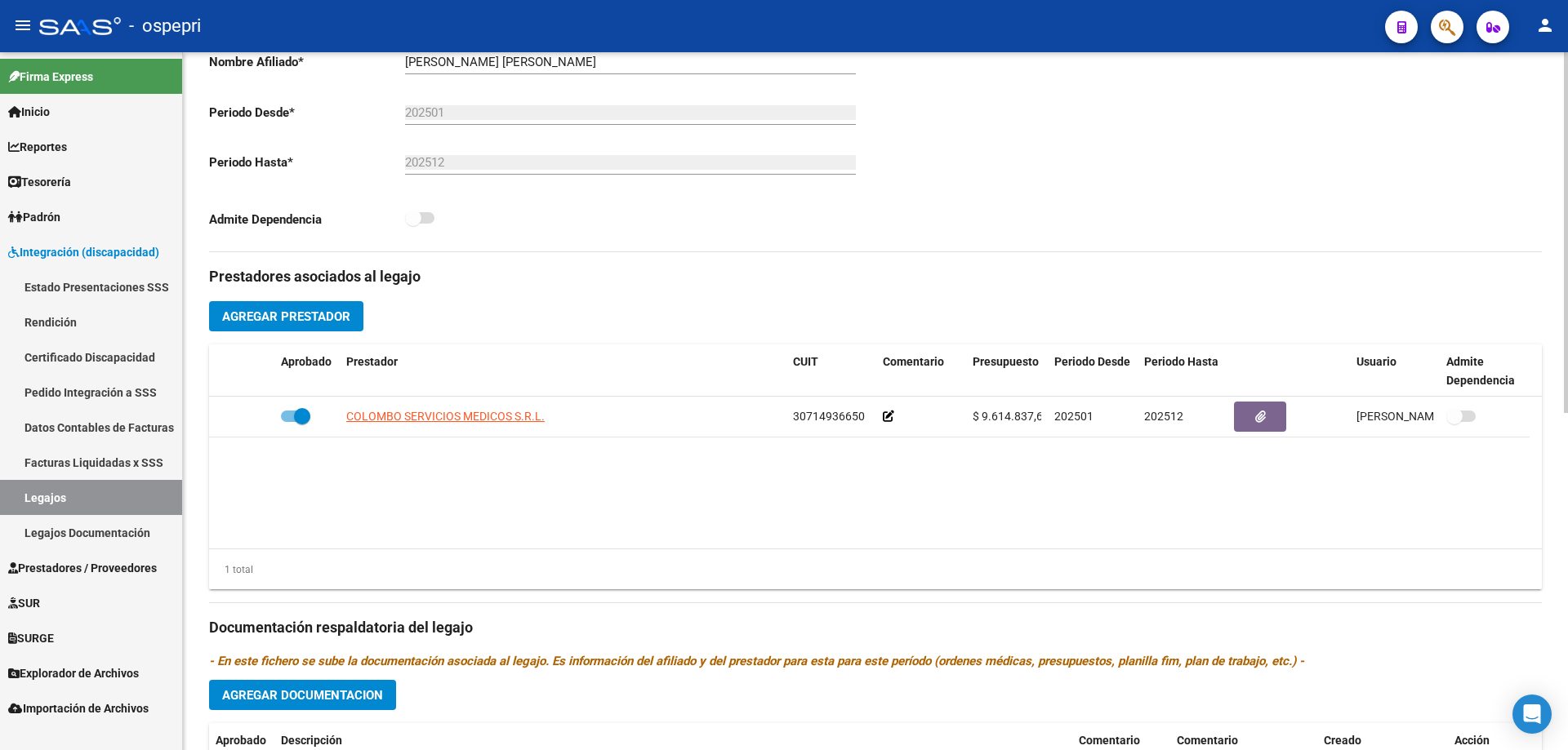
scroll to position [245, 0]
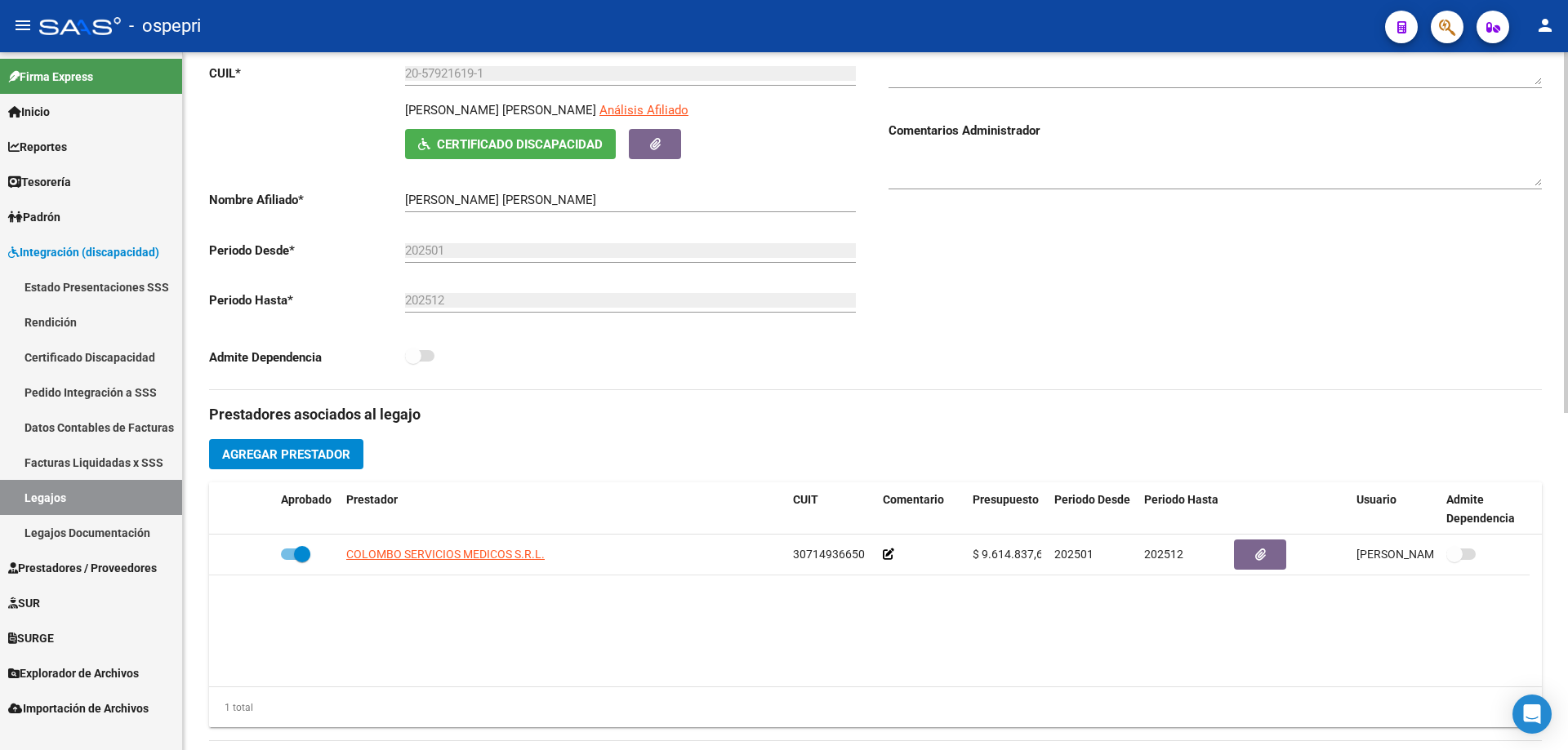
click at [477, 146] on span "Certificado Discapacidad" at bounding box center [520, 144] width 166 height 15
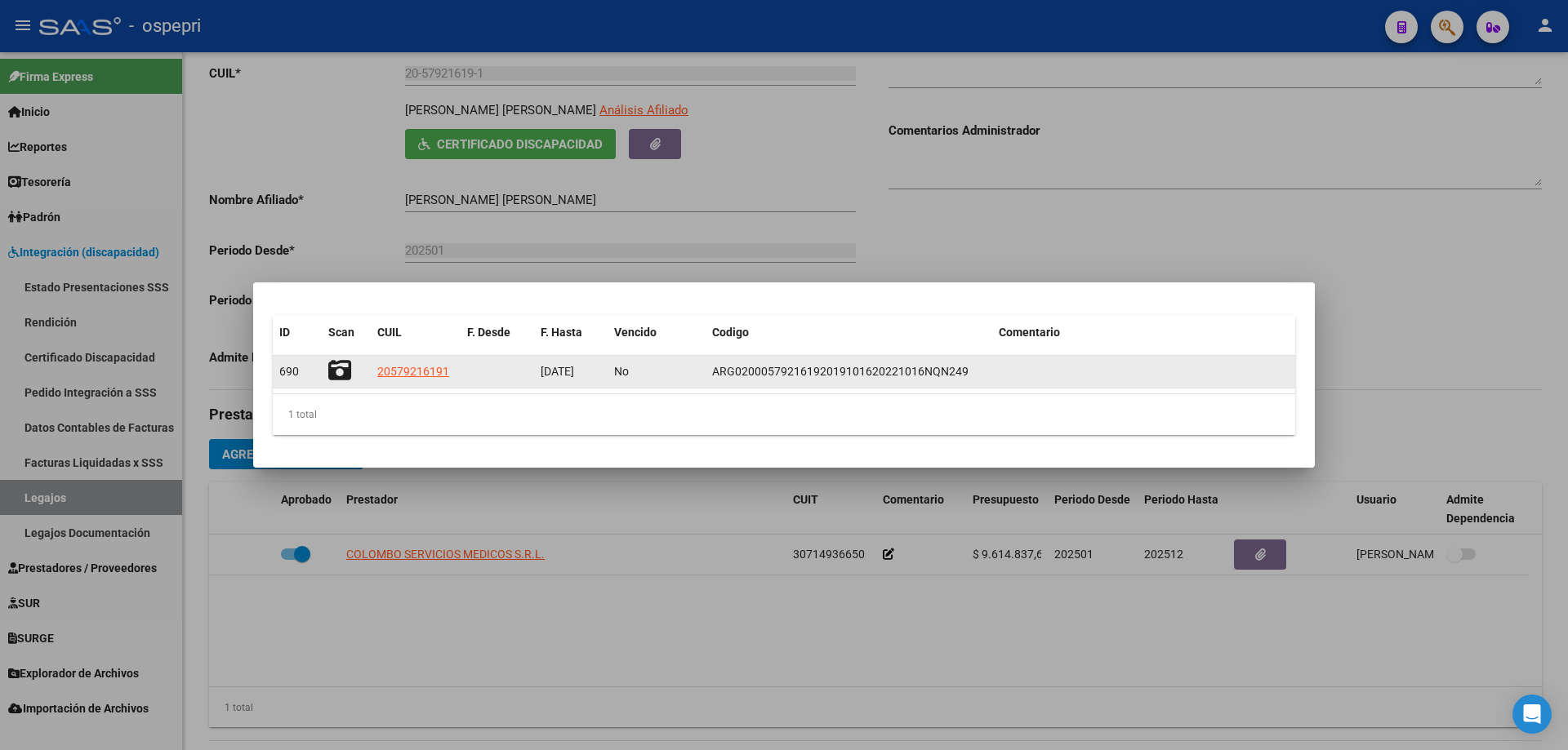
click at [336, 369] on icon at bounding box center [340, 370] width 23 height 23
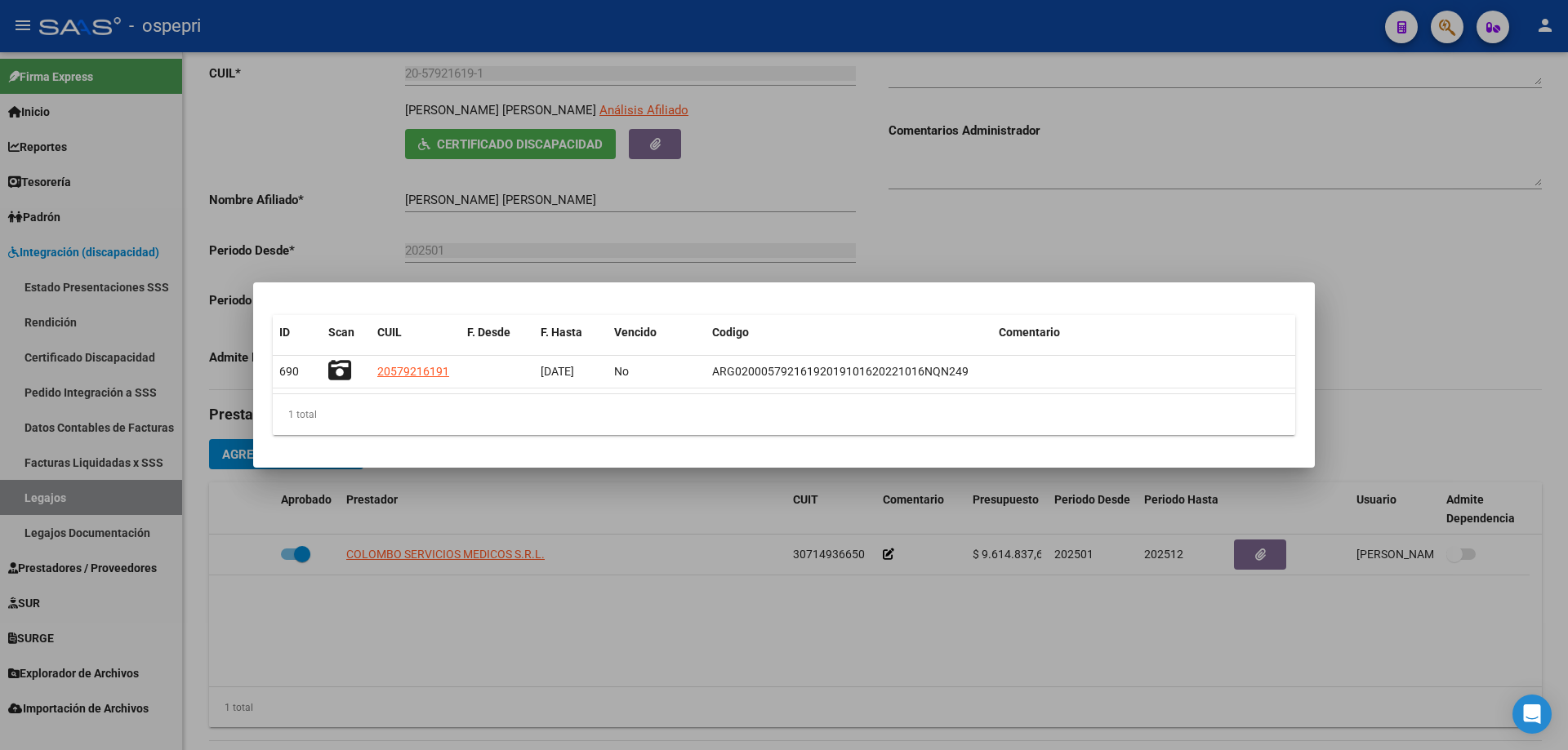
click at [566, 198] on div at bounding box center [784, 375] width 1568 height 750
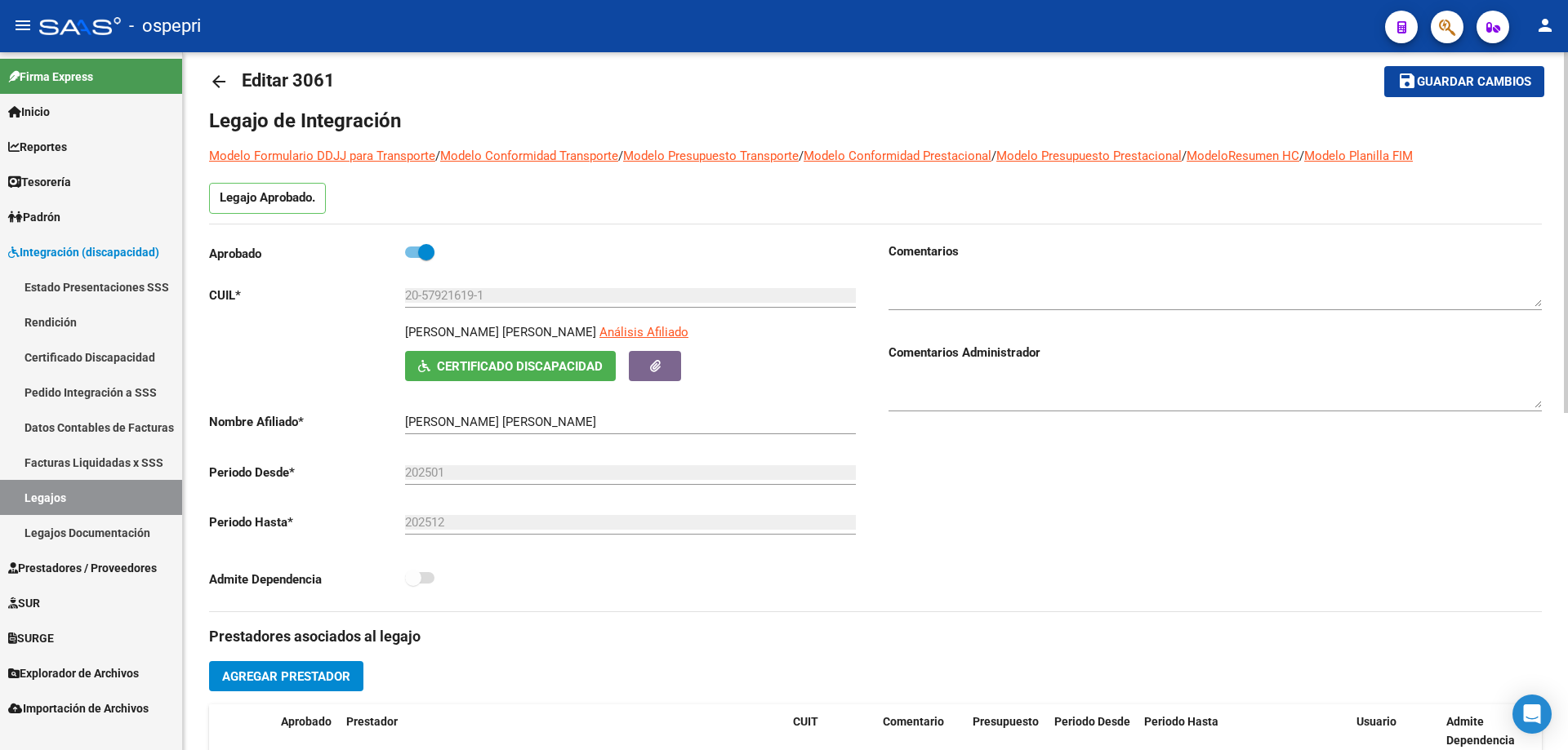
scroll to position [0, 0]
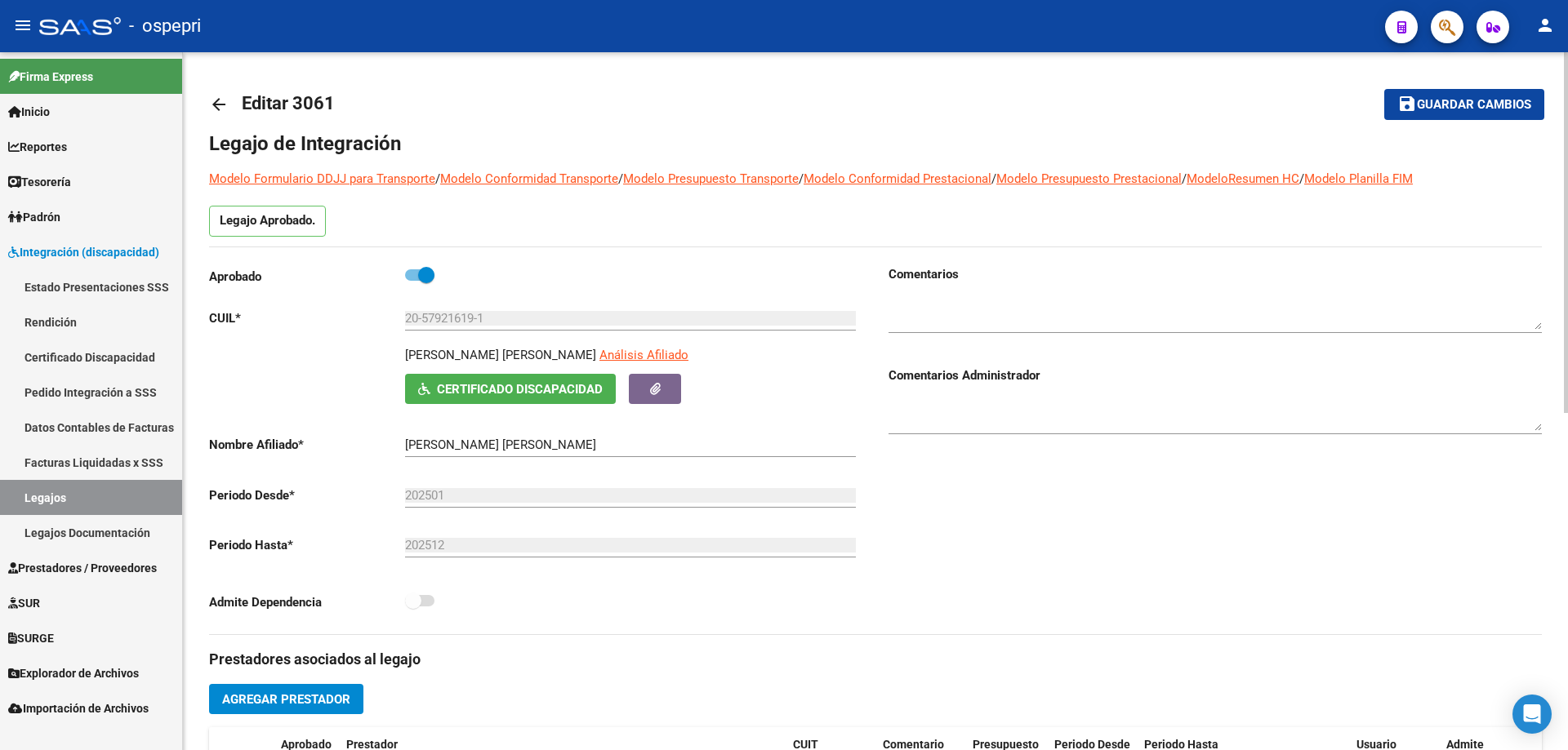
click at [220, 103] on mat-icon "arrow_back" at bounding box center [219, 104] width 20 height 20
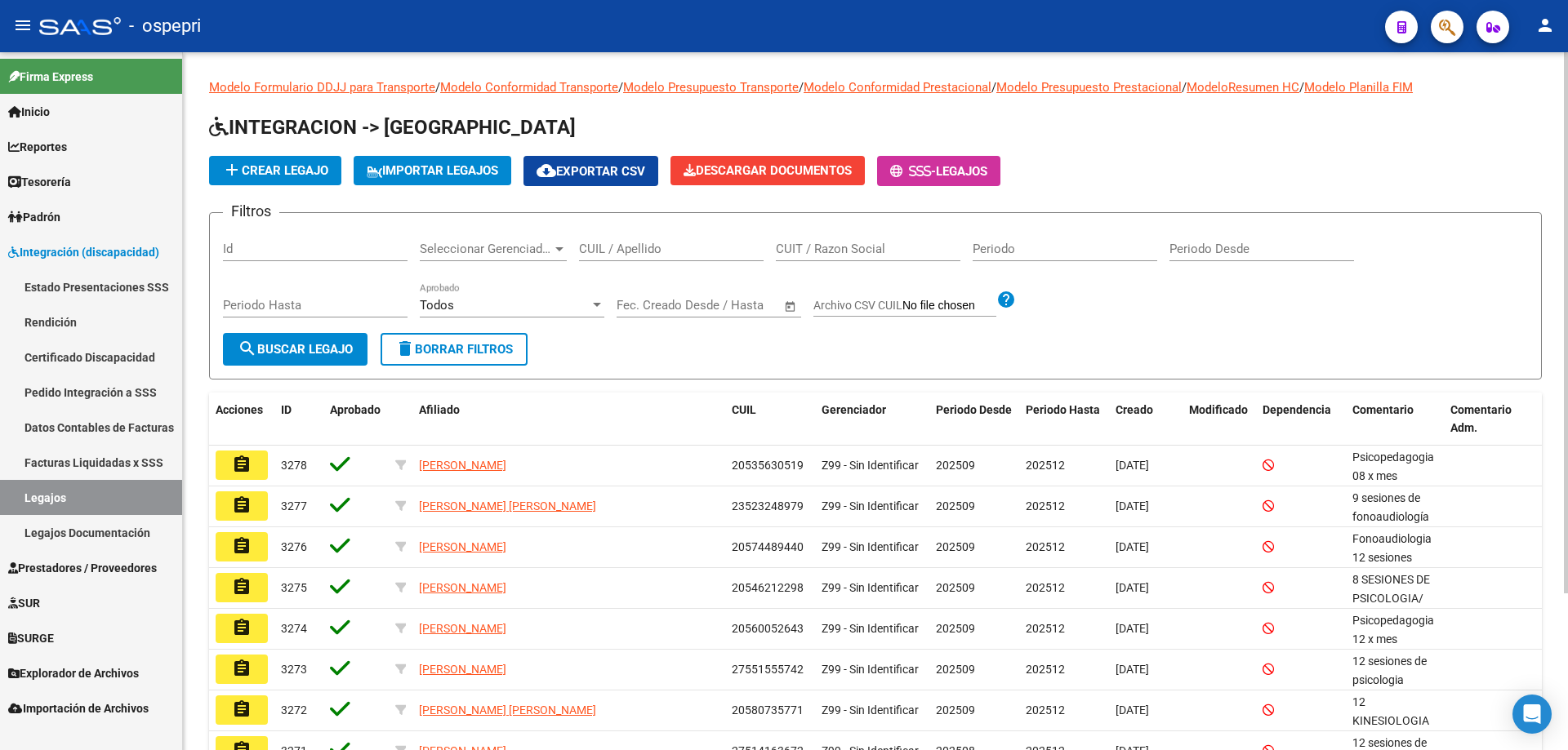
click at [670, 250] on input "CUIL / Apellido" at bounding box center [671, 248] width 184 height 15
paste input "20579216191"
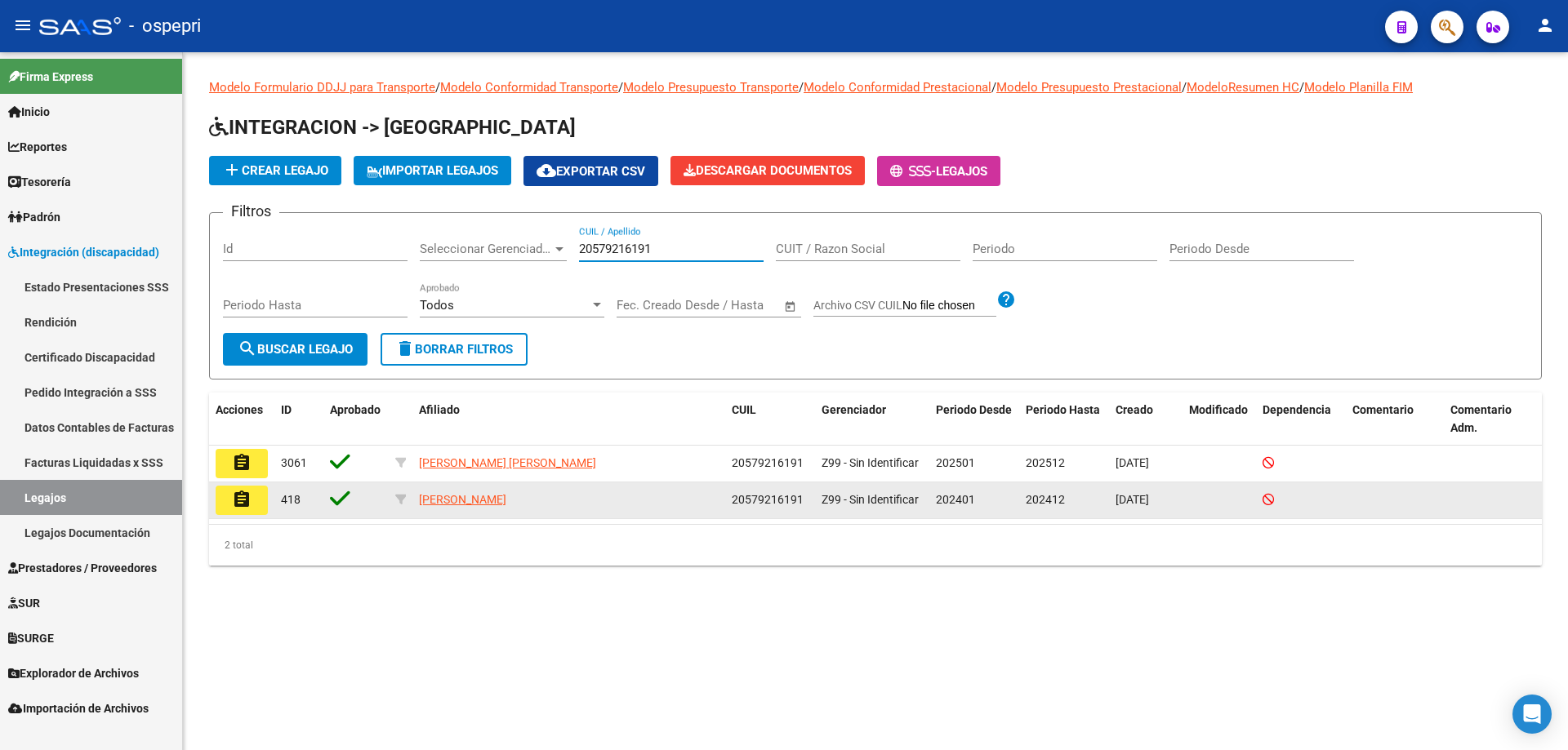
type input "20579216191"
click at [259, 497] on button "assignment" at bounding box center [242, 500] width 52 height 29
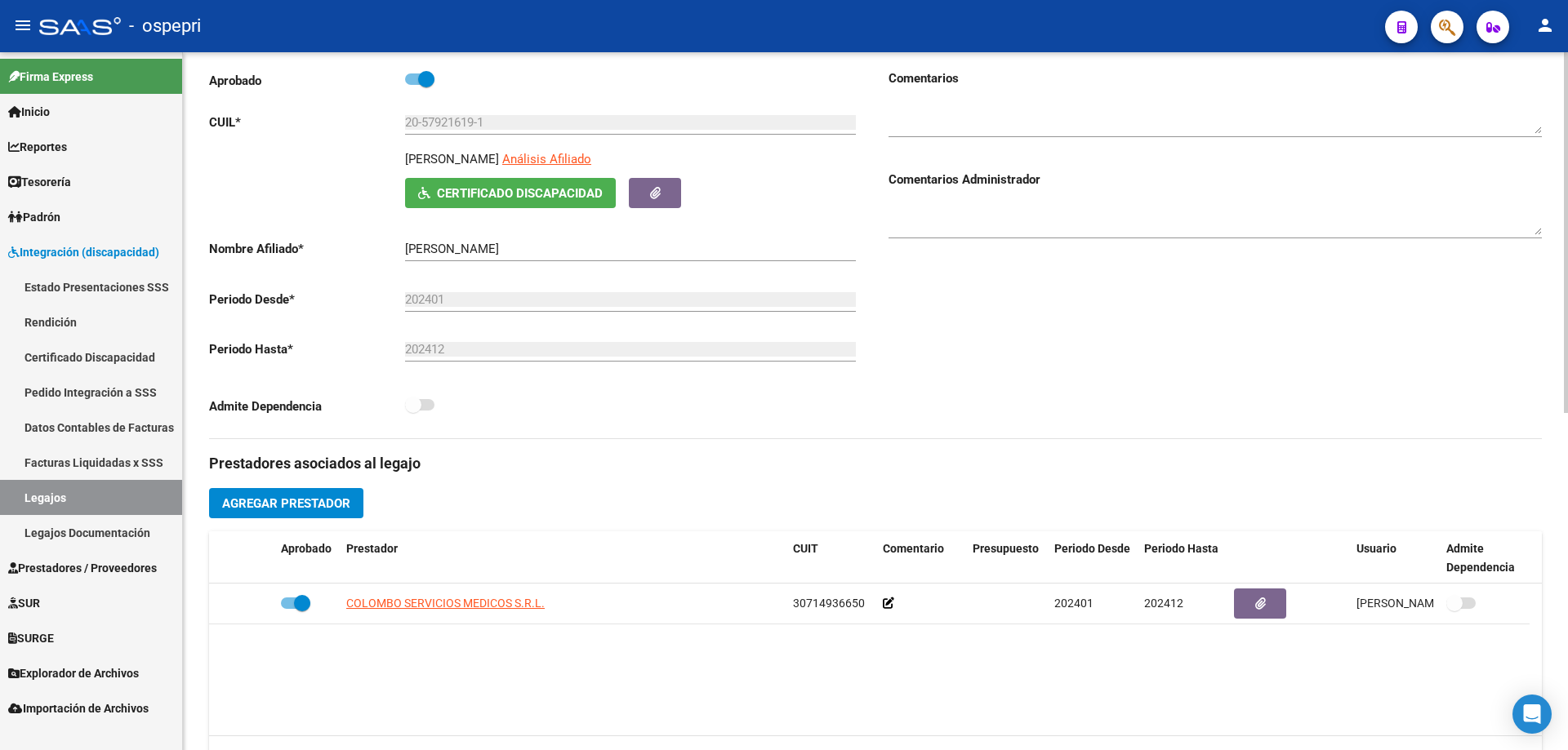
type input "[PERSON_NAME] [PERSON_NAME]"
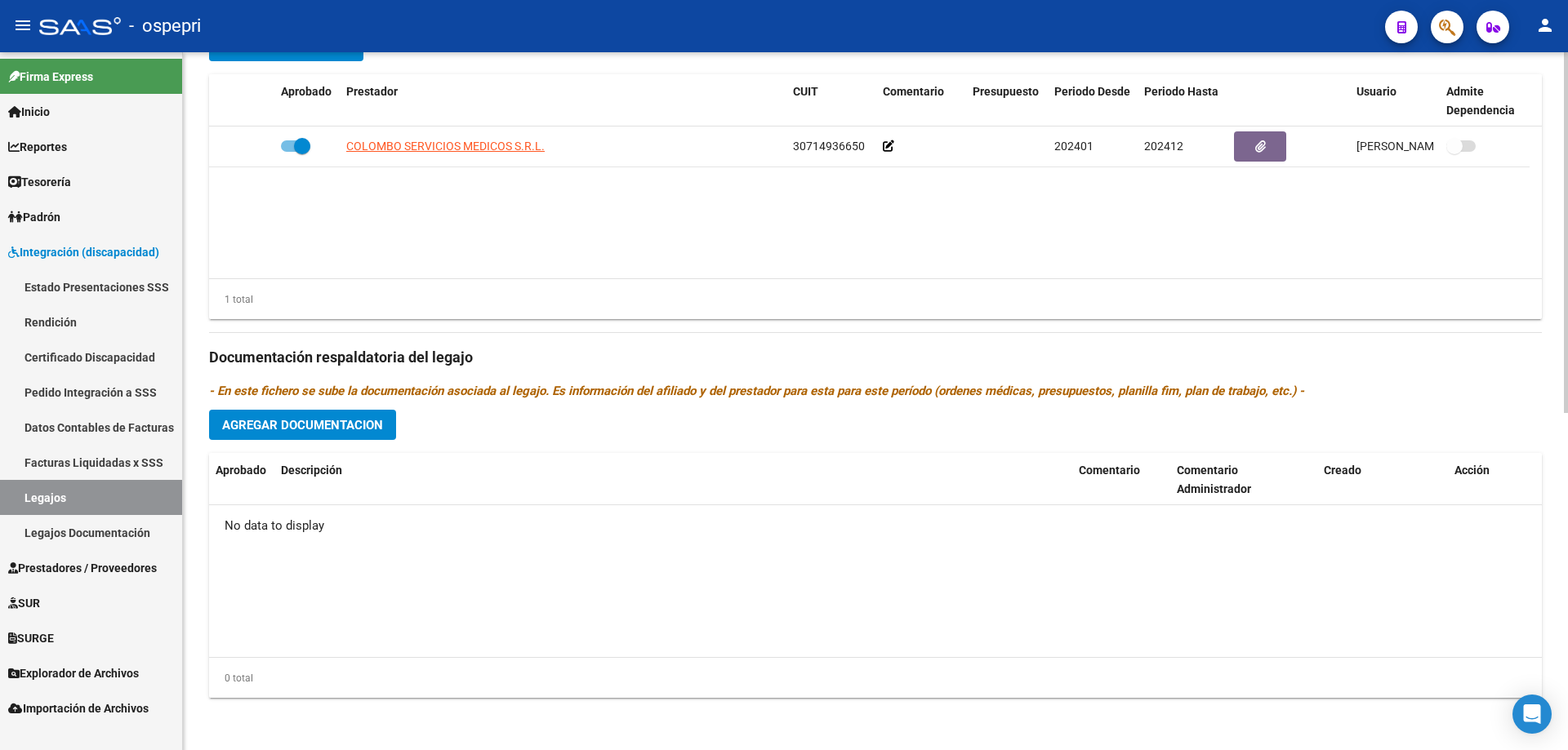
scroll to position [245, 0]
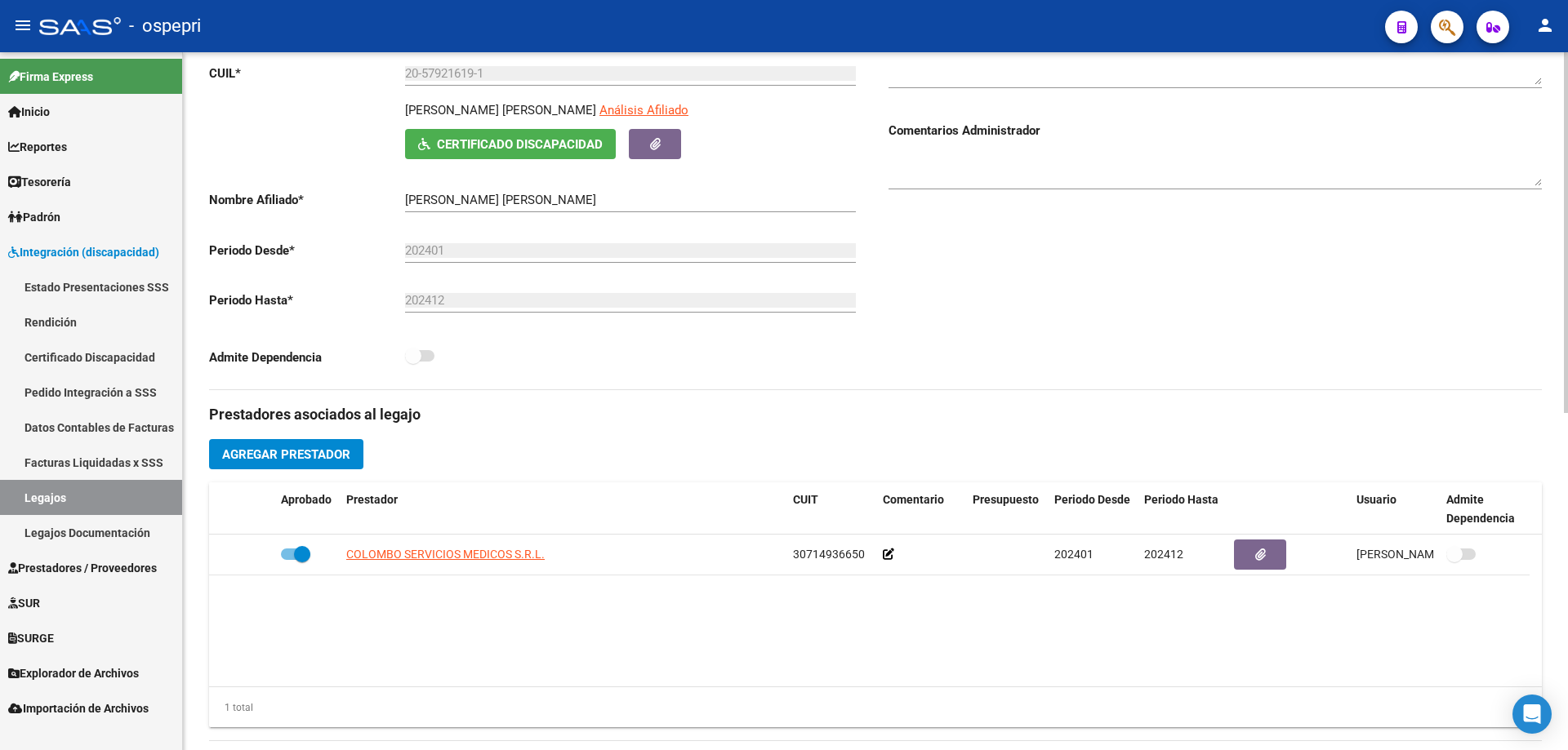
click at [493, 142] on span "Certificado Discapacidad" at bounding box center [520, 144] width 166 height 15
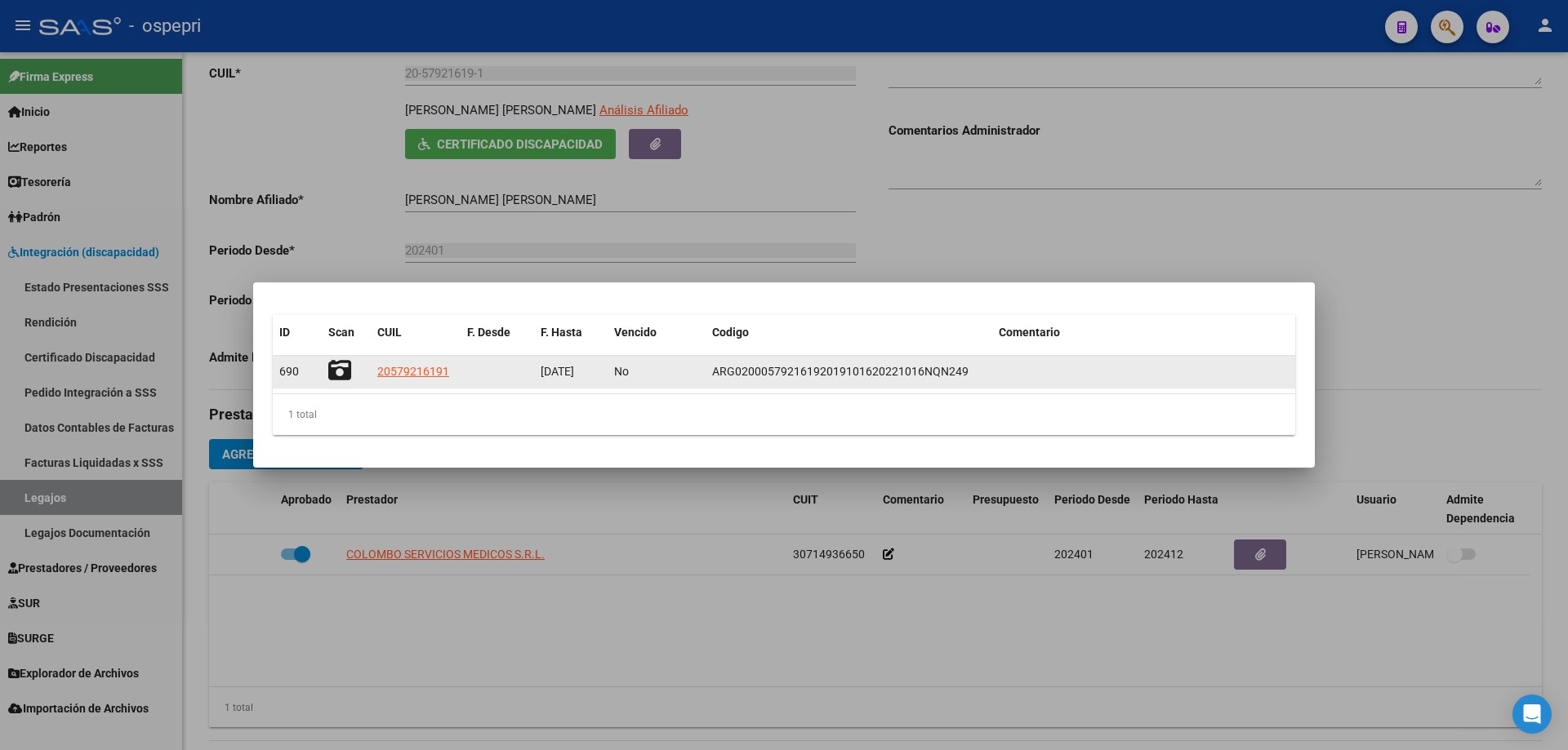
click at [335, 370] on icon at bounding box center [340, 370] width 23 height 23
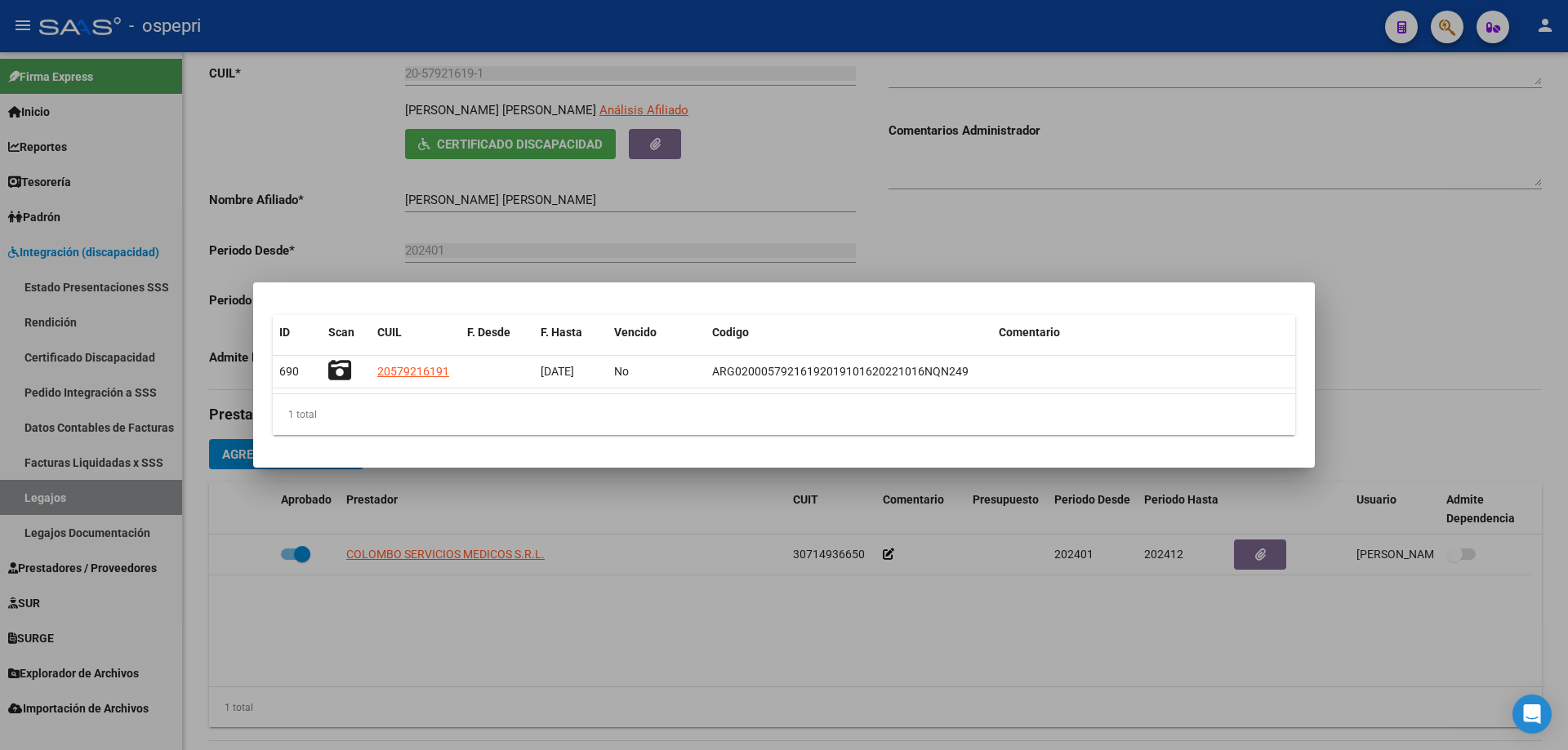
click at [933, 250] on div at bounding box center [784, 375] width 1568 height 750
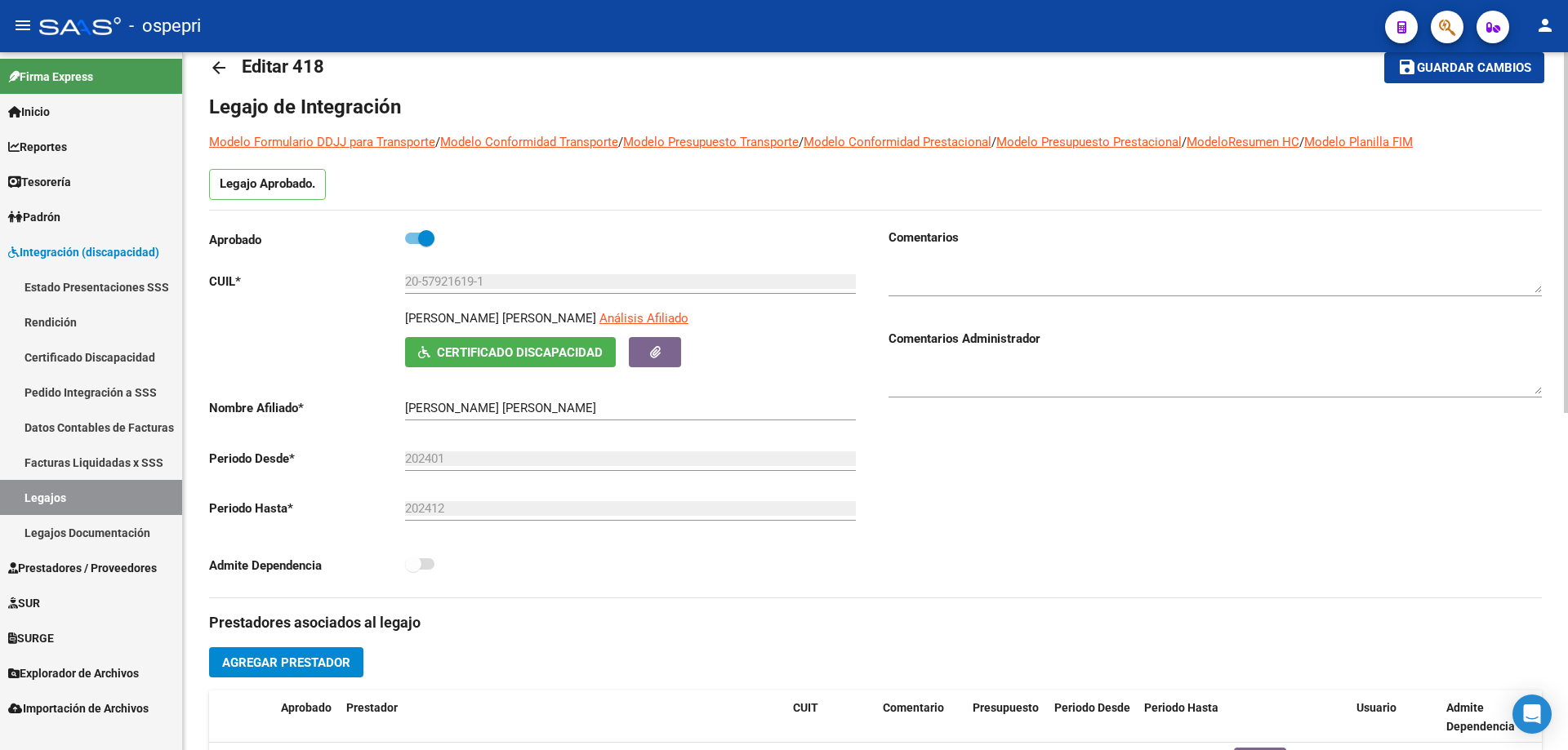
scroll to position [0, 0]
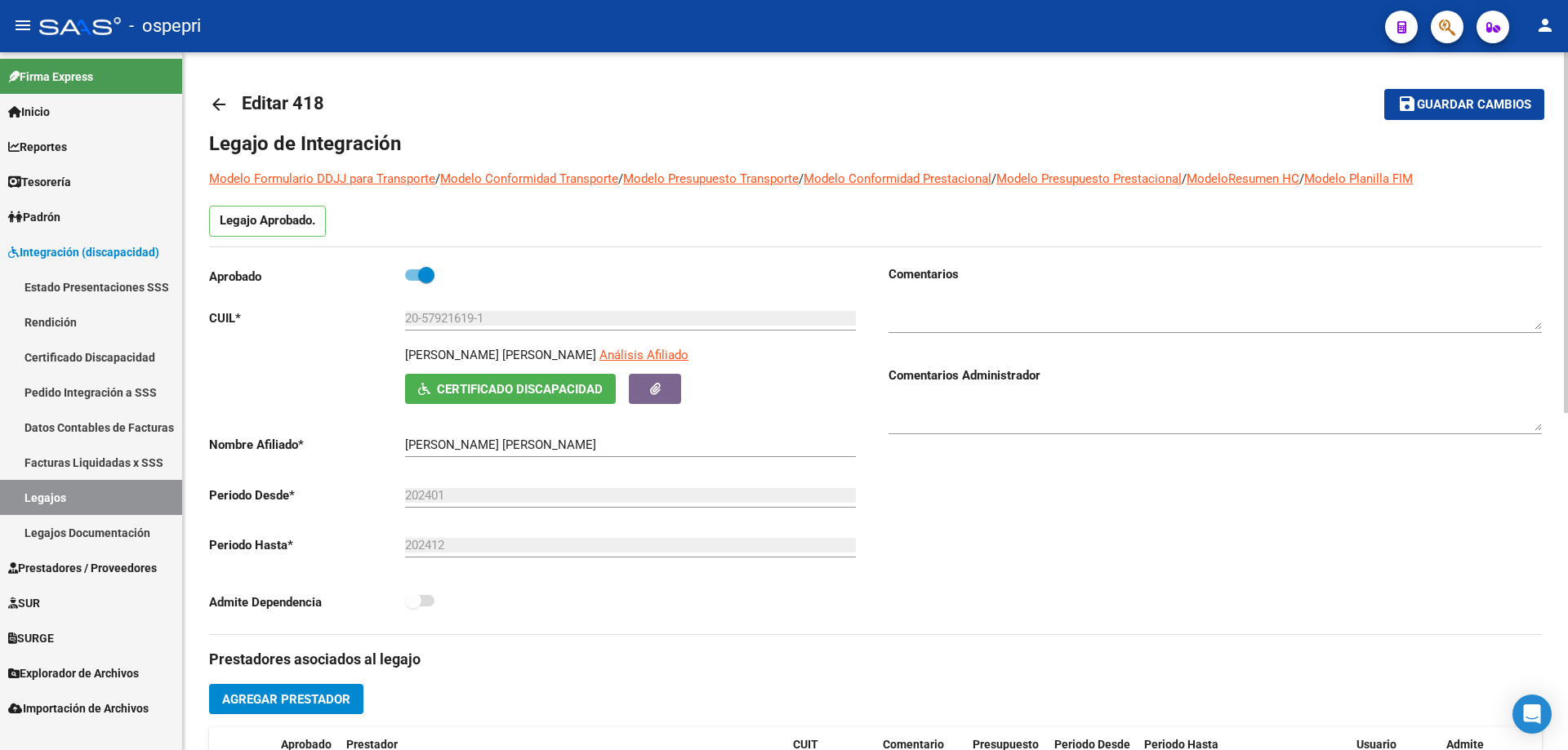
click at [217, 103] on mat-icon "arrow_back" at bounding box center [219, 104] width 20 height 20
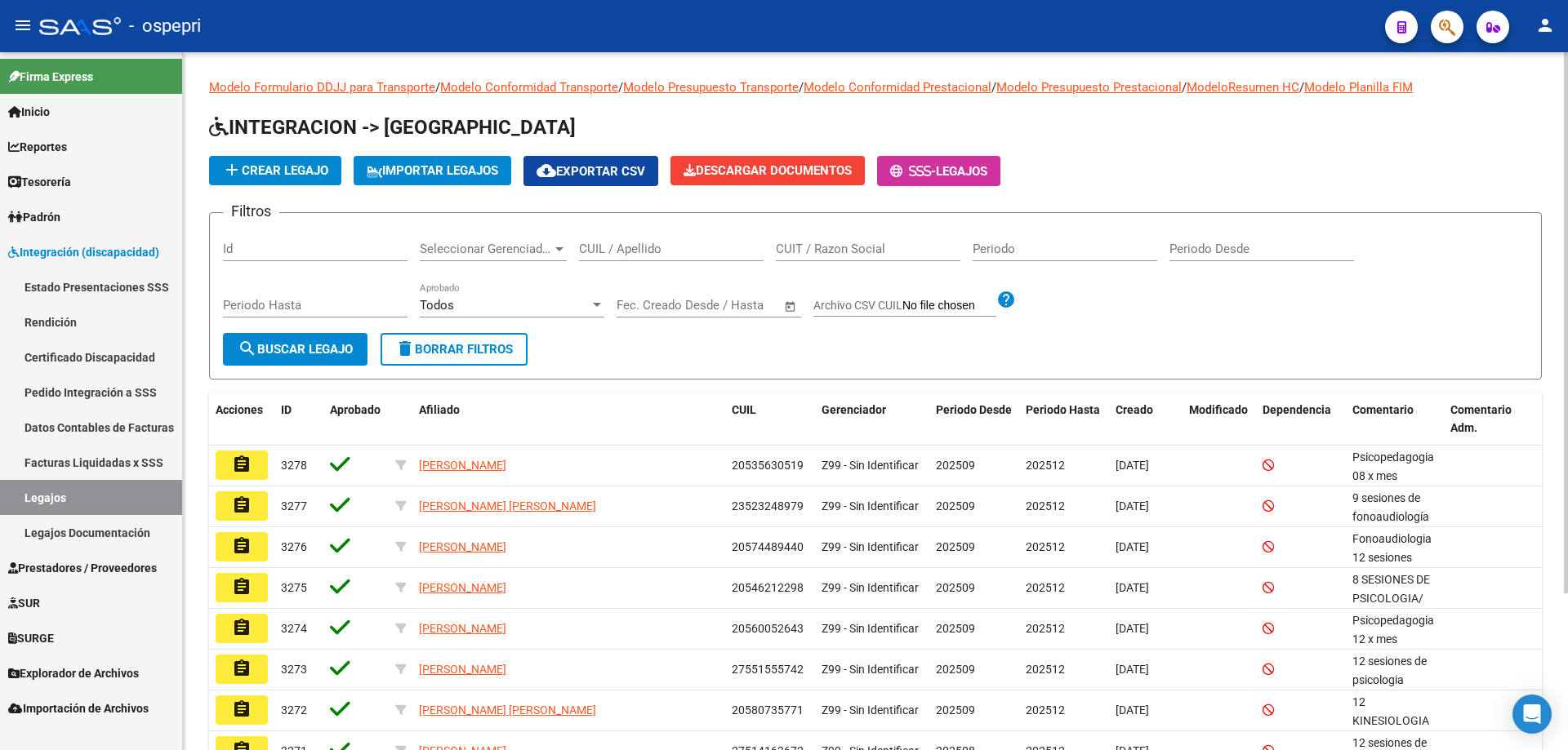
click at [688, 235] on div "CUIL / Apellido" at bounding box center [671, 243] width 184 height 35
click at [688, 237] on div "CUIL / Apellido" at bounding box center [671, 243] width 184 height 35
paste input "20142303478"
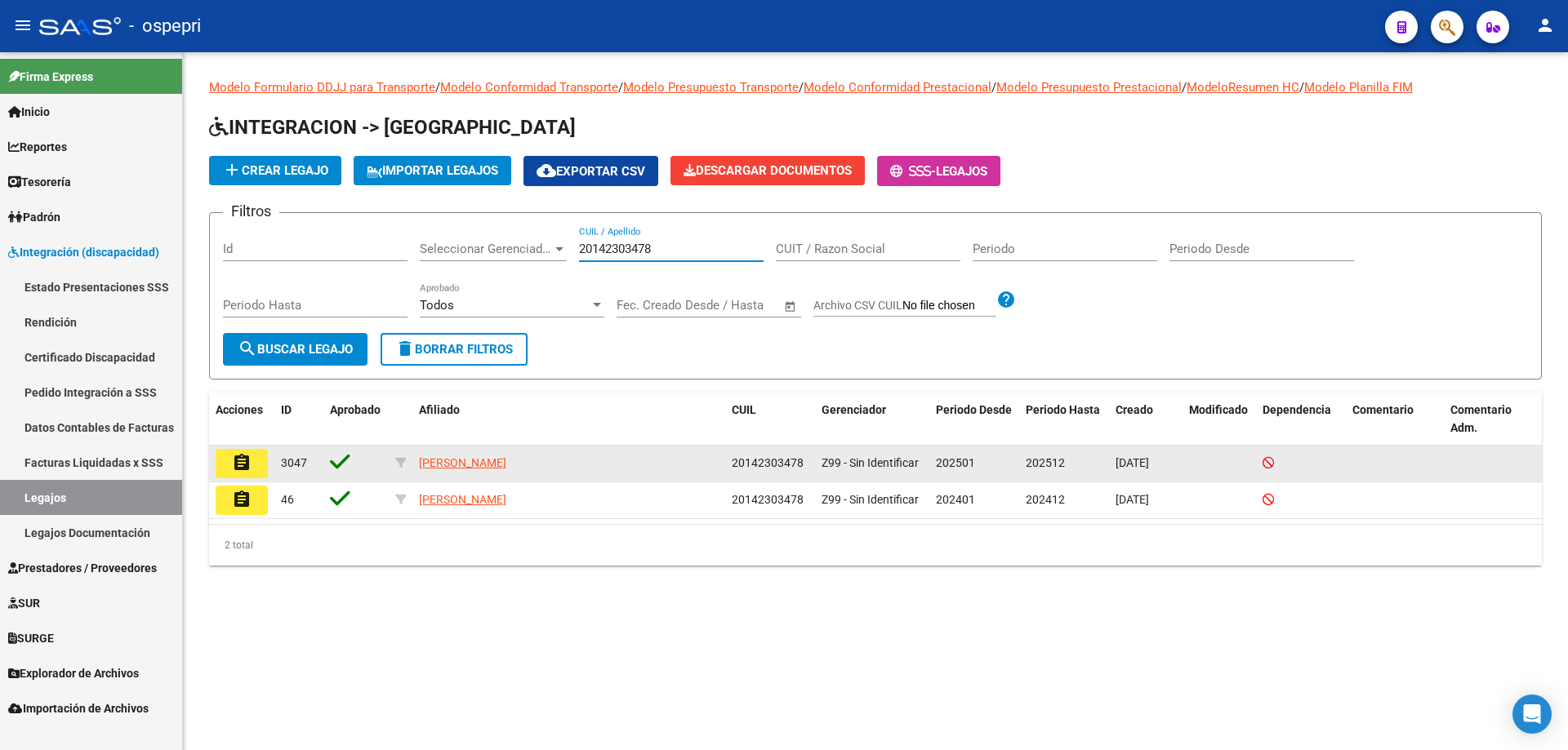
type input "20142303478"
click at [237, 460] on mat-icon "assignment" at bounding box center [242, 462] width 20 height 20
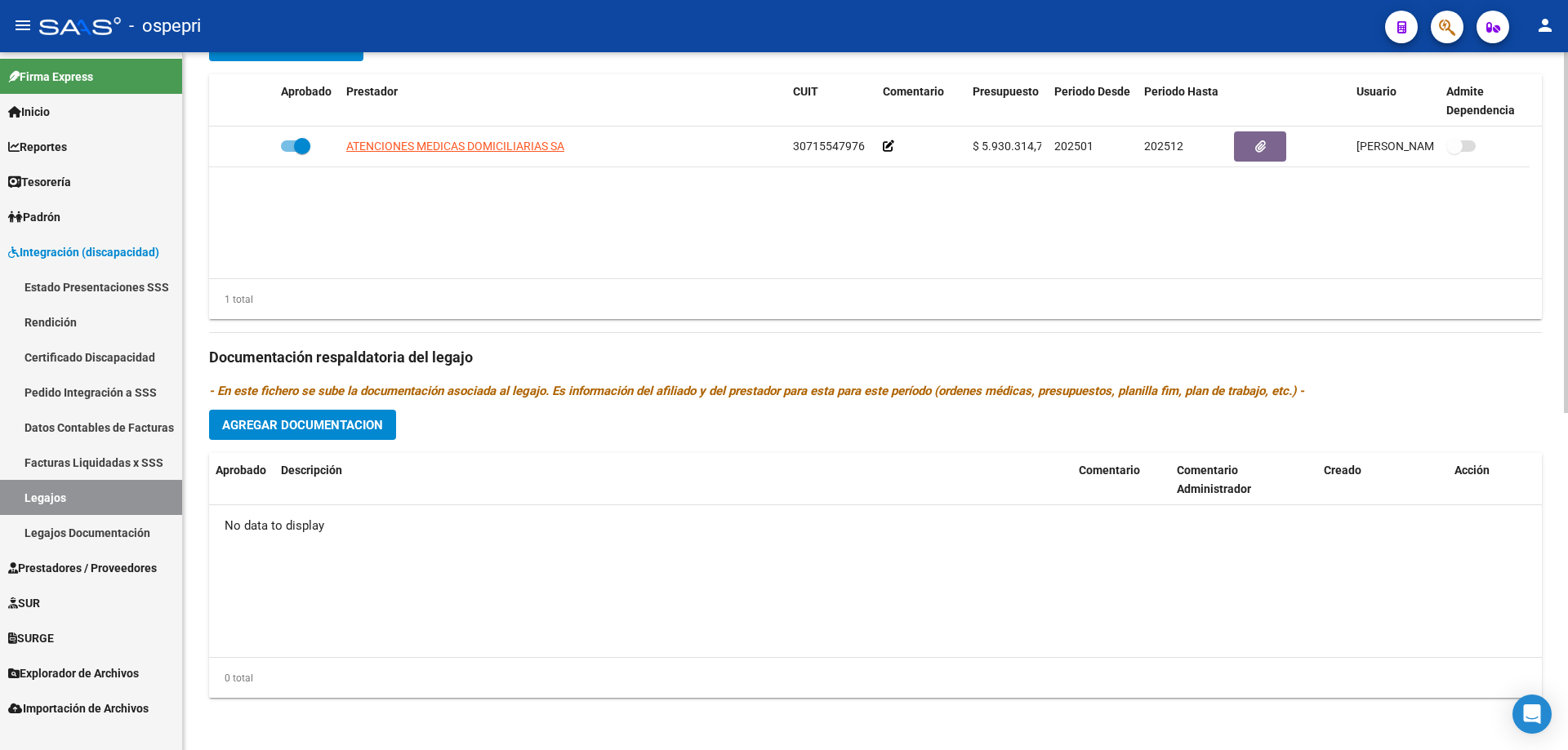
scroll to position [327, 0]
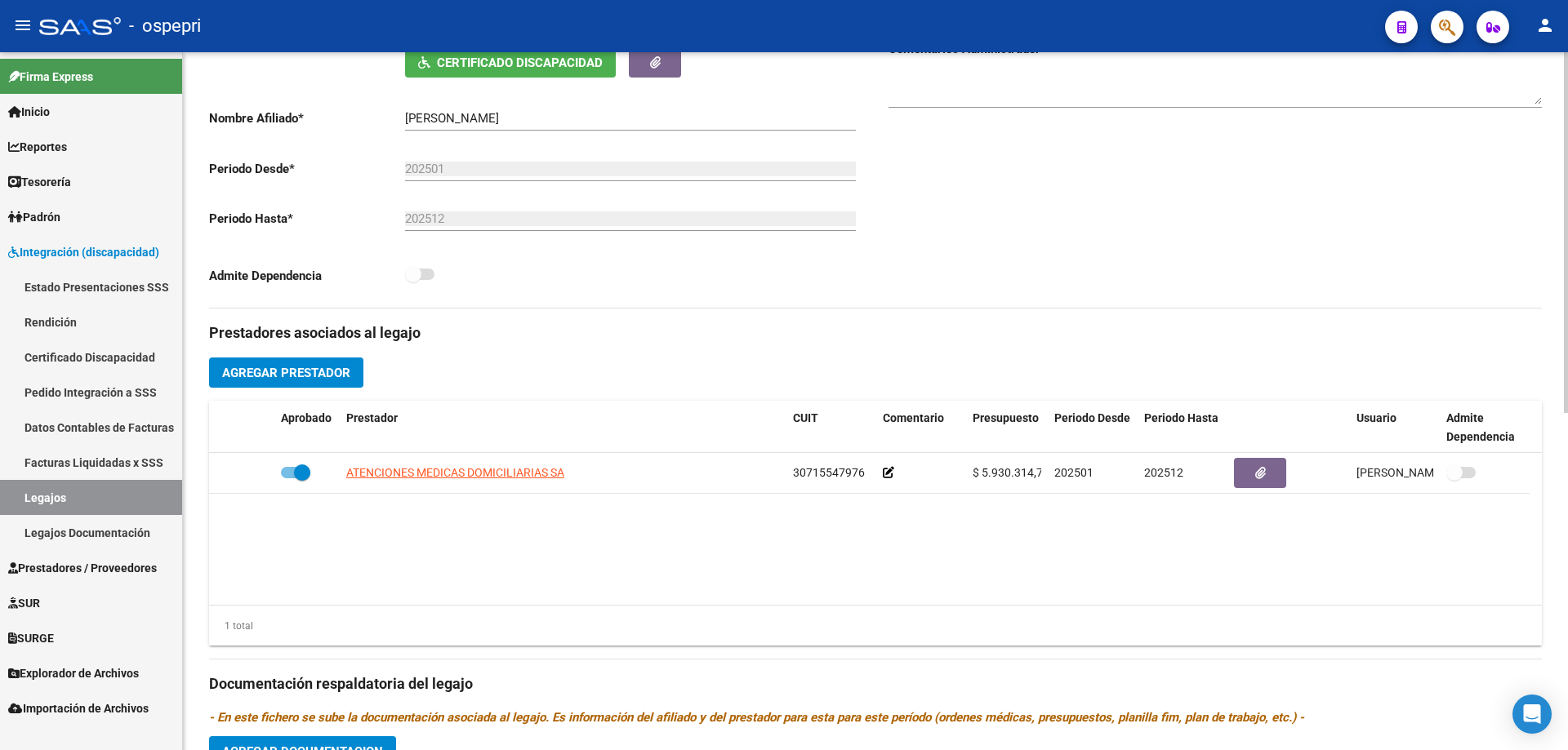
click at [498, 71] on button "Certificado Discapacidad" at bounding box center [510, 61] width 211 height 30
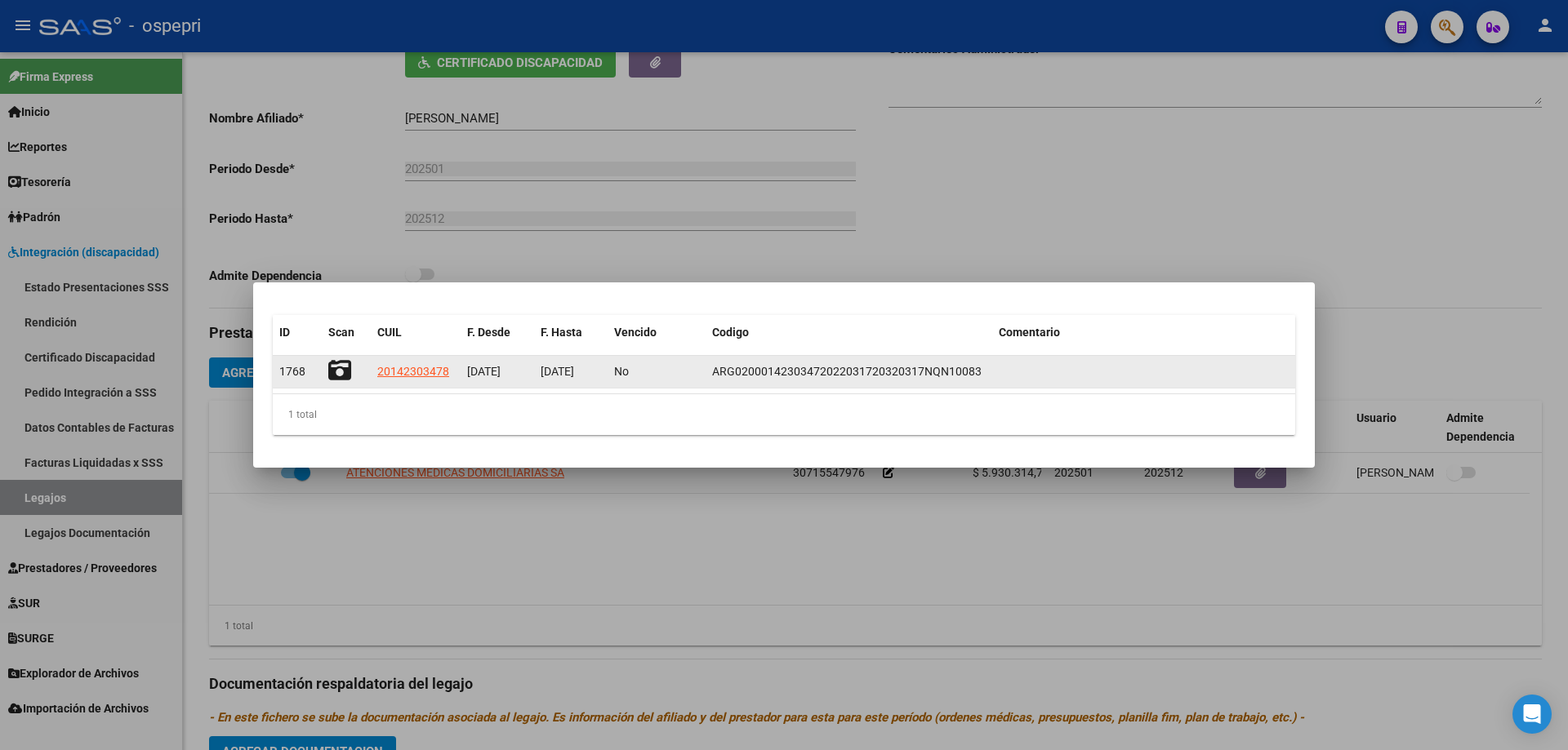
click at [339, 370] on icon at bounding box center [340, 370] width 23 height 23
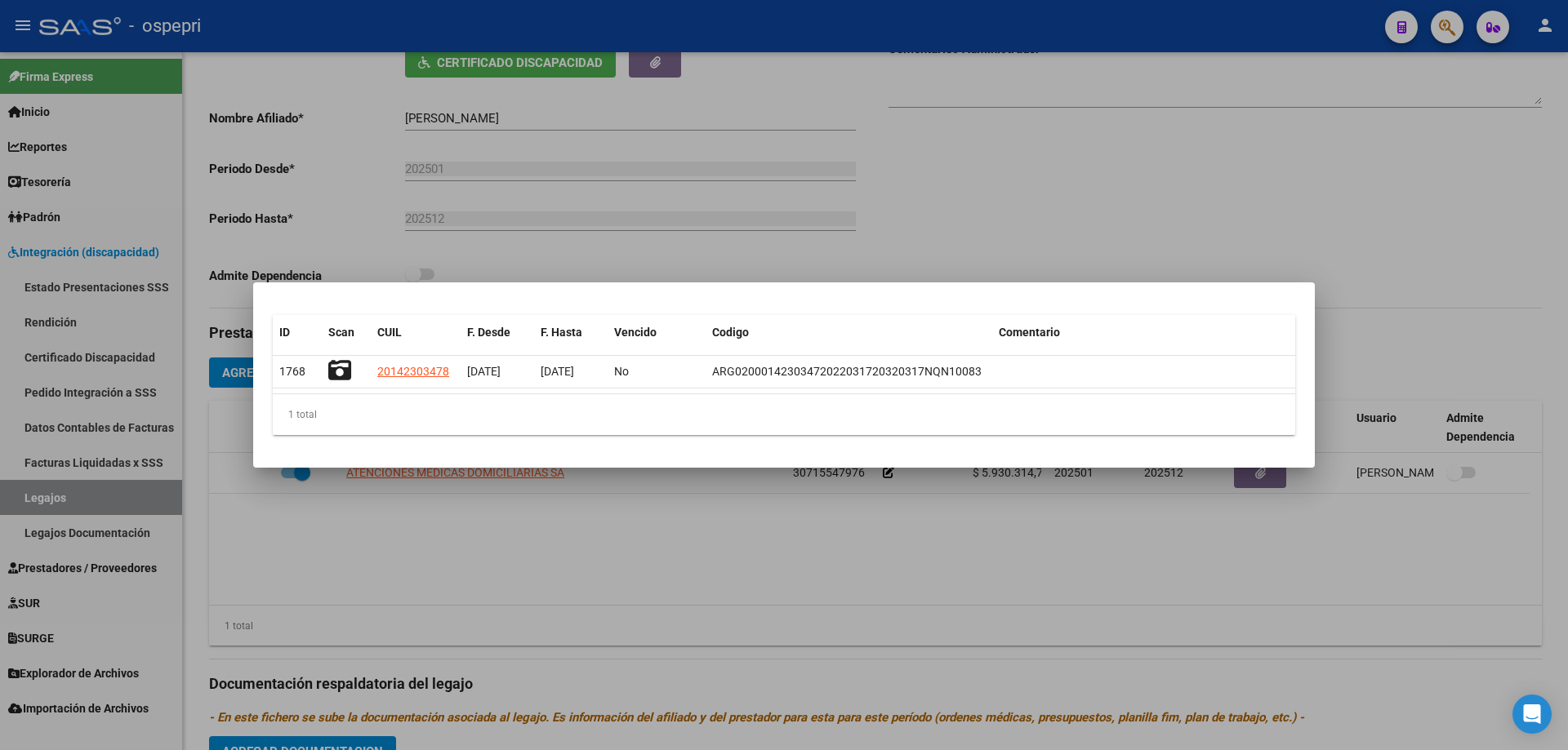
click at [787, 165] on div at bounding box center [784, 375] width 1568 height 750
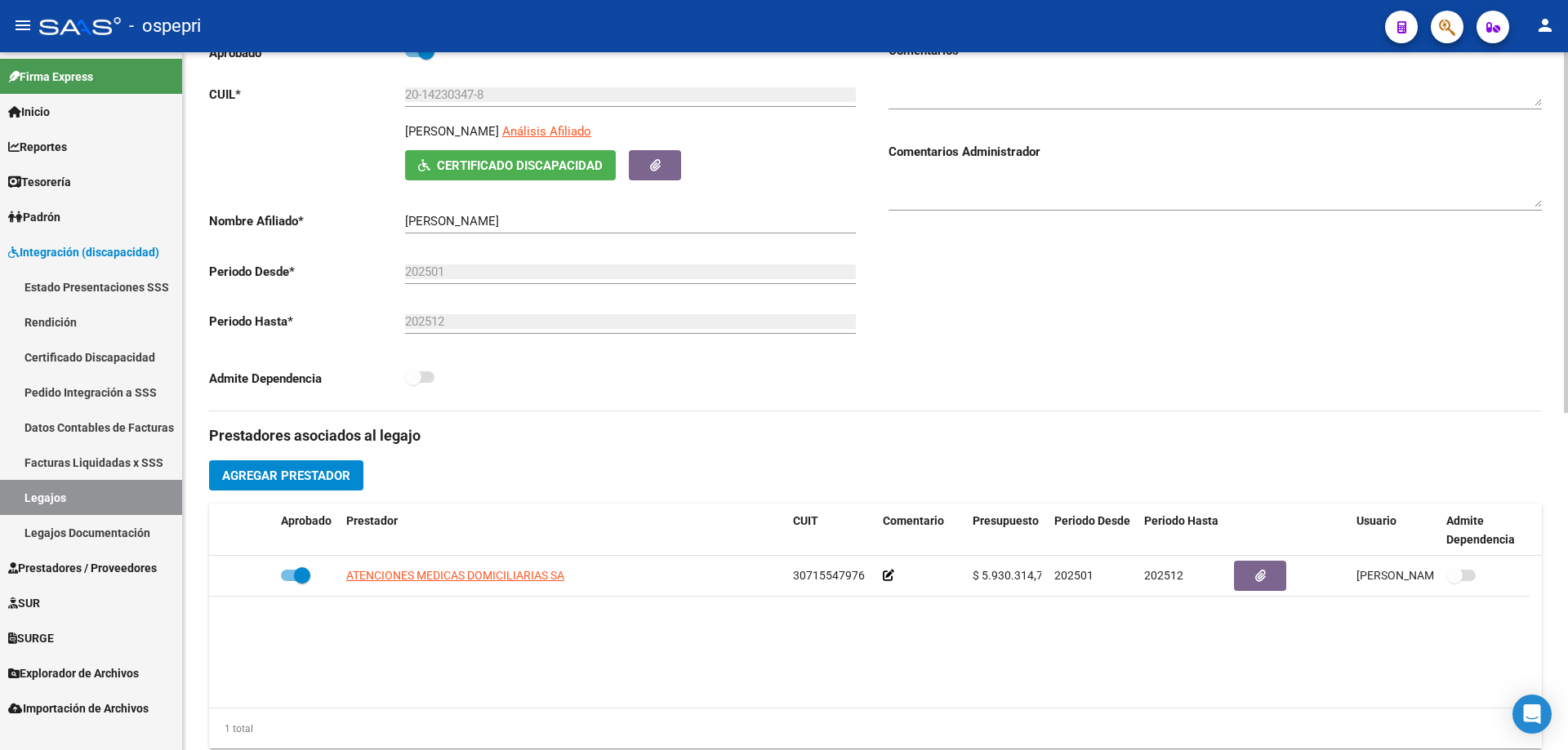
scroll to position [0, 0]
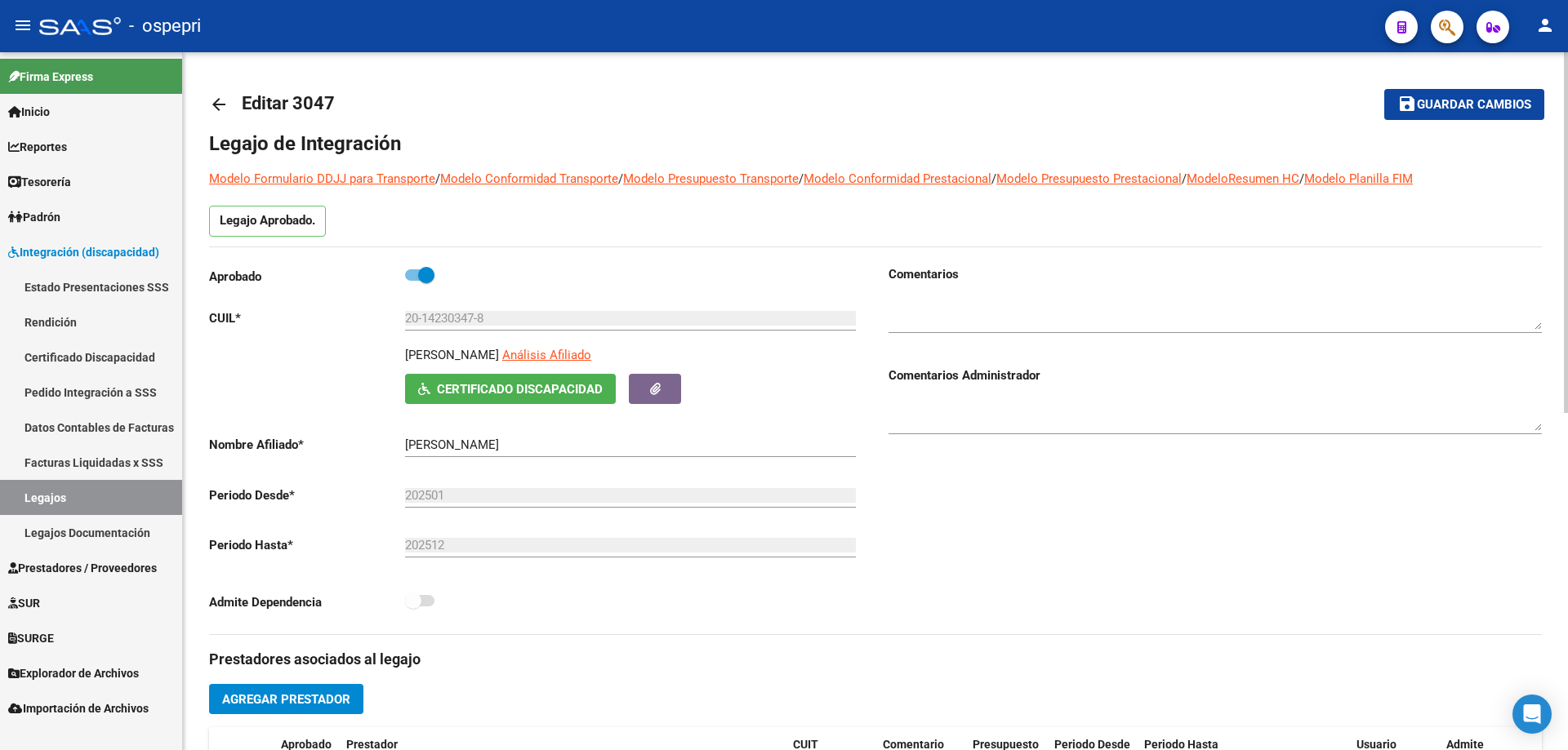
click at [214, 96] on mat-icon "arrow_back" at bounding box center [219, 104] width 20 height 20
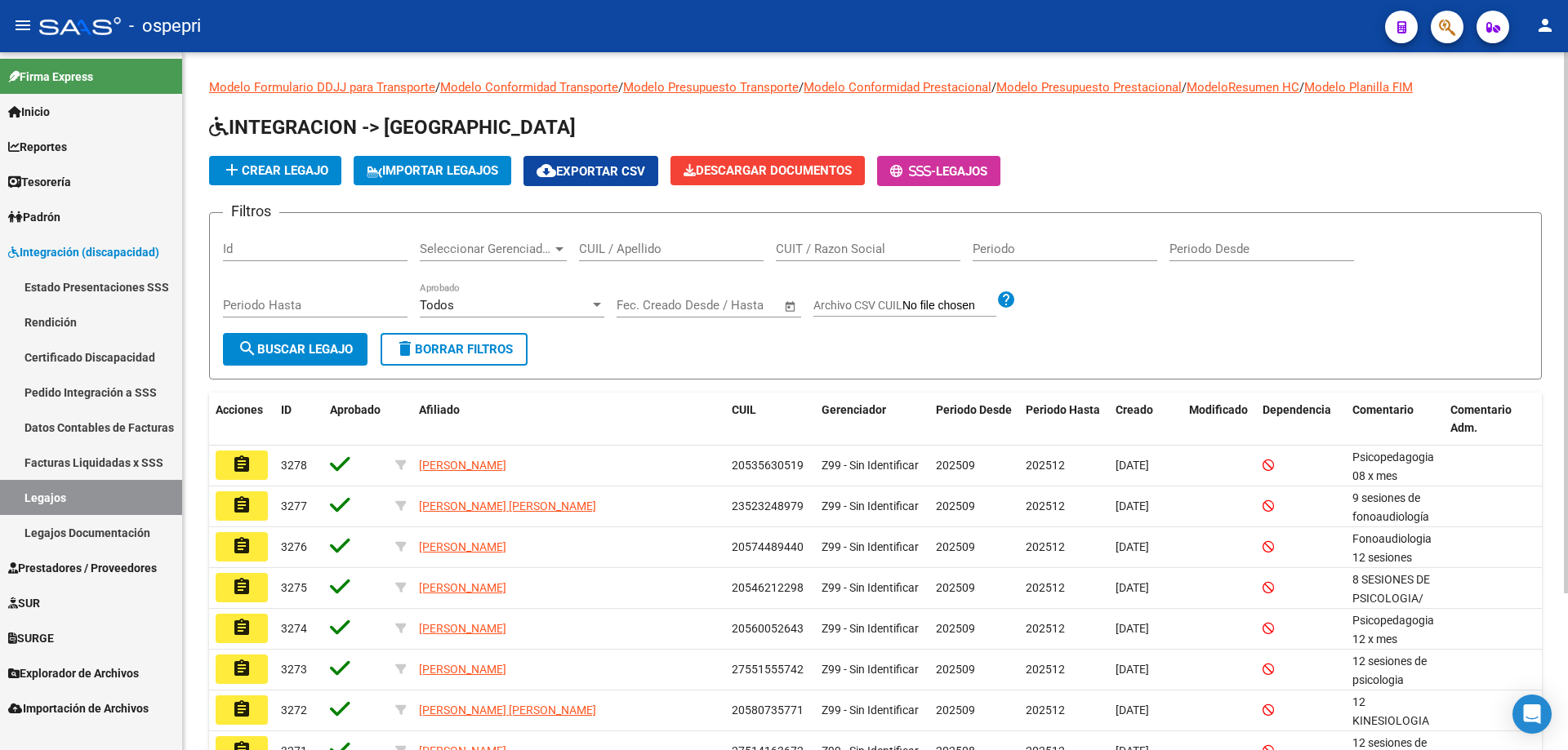
click at [700, 251] on input "CUIL / Apellido" at bounding box center [671, 248] width 184 height 15
paste input "20469826466"
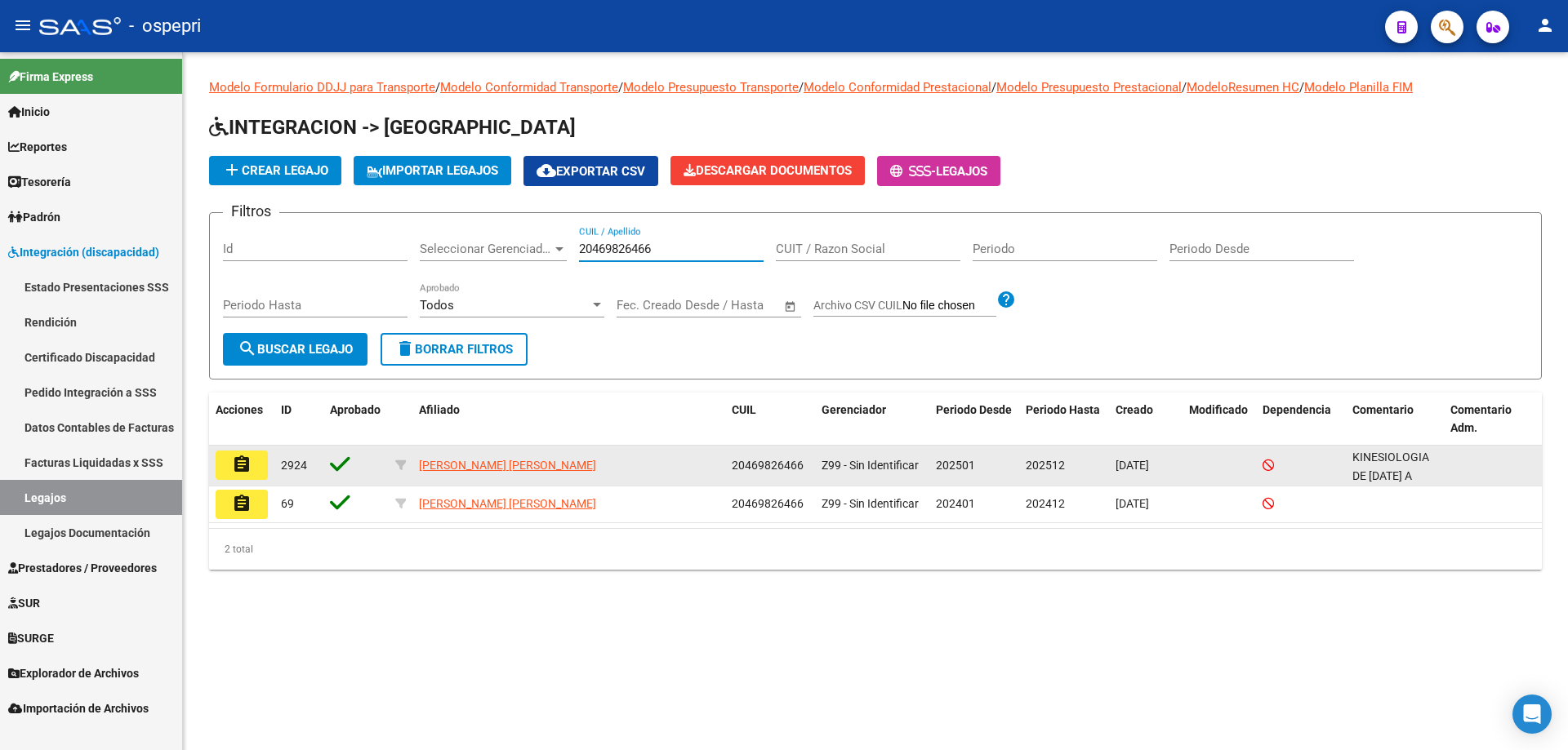
type input "20469826466"
click at [238, 456] on mat-icon "assignment" at bounding box center [242, 464] width 20 height 20
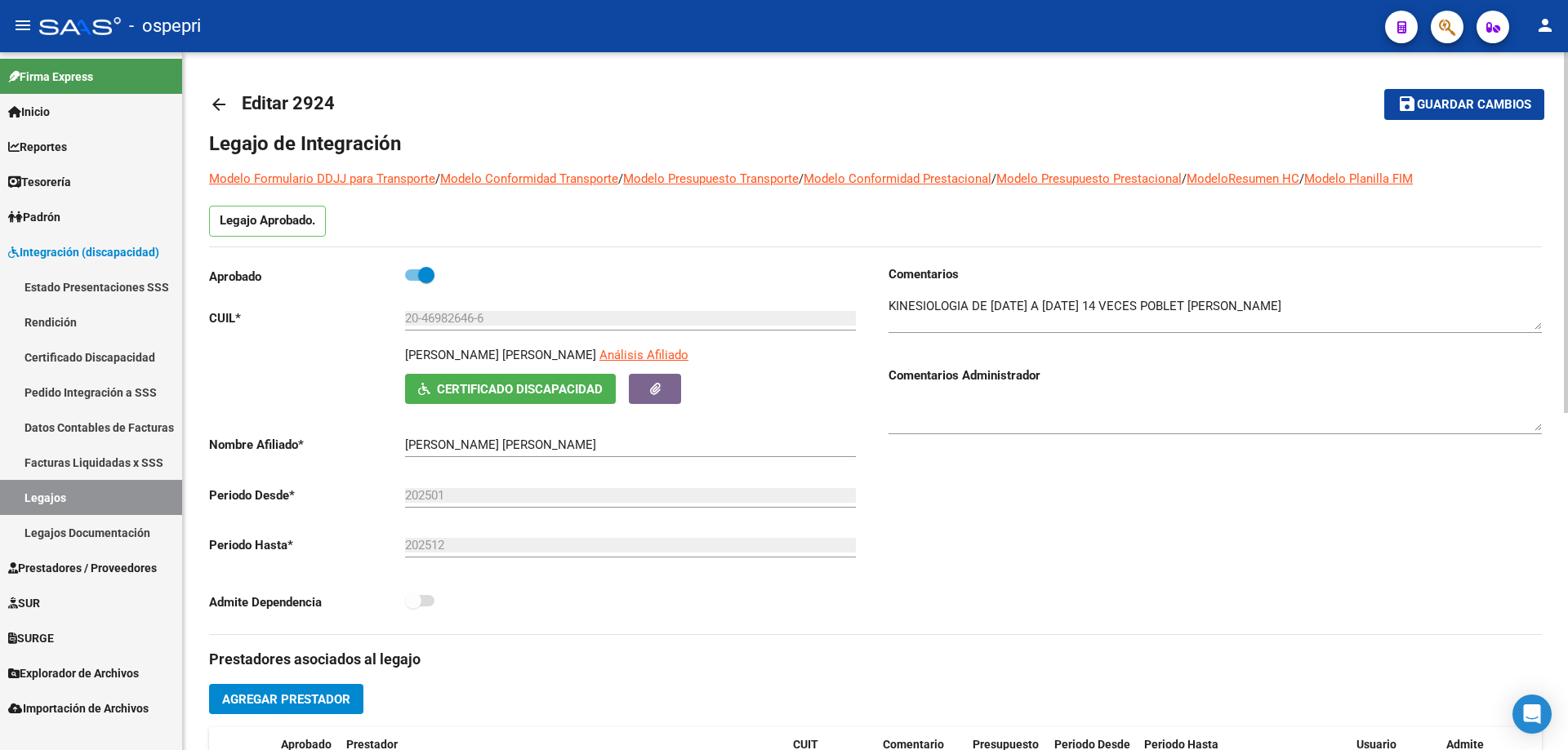
click at [219, 101] on mat-icon "arrow_back" at bounding box center [219, 104] width 20 height 20
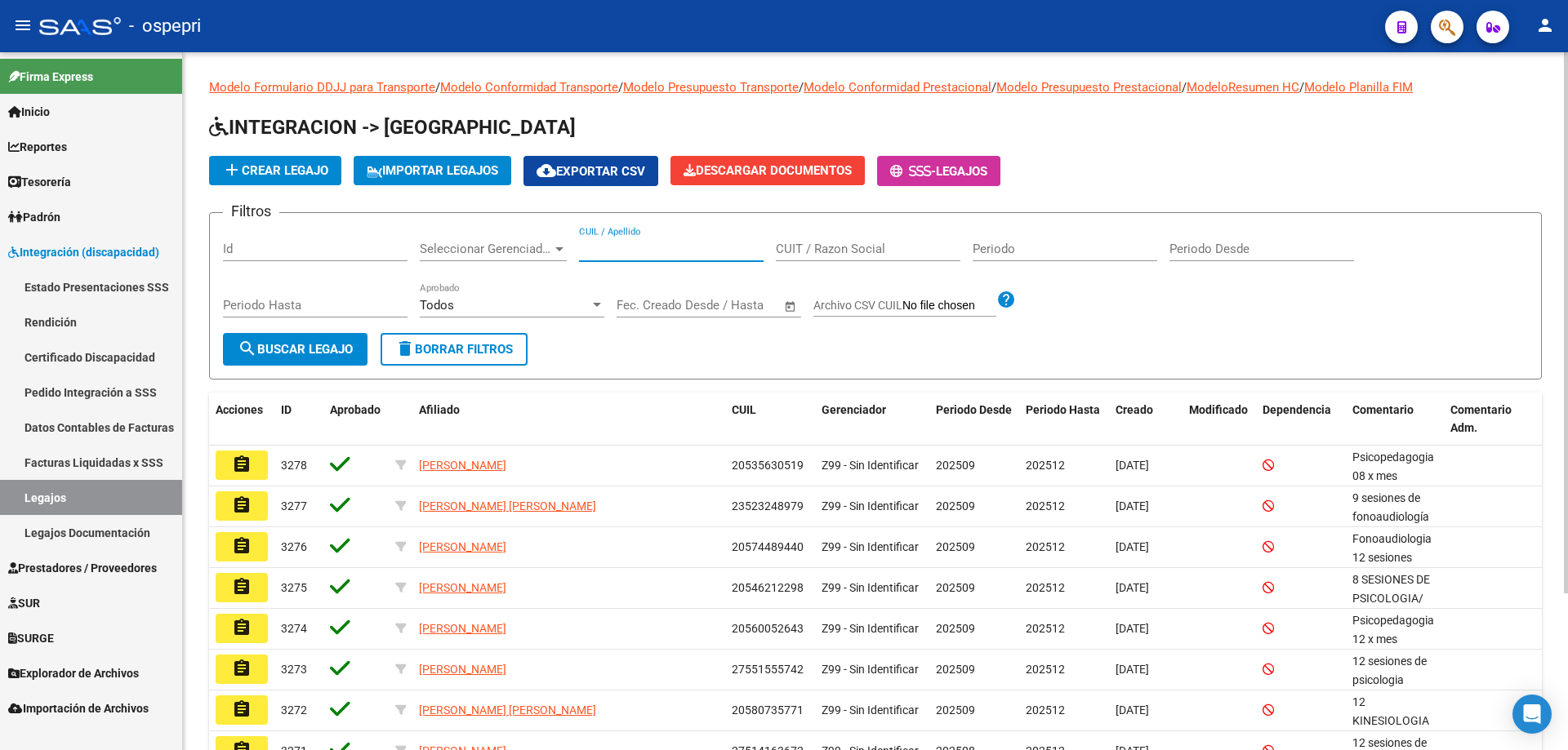
click at [628, 245] on input "CUIL / Apellido" at bounding box center [671, 248] width 184 height 15
paste input "27551580941"
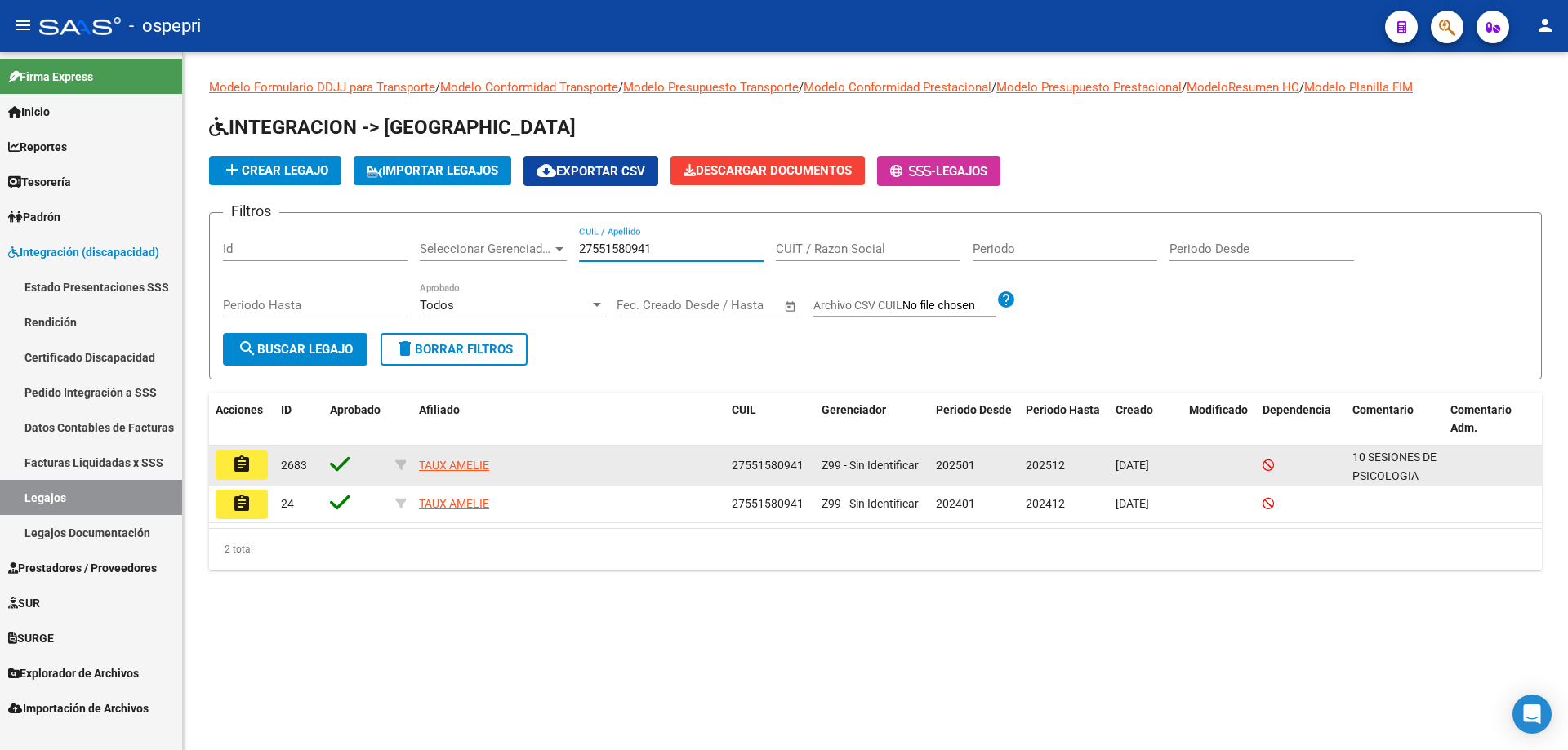
type input "27551580941"
click at [255, 456] on button "assignment" at bounding box center [242, 465] width 52 height 29
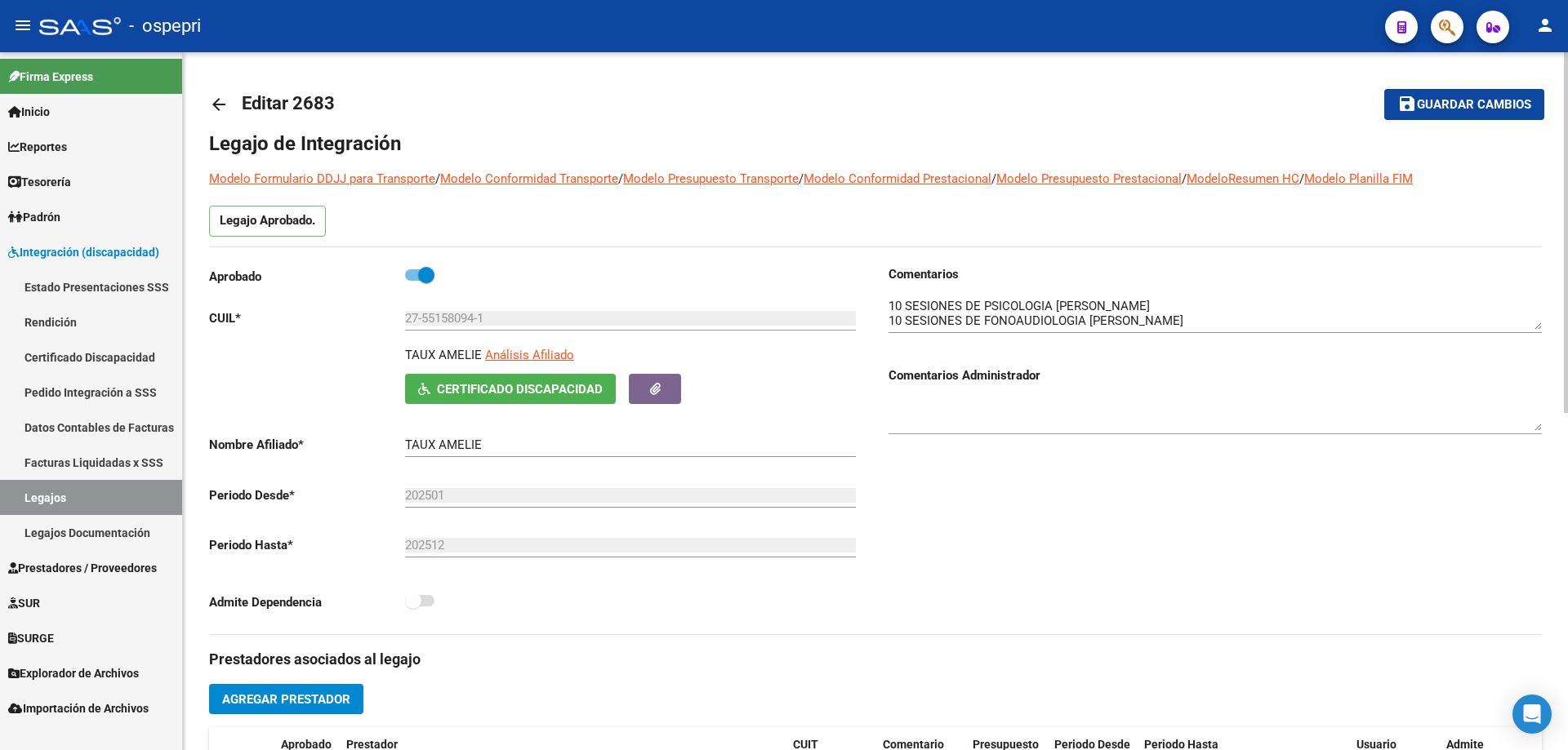
click at [219, 93] on link "arrow_back" at bounding box center [225, 103] width 32 height 38
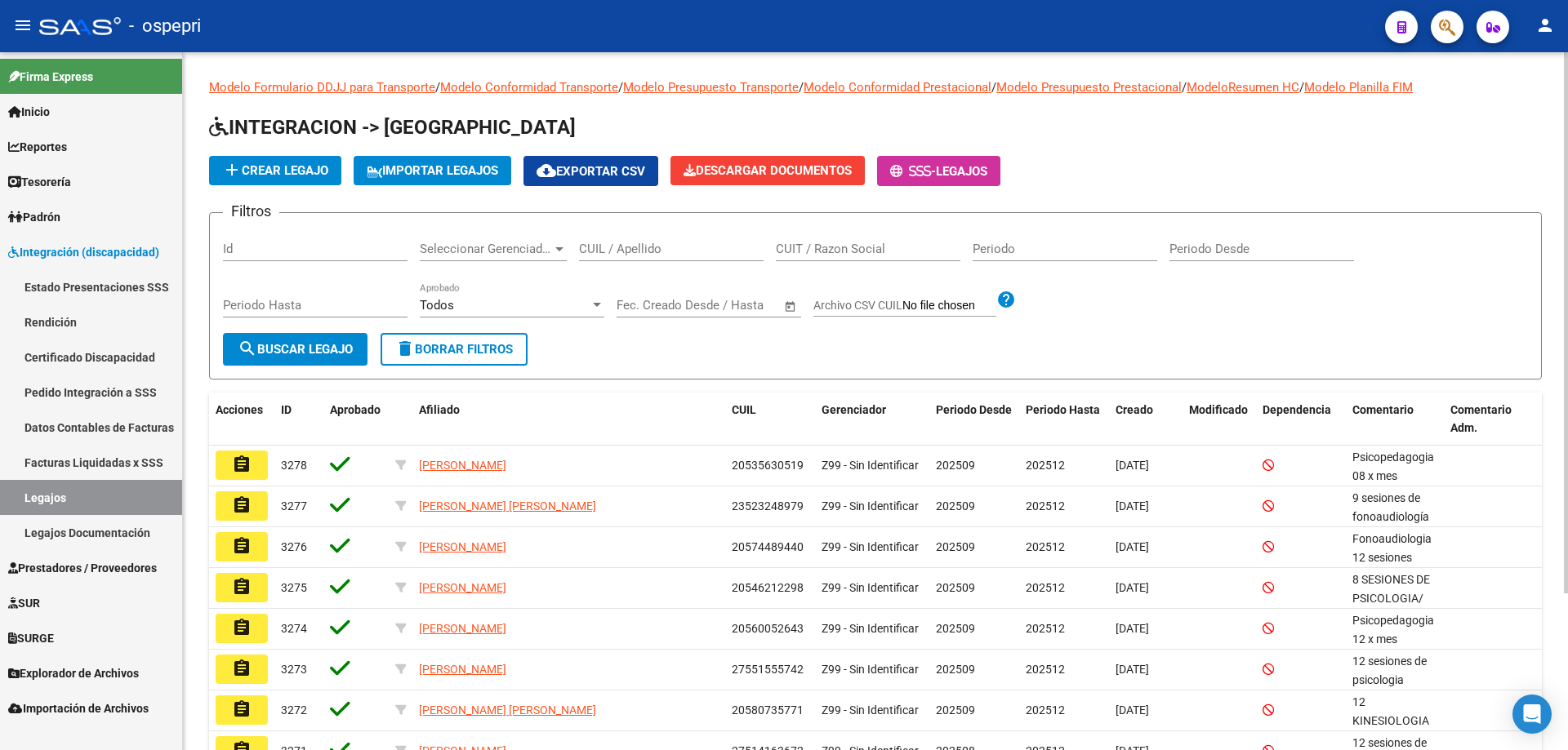
click at [679, 243] on input "CUIL / Apellido" at bounding box center [671, 248] width 184 height 15
paste input "20460689415"
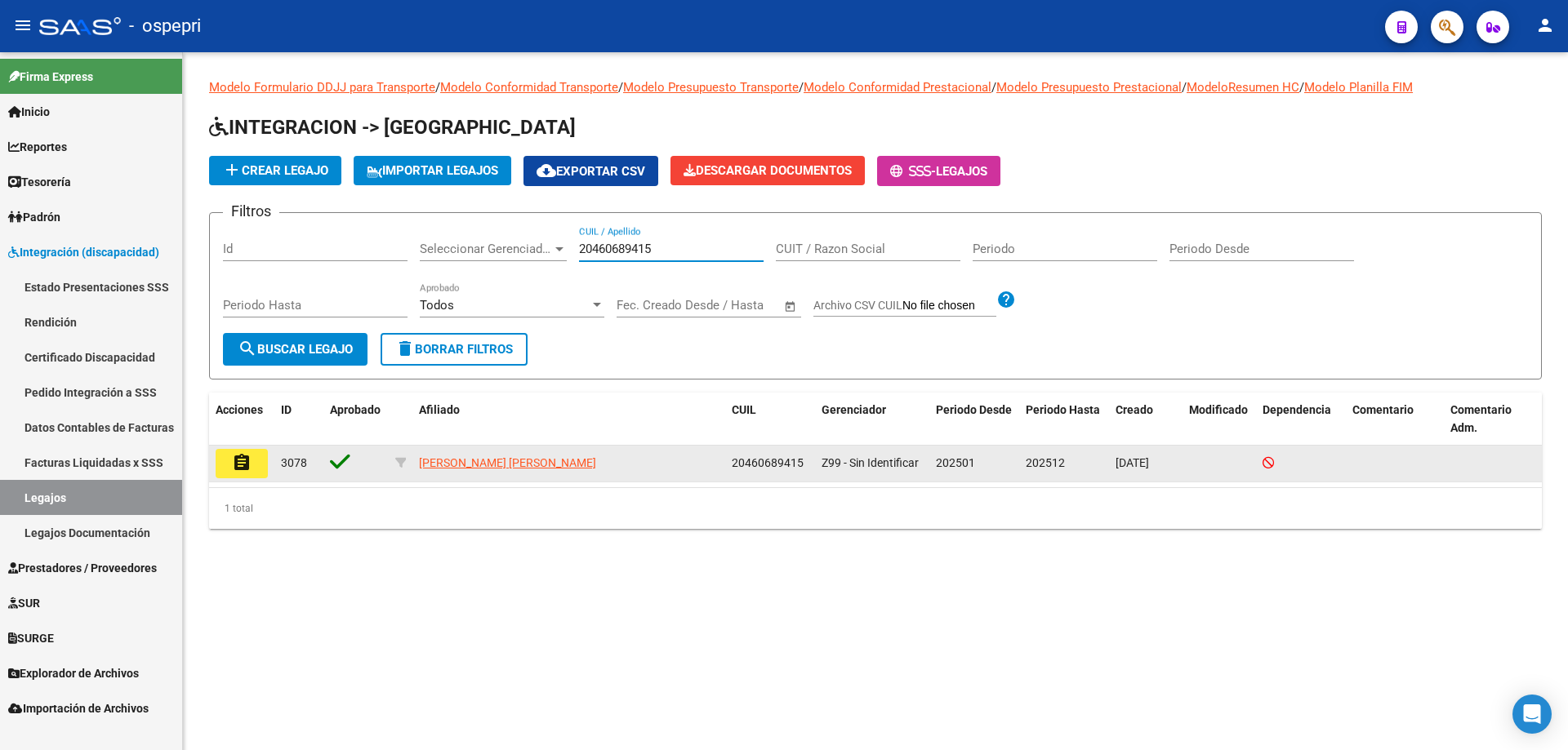
type input "20460689415"
click at [236, 453] on mat-icon "assignment" at bounding box center [242, 462] width 20 height 20
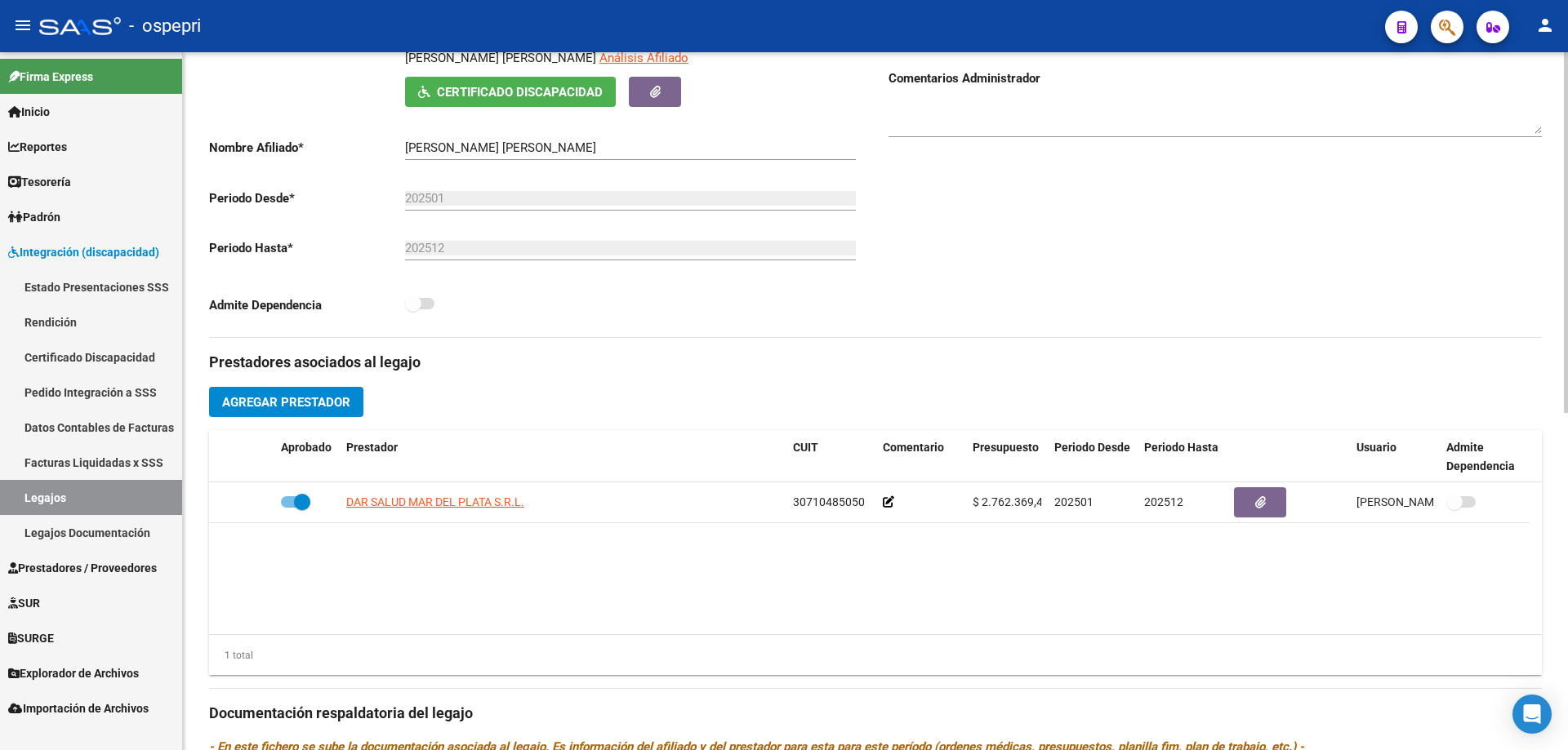
scroll to position [82, 0]
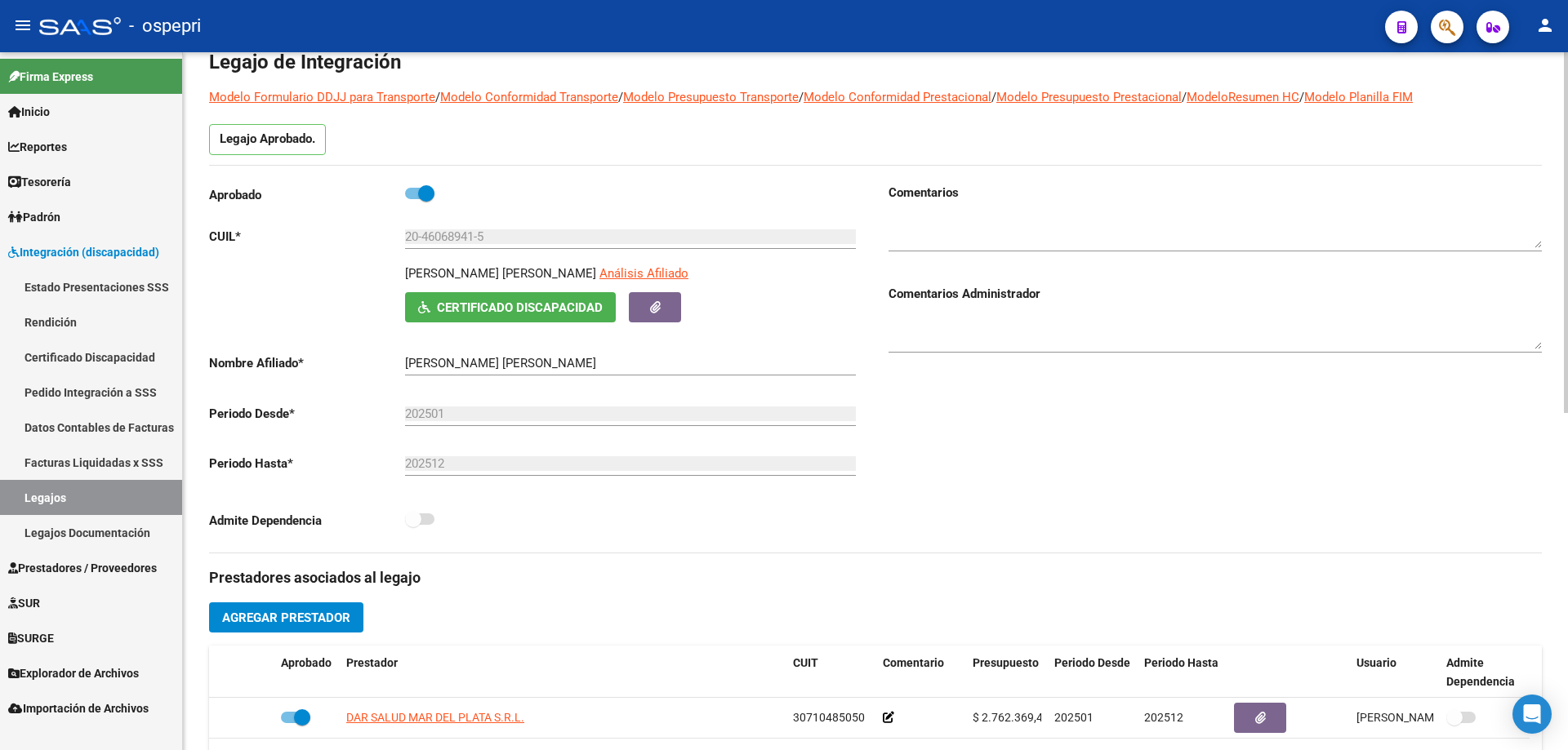
click at [495, 301] on span "Certificado Discapacidad" at bounding box center [520, 307] width 166 height 15
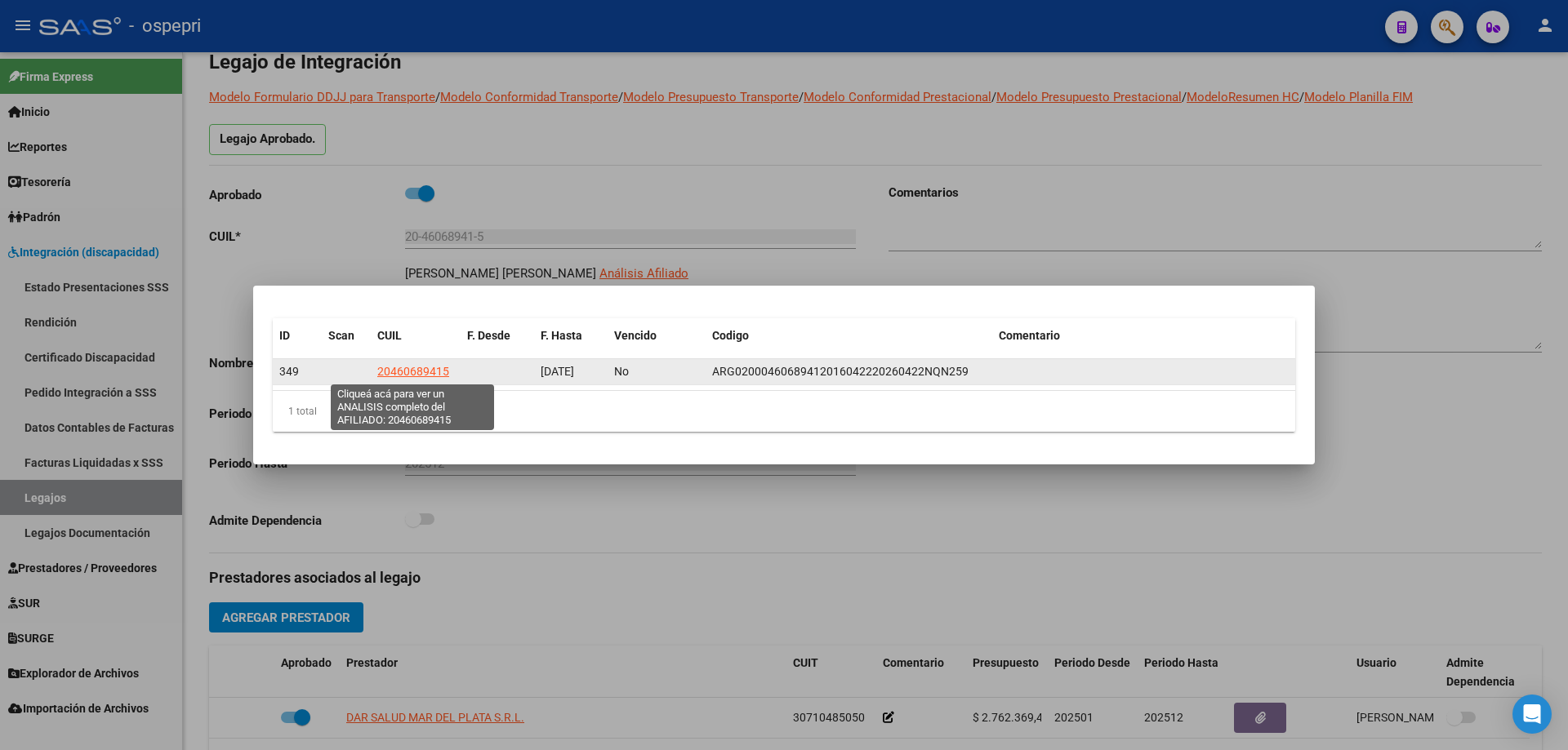
click at [423, 375] on span "20460689415" at bounding box center [413, 371] width 72 height 13
type textarea "20460689415"
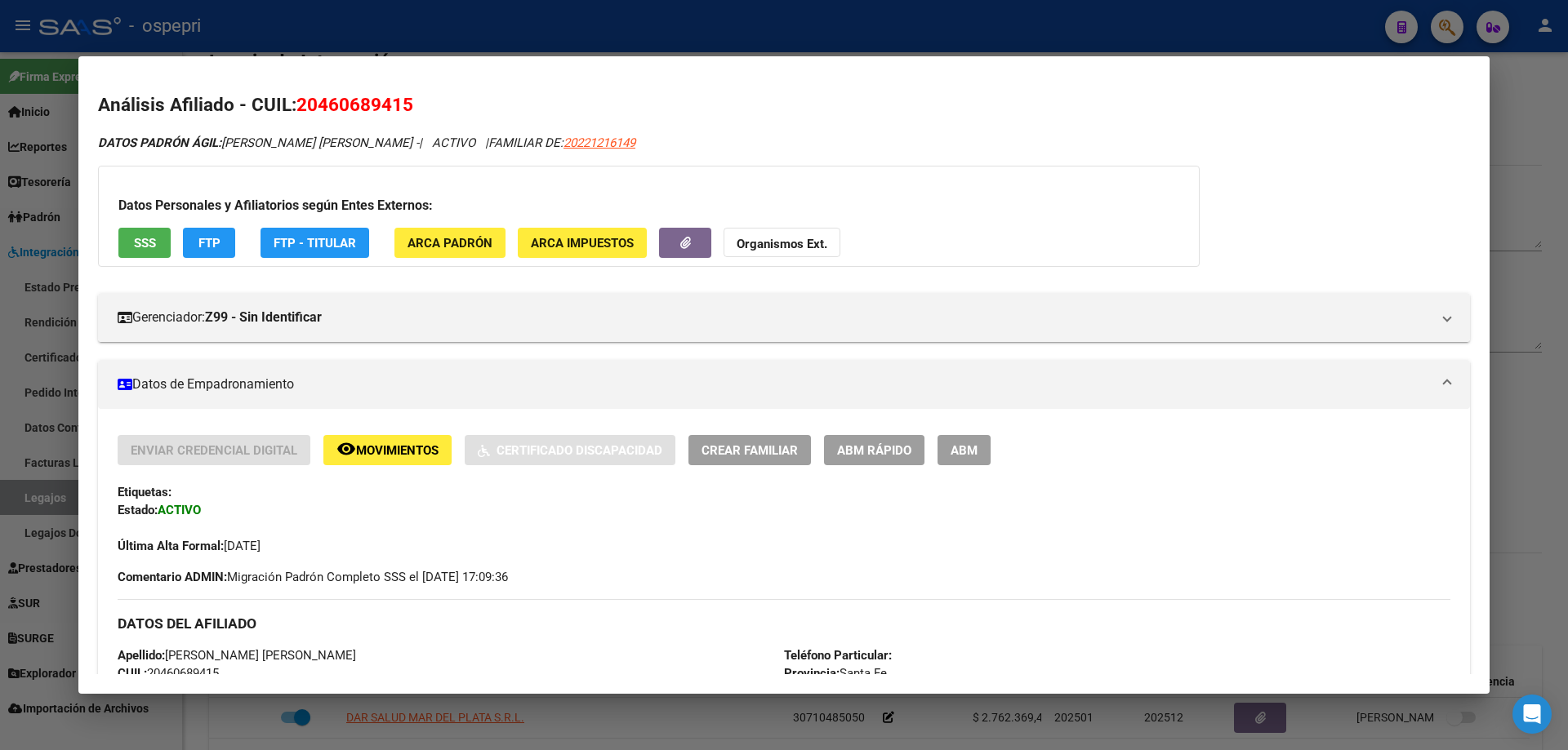
drag, startPoint x: 1525, startPoint y: 113, endPoint x: 1381, endPoint y: 125, distance: 144.5
click at [1525, 114] on div at bounding box center [784, 375] width 1568 height 750
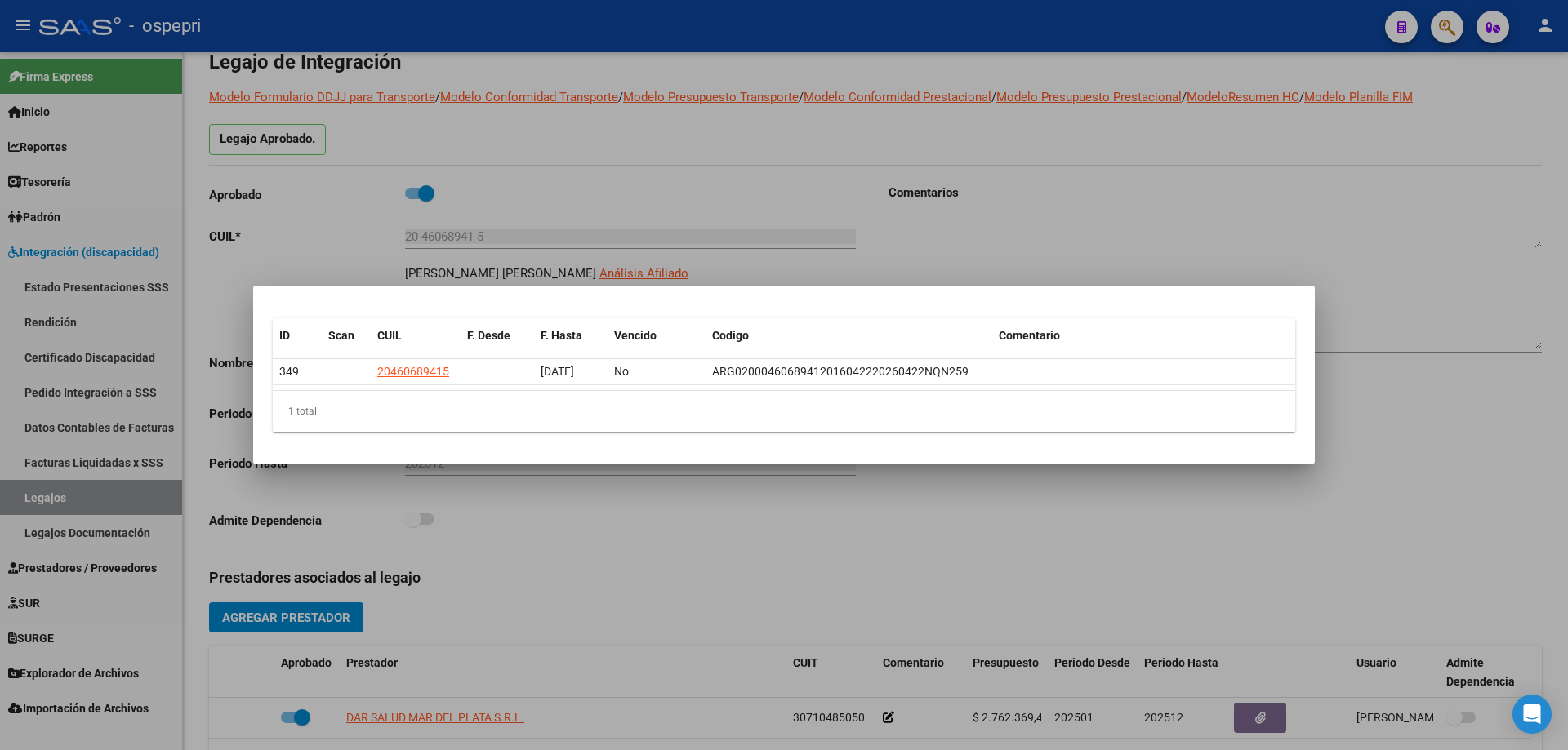
click at [1069, 220] on div at bounding box center [784, 375] width 1568 height 750
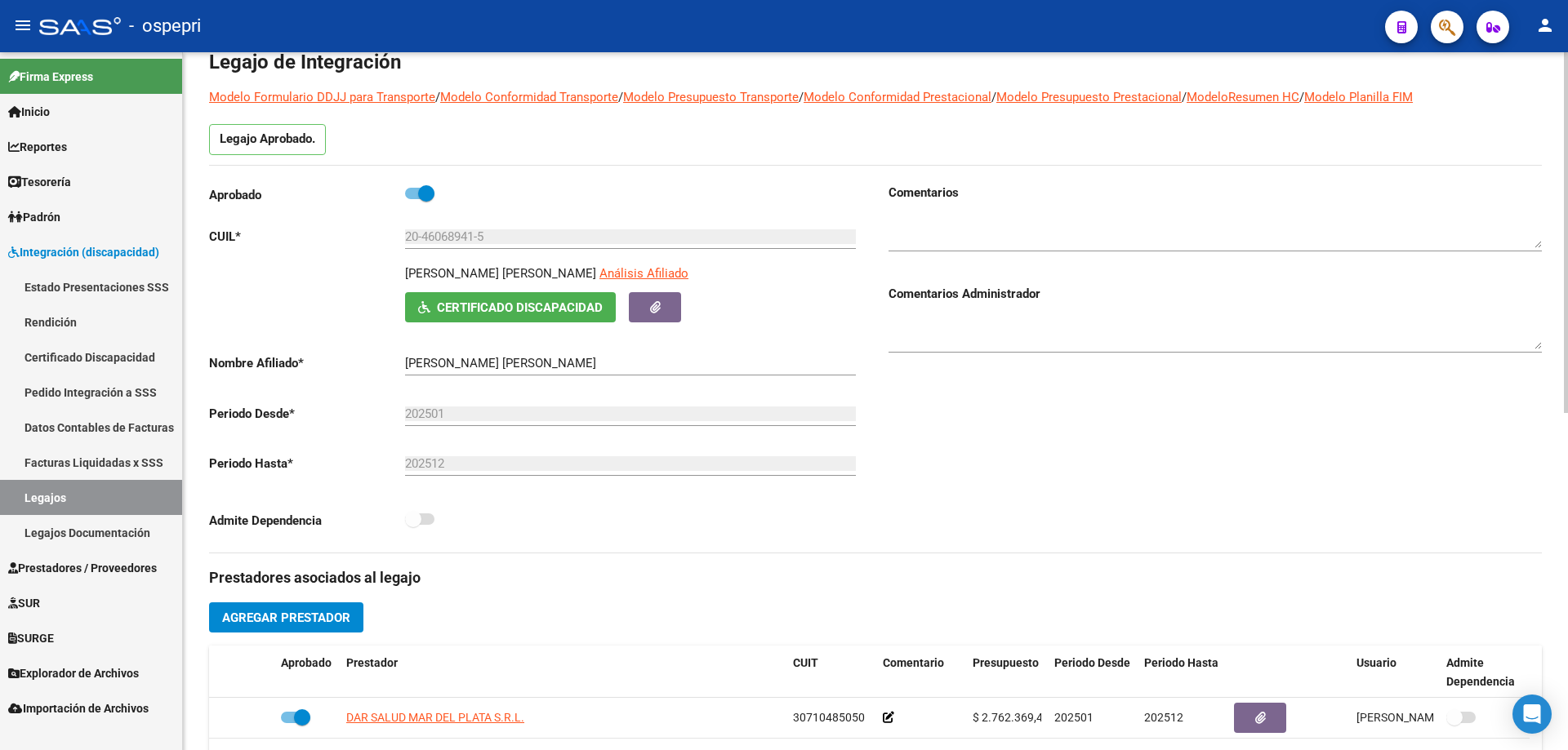
scroll to position [0, 0]
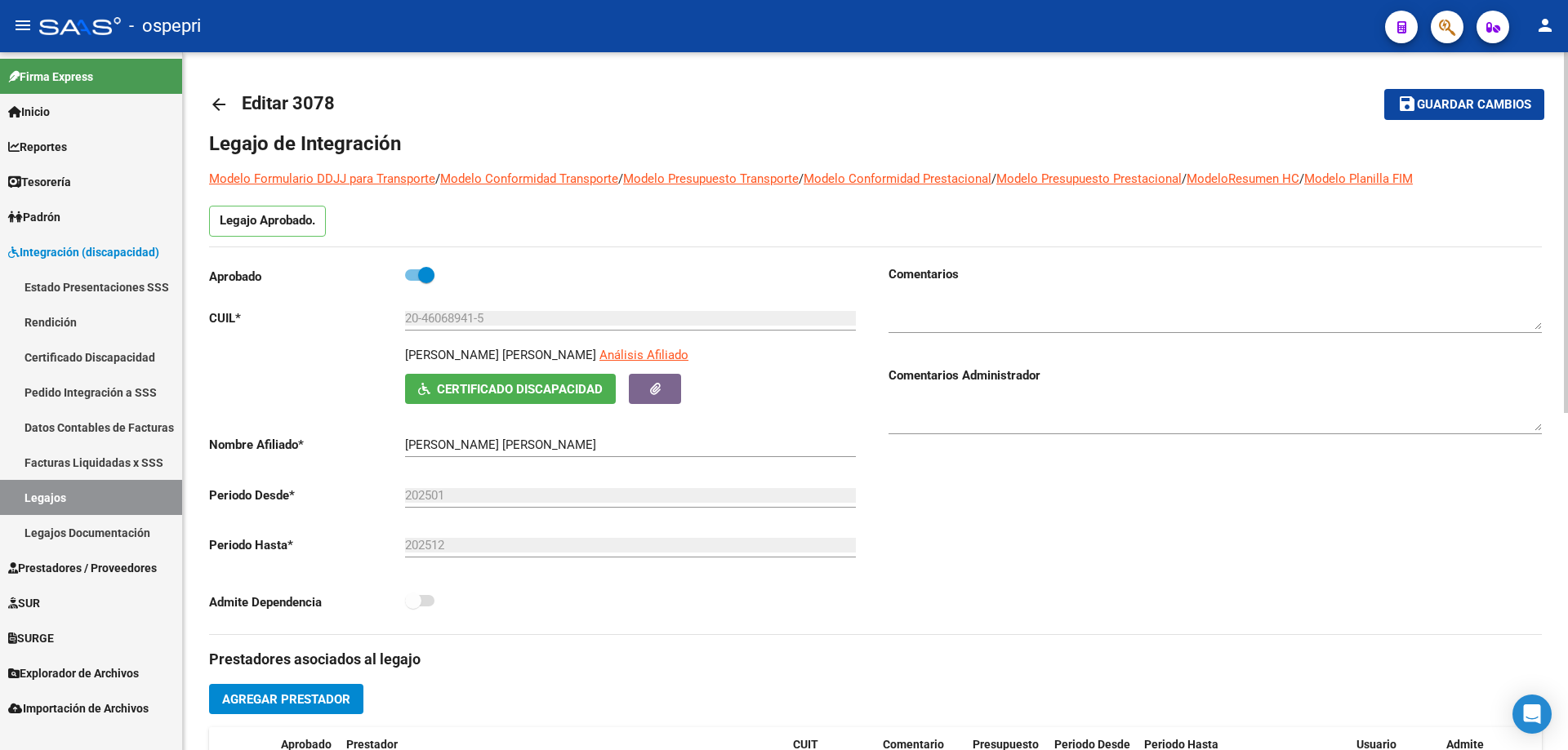
click at [215, 103] on mat-icon "arrow_back" at bounding box center [219, 104] width 20 height 20
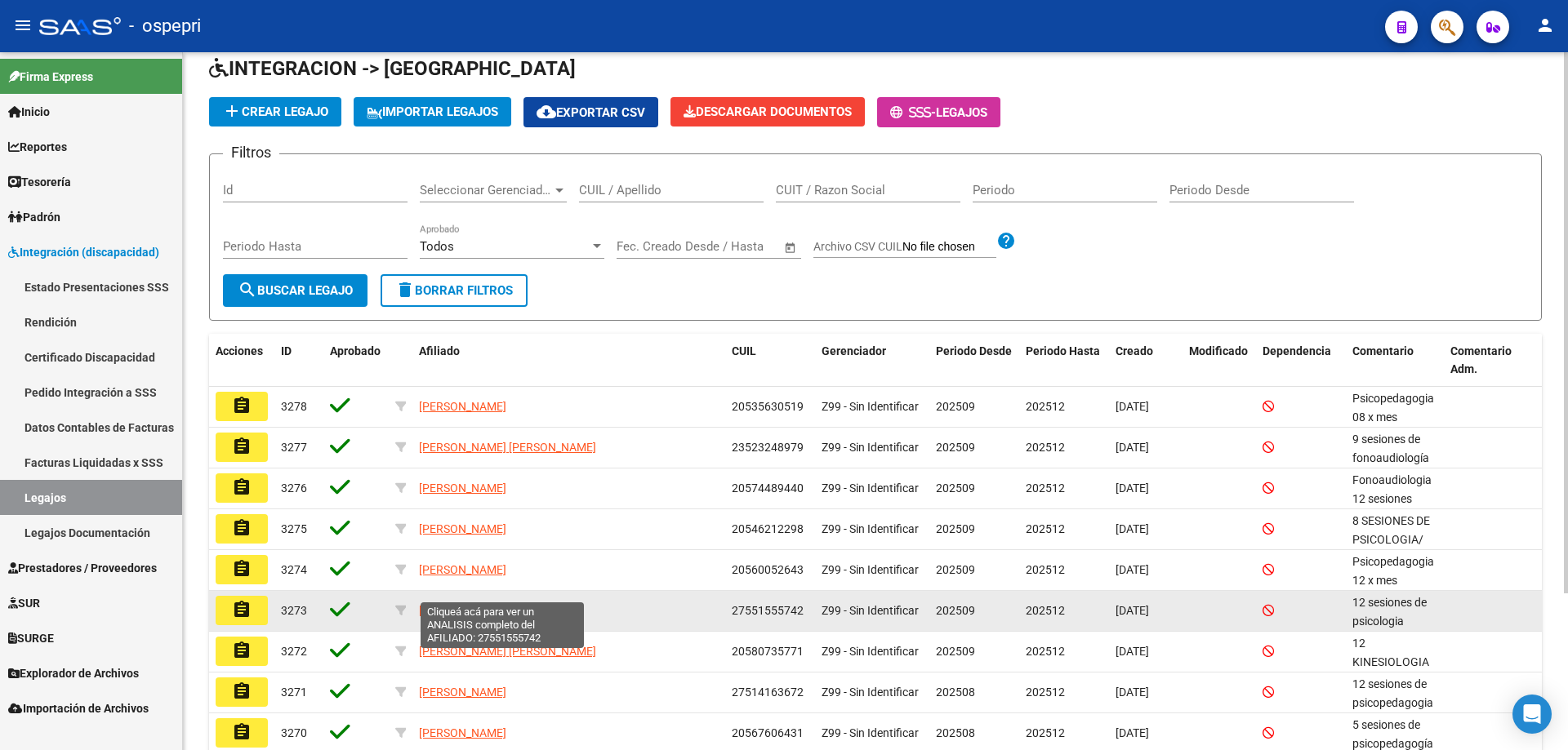
scroll to position [82, 0]
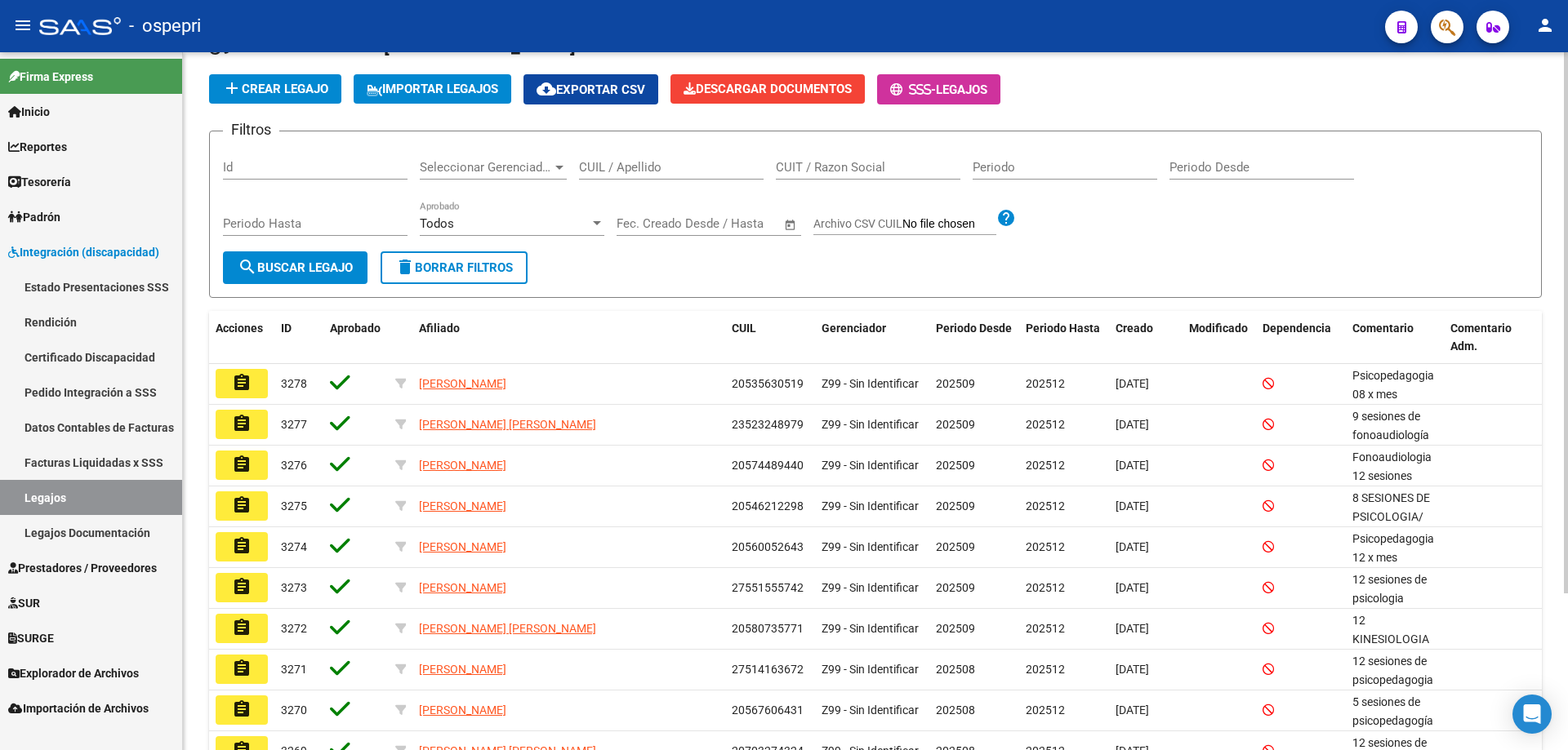
drag, startPoint x: 683, startPoint y: 179, endPoint x: 688, endPoint y: 163, distance: 16.8
click at [683, 179] on div "CUIL / Apellido" at bounding box center [671, 161] width 184 height 35
click at [688, 162] on input "CUIL / Apellido" at bounding box center [671, 167] width 184 height 15
paste input "20460689415"
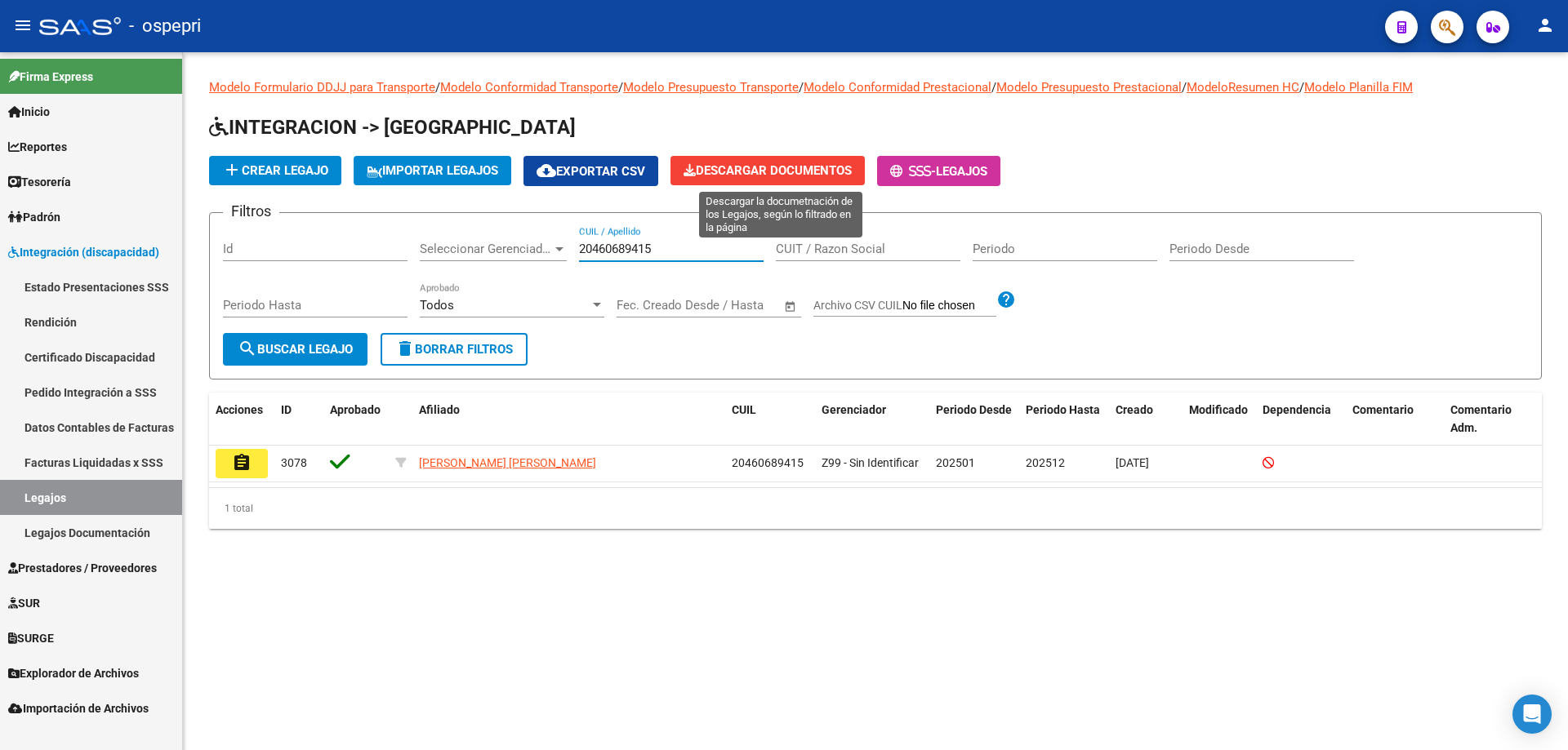
scroll to position [0, 0]
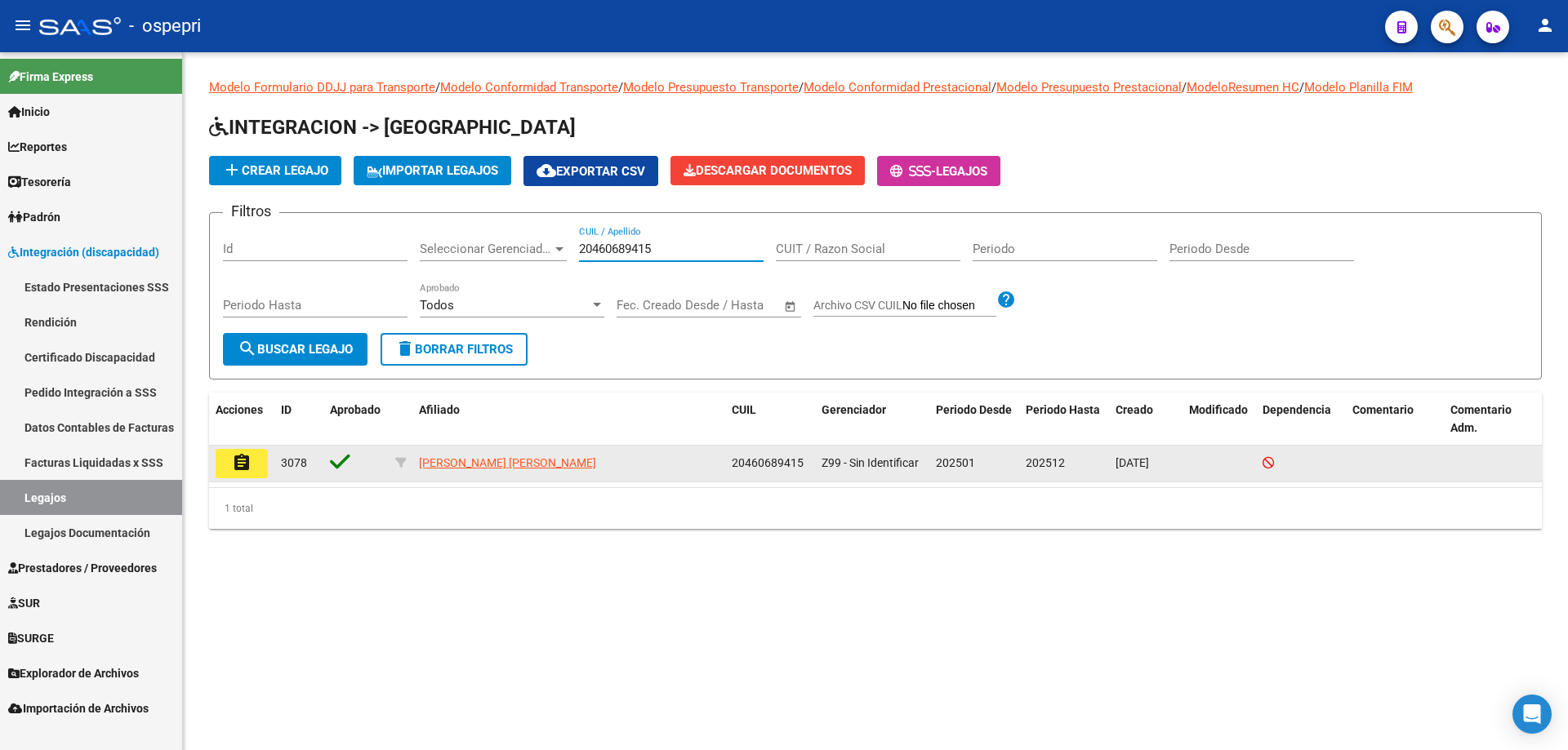
type input "20460689415"
click at [236, 455] on mat-icon "assignment" at bounding box center [242, 462] width 20 height 20
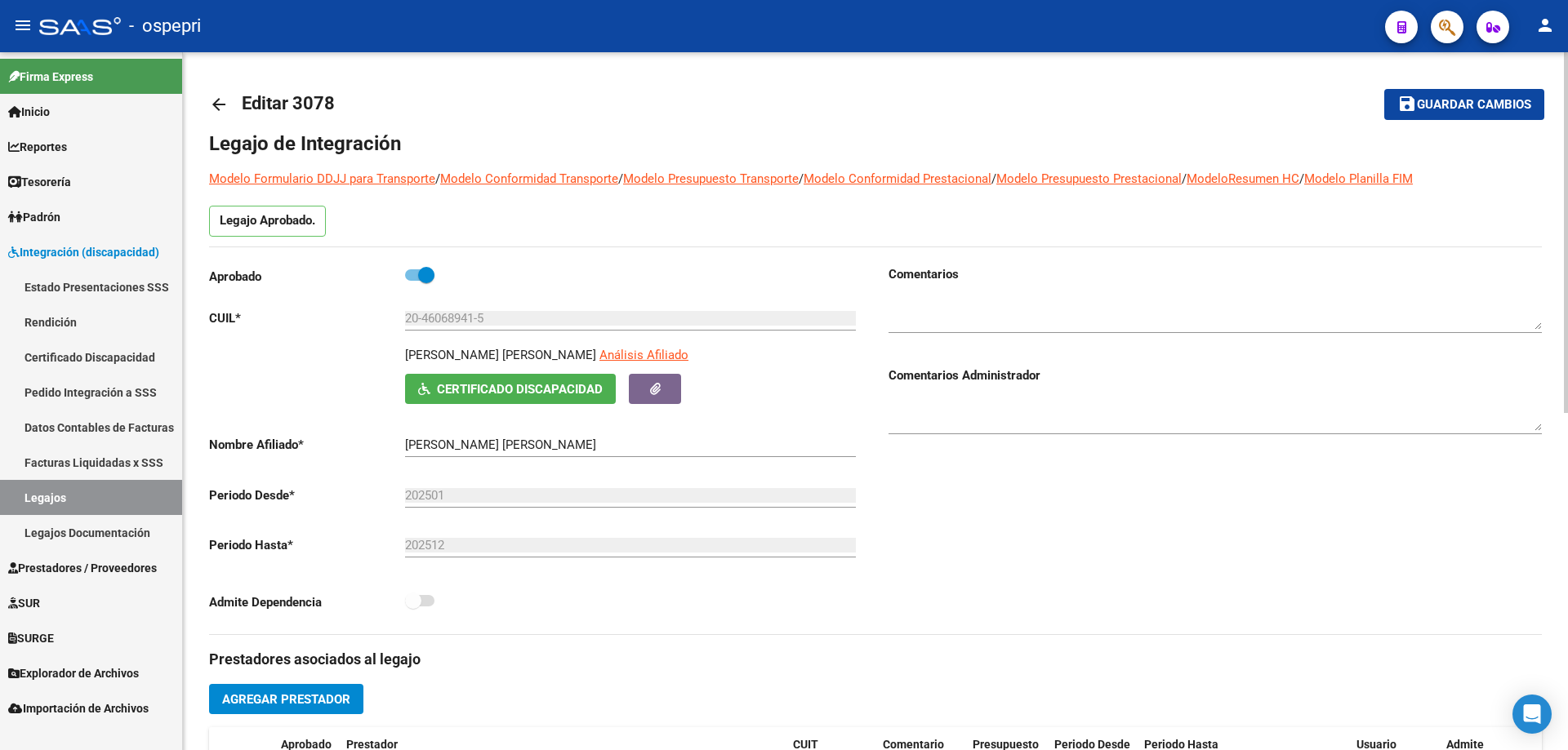
click at [226, 102] on mat-icon "arrow_back" at bounding box center [219, 104] width 20 height 20
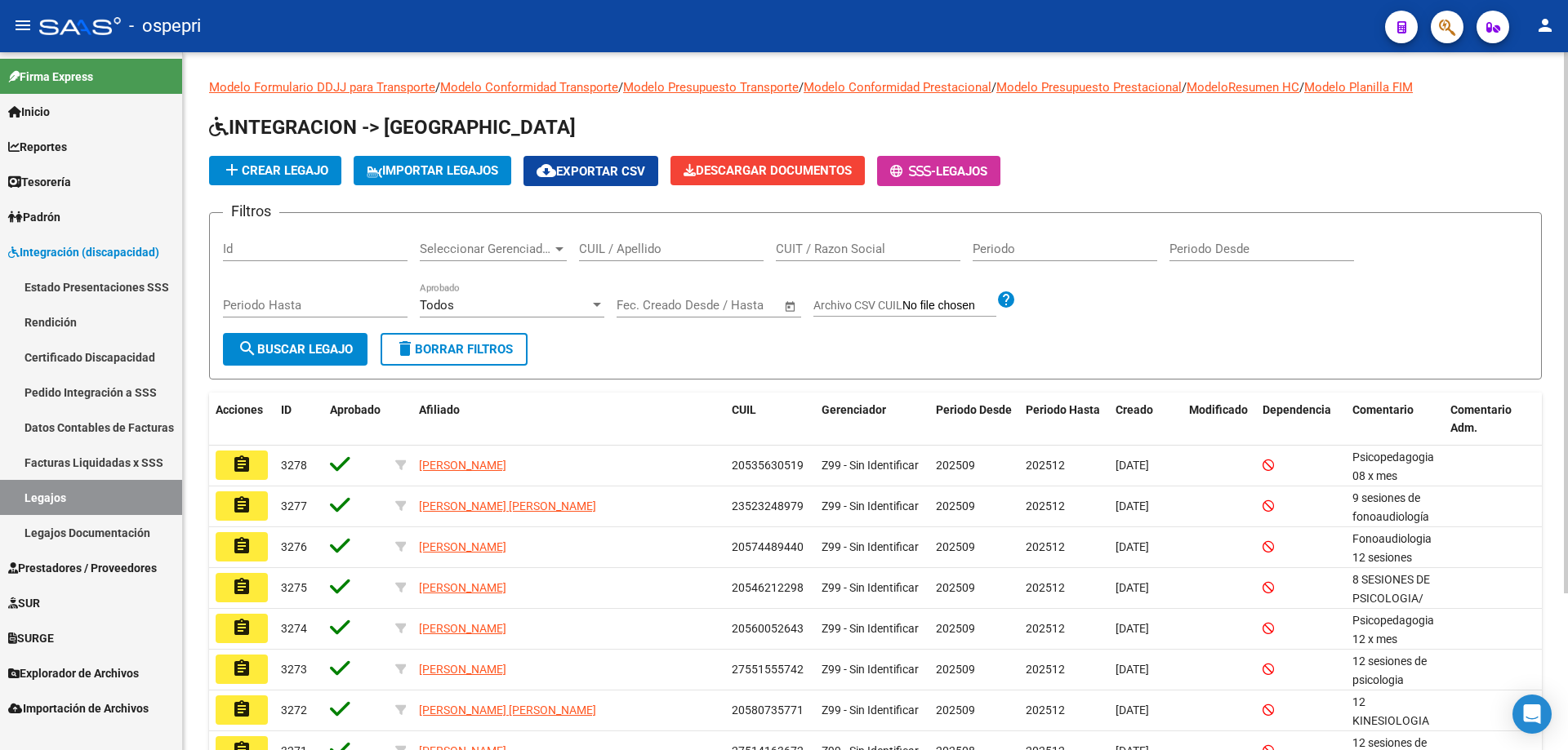
click at [685, 245] on input "CUIL / Apellido" at bounding box center [671, 248] width 184 height 15
paste input "20703263764"
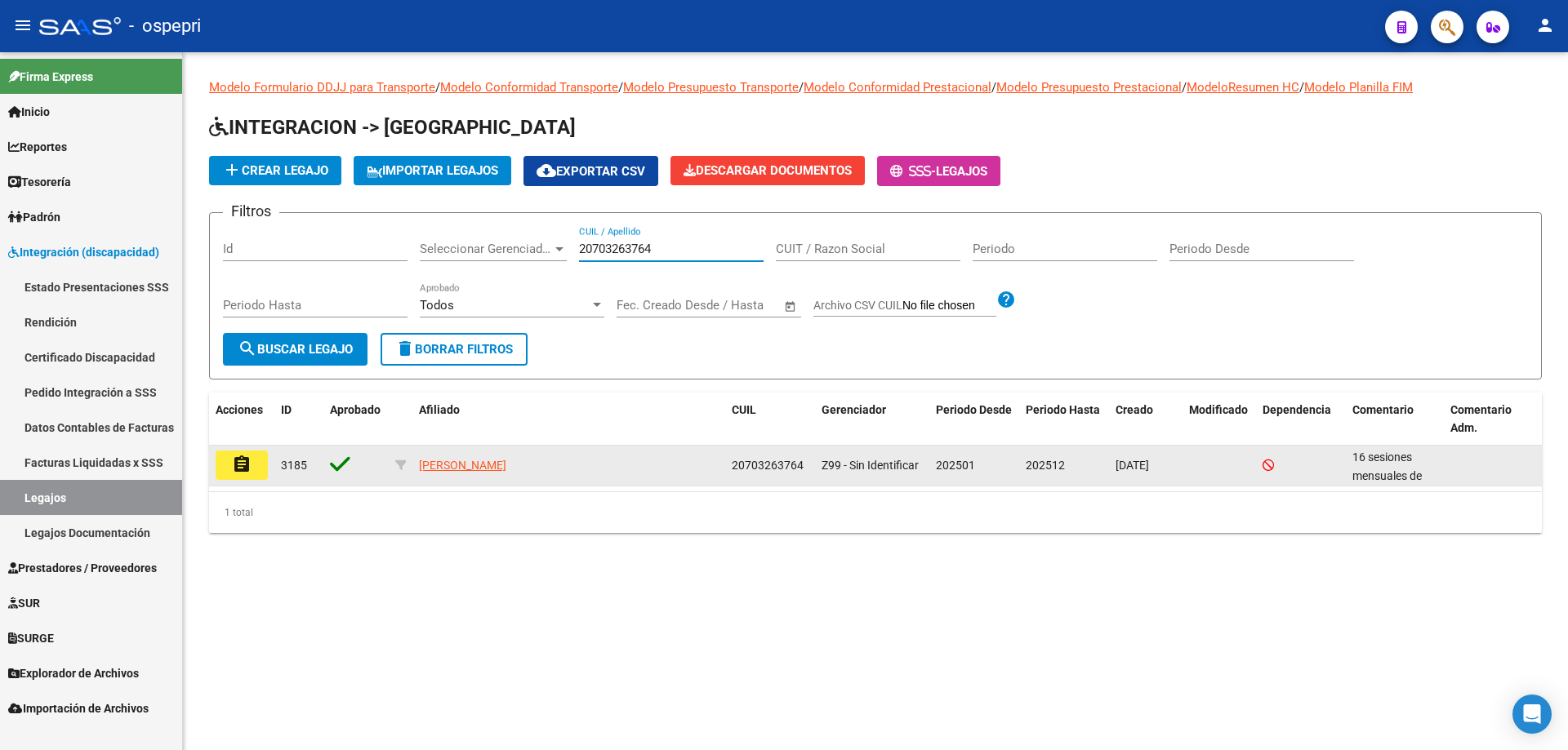
type input "20703263764"
click at [244, 459] on mat-icon "assignment" at bounding box center [242, 464] width 20 height 20
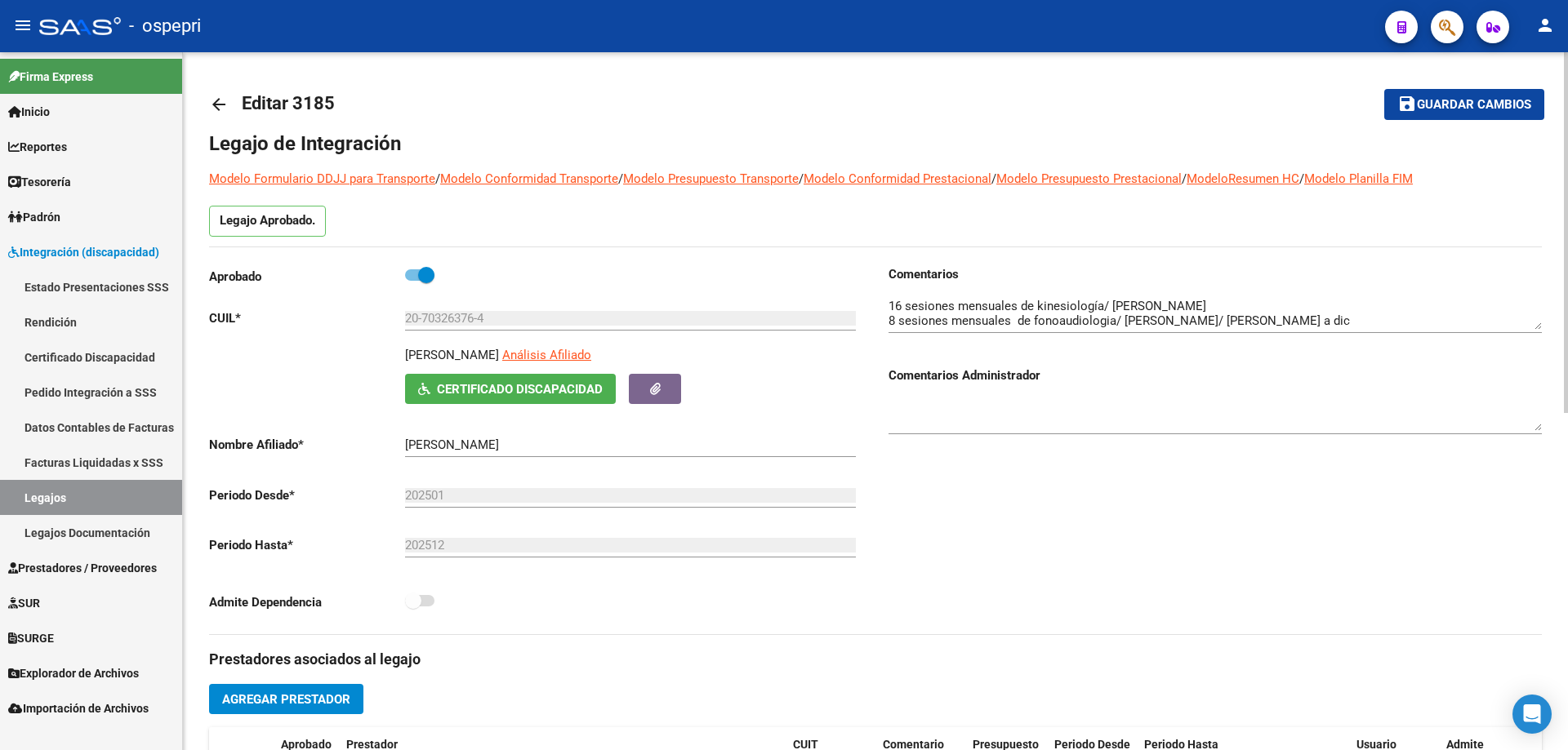
click at [215, 107] on mat-icon "arrow_back" at bounding box center [219, 104] width 20 height 20
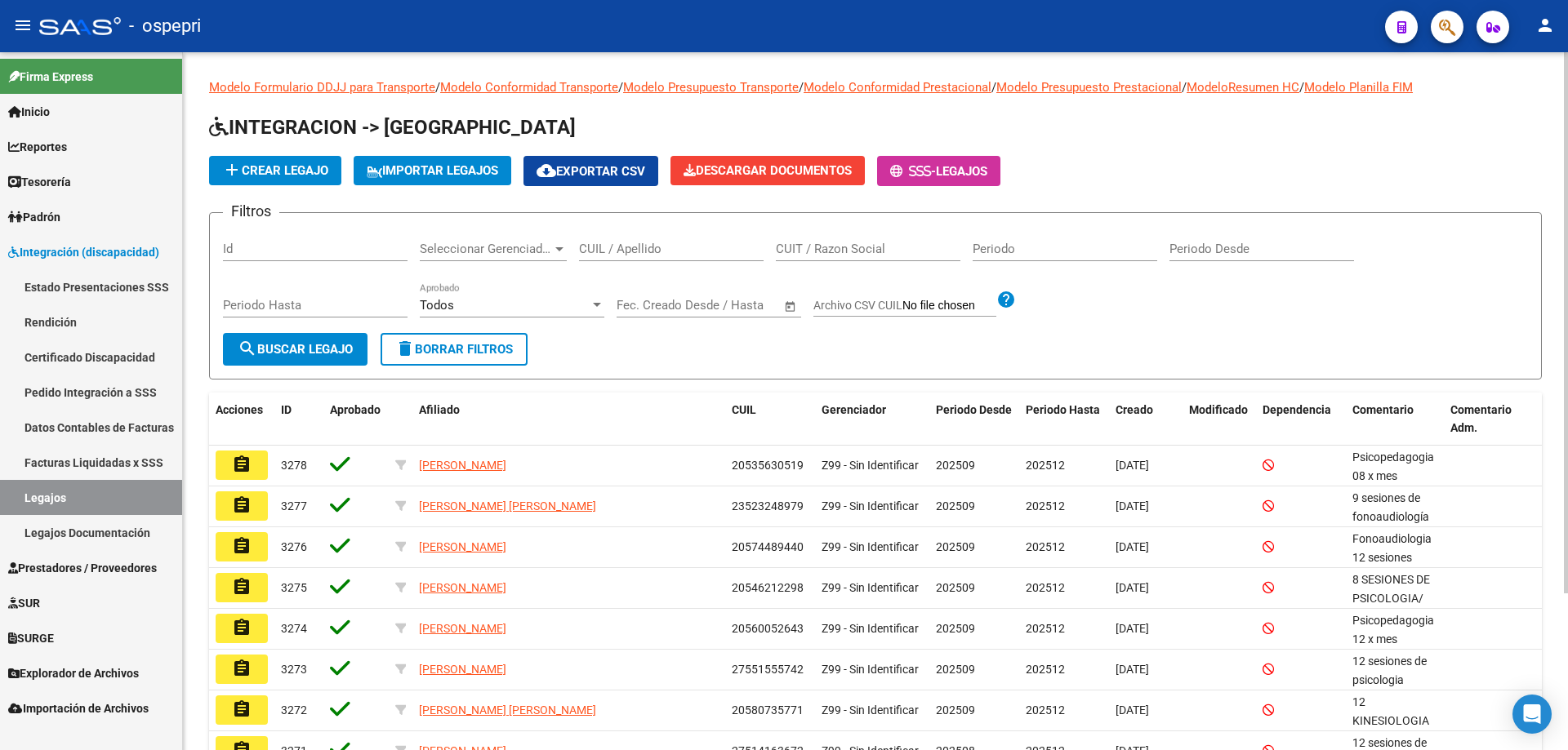
click at [665, 259] on div "CUIL / Apellido" at bounding box center [671, 243] width 184 height 35
click at [669, 247] on input "CUIL / Apellido" at bounding box center [671, 248] width 184 height 15
paste input "20491381427"
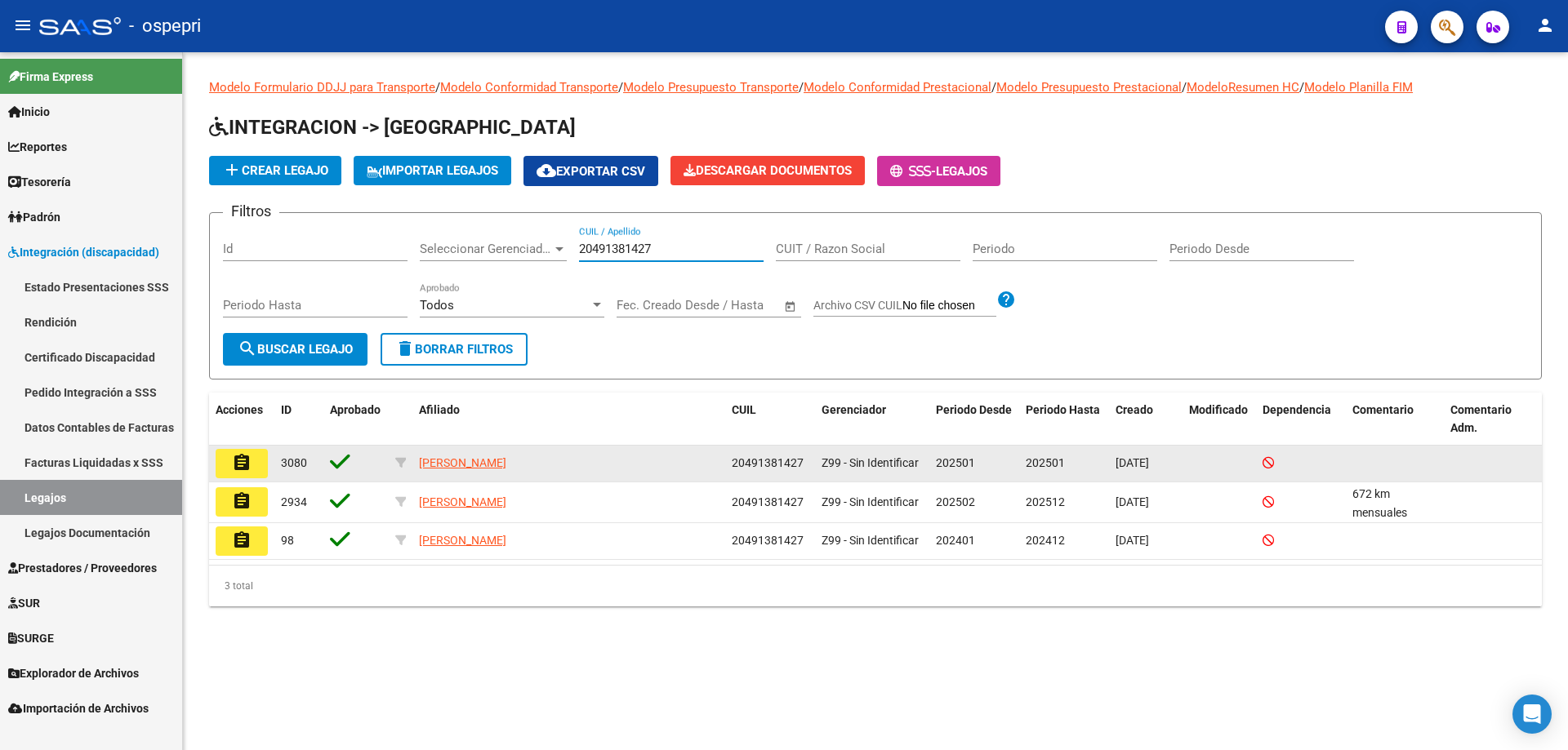
type input "20491381427"
click at [249, 462] on mat-icon "assignment" at bounding box center [242, 462] width 20 height 20
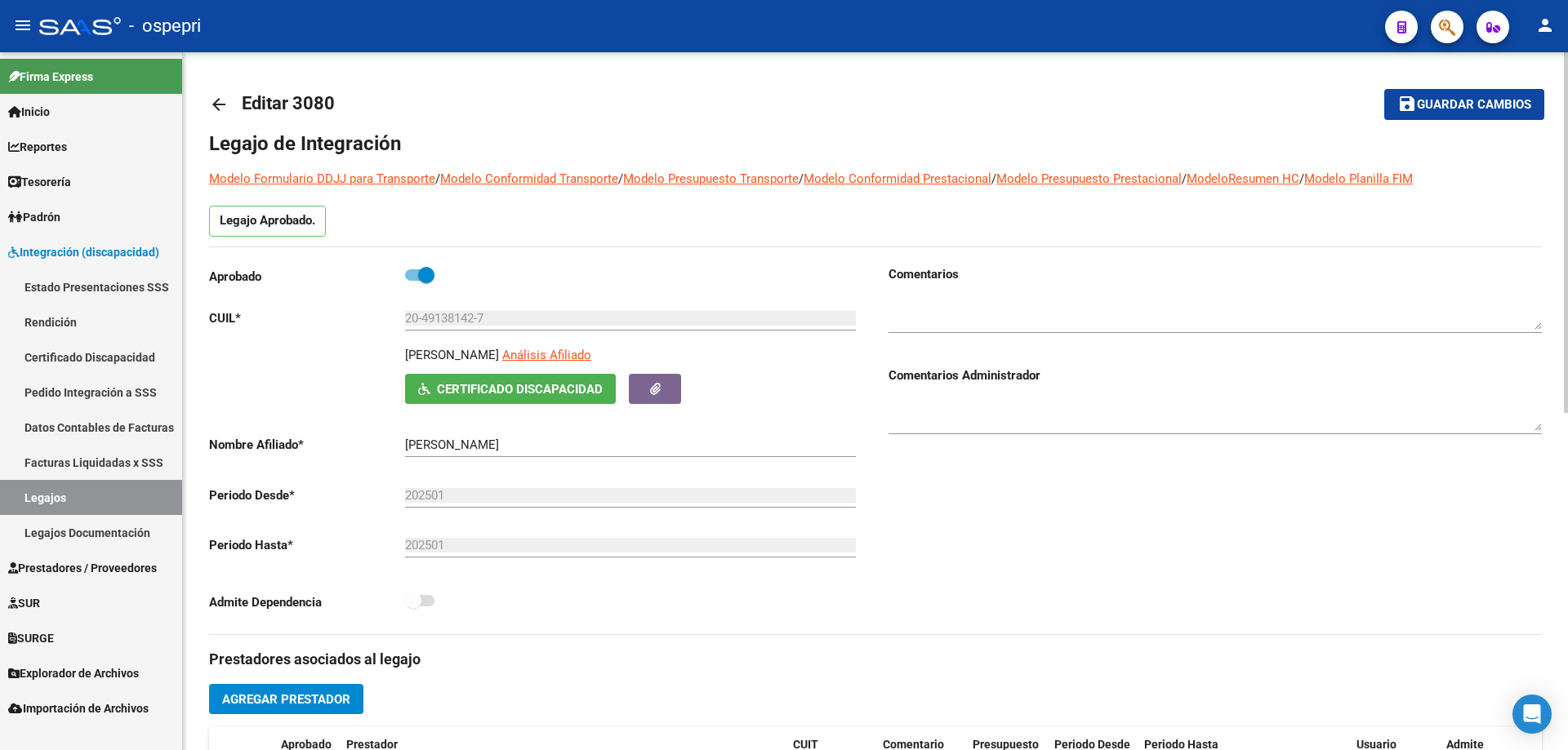
click at [226, 96] on mat-icon "arrow_back" at bounding box center [219, 104] width 20 height 20
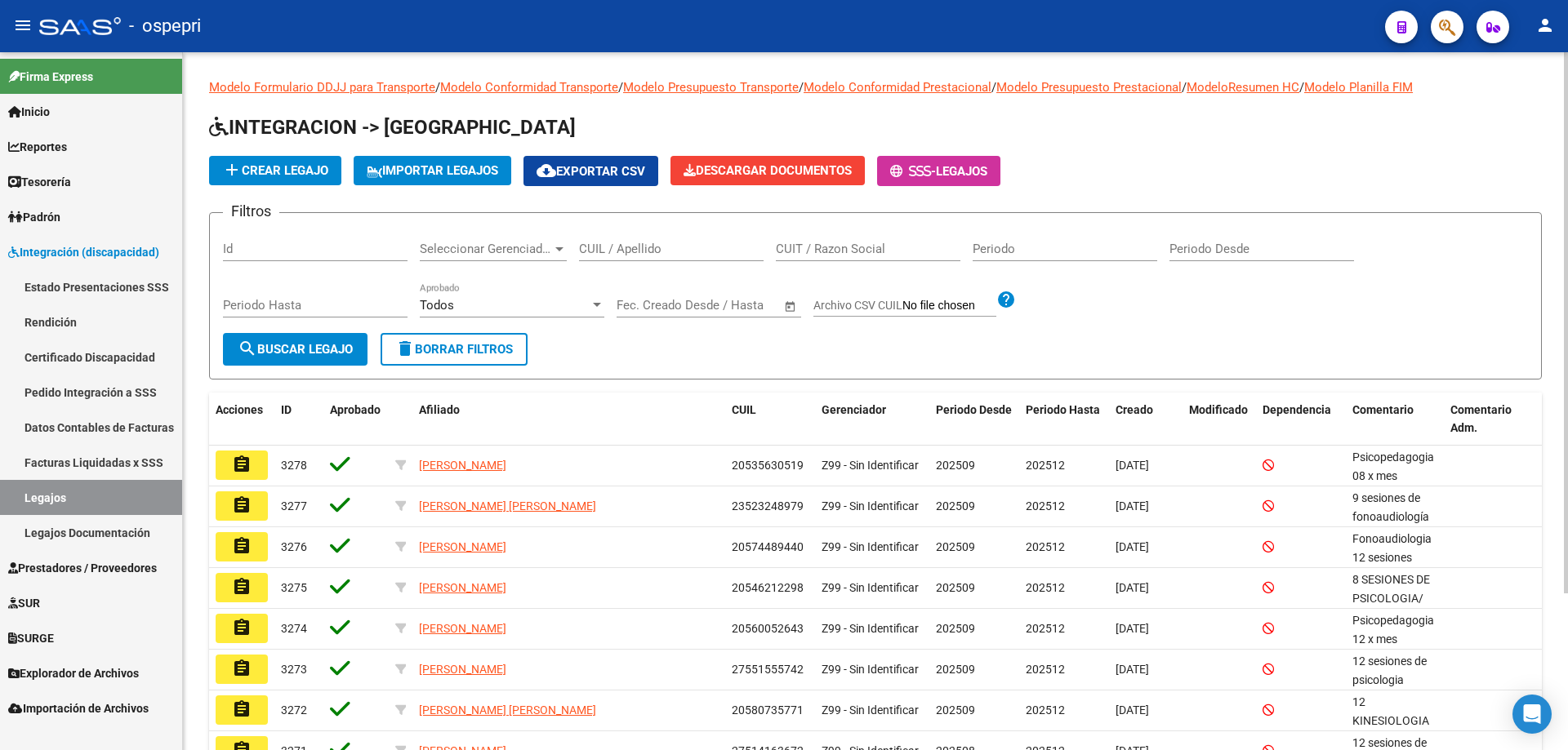
click at [832, 250] on input "CUIT / Razon Social" at bounding box center [868, 248] width 184 height 15
click at [714, 251] on input "CUIL / Apellido" at bounding box center [671, 248] width 184 height 15
paste input "20491381427"
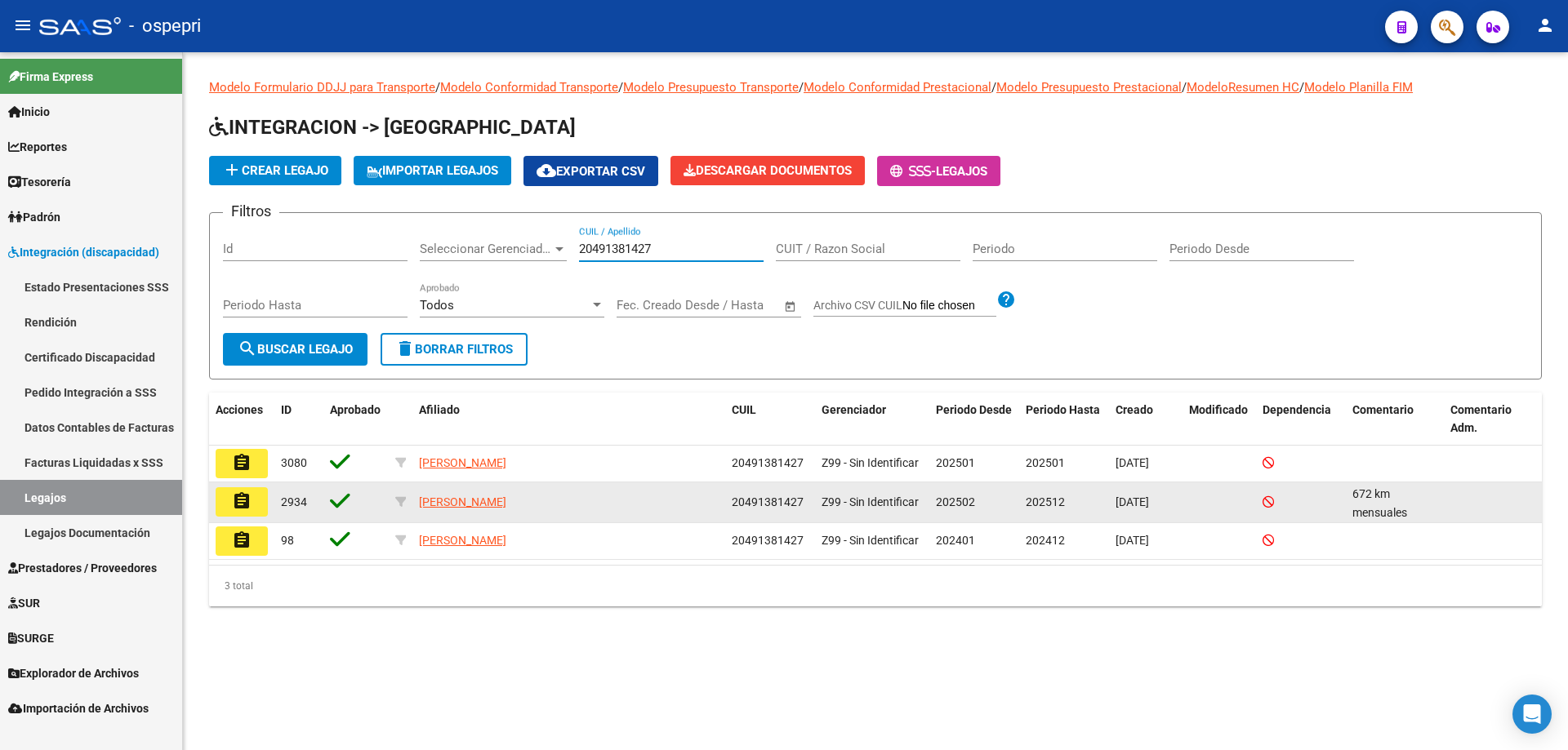
type input "20491381427"
click at [234, 508] on mat-icon "assignment" at bounding box center [242, 501] width 20 height 20
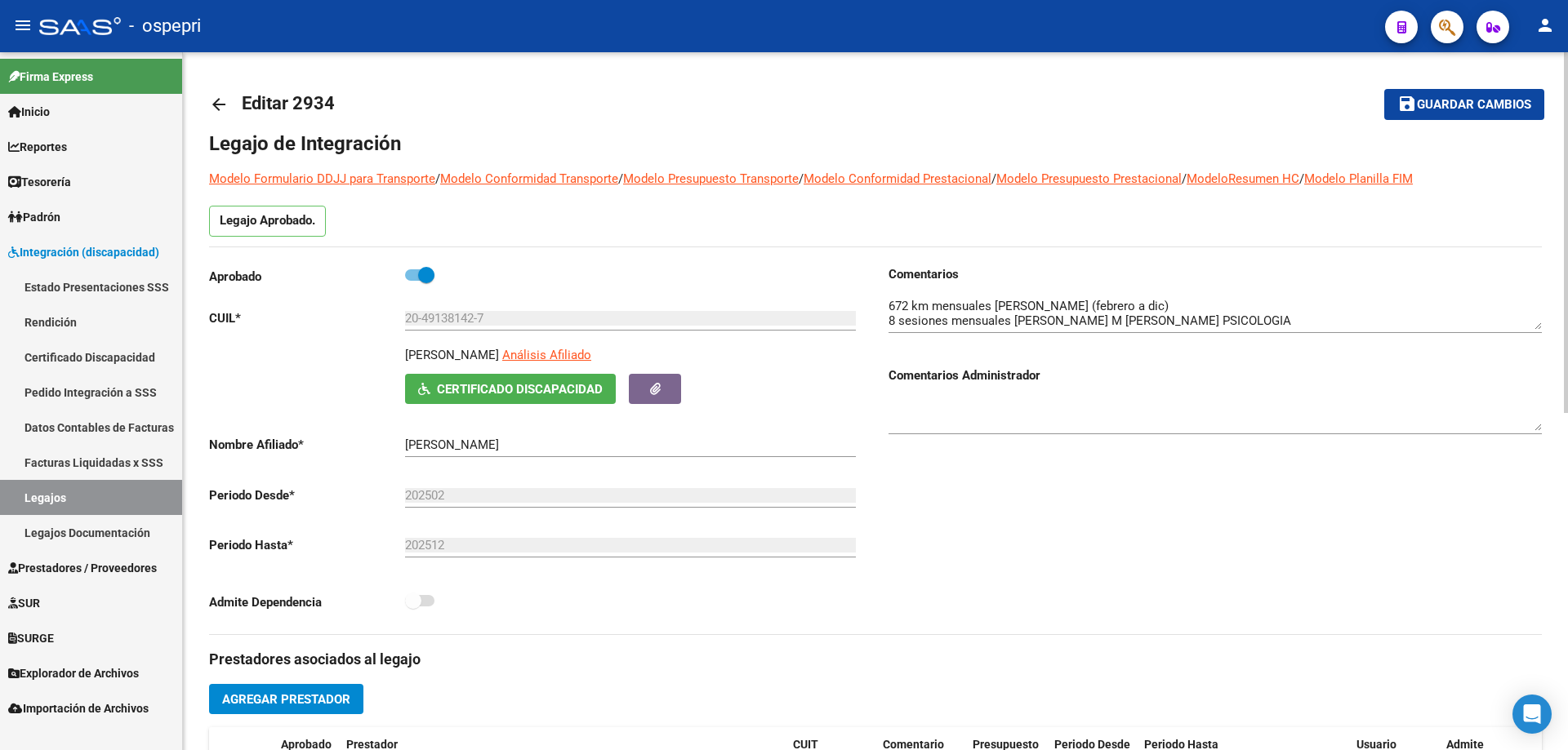
click at [220, 104] on mat-icon "arrow_back" at bounding box center [219, 104] width 20 height 20
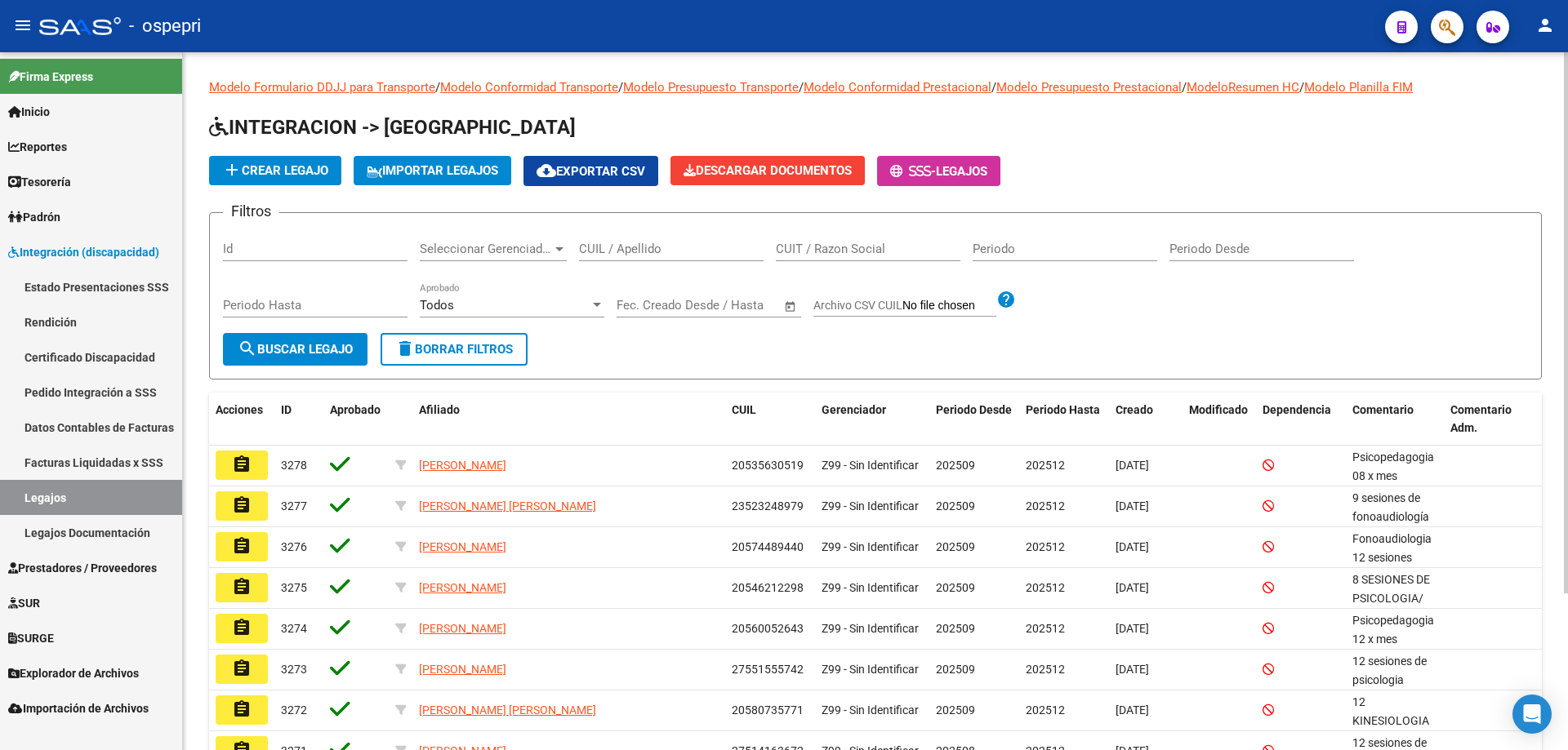
click at [658, 248] on input "CUIL / Apellido" at bounding box center [671, 248] width 184 height 15
paste input "20085136586"
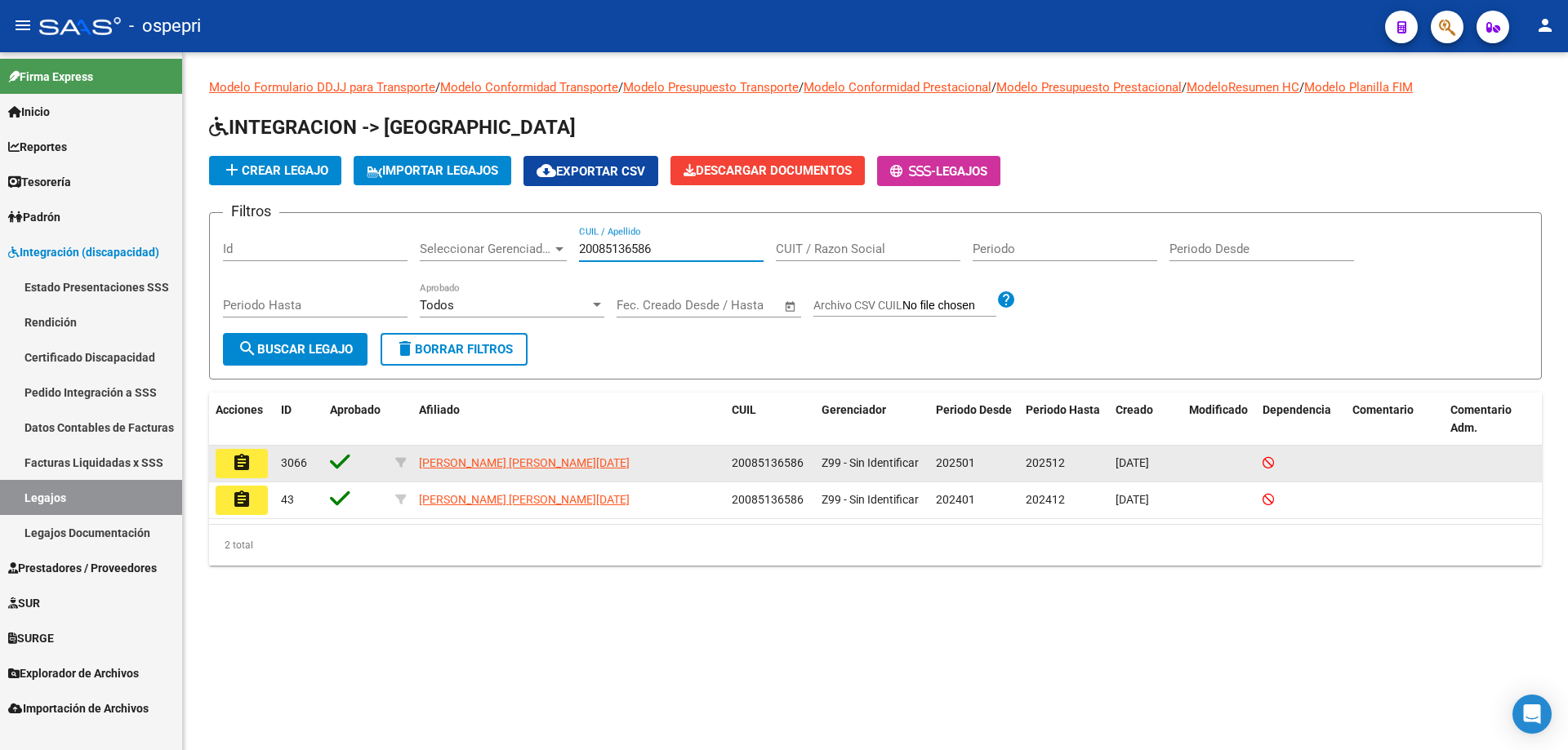
type input "20085136586"
click at [231, 456] on button "assignment" at bounding box center [242, 463] width 52 height 29
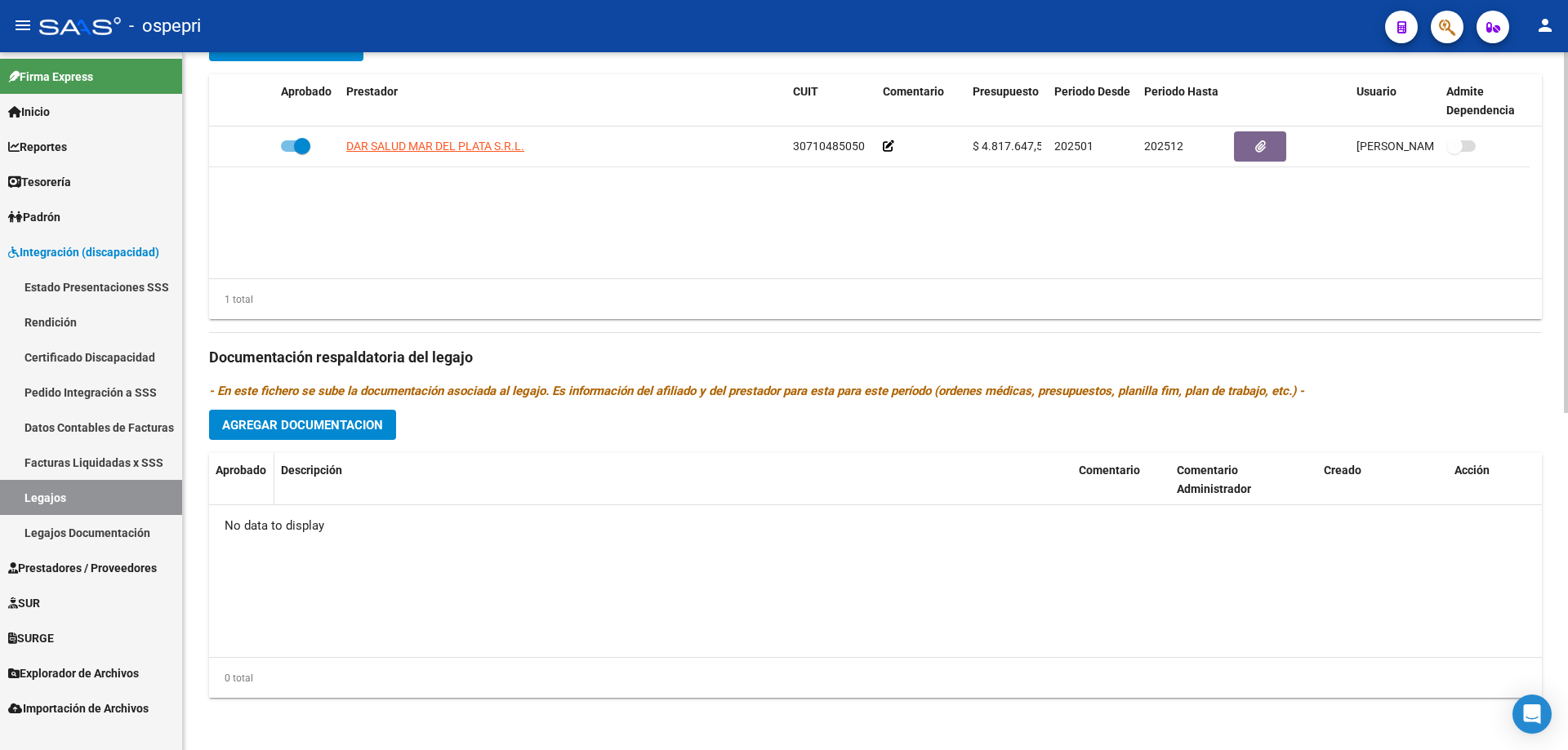
scroll to position [245, 0]
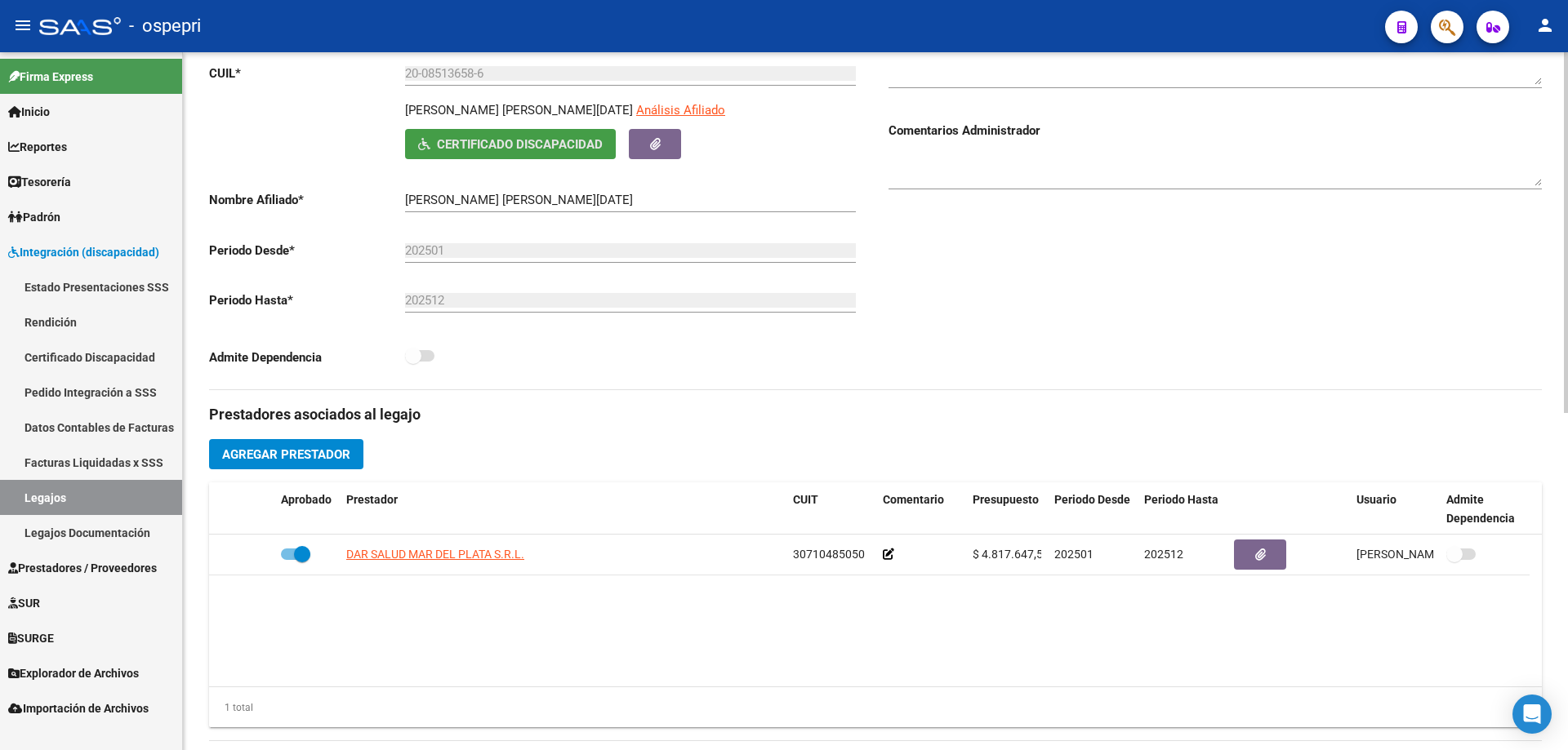
click at [551, 146] on span "Certificado Discapacidad" at bounding box center [520, 144] width 166 height 15
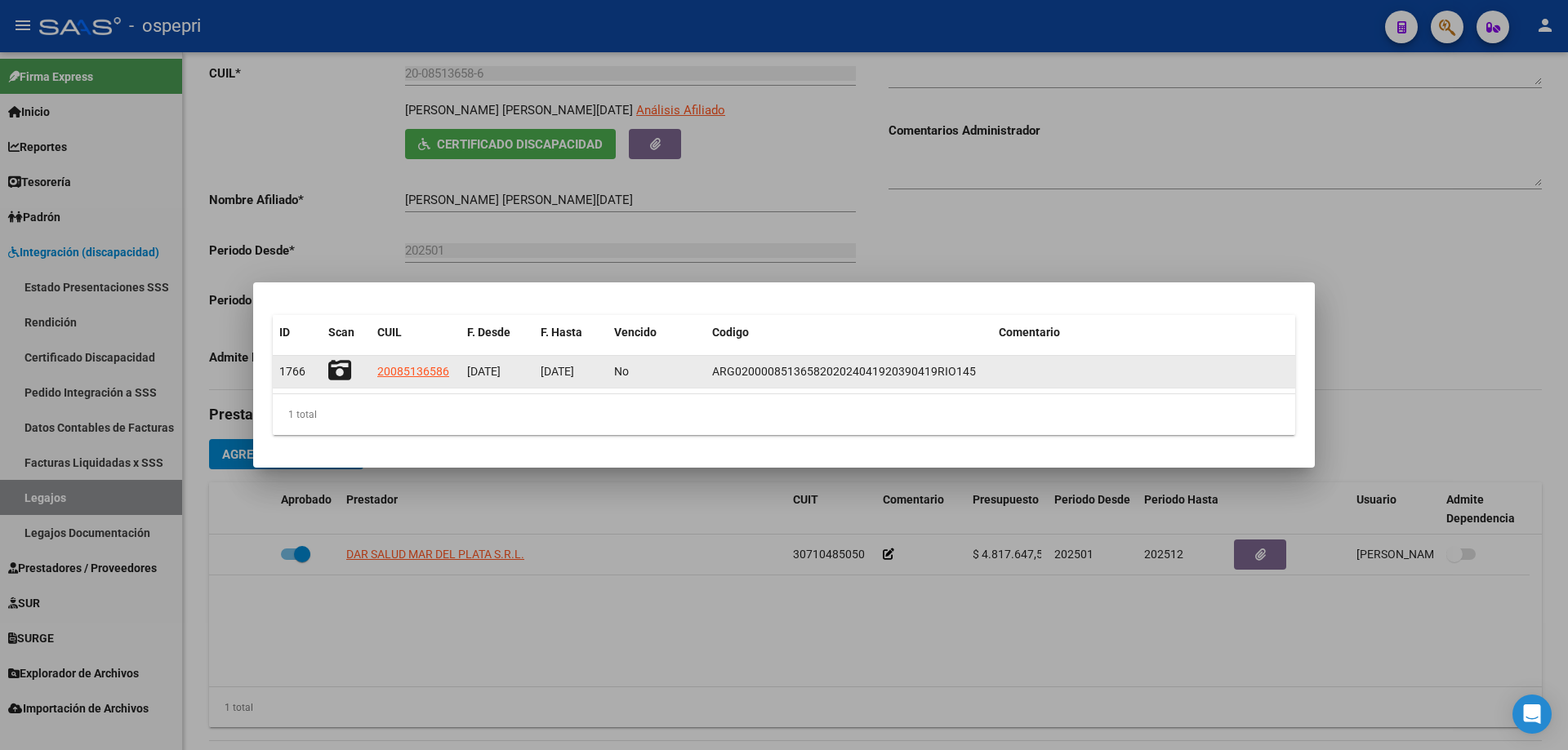
click at [335, 368] on icon at bounding box center [340, 370] width 23 height 23
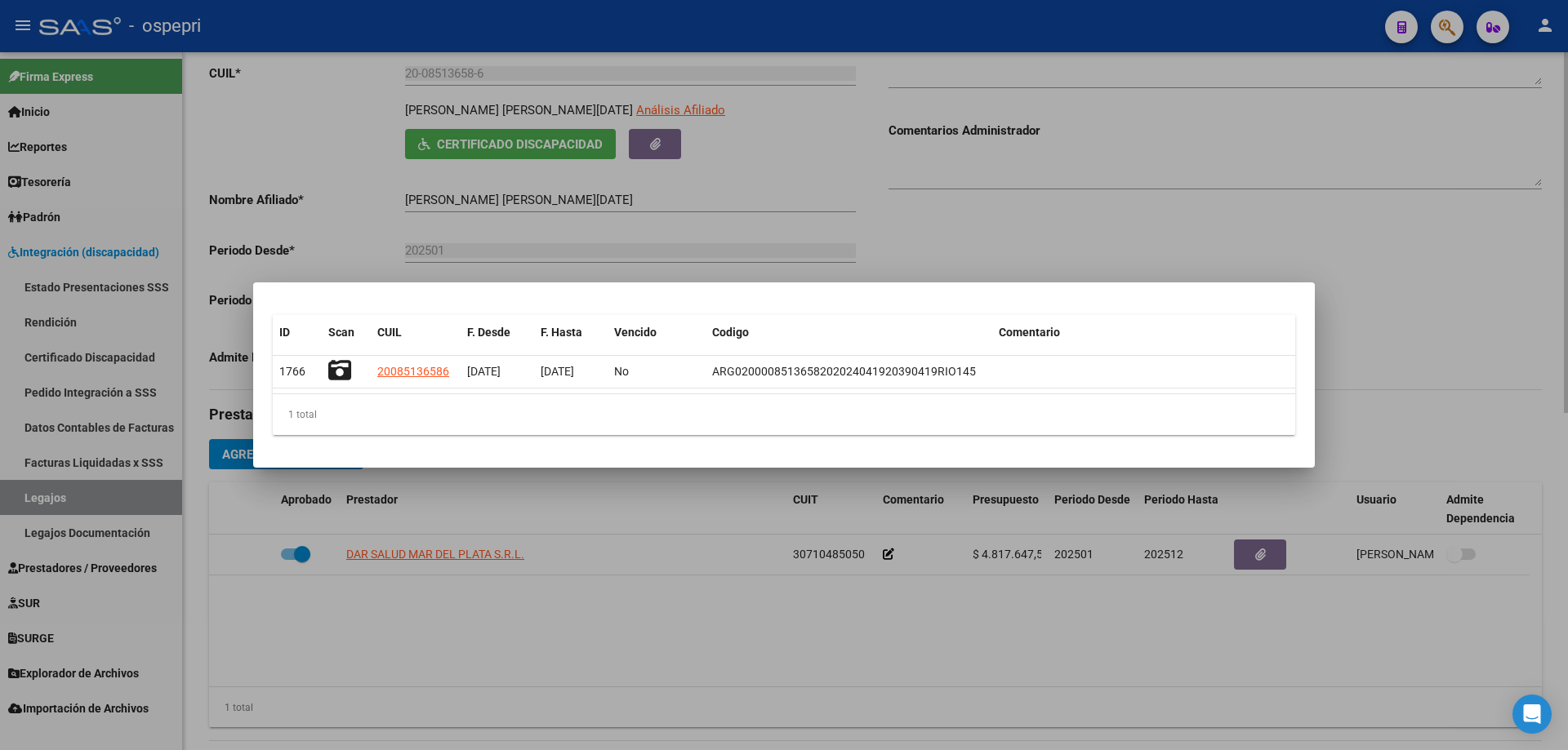
click at [293, 169] on div at bounding box center [784, 375] width 1568 height 750
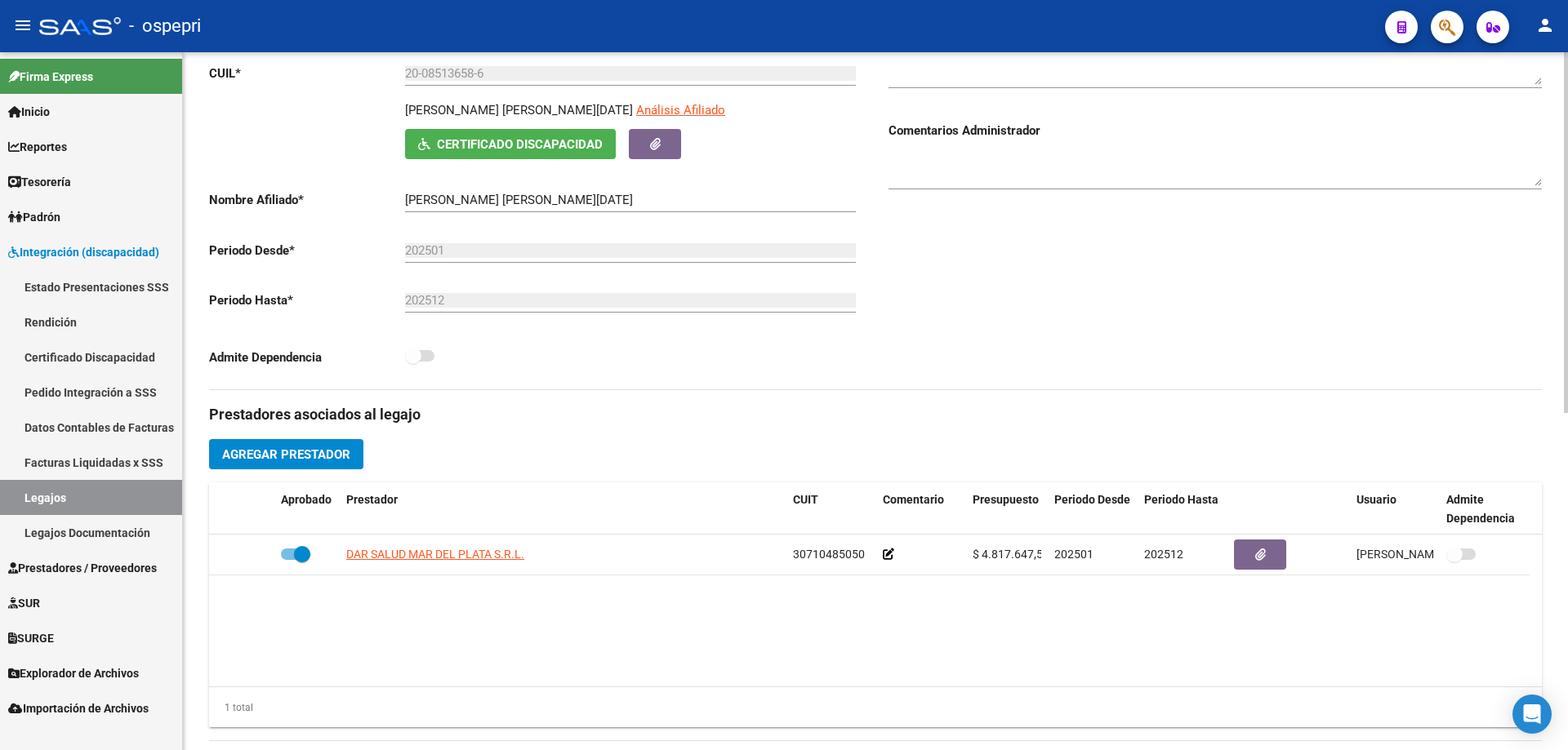
scroll to position [0, 0]
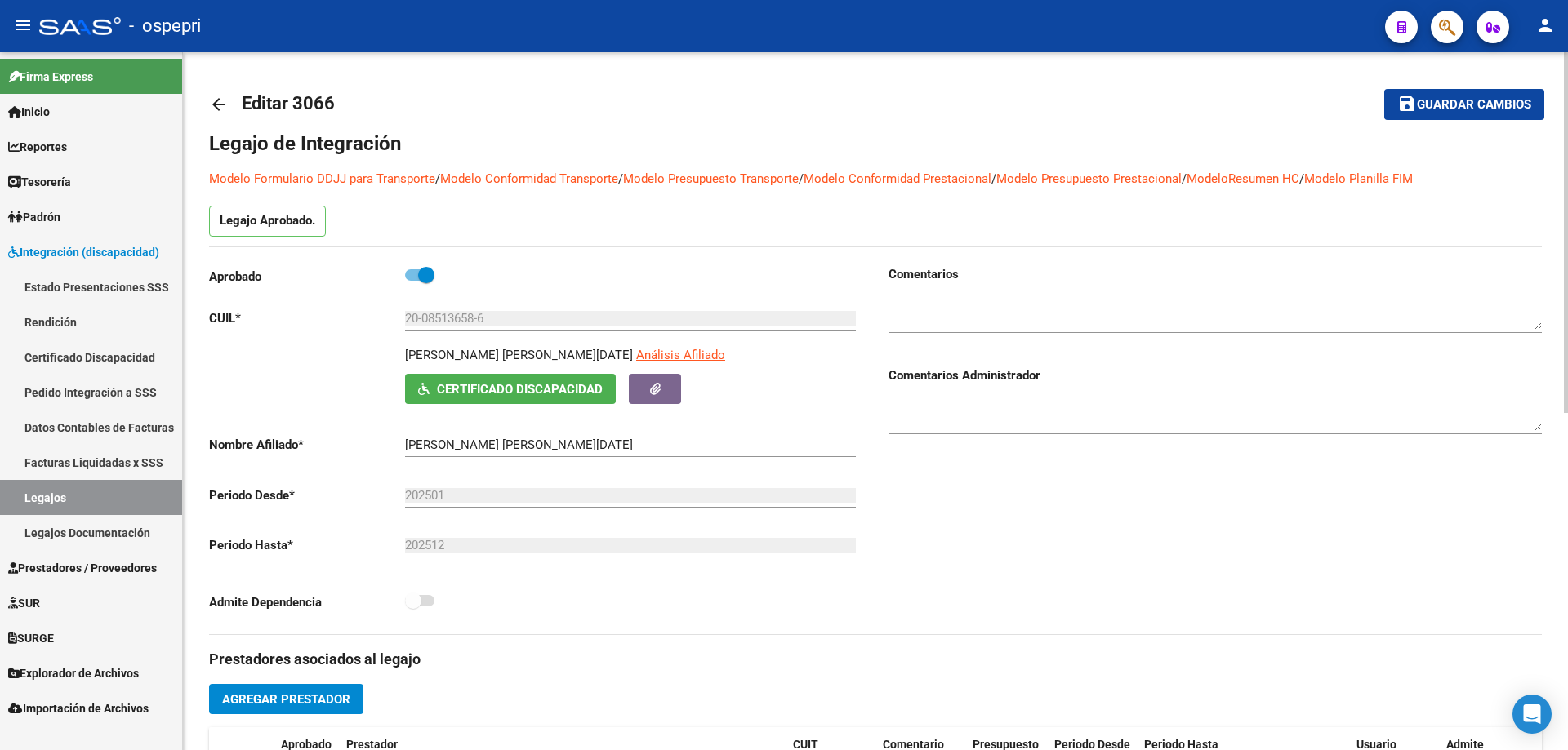
click at [224, 105] on mat-icon "arrow_back" at bounding box center [219, 104] width 20 height 20
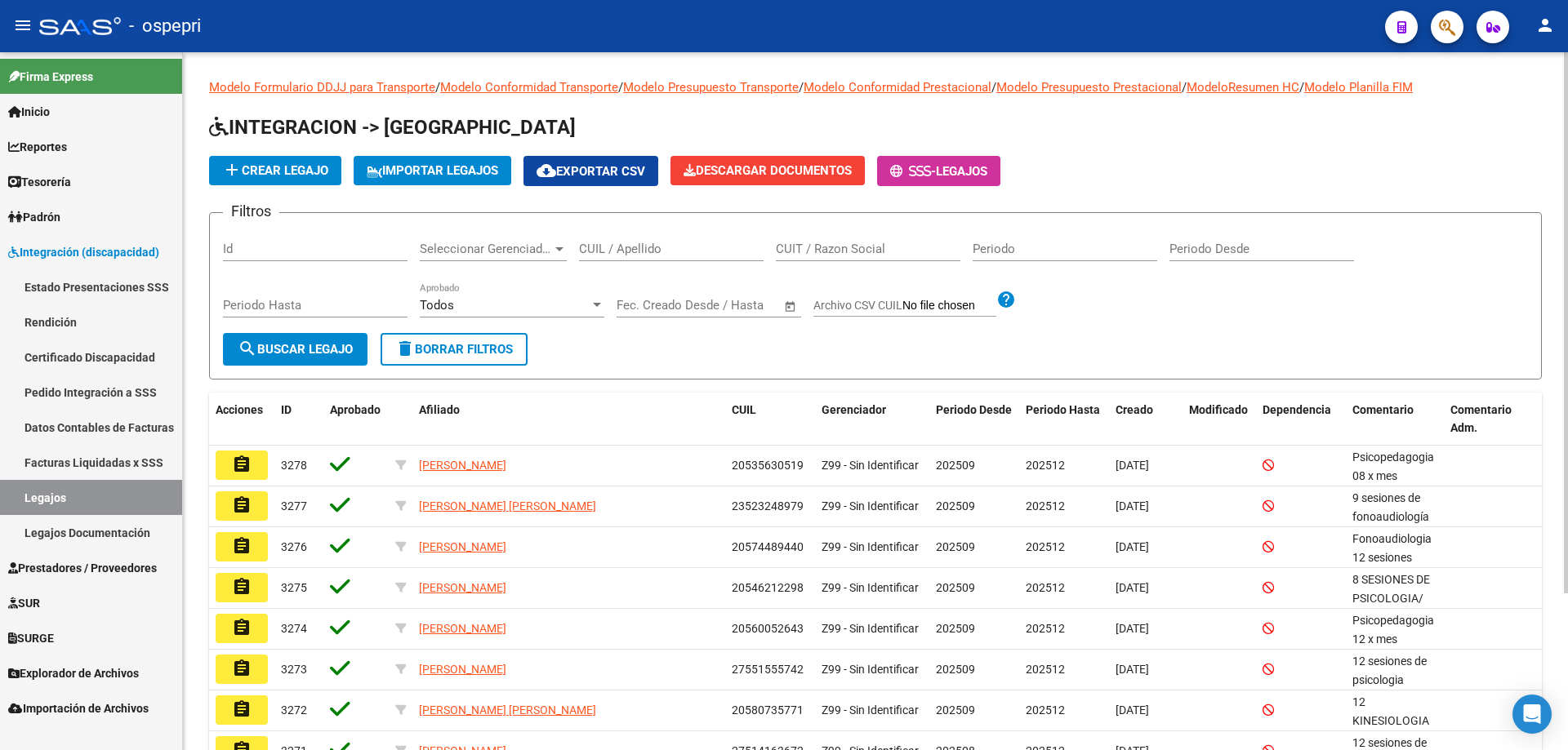
click at [656, 250] on input "CUIL / Apellido" at bounding box center [671, 248] width 184 height 15
paste input "20183772806"
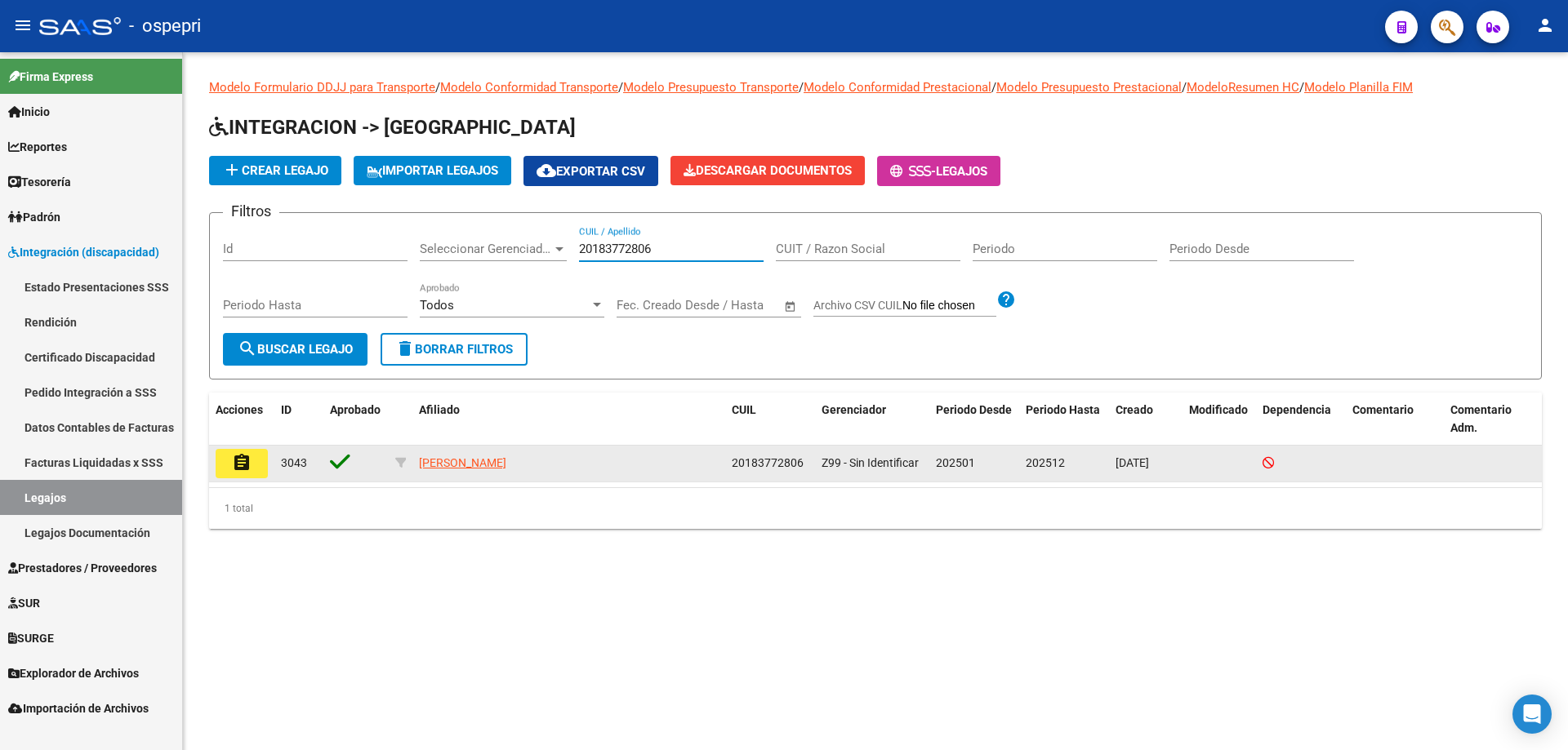
type input "20183772806"
click at [242, 466] on mat-icon "assignment" at bounding box center [242, 462] width 20 height 20
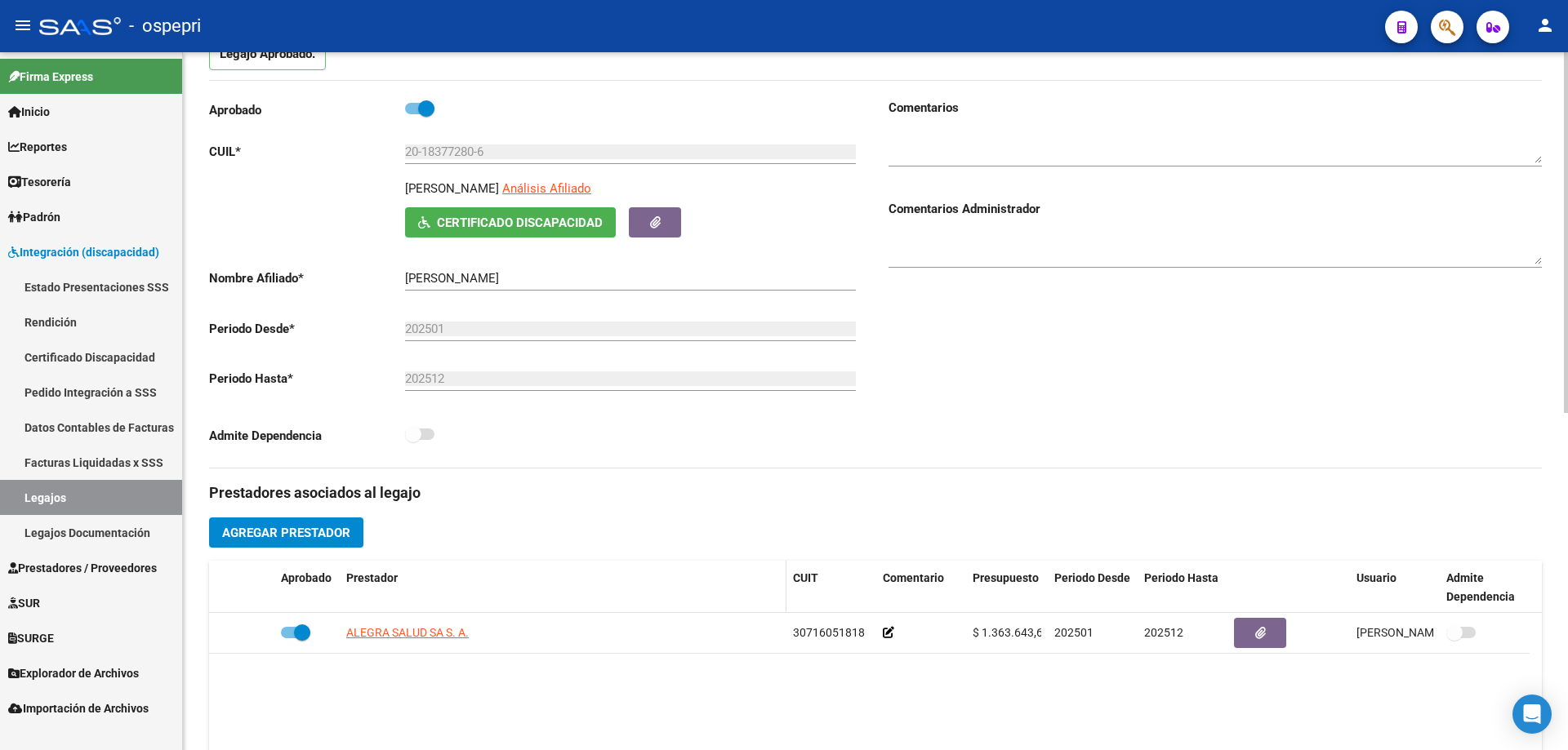
scroll to position [572, 0]
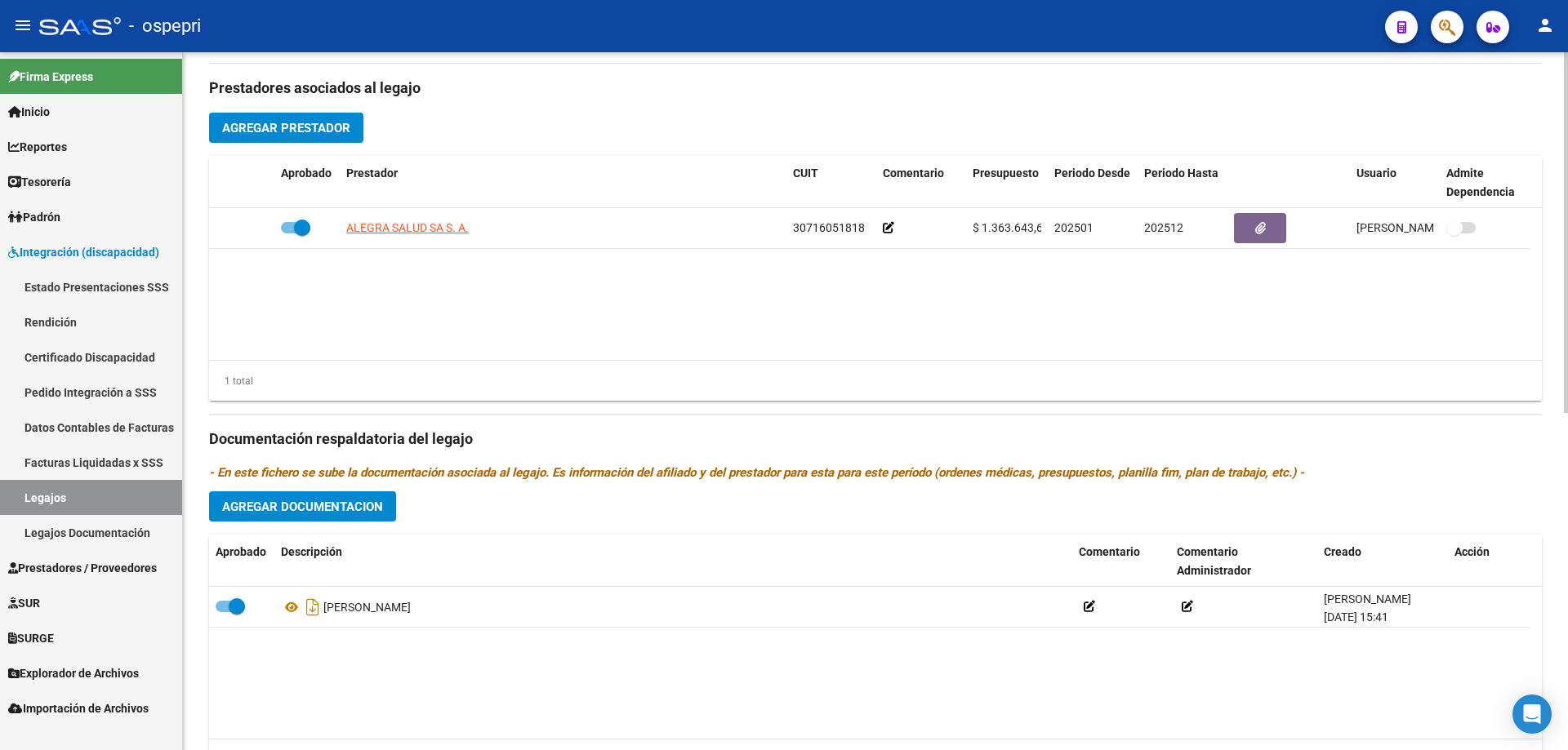
drag, startPoint x: 0, startPoint y: 0, endPoint x: 466, endPoint y: 333, distance: 572.8
click at [466, 333] on datatable-body "ALEGRA SALUD SA S. A. 30716051818 $ 1.363.643,64 202501 202512 Micaela Santarel…" at bounding box center [875, 284] width 1332 height 152
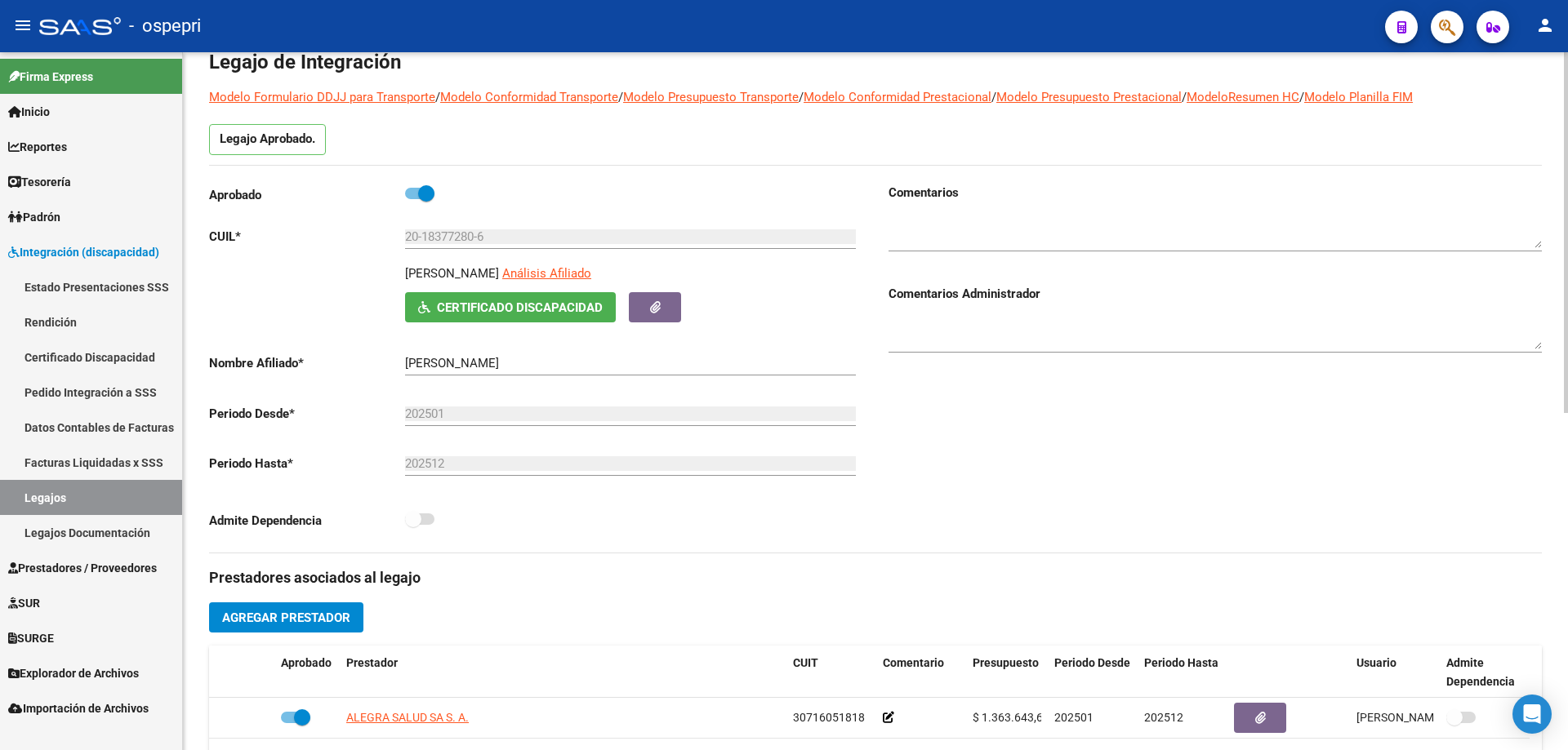
scroll to position [0, 0]
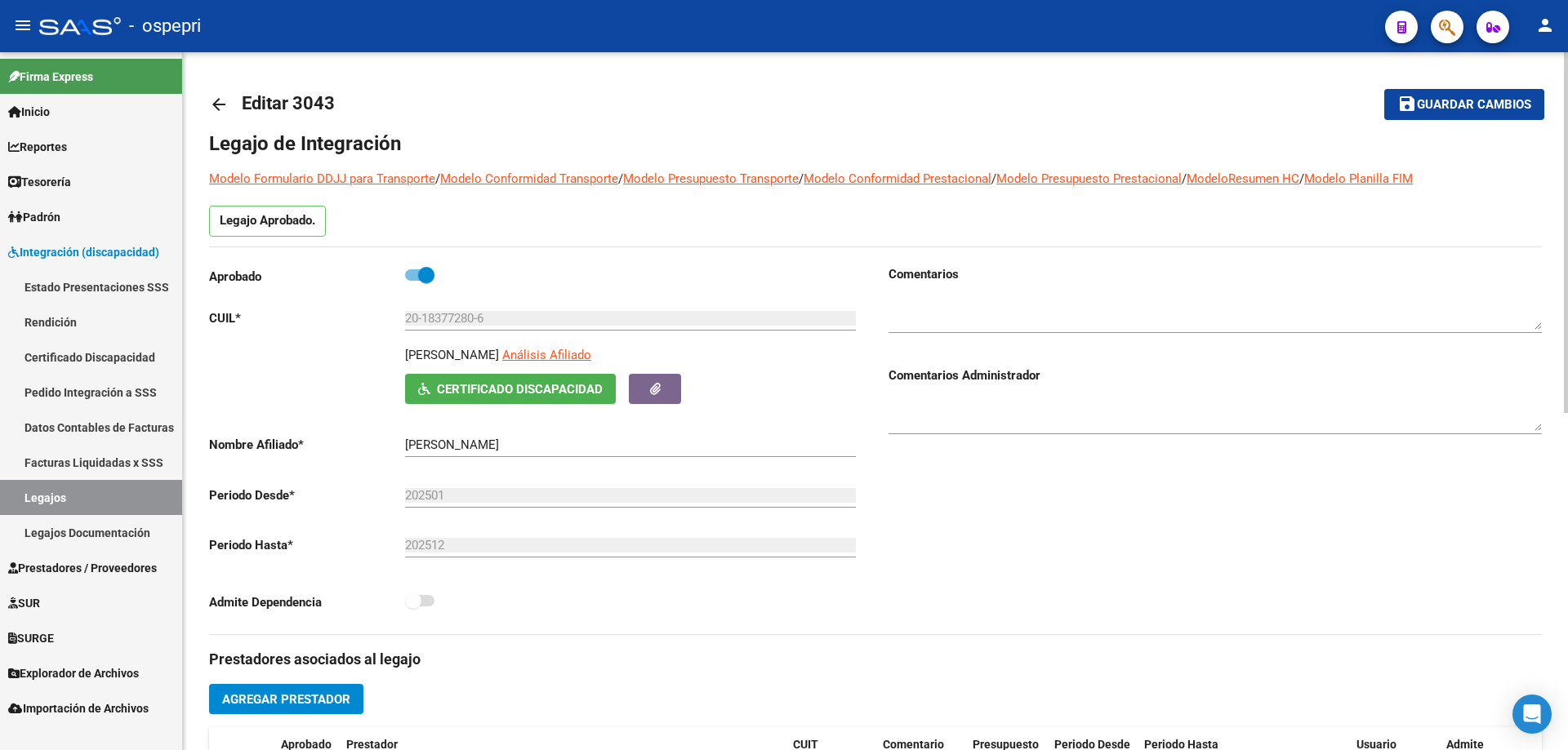
click at [219, 97] on mat-icon "arrow_back" at bounding box center [219, 104] width 20 height 20
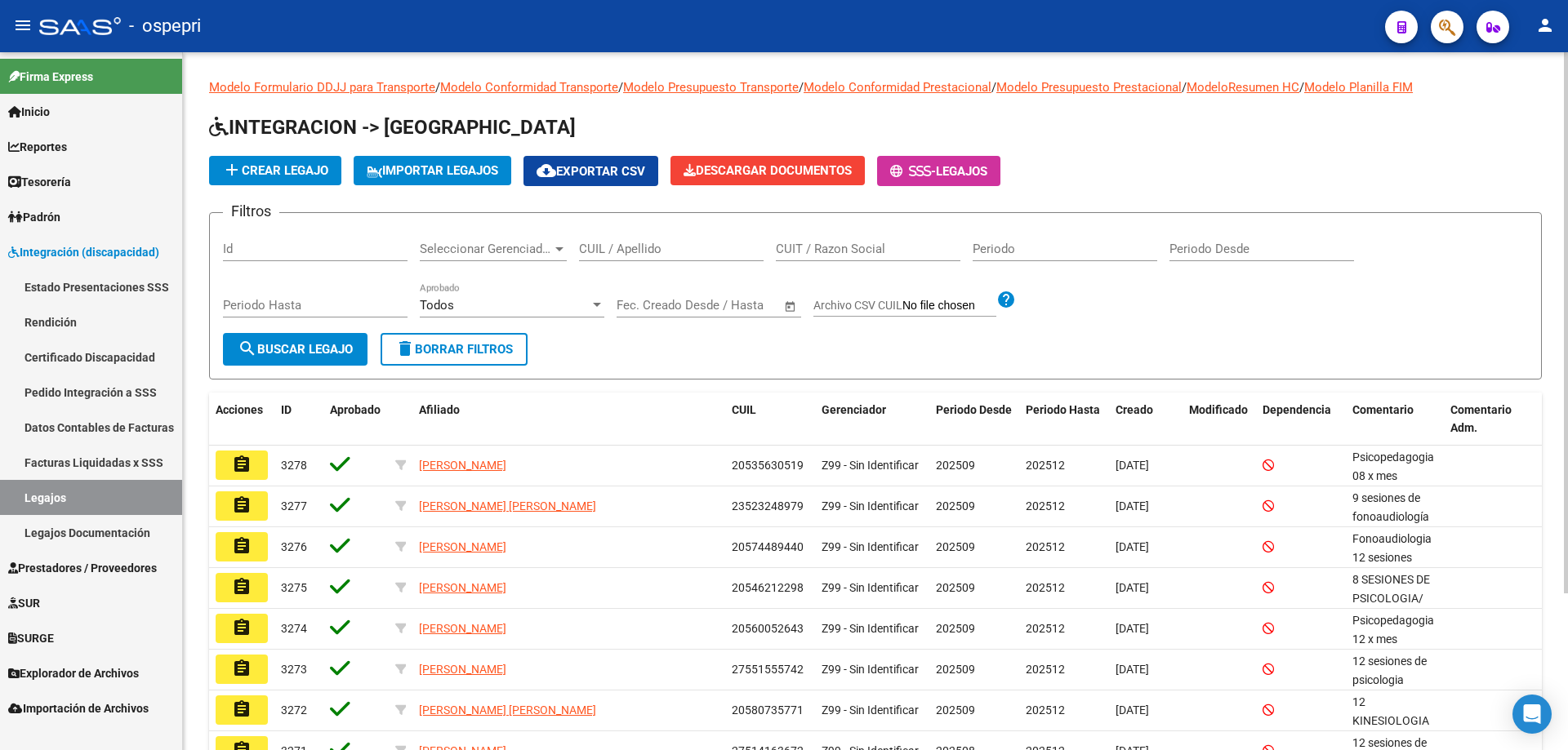
click at [679, 238] on div "CUIL / Apellido" at bounding box center [671, 243] width 184 height 35
paste input "20183772806"
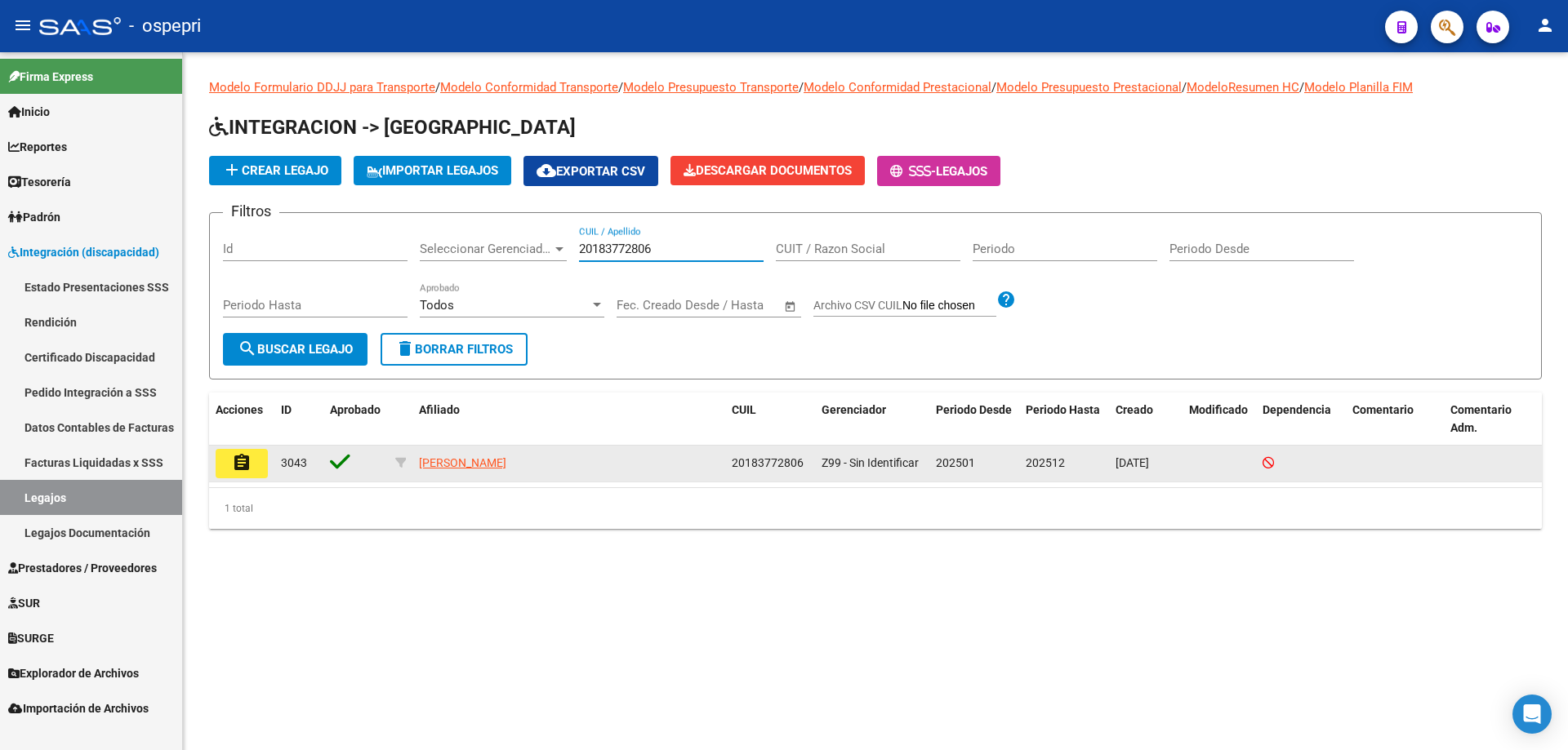
type input "20183772806"
click at [249, 461] on mat-icon "assignment" at bounding box center [242, 462] width 20 height 20
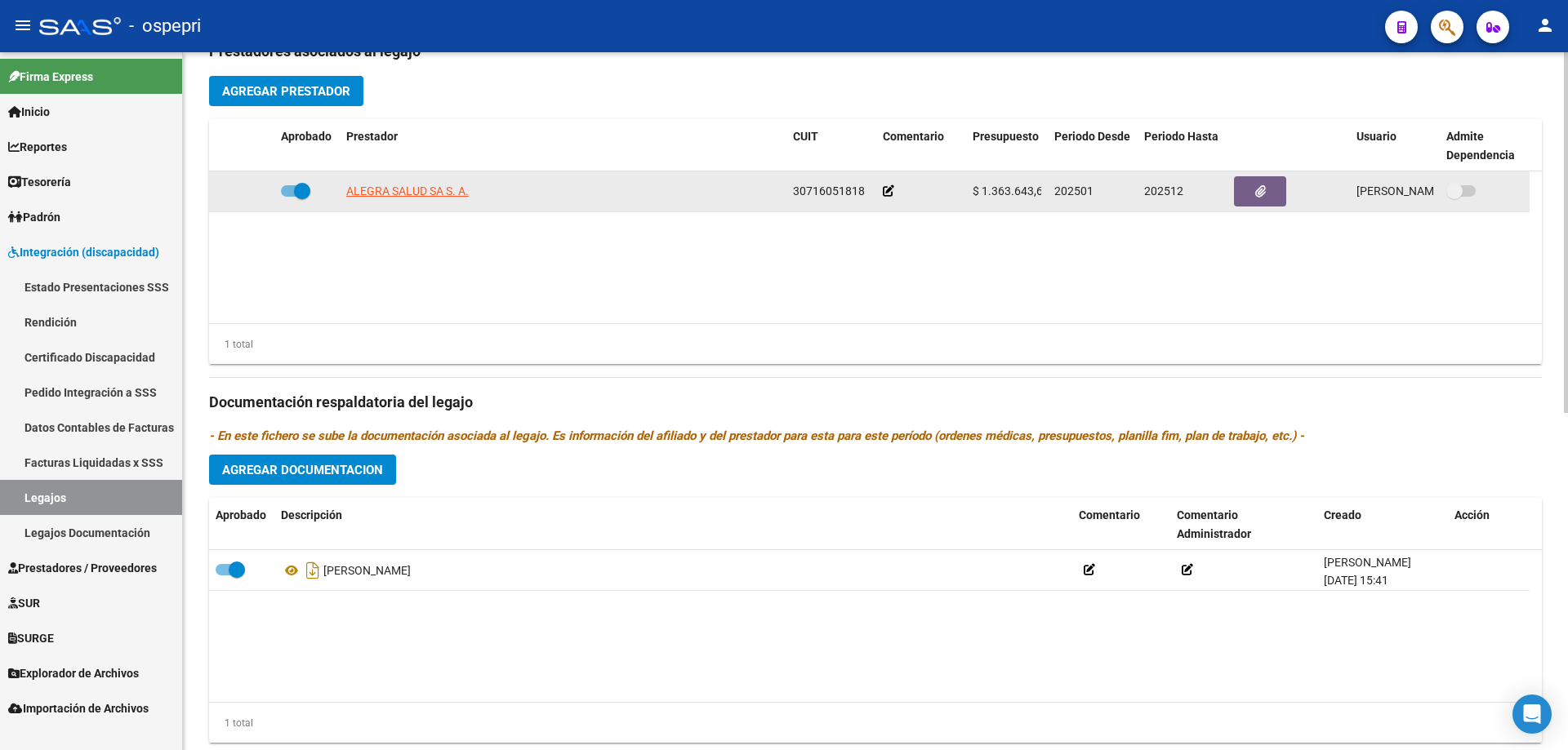
scroll to position [653, 0]
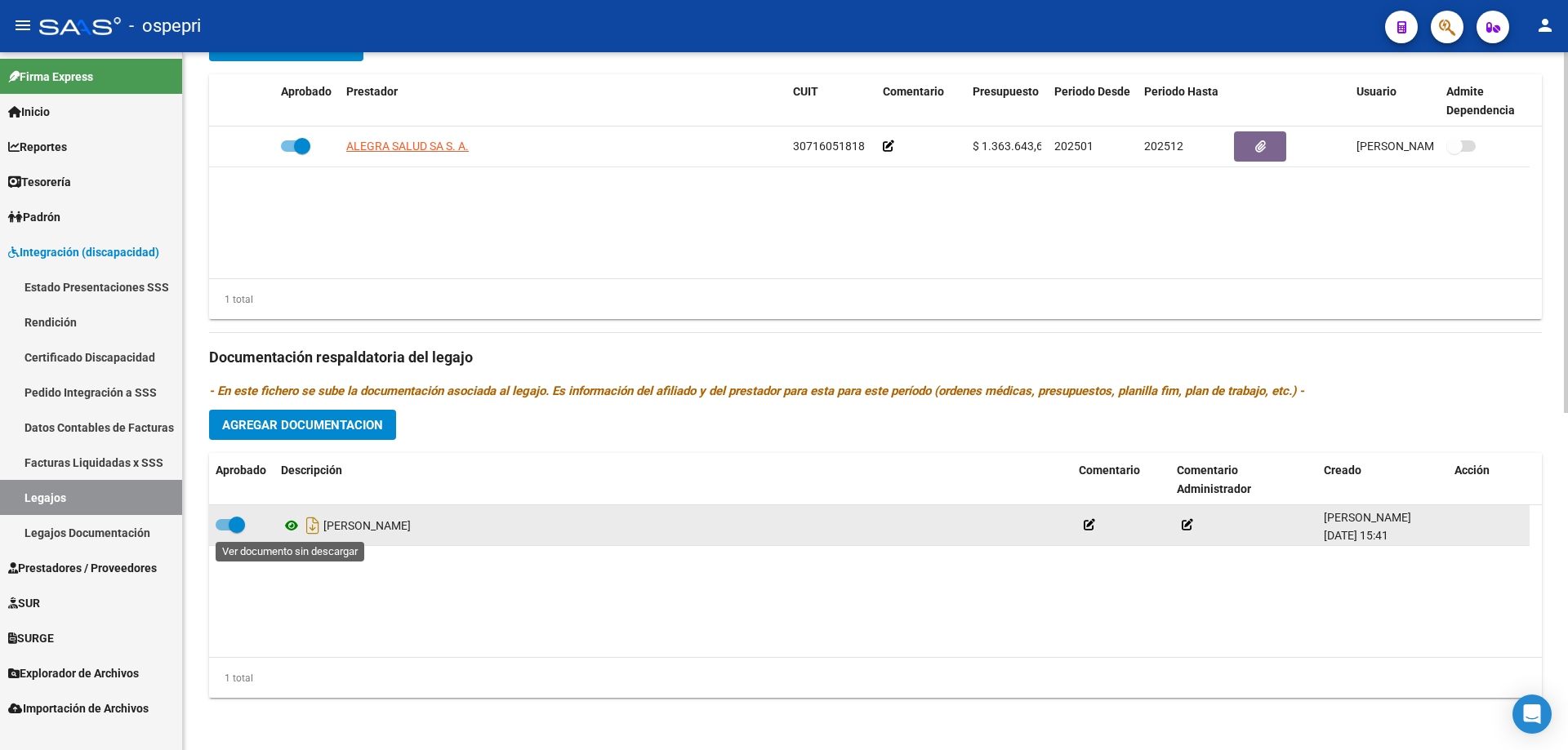
click at [283, 522] on icon at bounding box center [291, 526] width 21 height 20
click at [289, 527] on icon at bounding box center [291, 526] width 21 height 20
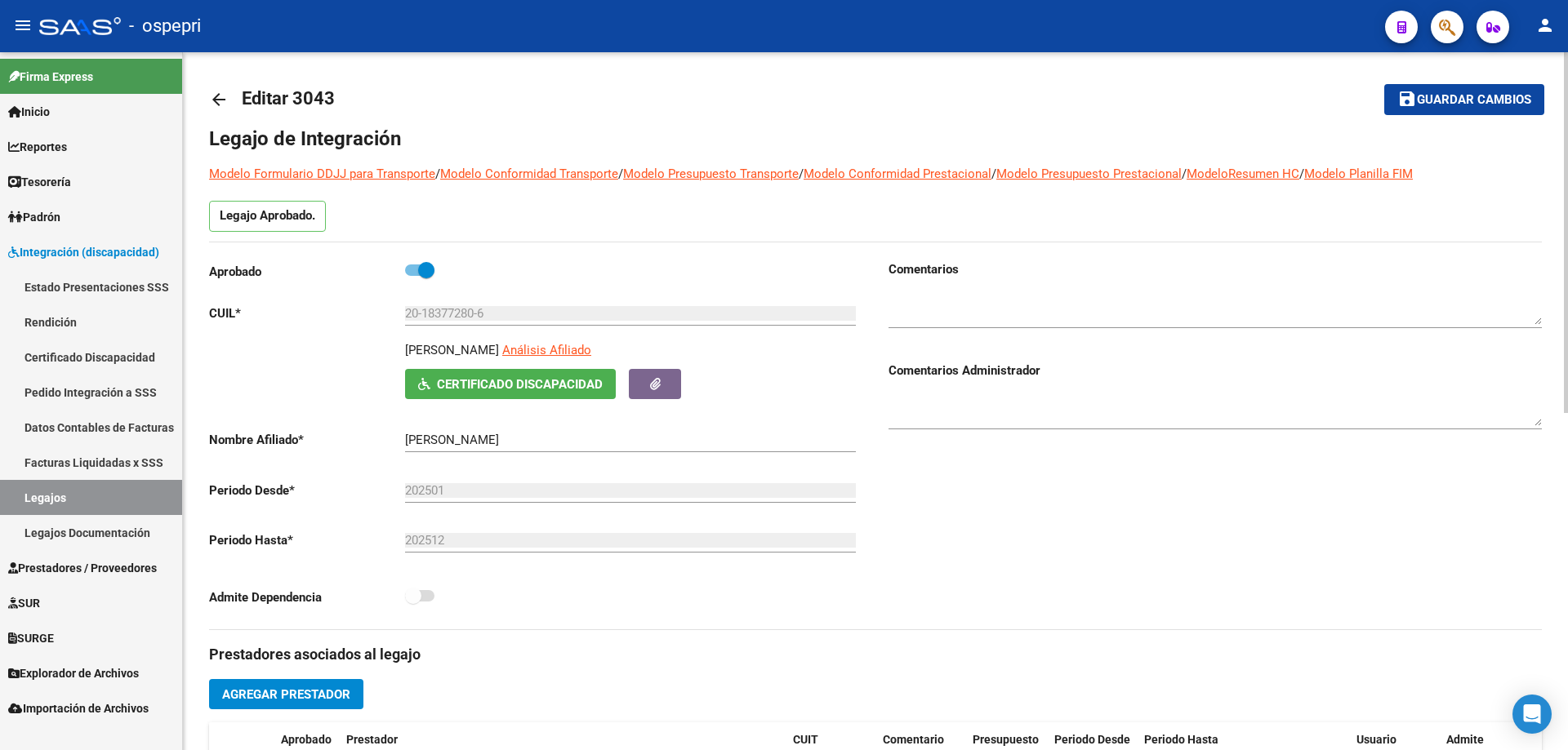
scroll to position [0, 0]
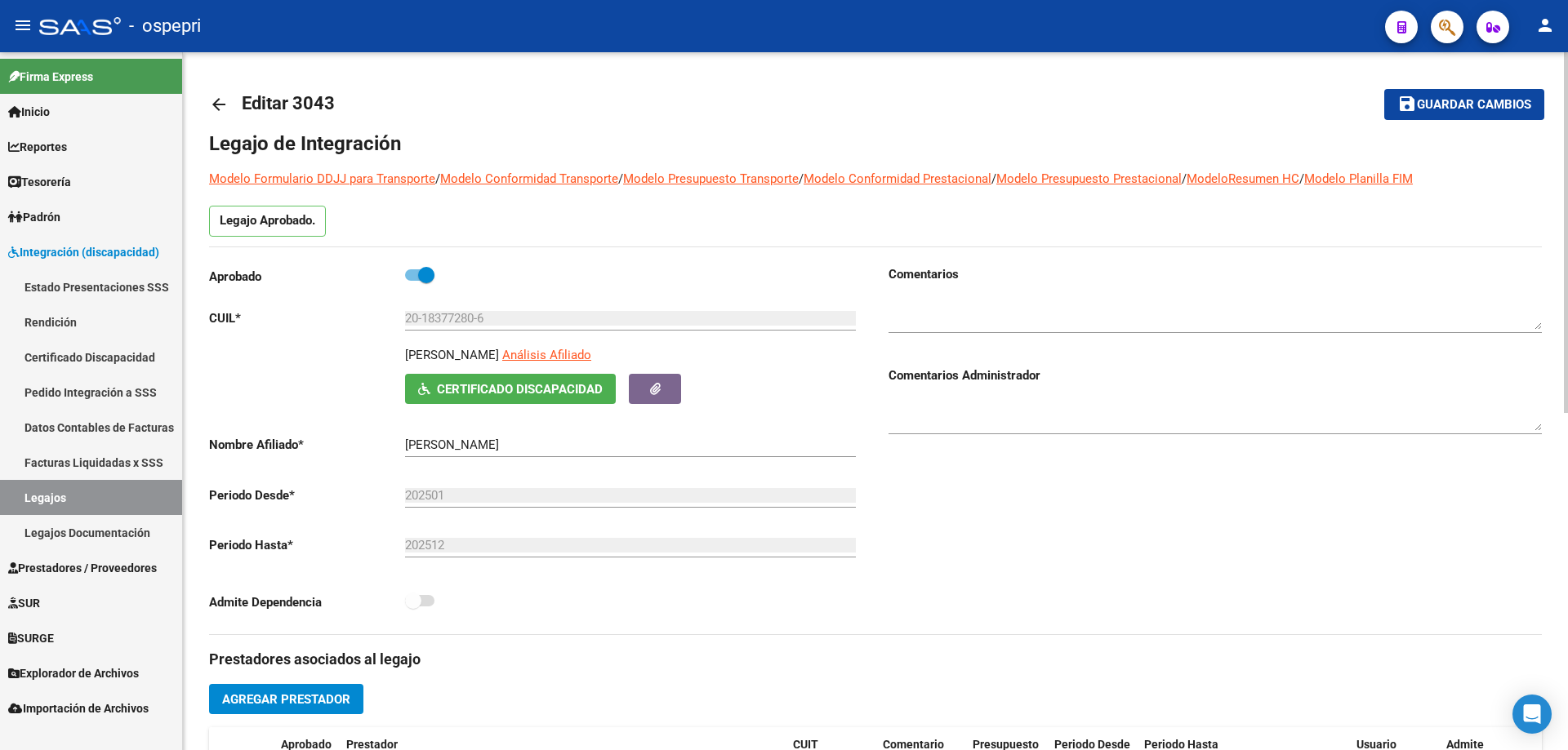
click at [213, 109] on mat-icon "arrow_back" at bounding box center [219, 104] width 20 height 20
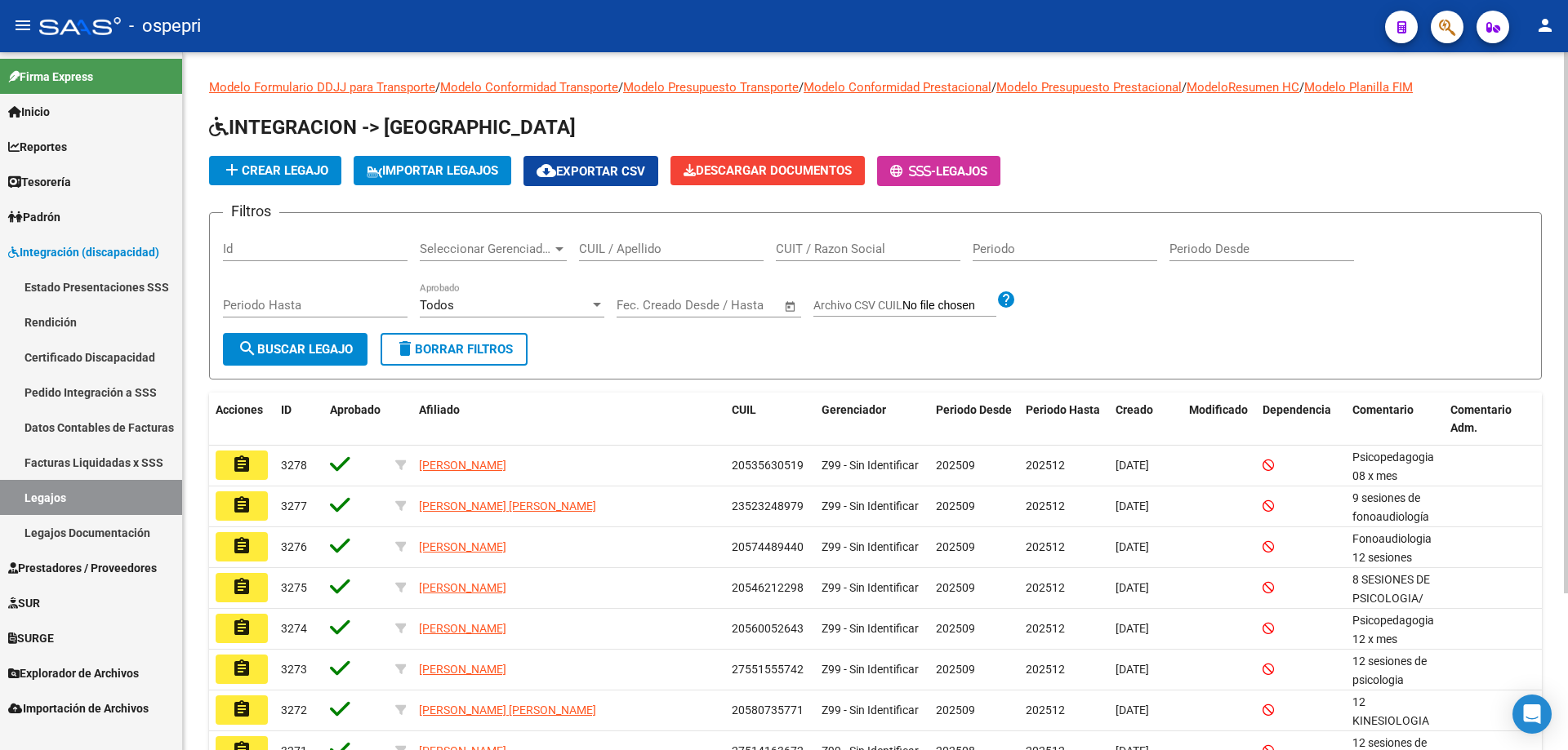
click at [679, 236] on div "CUIL / Apellido" at bounding box center [671, 243] width 184 height 35
paste input "20491381427"
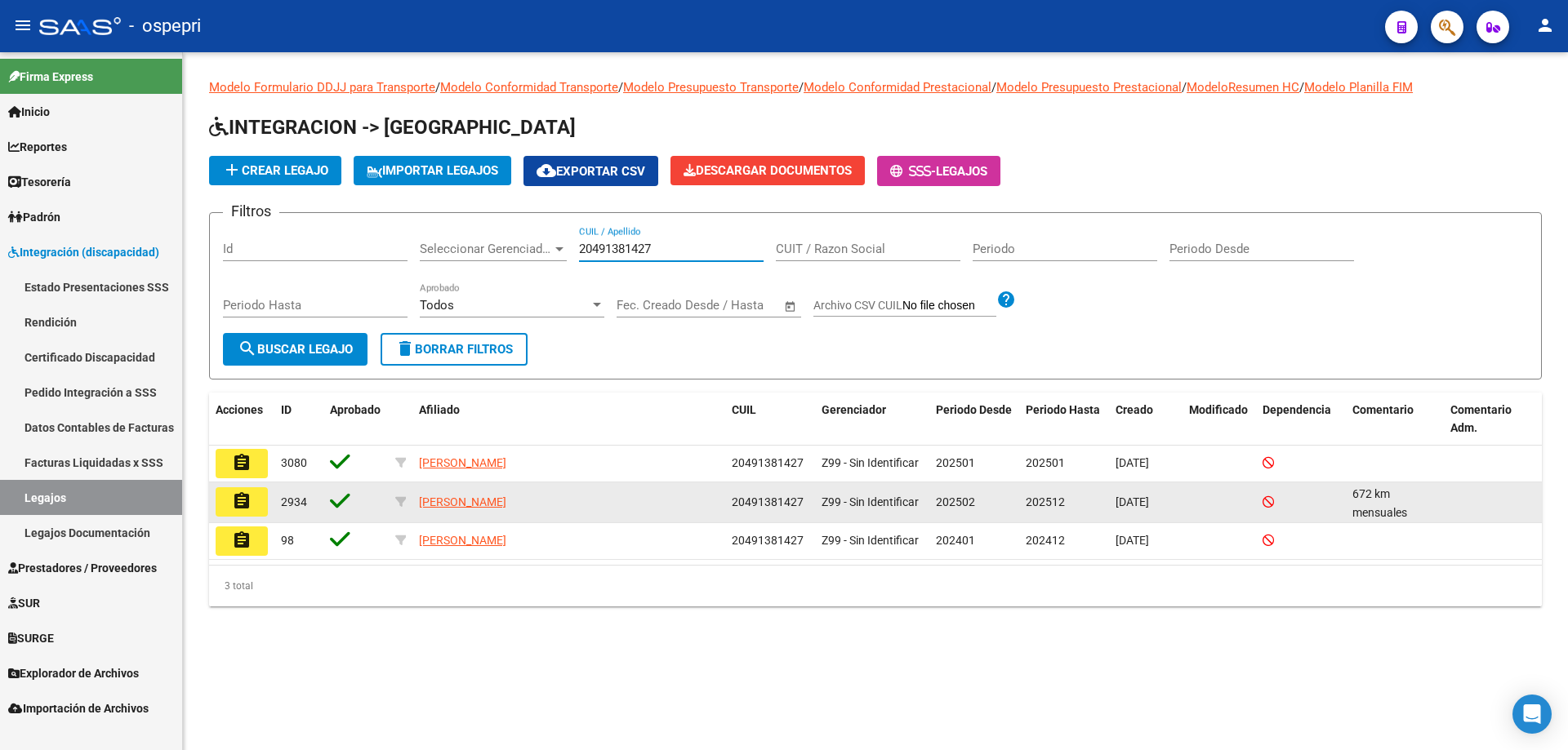
type input "20491381427"
click at [235, 502] on mat-icon "assignment" at bounding box center [242, 501] width 20 height 20
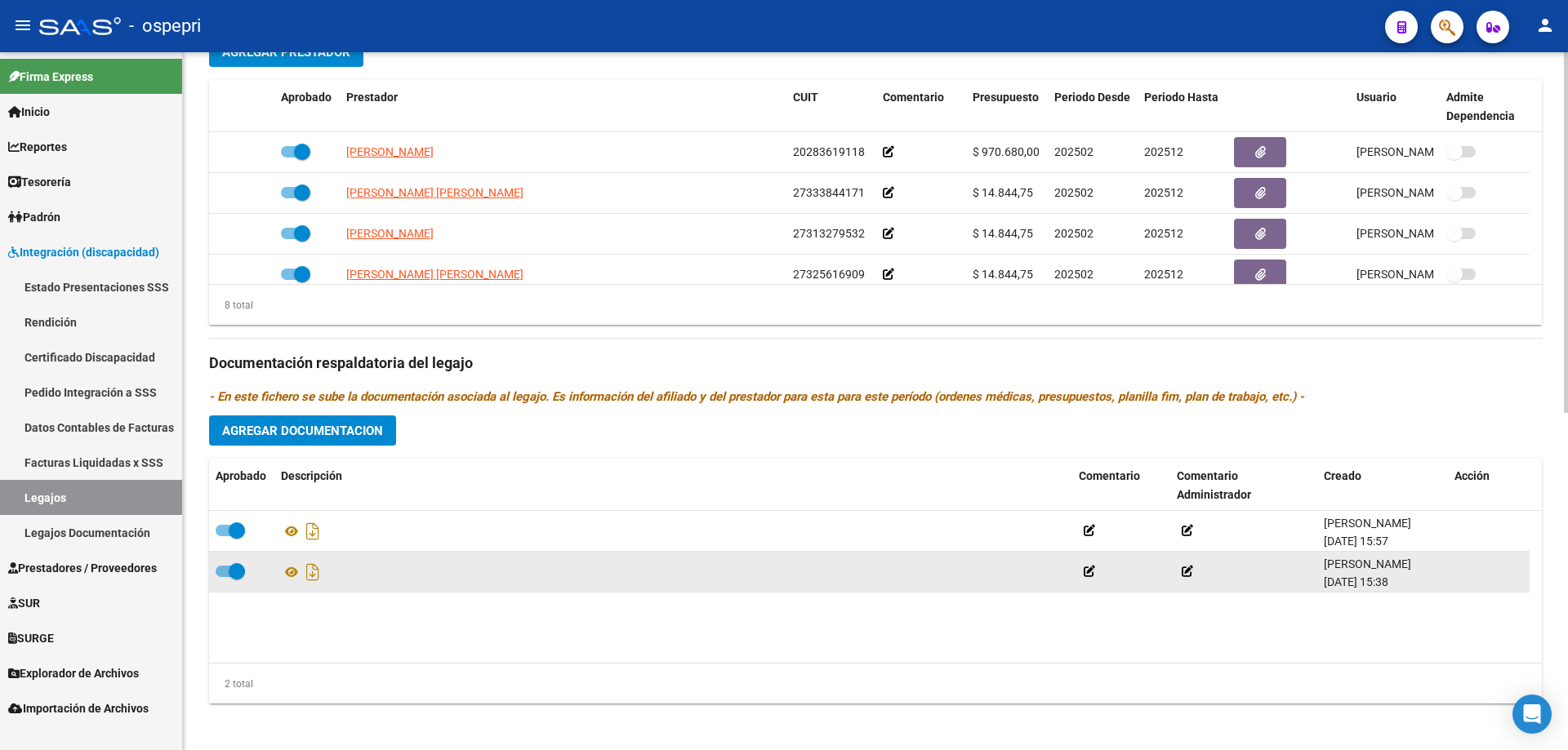
scroll to position [653, 0]
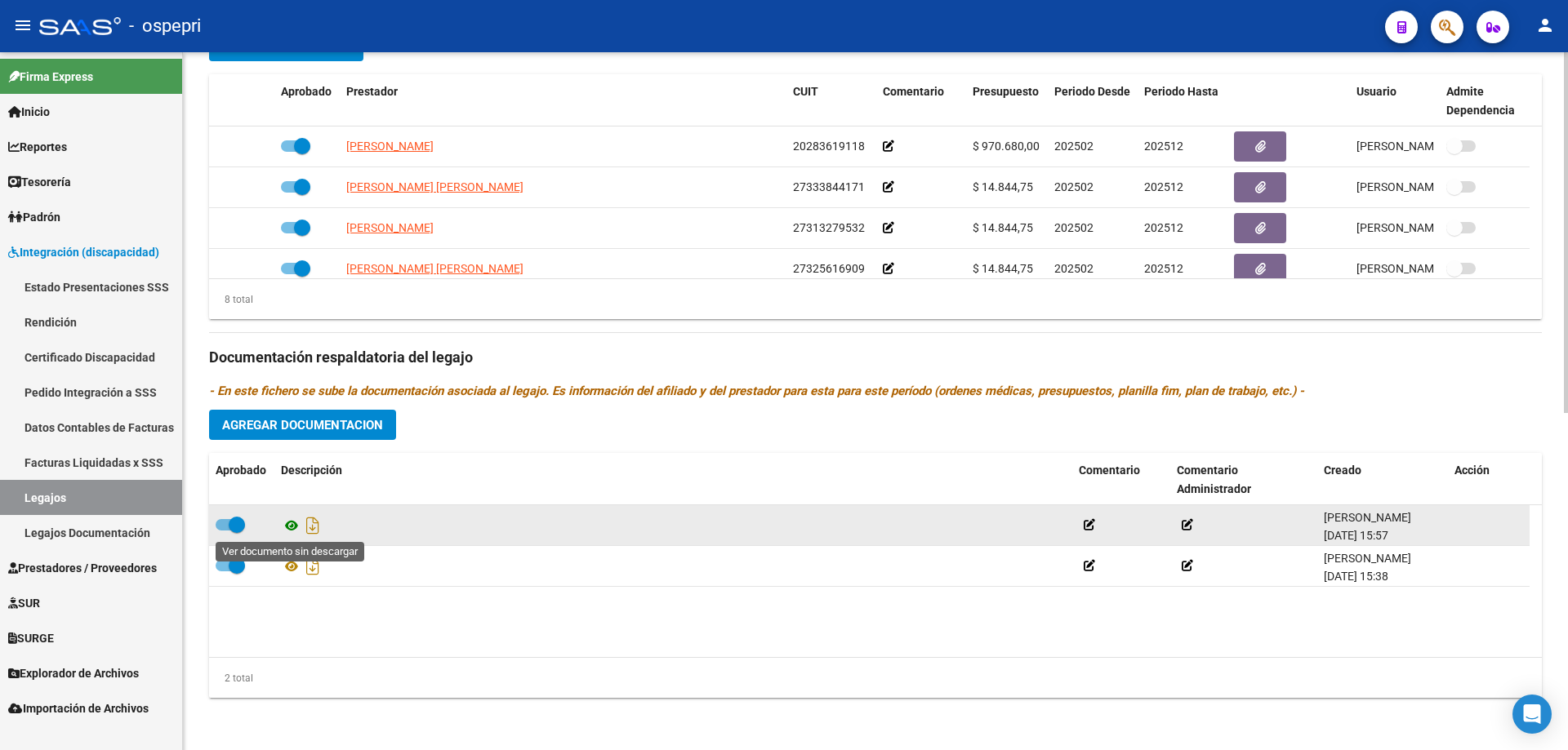
click at [290, 531] on icon at bounding box center [291, 526] width 21 height 20
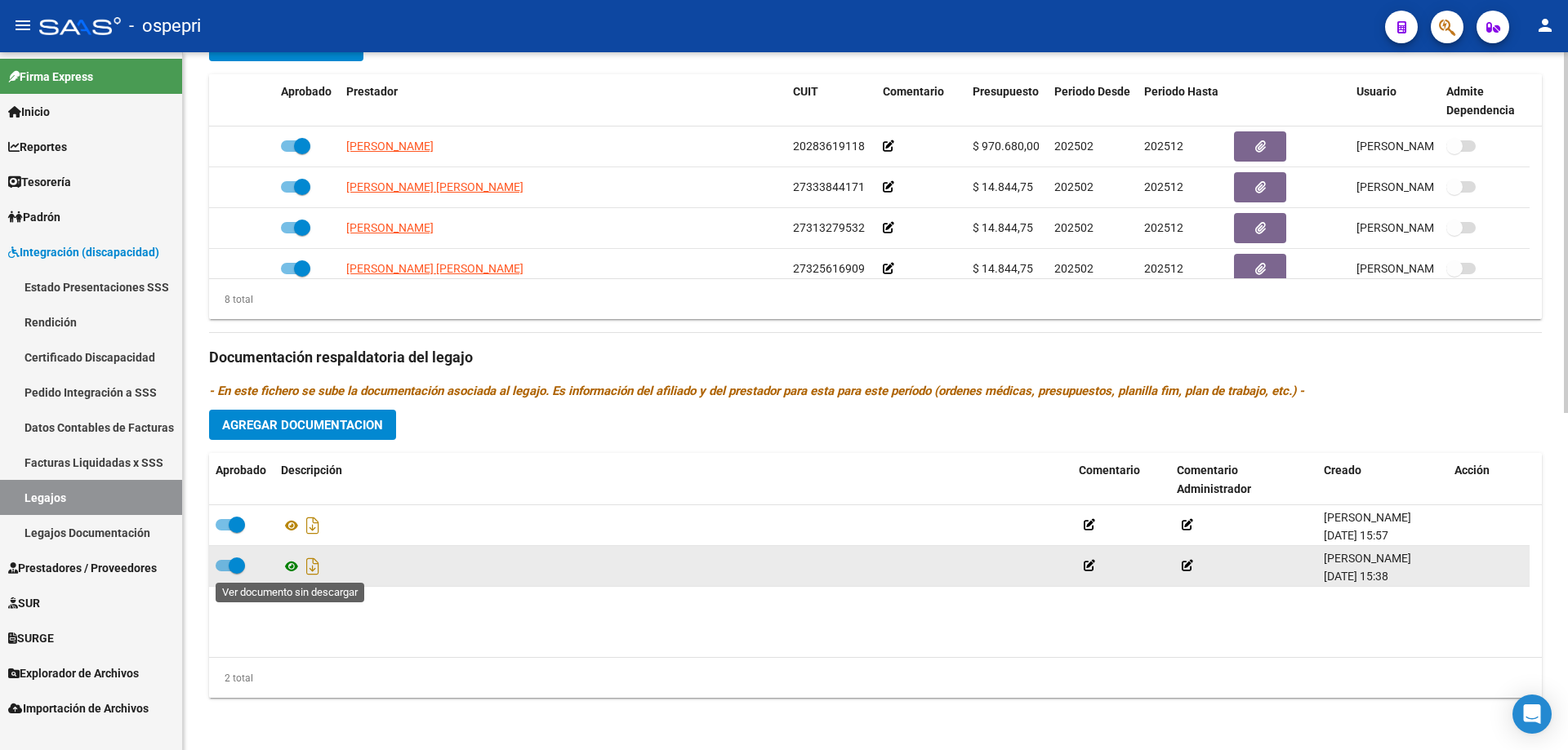
click at [289, 564] on icon at bounding box center [291, 566] width 21 height 20
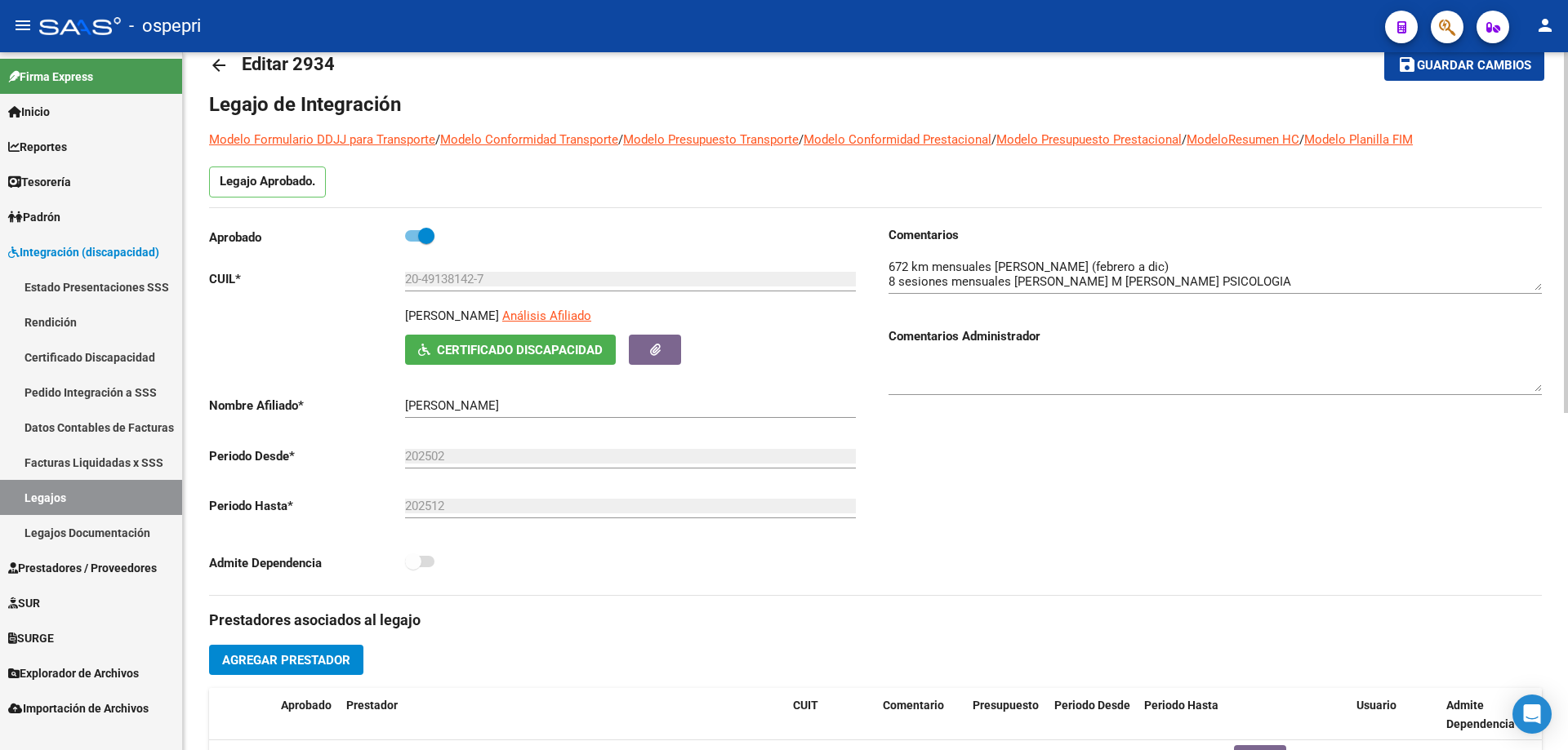
scroll to position [0, 0]
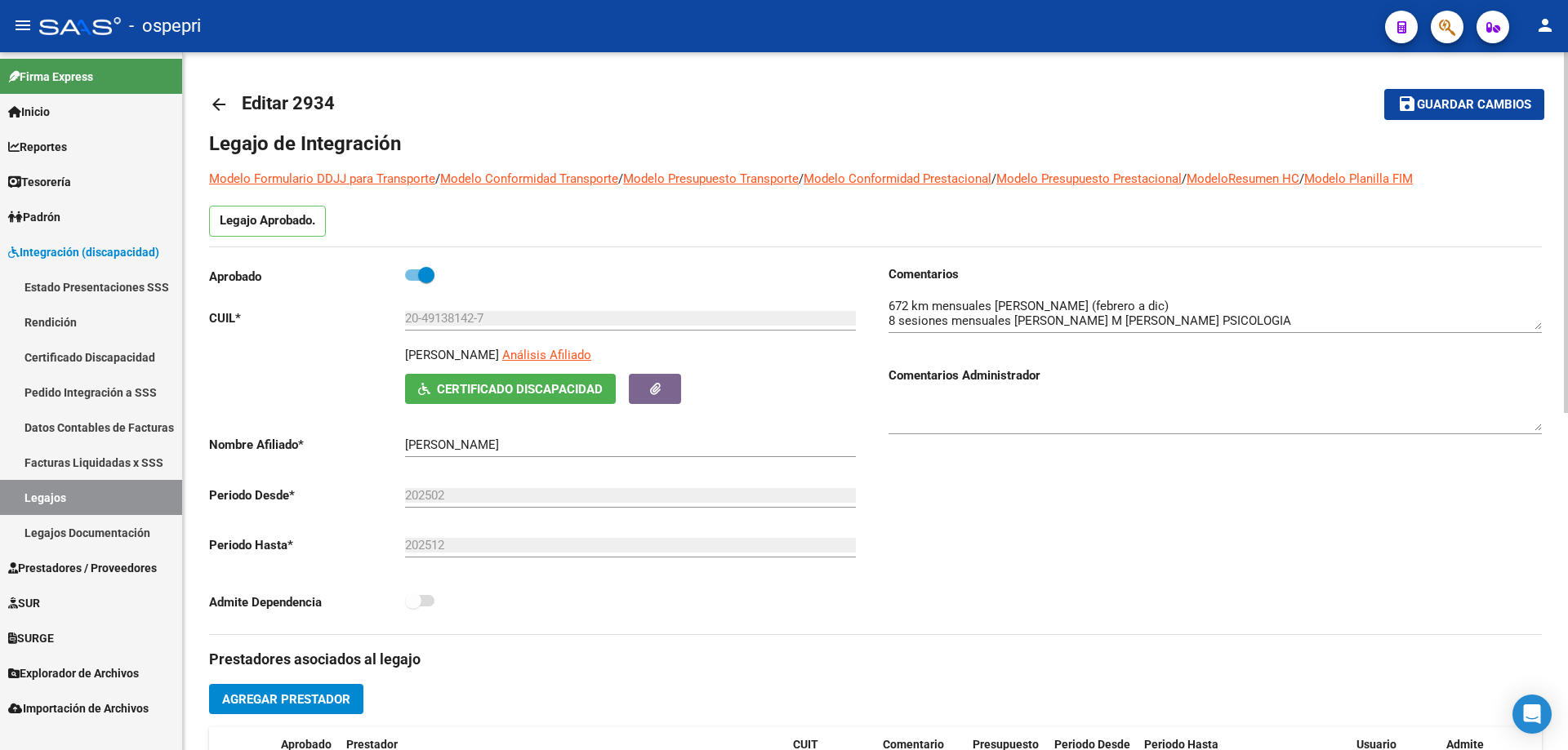
click at [217, 111] on mat-icon "arrow_back" at bounding box center [219, 104] width 20 height 20
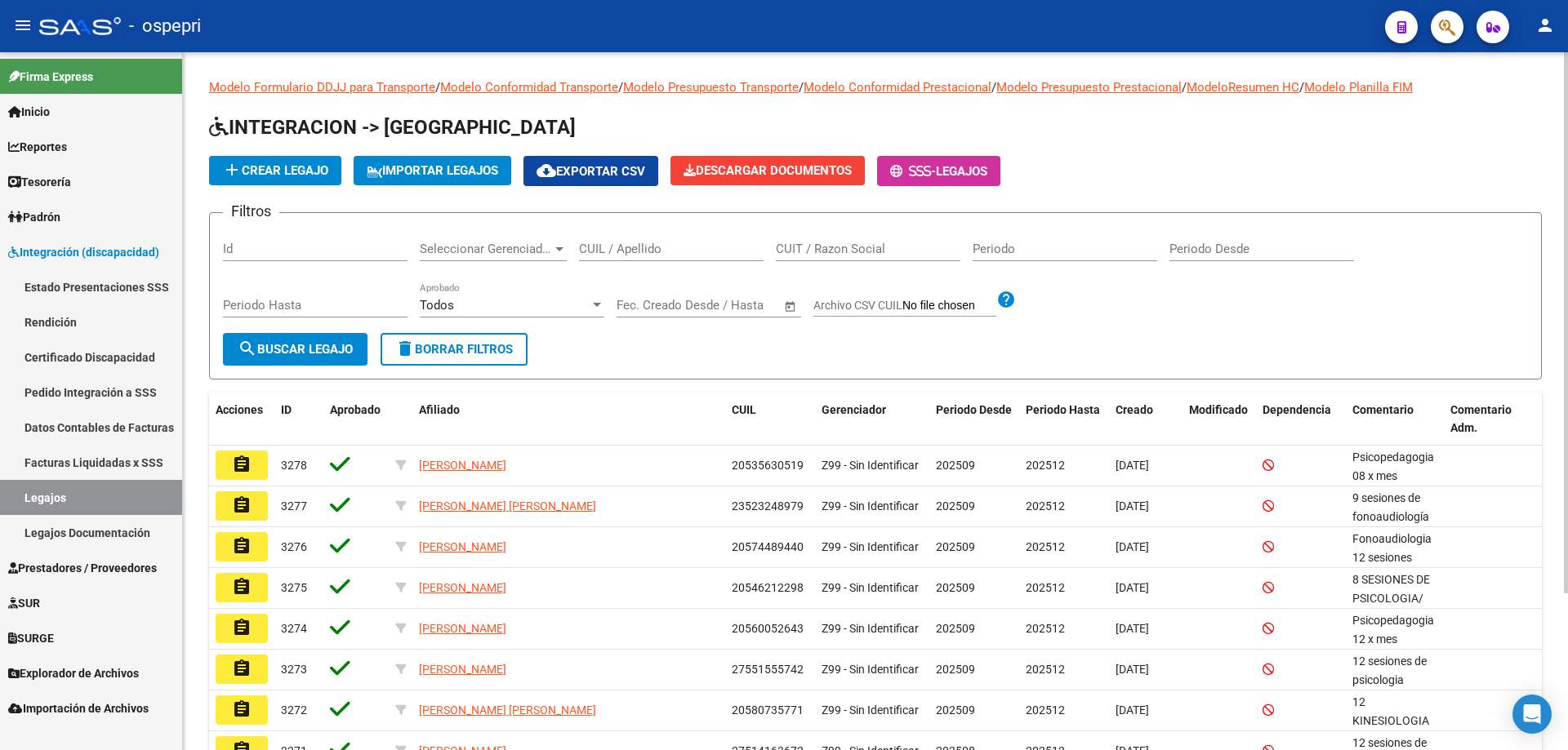
click at [717, 247] on input "CUIL / Apellido" at bounding box center [671, 248] width 184 height 15
paste input "20703263764"
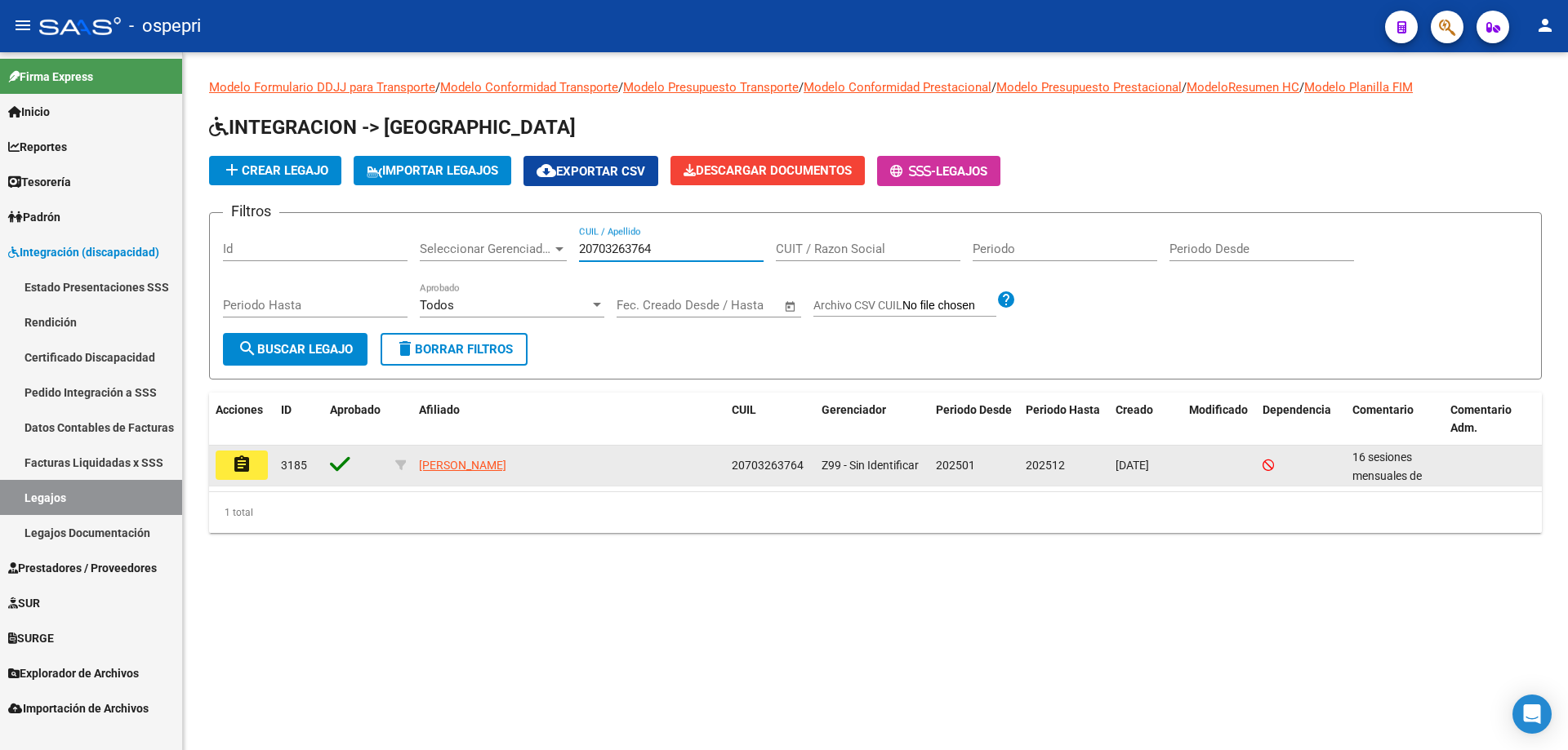
type input "20703263764"
click at [242, 460] on mat-icon "assignment" at bounding box center [242, 464] width 20 height 20
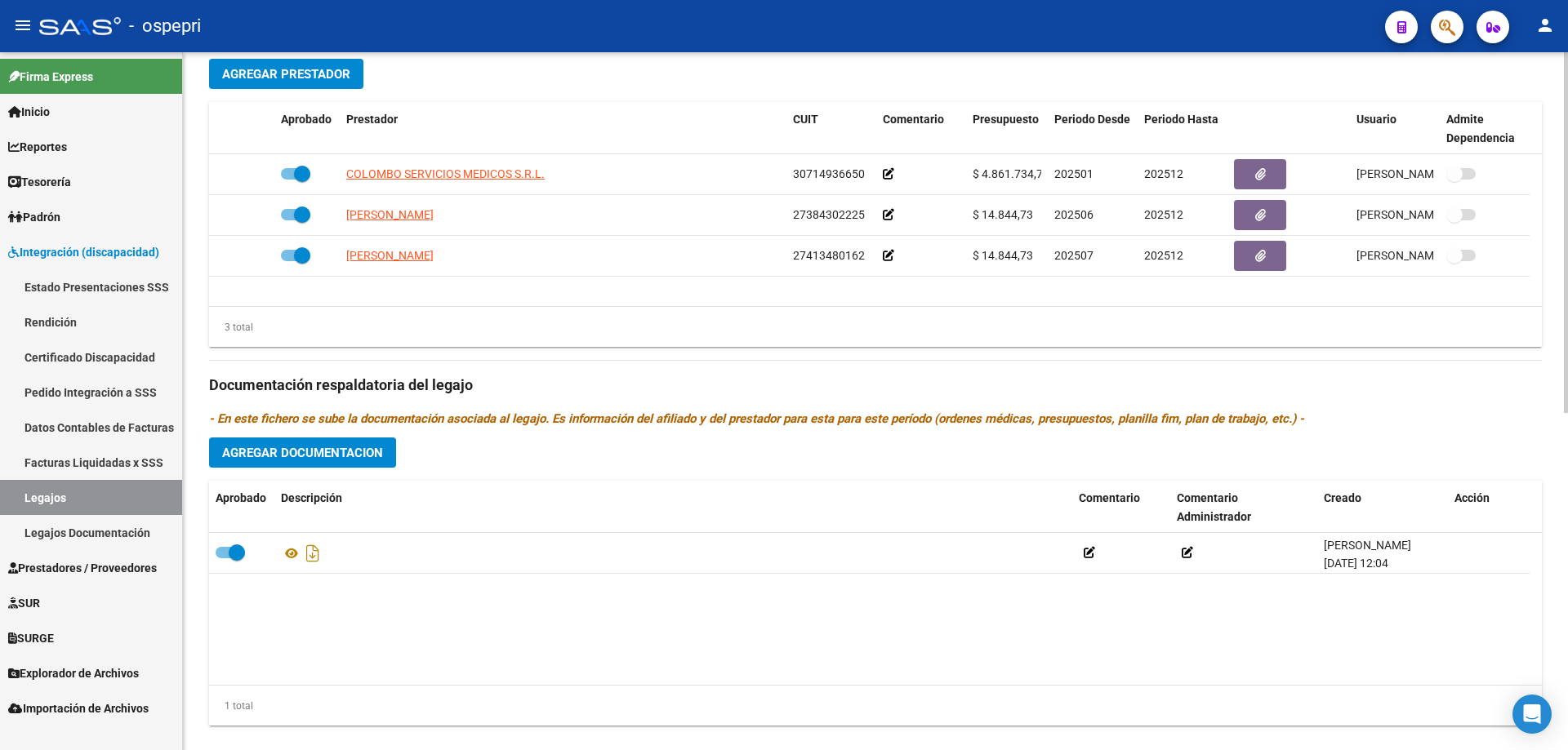
scroll to position [653, 0]
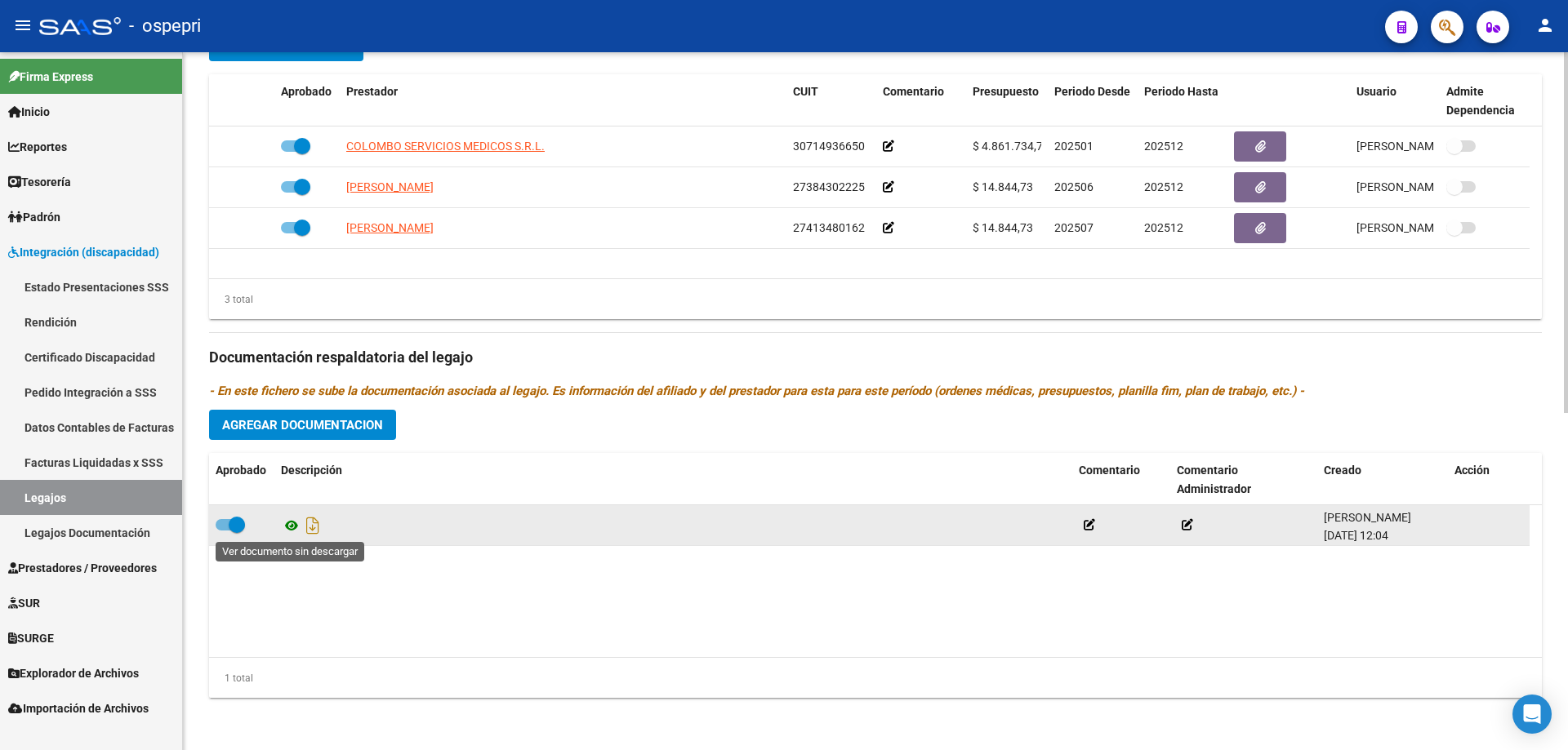
click at [286, 525] on icon at bounding box center [291, 526] width 21 height 20
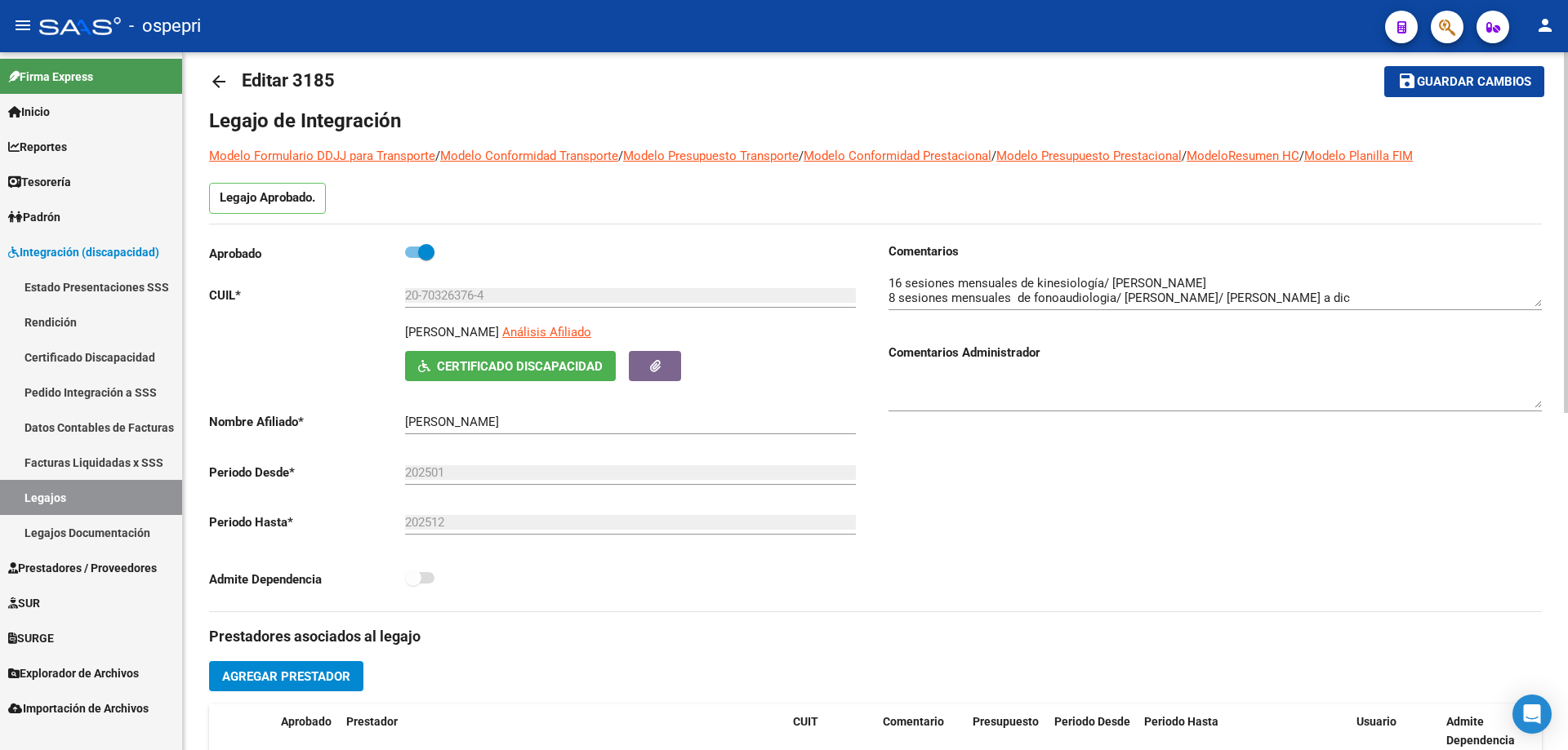
scroll to position [0, 0]
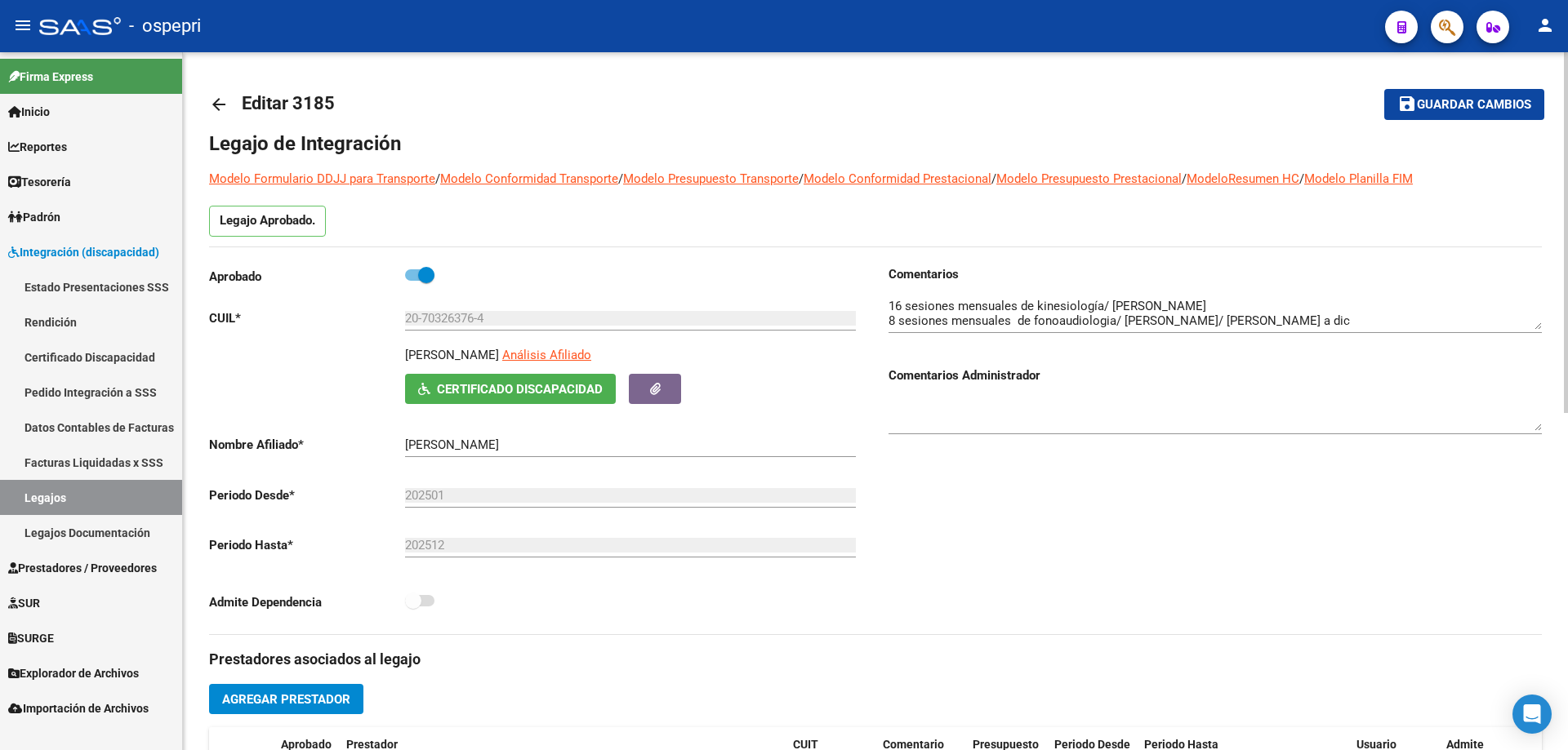
click at [224, 98] on mat-icon "arrow_back" at bounding box center [219, 104] width 20 height 20
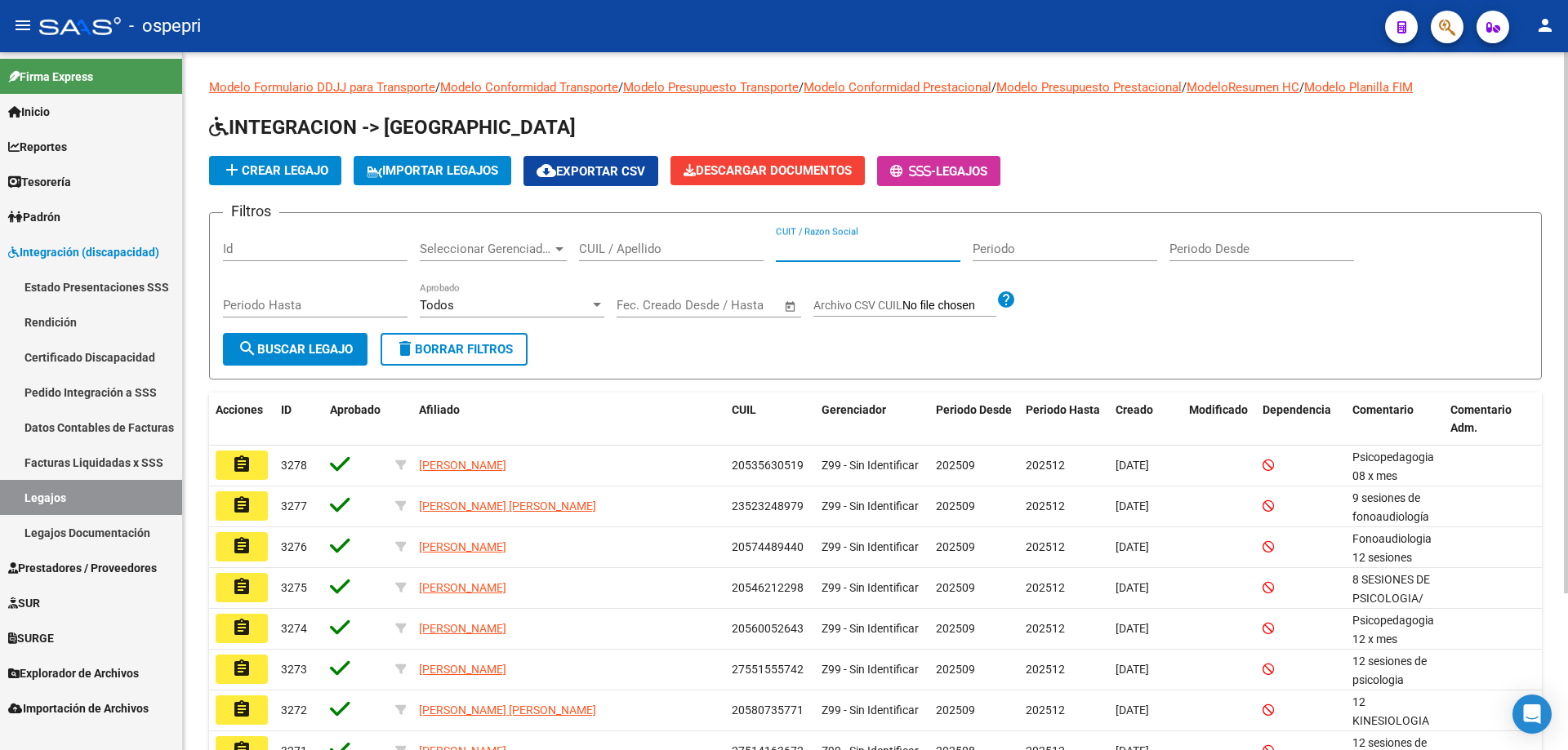
click at [824, 244] on input "CUIT / Razon Social" at bounding box center [868, 248] width 184 height 15
click at [707, 248] on input "CUIL / Apellido" at bounding box center [671, 248] width 184 height 15
paste input "27551580941"
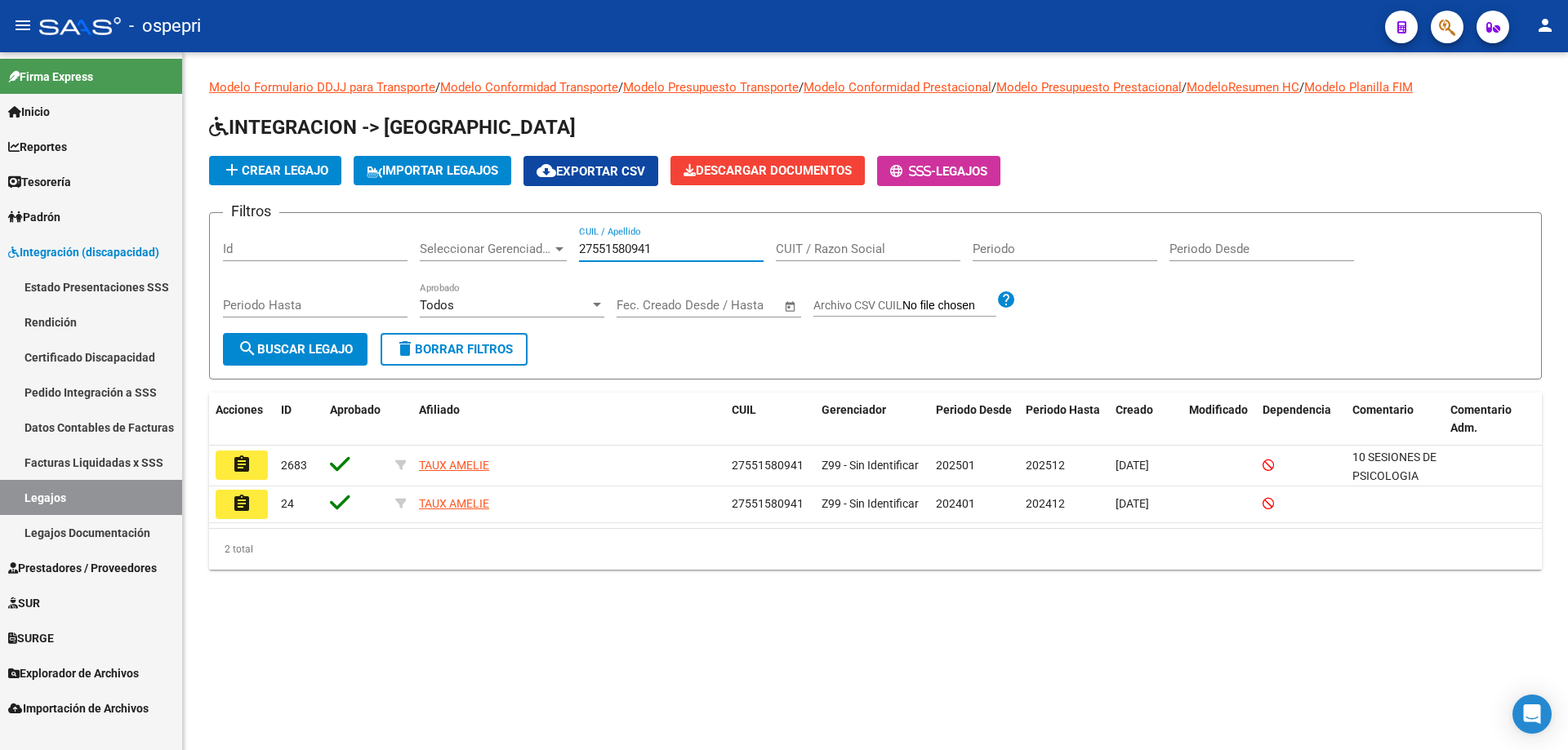
type input "27551580941"
click at [243, 461] on mat-icon "assignment" at bounding box center [242, 464] width 20 height 20
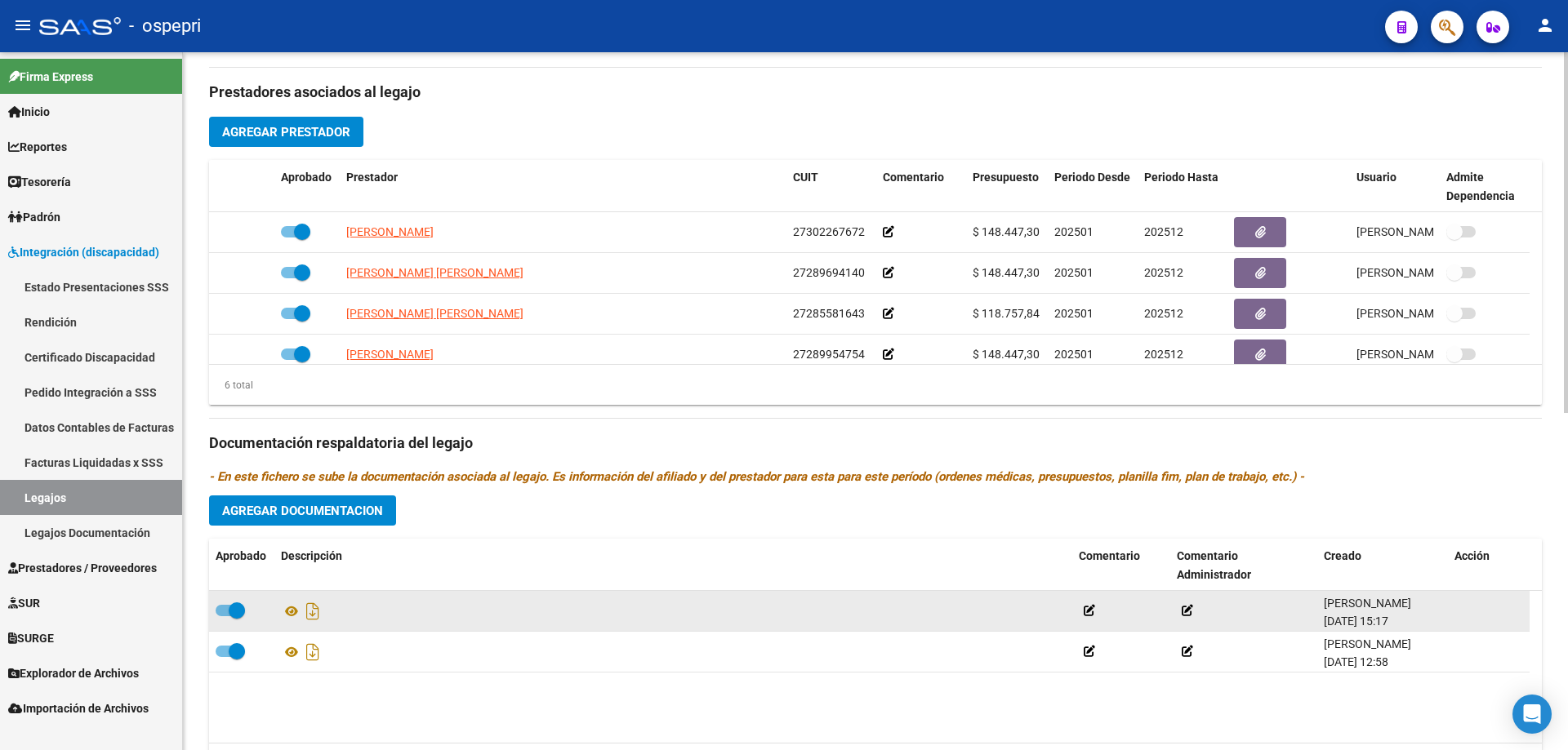
scroll to position [572, 0]
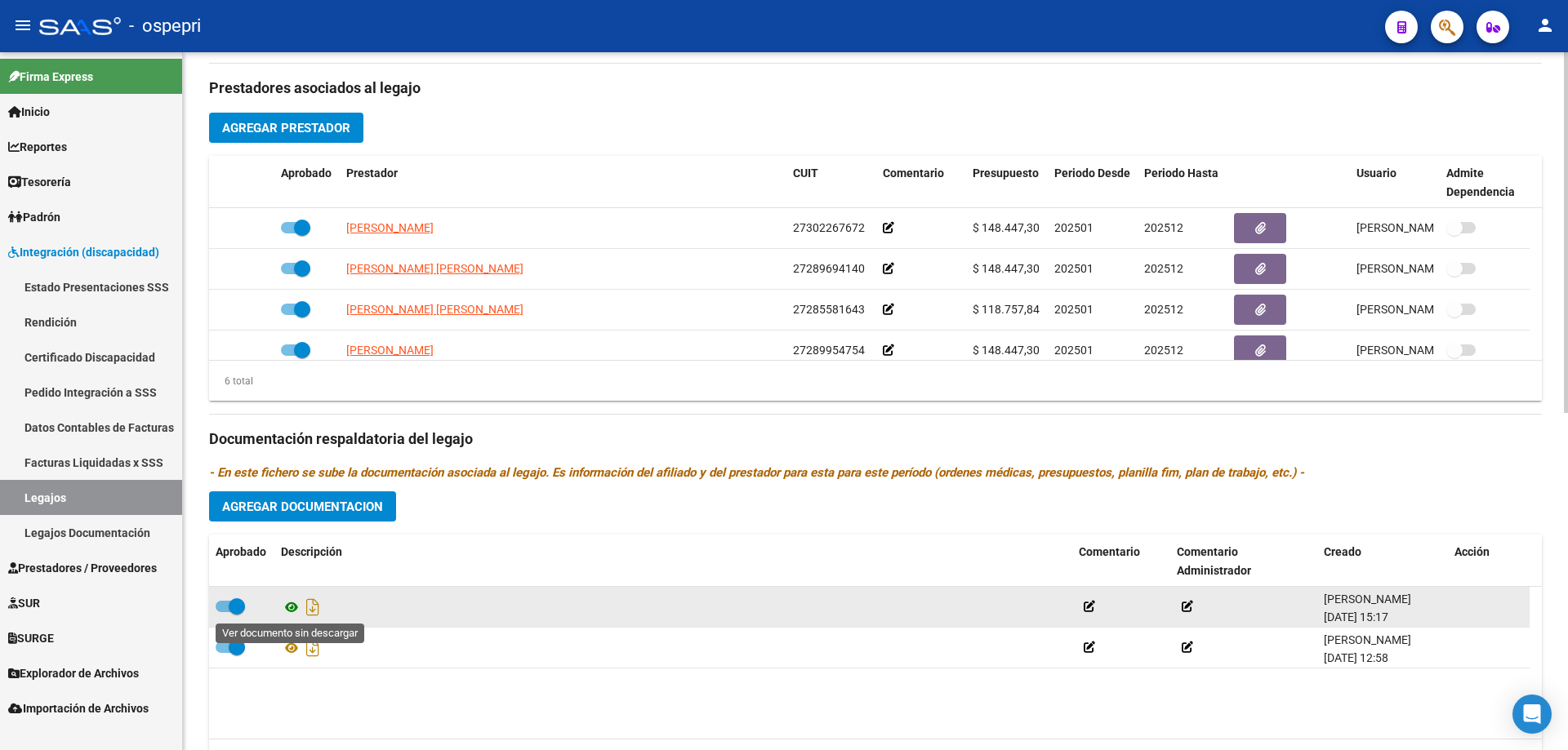
click at [296, 600] on icon at bounding box center [291, 607] width 21 height 20
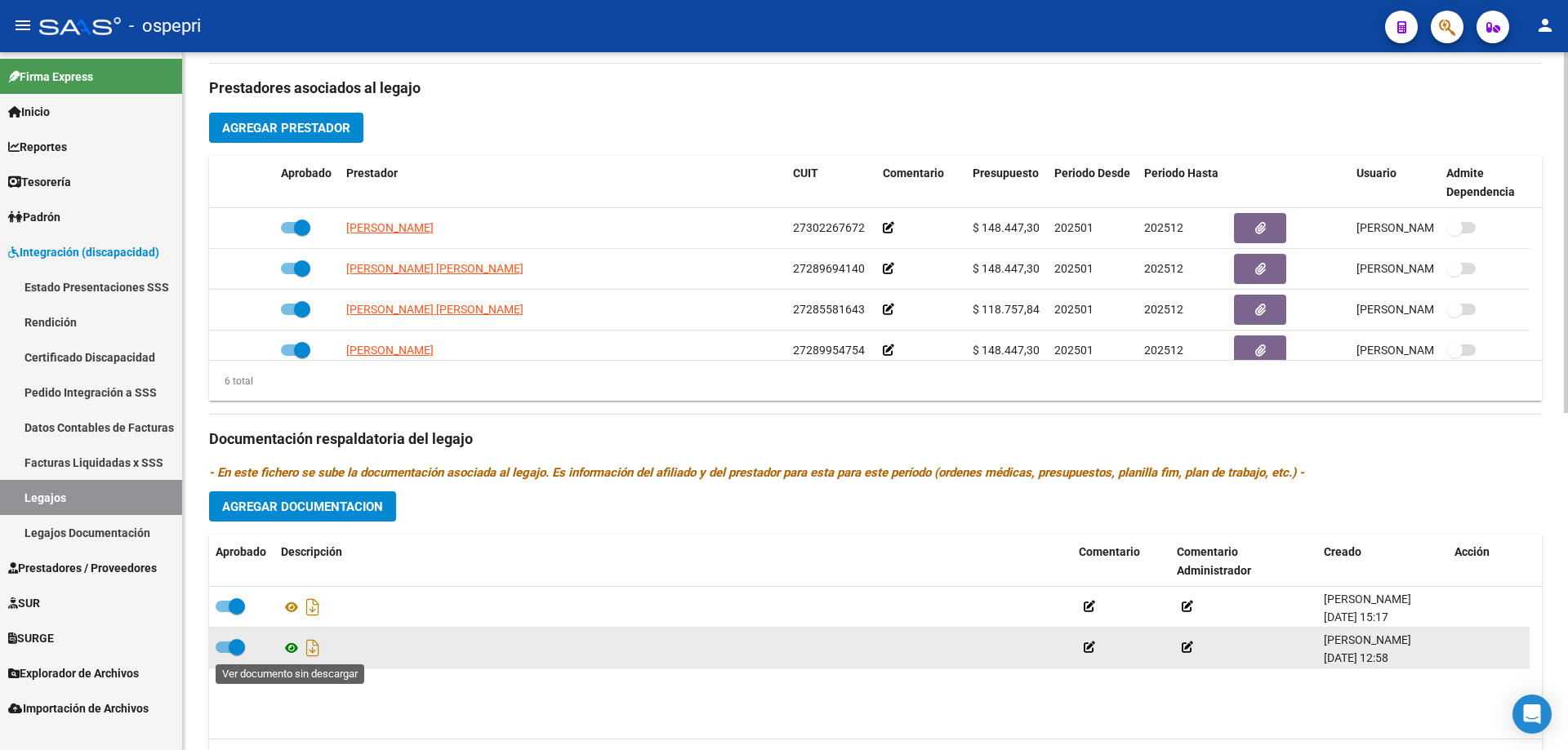
click at [287, 642] on icon at bounding box center [291, 648] width 21 height 20
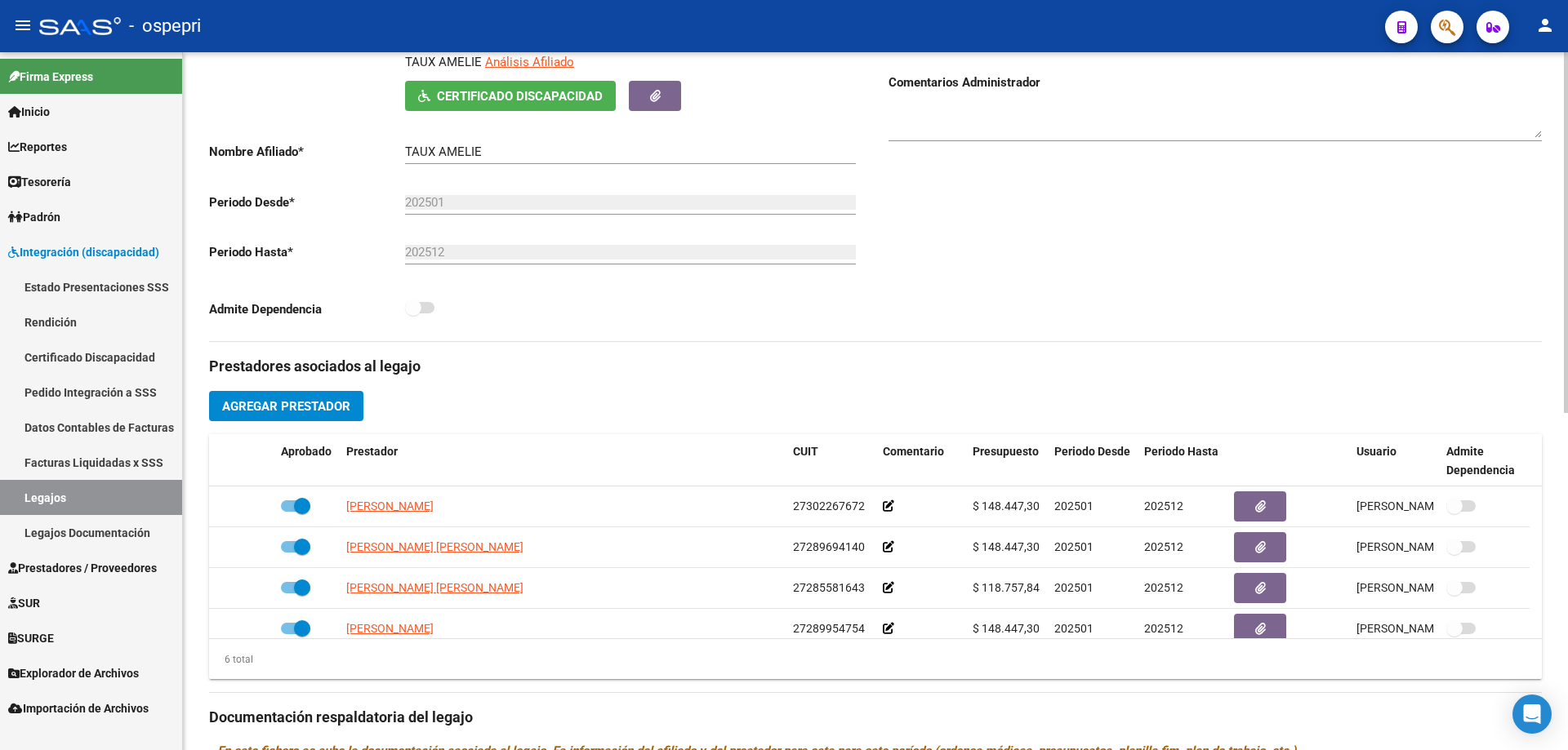
scroll to position [0, 0]
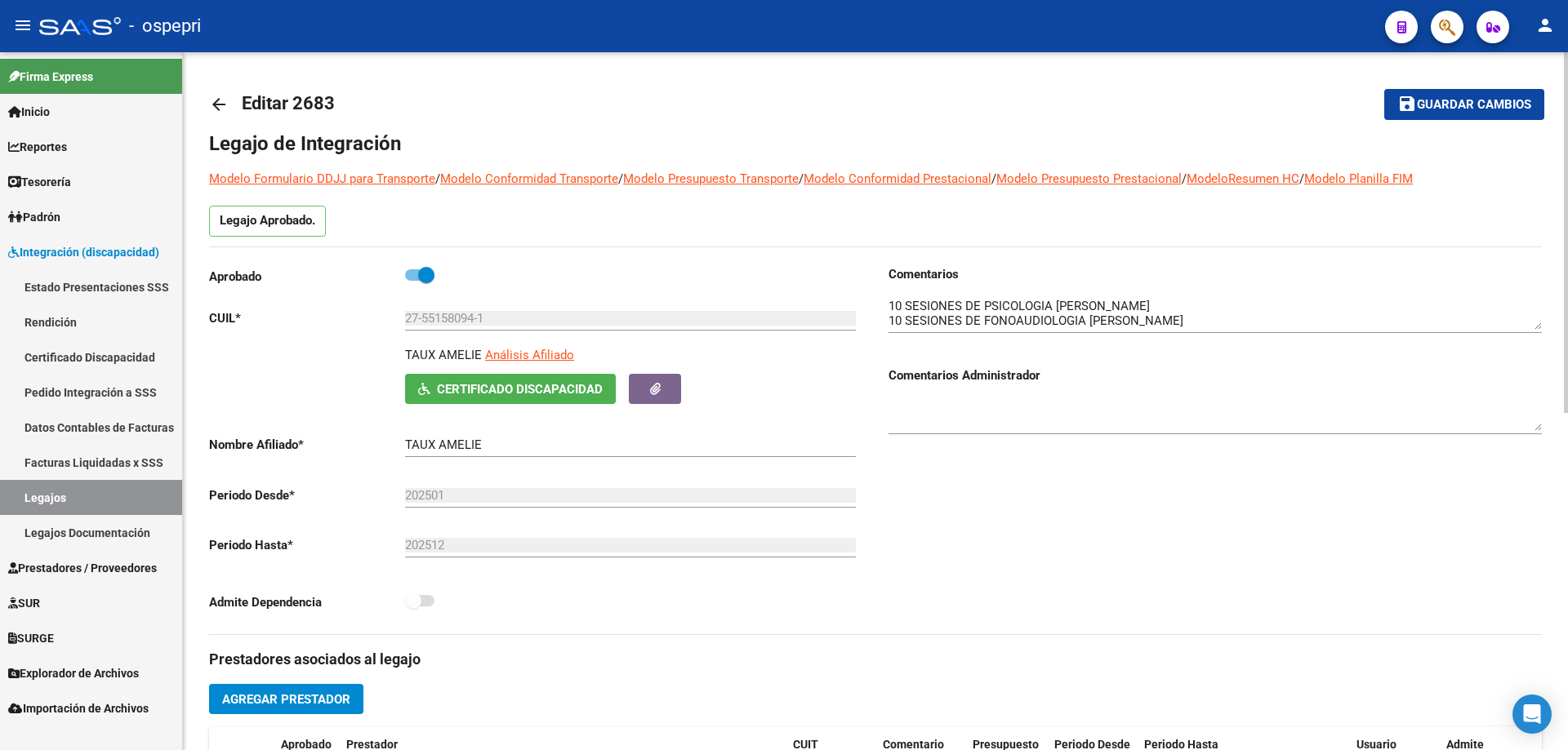
click at [224, 103] on mat-icon "arrow_back" at bounding box center [219, 104] width 20 height 20
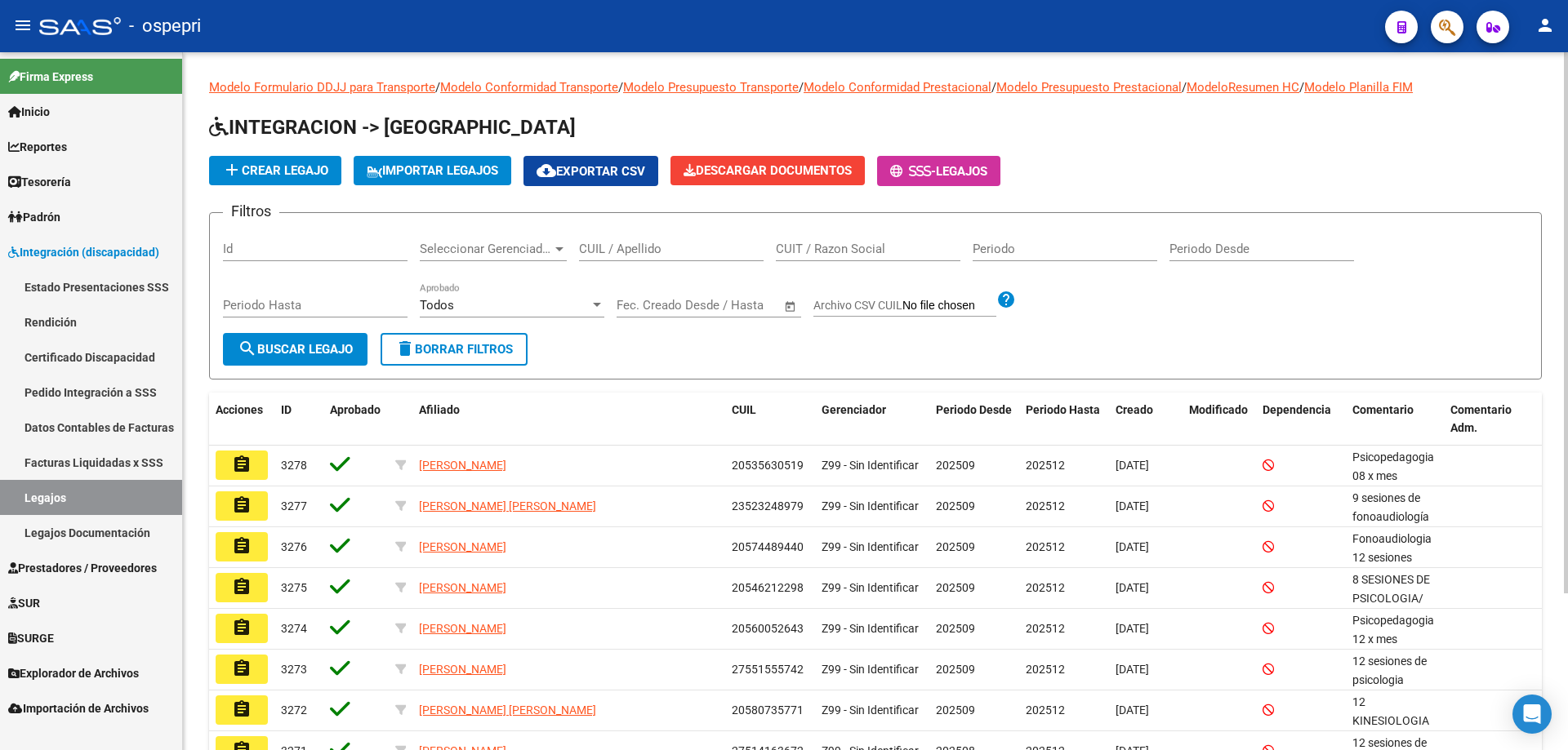
click at [670, 246] on input "CUIL / Apellido" at bounding box center [671, 248] width 184 height 15
paste input "20469826466"
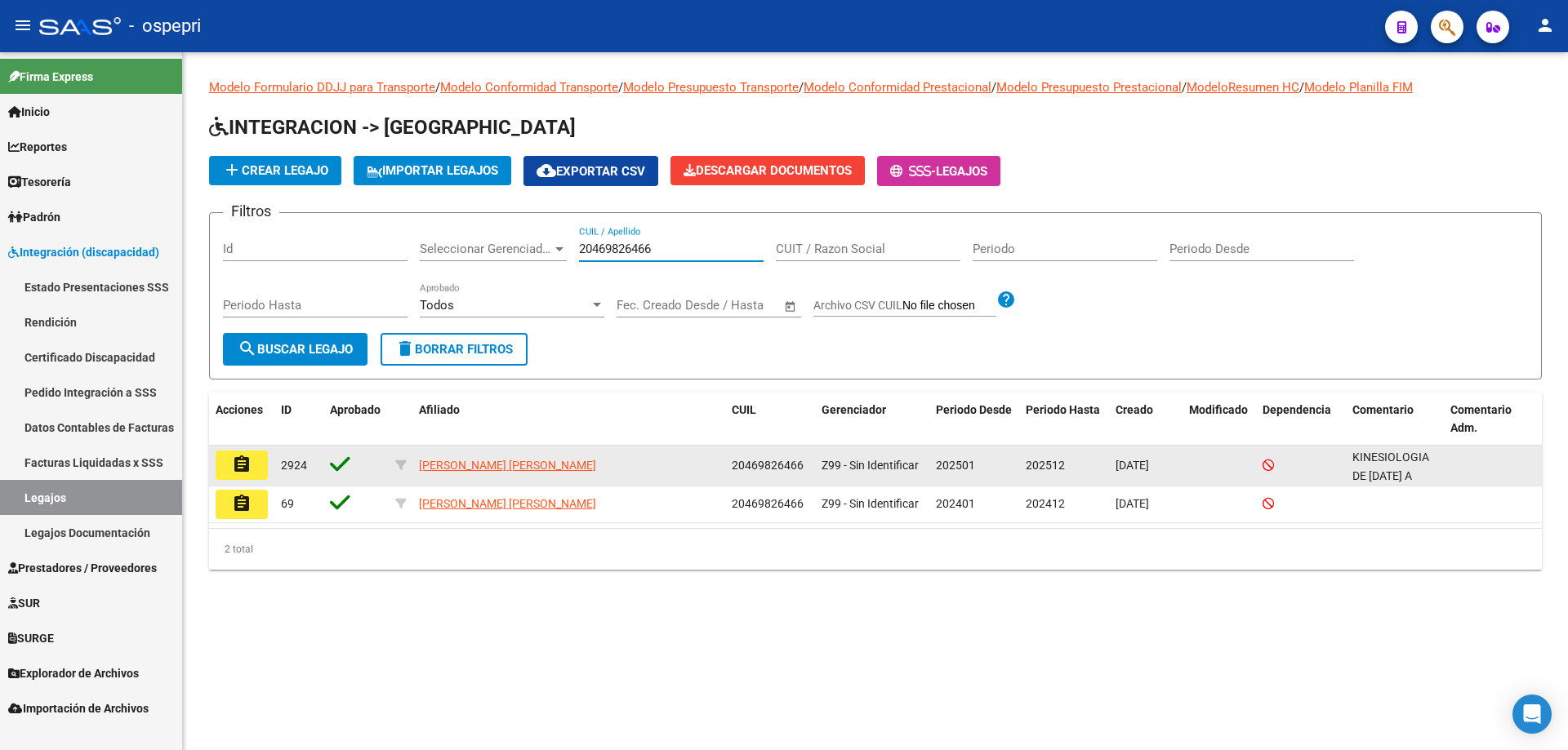
type input "20469826466"
click at [242, 468] on mat-icon "assignment" at bounding box center [242, 464] width 20 height 20
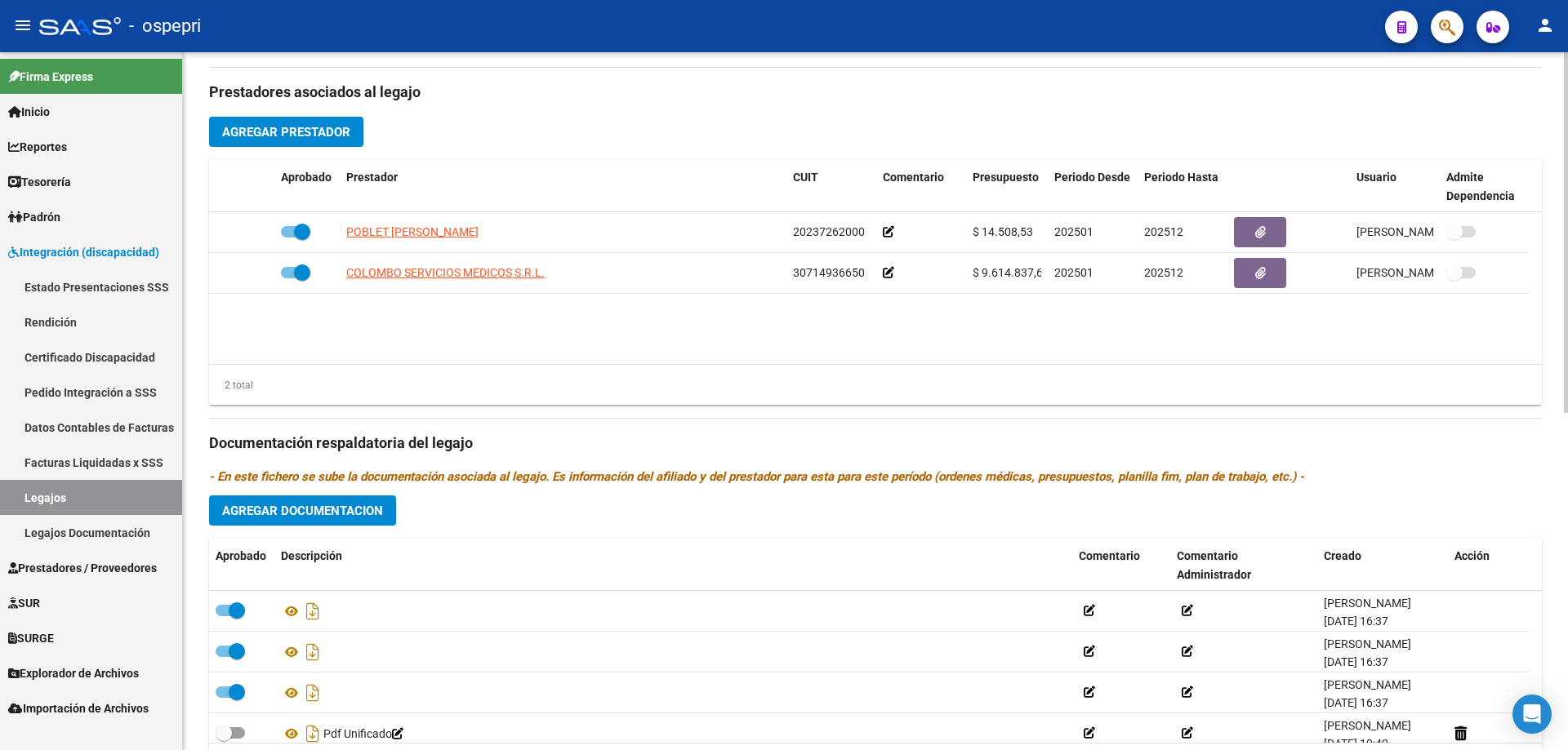
scroll to position [653, 0]
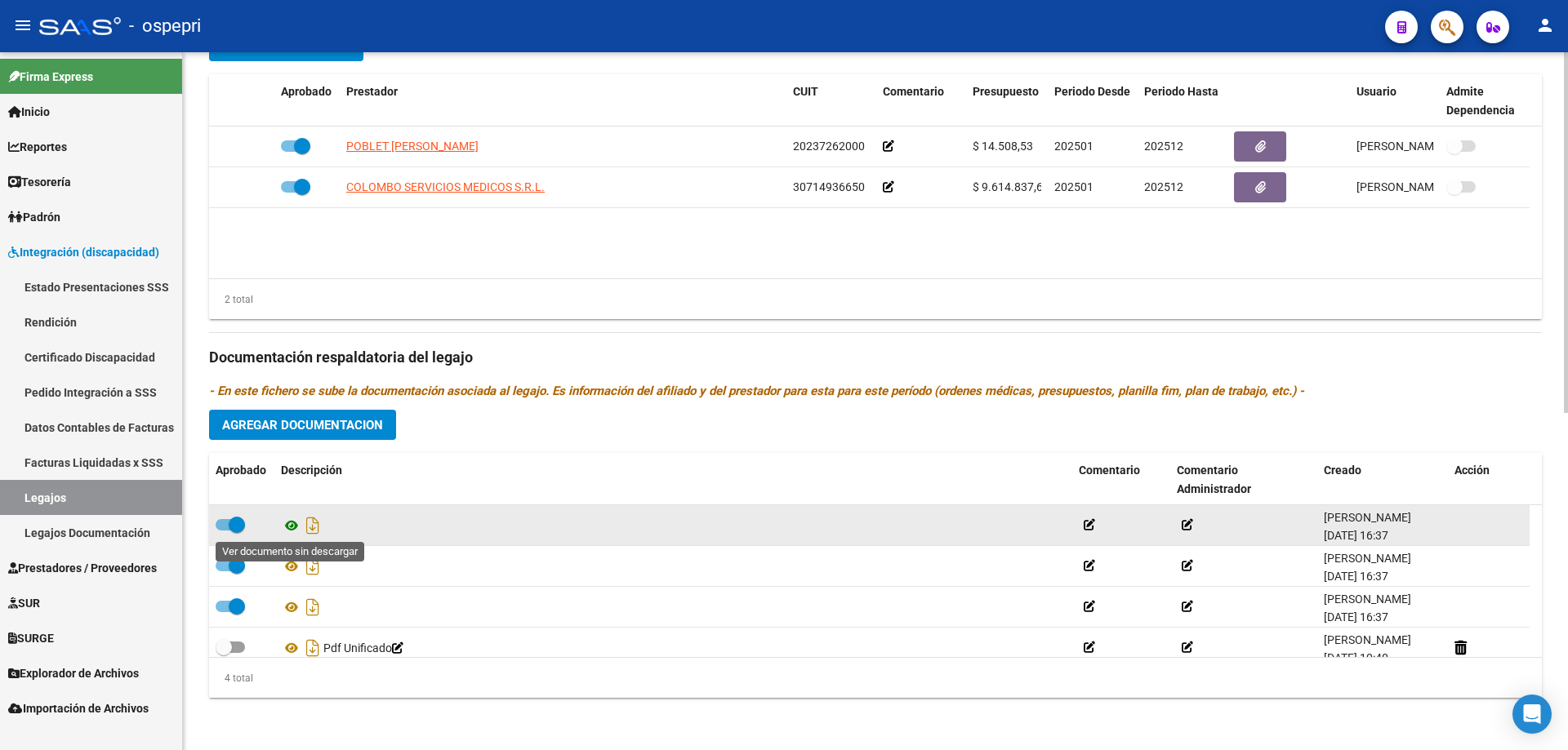
click at [293, 529] on icon at bounding box center [291, 526] width 21 height 20
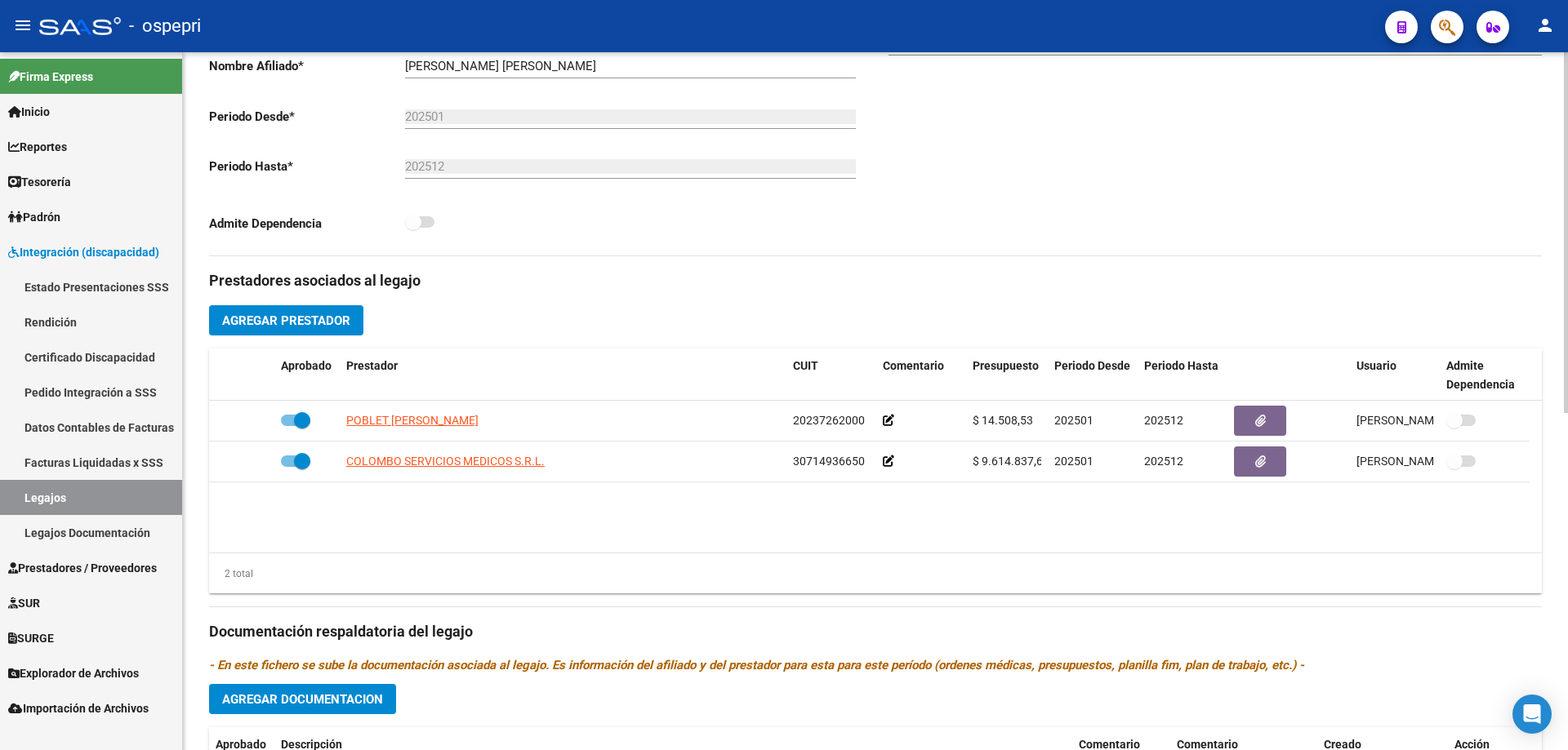
scroll to position [0, 0]
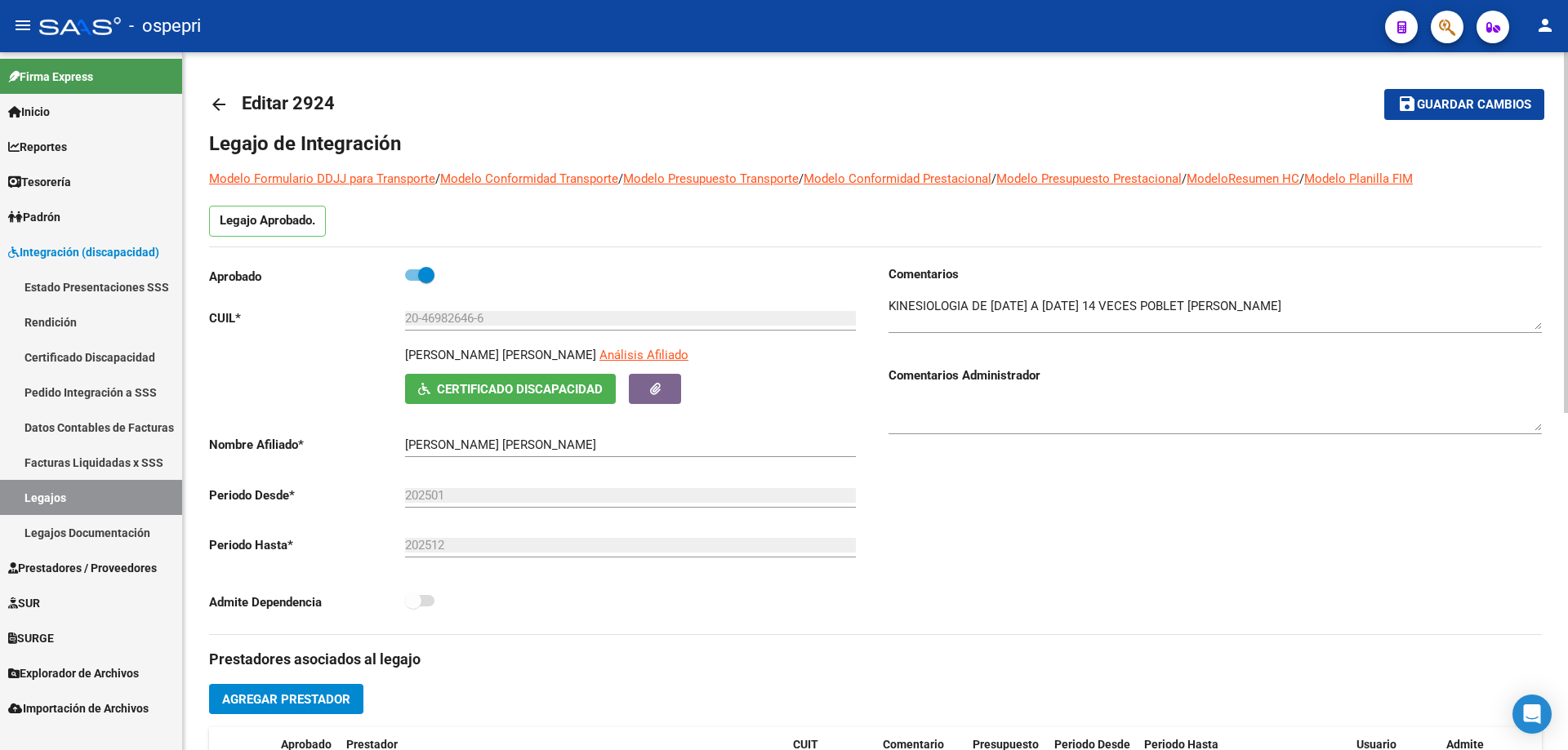
click at [216, 95] on mat-icon "arrow_back" at bounding box center [219, 104] width 20 height 20
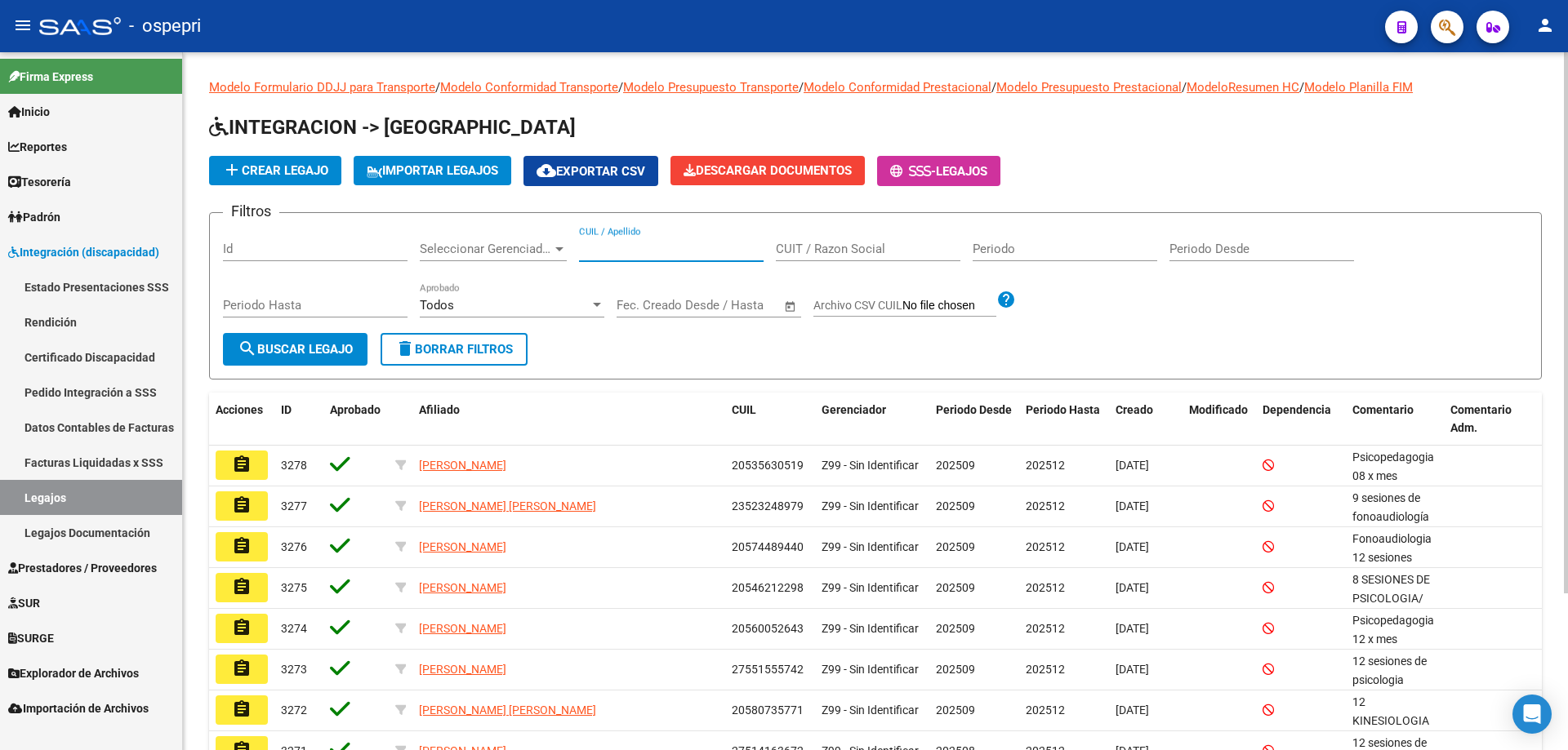
click at [671, 242] on input "CUIL / Apellido" at bounding box center [671, 248] width 184 height 15
paste input "23100947579"
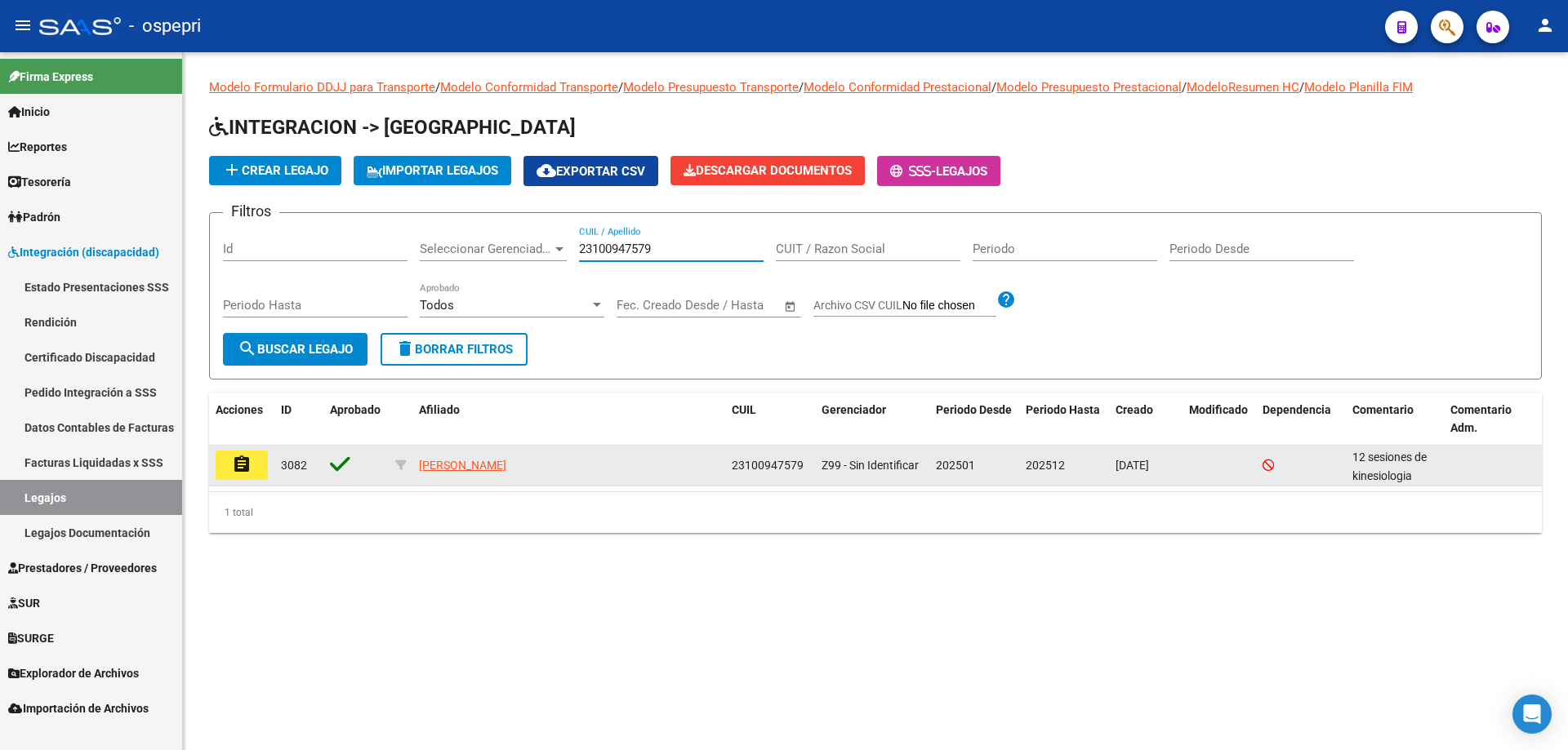
type input "23100947579"
click at [258, 459] on button "assignment" at bounding box center [242, 465] width 52 height 29
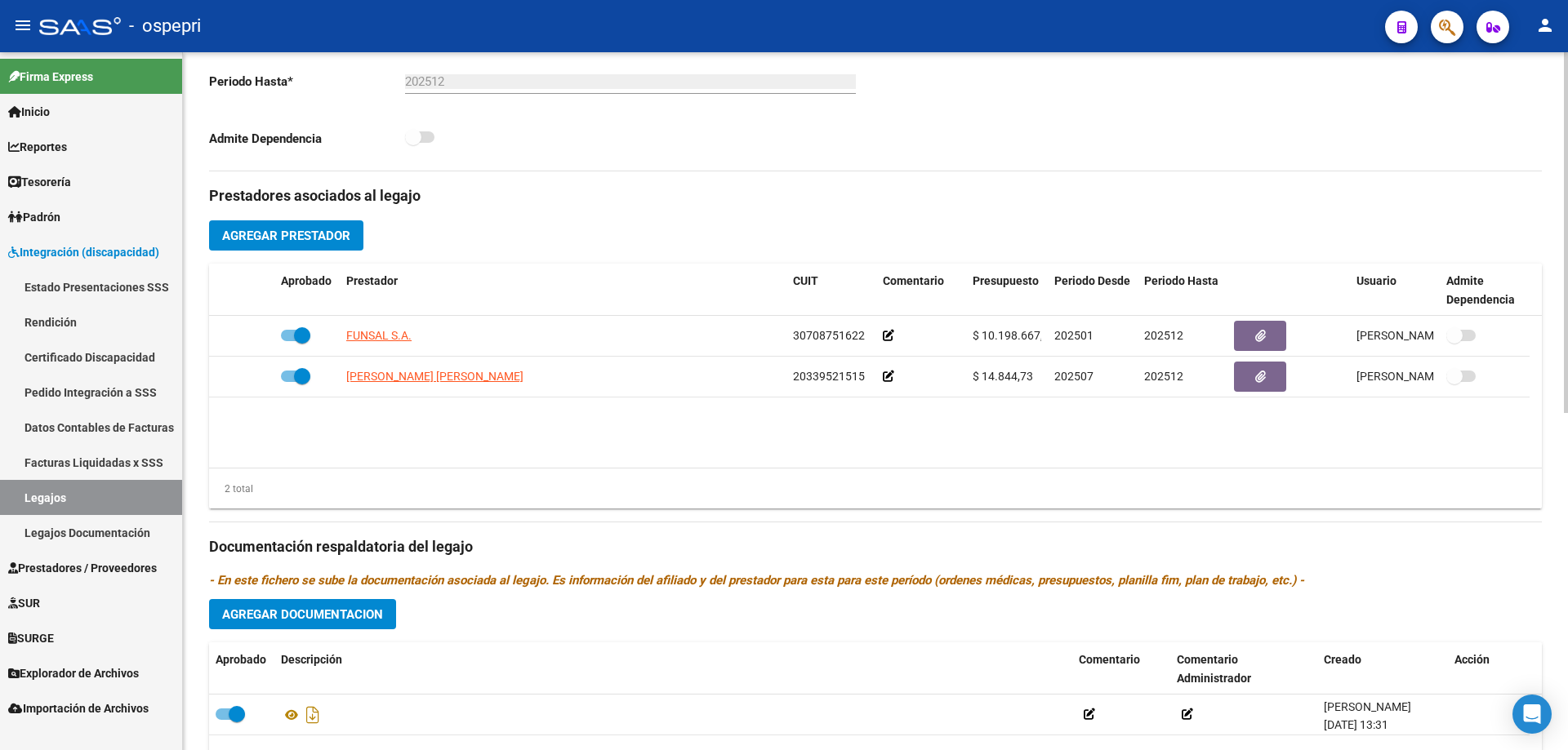
scroll to position [490, 0]
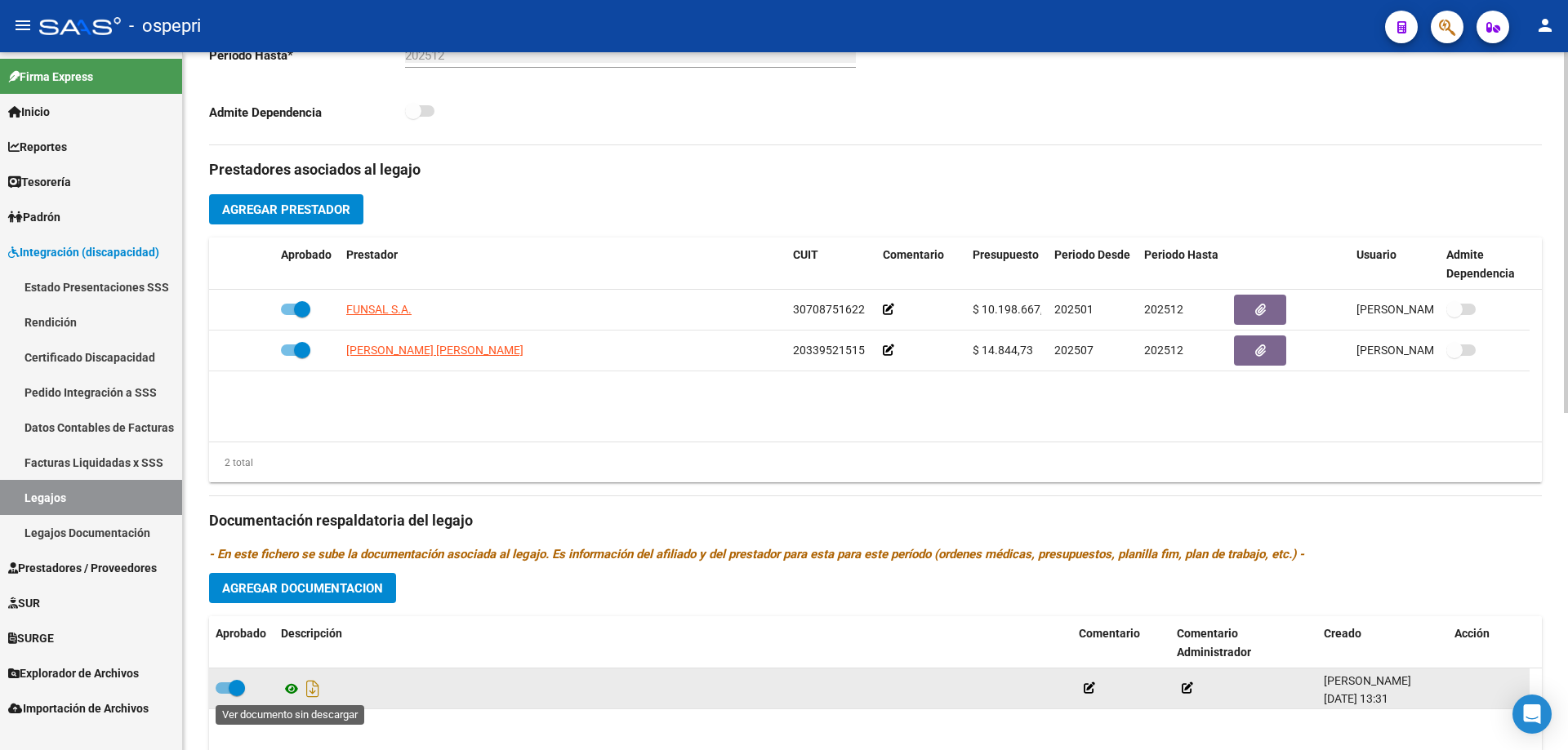
click at [285, 688] on icon at bounding box center [291, 689] width 21 height 20
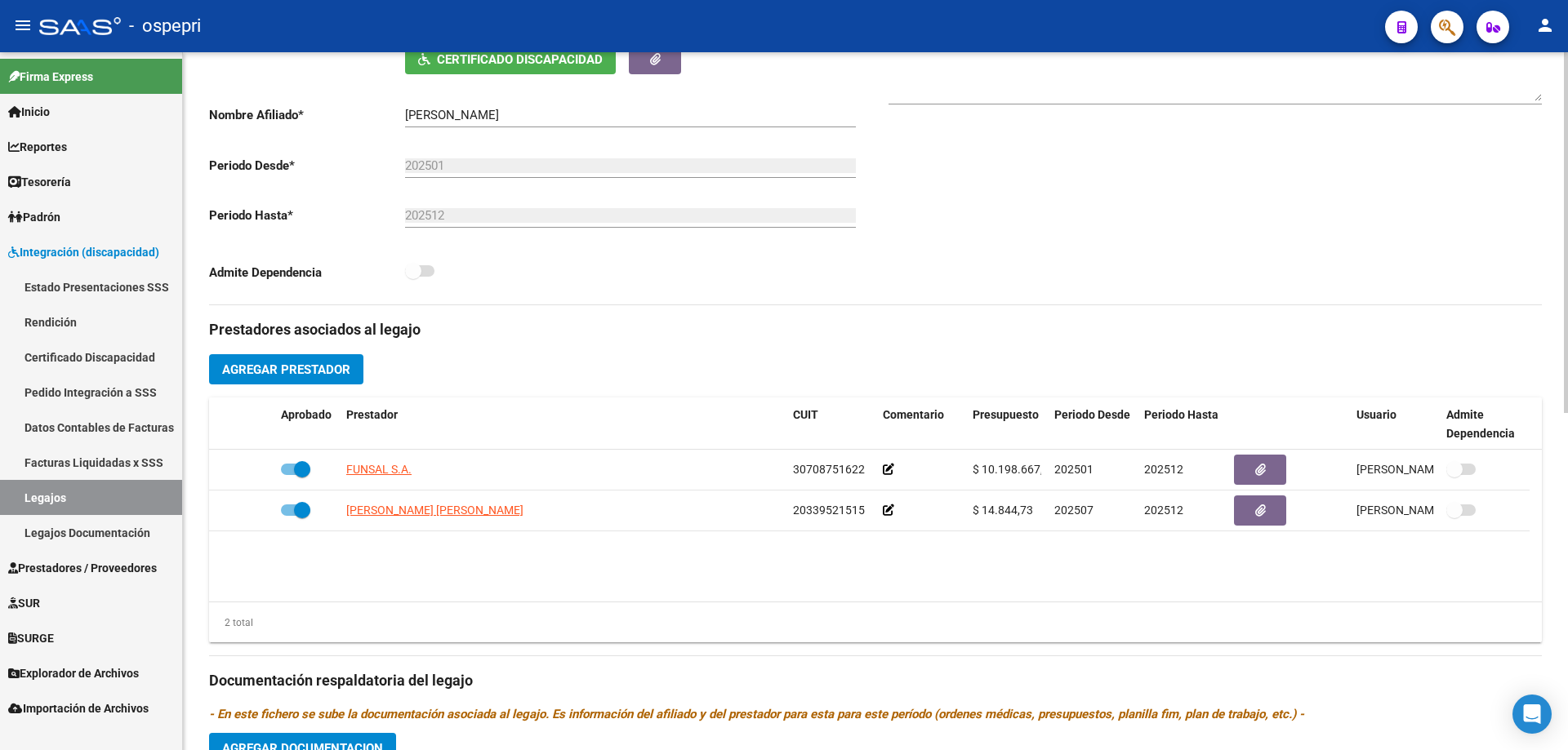
scroll to position [0, 0]
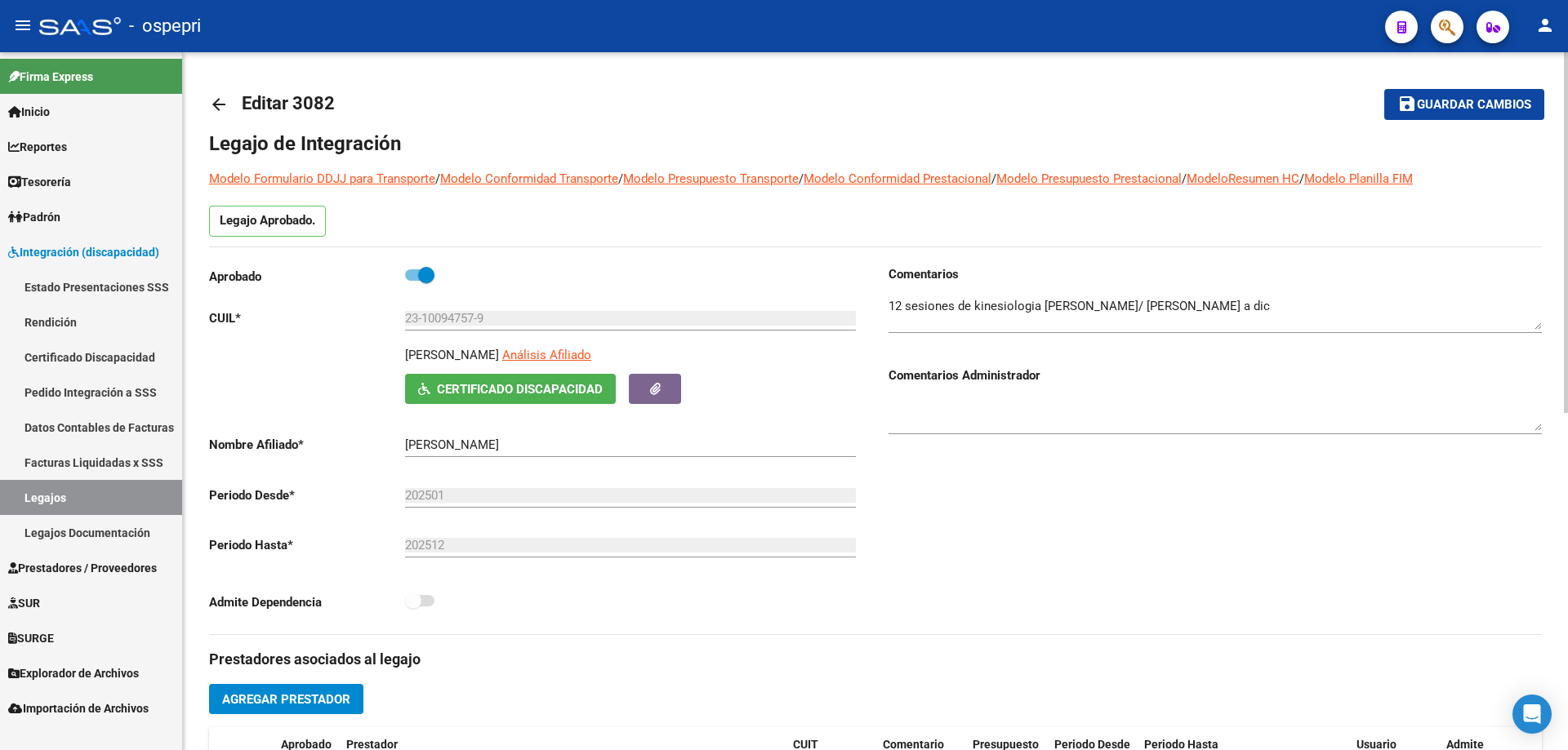
click at [221, 89] on link "arrow_back" at bounding box center [225, 103] width 32 height 38
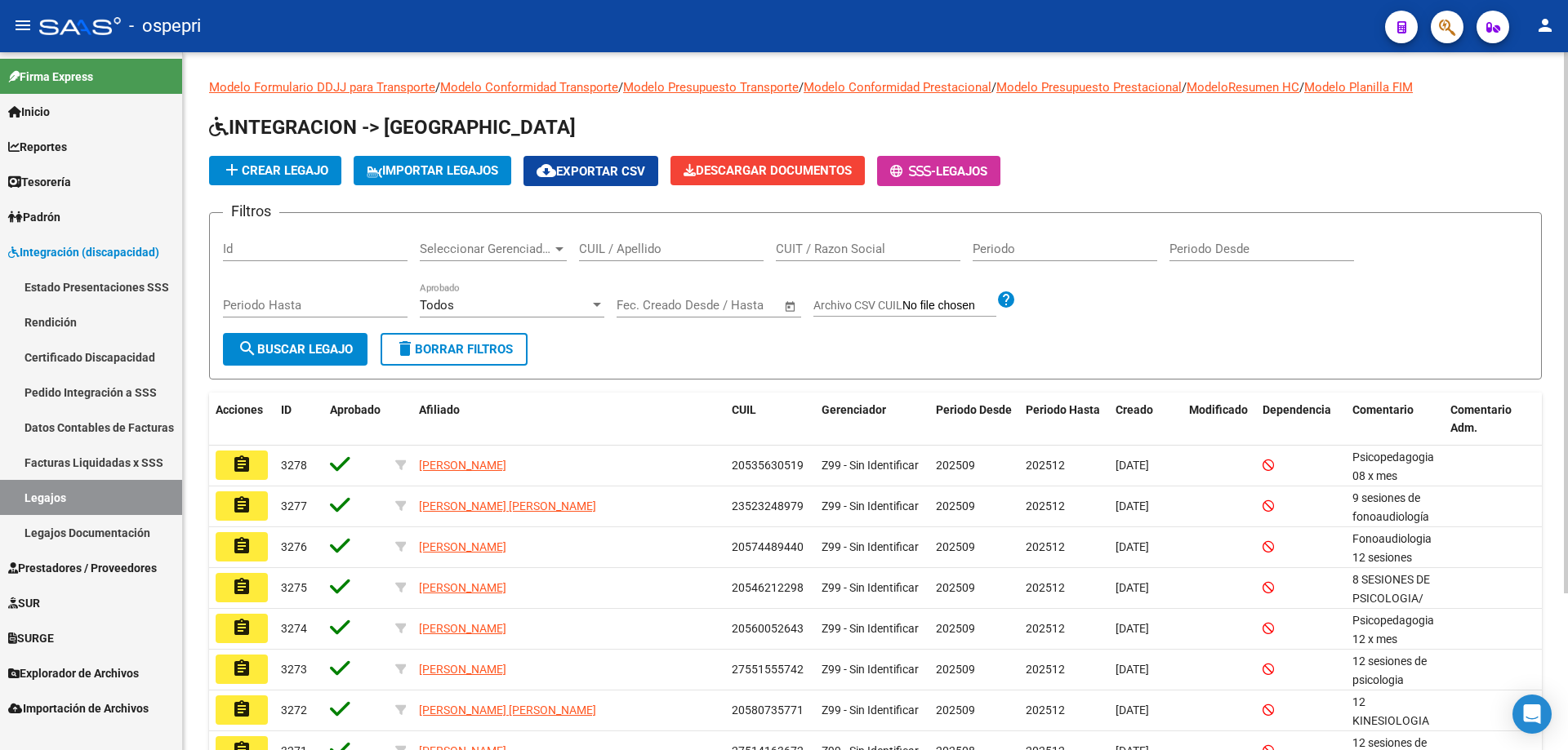
click at [616, 239] on div "CUIL / Apellido" at bounding box center [671, 243] width 184 height 35
click at [619, 245] on input "CUIL / Apellido" at bounding box center [671, 248] width 184 height 15
paste input "20523245830"
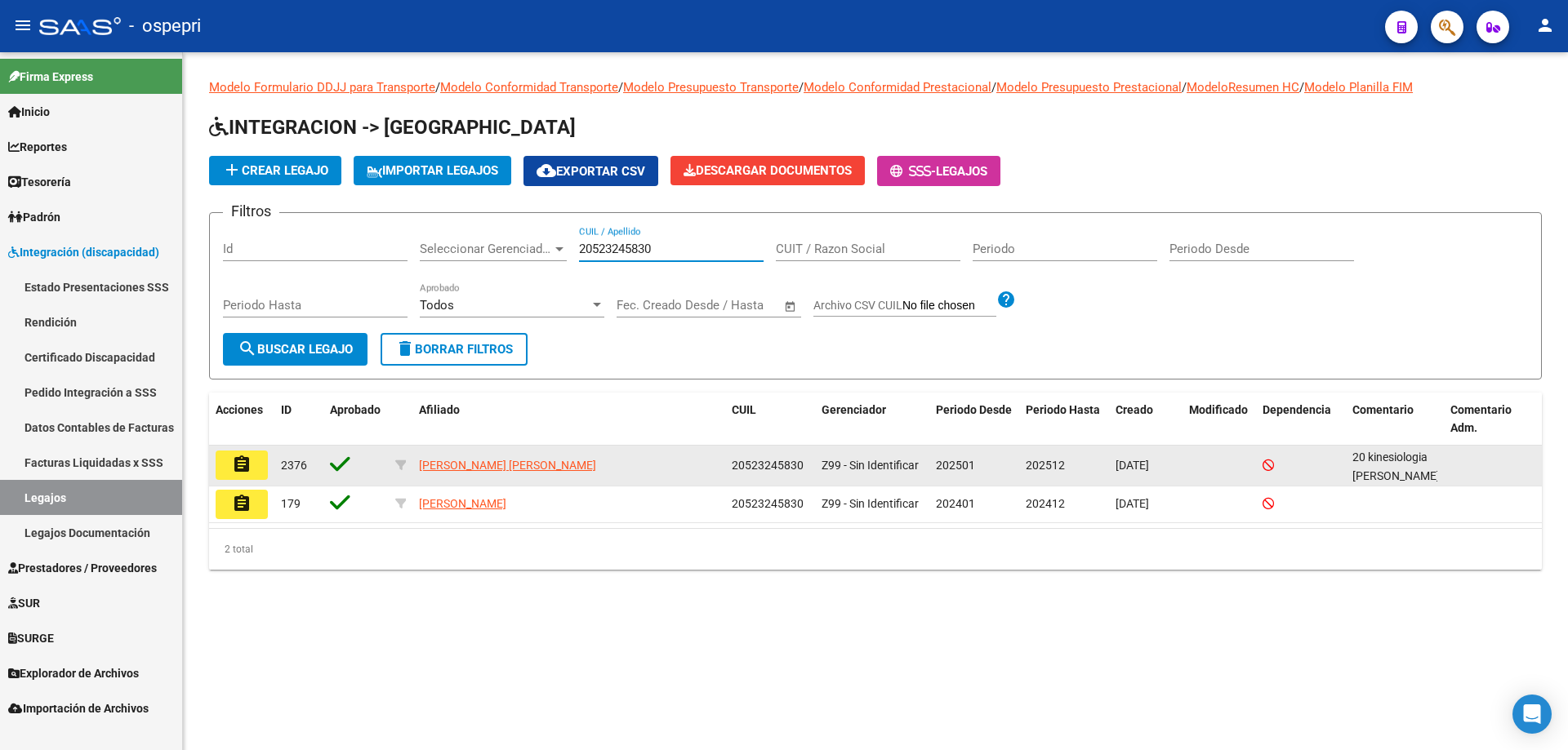
type input "20523245830"
click at [245, 462] on mat-icon "assignment" at bounding box center [242, 464] width 20 height 20
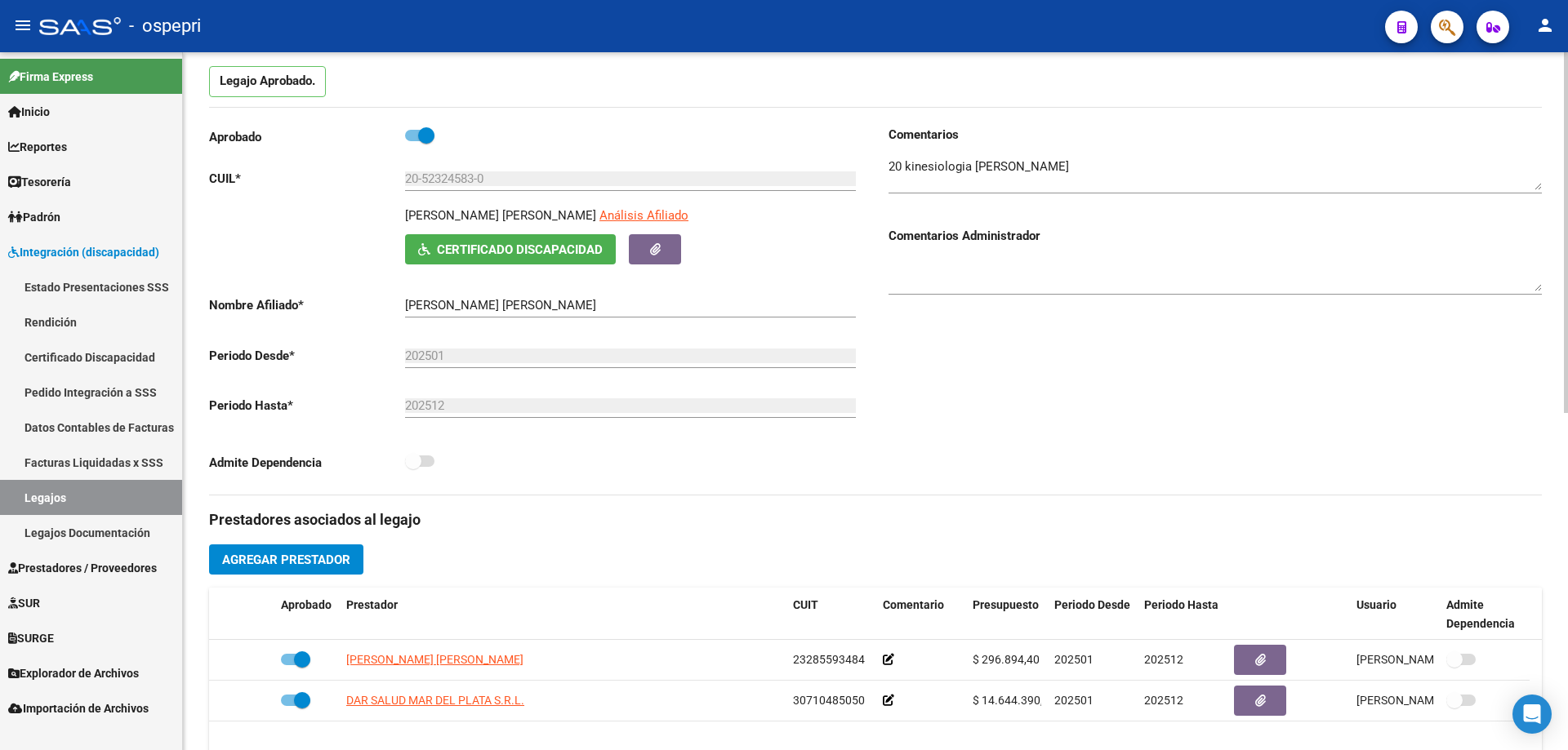
scroll to position [572, 0]
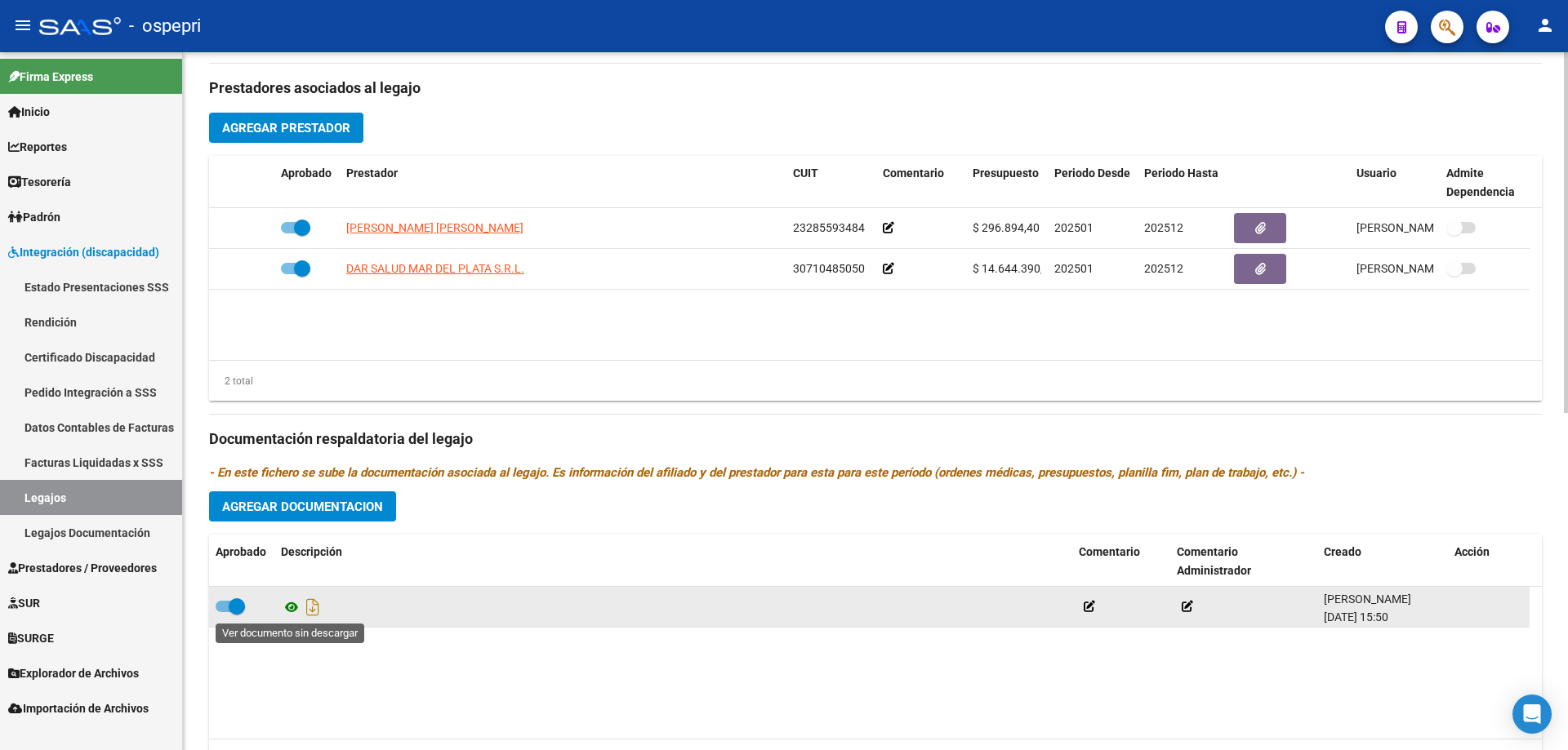
click at [289, 608] on icon at bounding box center [291, 607] width 21 height 20
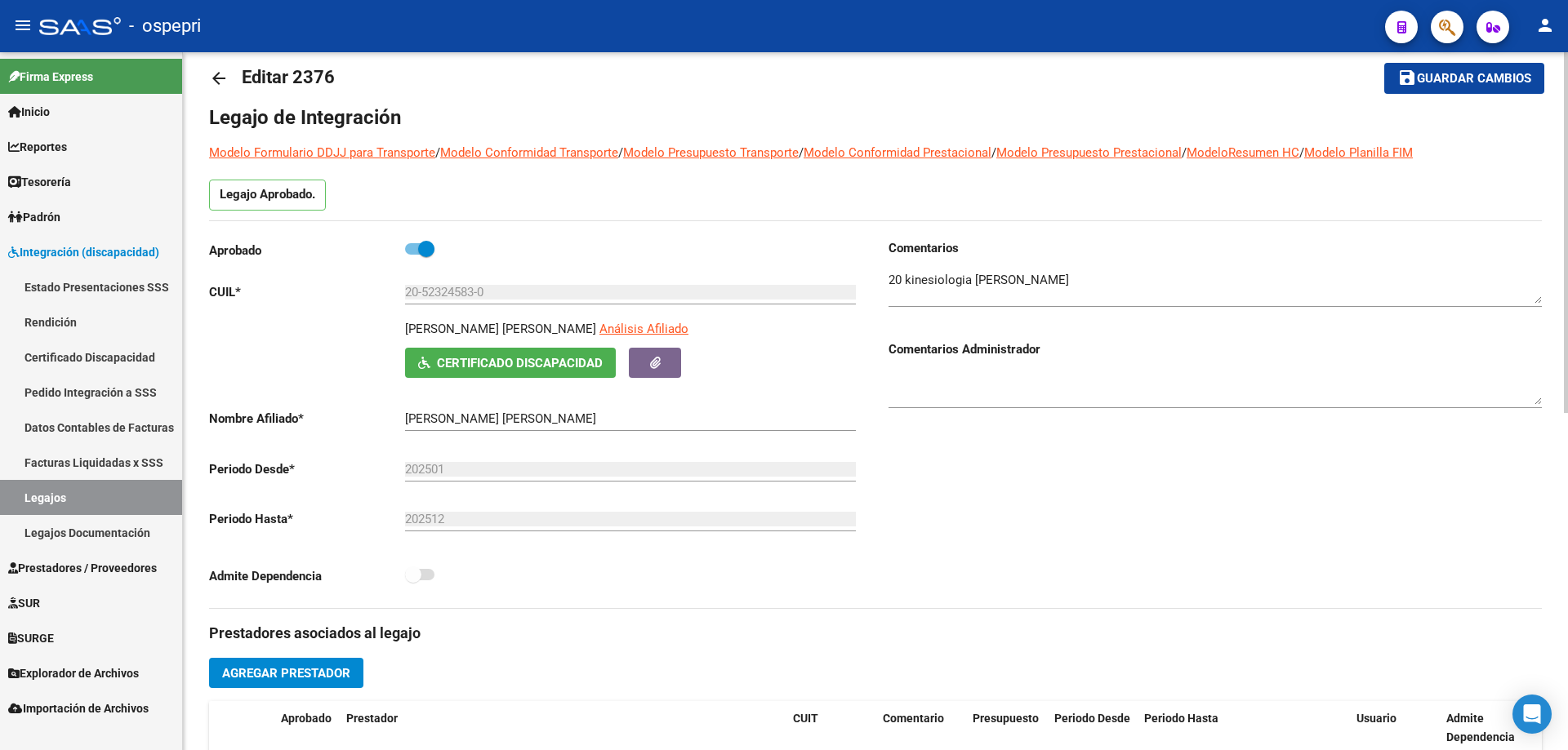
scroll to position [0, 0]
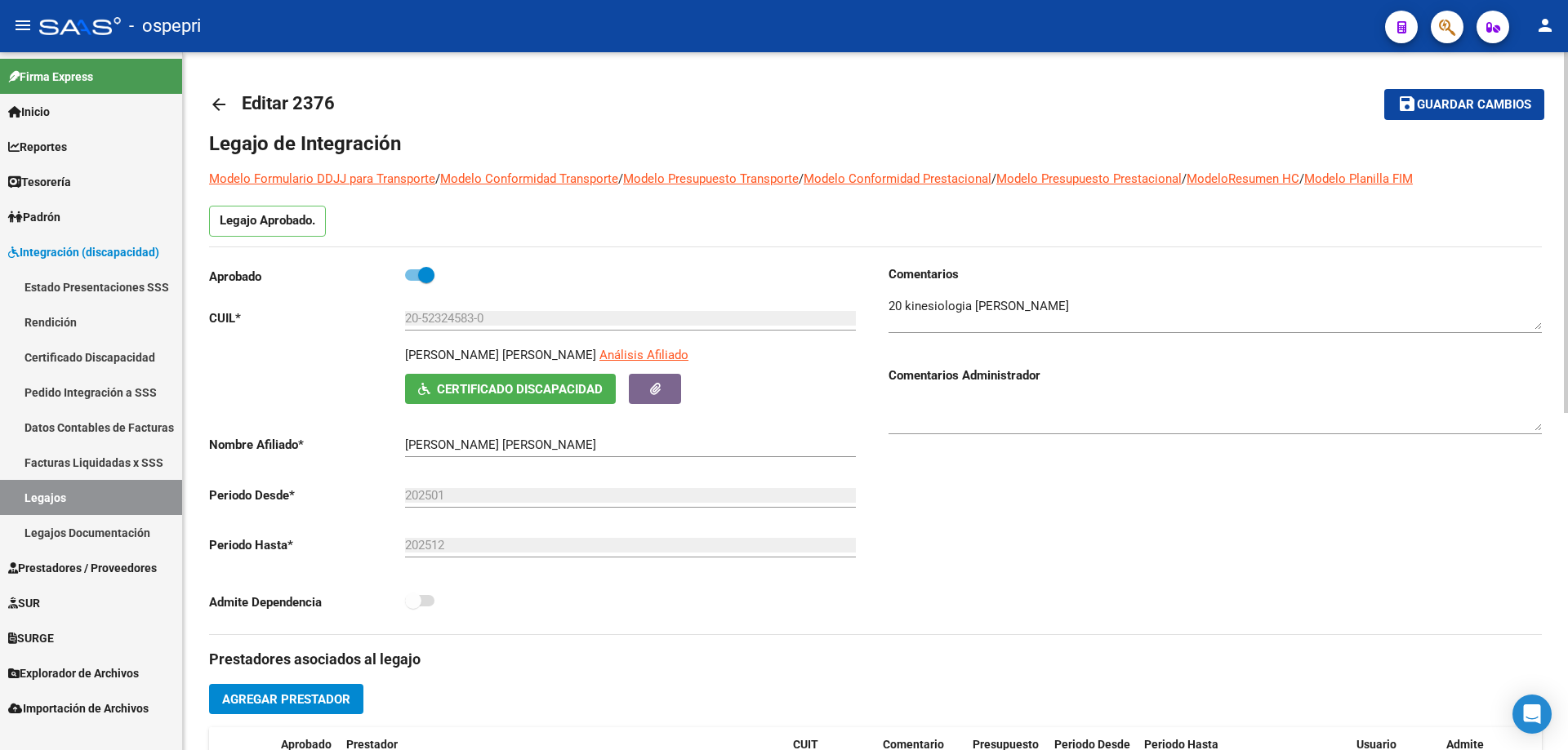
click at [222, 101] on mat-icon "arrow_back" at bounding box center [219, 104] width 20 height 20
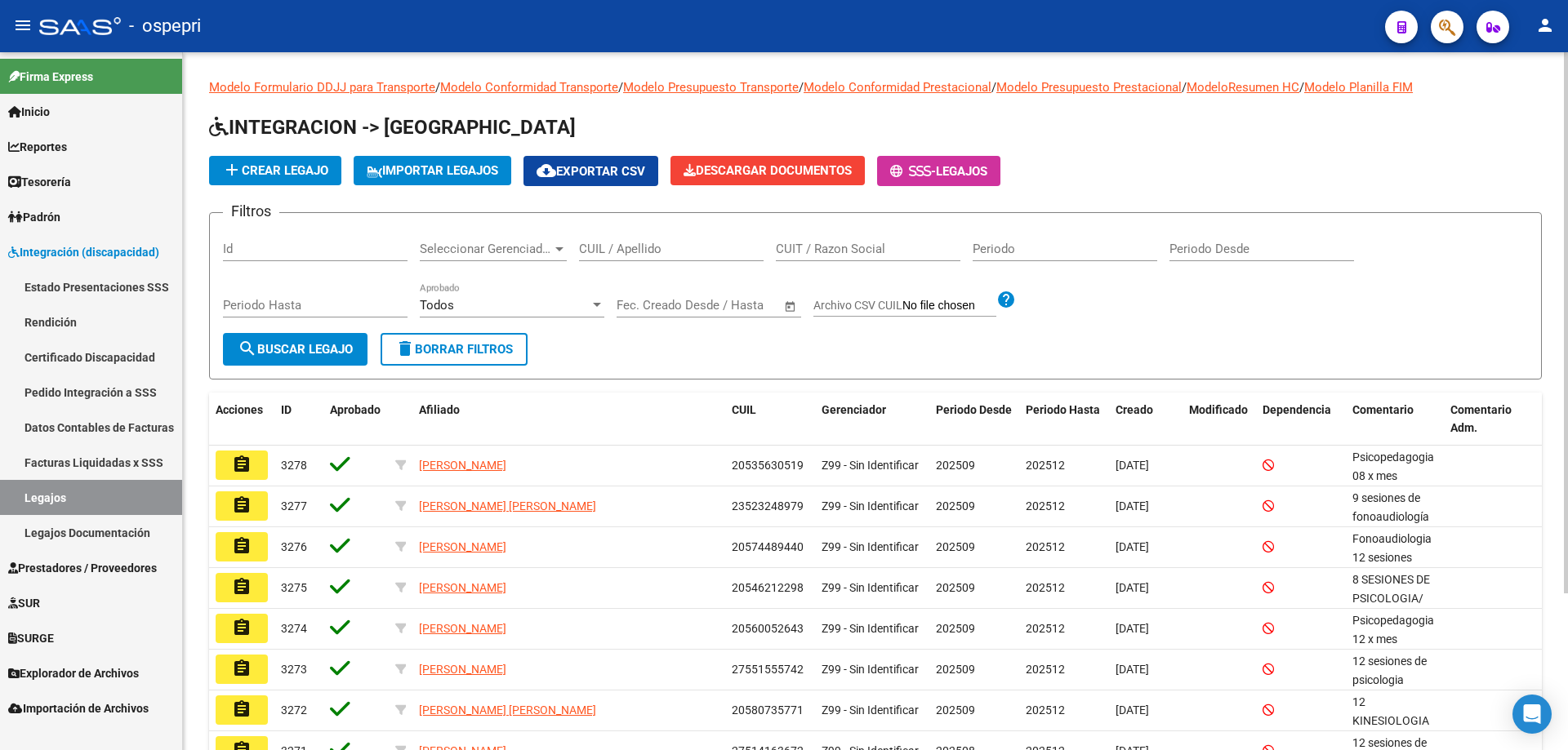
click at [614, 254] on input "CUIL / Apellido" at bounding box center [671, 248] width 184 height 15
paste input "20599612476"
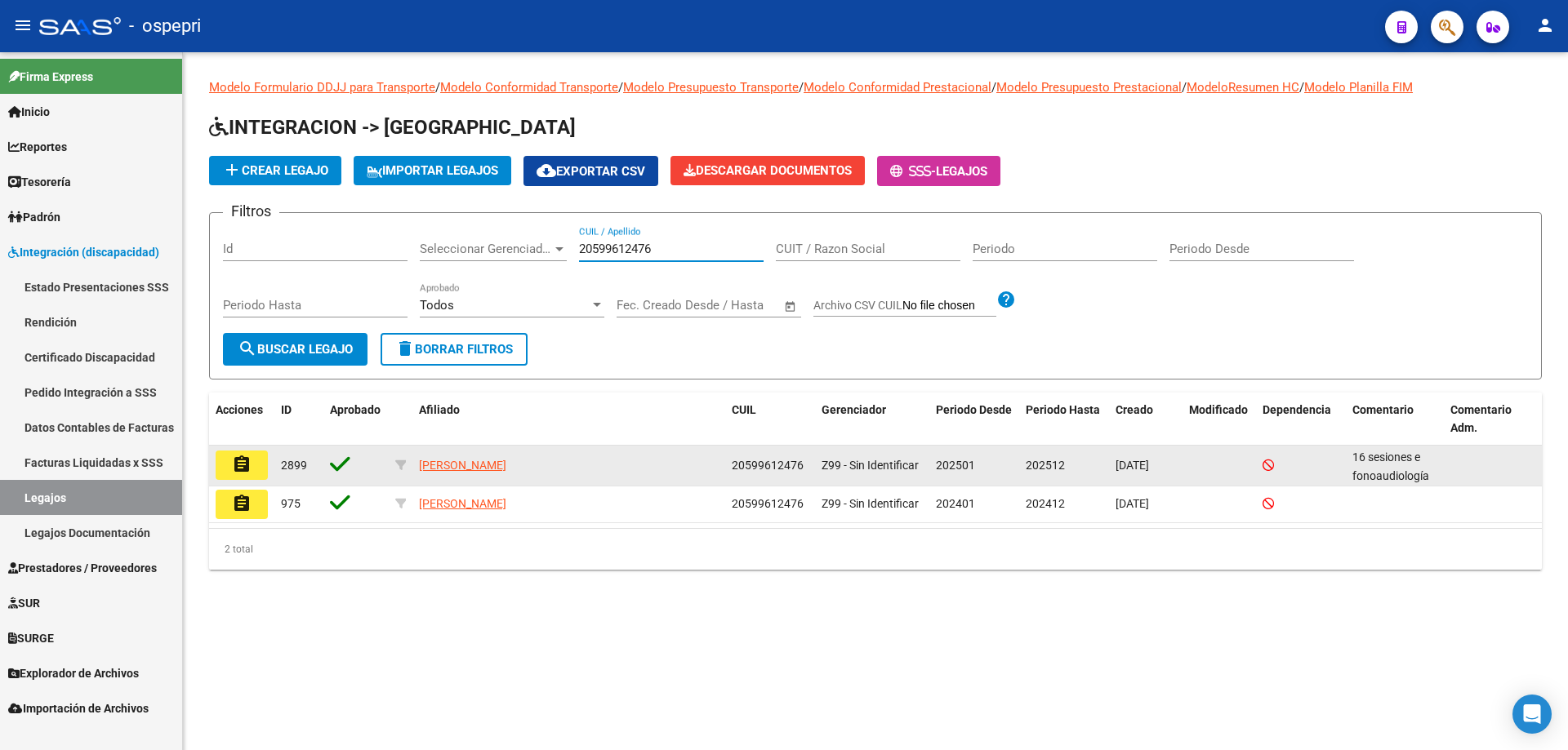
type input "20599612476"
click at [230, 462] on button "assignment" at bounding box center [242, 465] width 52 height 29
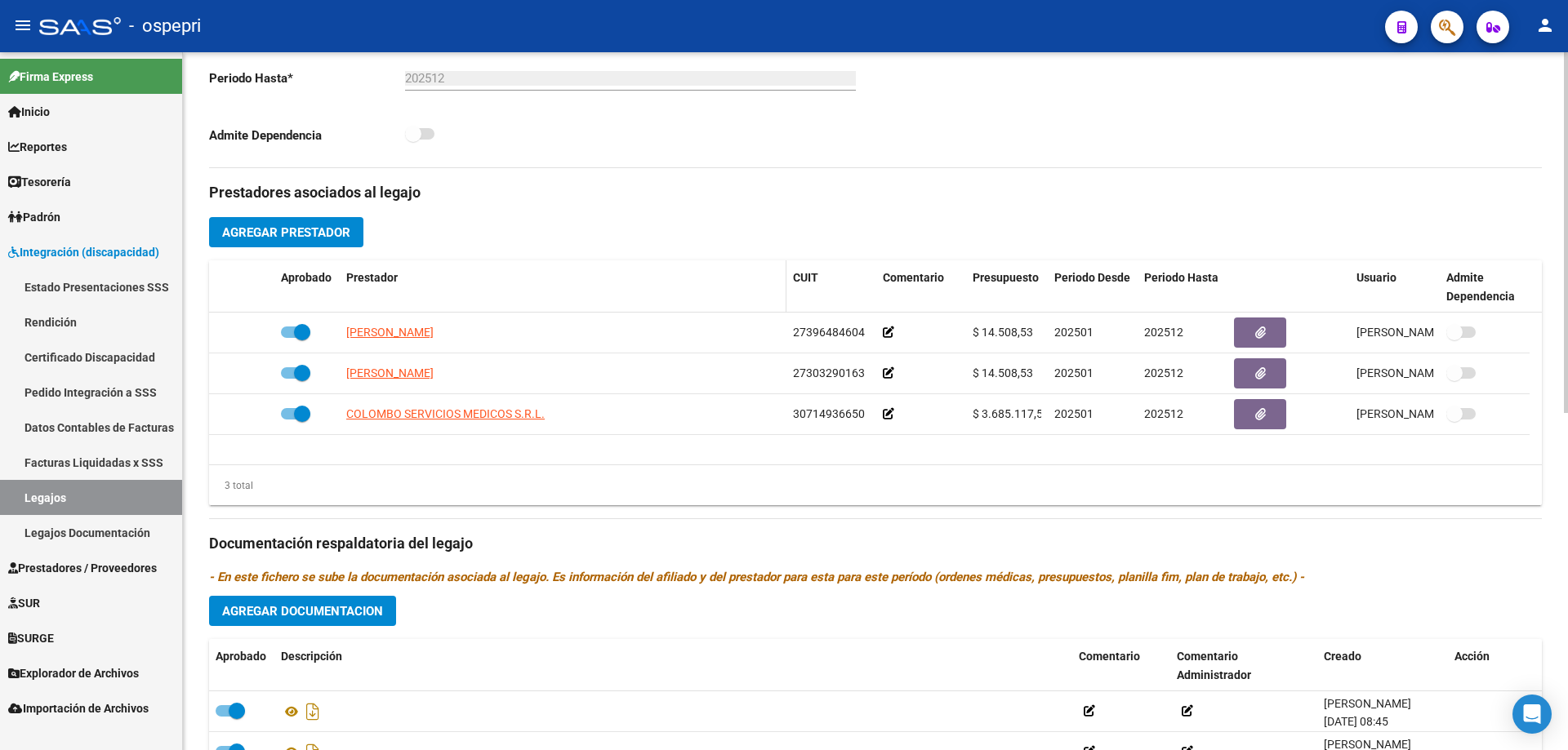
scroll to position [653, 0]
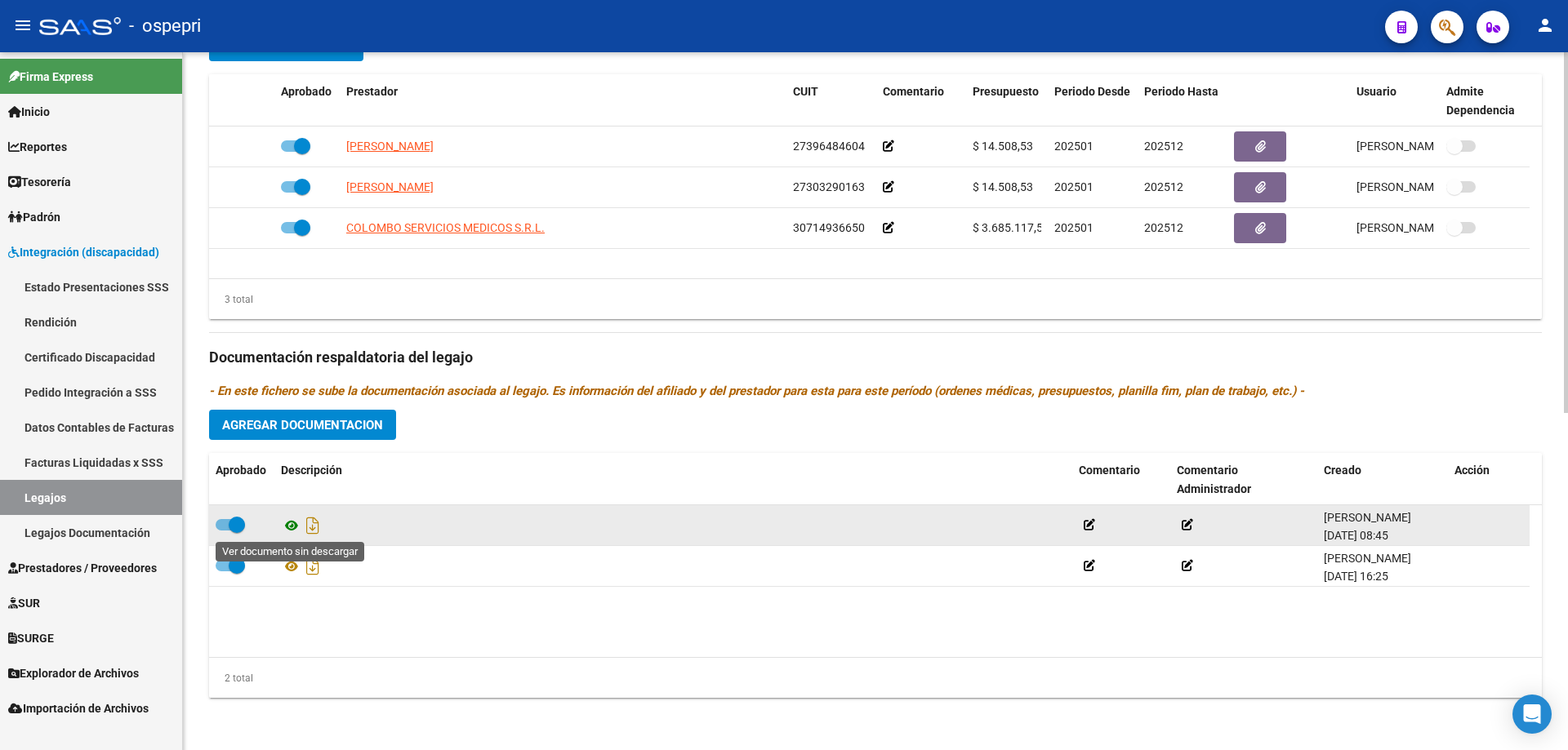
click at [297, 524] on icon at bounding box center [291, 526] width 21 height 20
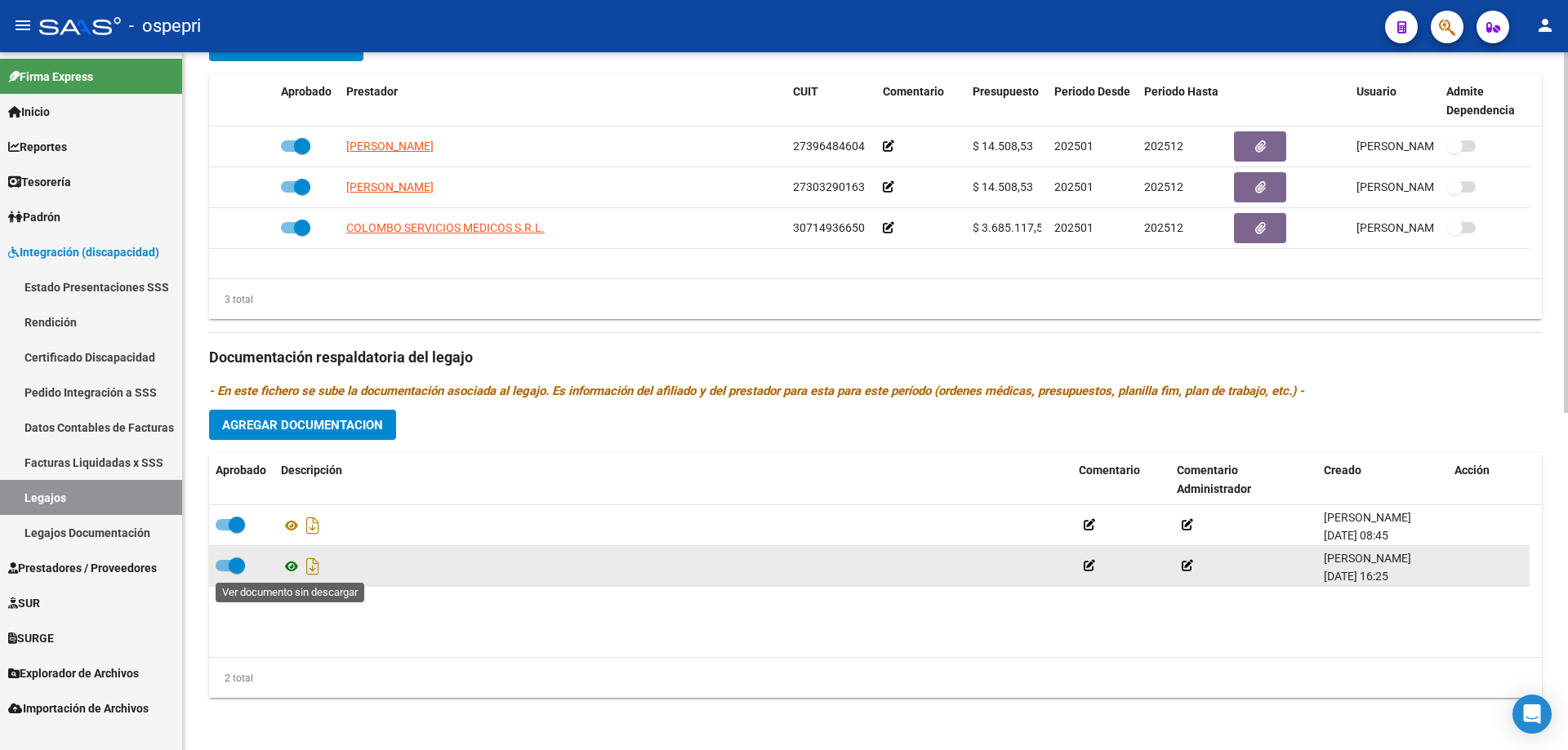
click at [288, 567] on icon at bounding box center [291, 566] width 21 height 20
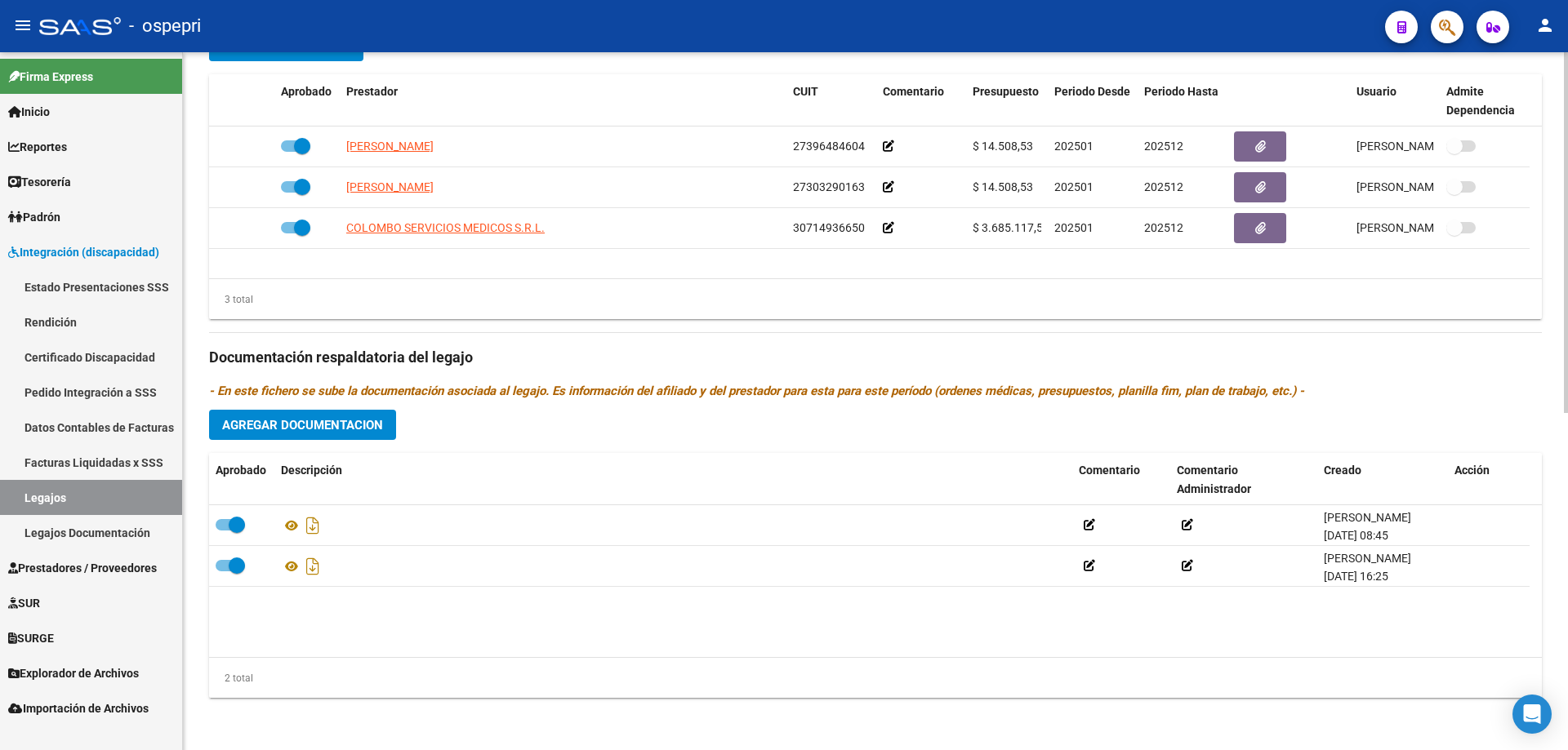
scroll to position [148, 0]
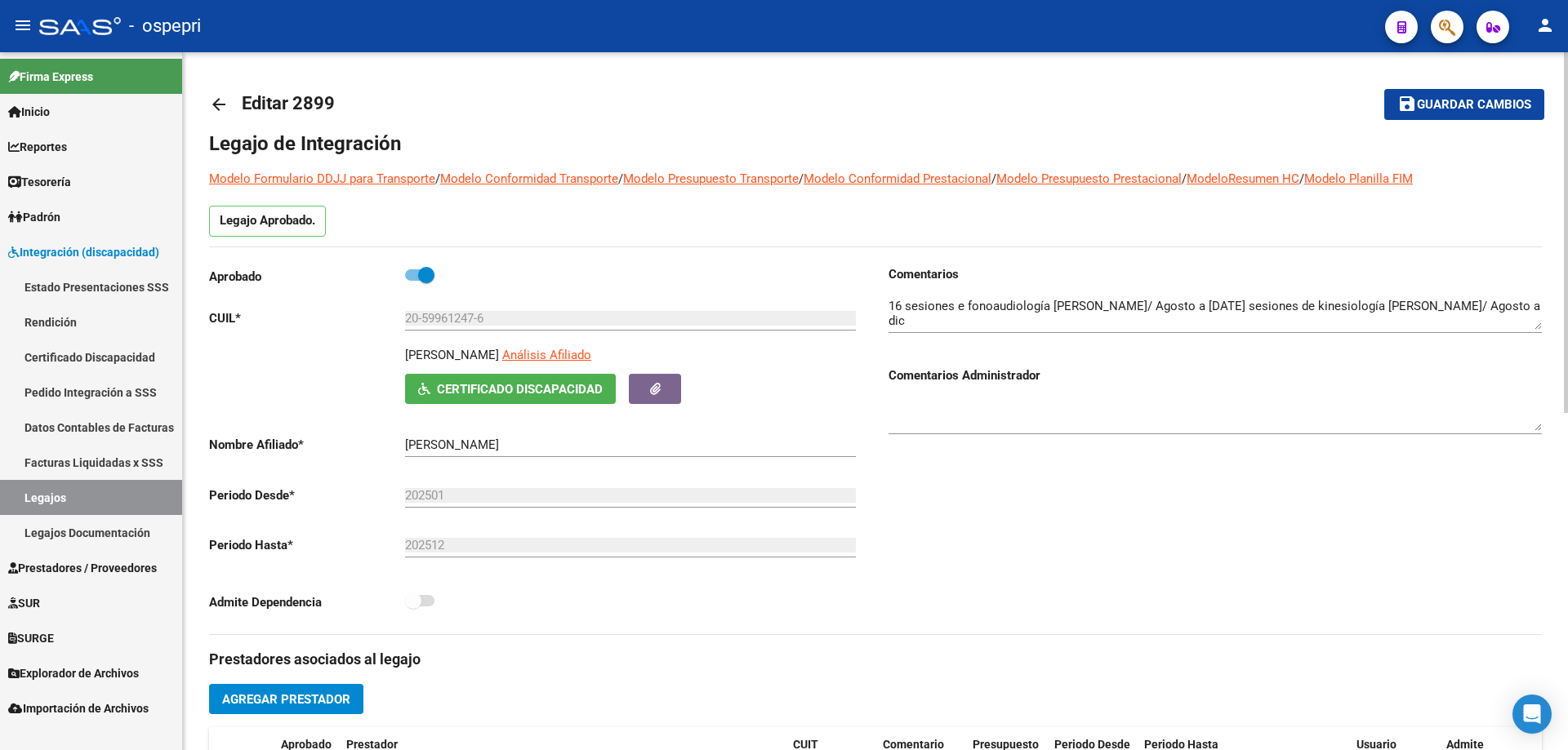
click at [226, 98] on mat-icon "arrow_back" at bounding box center [219, 104] width 20 height 20
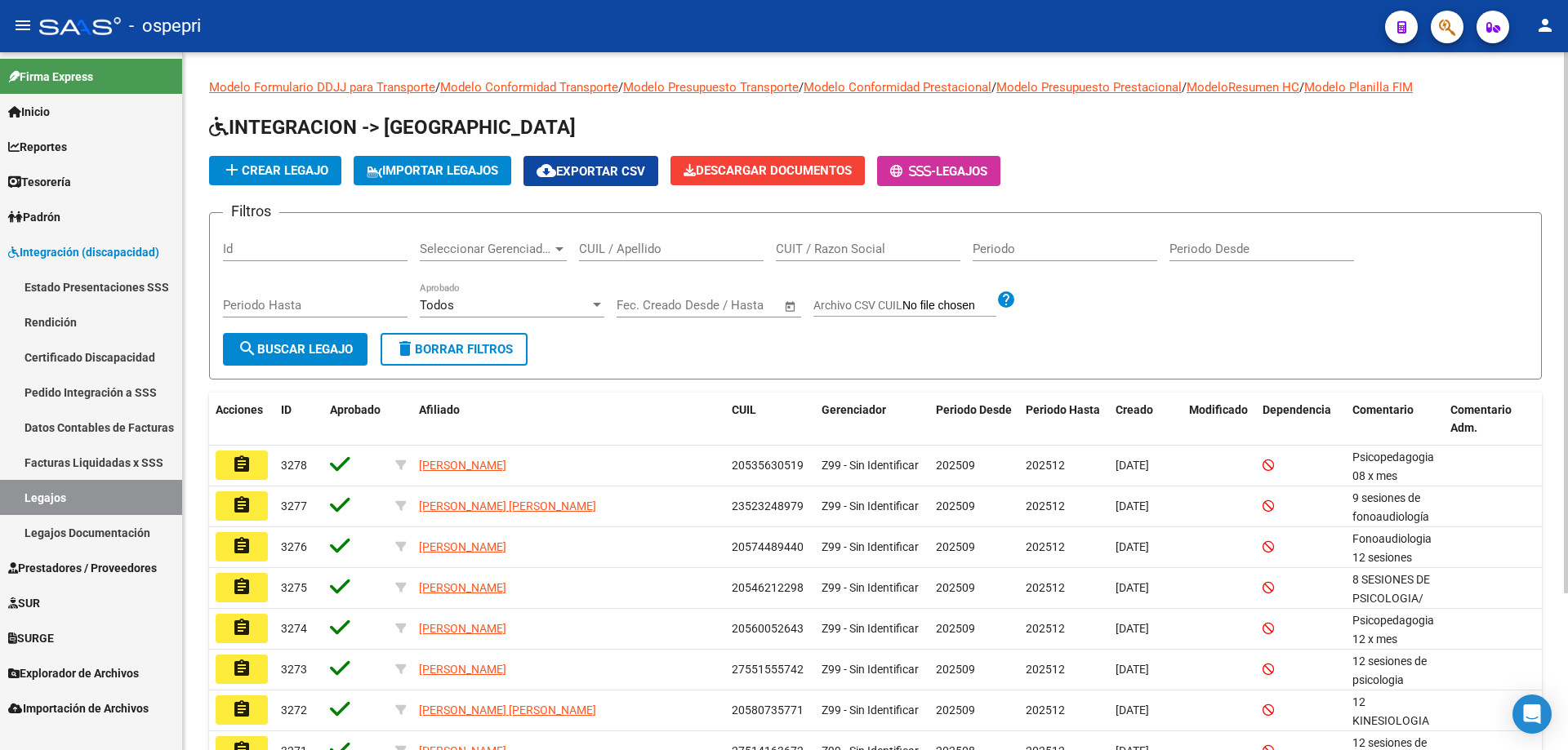
click at [630, 251] on input "CUIL / Apellido" at bounding box center [671, 248] width 184 height 15
paste input "20495727948"
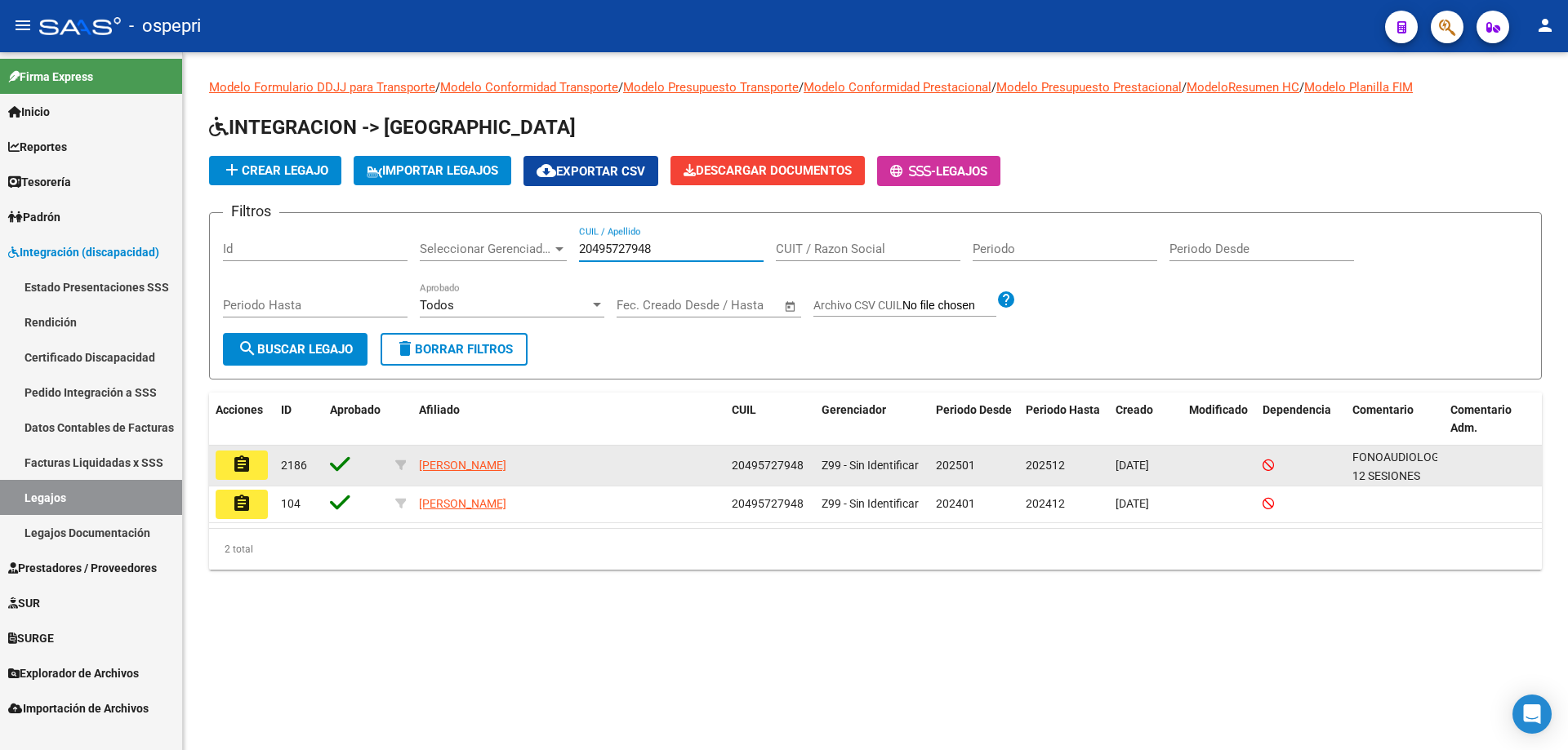
type input "20495727948"
click at [248, 460] on mat-icon "assignment" at bounding box center [242, 464] width 20 height 20
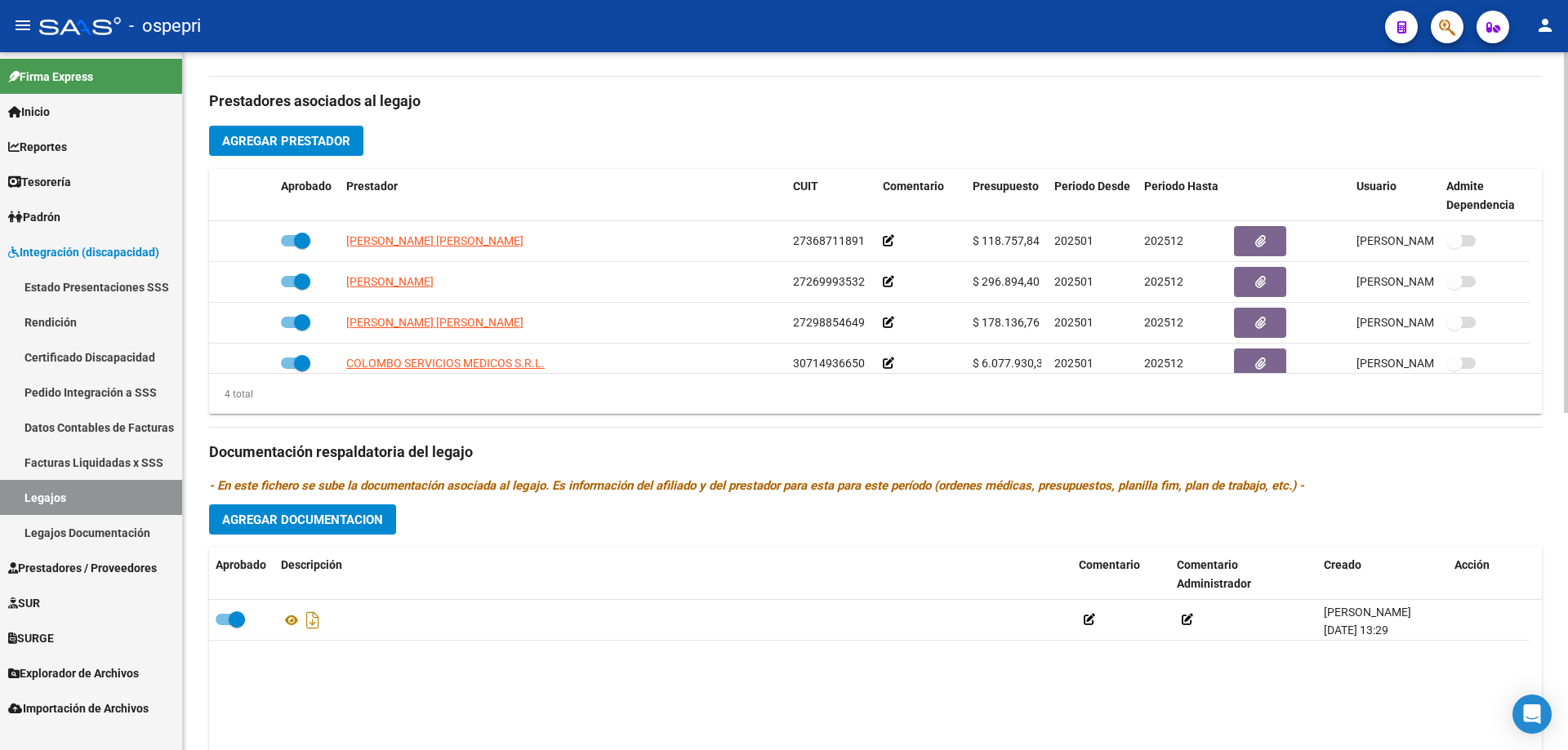
scroll to position [653, 0]
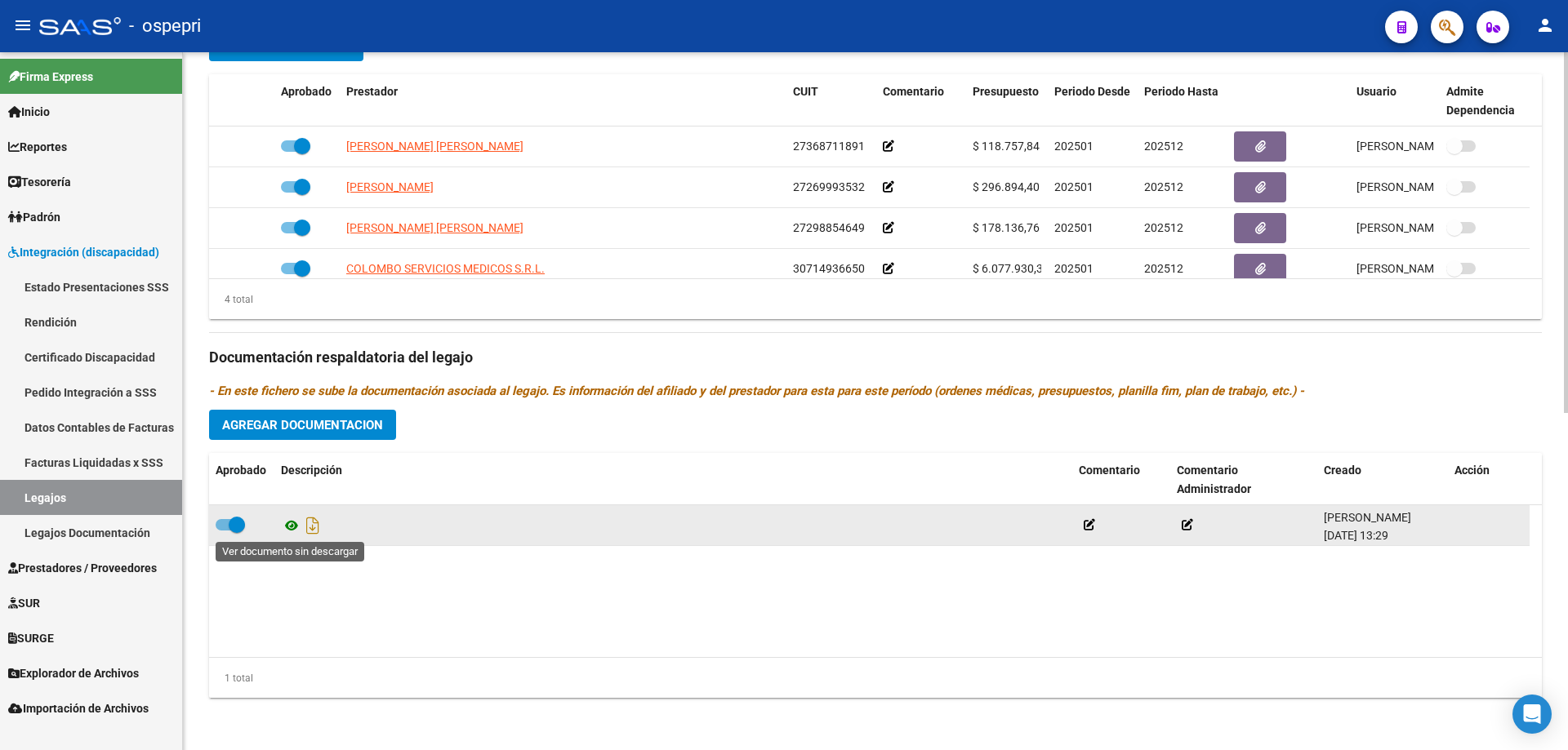
click at [289, 527] on icon at bounding box center [291, 526] width 21 height 20
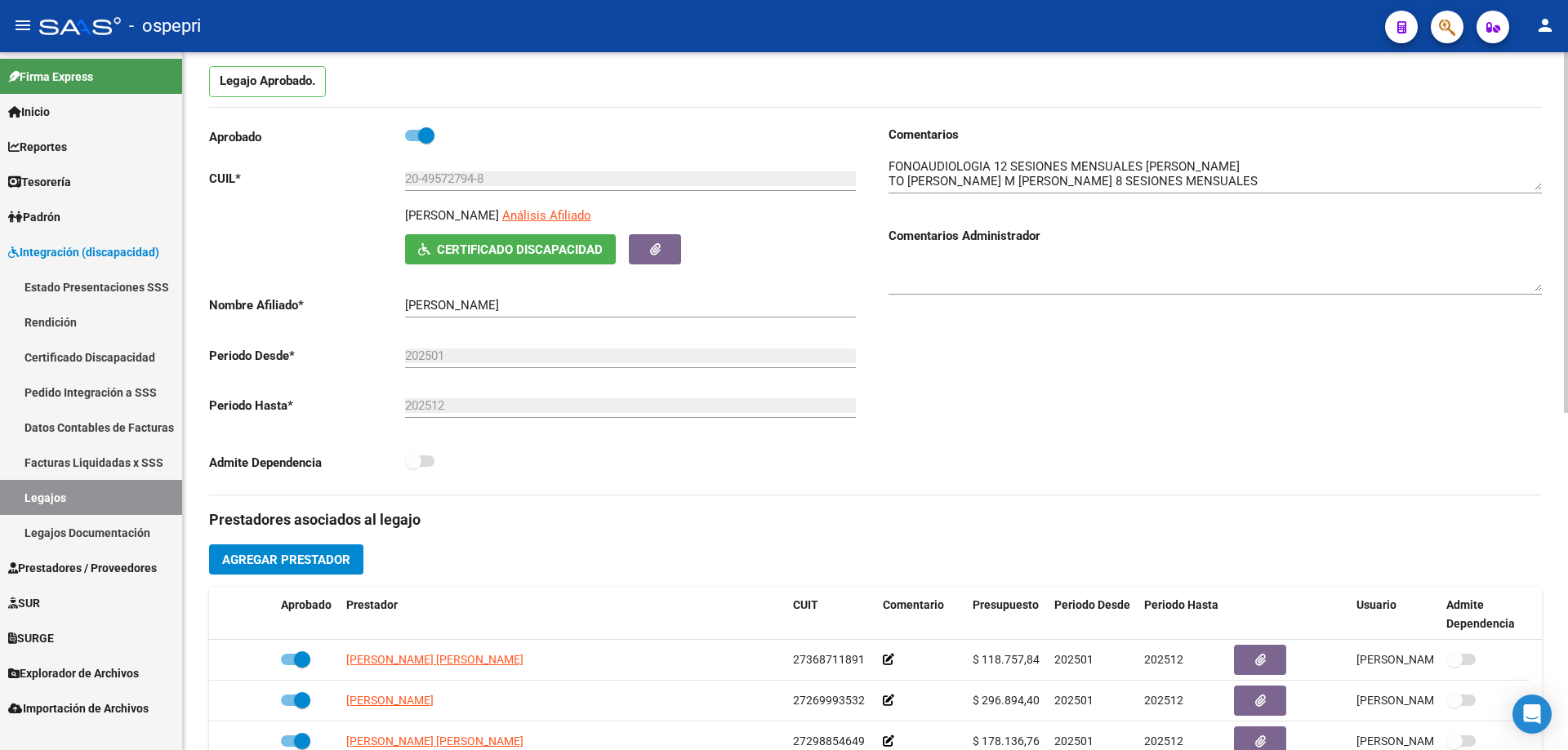
scroll to position [0, 0]
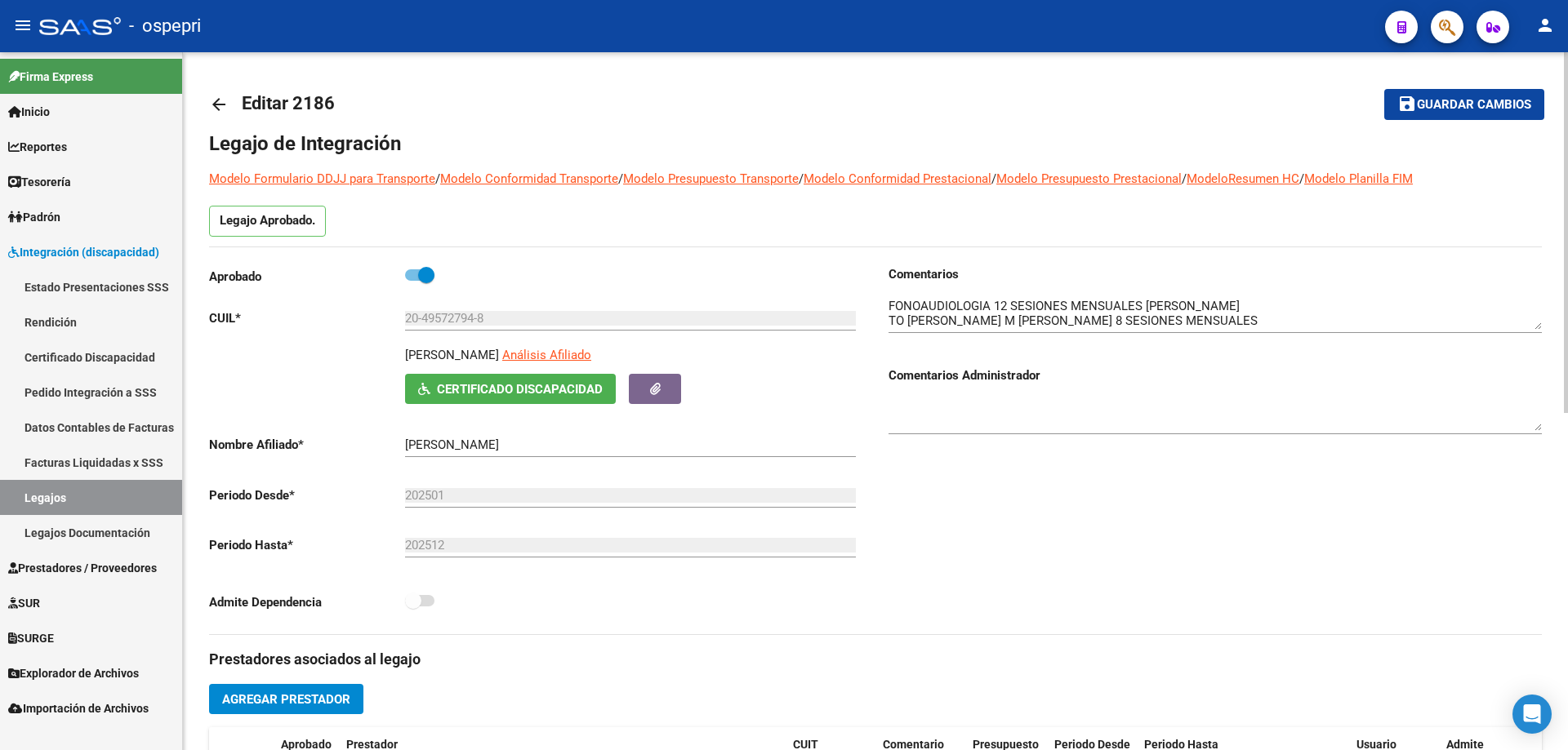
click at [230, 109] on link "arrow_back" at bounding box center [225, 103] width 32 height 38
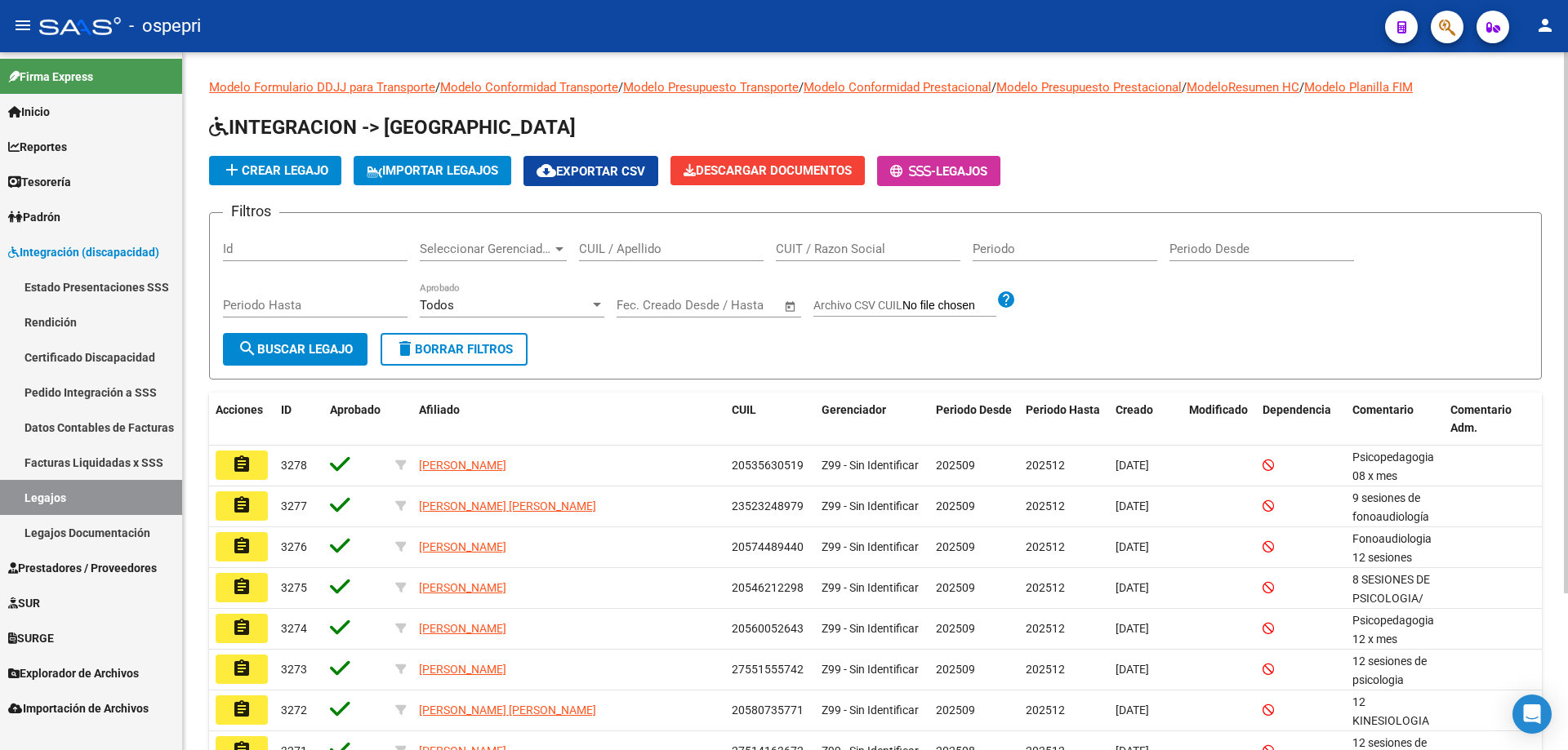
click at [693, 250] on input "CUIL / Apellido" at bounding box center [671, 248] width 184 height 15
paste input "20937375426"
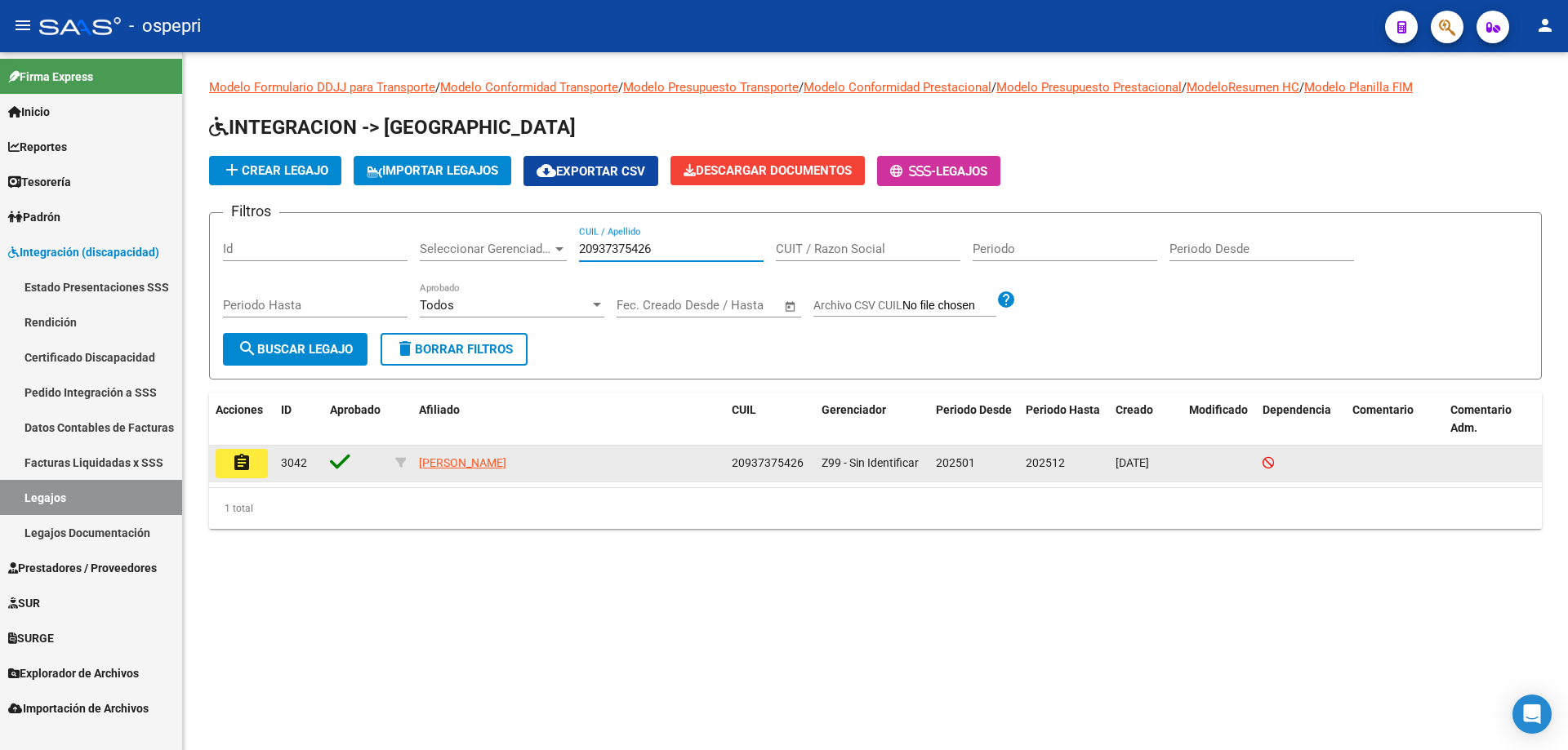
type input "20937375426"
click at [232, 450] on button "assignment" at bounding box center [242, 463] width 52 height 29
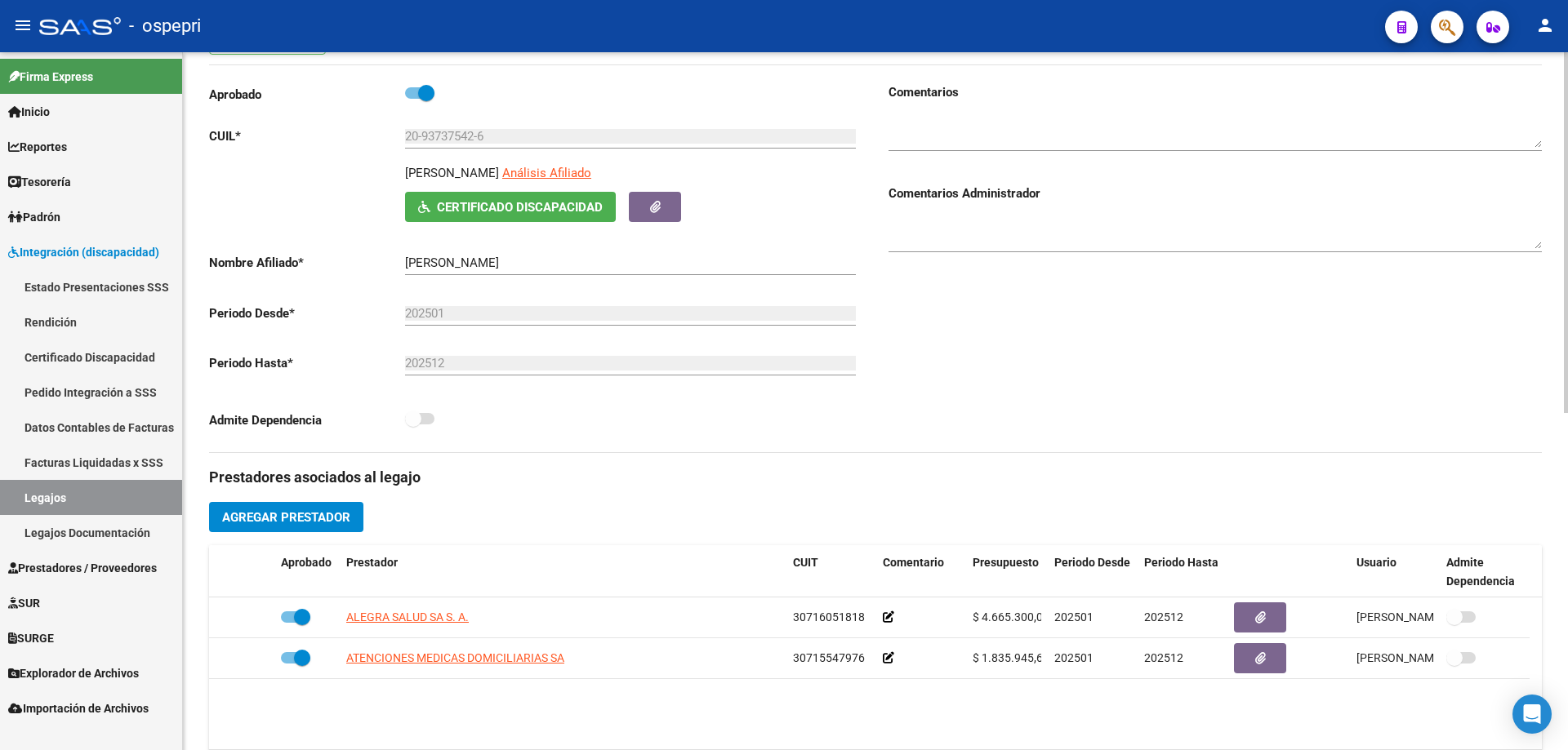
scroll to position [572, 0]
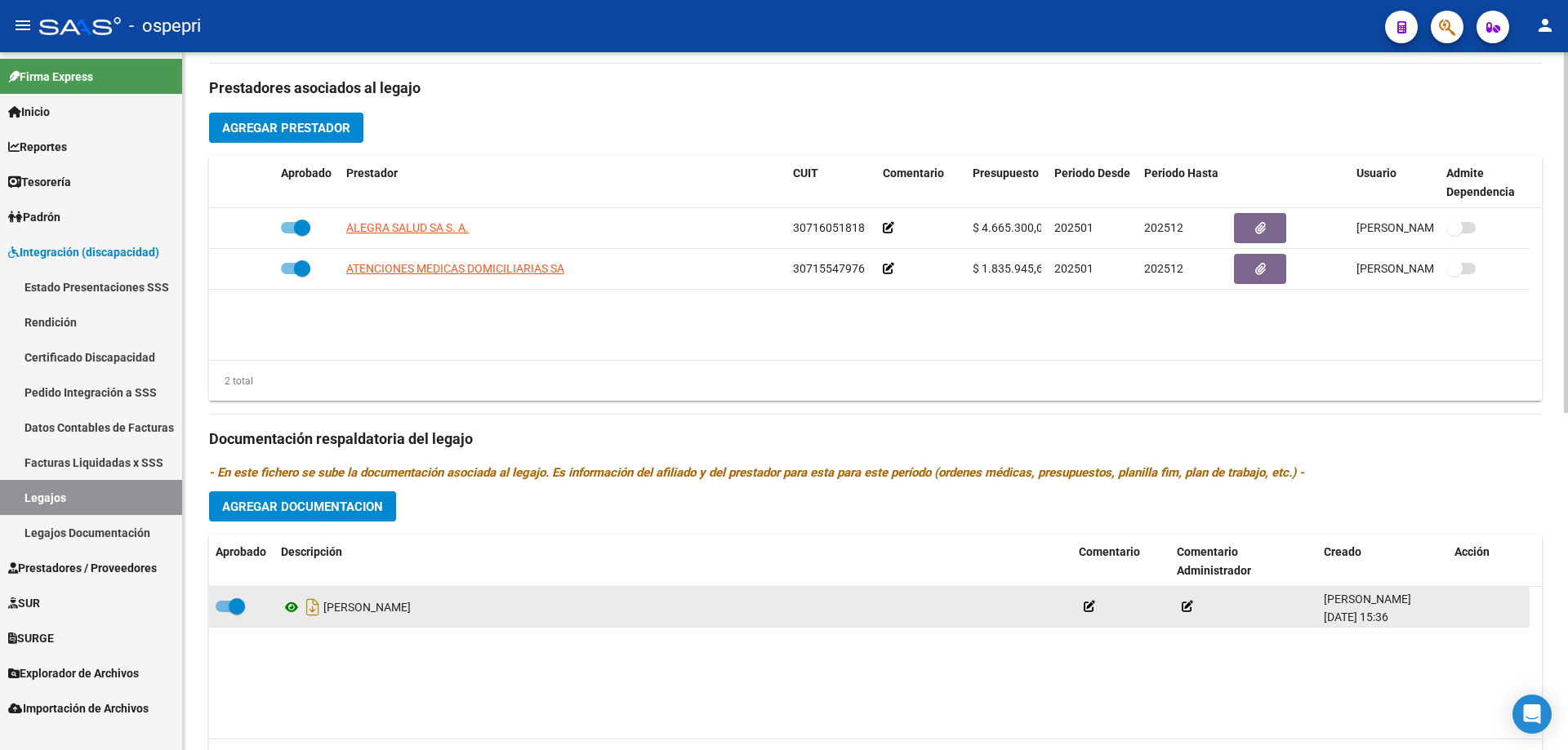
click at [281, 601] on icon at bounding box center [291, 607] width 21 height 20
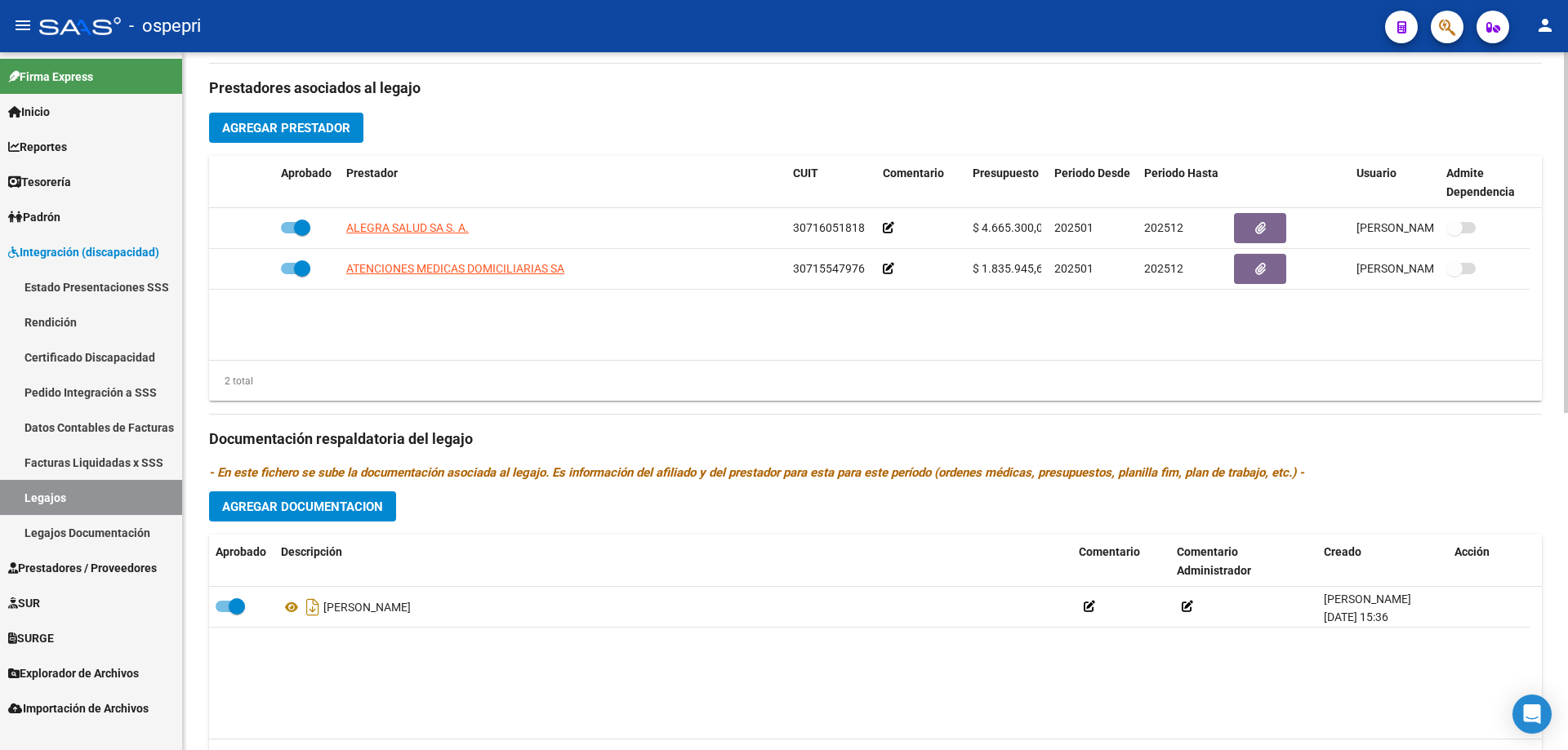
scroll to position [0, 0]
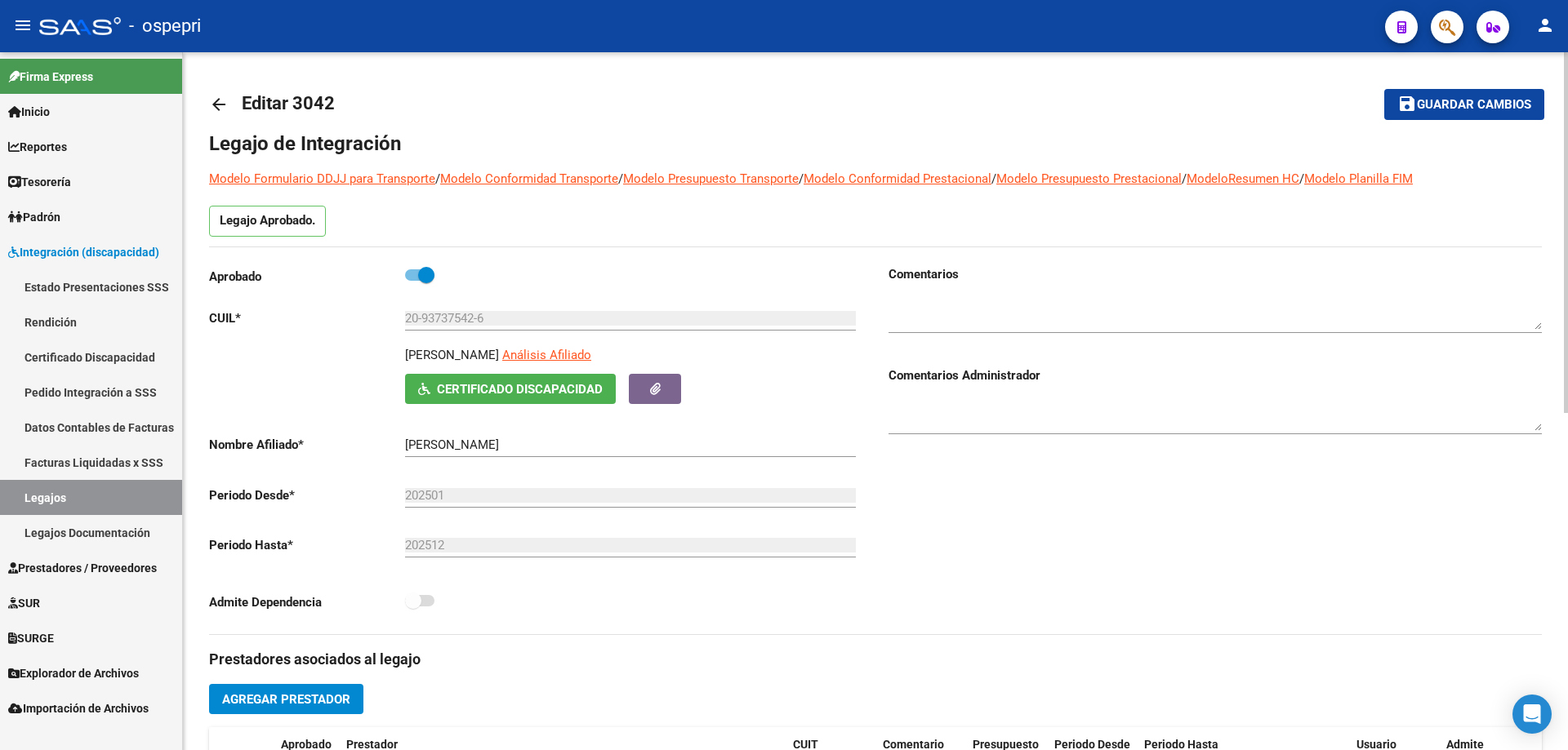
click at [213, 107] on mat-icon "arrow_back" at bounding box center [219, 104] width 20 height 20
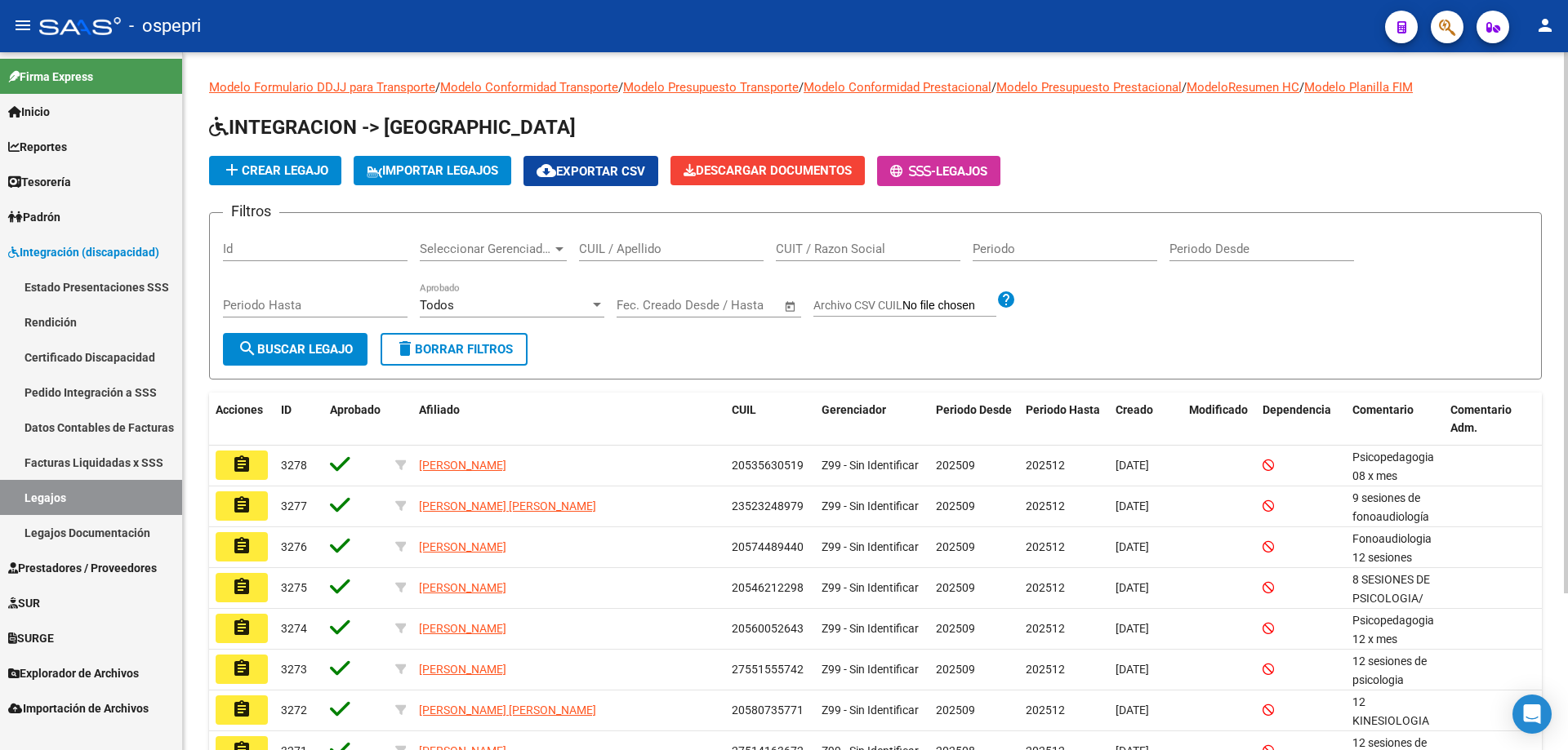
click at [730, 253] on input "CUIL / Apellido" at bounding box center [671, 248] width 184 height 15
paste input "20577213578"
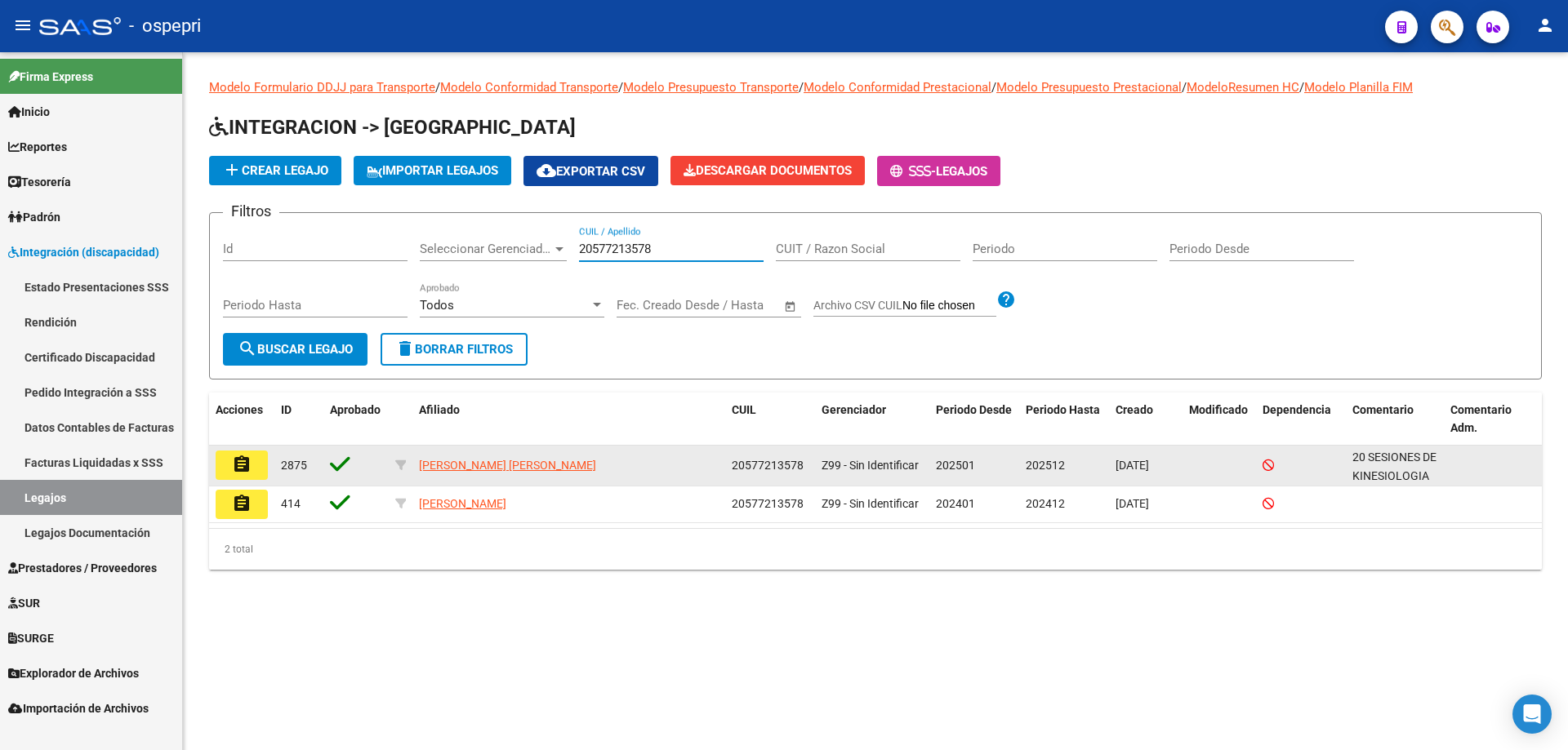
type input "20577213578"
click at [235, 465] on mat-icon "assignment" at bounding box center [242, 464] width 20 height 20
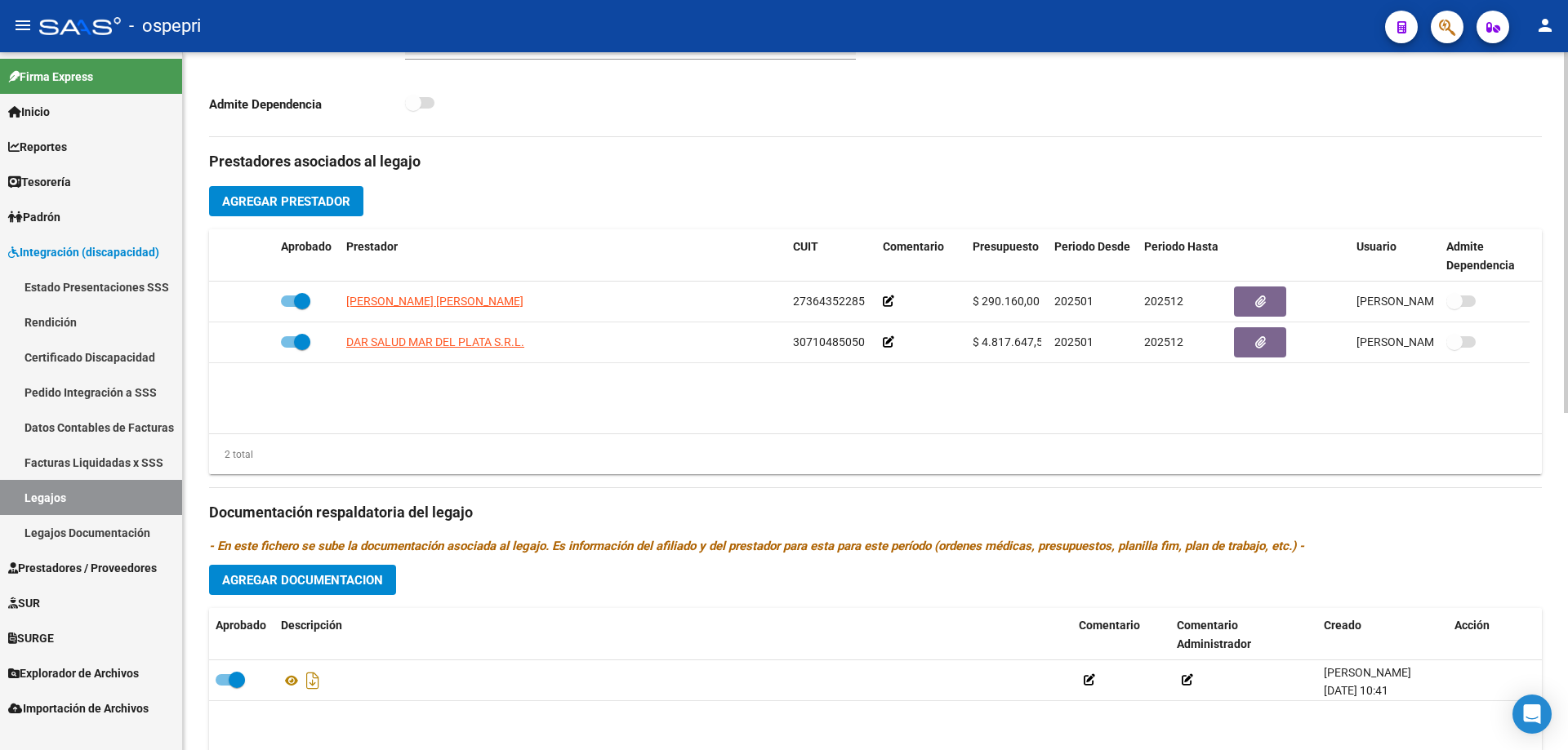
scroll to position [653, 0]
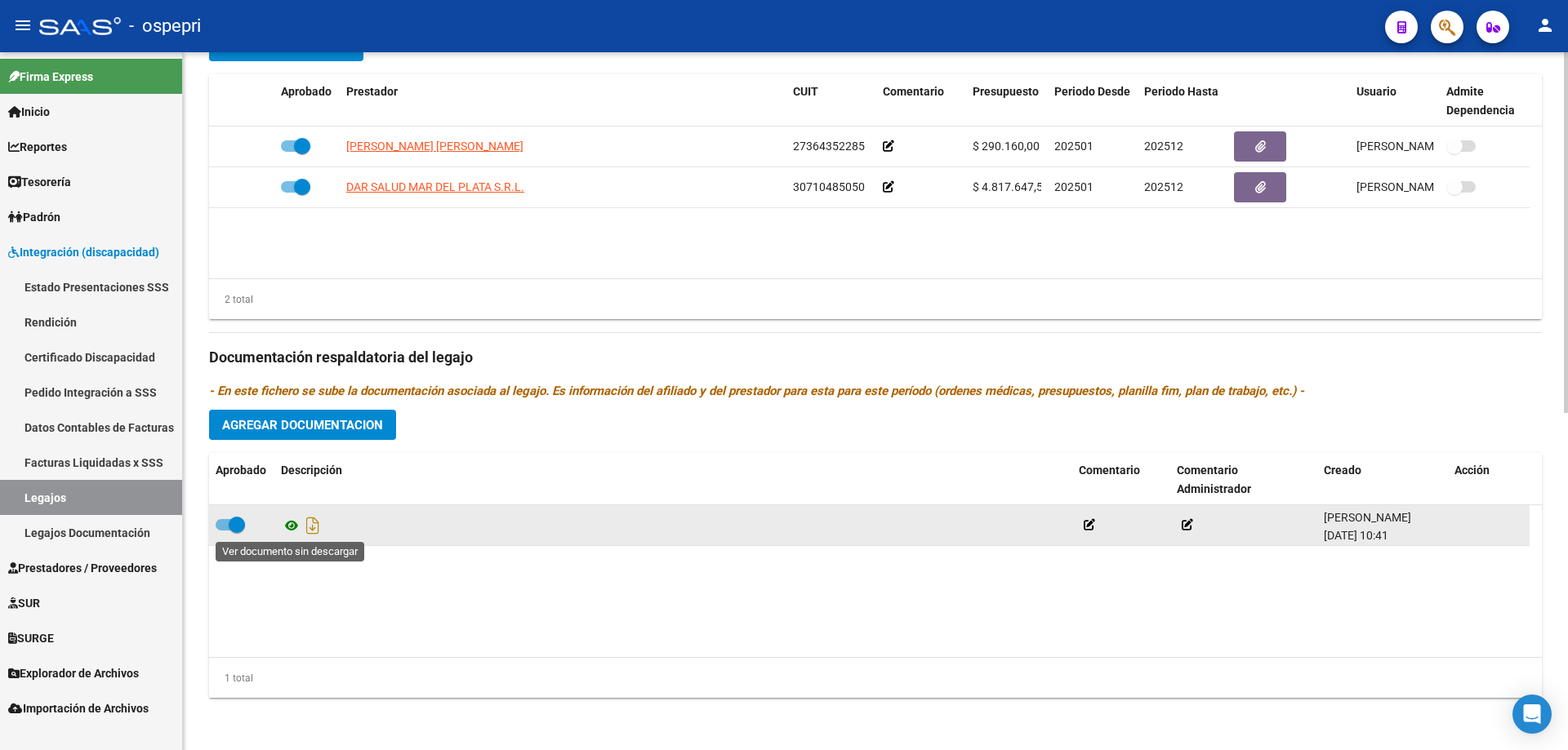
click at [289, 522] on icon at bounding box center [291, 526] width 21 height 20
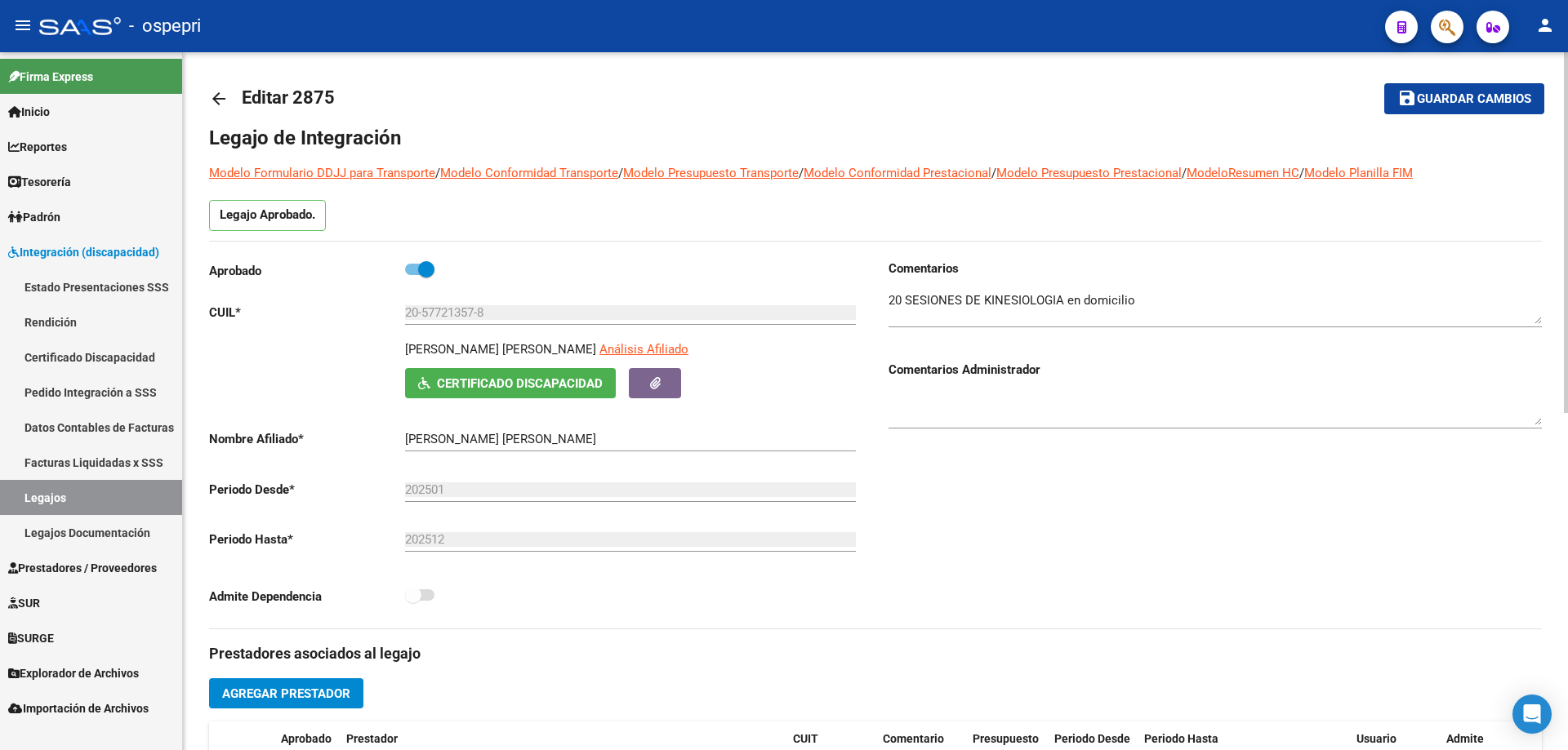
scroll to position [0, 0]
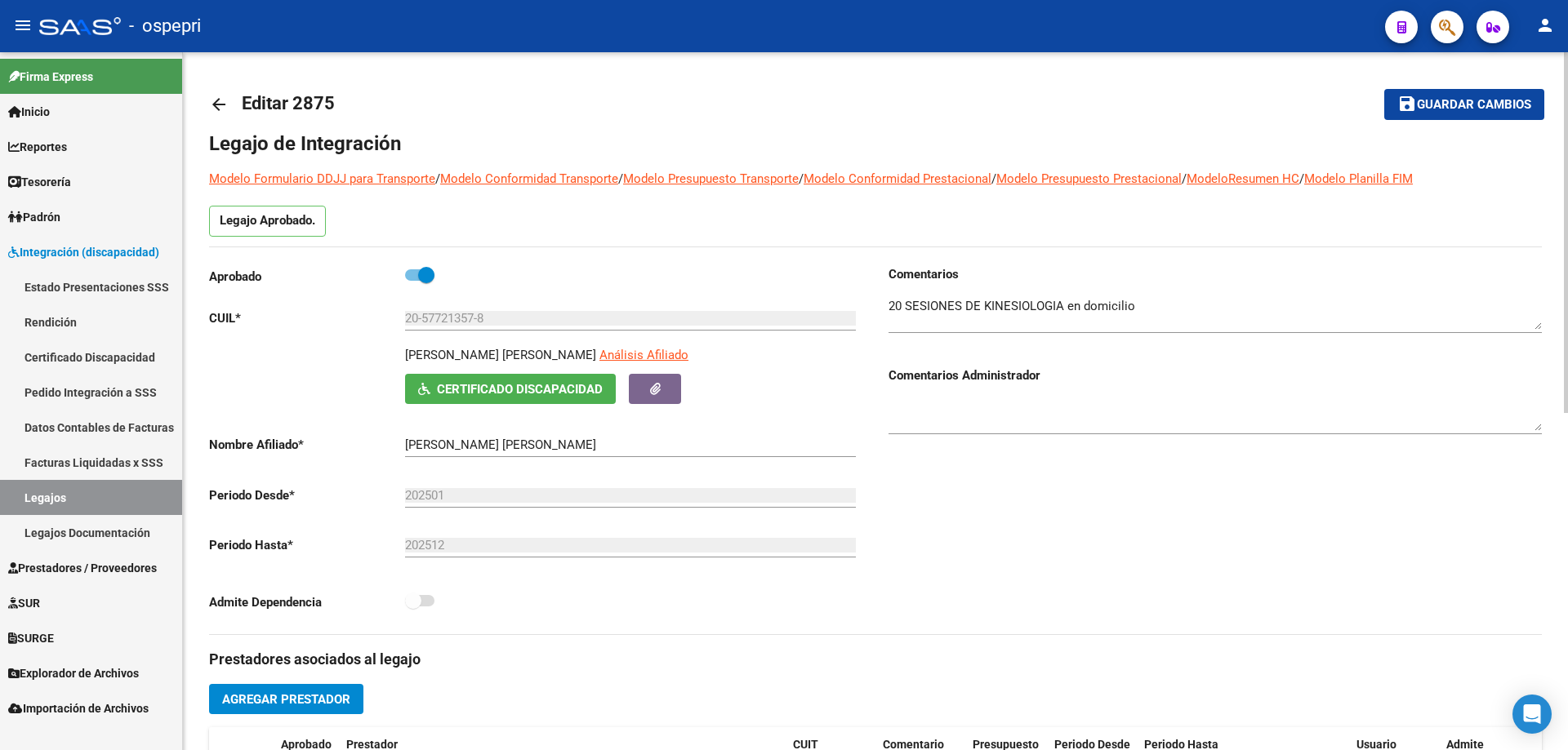
click at [218, 104] on mat-icon "arrow_back" at bounding box center [219, 104] width 20 height 20
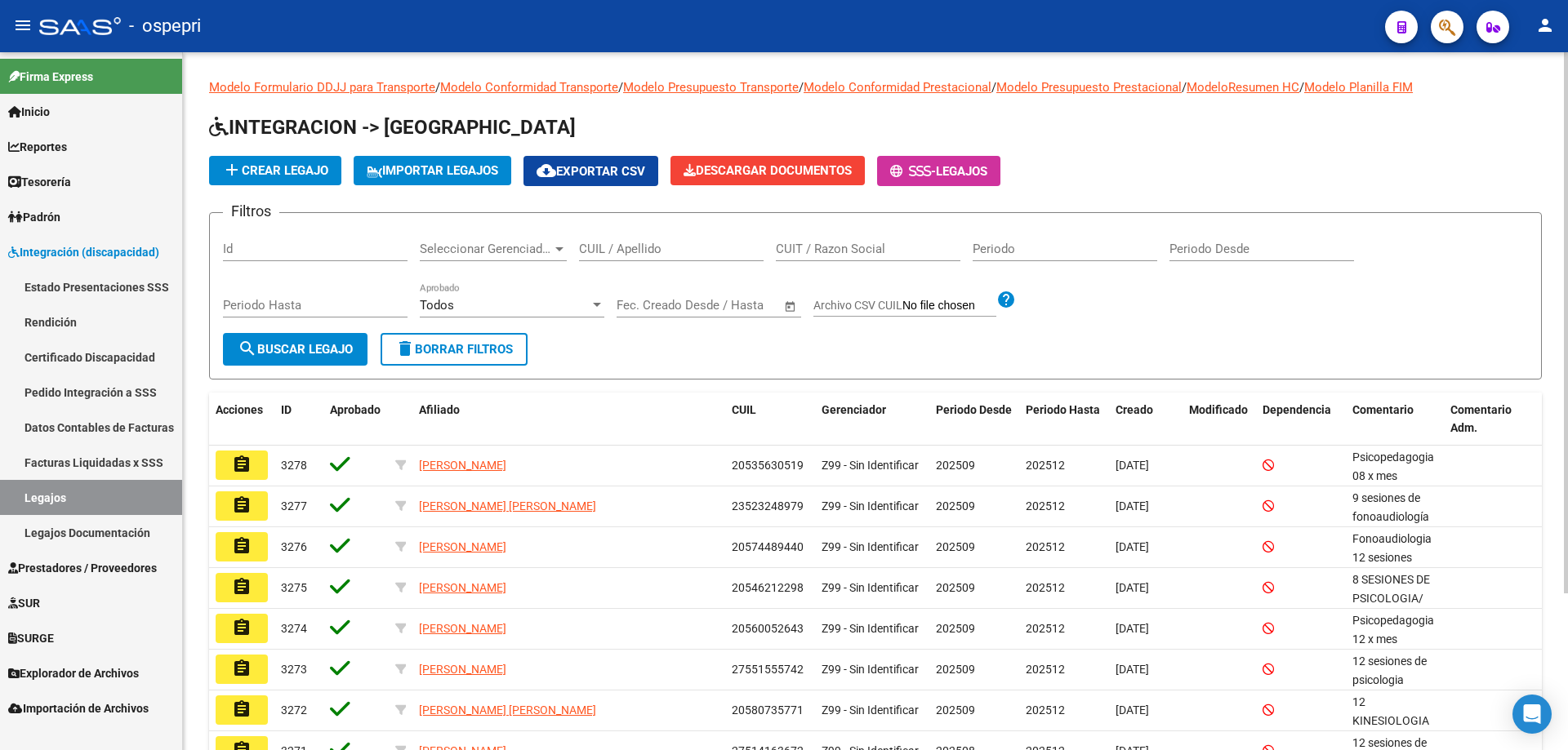
click at [659, 249] on input "CUIL / Apellido" at bounding box center [671, 248] width 184 height 15
paste input "27591180695"
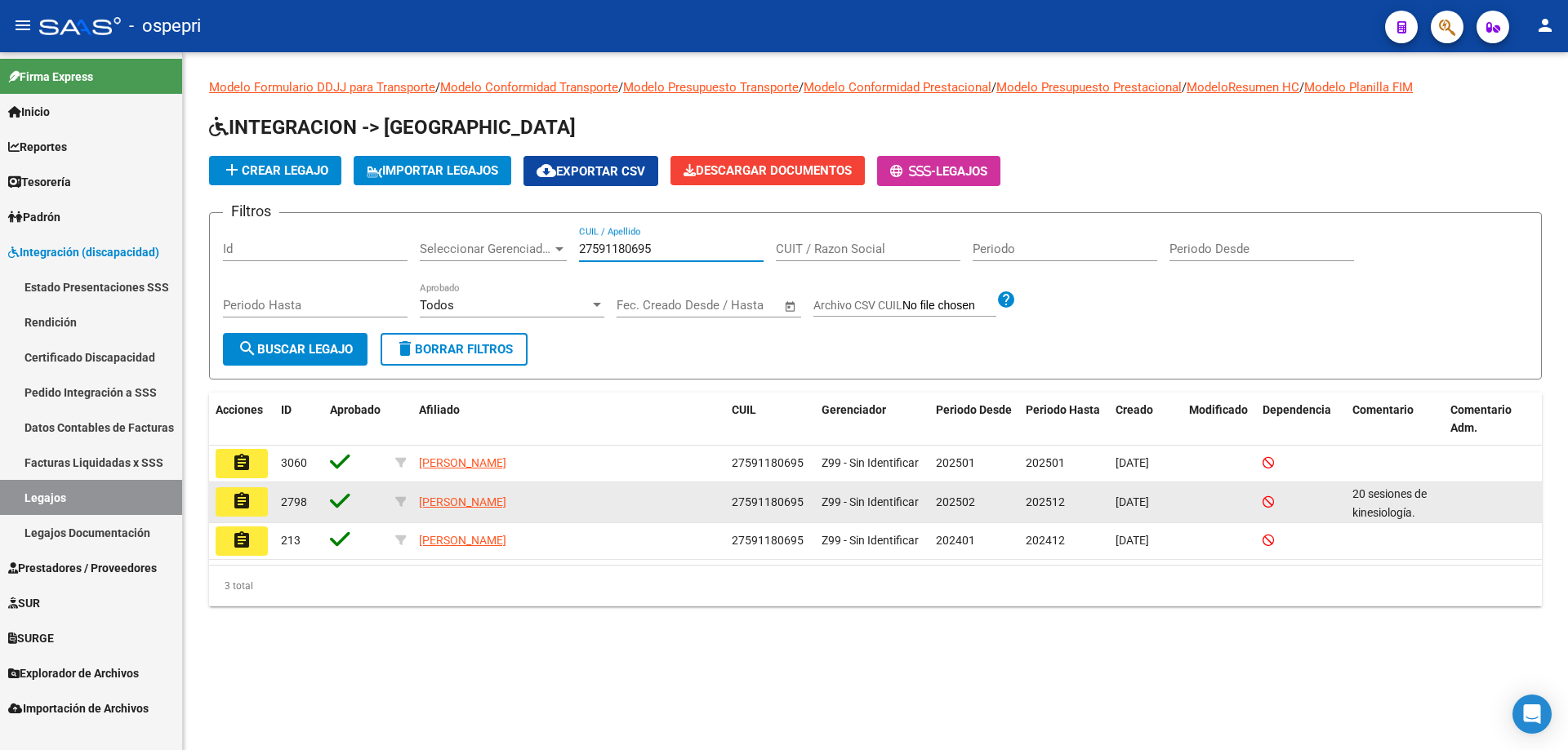
type input "27591180695"
click at [232, 498] on mat-icon "assignment" at bounding box center [242, 501] width 20 height 20
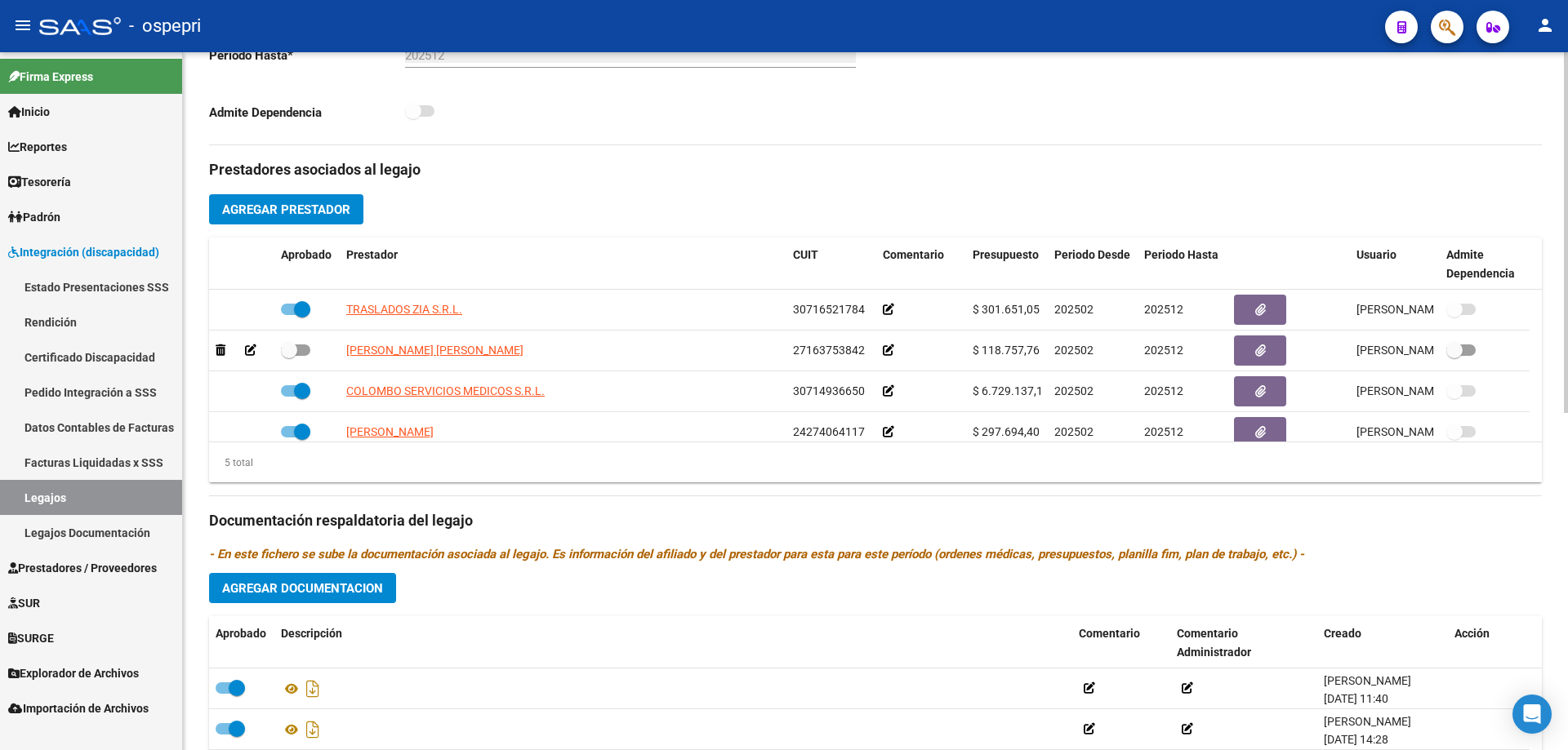
scroll to position [653, 0]
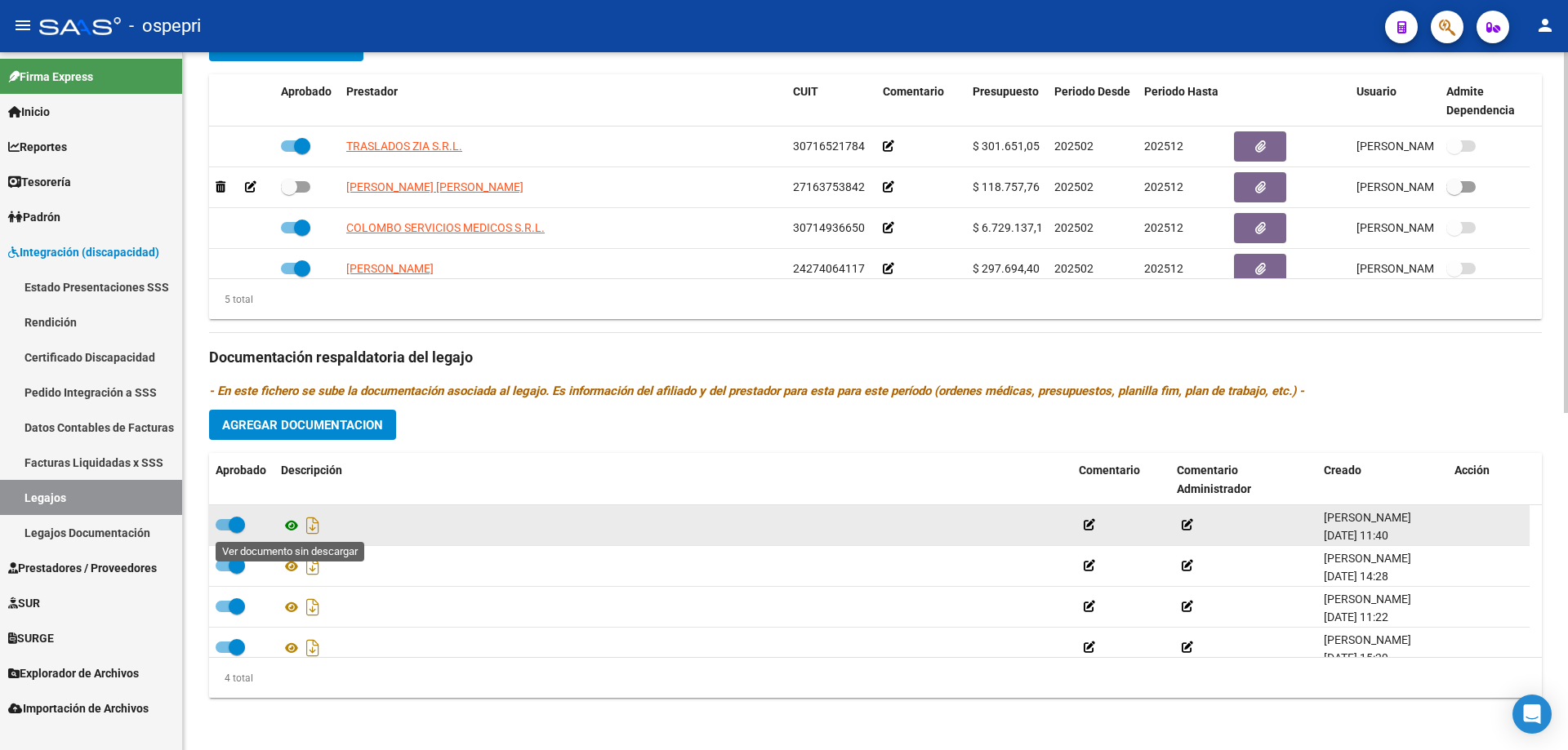
click at [291, 530] on icon at bounding box center [291, 526] width 21 height 20
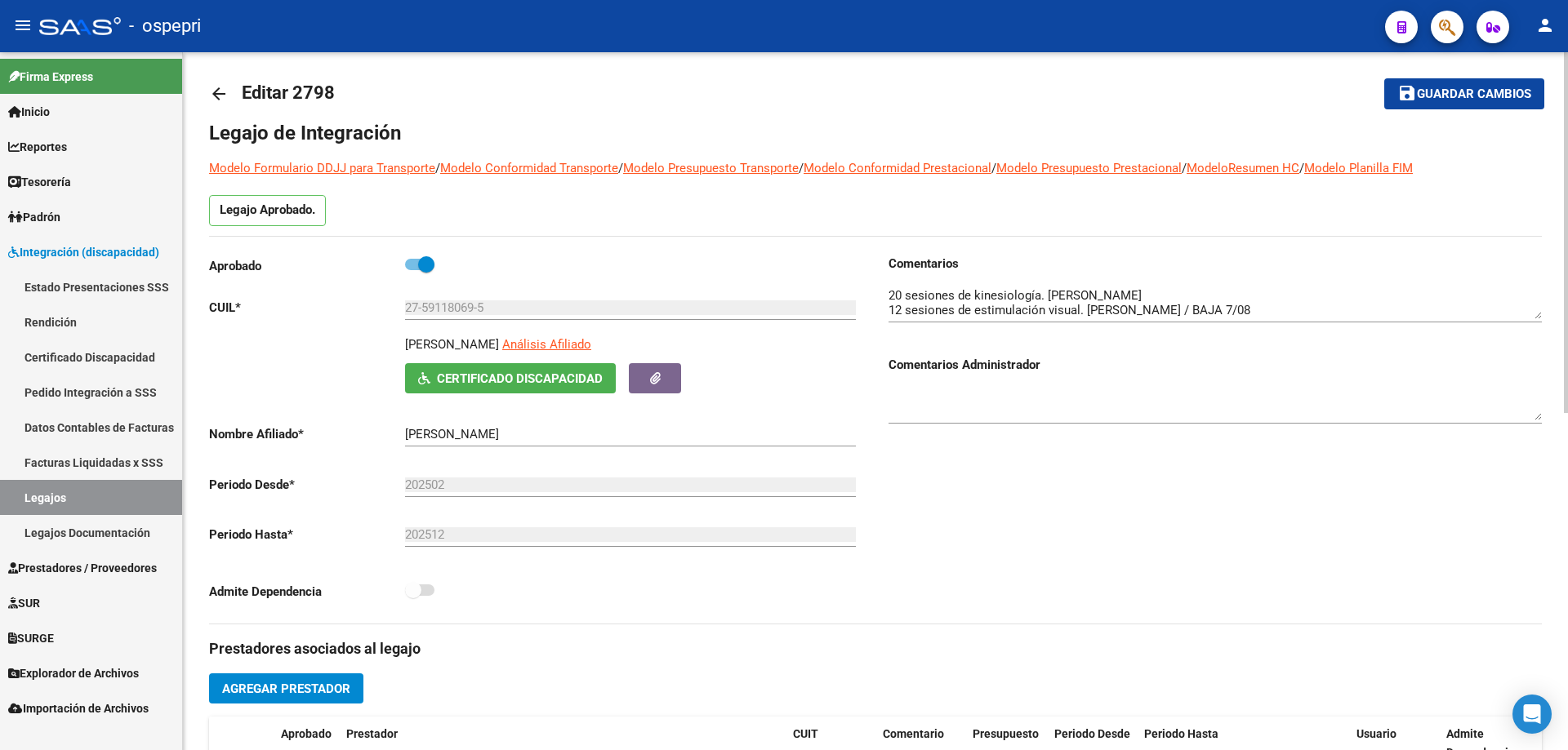
scroll to position [0, 0]
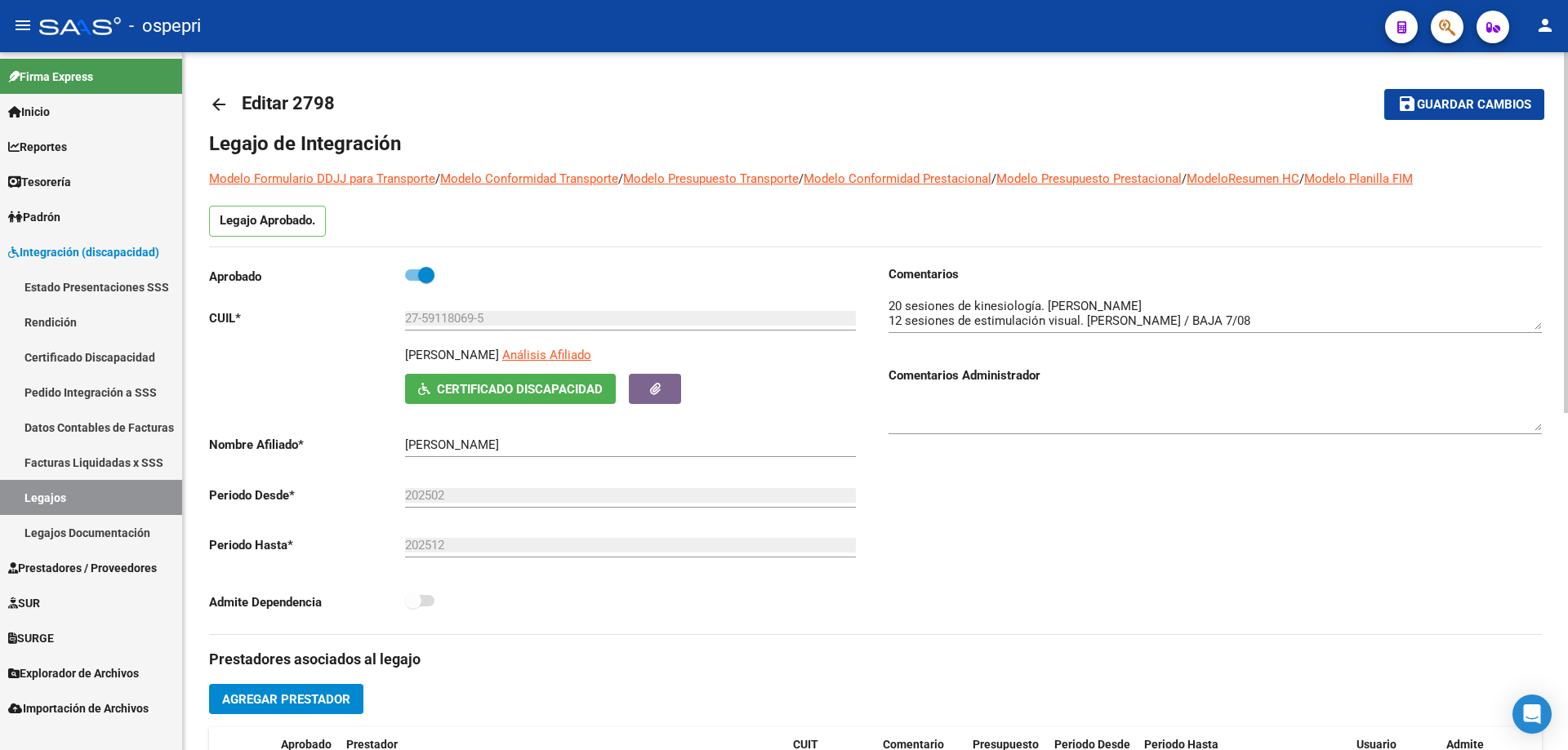
click at [212, 97] on mat-icon "arrow_back" at bounding box center [219, 104] width 20 height 20
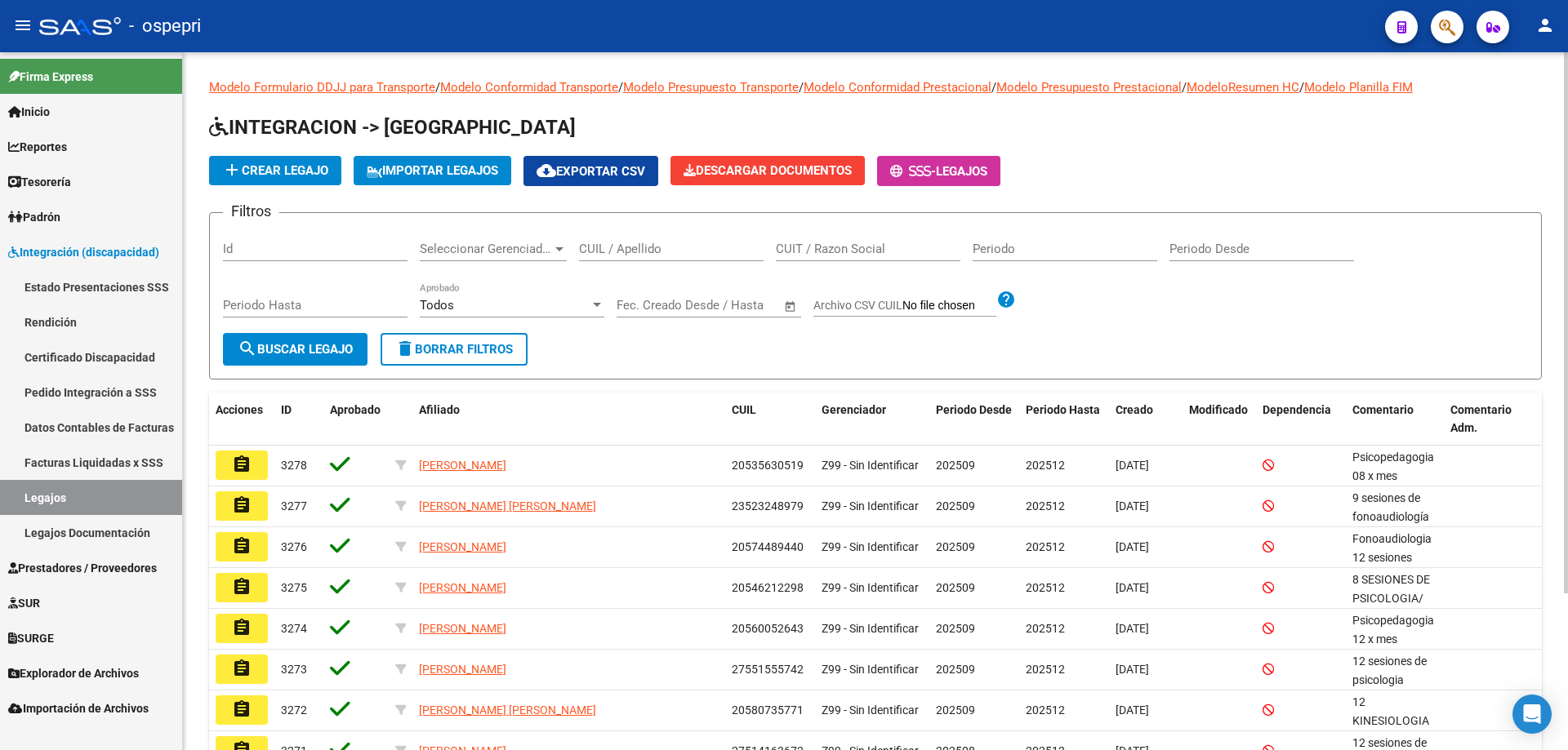
click at [712, 256] on input "CUIL / Apellido" at bounding box center [671, 248] width 184 height 15
paste input "27224730735"
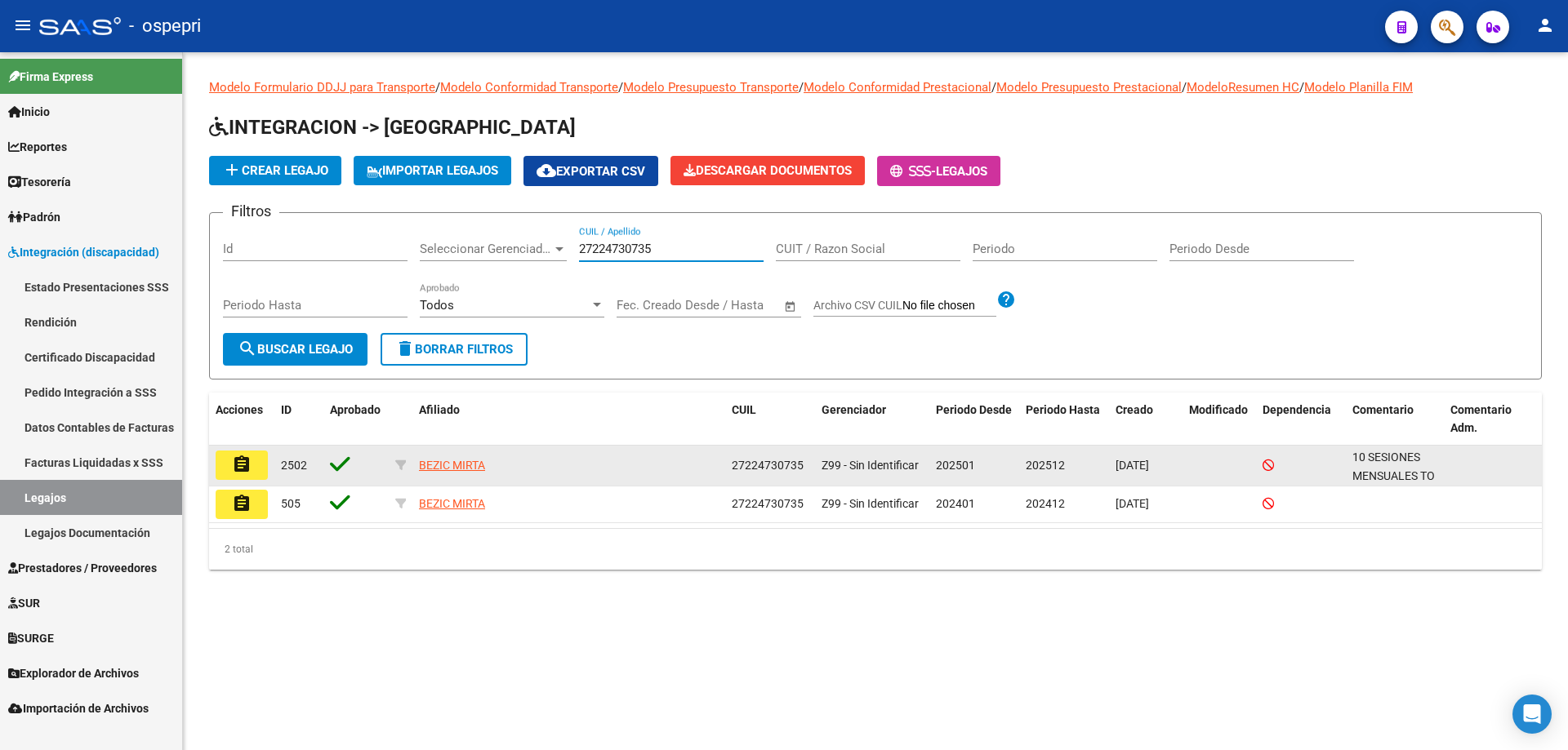
type input "27224730735"
click at [243, 463] on mat-icon "assignment" at bounding box center [242, 464] width 20 height 20
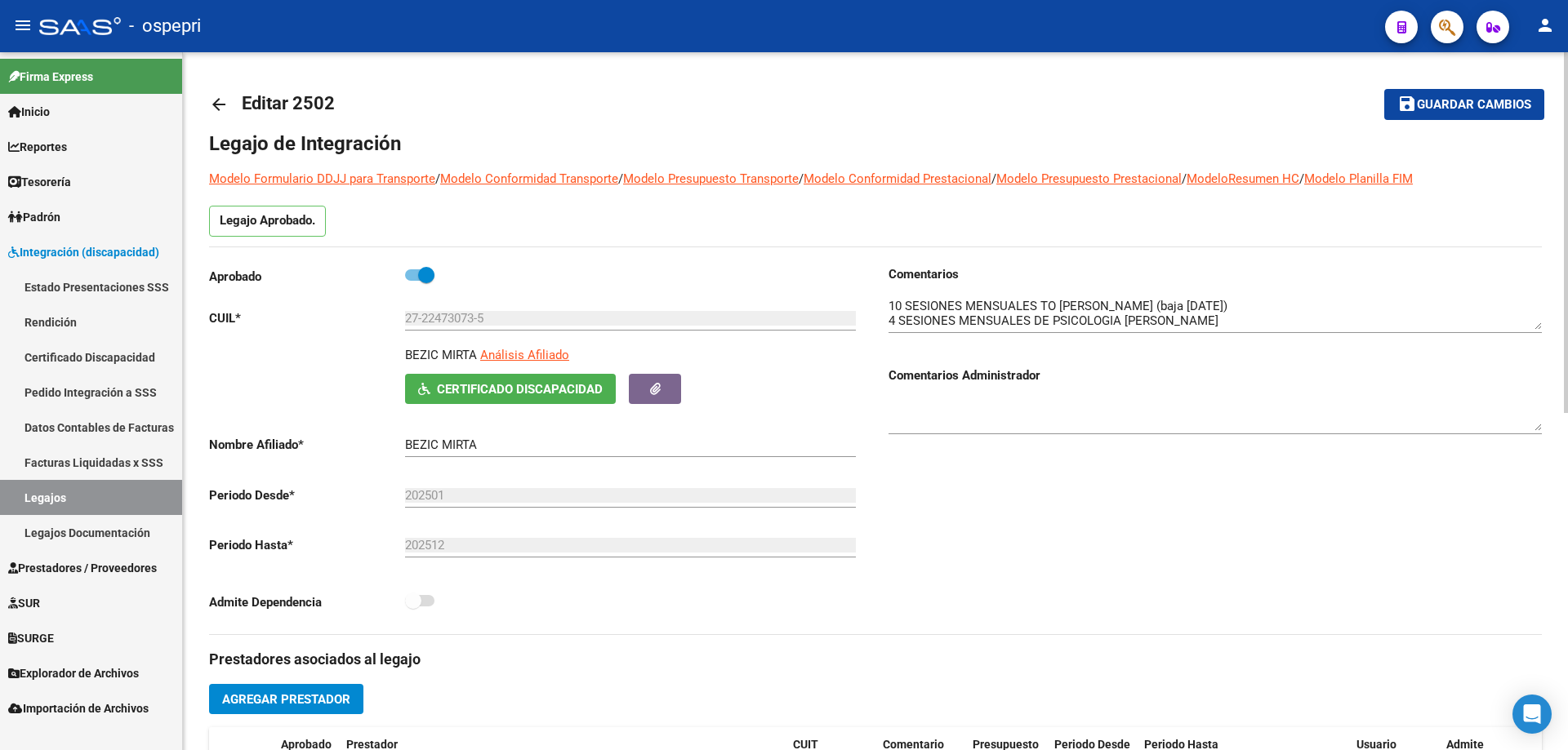
click at [203, 100] on div "arrow_back Editar 2502 save Guardar cambios Legajo de Integración Modelo Formul…" at bounding box center [875, 727] width 1384 height 1351
click at [224, 100] on mat-icon "arrow_back" at bounding box center [219, 104] width 20 height 20
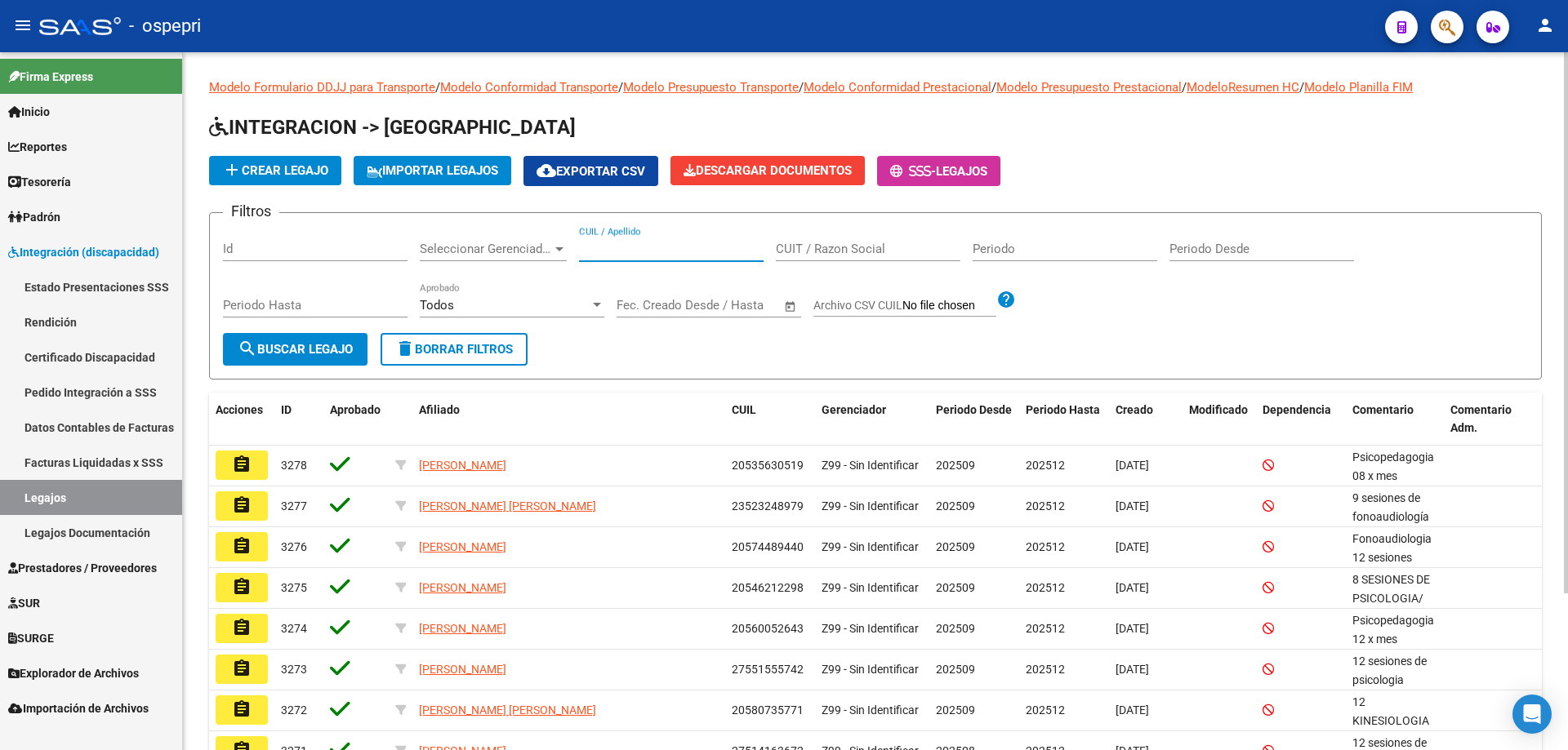
click at [638, 242] on input "CUIL / Apellido" at bounding box center [671, 248] width 184 height 15
paste input "27586464456"
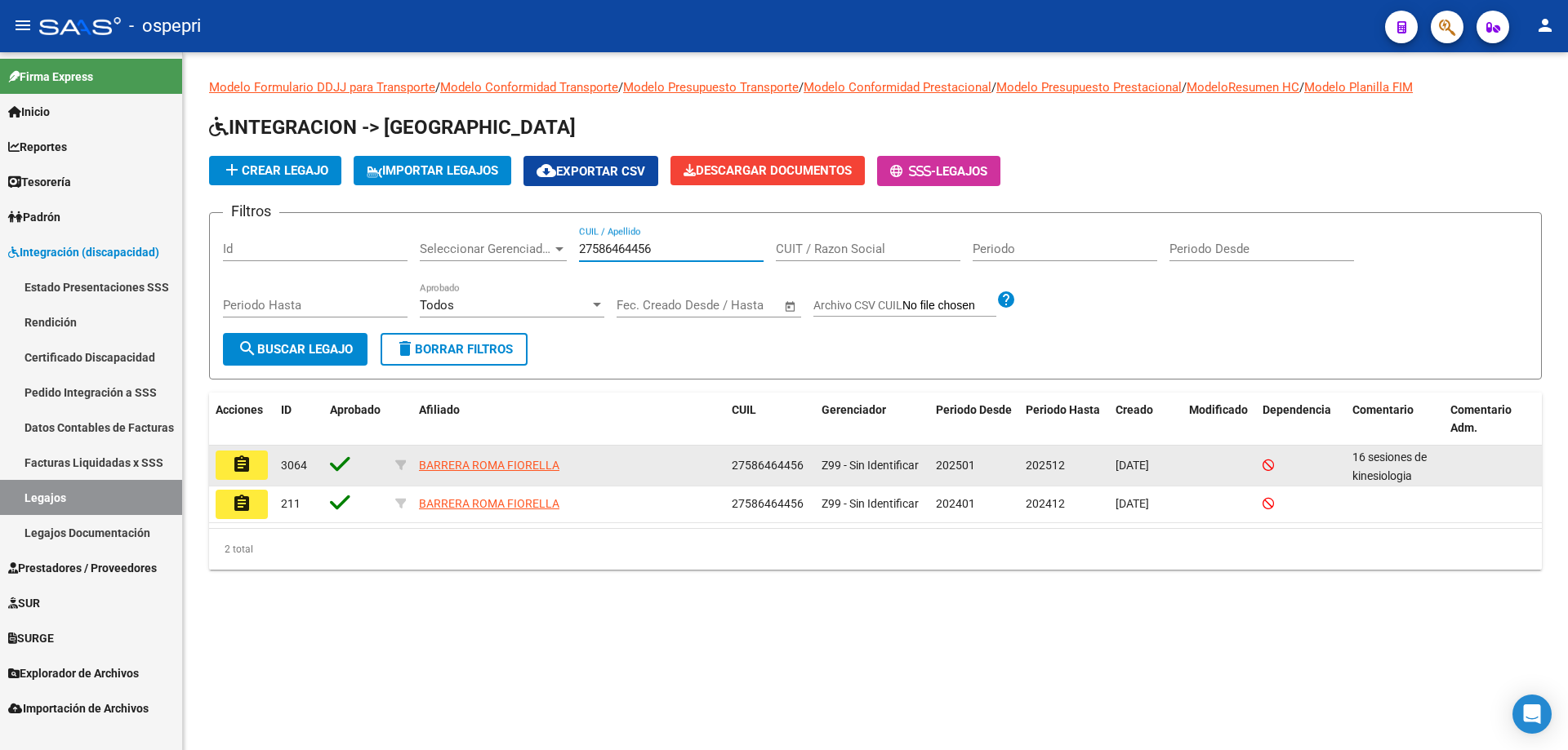
type input "27586464456"
click at [246, 456] on mat-icon "assignment" at bounding box center [242, 464] width 20 height 20
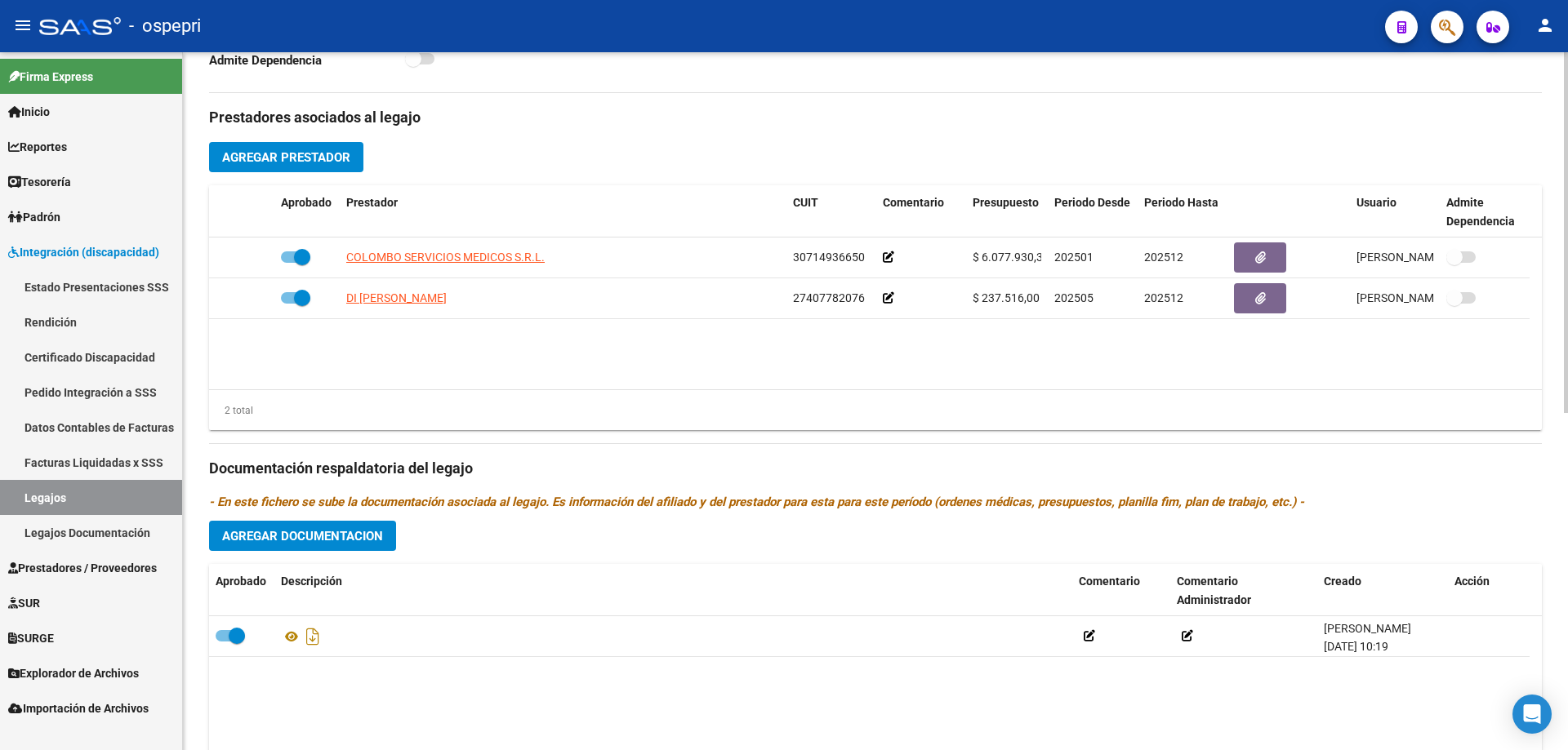
scroll to position [653, 0]
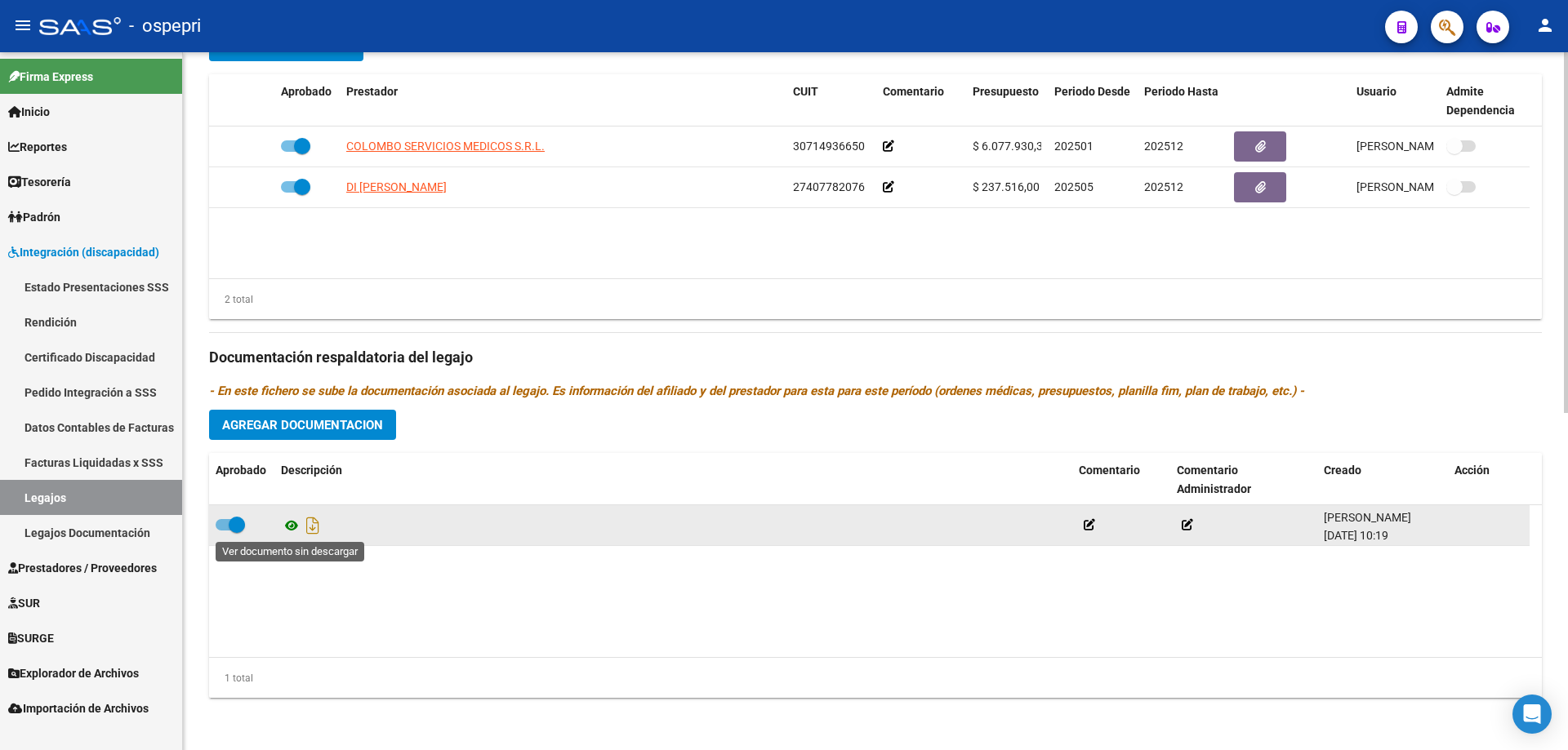
click at [292, 532] on icon at bounding box center [291, 526] width 21 height 20
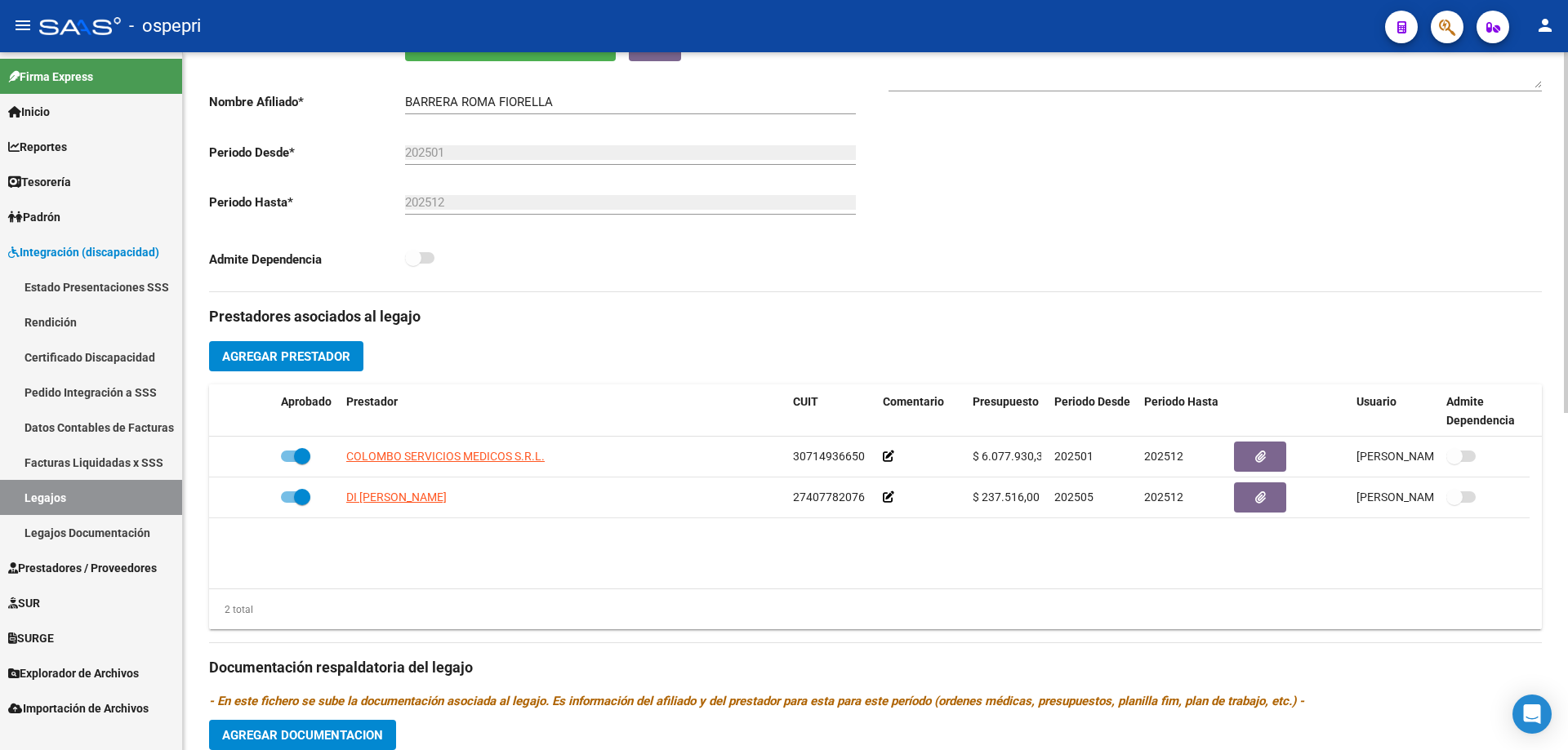
scroll to position [0, 0]
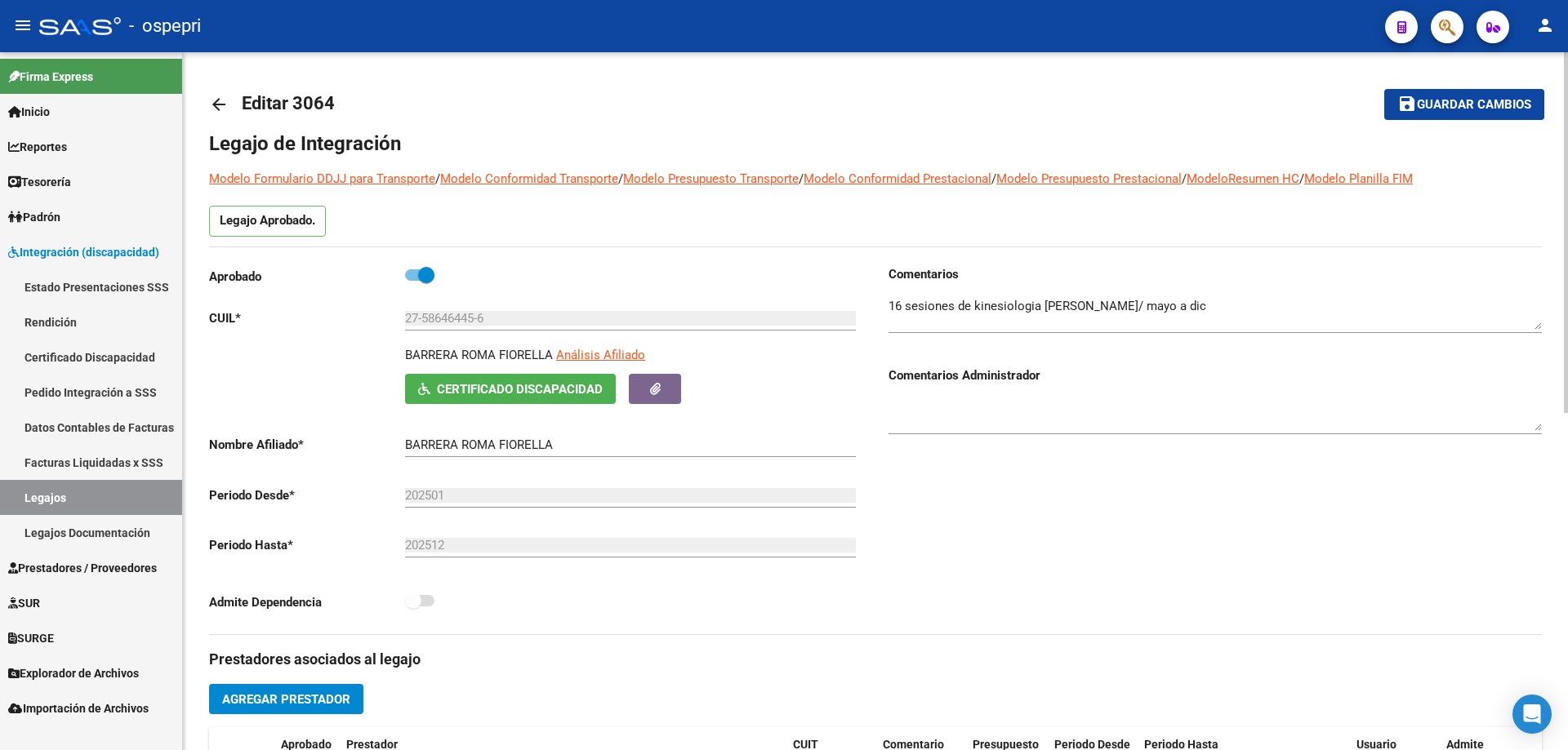
click at [216, 104] on mat-icon "arrow_back" at bounding box center [219, 104] width 20 height 20
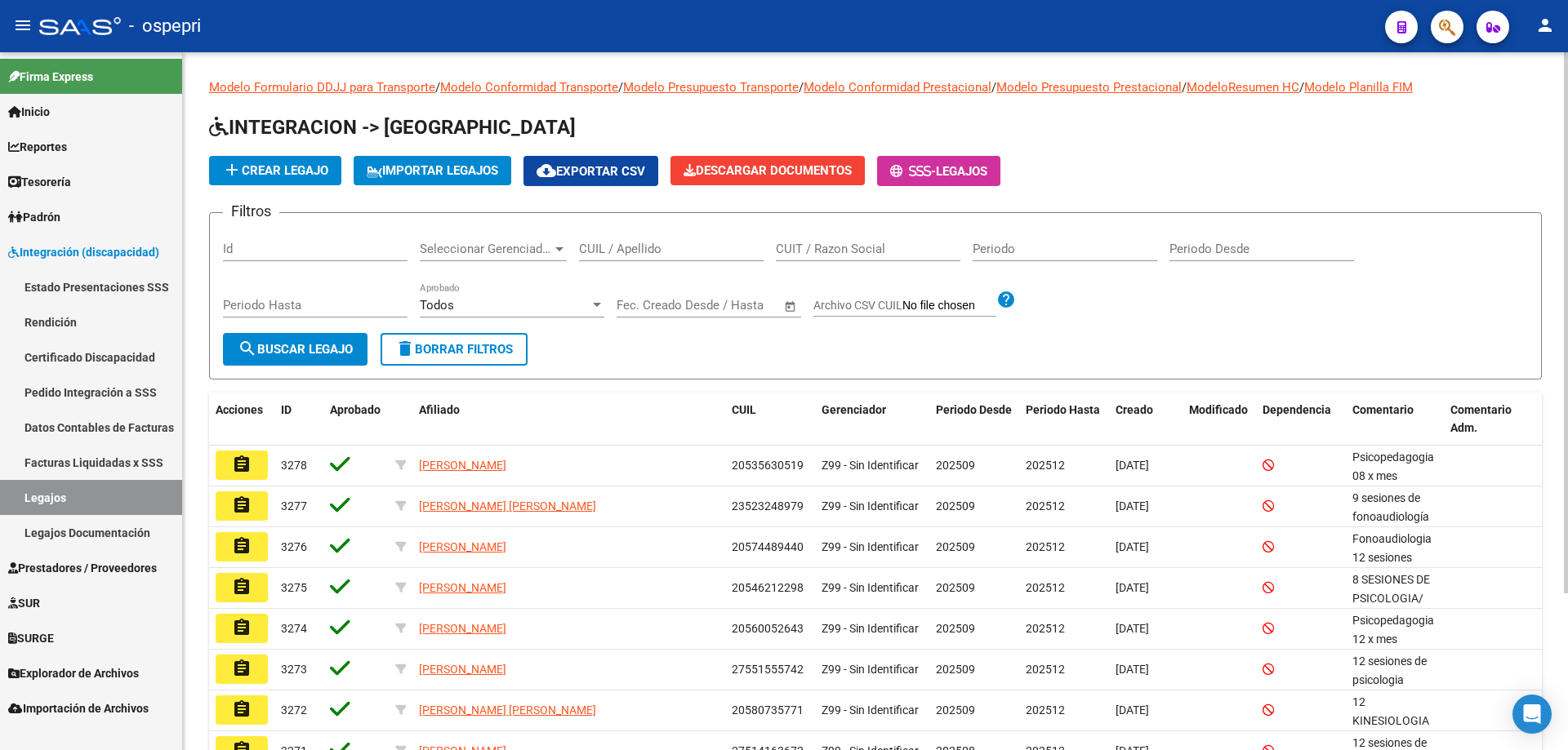
click at [1455, 231] on div "Filtros Id Seleccionar Gerenciador Seleccionar Gerenciador CUIL / Apellido CUIT…" at bounding box center [875, 279] width 1305 height 107
click at [1432, 264] on div "Filtros Id Seleccionar Gerenciador Seleccionar Gerenciador CUIL / Apellido CUIT…" at bounding box center [875, 279] width 1305 height 107
click at [628, 248] on input "CUIL / Apellido" at bounding box center [671, 248] width 184 height 15
paste input "27568465267"
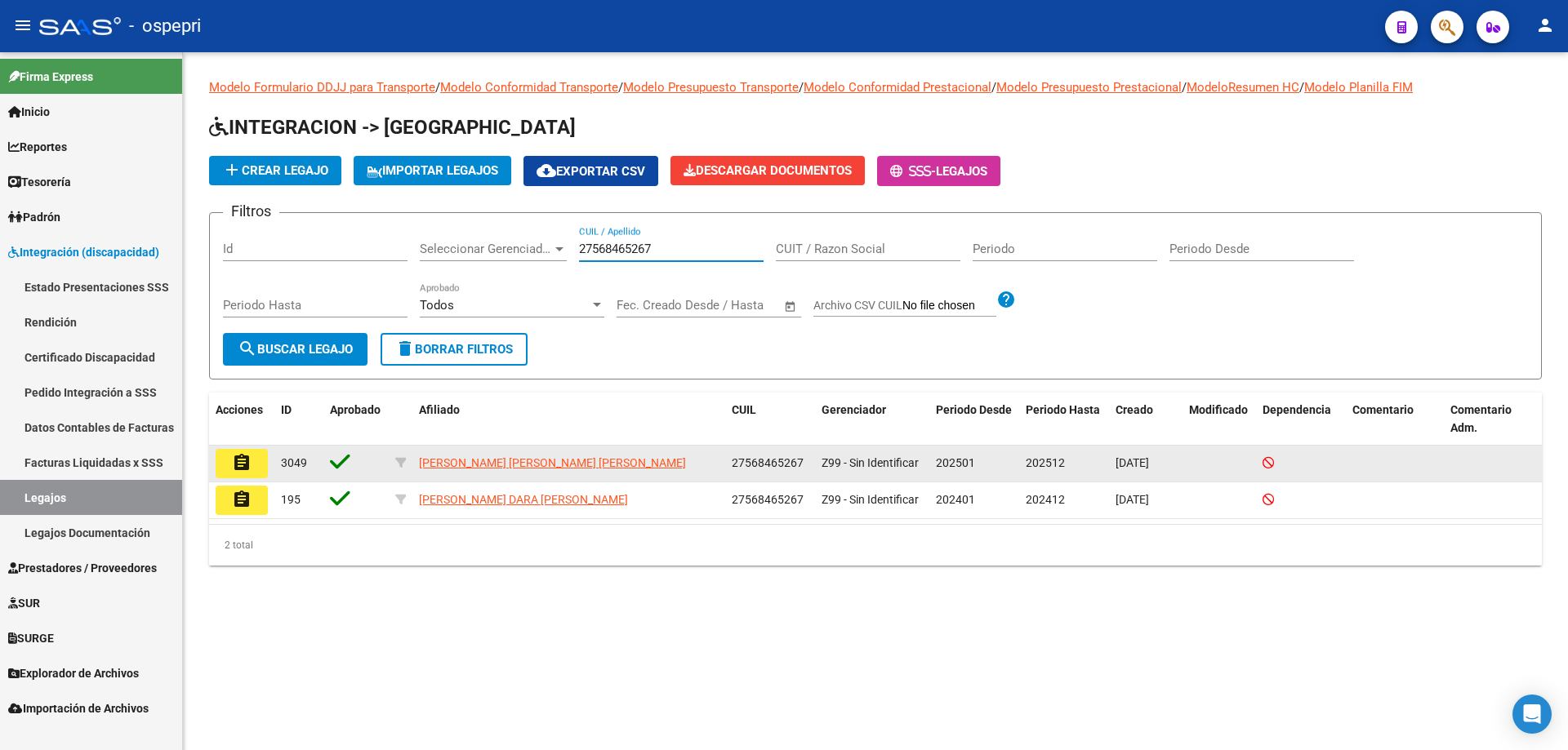
type input "27568465267"
click at [245, 465] on mat-icon "assignment" at bounding box center [242, 462] width 20 height 20
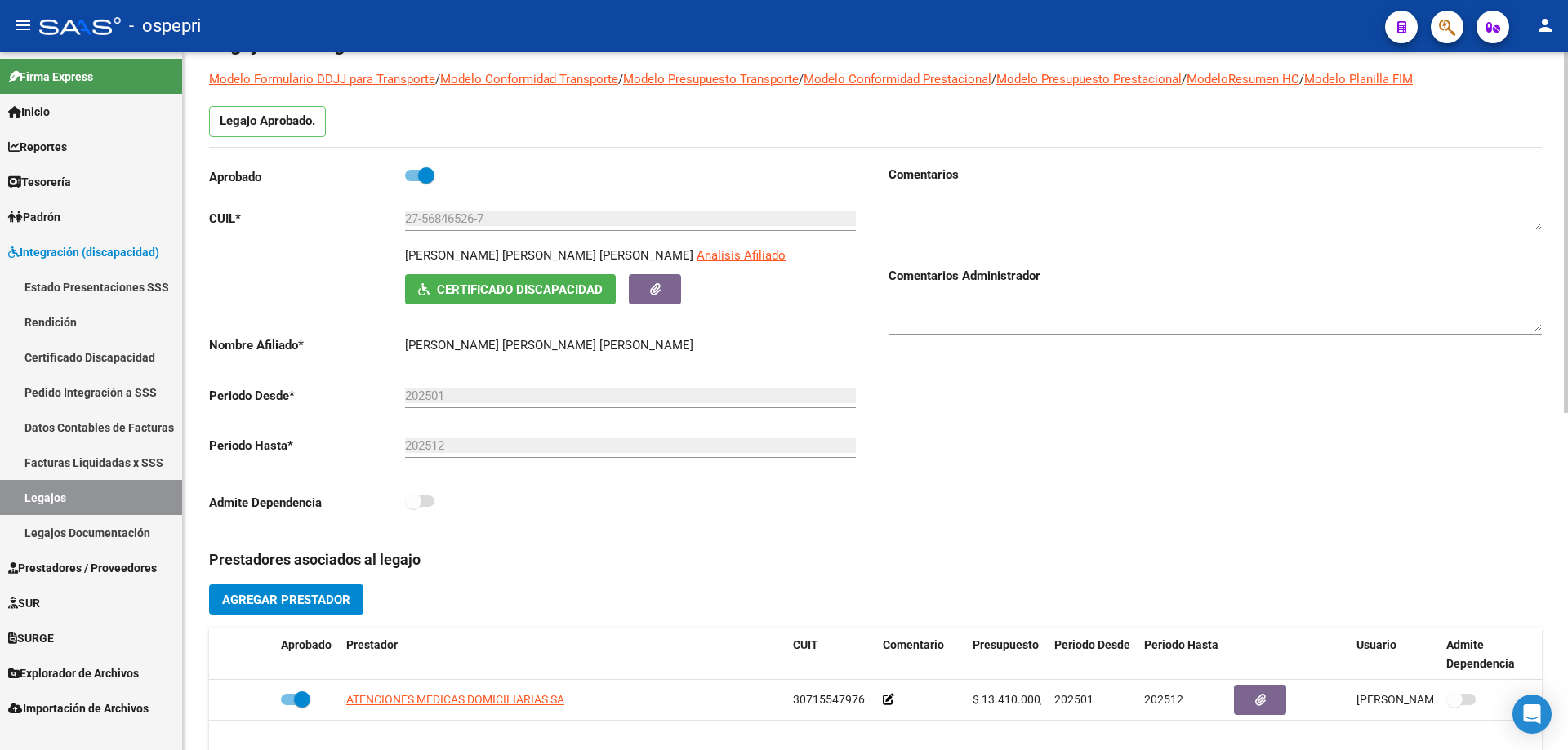
scroll to position [82, 0]
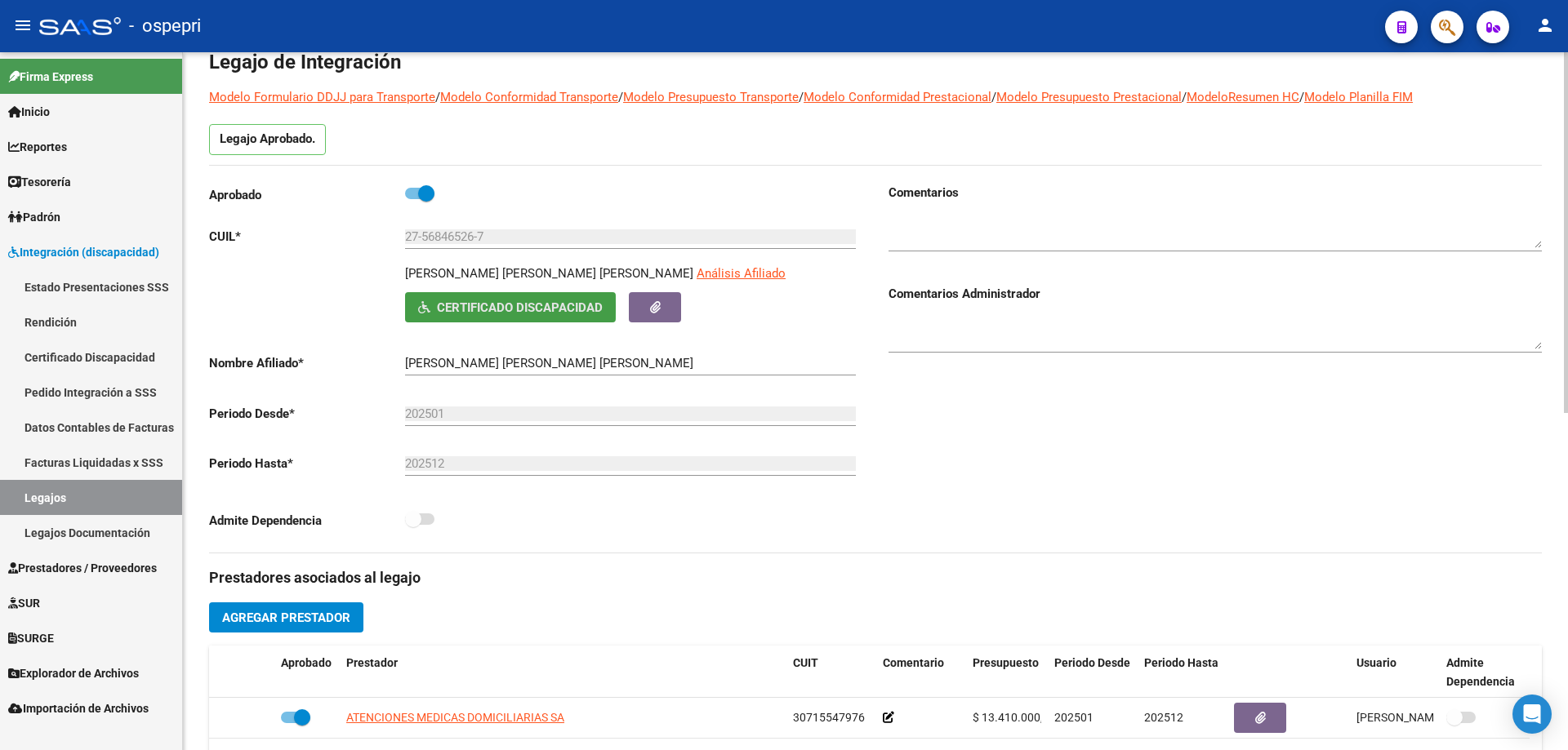
click at [474, 306] on span "Certificado Discapacidad" at bounding box center [520, 307] width 166 height 15
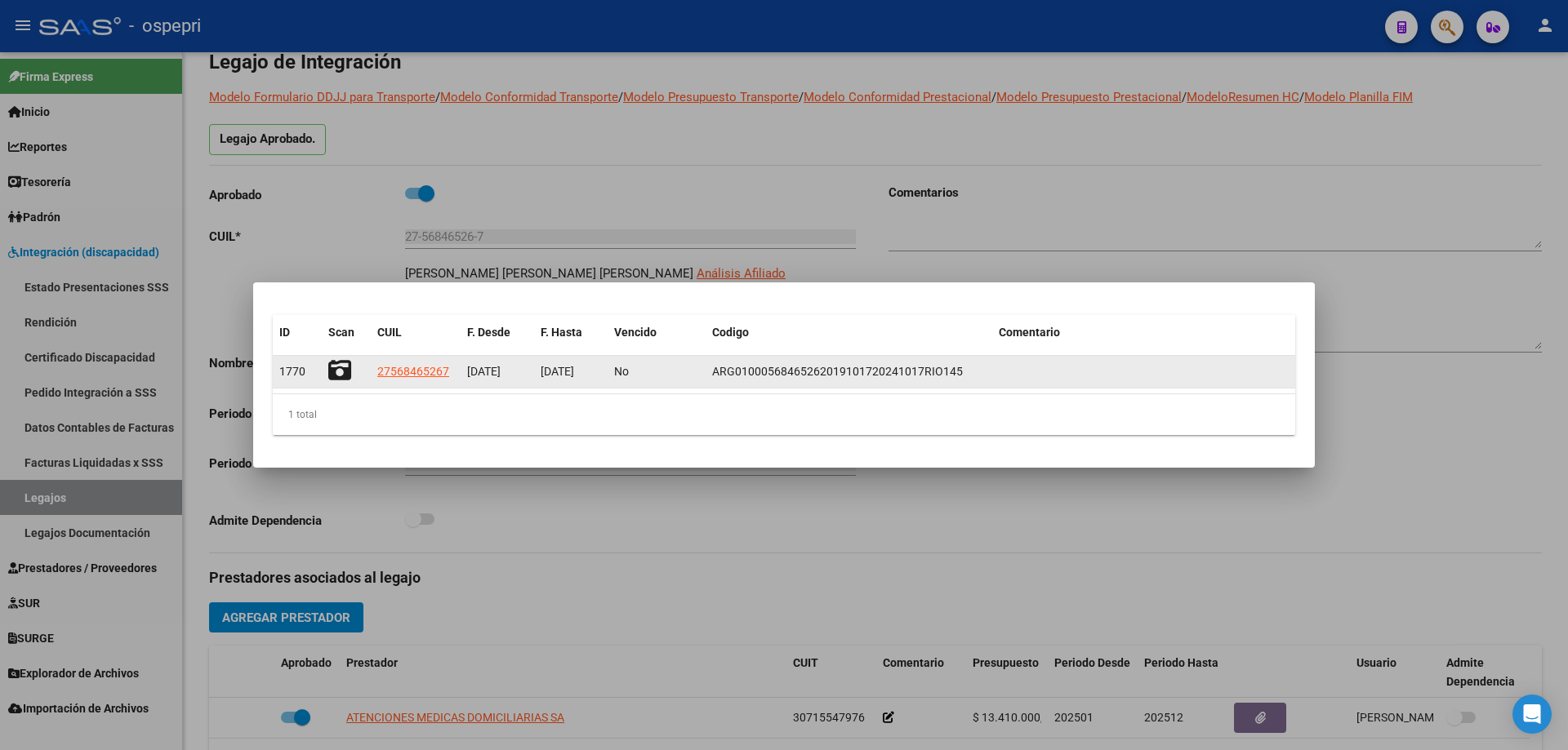
click at [335, 370] on icon at bounding box center [340, 370] width 23 height 23
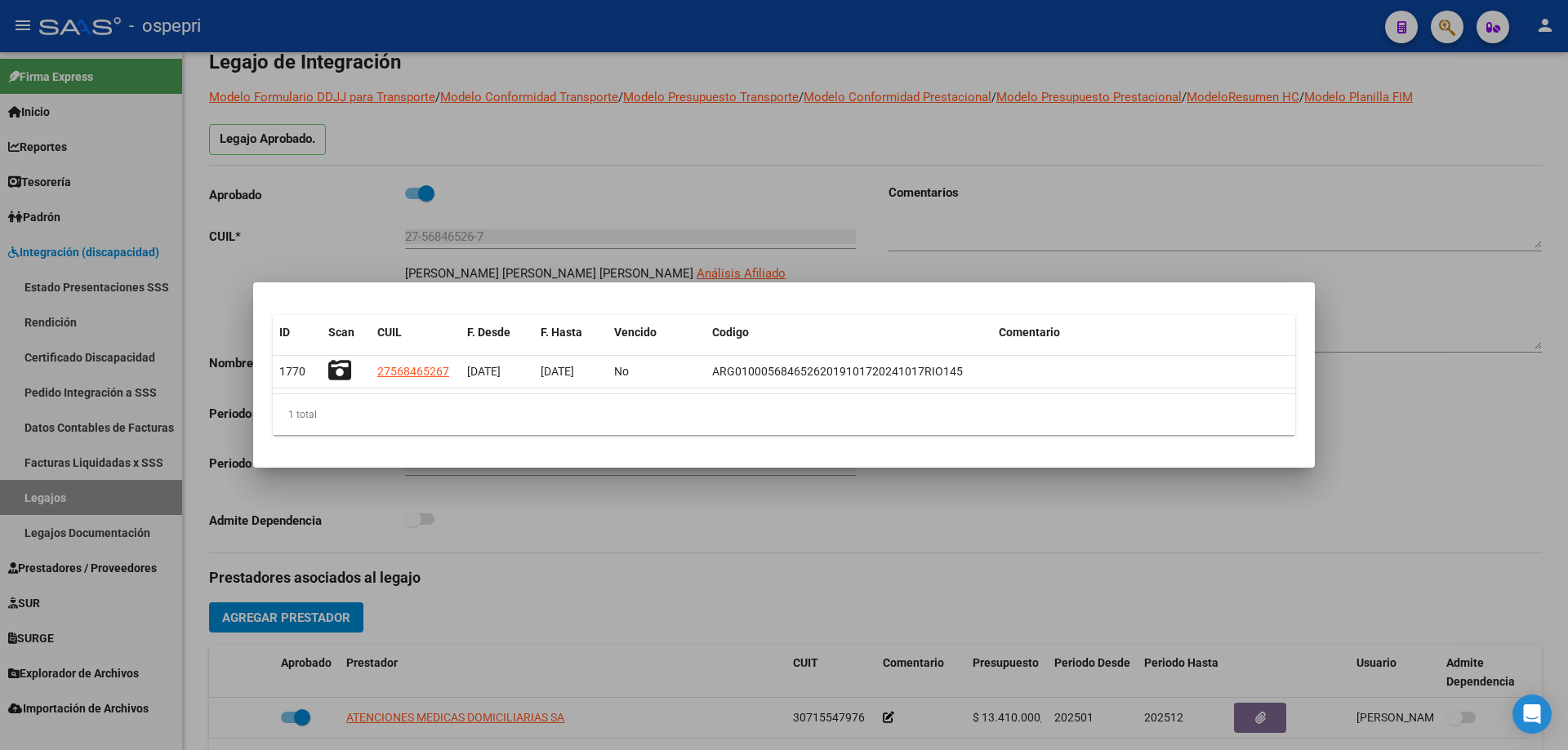
click at [691, 203] on div at bounding box center [784, 375] width 1568 height 750
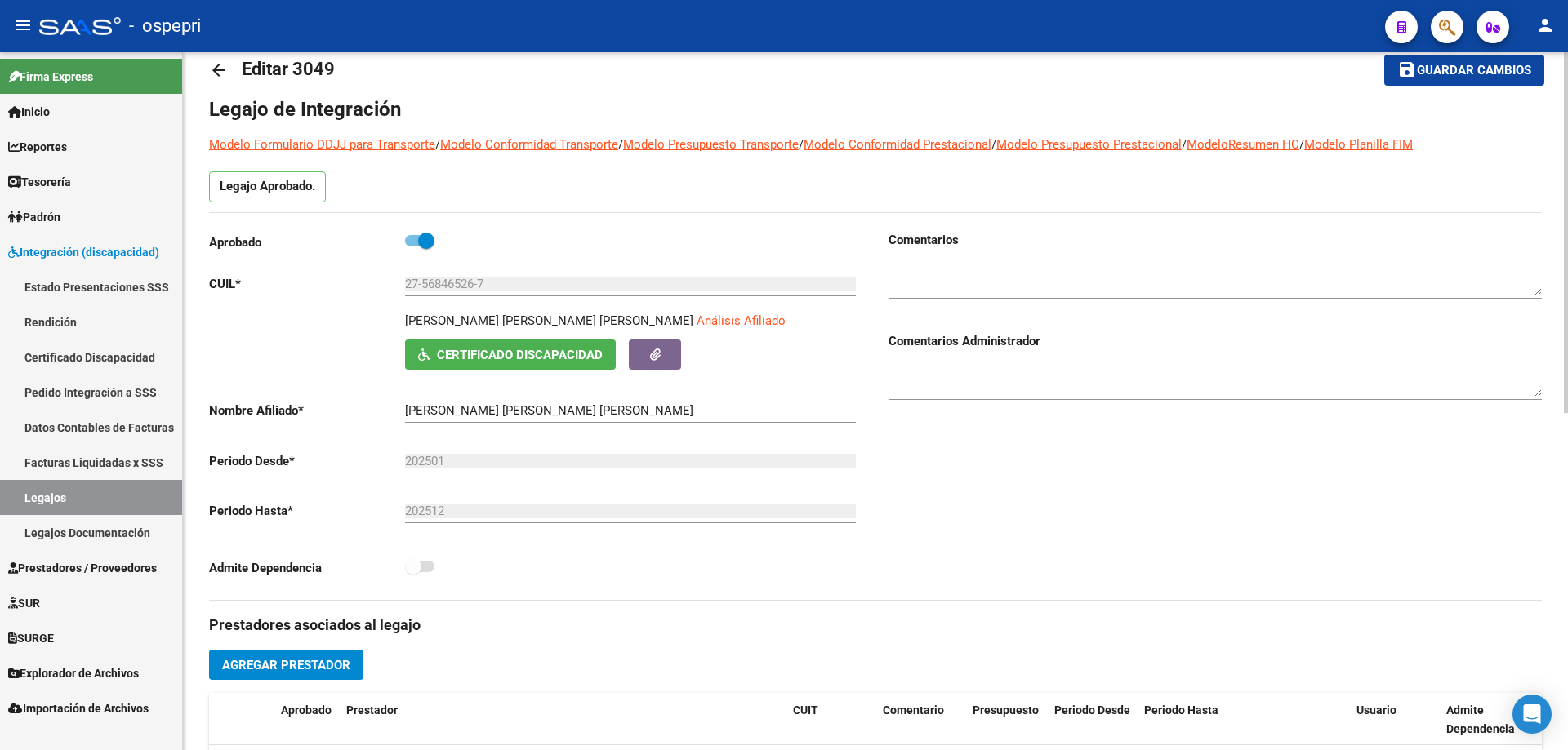
scroll to position [0, 0]
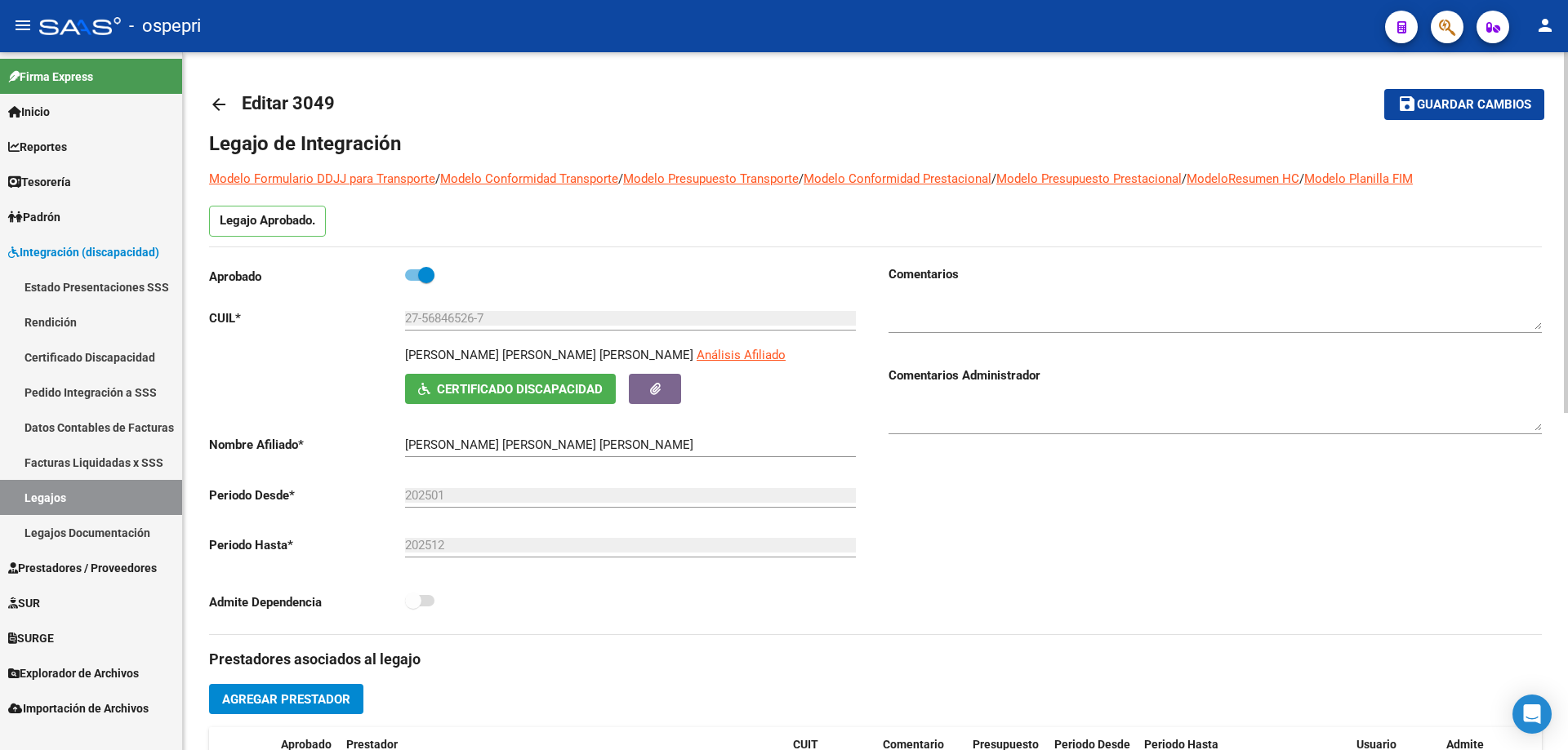
click at [213, 97] on mat-icon "arrow_back" at bounding box center [219, 104] width 20 height 20
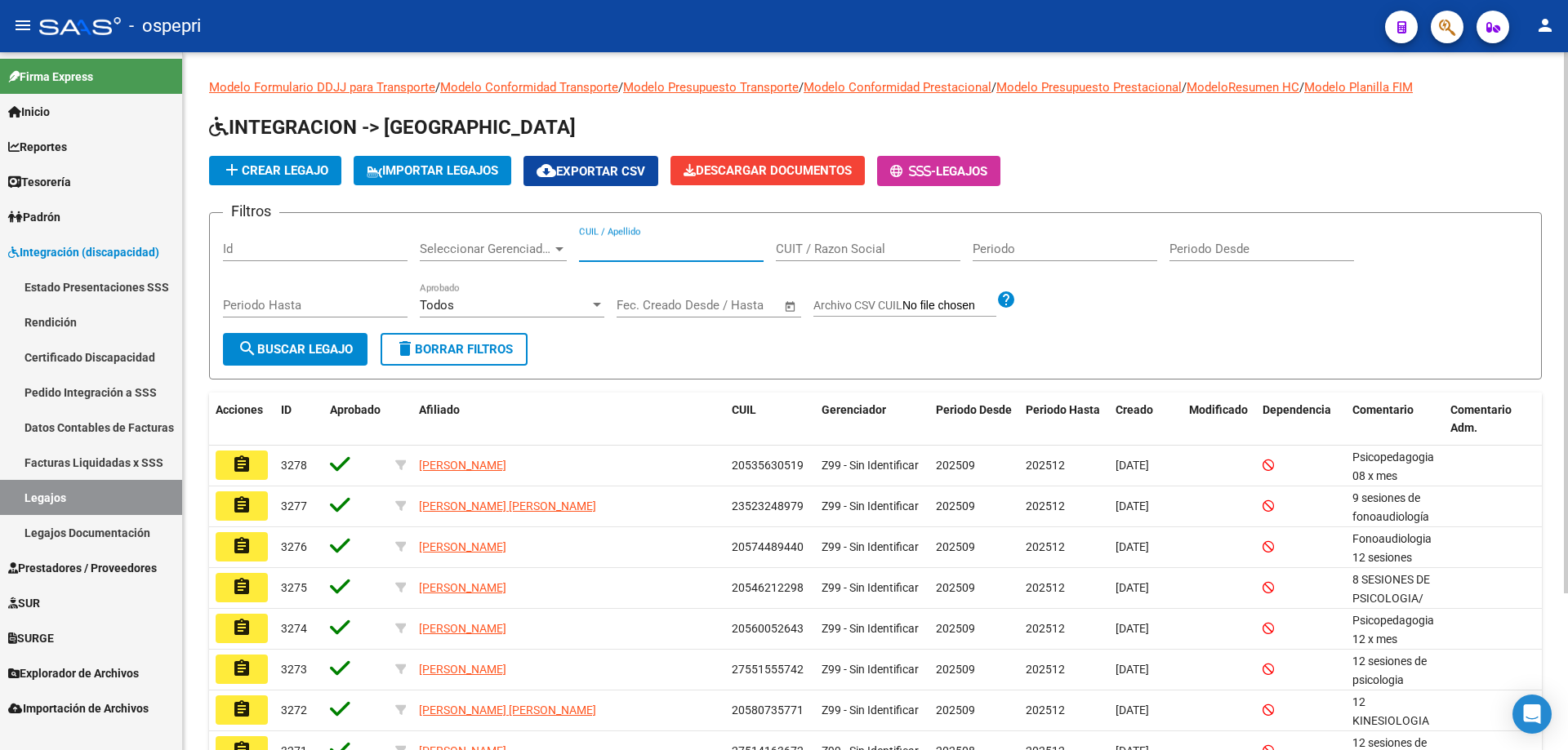
click at [630, 245] on input "CUIL / Apellido" at bounding box center [671, 248] width 184 height 15
paste input "20579216191"
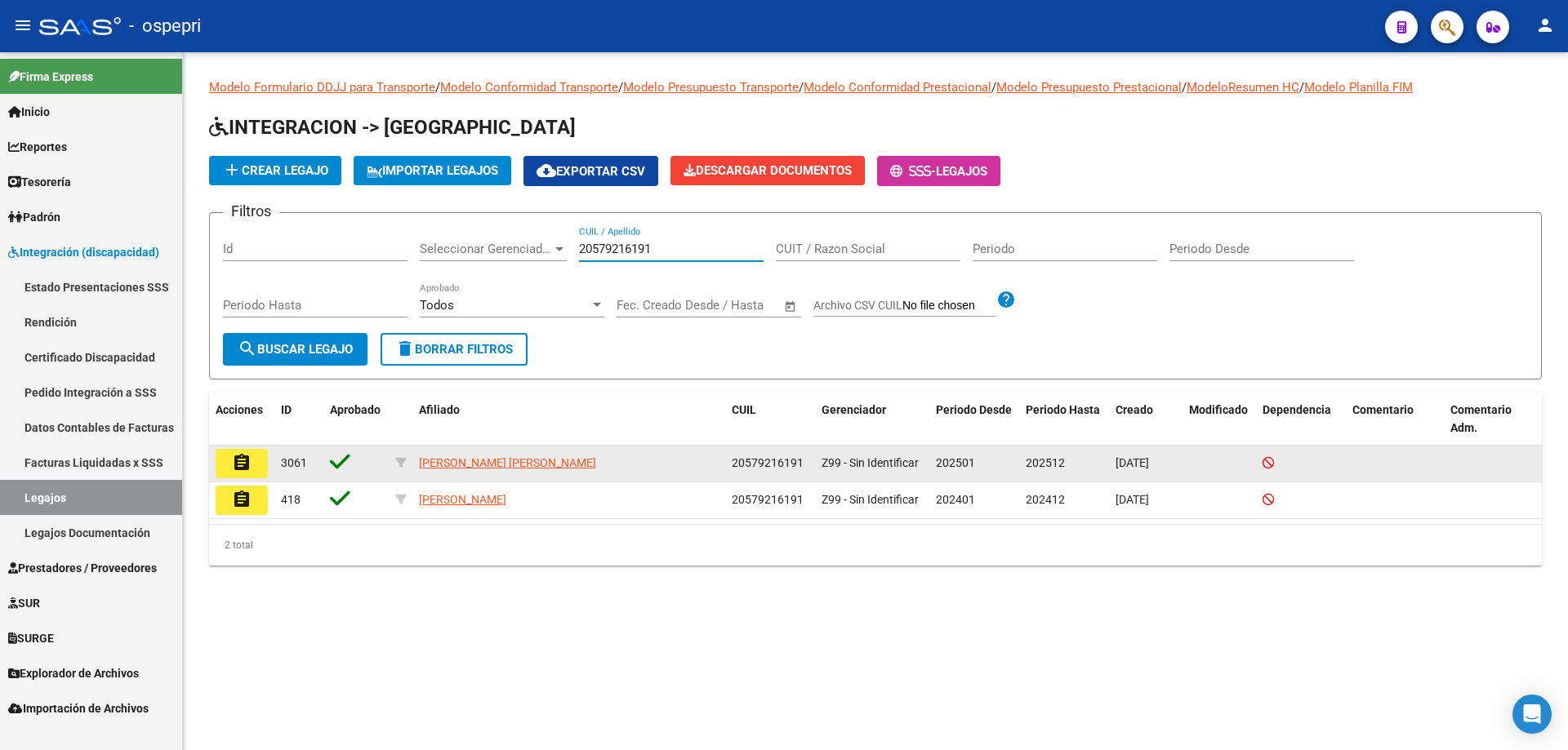
type input "20579216191"
click at [246, 455] on mat-icon "assignment" at bounding box center [242, 462] width 20 height 20
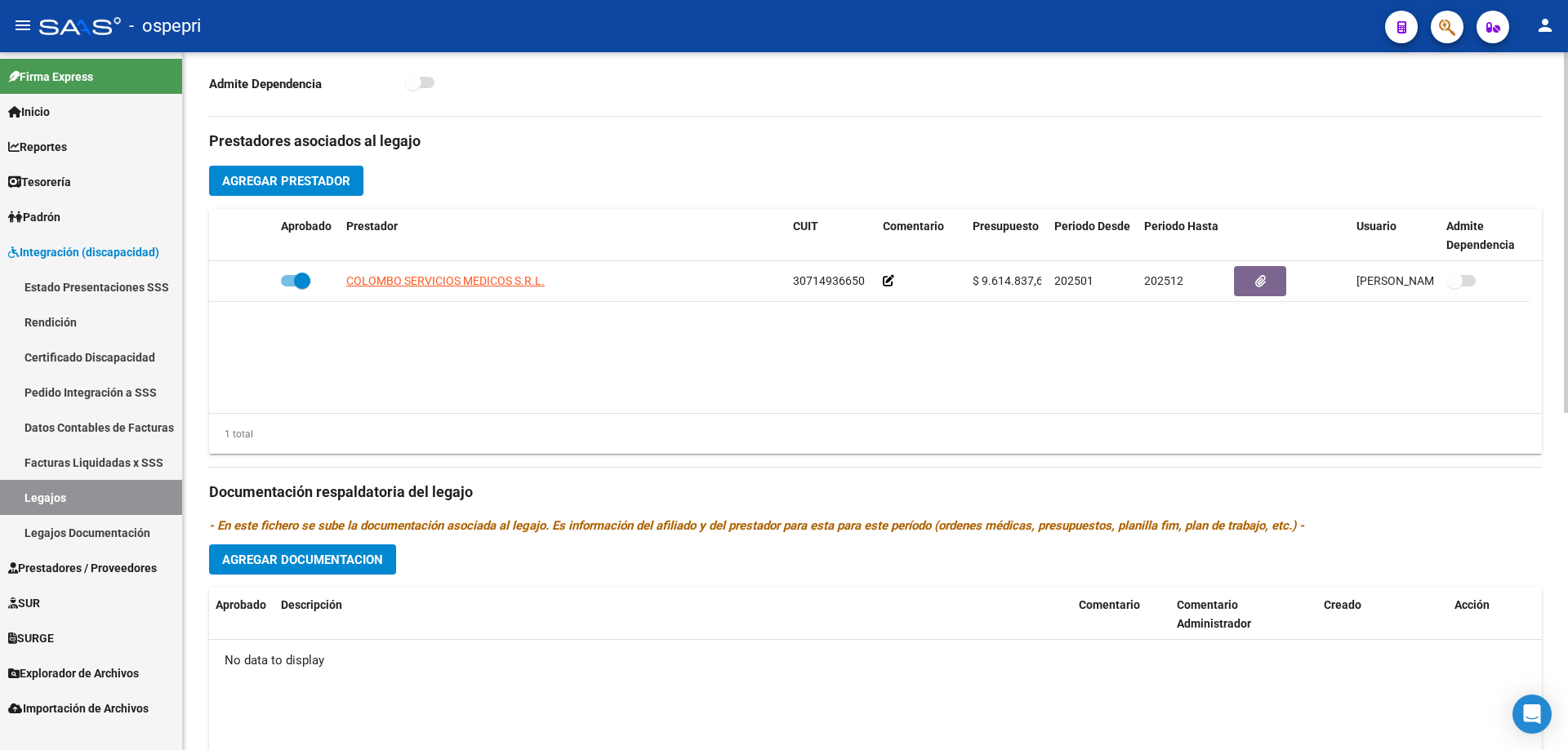
scroll to position [163, 0]
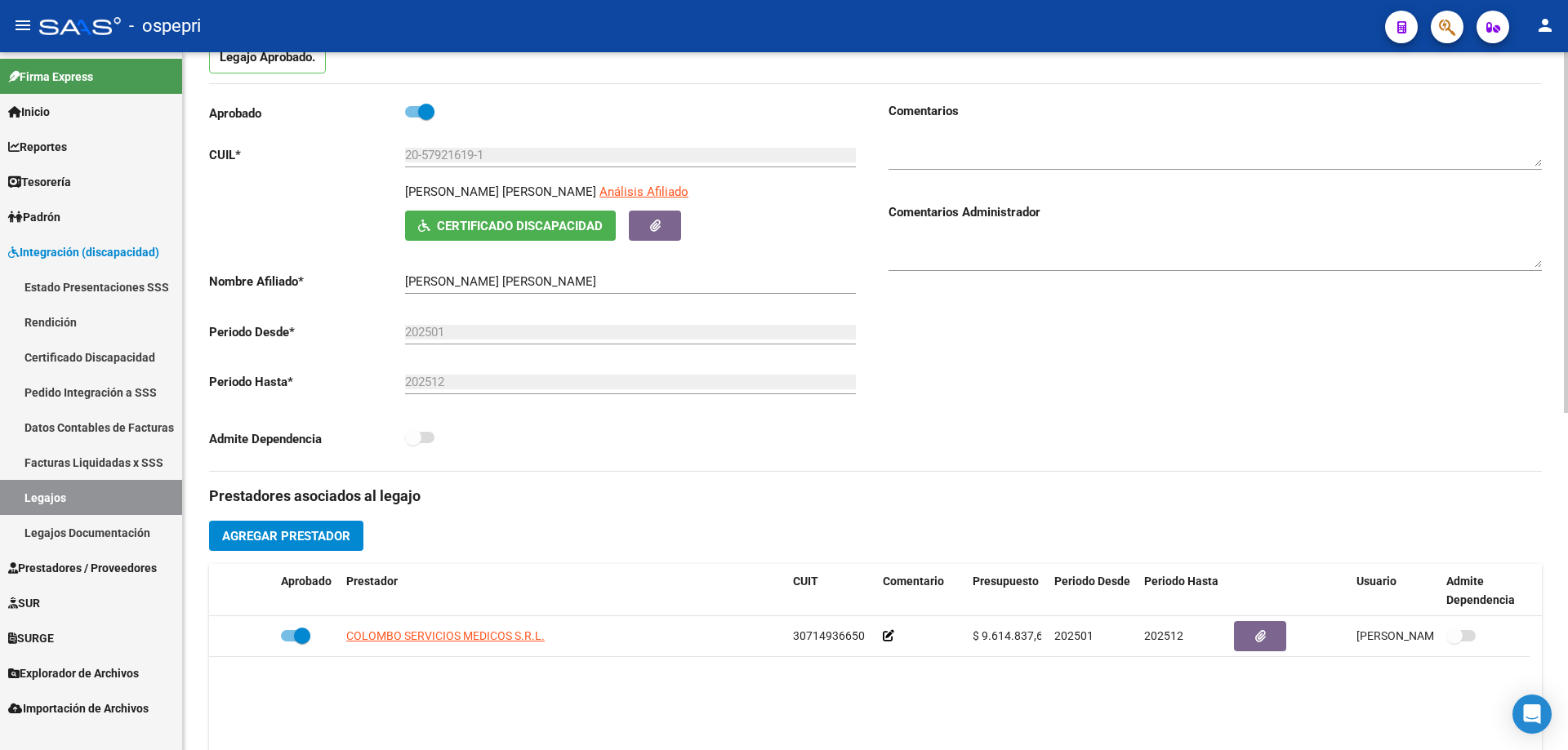
click at [482, 219] on span "Certificado Discapacidad" at bounding box center [520, 225] width 166 height 15
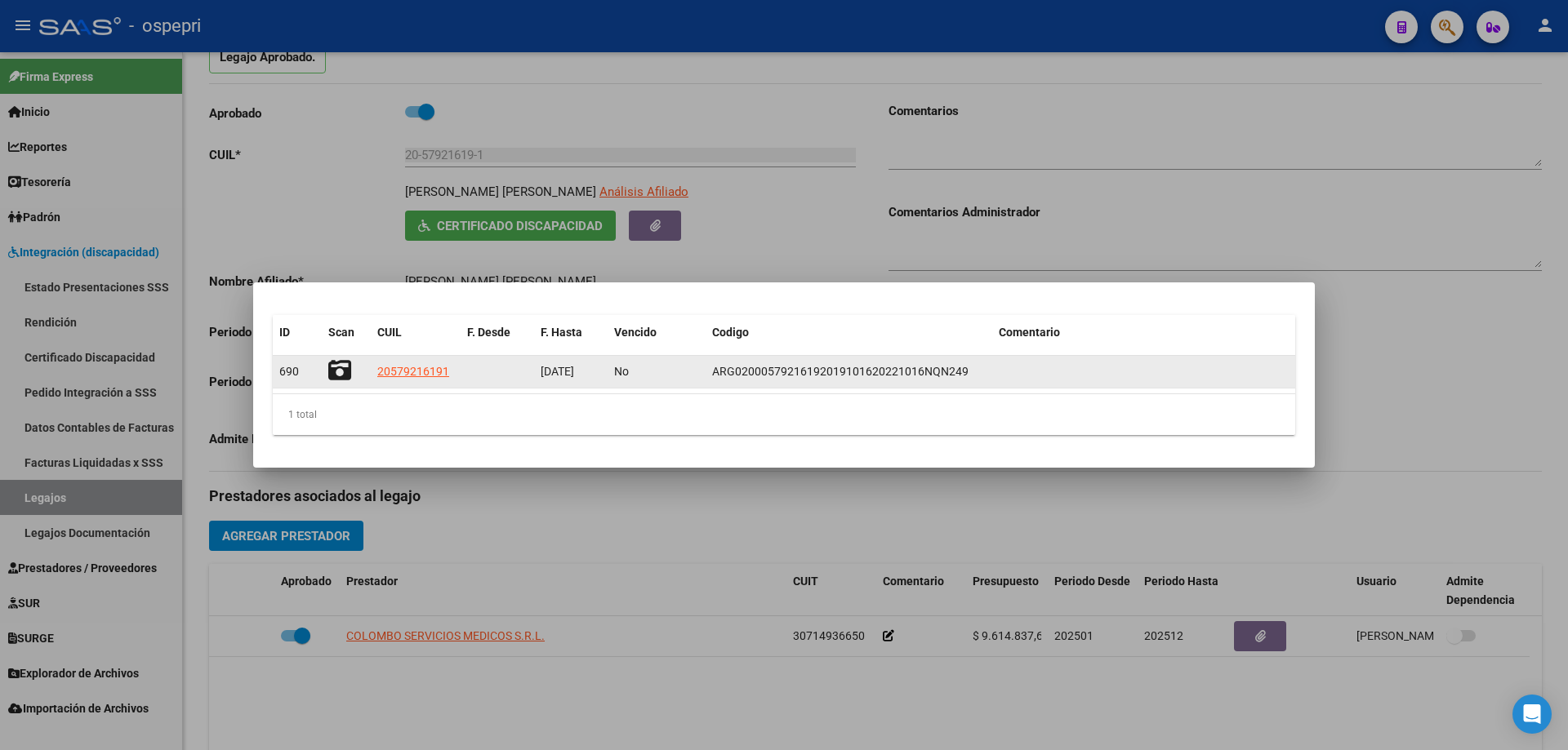
click at [331, 367] on icon at bounding box center [340, 370] width 23 height 23
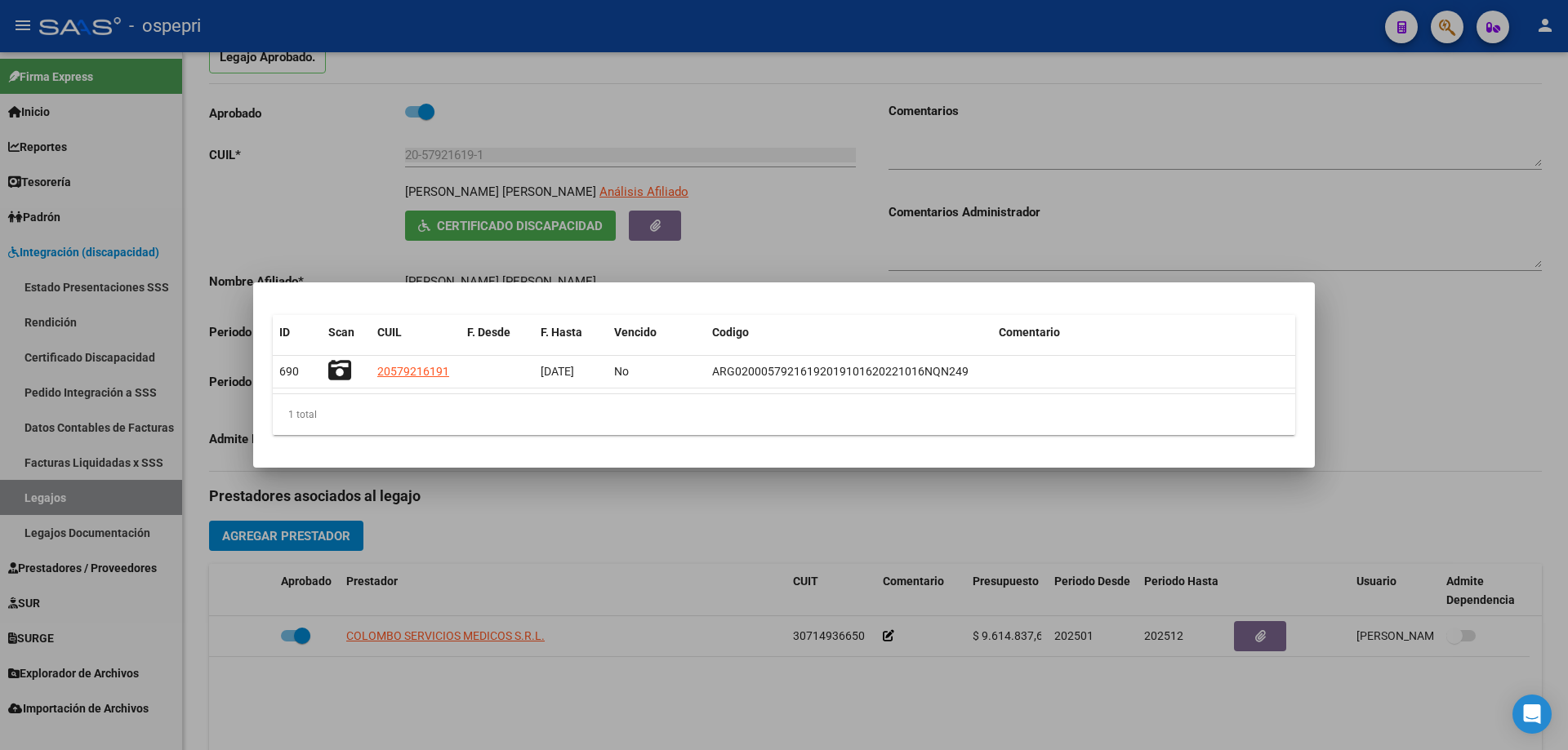
click at [742, 225] on div at bounding box center [784, 375] width 1568 height 750
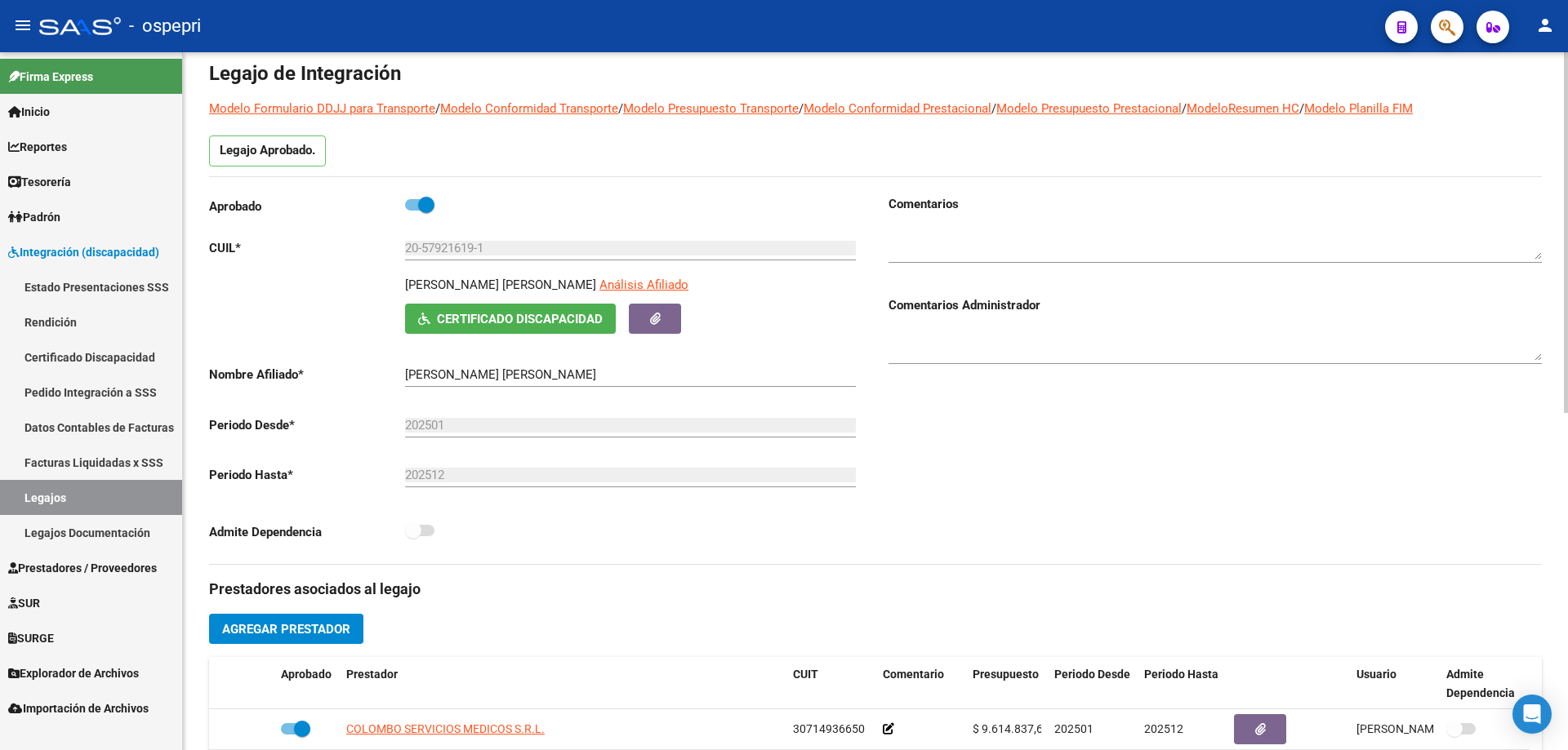
scroll to position [0, 0]
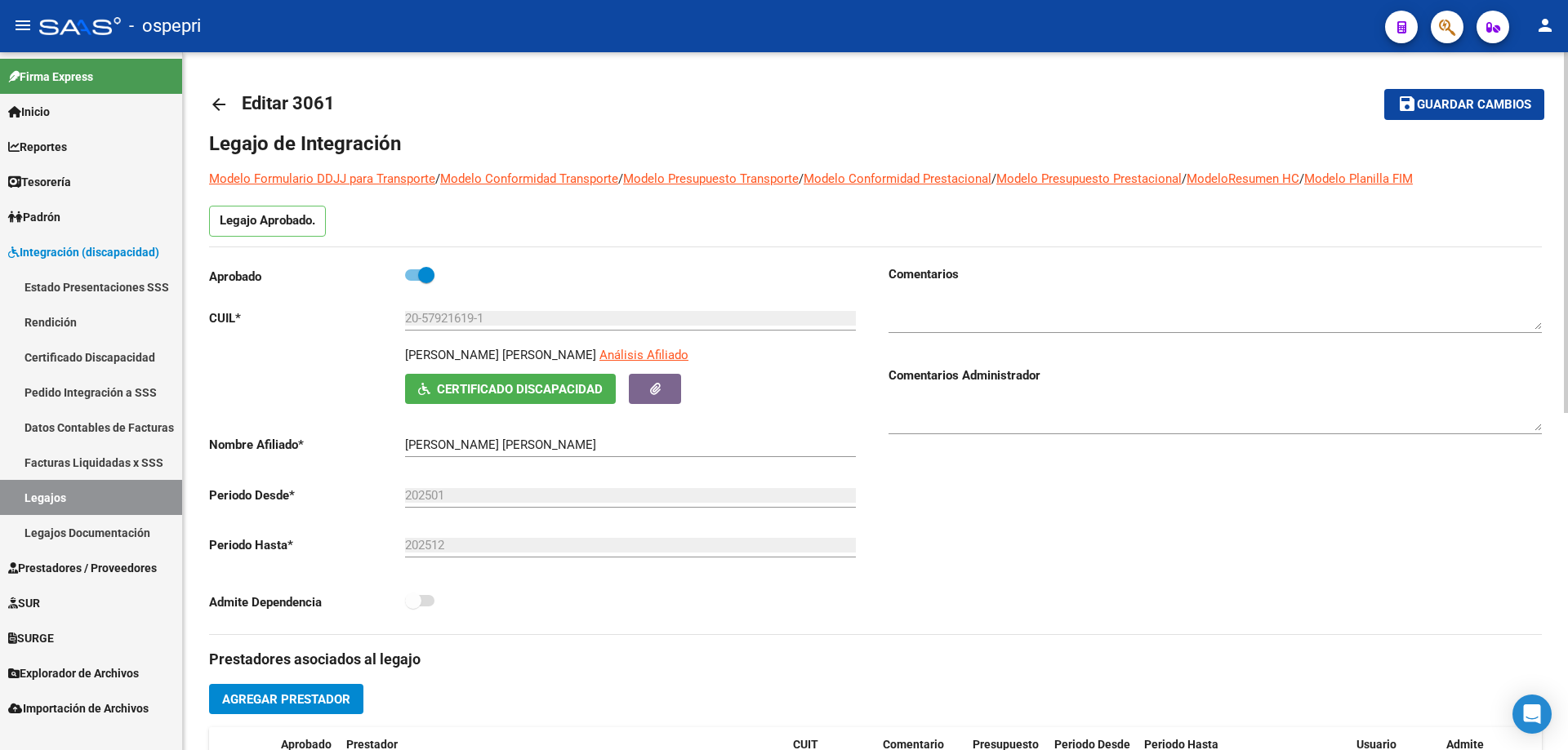
click at [223, 106] on mat-icon "arrow_back" at bounding box center [219, 104] width 20 height 20
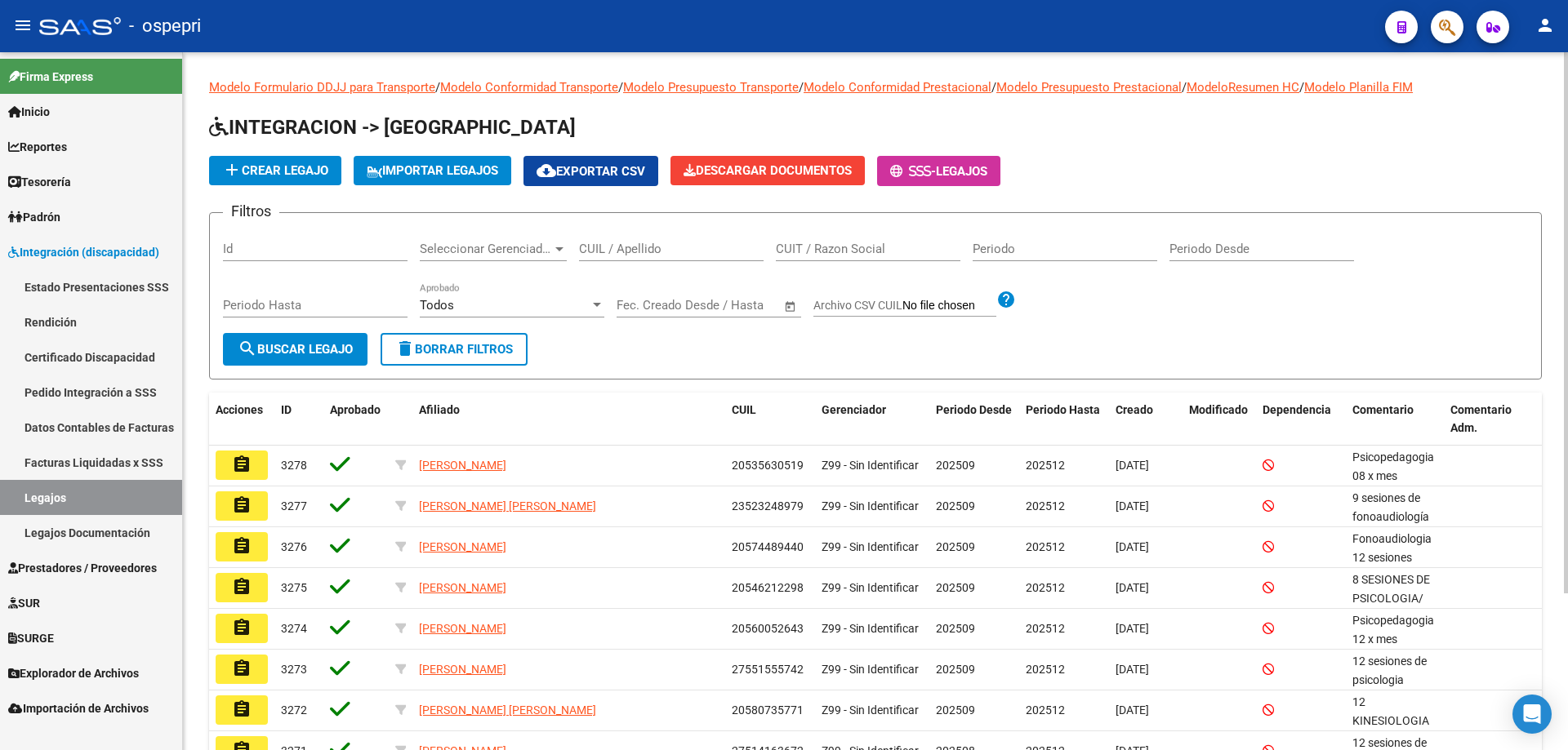
click at [670, 248] on input "CUIL / Apellido" at bounding box center [671, 248] width 184 height 15
paste input "20460689415"
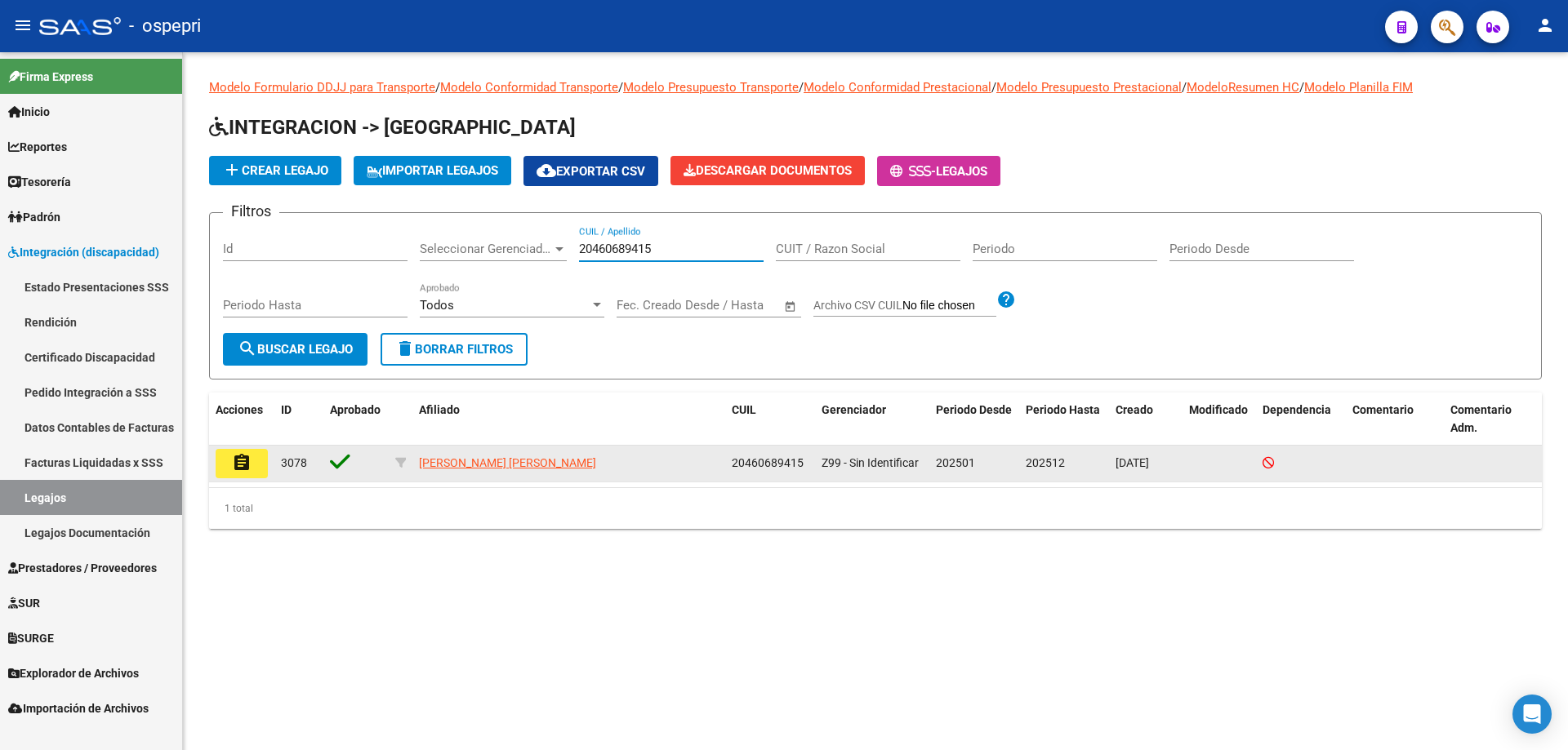
type input "20460689415"
click at [243, 470] on mat-icon "assignment" at bounding box center [242, 462] width 20 height 20
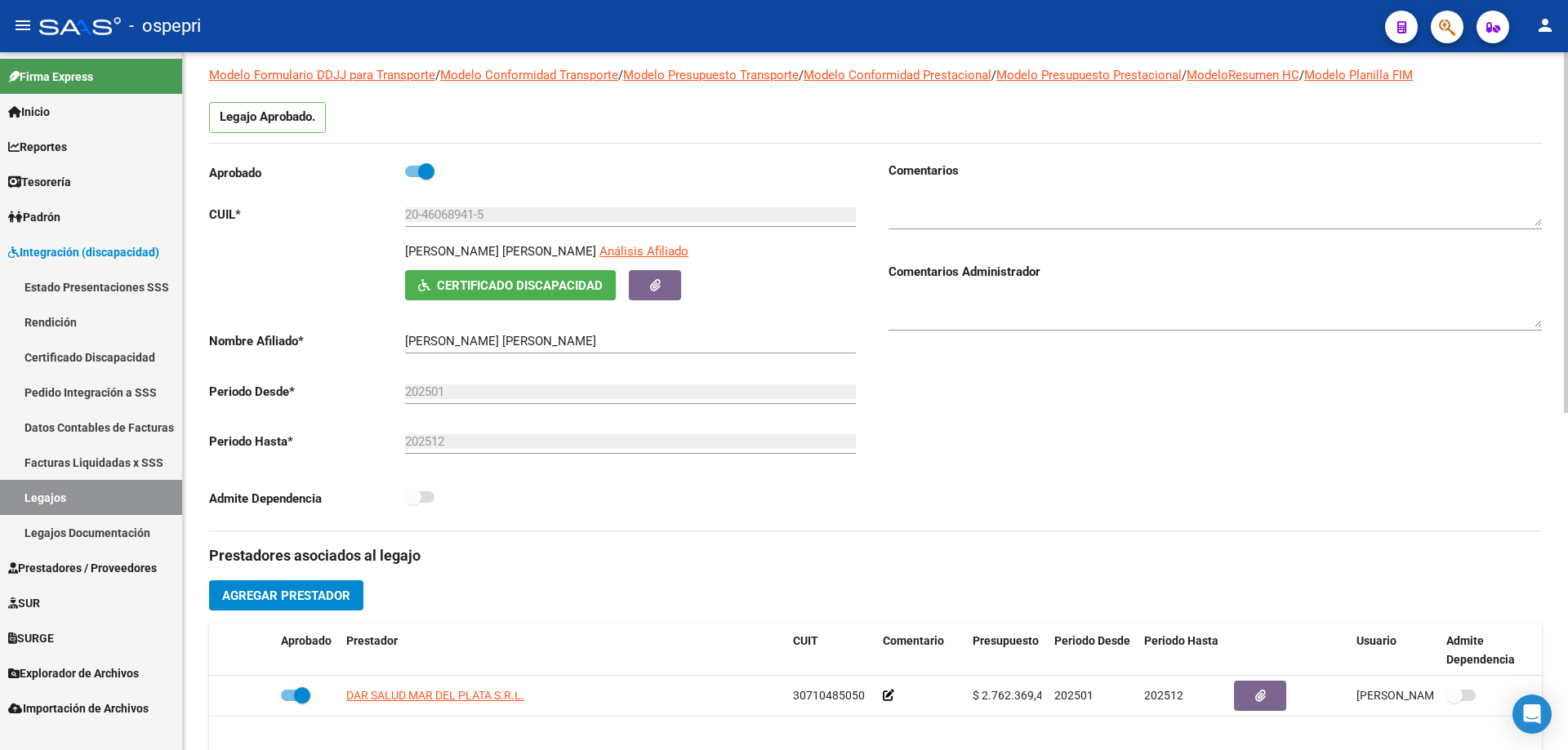
scroll to position [82, 0]
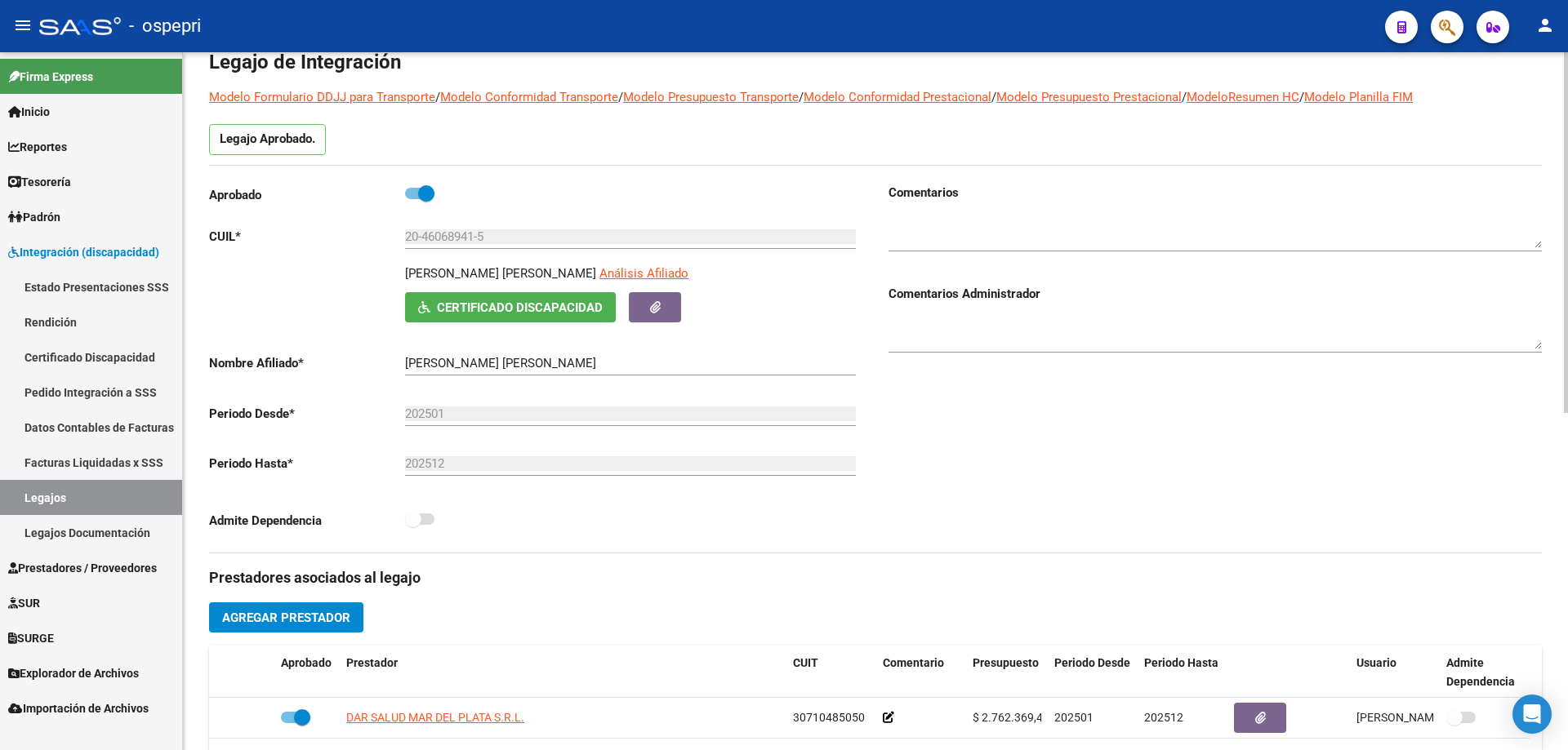
click at [457, 302] on span "Certificado Discapacidad" at bounding box center [520, 307] width 166 height 15
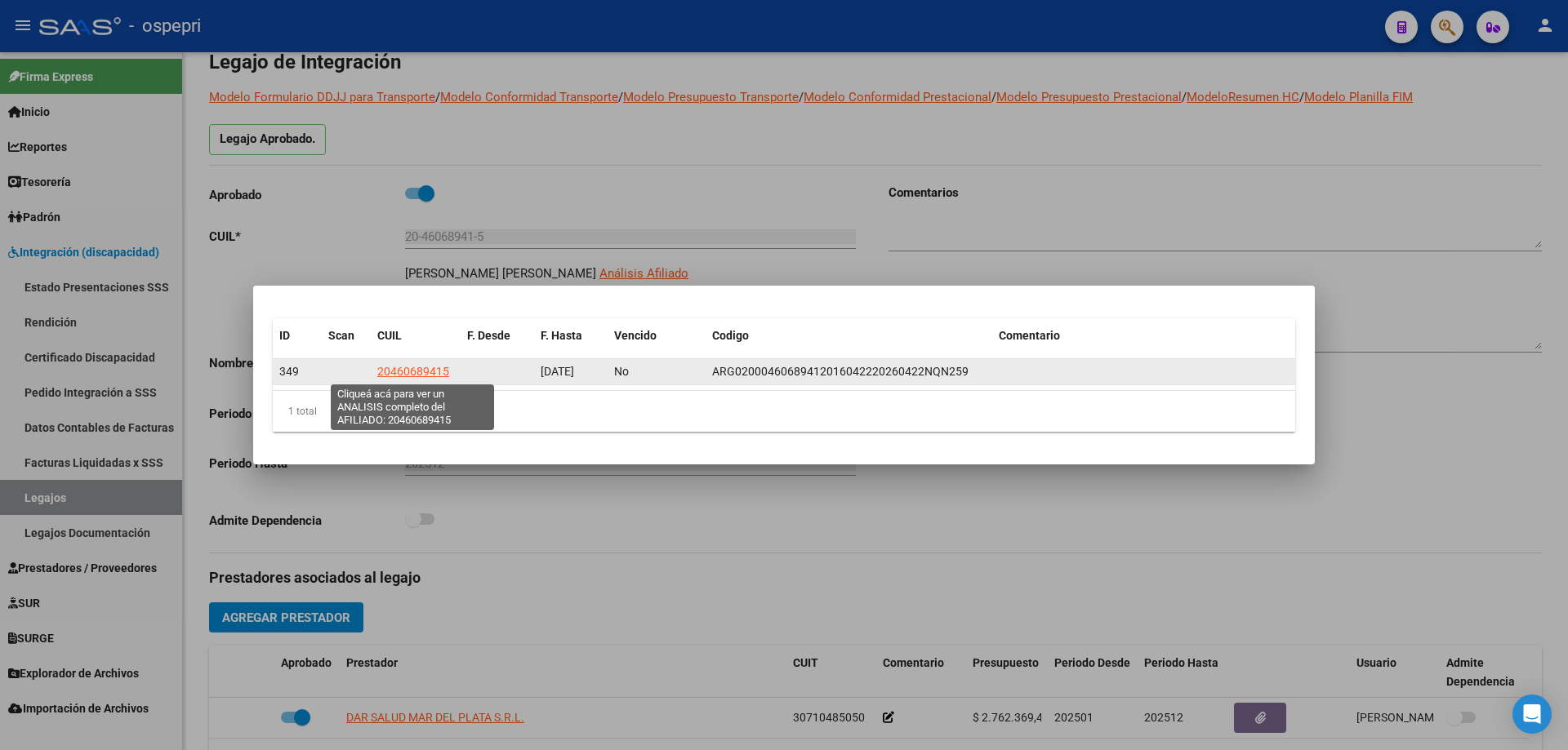
click at [393, 370] on span "20460689415" at bounding box center [413, 371] width 72 height 13
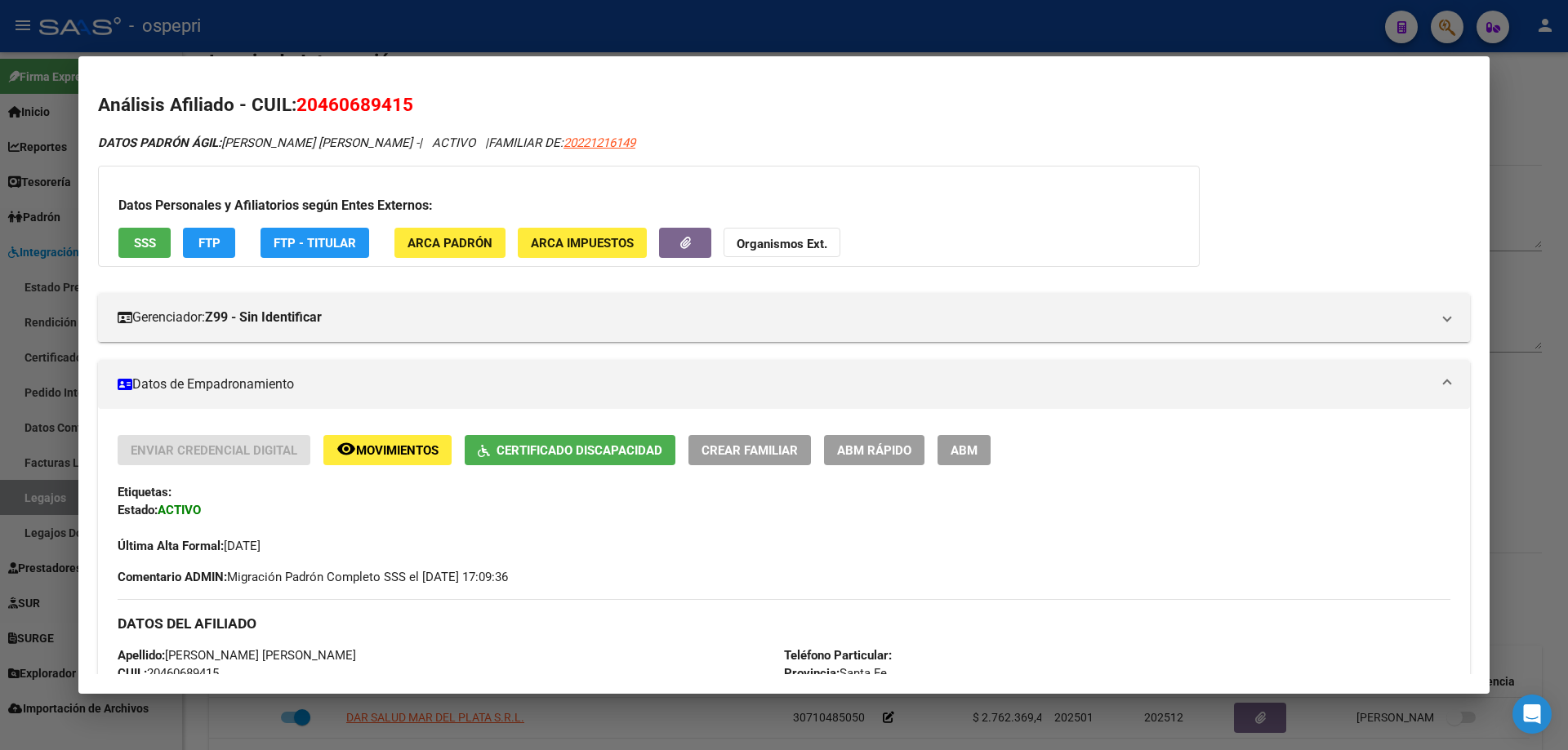
click at [1516, 114] on div at bounding box center [784, 375] width 1568 height 750
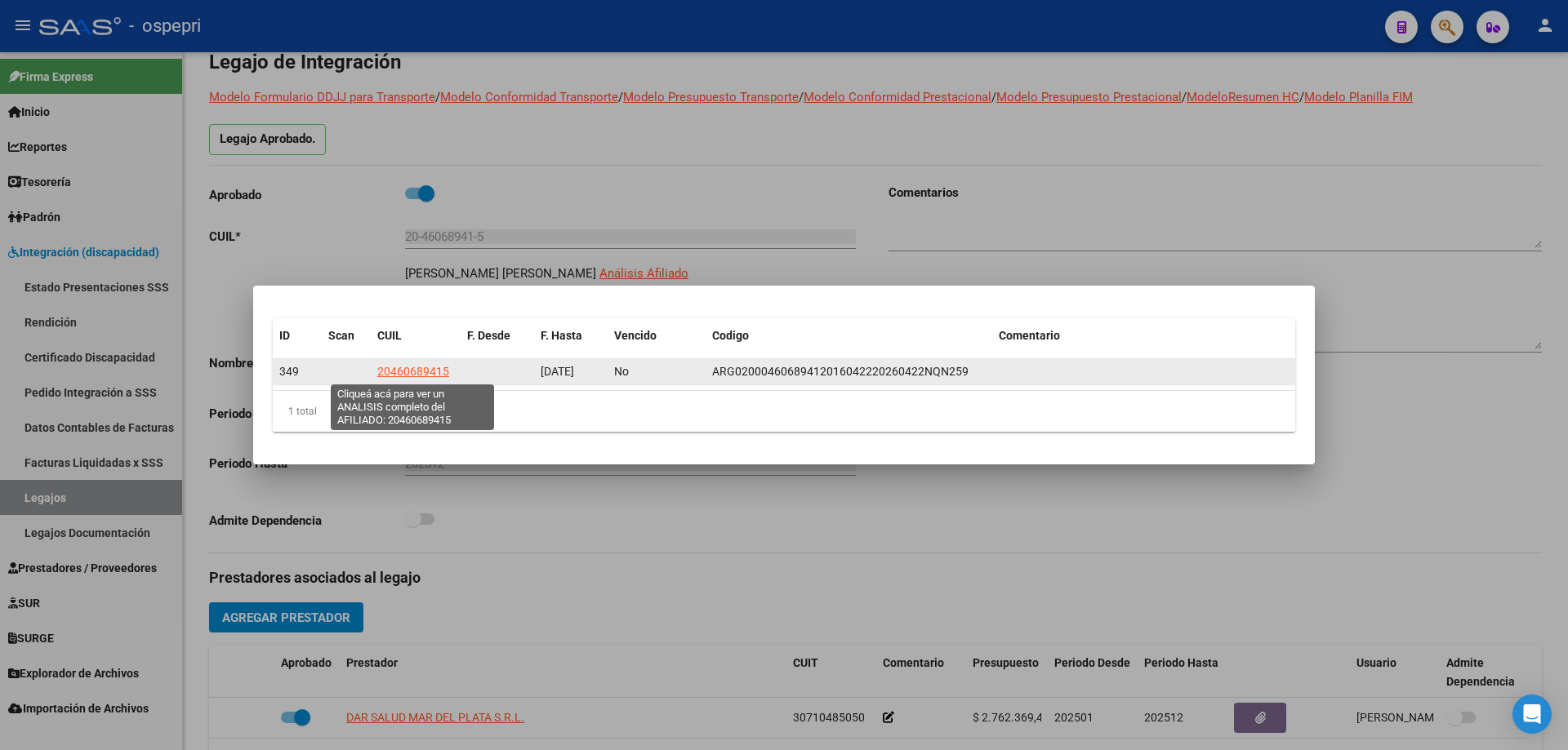
click at [423, 371] on span "20460689415" at bounding box center [413, 371] width 72 height 13
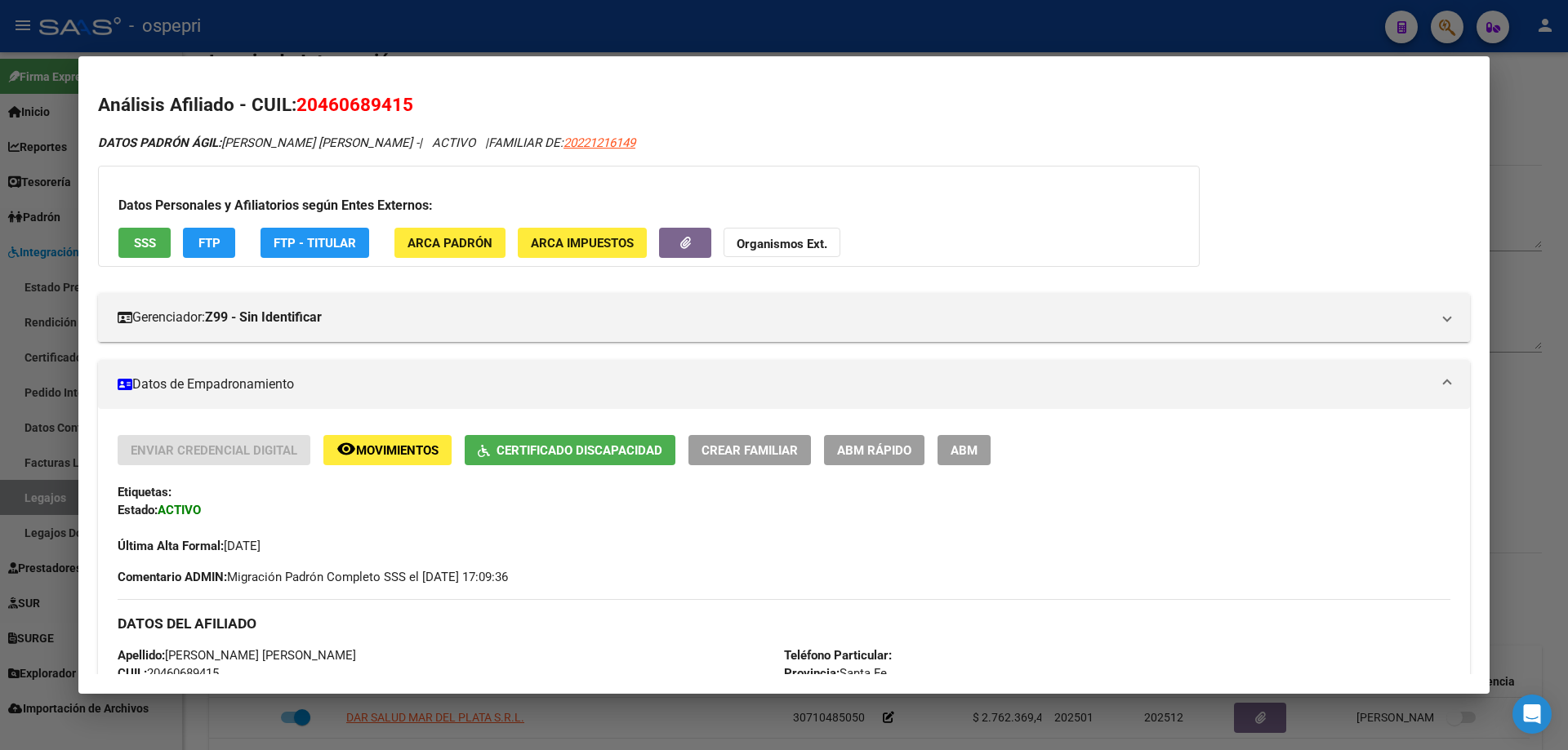
click at [1567, 138] on div at bounding box center [784, 375] width 1568 height 750
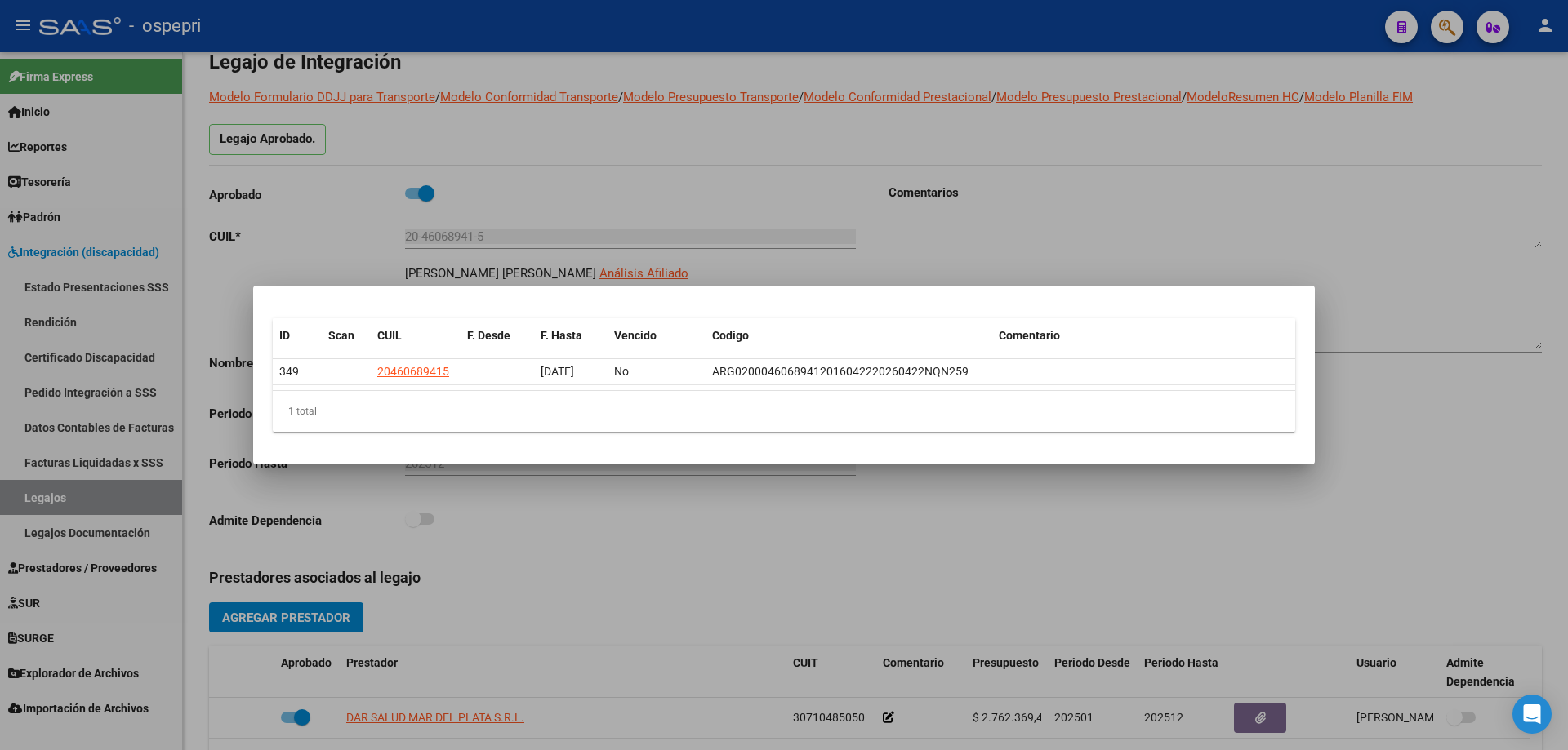
click at [1215, 218] on div at bounding box center [784, 375] width 1568 height 750
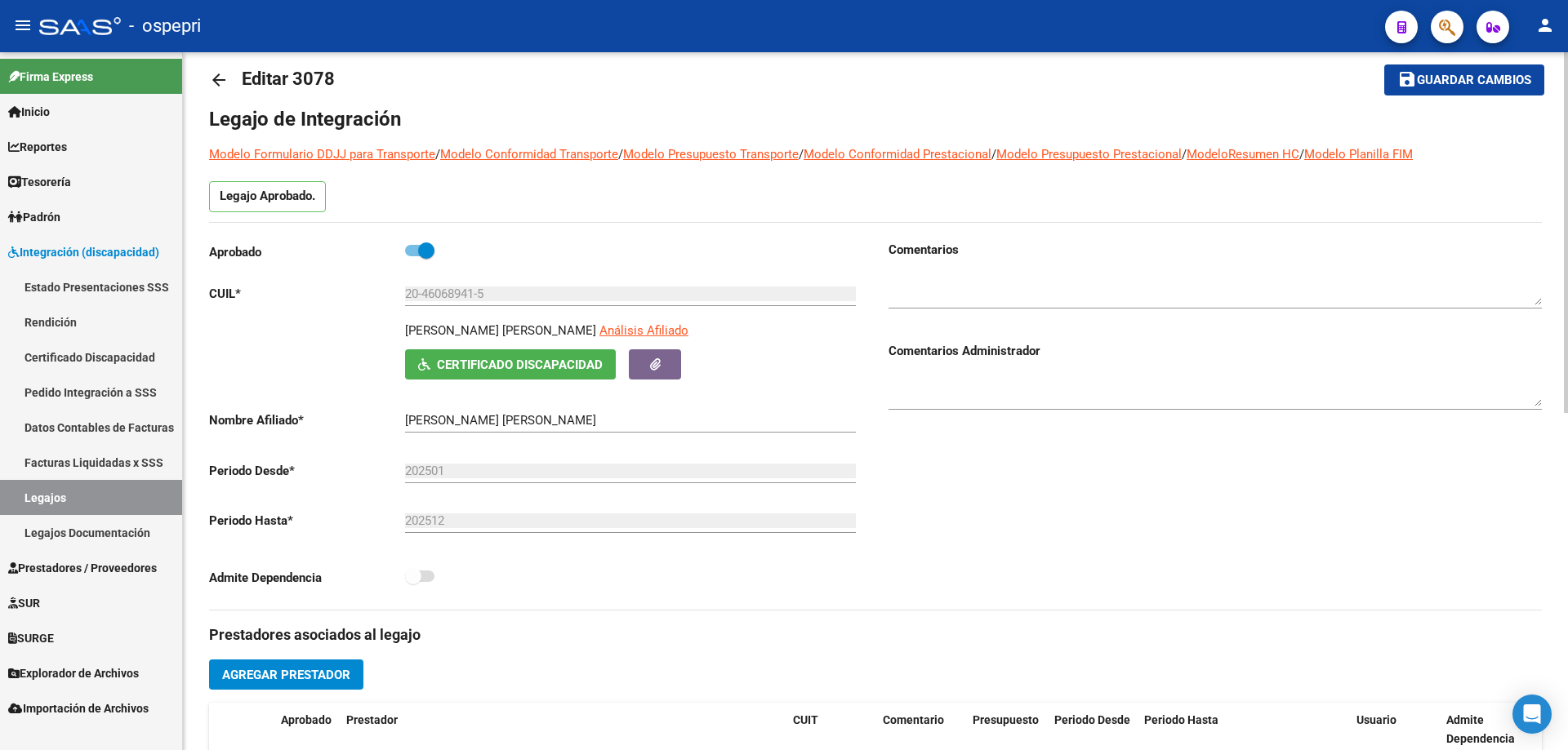
scroll to position [0, 0]
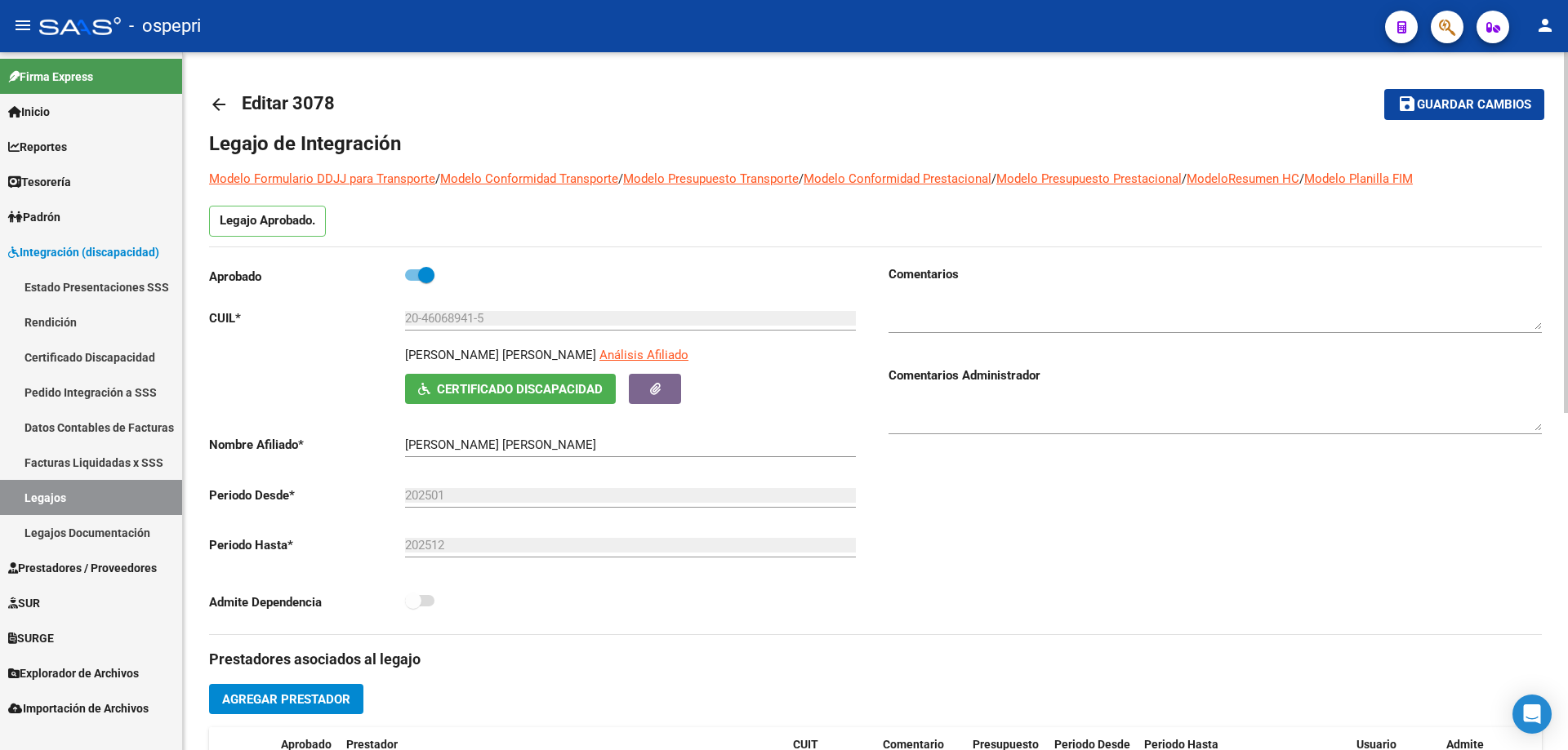
click at [218, 98] on mat-icon "arrow_back" at bounding box center [219, 104] width 20 height 20
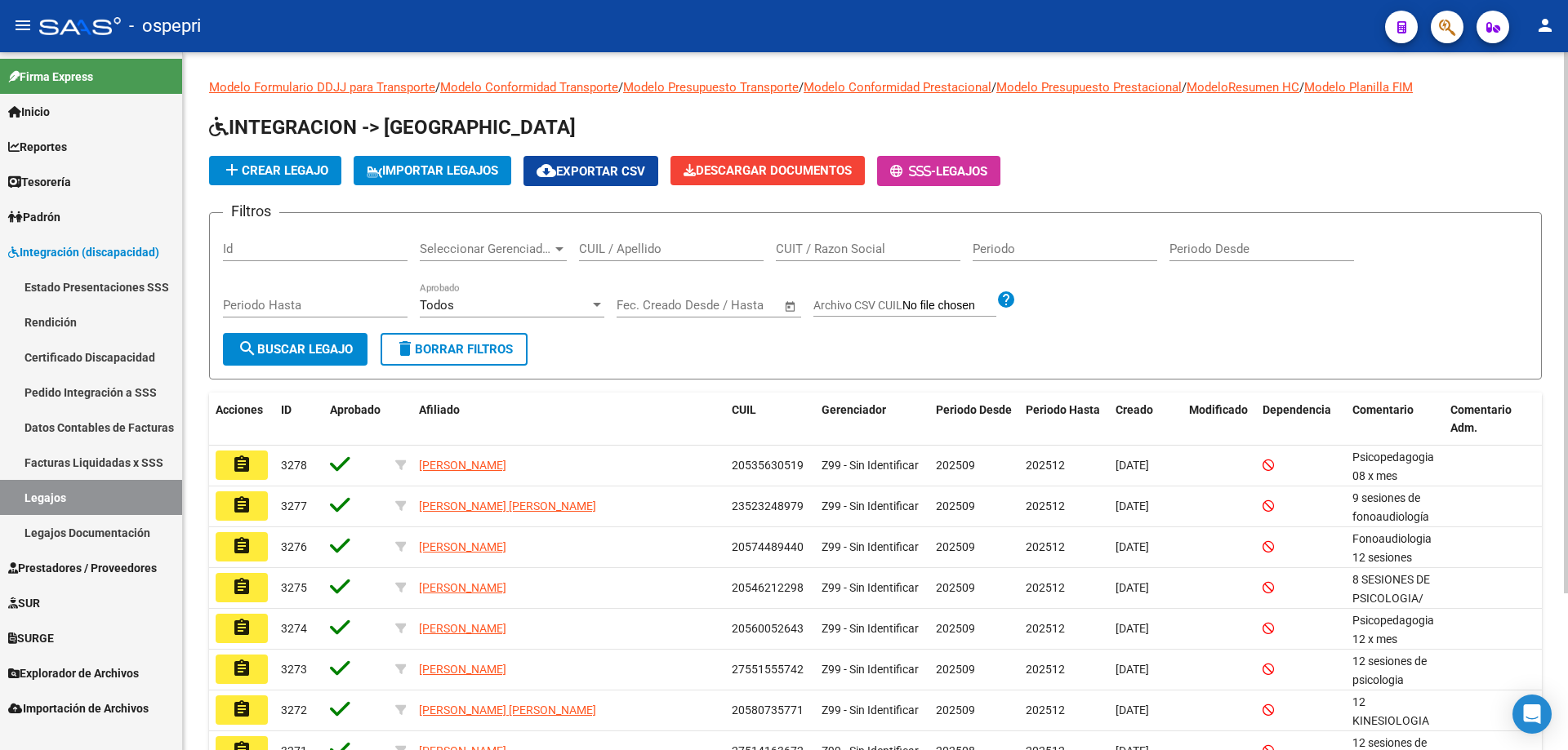
click at [625, 250] on input "CUIL / Apellido" at bounding box center [671, 248] width 184 height 15
paste input "27245814483"
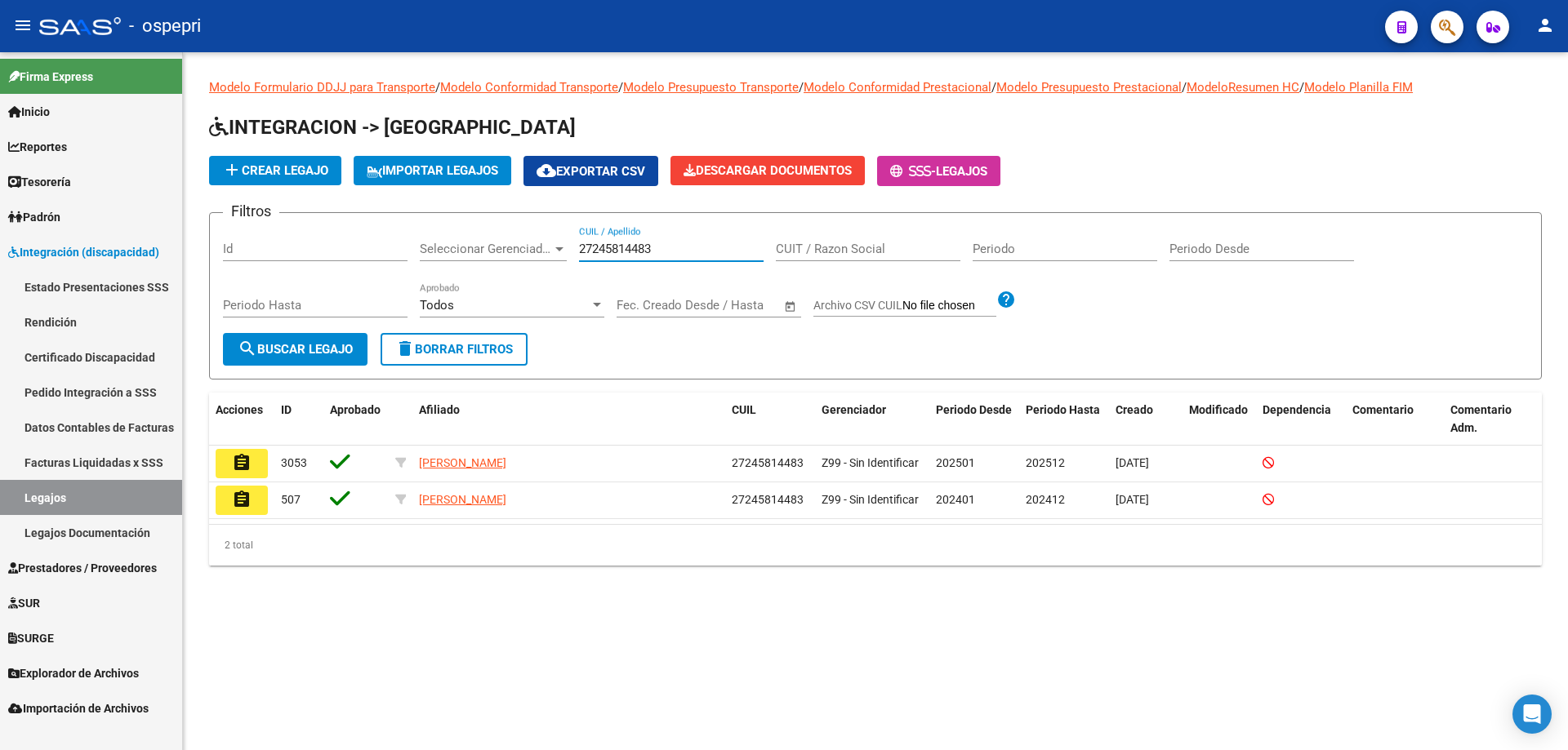
type input "27245814483"
